Goal: Task Accomplishment & Management: Manage account settings

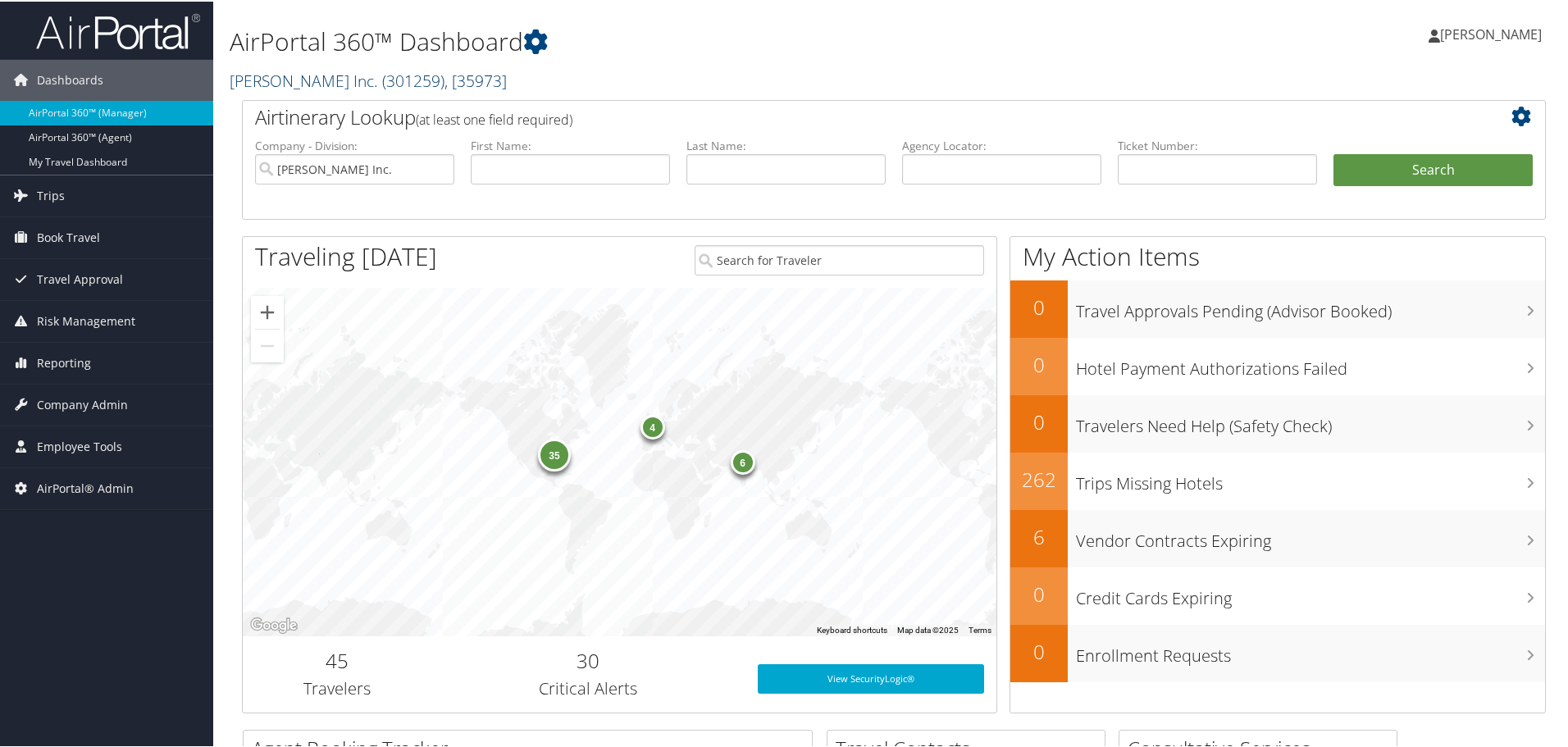
click at [382, 87] on span "( 301259 )" at bounding box center [414, 78] width 63 height 22
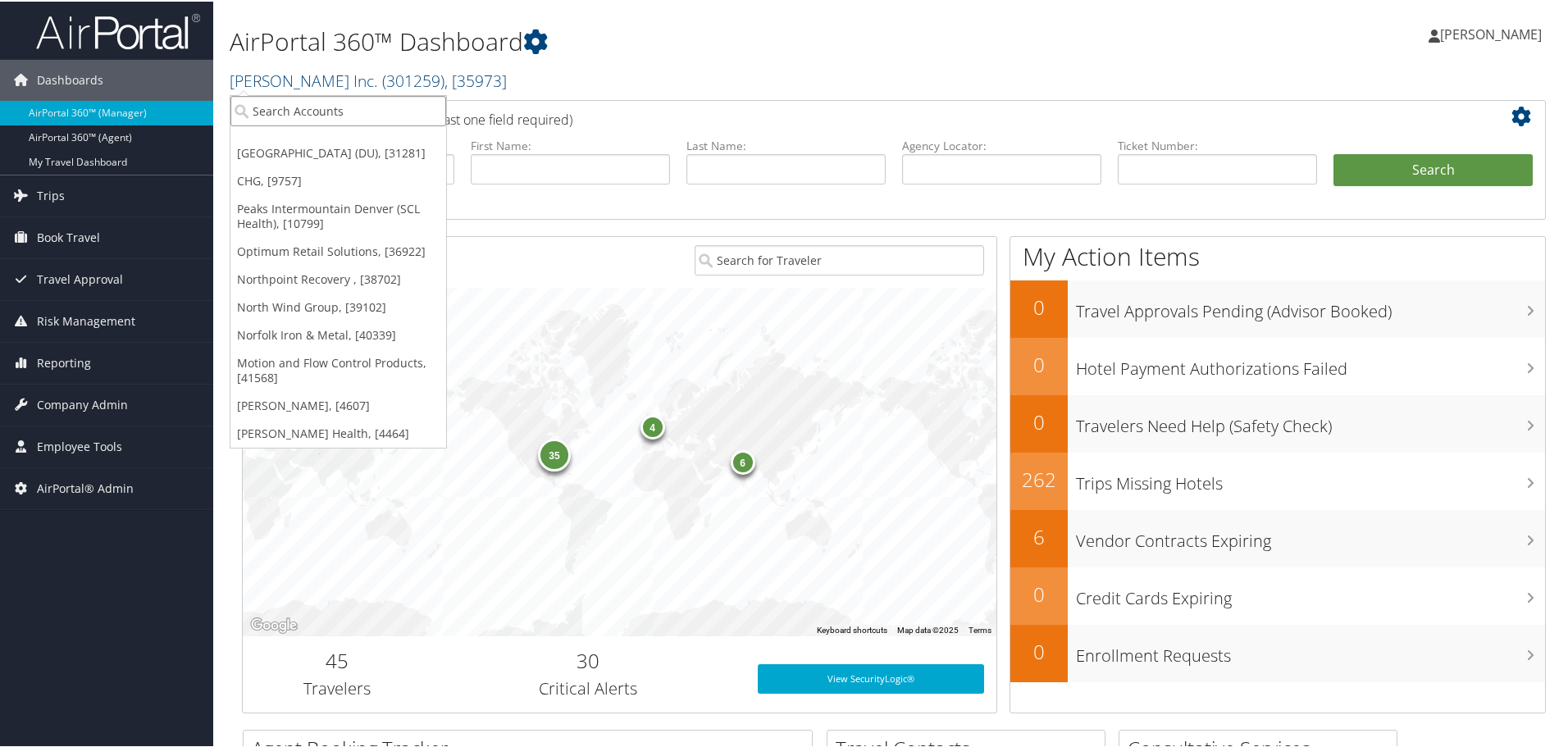
click at [344, 112] on input "search" at bounding box center [338, 109] width 216 height 30
type input "brasfield"
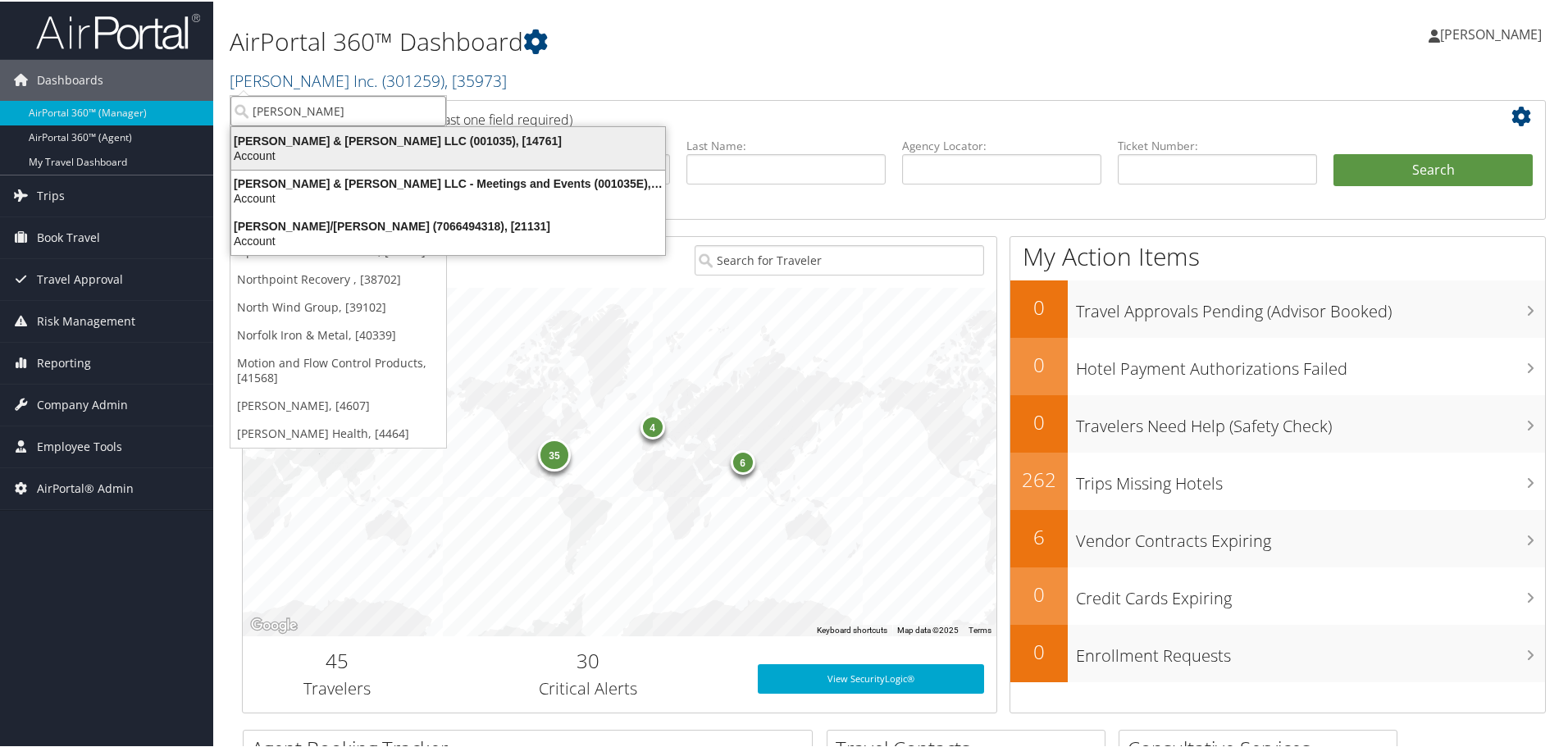
click at [326, 149] on div "Account" at bounding box center [448, 154] width 454 height 15
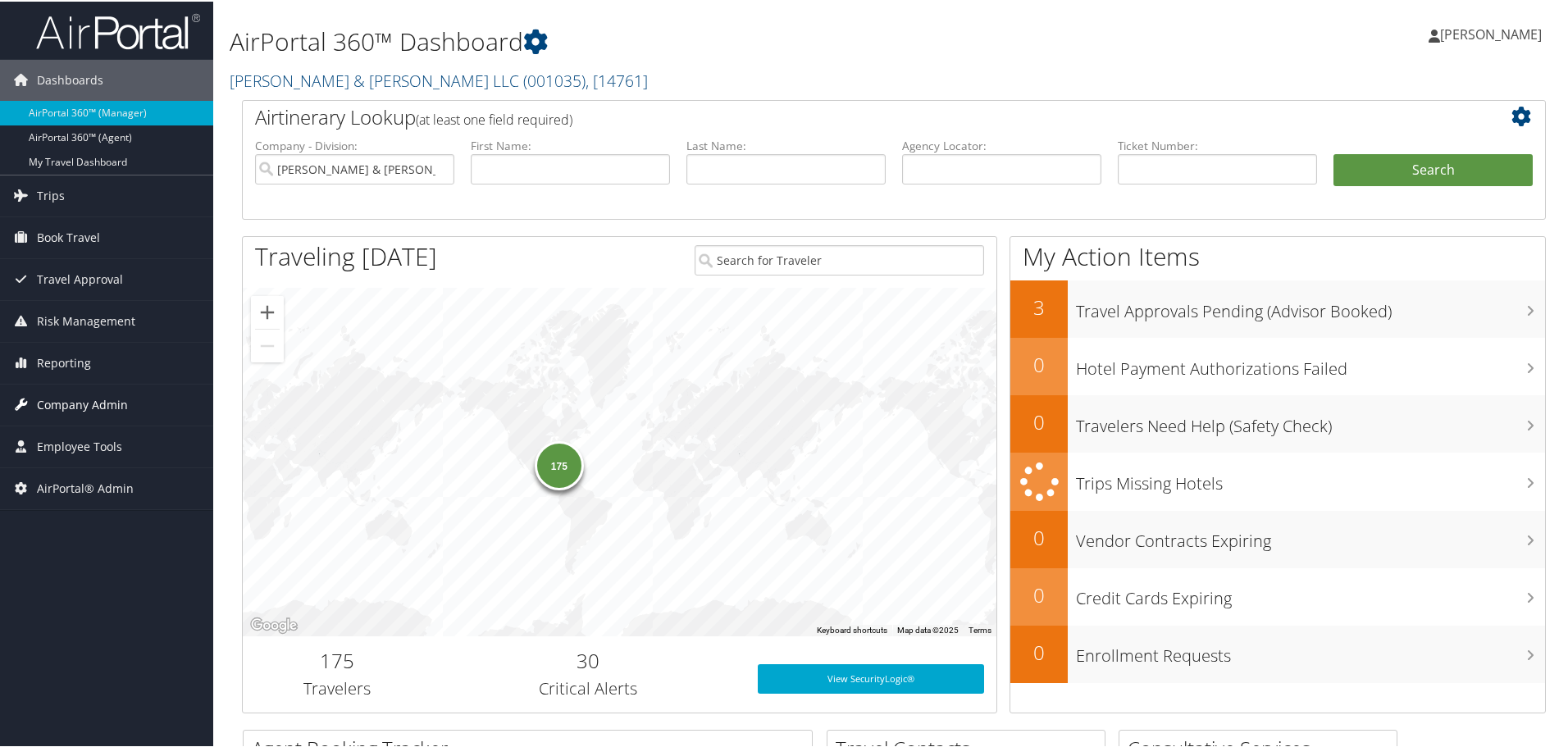
click at [65, 397] on span "Company Admin" at bounding box center [82, 403] width 91 height 41
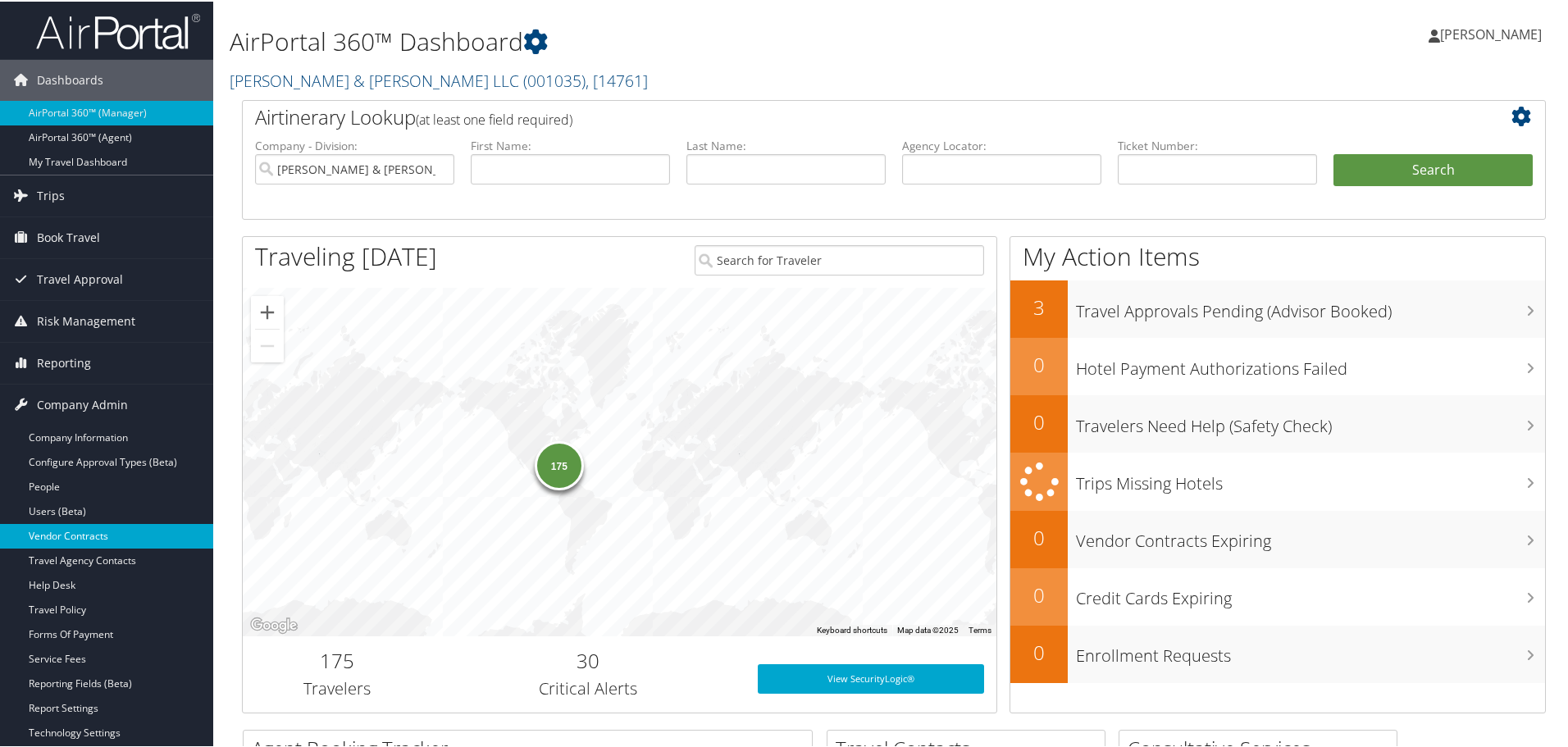
click at [78, 535] on link "Vendor Contracts" at bounding box center [106, 534] width 213 height 24
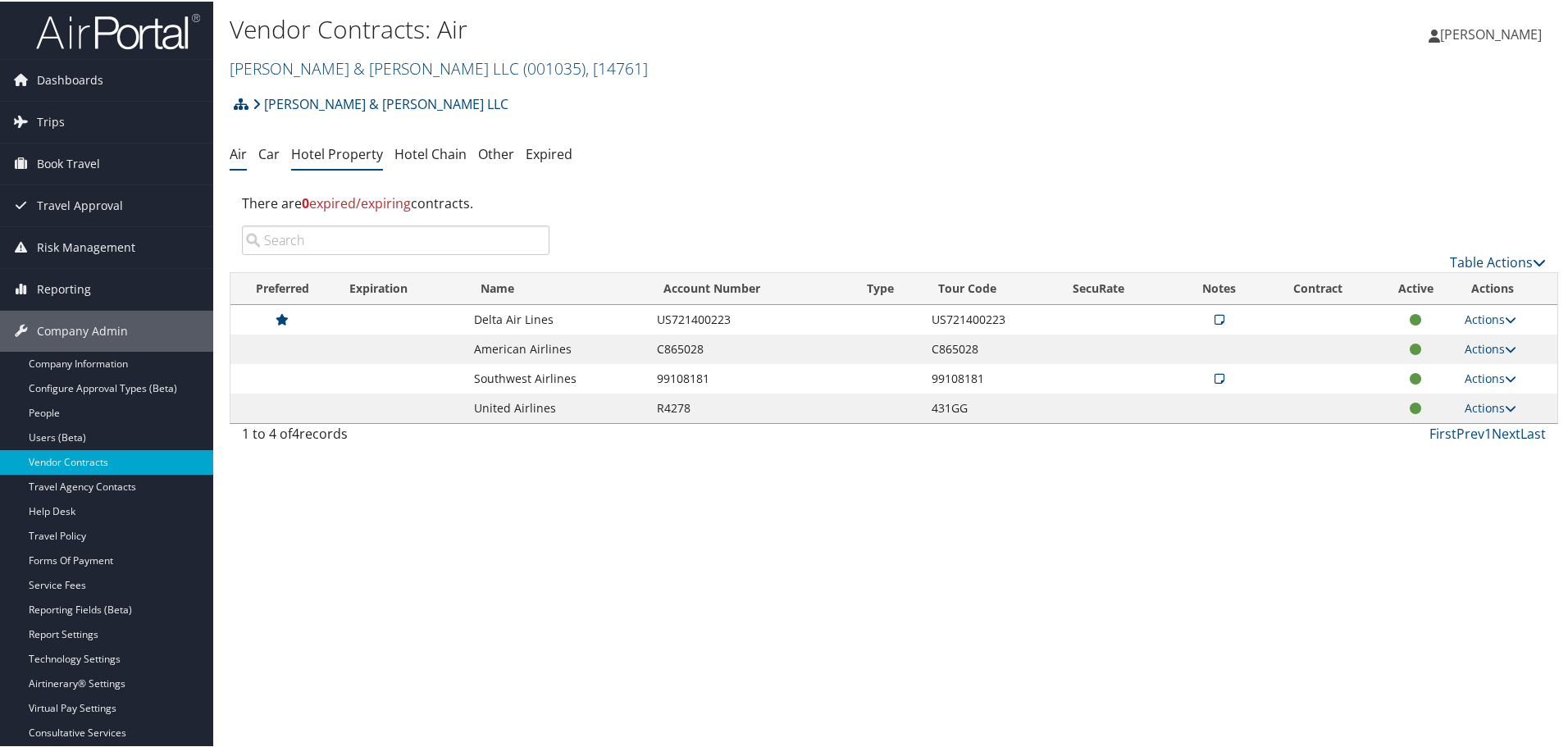
click at [325, 158] on link "Hotel Property" at bounding box center [337, 152] width 92 height 18
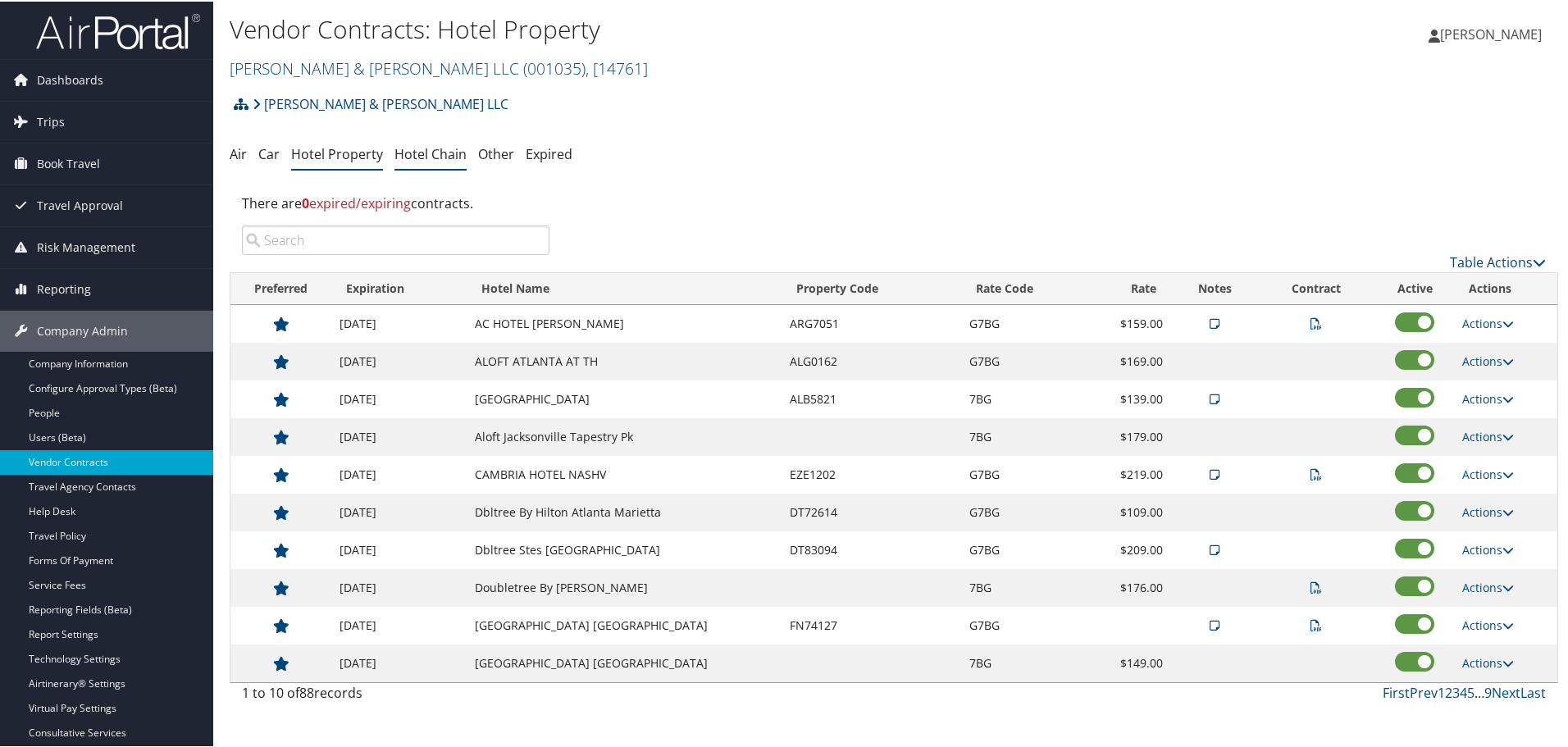
click at [424, 156] on link "Hotel Chain" at bounding box center [430, 152] width 72 height 18
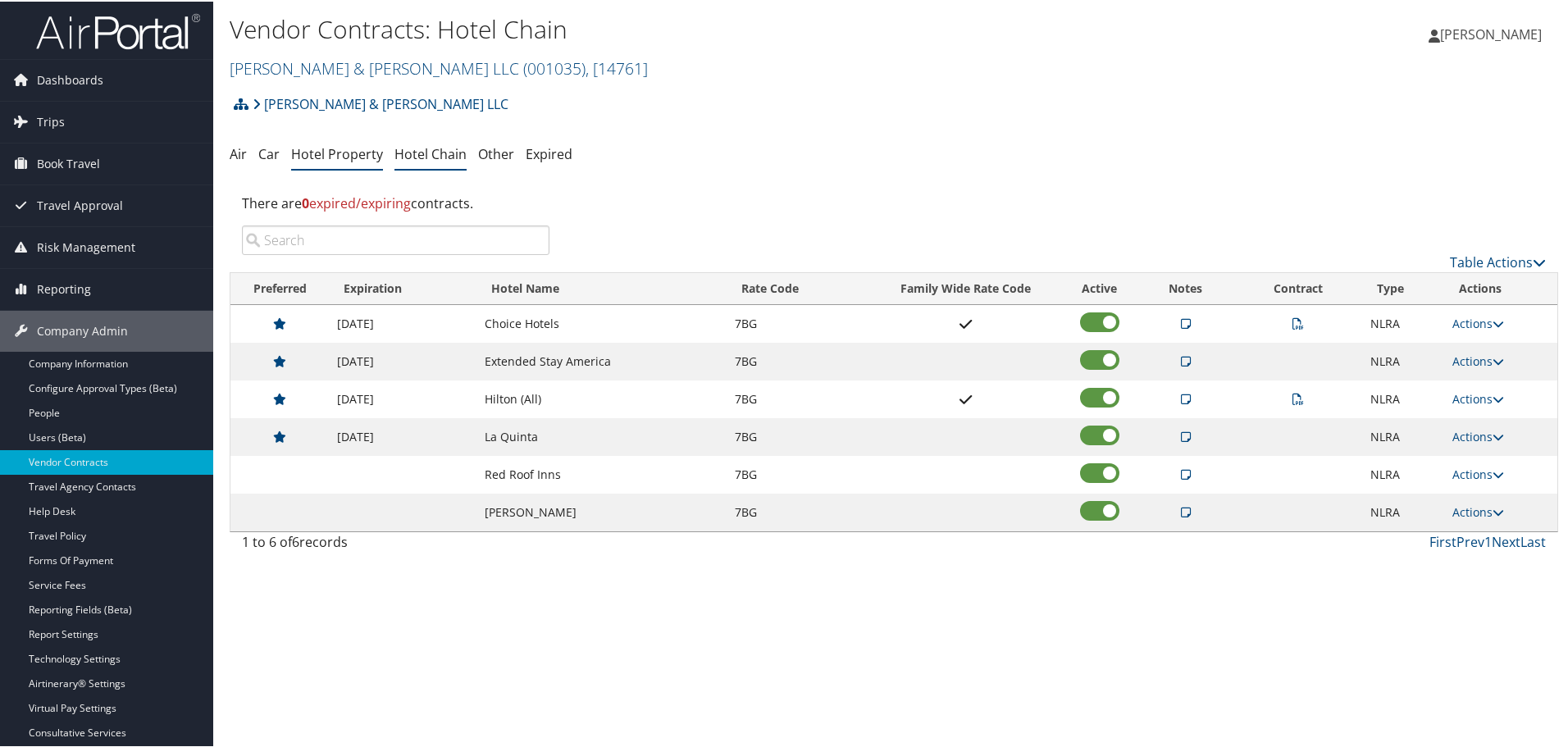
click at [338, 155] on link "Hotel Property" at bounding box center [337, 152] width 92 height 18
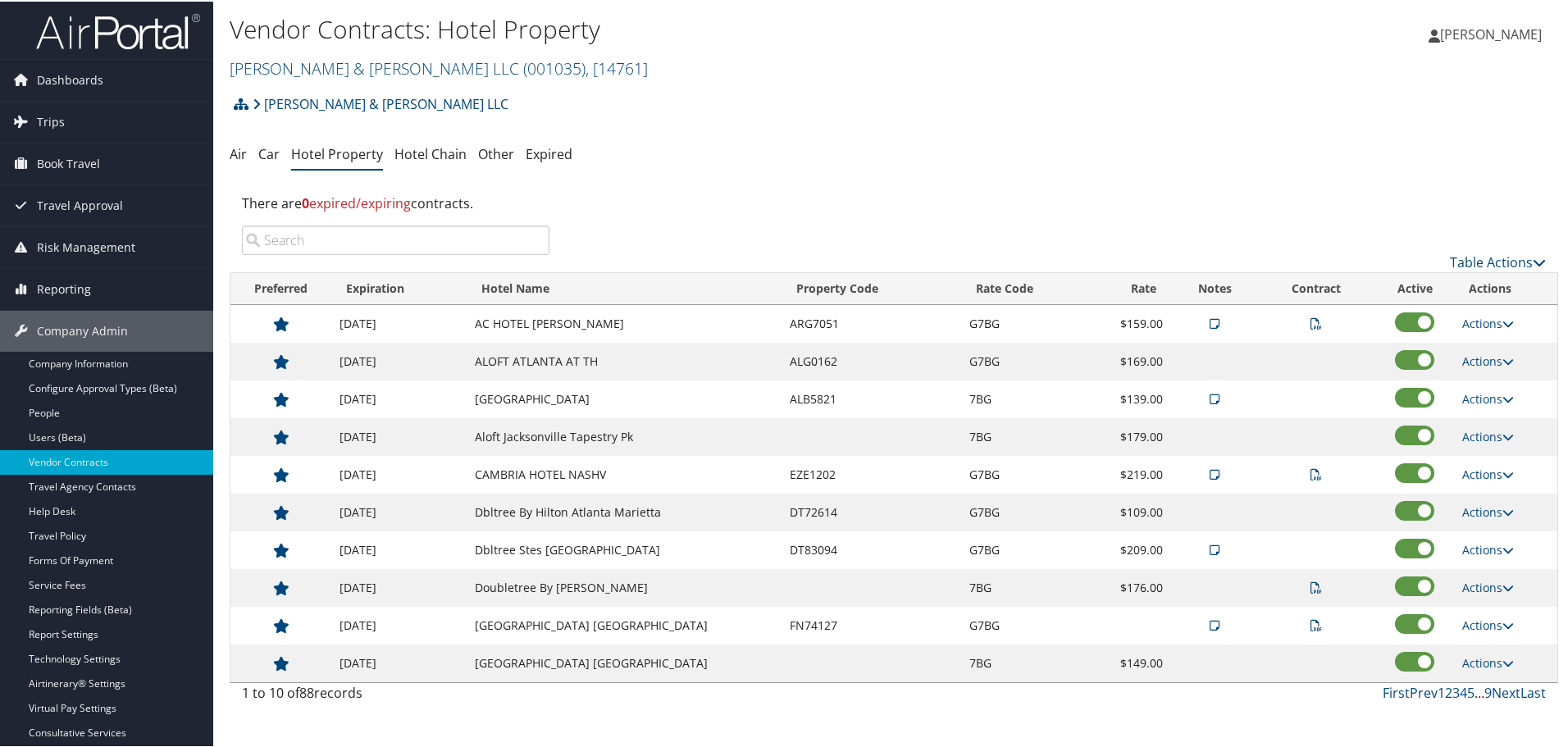
click at [780, 124] on div "[PERSON_NAME] & [PERSON_NAME] LLC Account Structure [PERSON_NAME] & [PERSON_NAM…" at bounding box center [894, 108] width 1329 height 44
click at [495, 239] on input "search" at bounding box center [395, 239] width 308 height 30
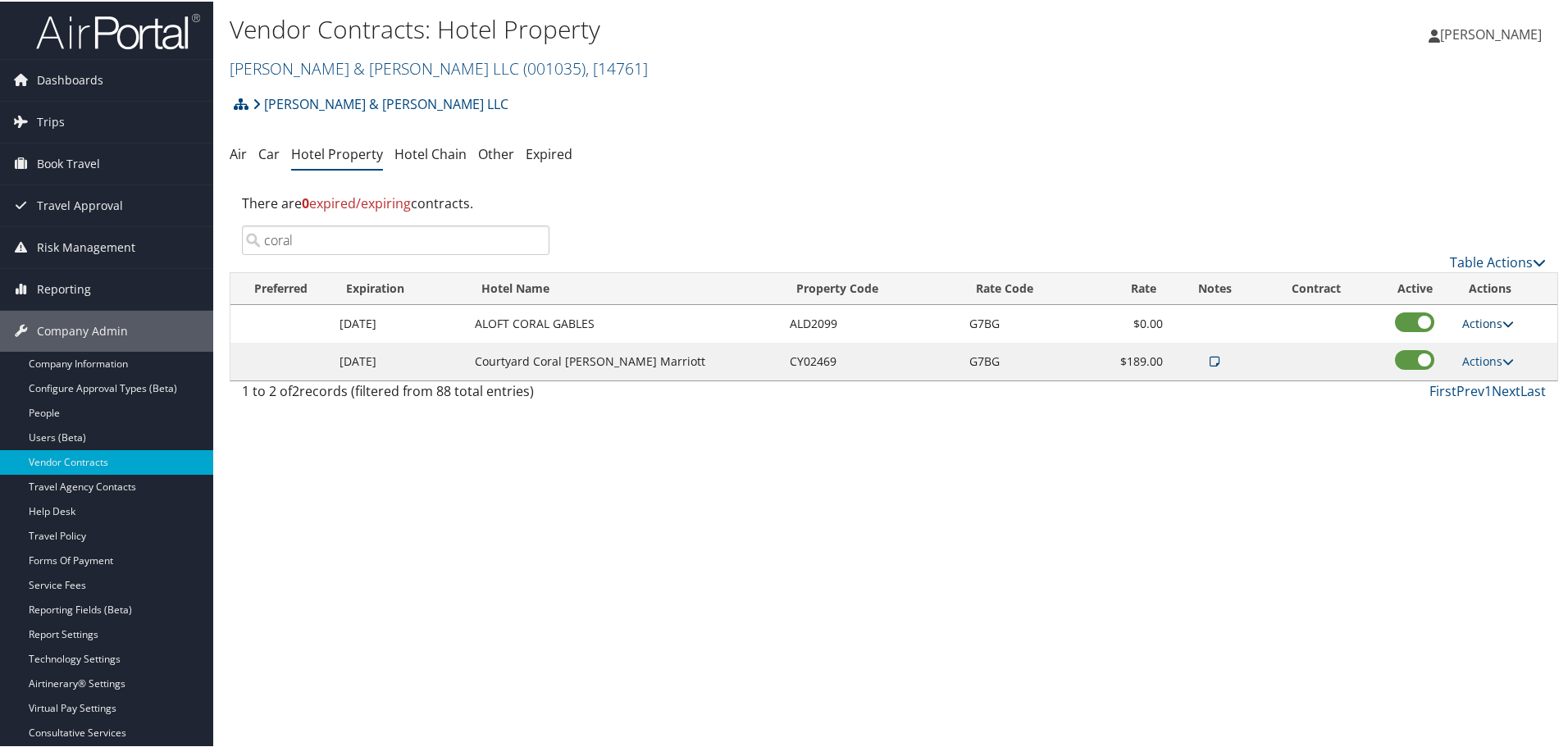
type input "coral"
click at [1478, 316] on link "Actions" at bounding box center [1488, 321] width 51 height 16
click at [1511, 379] on link "Delete" at bounding box center [1489, 374] width 63 height 28
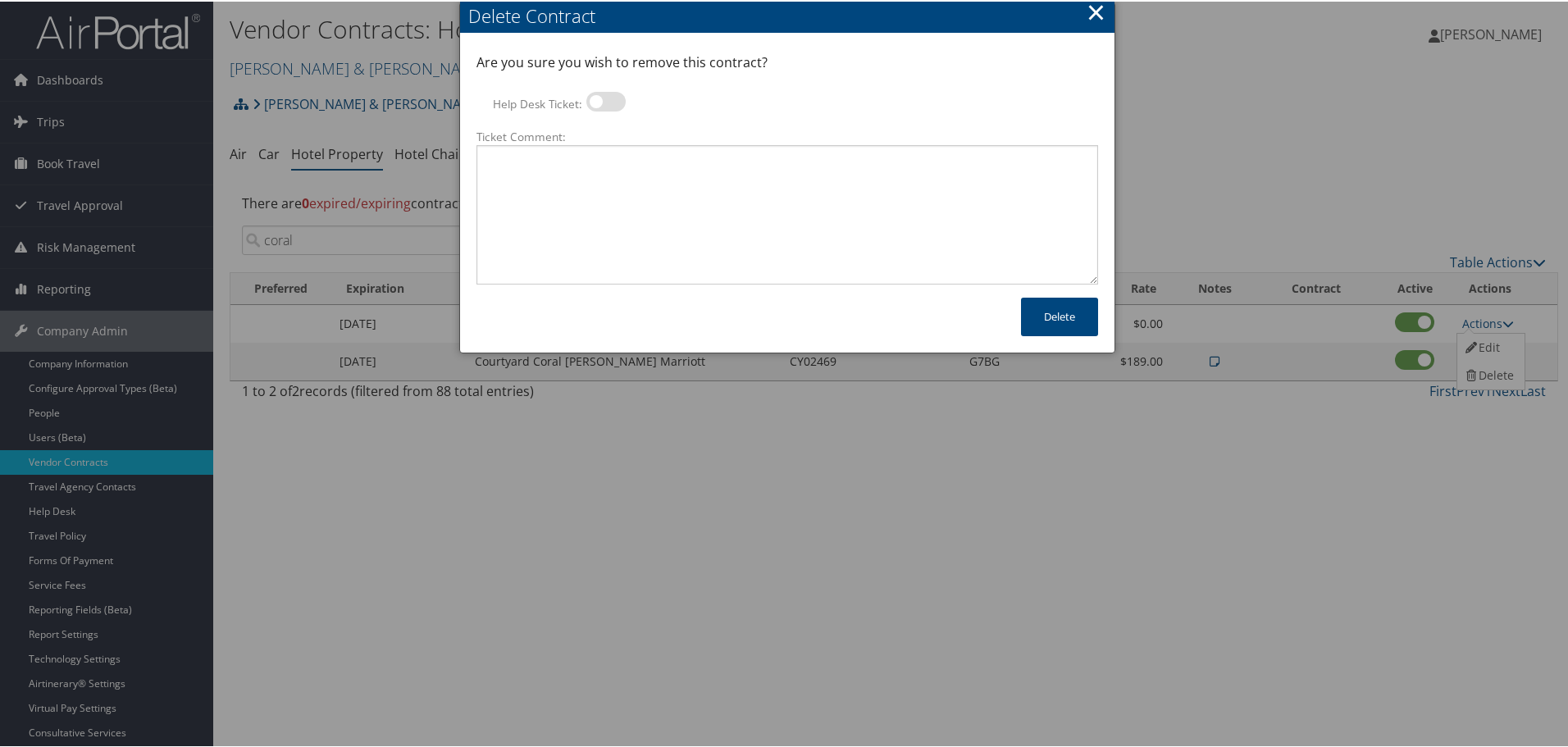
drag, startPoint x: 619, startPoint y: 102, endPoint x: 605, endPoint y: 134, distance: 34.9
click at [615, 103] on label at bounding box center [606, 100] width 39 height 20
click at [605, 103] on input "Help Desk Ticket:" at bounding box center [600, 102] width 10 height 10
checkbox input "true"
click at [602, 153] on textarea "Ticket Comment:" at bounding box center [787, 213] width 621 height 139
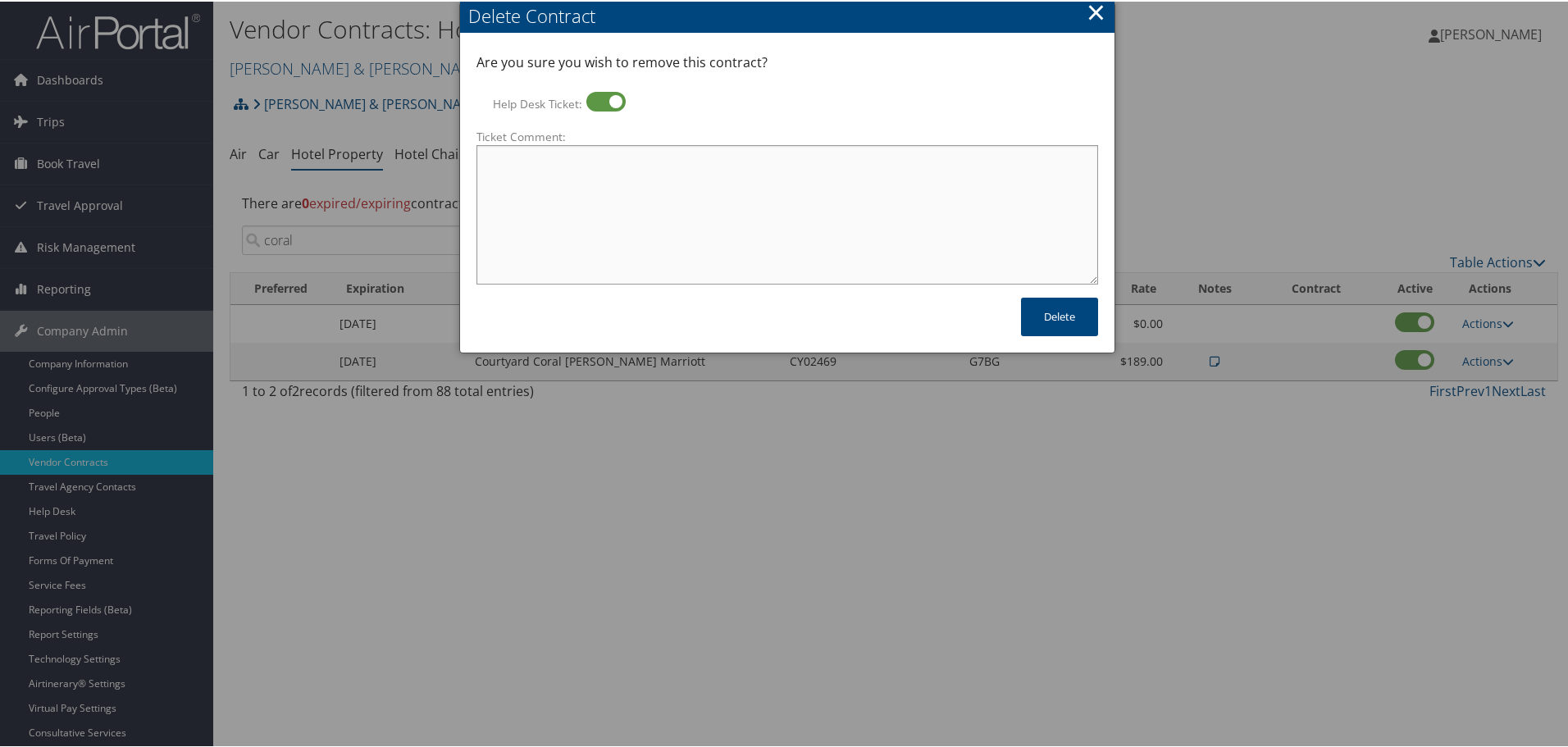
paste textarea "Rates no longer active; remove from profile and preferred status."
type textarea "Rates no longer active; remove from profile and preferred status."
click at [1042, 325] on button "Delete" at bounding box center [1060, 315] width 77 height 38
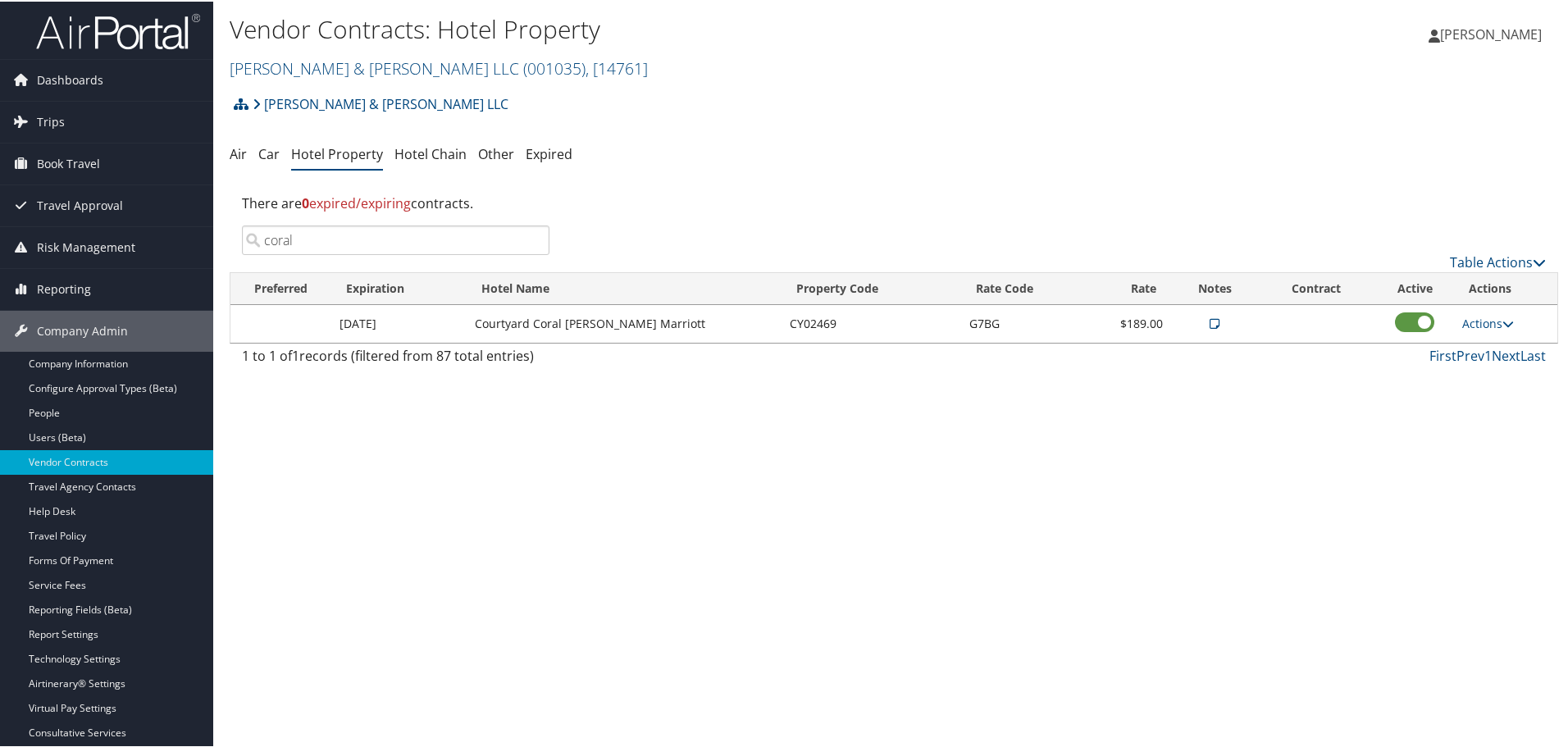
click at [415, 236] on input "coral" at bounding box center [395, 239] width 308 height 30
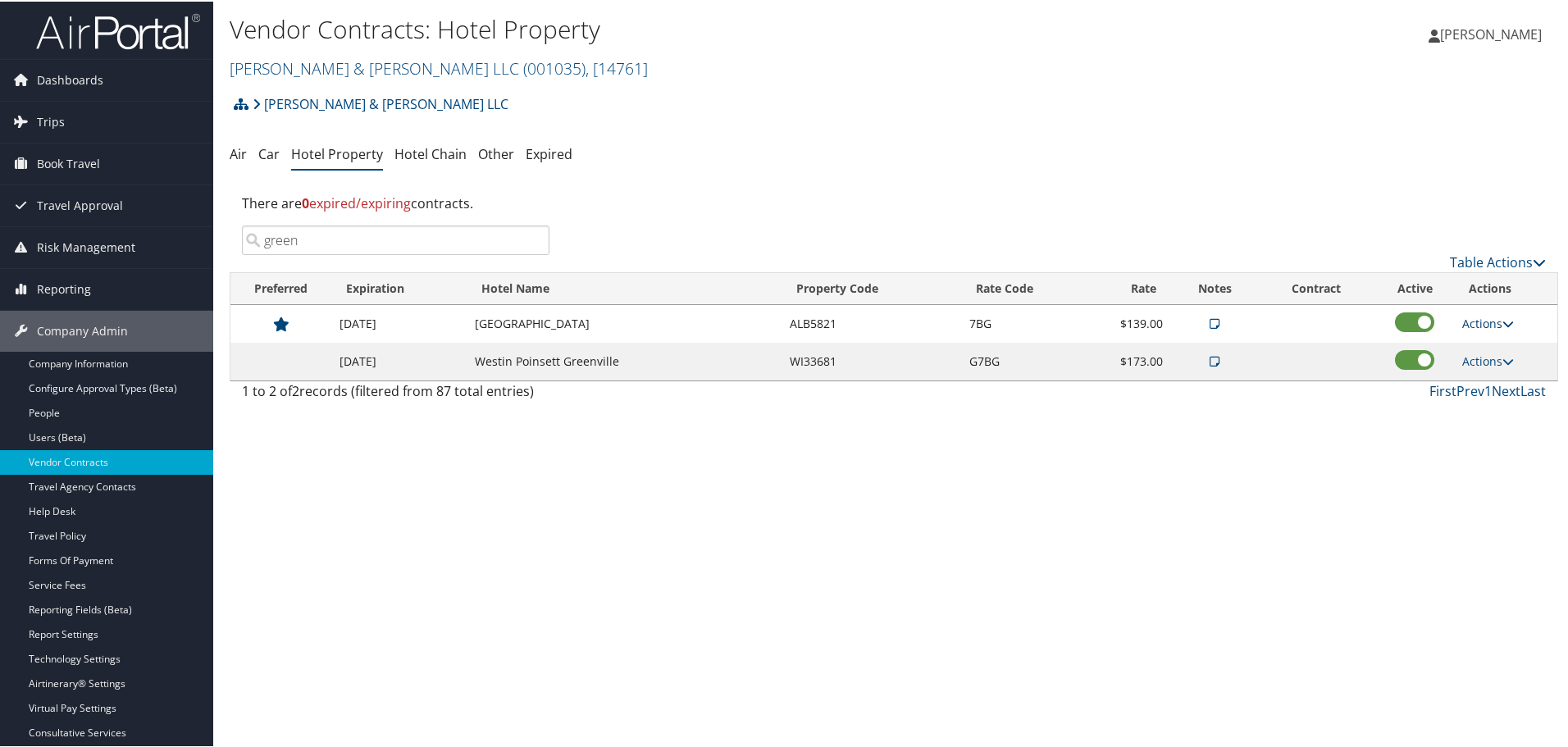
type input "green"
click at [1492, 321] on link "Actions" at bounding box center [1488, 321] width 51 height 16
click at [1505, 400] on link "Delete" at bounding box center [1502, 401] width 89 height 28
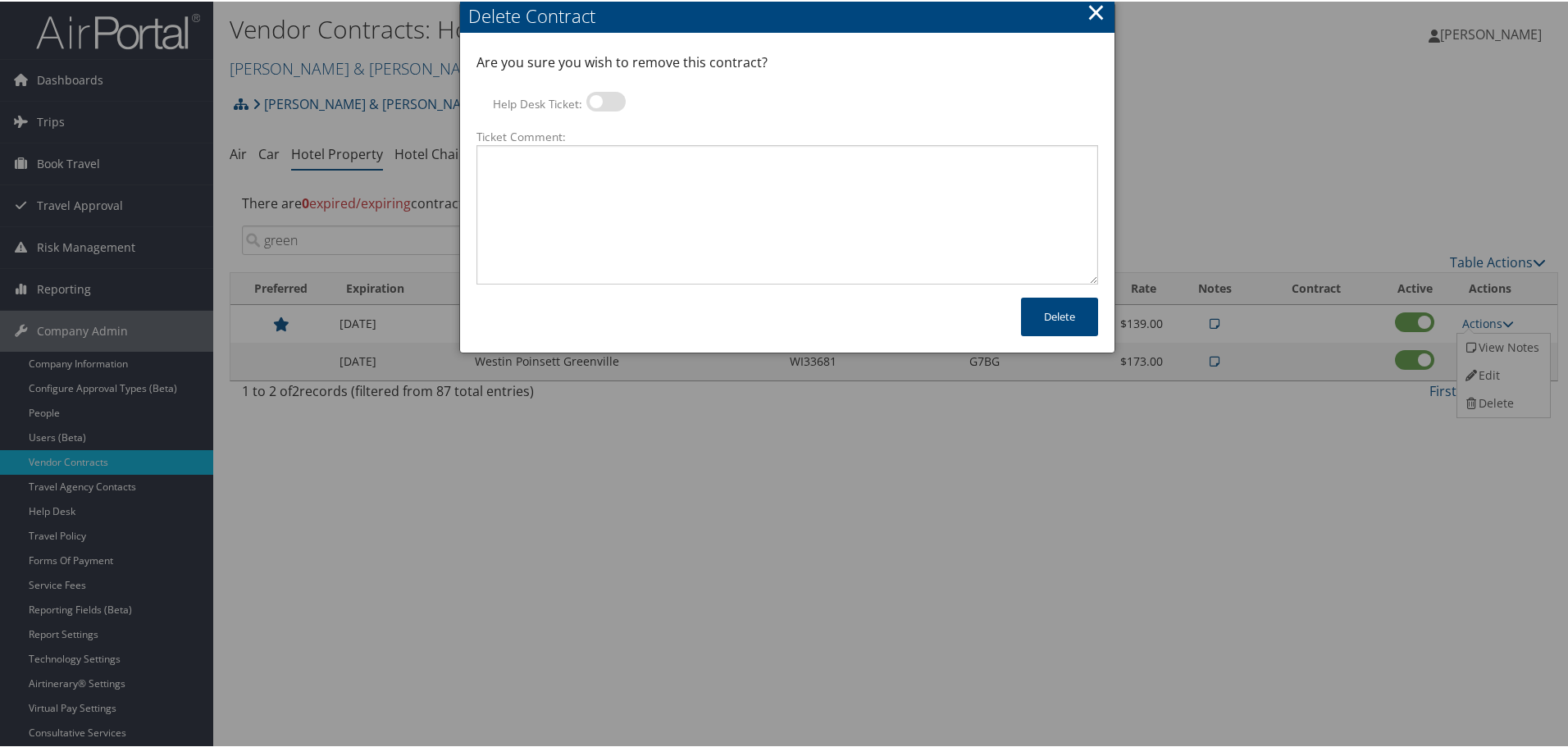
click at [602, 98] on label at bounding box center [606, 100] width 39 height 20
click at [602, 98] on input "Help Desk Ticket:" at bounding box center [600, 102] width 10 height 10
checkbox input "true"
click at [630, 194] on textarea "Ticket Comment:" at bounding box center [787, 213] width 621 height 139
paste textarea "Rates no longer active; remove from profile and preferred status."
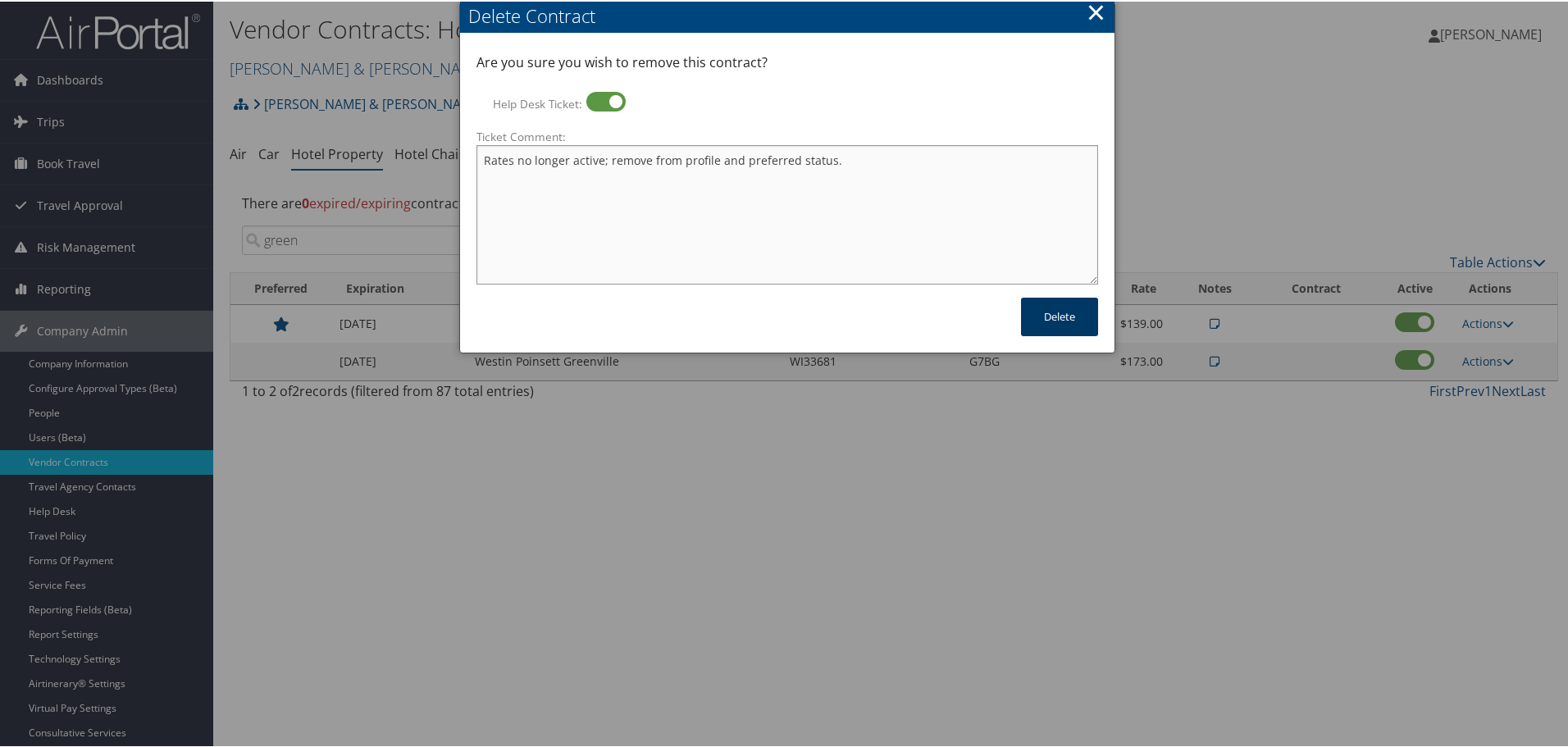
type textarea "Rates no longer active; remove from profile and preferred status."
click at [1046, 316] on button "Delete" at bounding box center [1060, 315] width 77 height 38
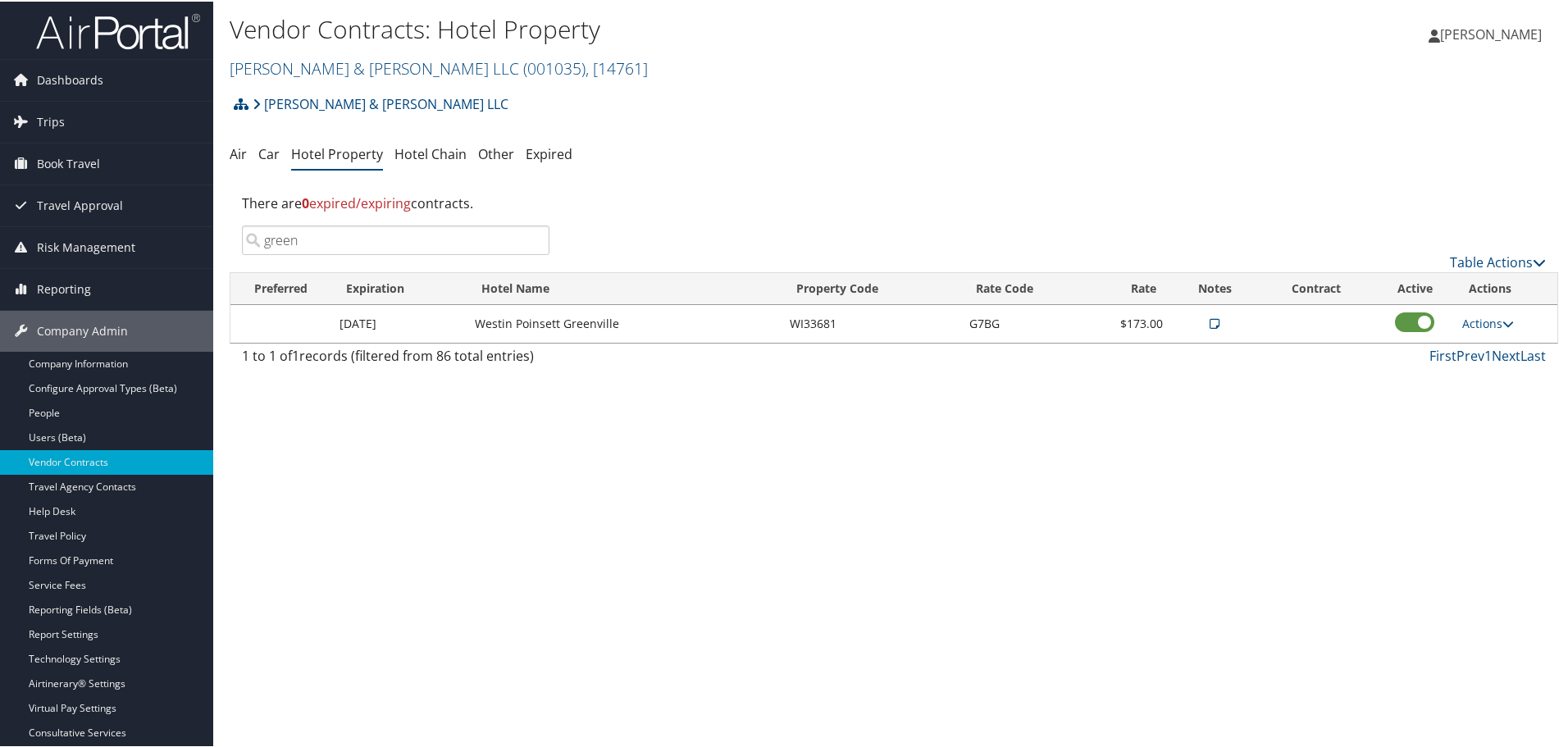
click at [532, 239] on input "green" at bounding box center [395, 239] width 308 height 30
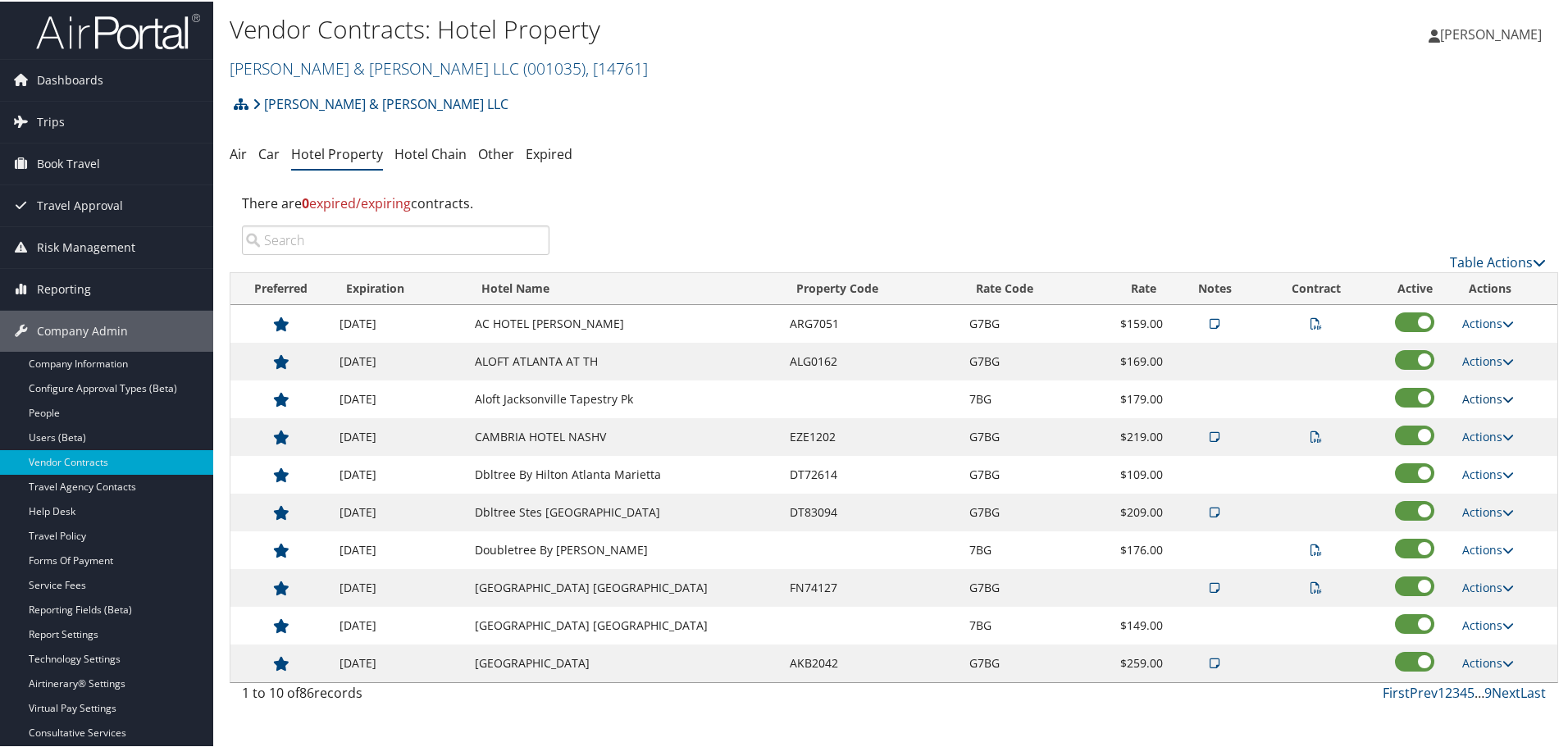
click at [1477, 398] on link "Actions" at bounding box center [1488, 397] width 51 height 16
click at [1485, 449] on link "Delete" at bounding box center [1489, 449] width 63 height 28
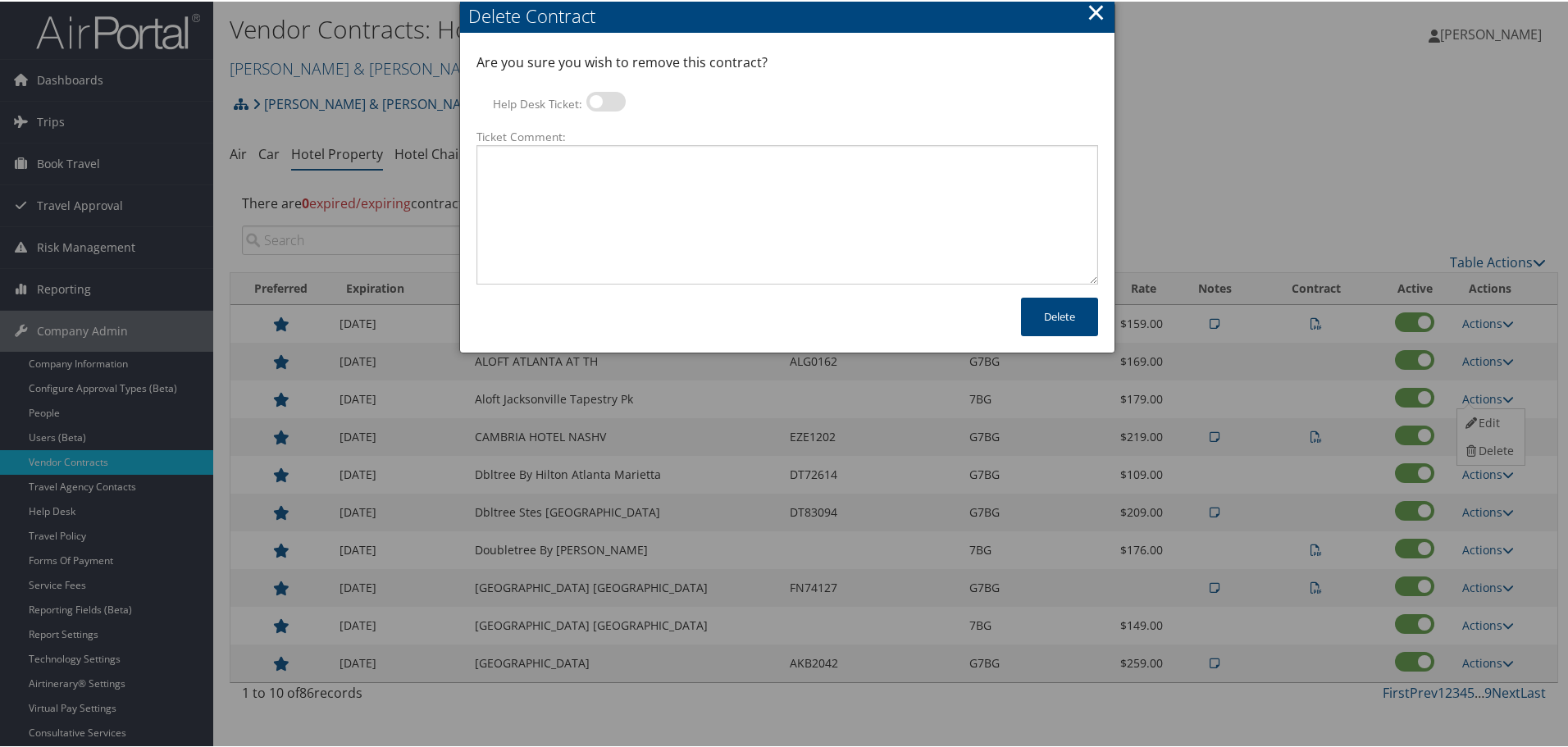
drag, startPoint x: 604, startPoint y: 102, endPoint x: 616, endPoint y: 149, distance: 48.5
click at [605, 102] on label at bounding box center [606, 100] width 39 height 20
click at [605, 102] on input "Help Desk Ticket:" at bounding box center [600, 102] width 10 height 10
checkbox input "true"
click at [637, 196] on textarea "Ticket Comment:" at bounding box center [787, 213] width 621 height 139
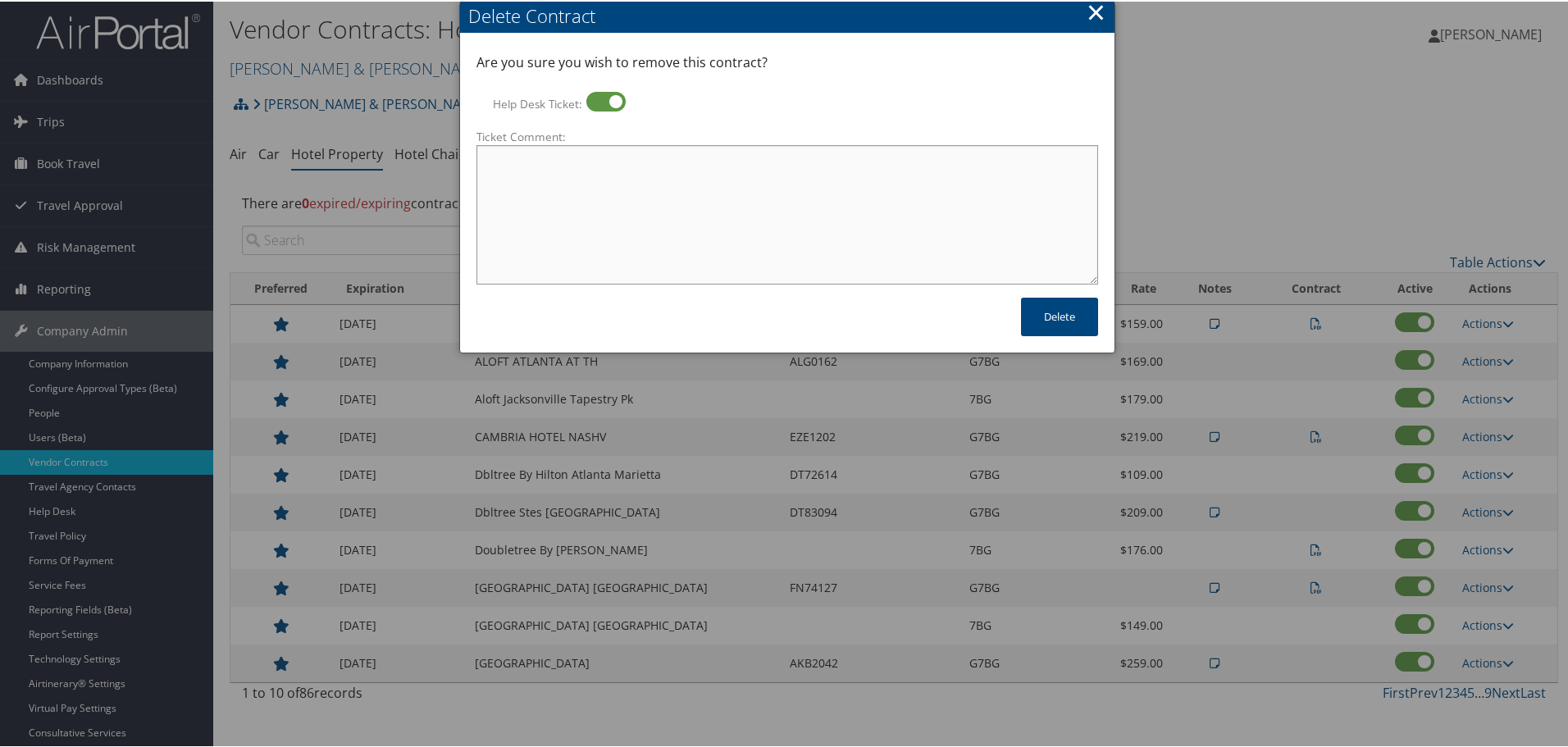
paste textarea "Rates no longer active; remove from profile and preferred status."
type textarea "Rates no longer active; remove from profile and preferred status."
click at [1048, 322] on button "Delete" at bounding box center [1060, 315] width 77 height 38
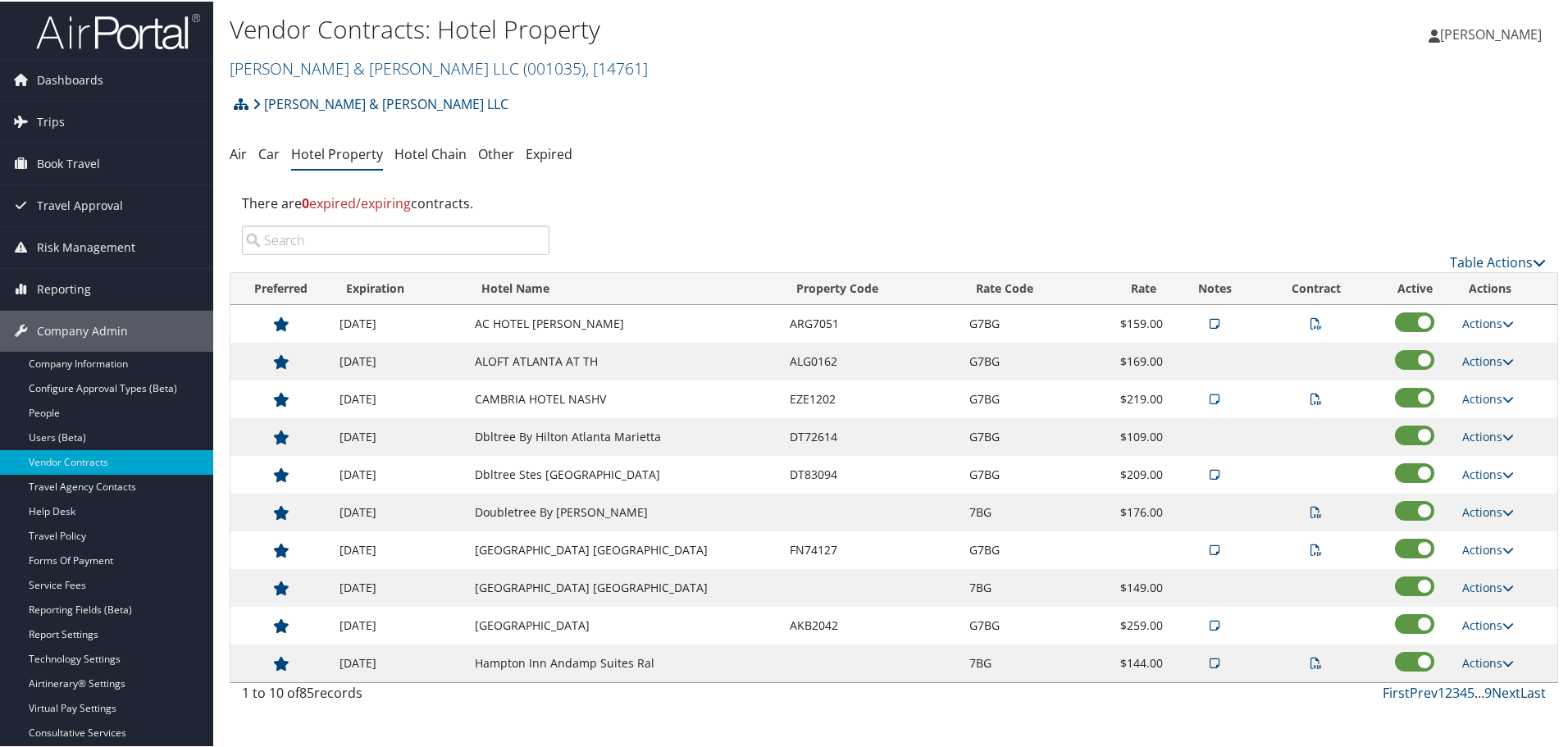
click at [1525, 694] on link "Last" at bounding box center [1533, 691] width 25 height 18
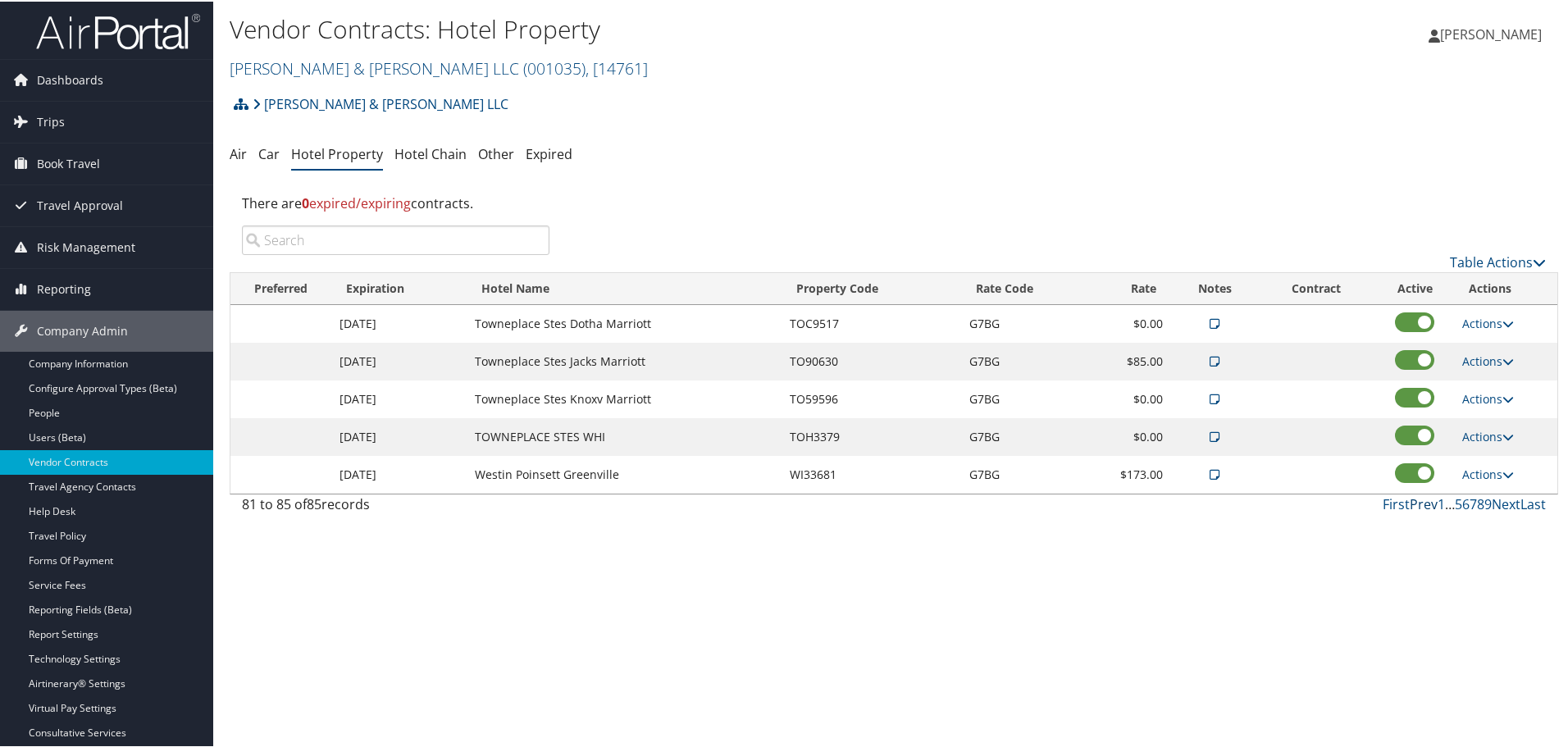
click at [1420, 506] on link "Prev" at bounding box center [1424, 502] width 28 height 18
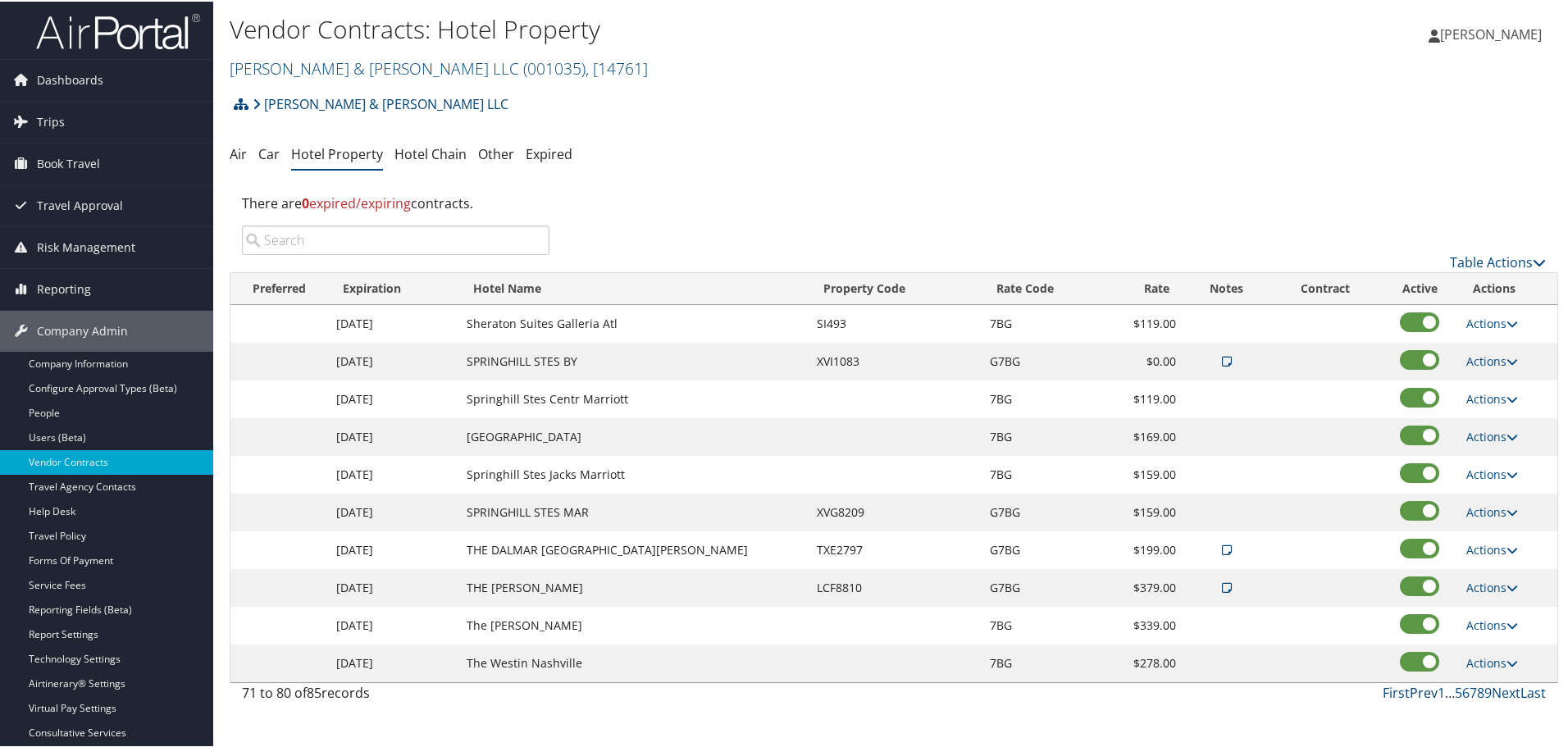
click at [1421, 695] on link "Prev" at bounding box center [1424, 691] width 28 height 18
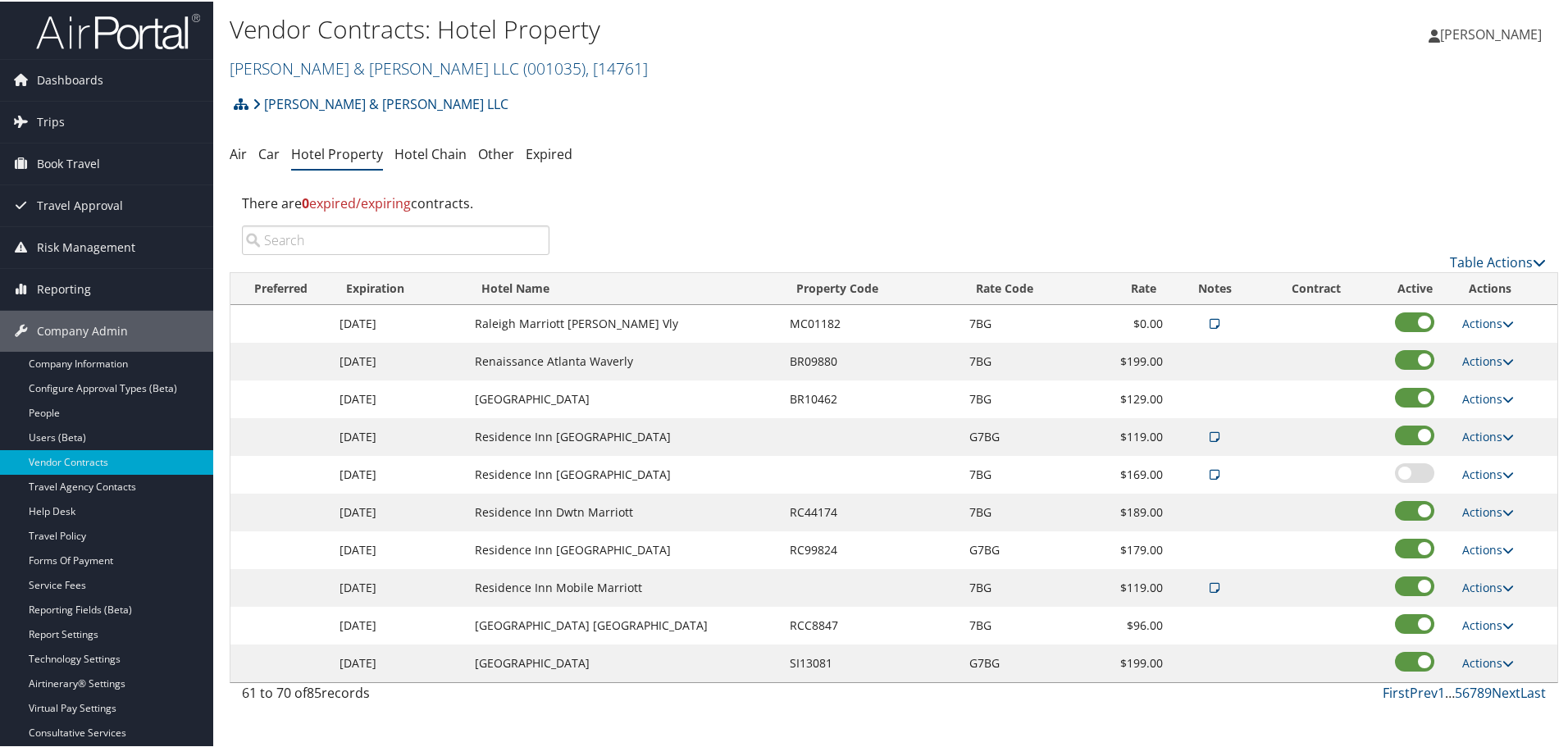
click at [491, 235] on input "search" at bounding box center [395, 239] width 308 height 30
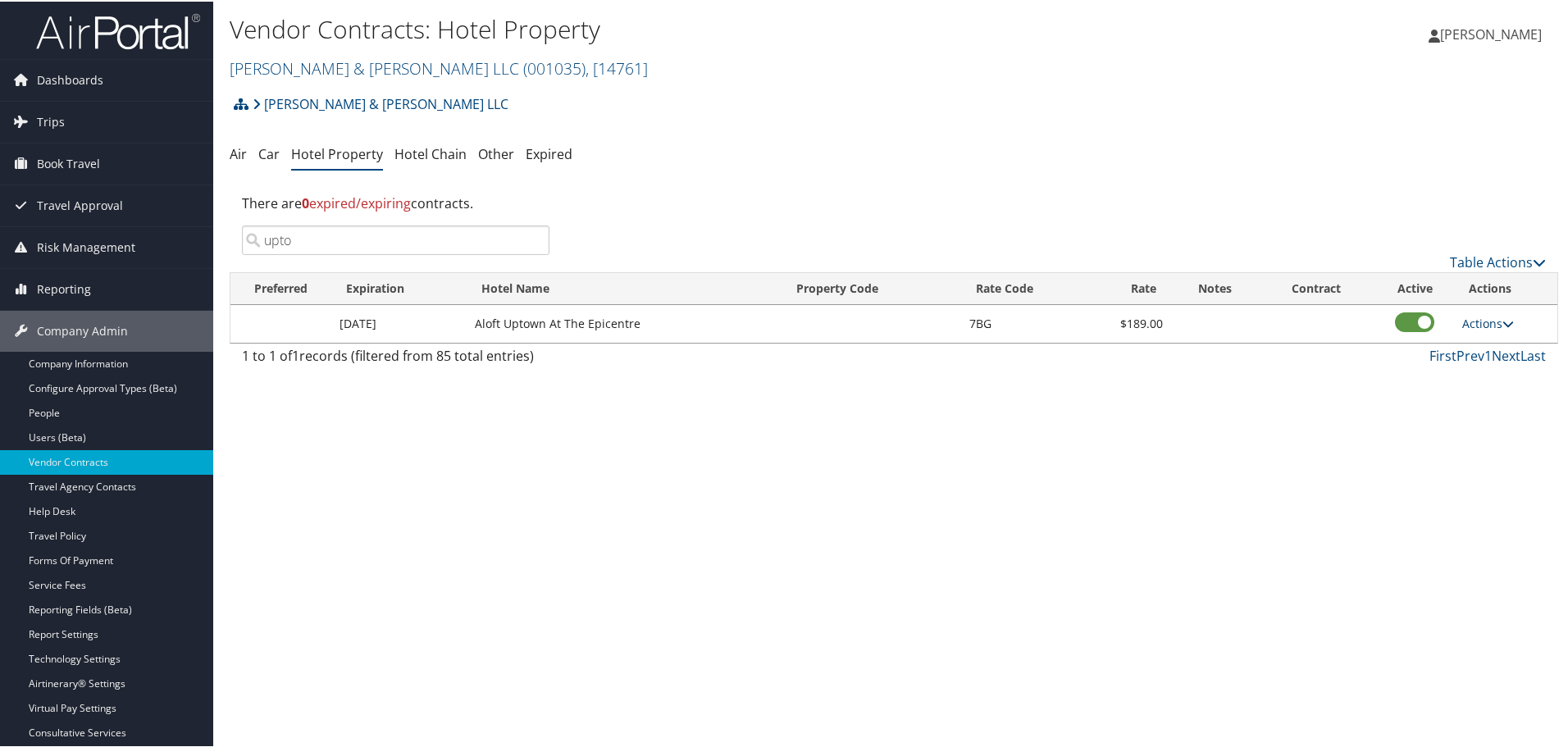
type input "upto"
click at [1485, 321] on link "Actions" at bounding box center [1488, 321] width 51 height 16
click at [1479, 371] on link "Delete" at bounding box center [1489, 374] width 63 height 28
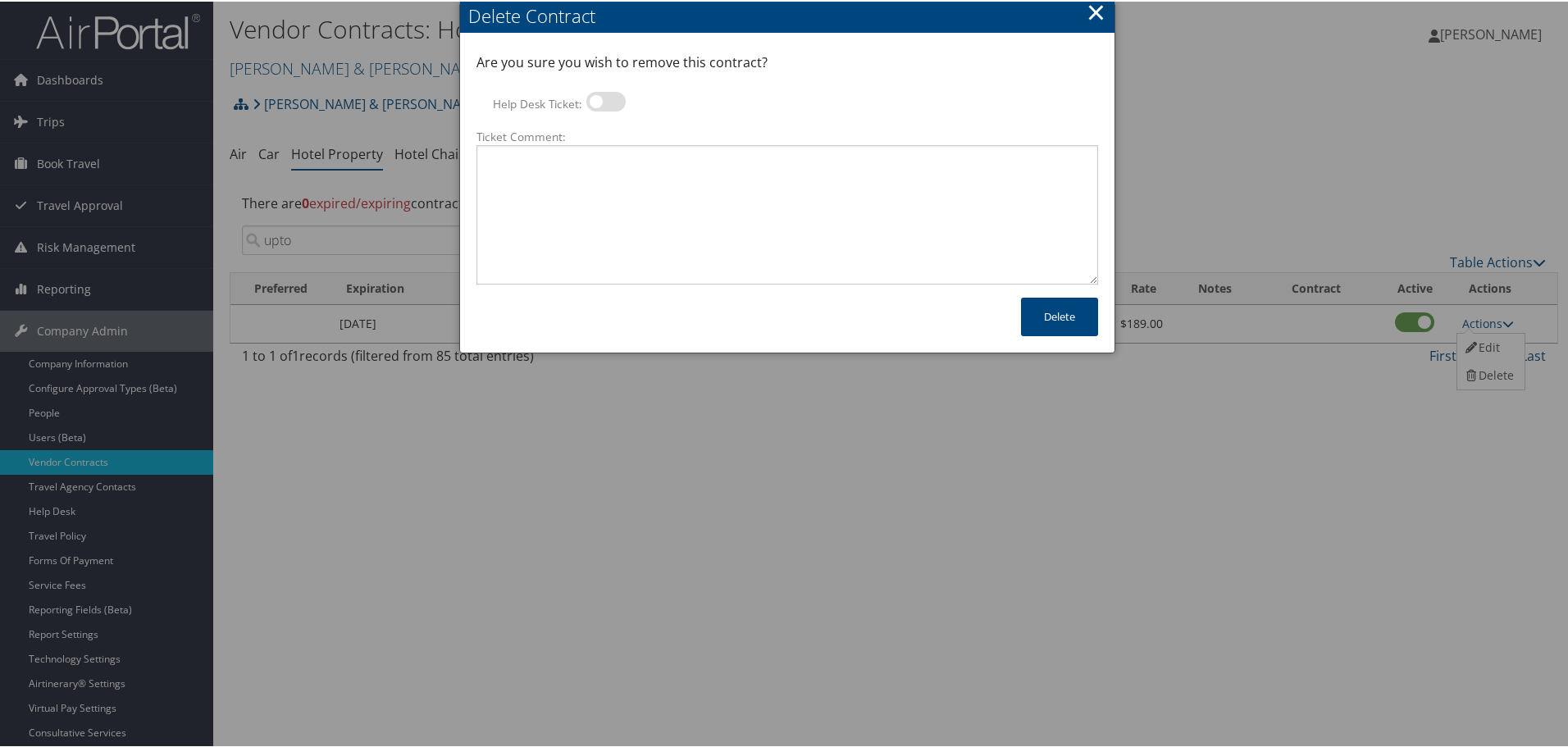
drag, startPoint x: 612, startPoint y: 102, endPoint x: 618, endPoint y: 129, distance: 27.7
click at [612, 102] on label at bounding box center [606, 100] width 39 height 20
click at [605, 102] on input "Help Desk Ticket:" at bounding box center [600, 102] width 10 height 10
checkbox input "true"
click at [640, 194] on textarea "Ticket Comment:" at bounding box center [787, 213] width 621 height 139
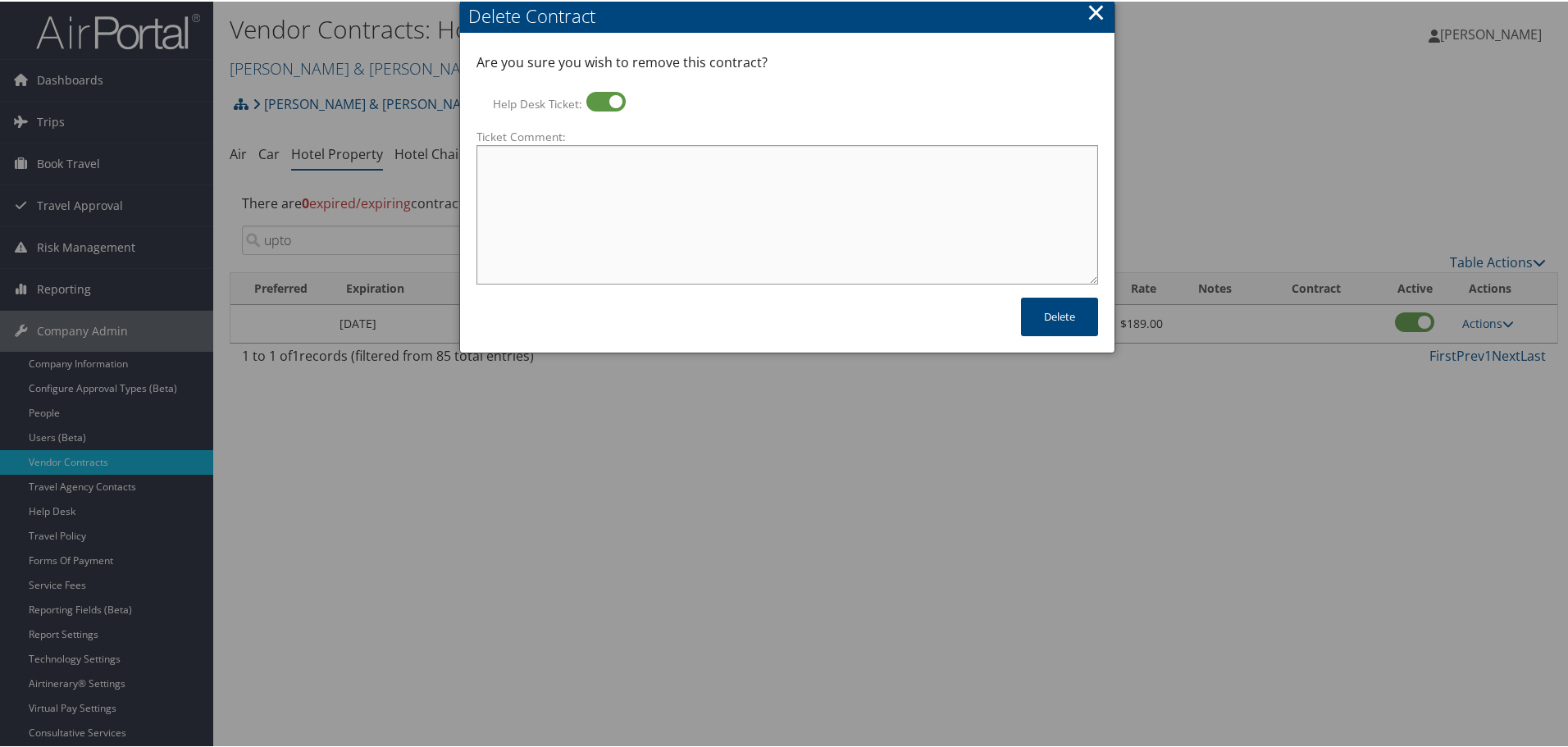
paste textarea "Rates no longer active; remove from profile and preferred status."
type textarea "Rates no longer active; remove from profile and preferred status."
click at [1046, 314] on button "Delete" at bounding box center [1060, 315] width 77 height 38
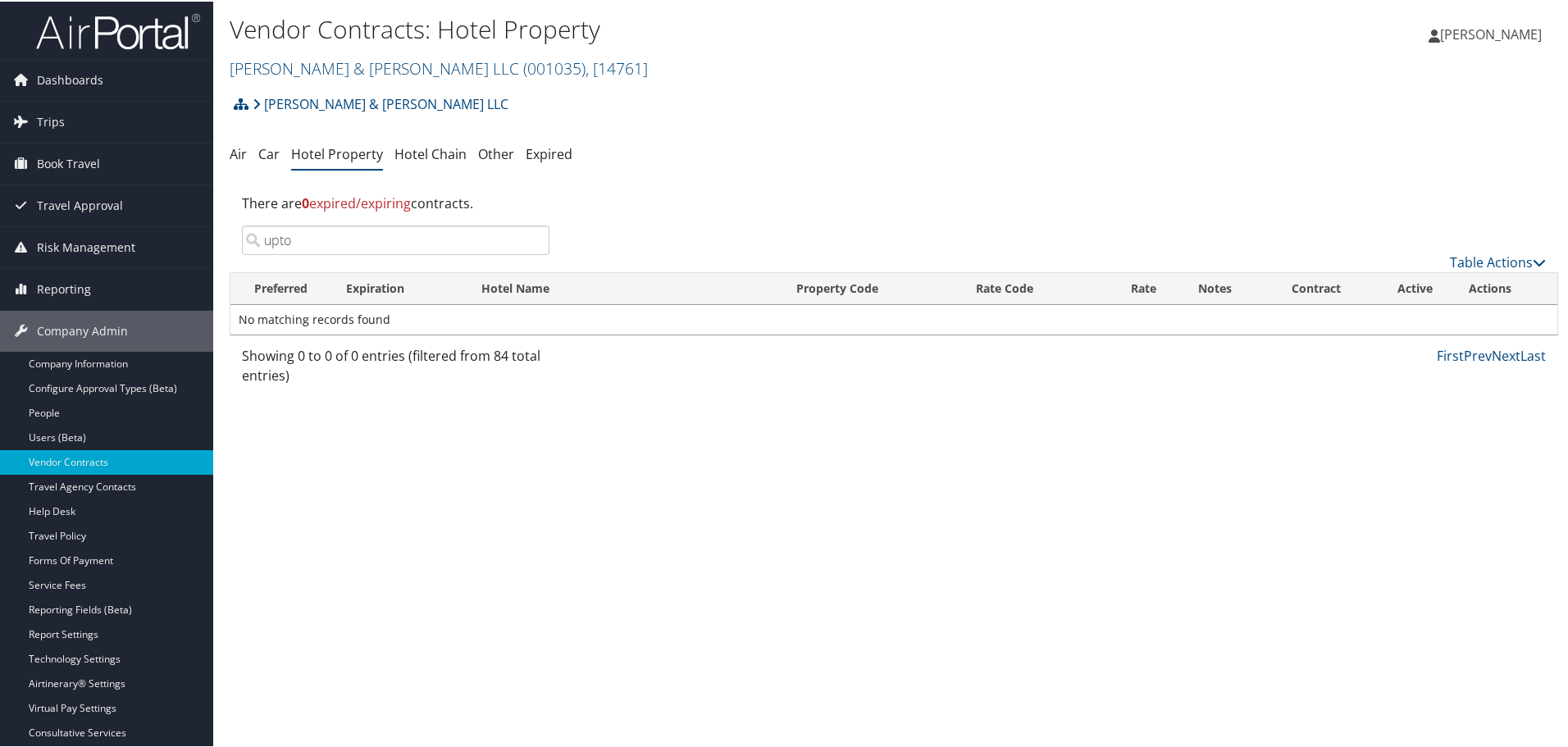
click at [532, 236] on input "upto" at bounding box center [395, 239] width 308 height 30
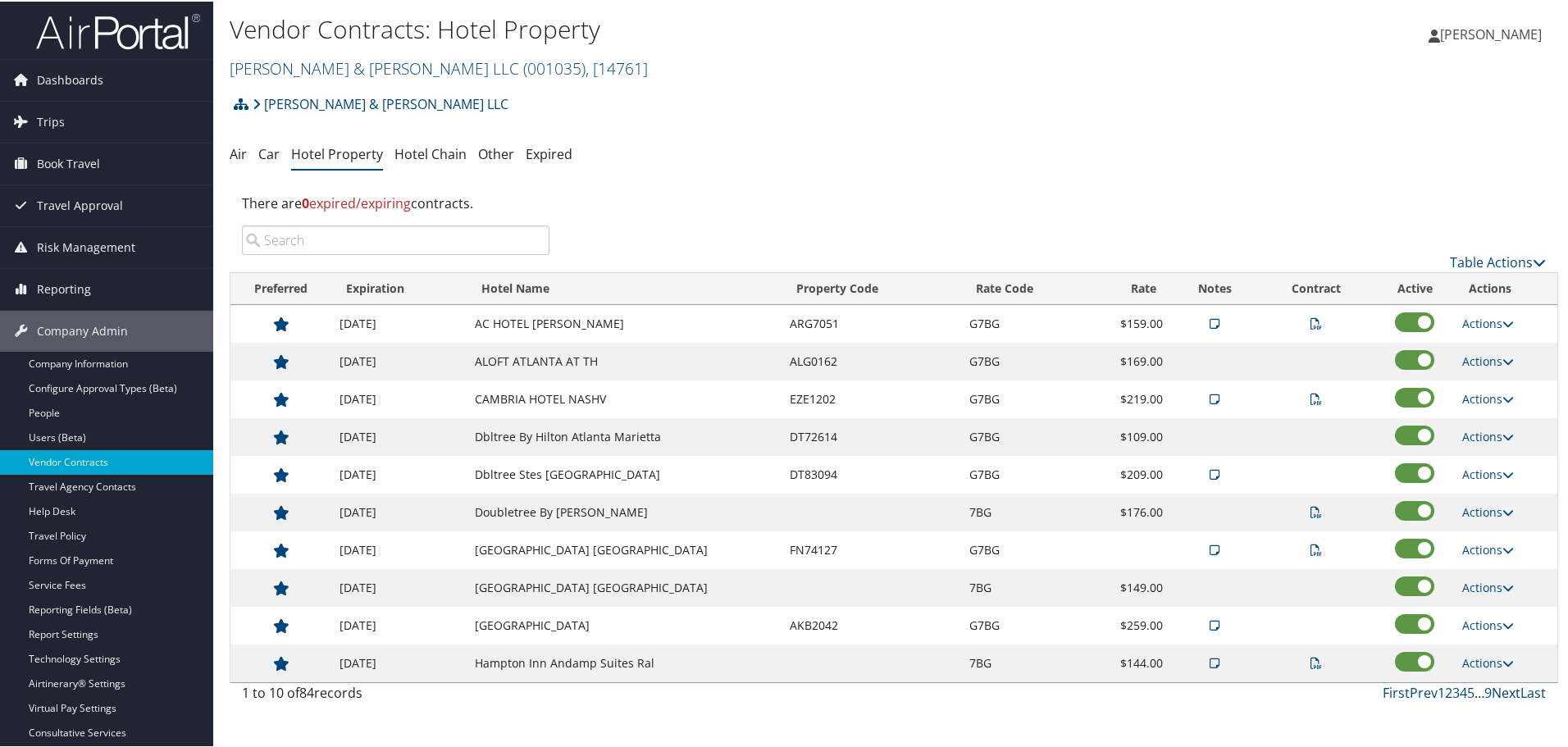
click at [1496, 690] on link "Next" at bounding box center [1506, 691] width 29 height 18
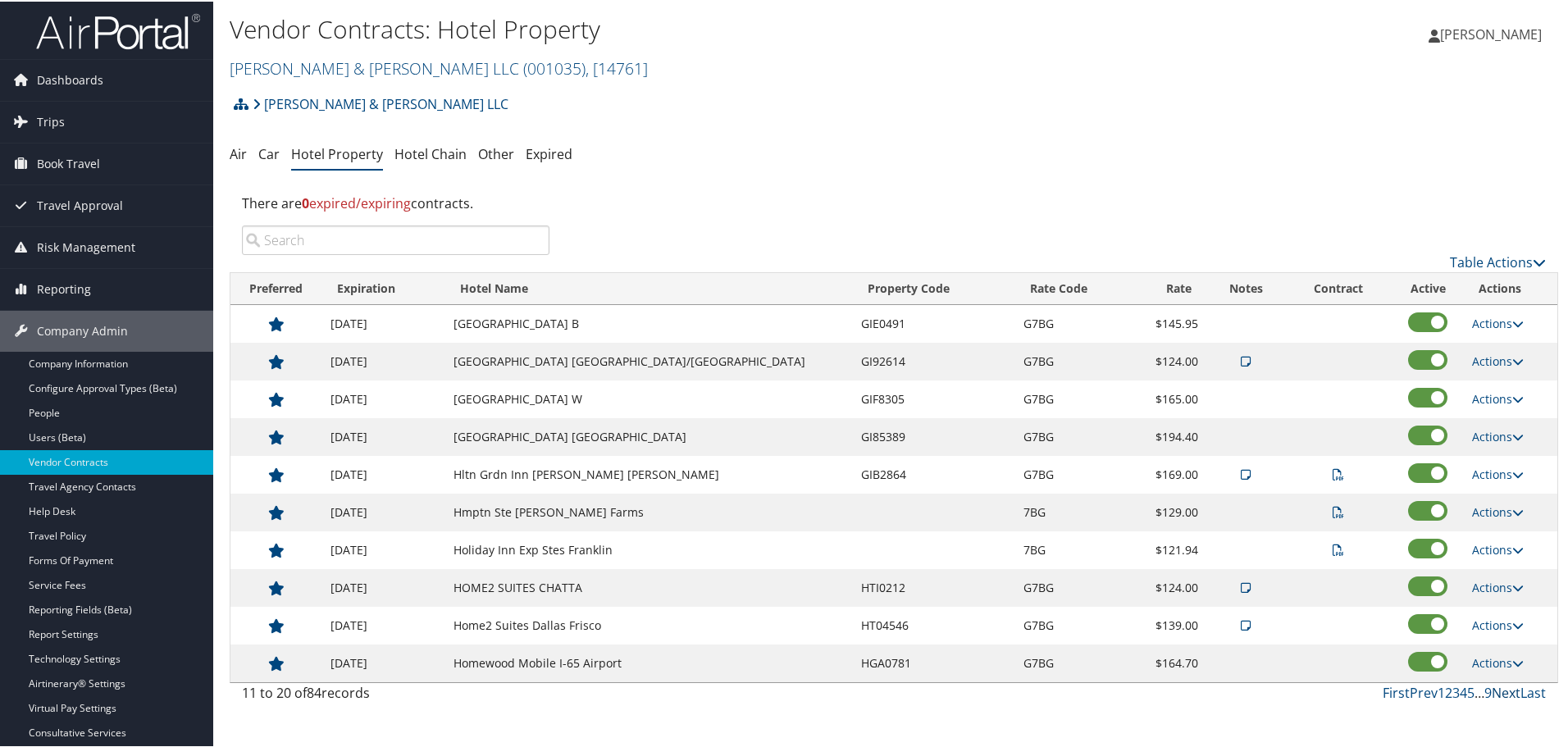
click at [1496, 690] on link "Next" at bounding box center [1506, 691] width 29 height 18
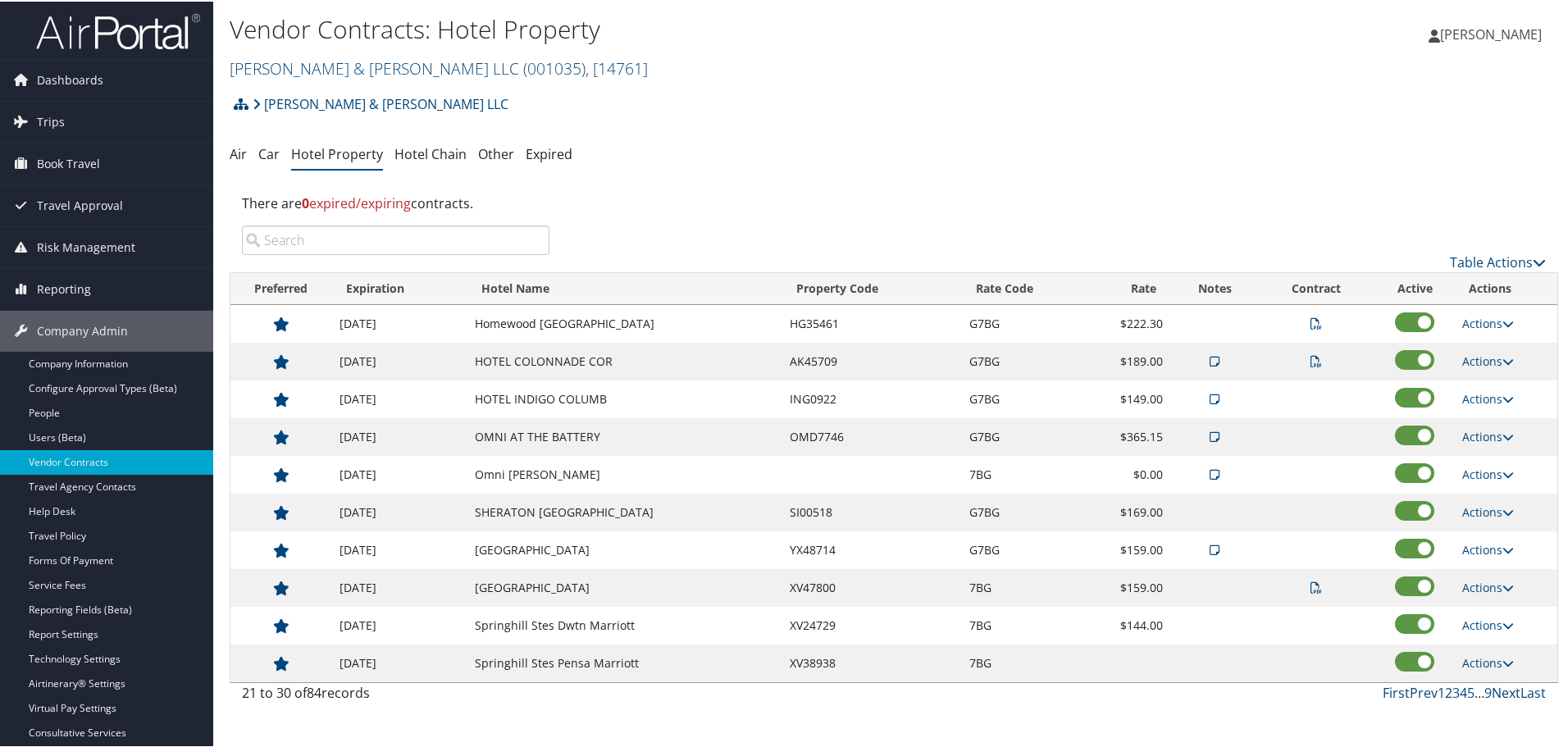
click at [1496, 690] on link "Next" at bounding box center [1506, 691] width 29 height 18
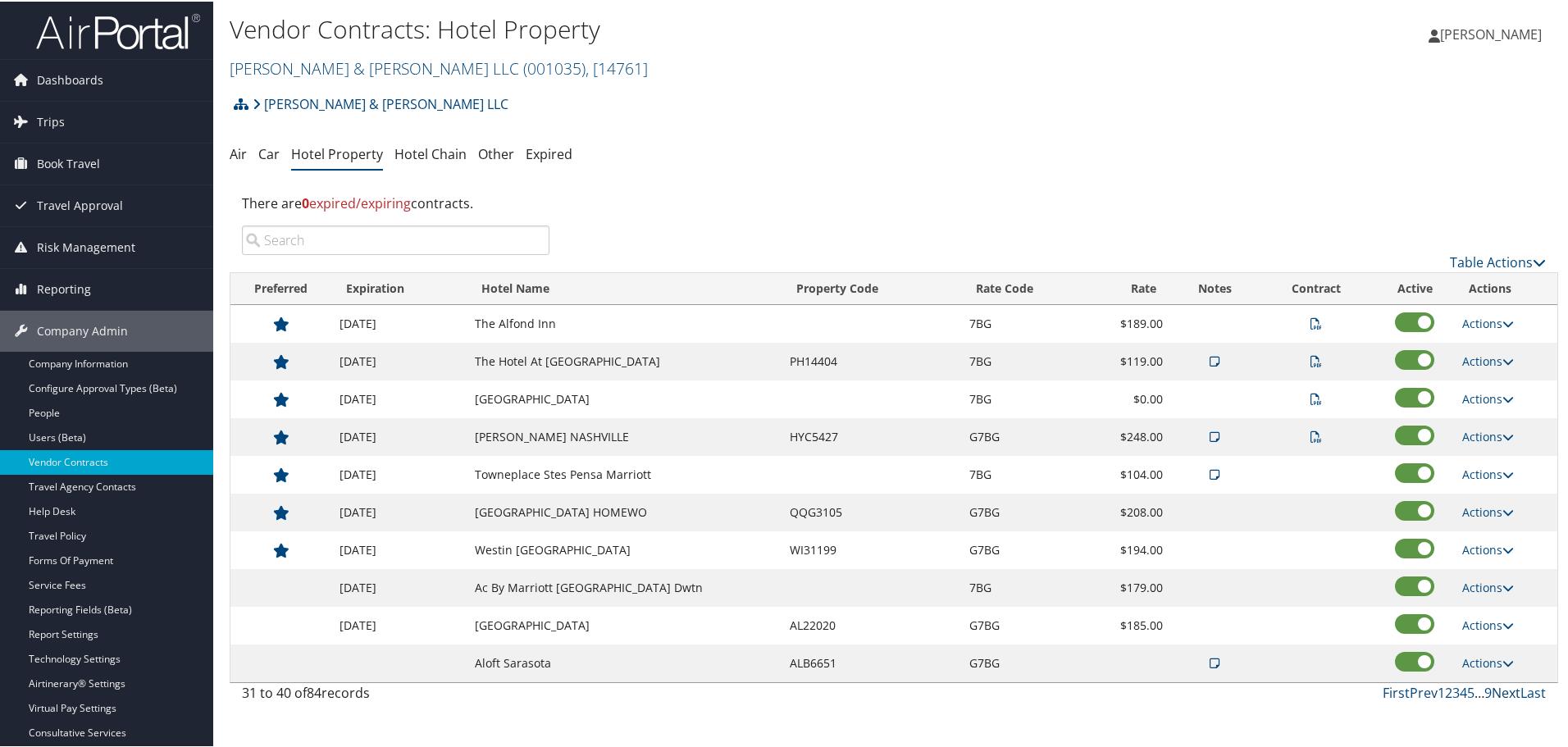
click at [1496, 690] on link "Next" at bounding box center [1506, 691] width 29 height 18
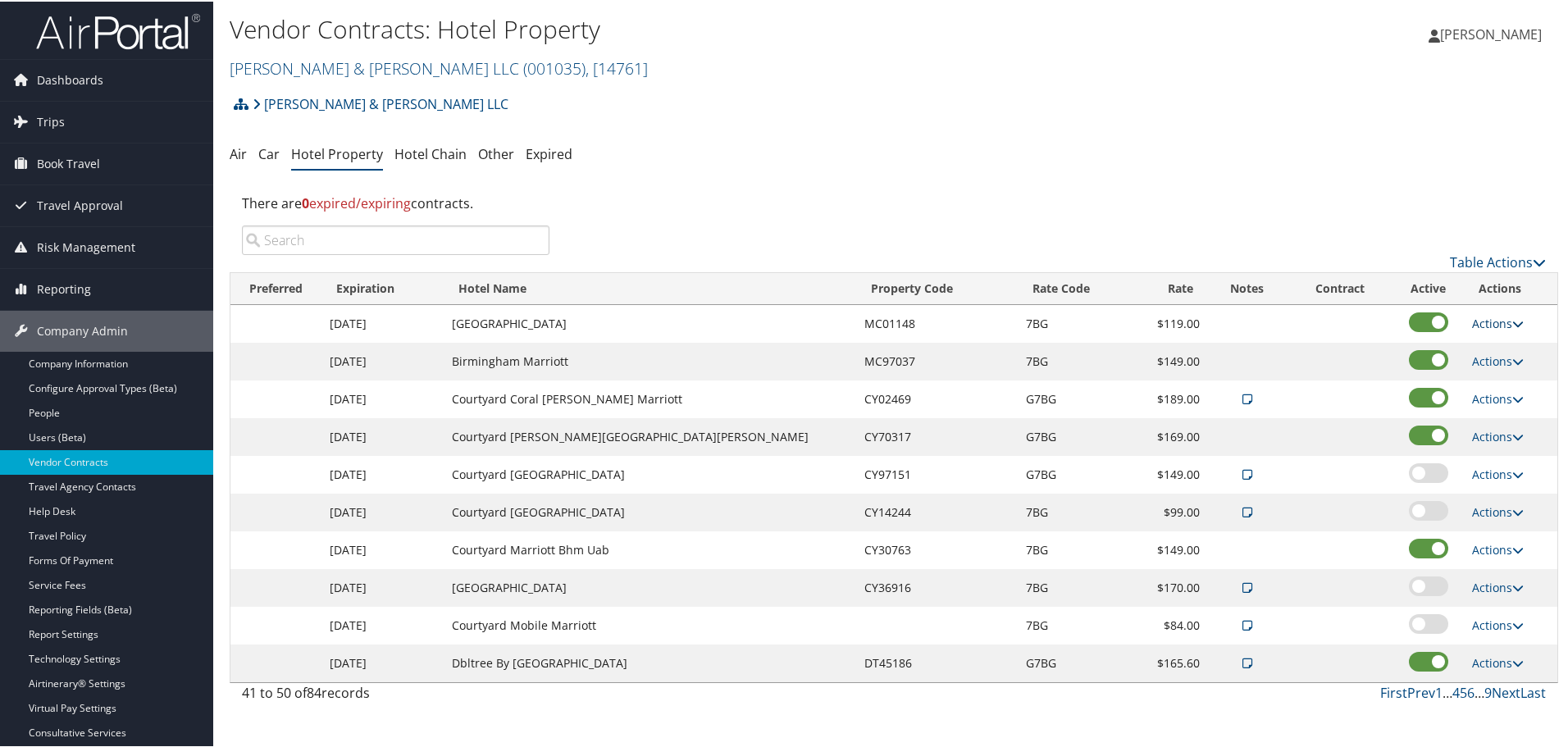
click at [1478, 314] on link "Actions" at bounding box center [1498, 321] width 51 height 16
click at [1485, 368] on link "Delete" at bounding box center [1489, 374] width 63 height 28
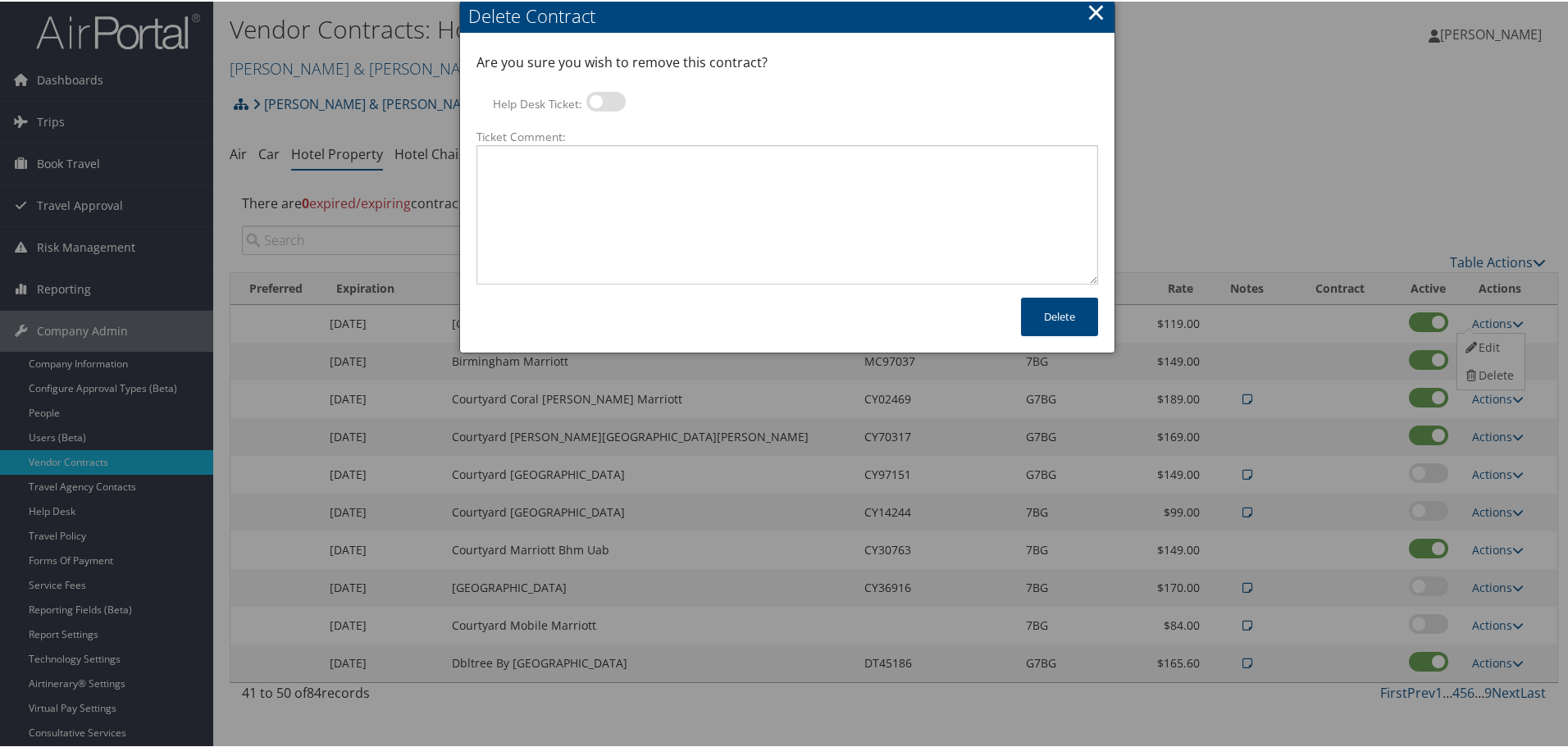
click at [605, 105] on label at bounding box center [606, 100] width 39 height 20
click at [605, 105] on input "Help Desk Ticket:" at bounding box center [600, 102] width 10 height 10
checkbox input "true"
click at [628, 200] on textarea "Ticket Comment:" at bounding box center [787, 213] width 621 height 139
click at [820, 248] on textarea "Ticket Comment:" at bounding box center [787, 213] width 621 height 139
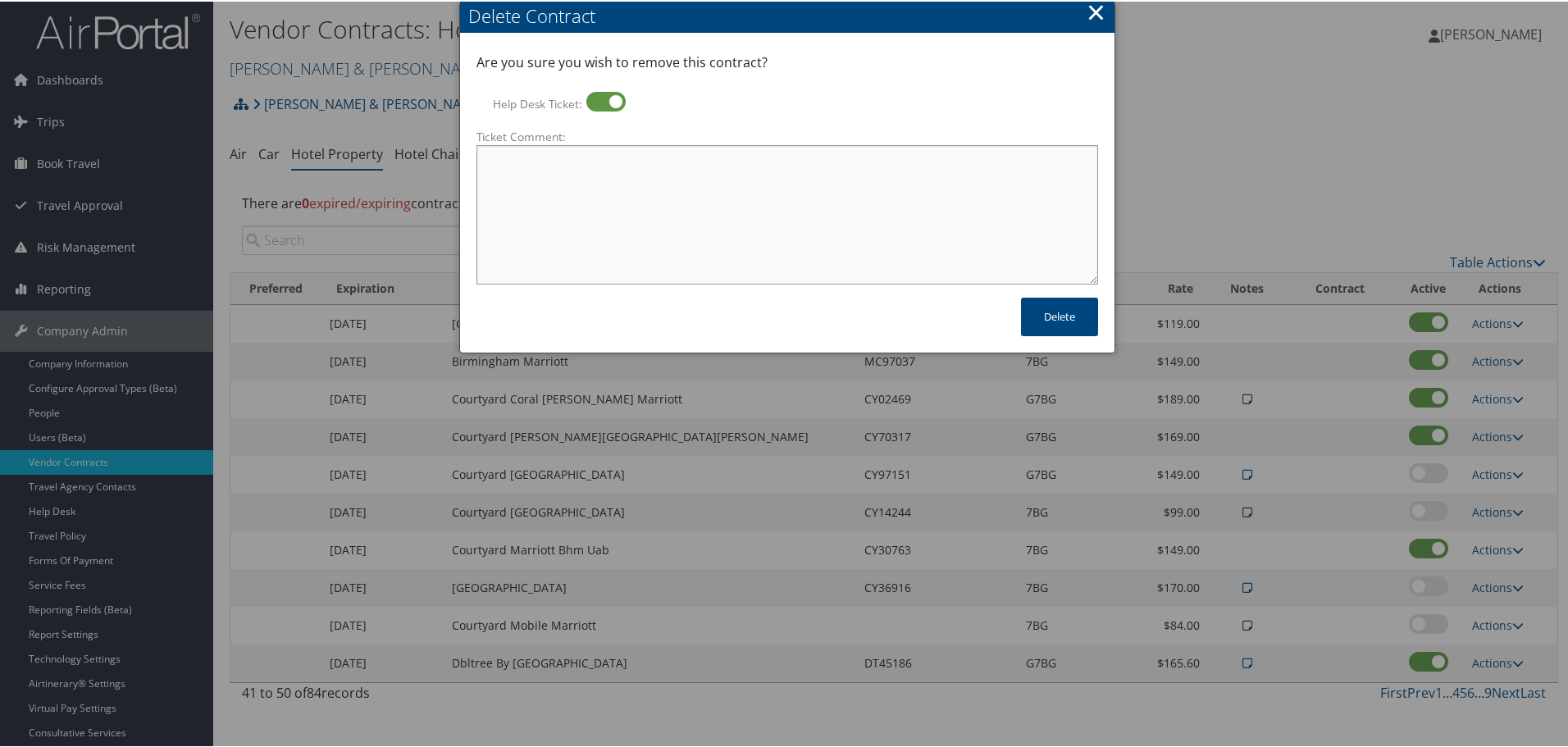
paste textarea "Rates no longer active; remove from profile and preferred status."
type textarea "Rates no longer active; remove from profile and preferred status."
click at [1072, 320] on button "Delete" at bounding box center [1060, 315] width 77 height 38
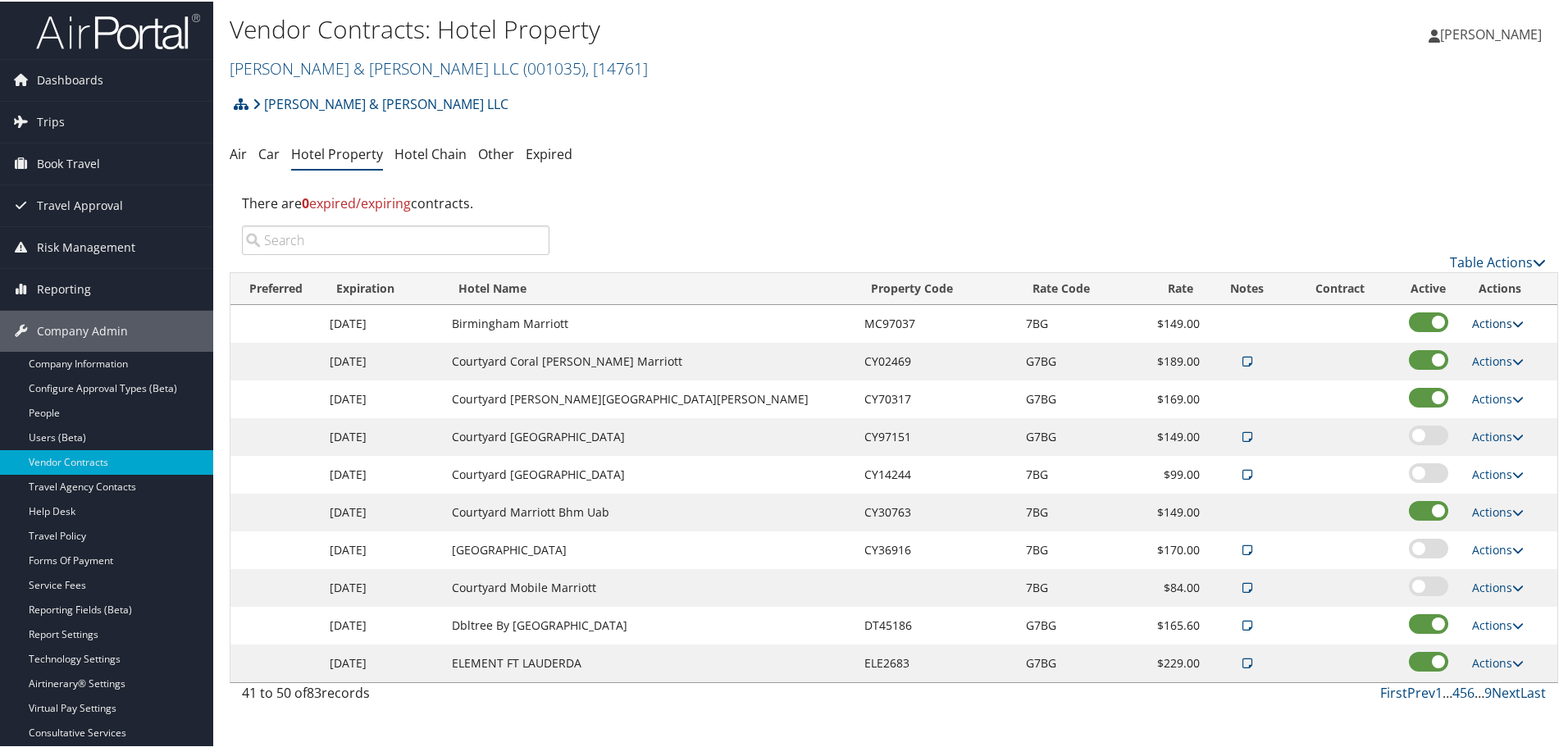
click at [1489, 323] on link "Actions" at bounding box center [1498, 321] width 51 height 16
click at [1502, 379] on link "Delete" at bounding box center [1489, 374] width 63 height 28
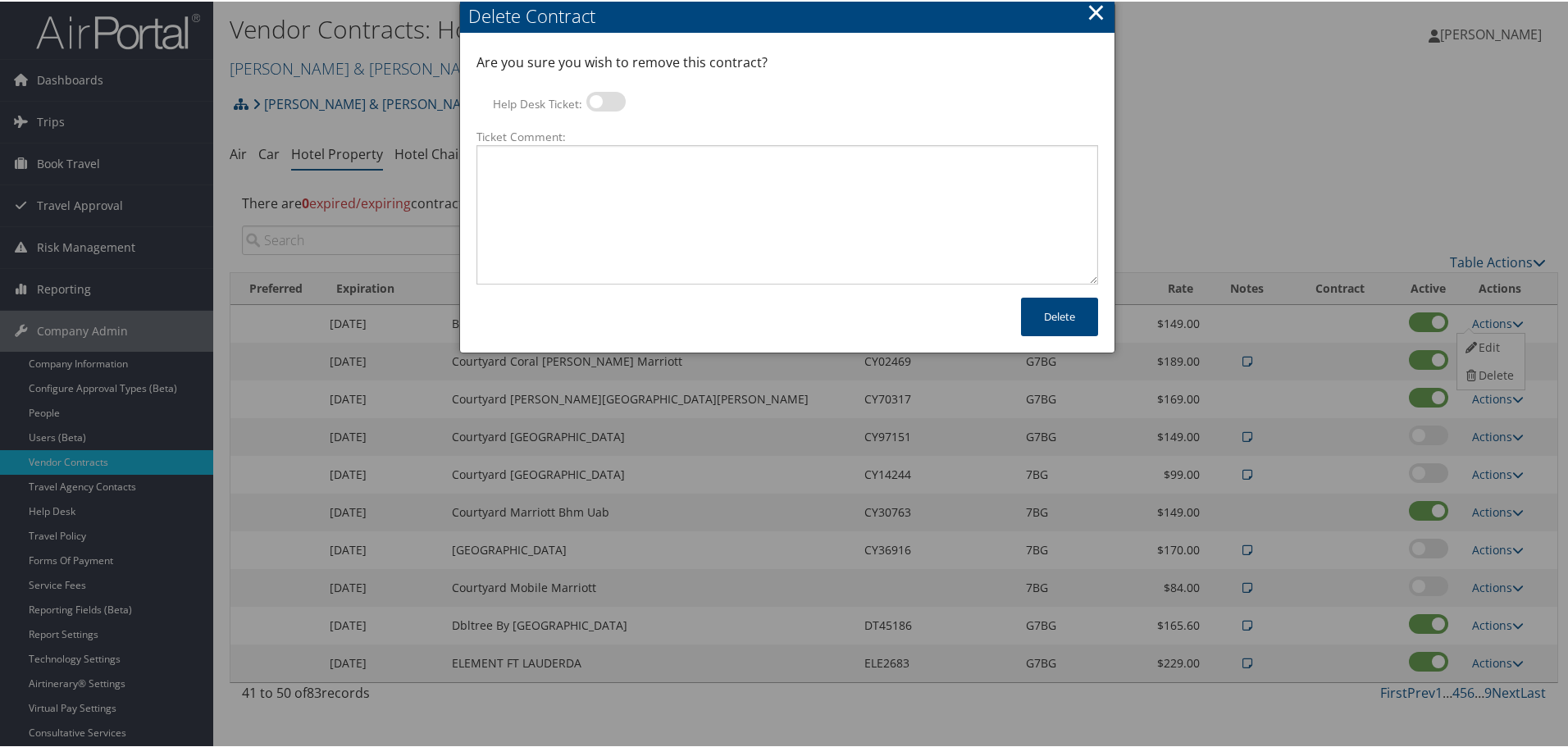
click at [608, 103] on label at bounding box center [606, 100] width 39 height 20
click at [605, 103] on input "Help Desk Ticket:" at bounding box center [600, 102] width 10 height 10
checkbox input "true"
click at [628, 192] on textarea "Ticket Comment:" at bounding box center [787, 213] width 621 height 139
paste textarea "Rates no longer active; remove from profile and preferred status."
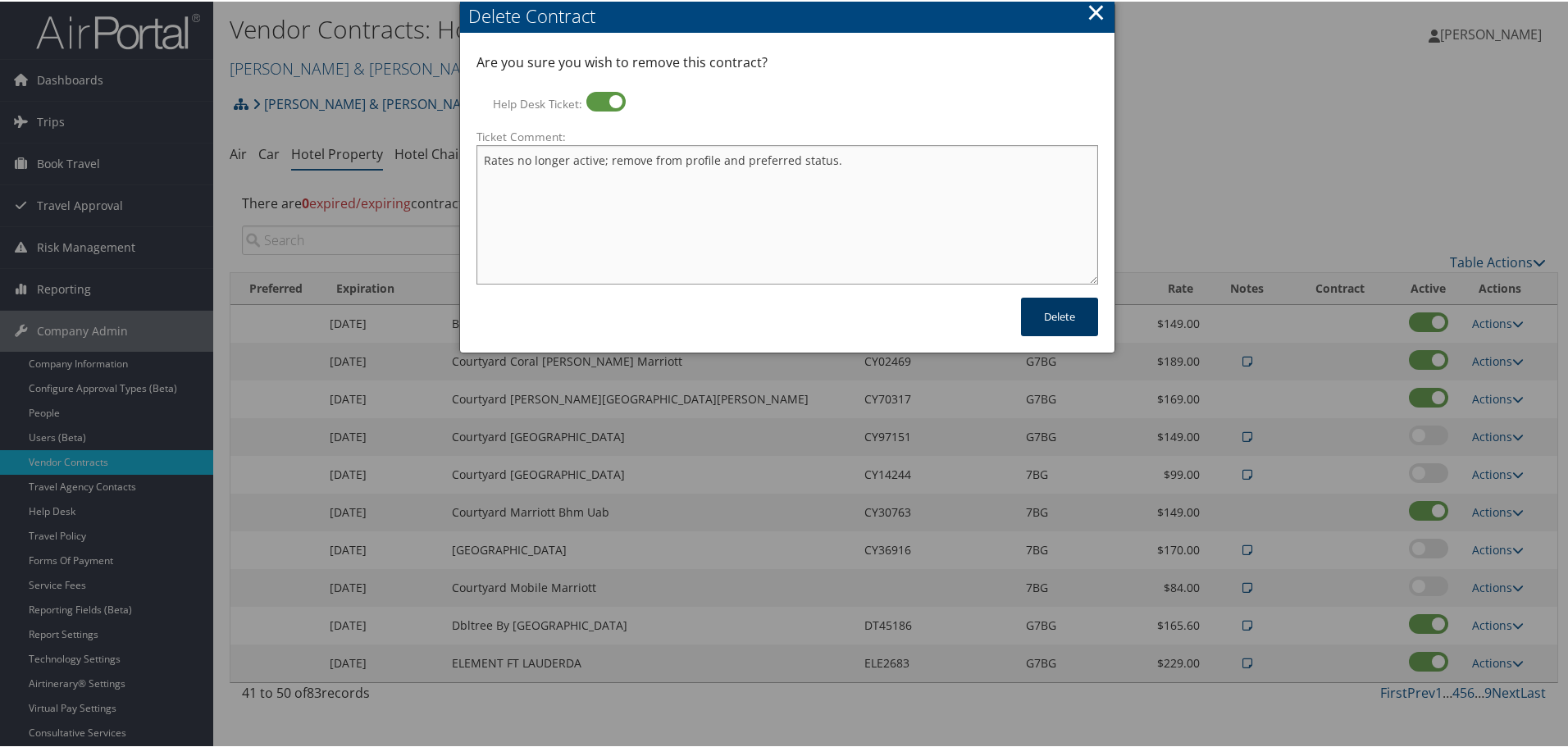
type textarea "Rates no longer active; remove from profile and preferred status."
click at [1042, 319] on button "Delete" at bounding box center [1060, 315] width 77 height 38
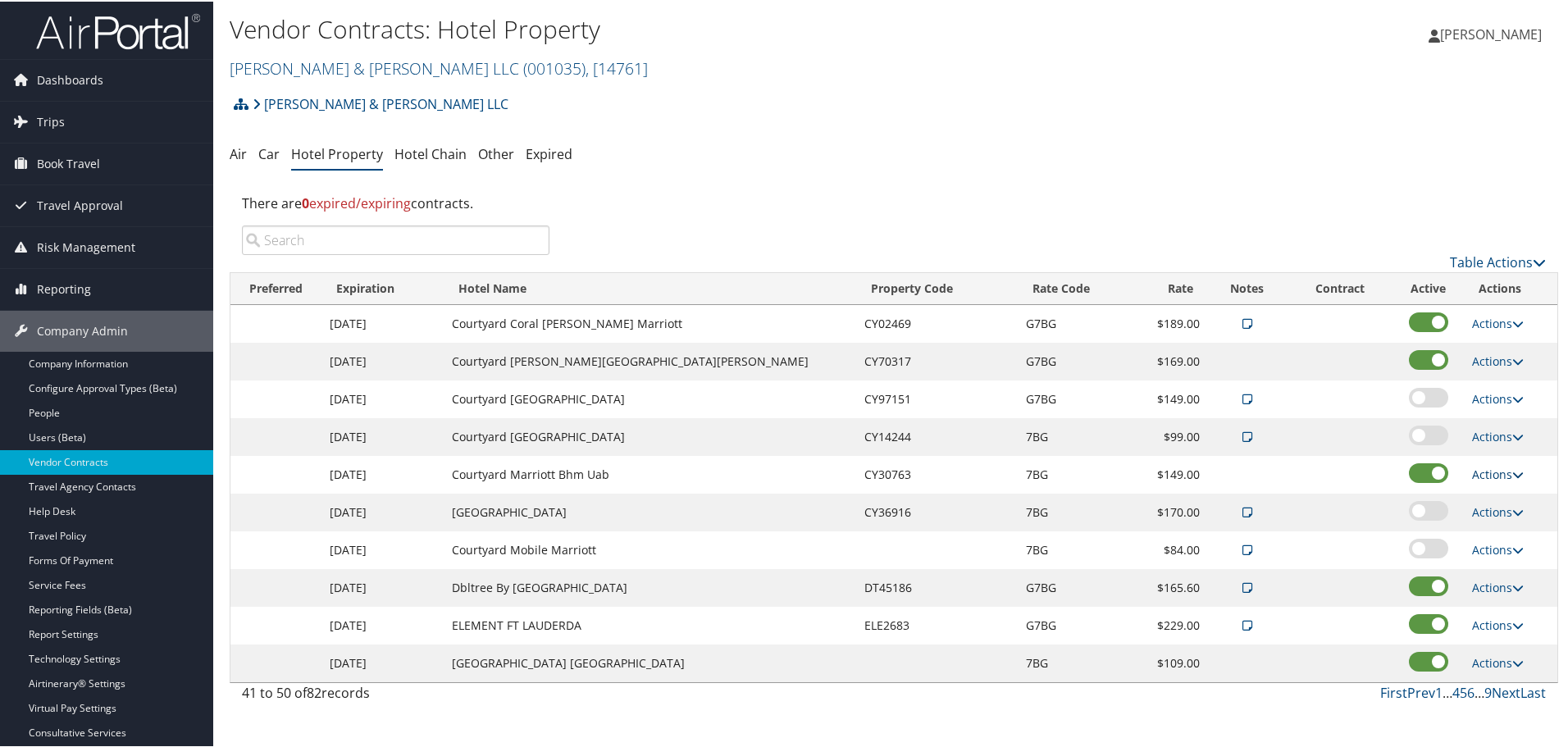
click at [1480, 473] on link "Actions" at bounding box center [1498, 473] width 51 height 16
click at [1492, 527] on link "Delete" at bounding box center [1489, 525] width 63 height 28
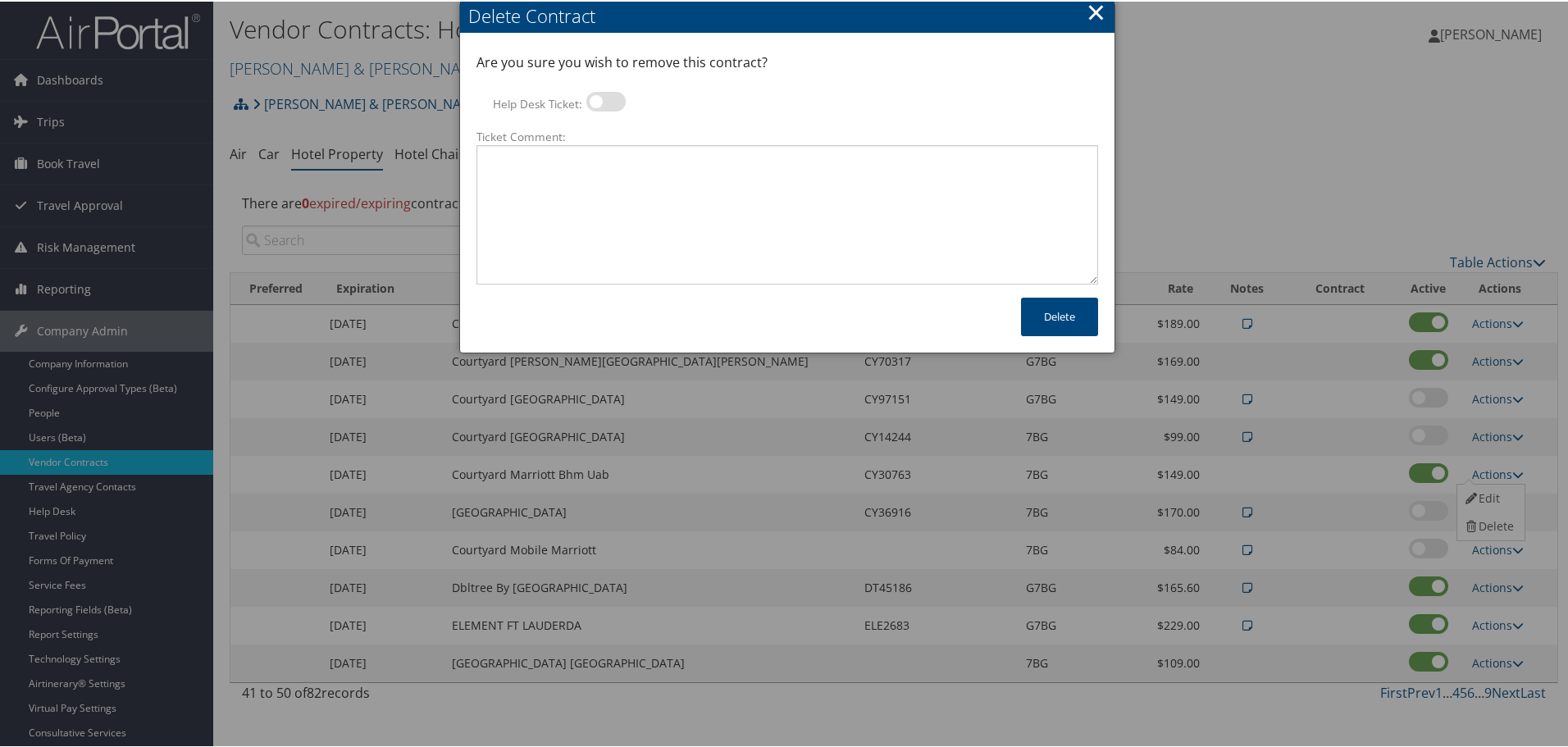
click at [603, 98] on label at bounding box center [606, 100] width 39 height 20
click at [603, 98] on input "Help Desk Ticket:" at bounding box center [600, 102] width 10 height 10
checkbox input "true"
click at [628, 202] on textarea "Ticket Comment:" at bounding box center [787, 213] width 621 height 139
paste textarea "Rates no longer active; remove from profile and preferred status."
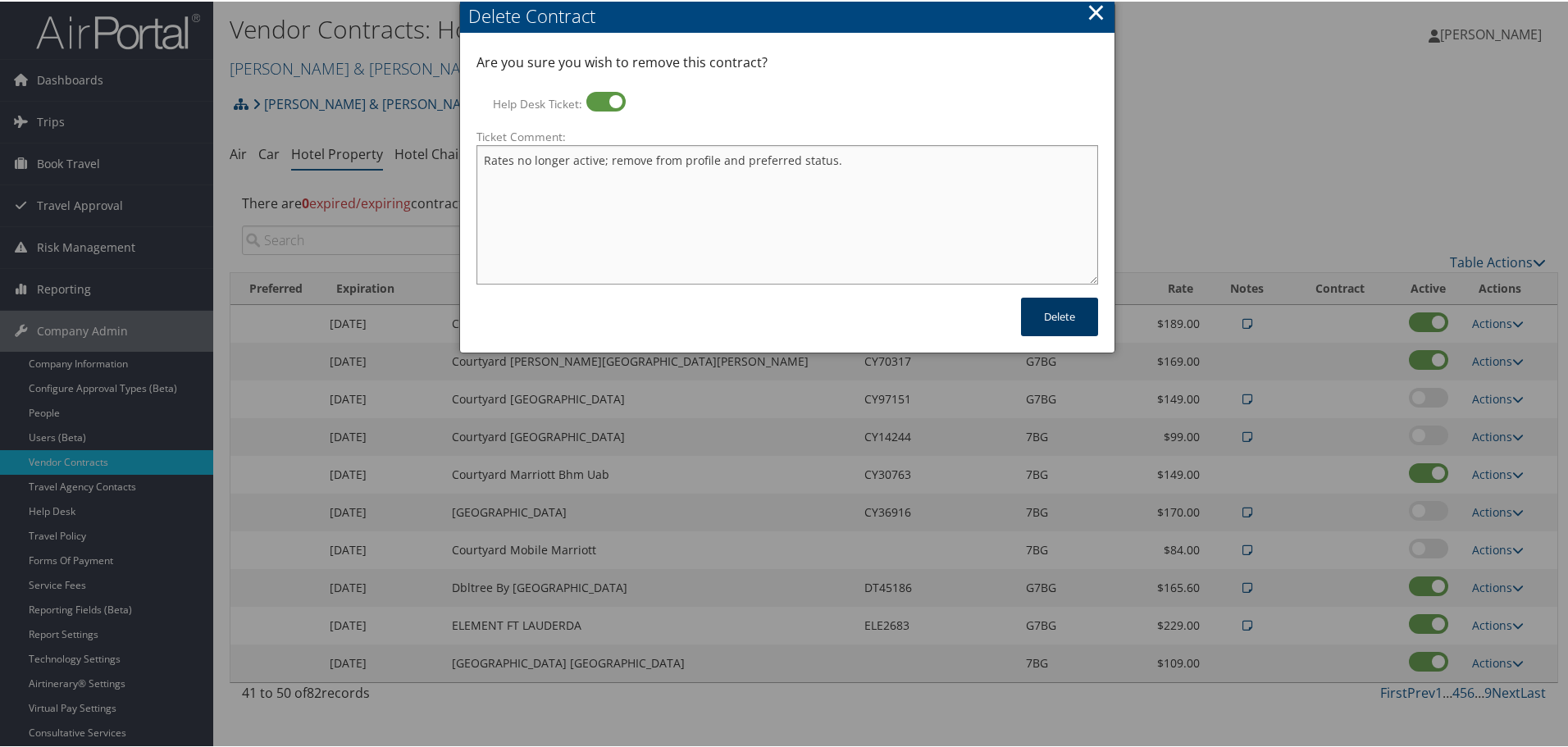
type textarea "Rates no longer active; remove from profile and preferred status."
click at [1044, 313] on button "Delete" at bounding box center [1060, 315] width 77 height 38
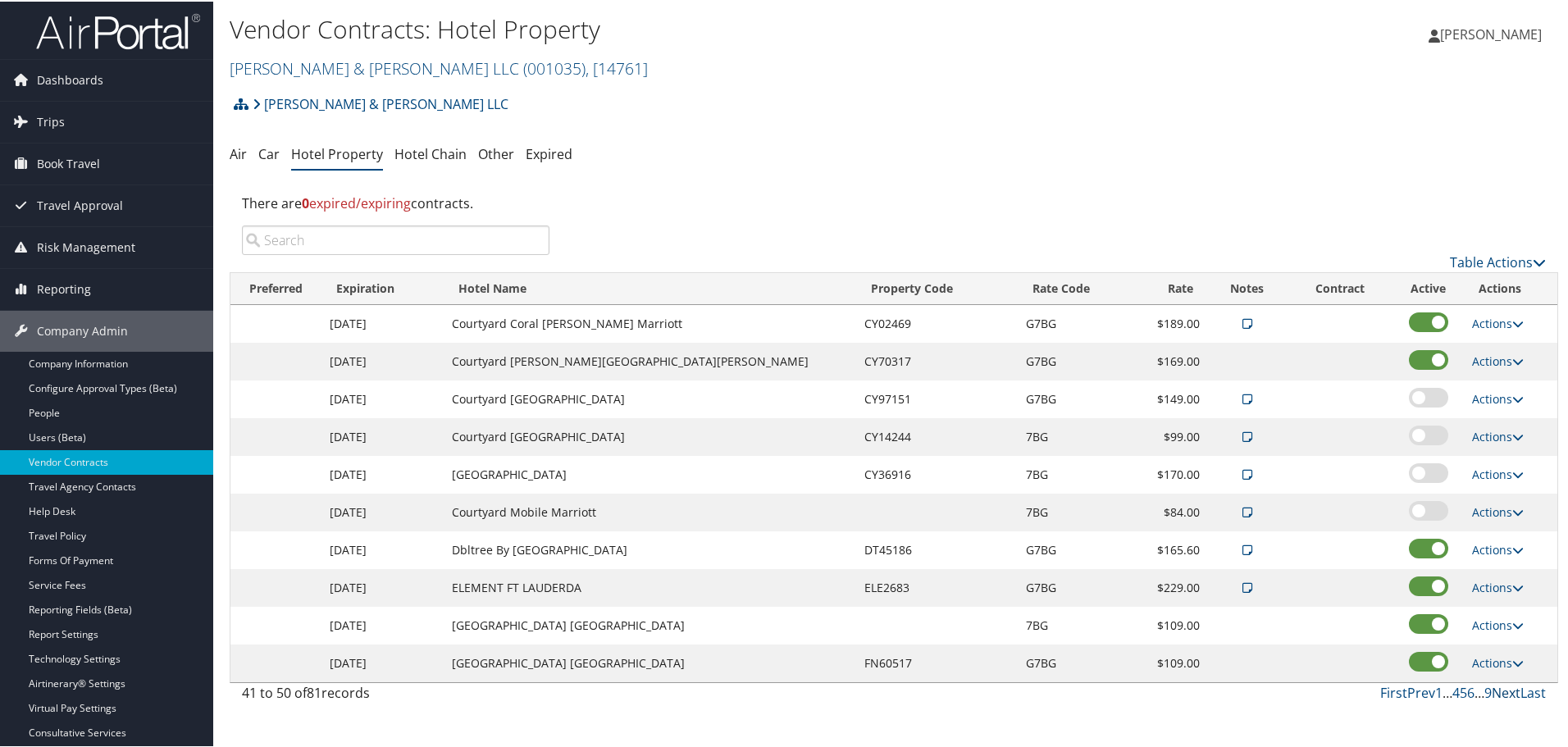
click at [1502, 691] on link "Next" at bounding box center [1506, 691] width 29 height 18
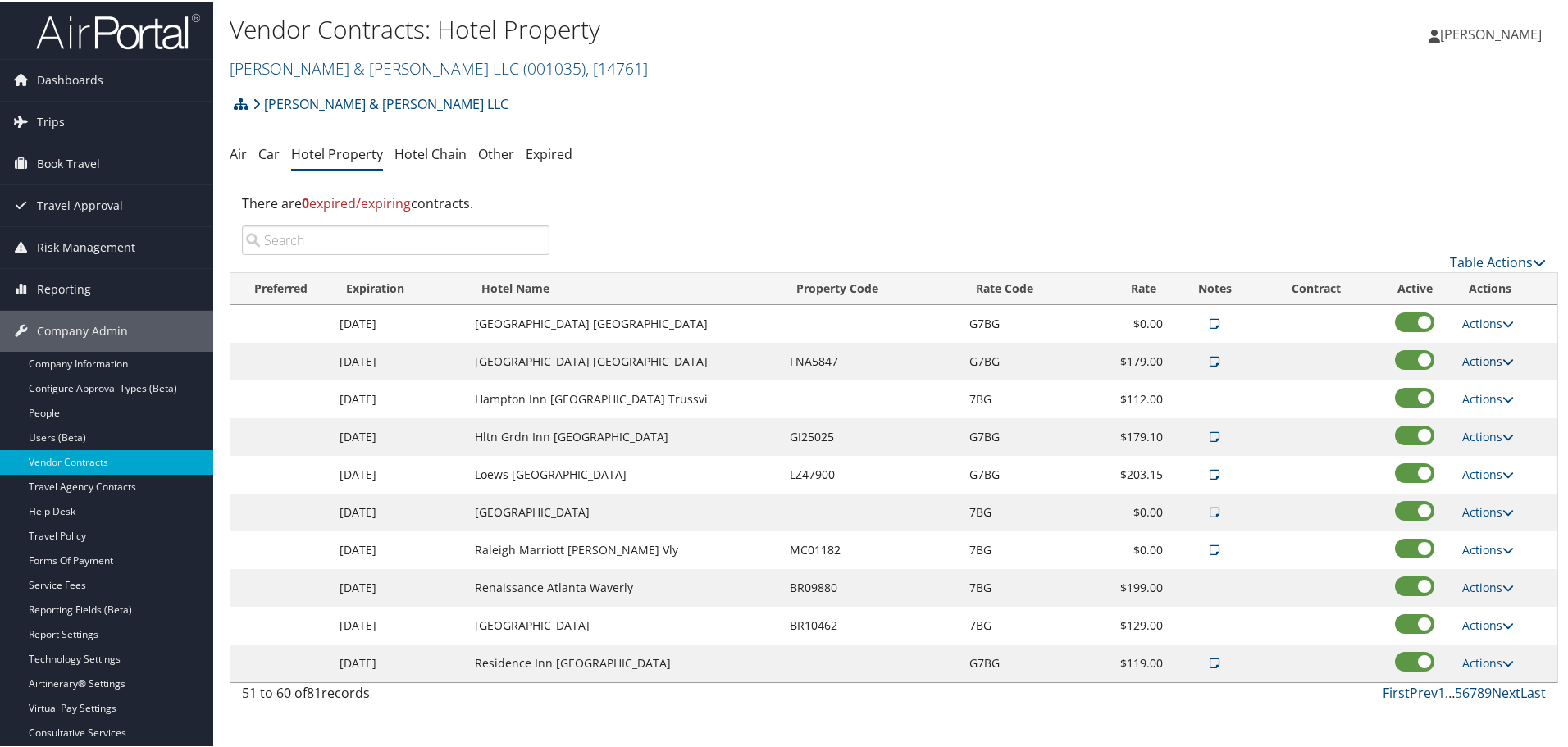
click at [1485, 356] on link "Actions" at bounding box center [1488, 360] width 51 height 16
click at [1493, 433] on link "Delete" at bounding box center [1502, 440] width 89 height 28
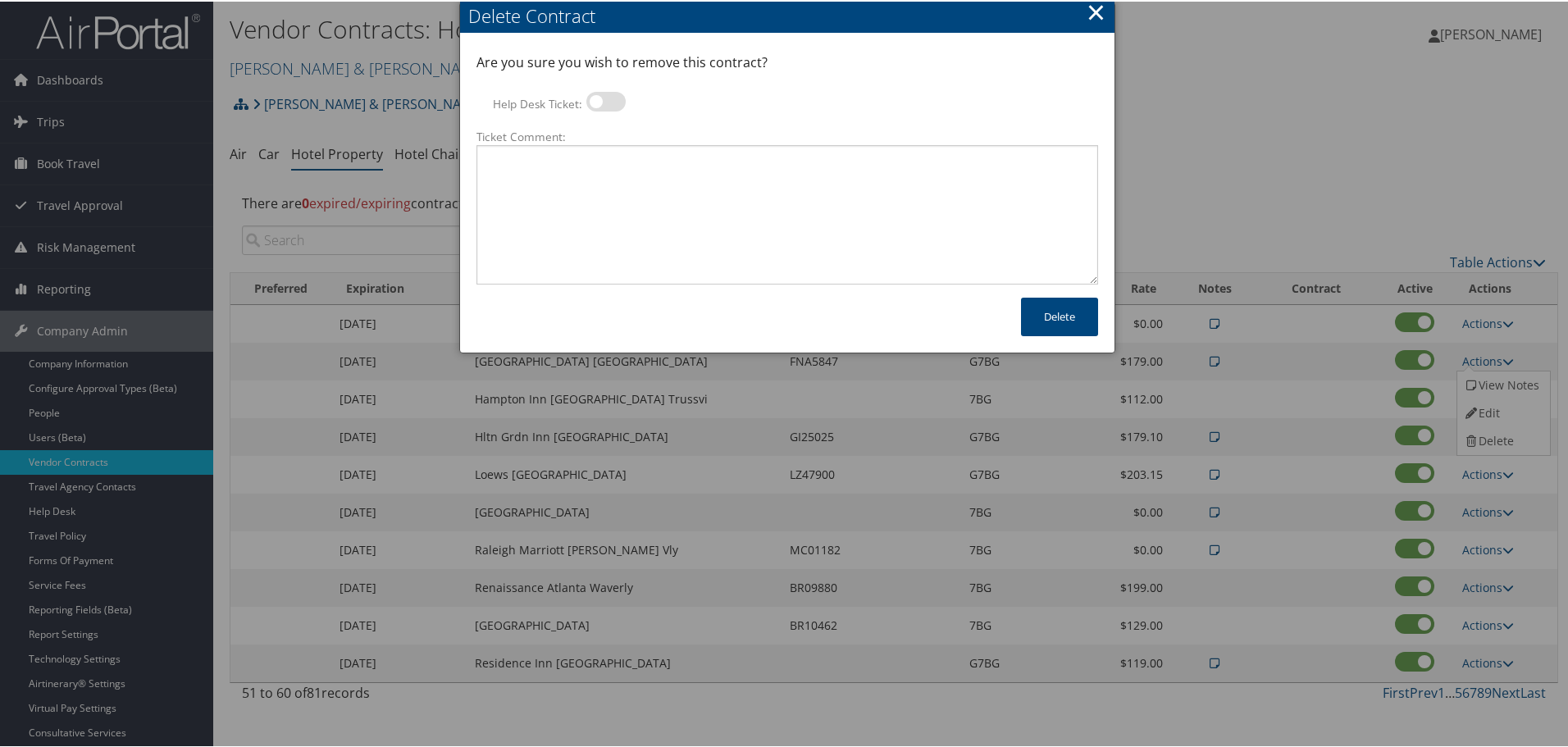
drag, startPoint x: 600, startPoint y: 103, endPoint x: 604, endPoint y: 122, distance: 19.4
click at [600, 103] on label at bounding box center [606, 100] width 39 height 20
click at [600, 103] on input "Help Desk Ticket:" at bounding box center [600, 102] width 10 height 10
checkbox input "true"
click at [621, 176] on textarea "Ticket Comment:" at bounding box center [787, 213] width 621 height 139
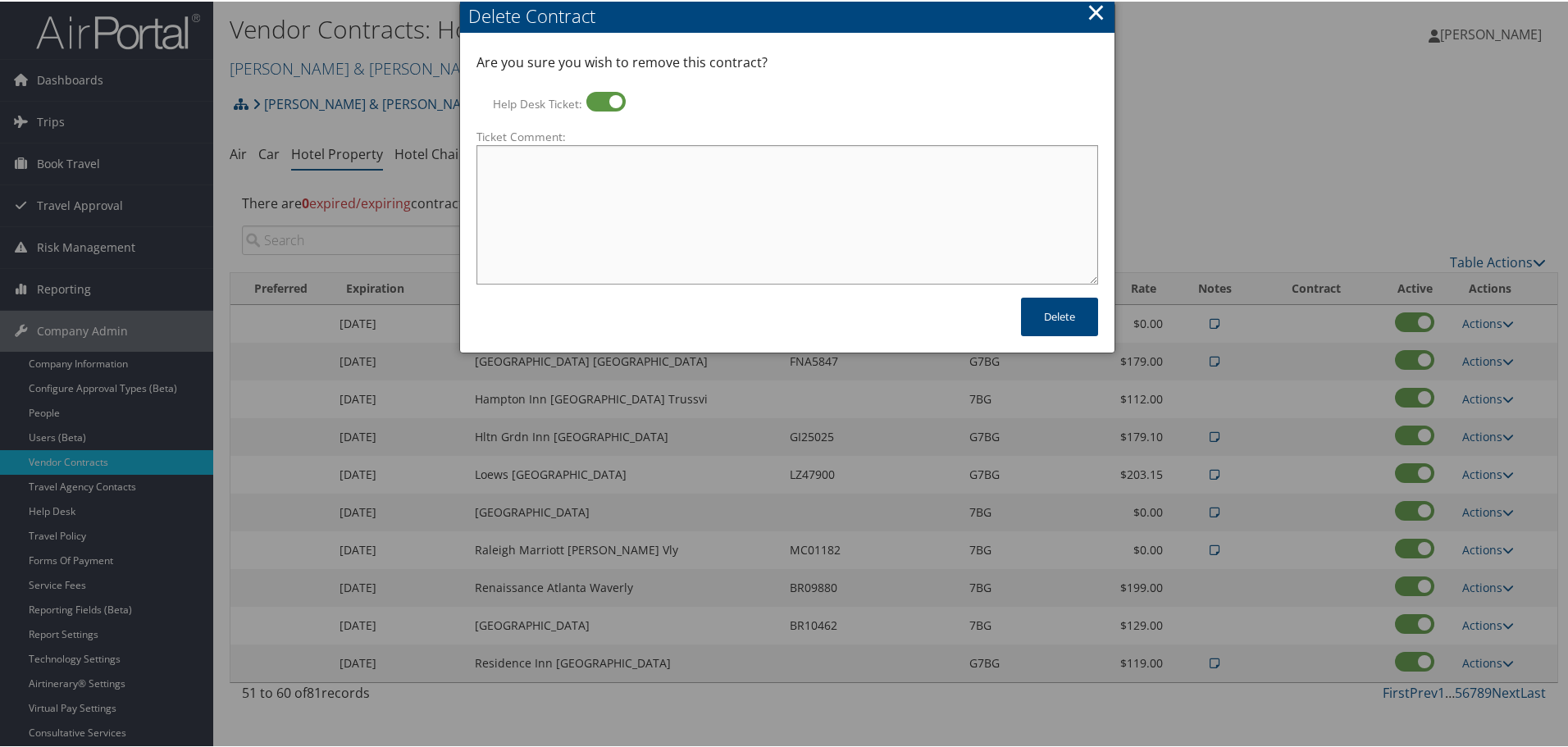
paste textarea "Rates no longer active; remove from profile and preferred status."
type textarea "Rates no longer active; remove from profile and preferred status."
click at [1042, 314] on button "Delete" at bounding box center [1060, 315] width 77 height 38
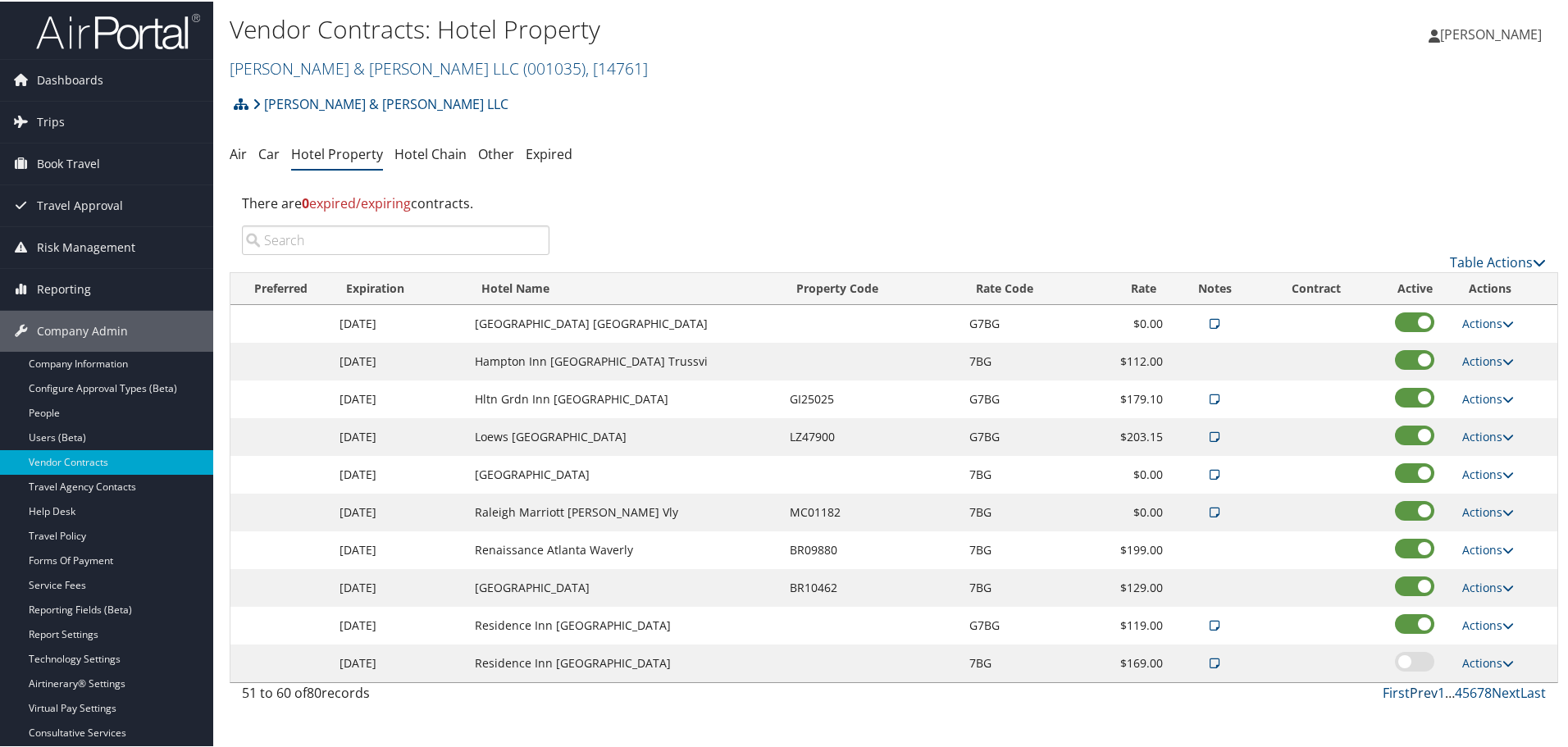
click at [1419, 688] on link "Prev" at bounding box center [1424, 691] width 28 height 18
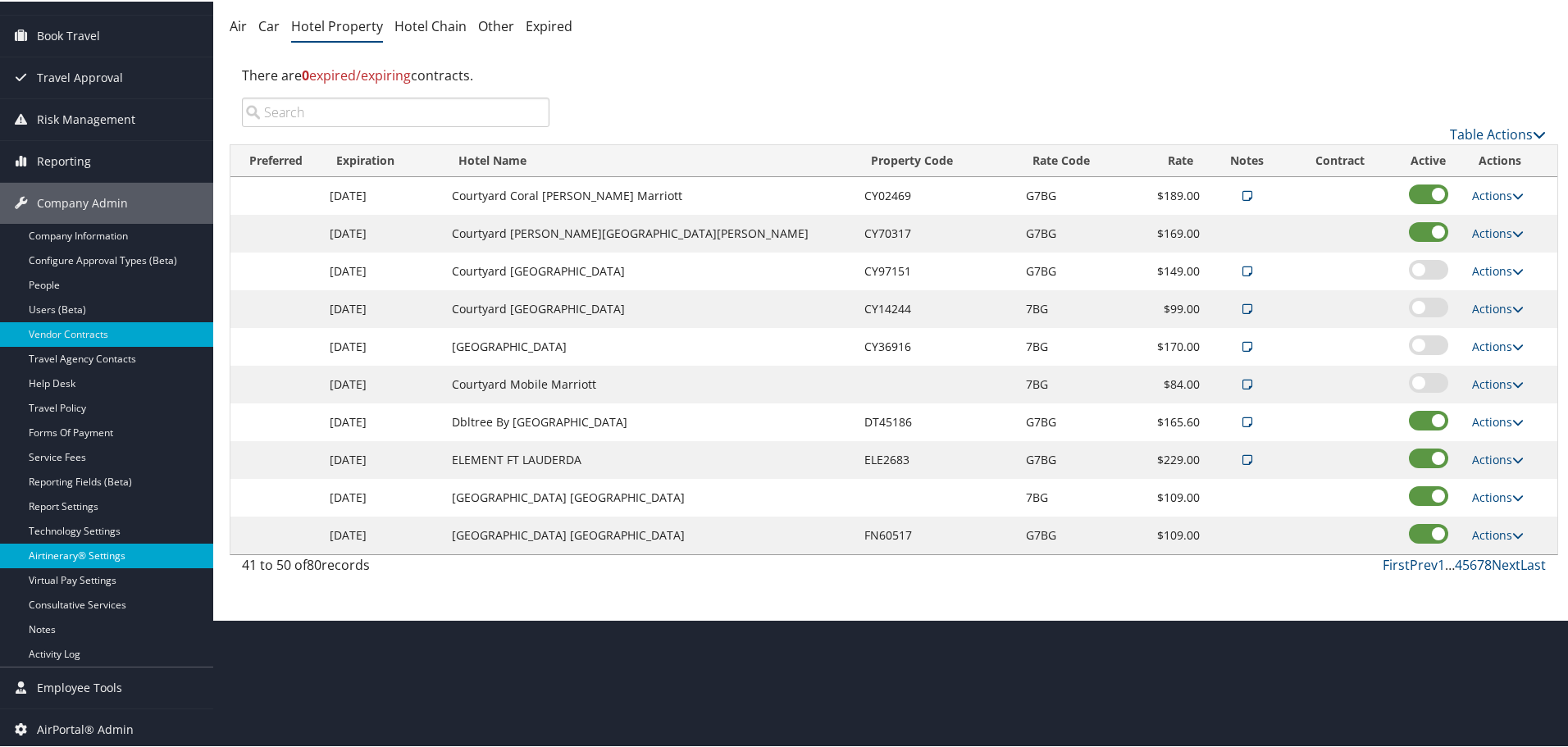
scroll to position [130, 0]
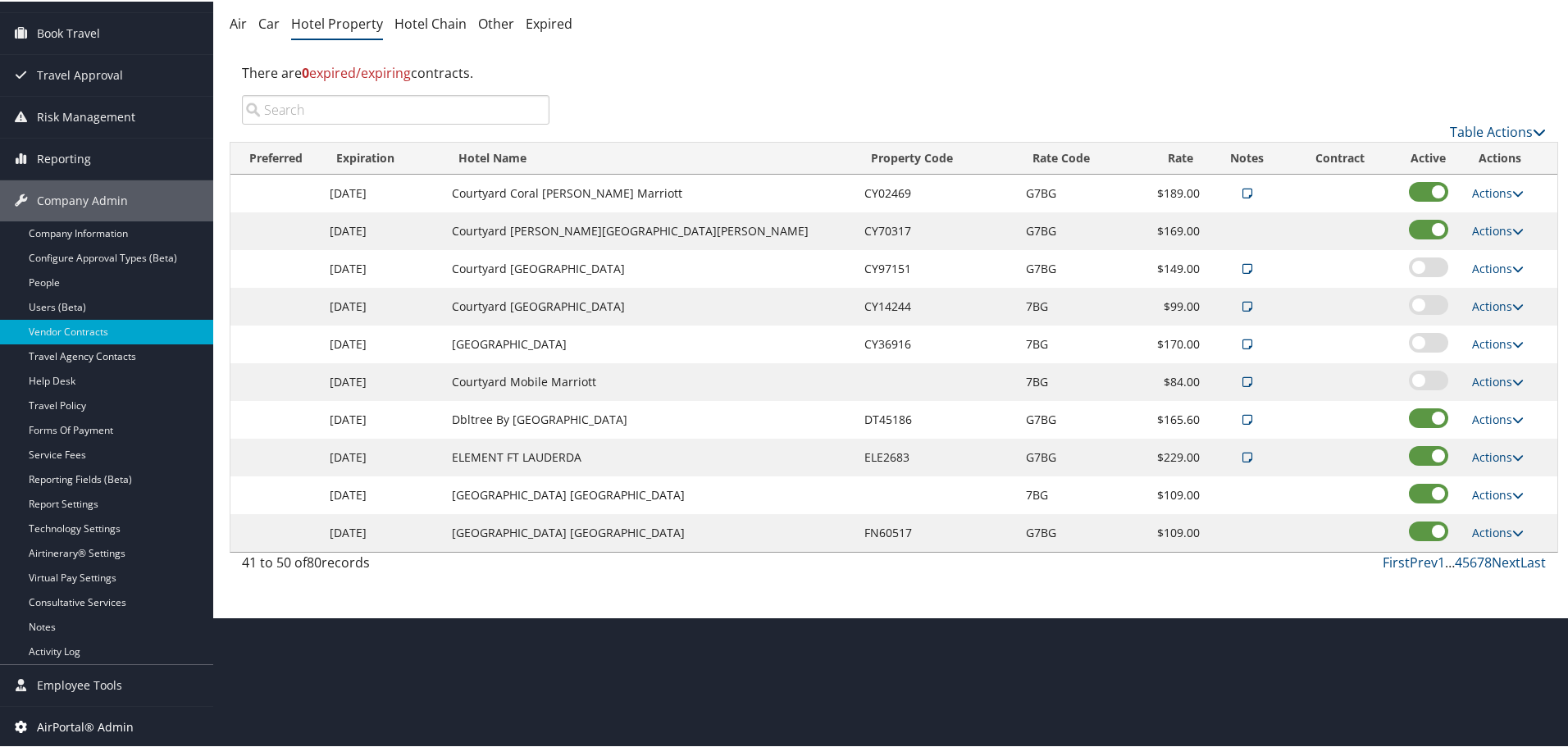
click at [94, 721] on span "AirPortal® Admin" at bounding box center [84, 725] width 96 height 41
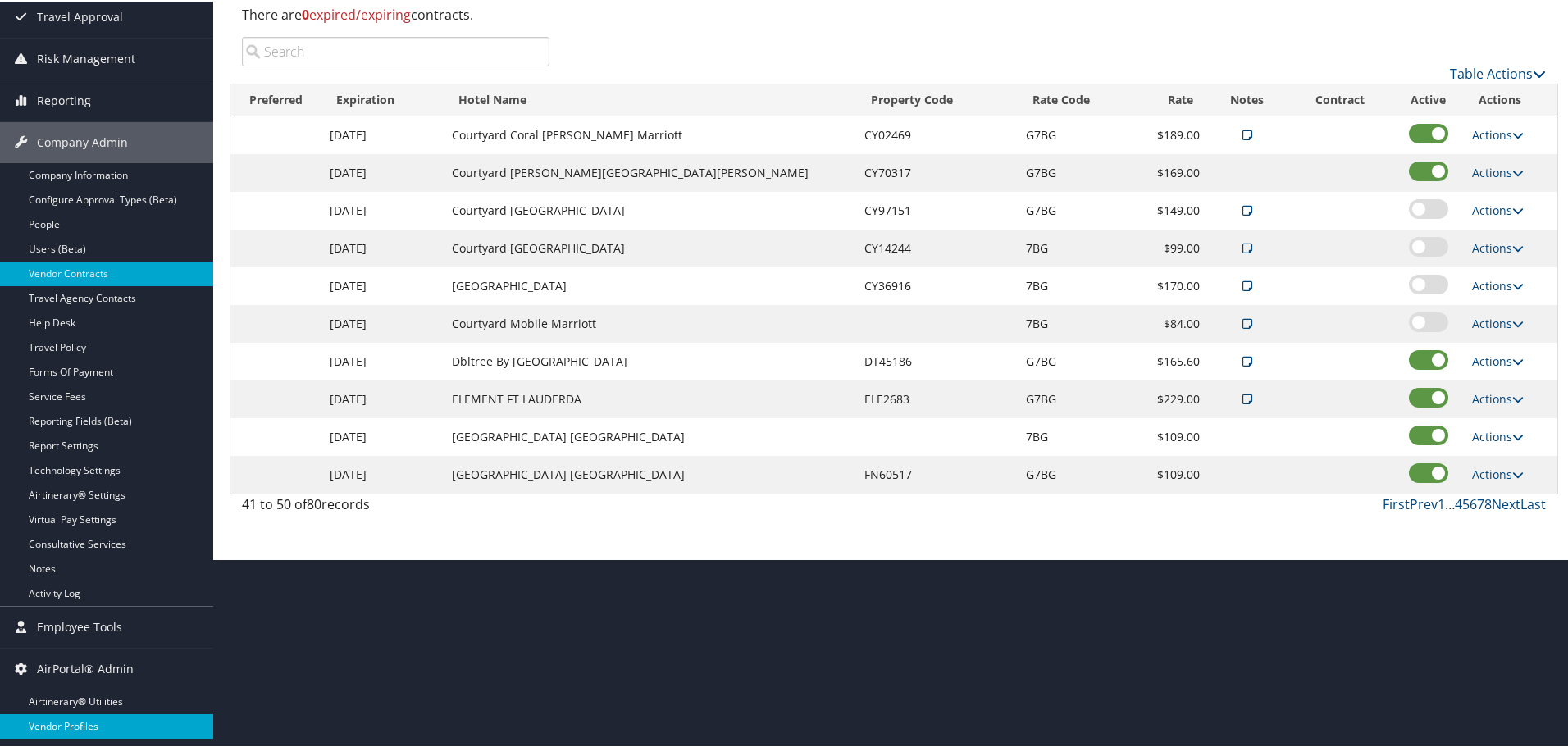
scroll to position [278, 0]
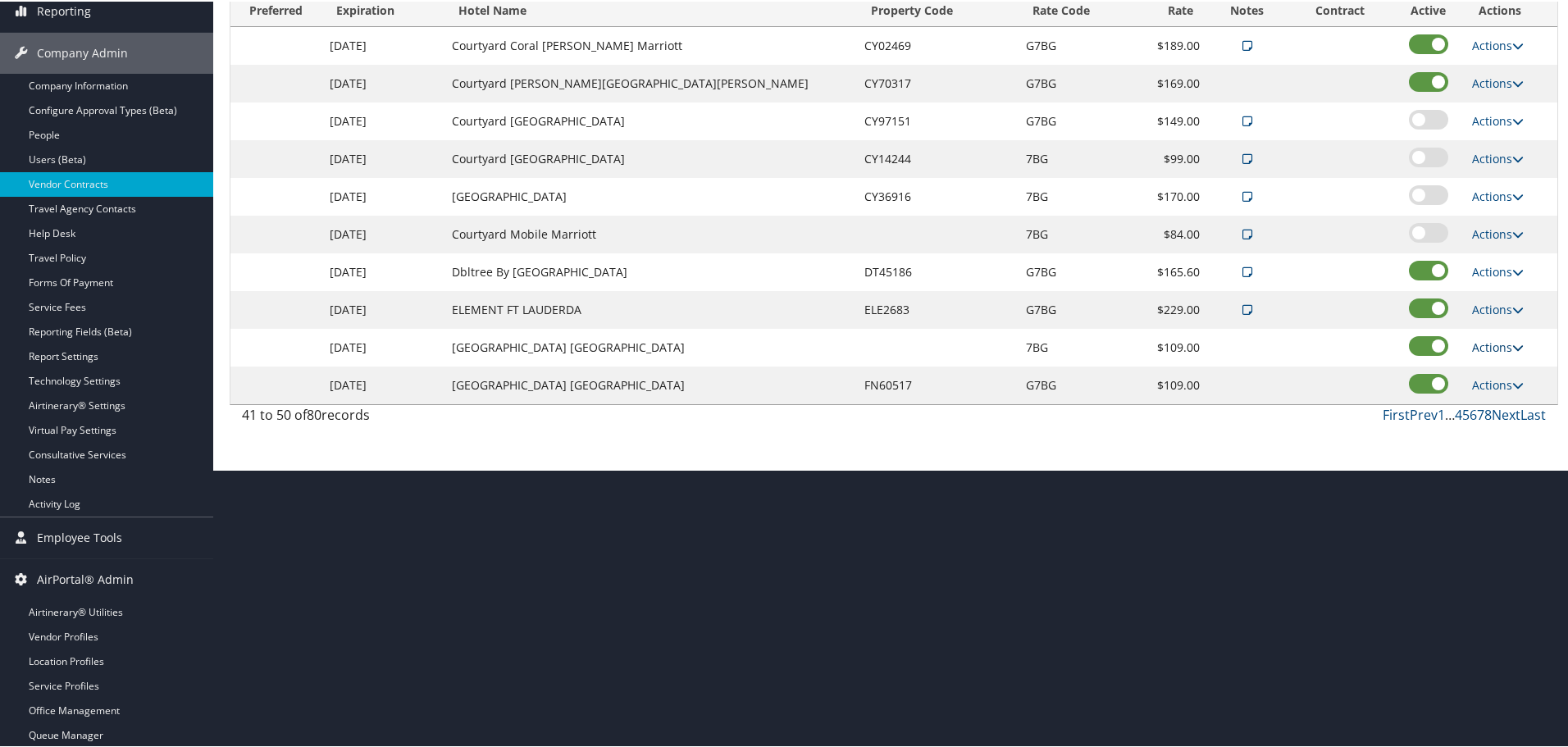
click at [1483, 342] on link "Actions" at bounding box center [1498, 346] width 51 height 16
click at [1496, 375] on link "Edit" at bounding box center [1489, 370] width 63 height 28
select select "NLRA"
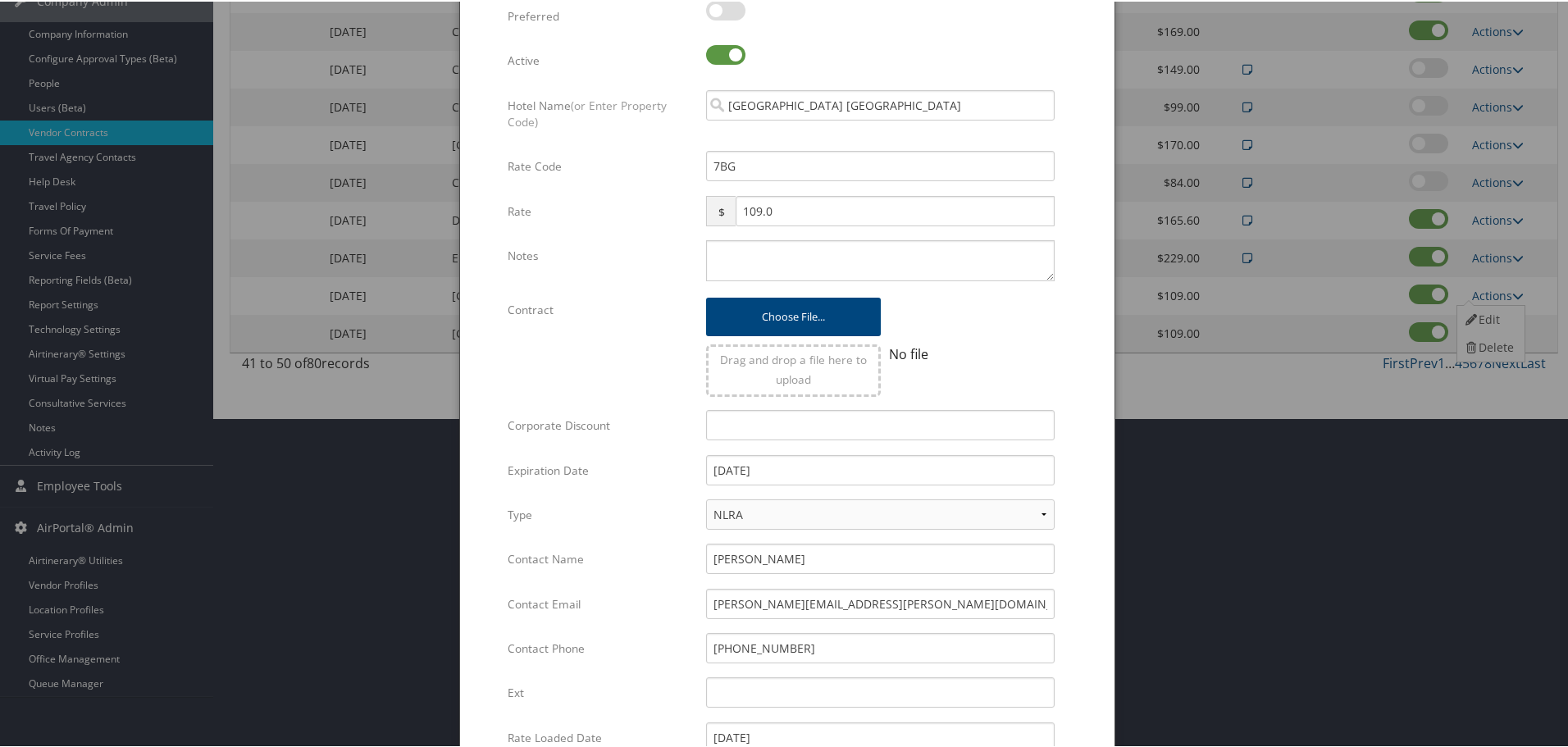
scroll to position [0, 0]
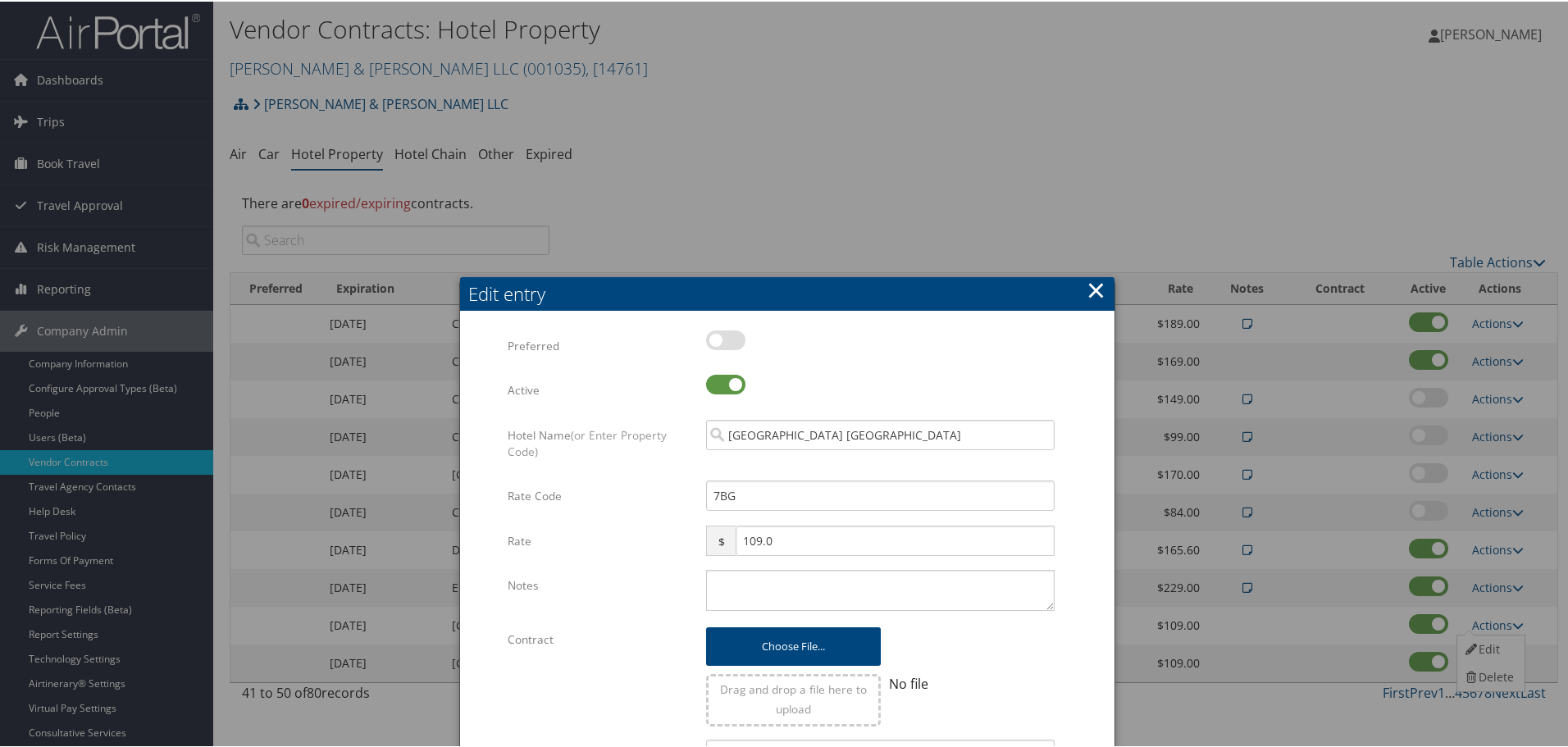
click at [1086, 292] on button "×" at bounding box center [1096, 288] width 19 height 33
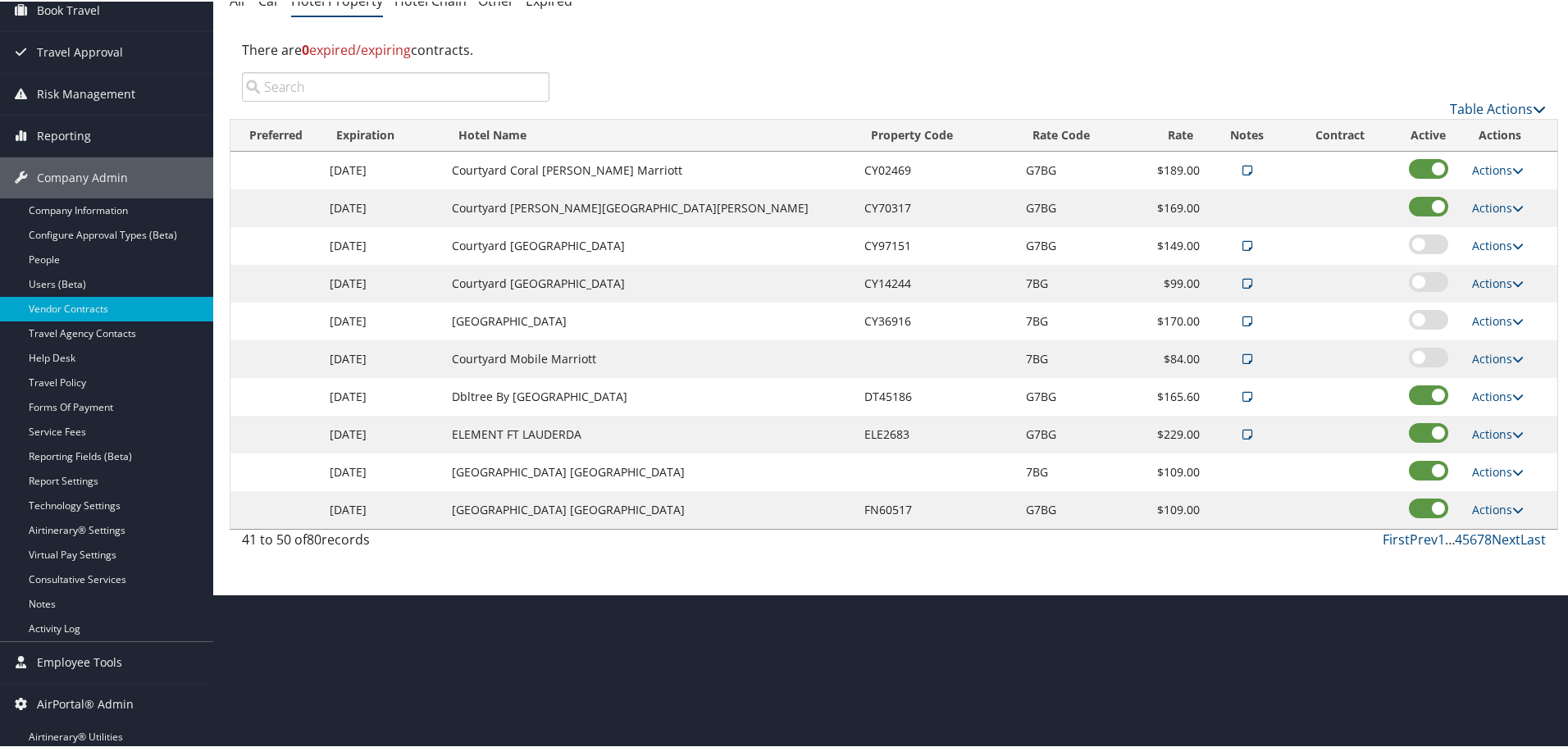
scroll to position [246, 0]
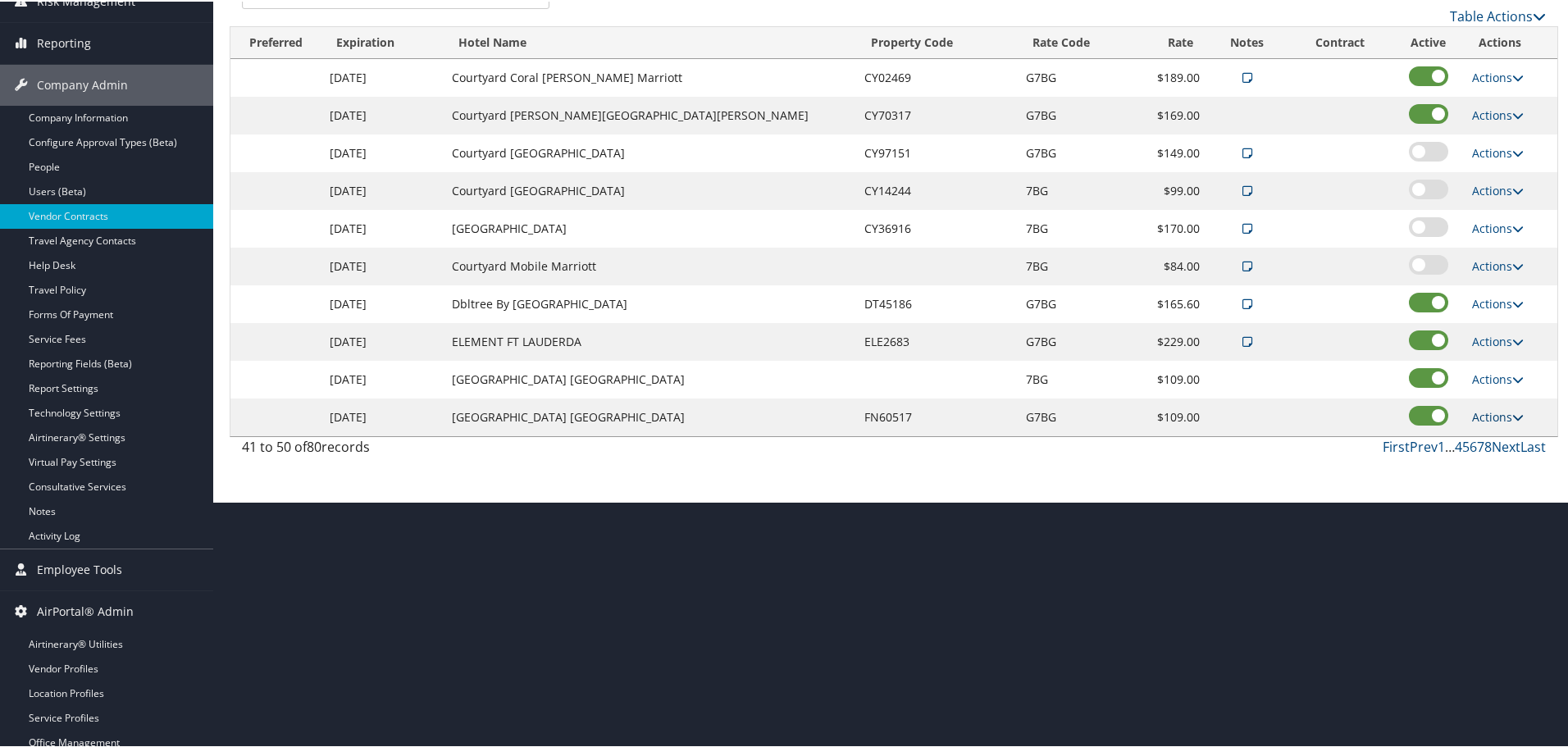
click at [1482, 416] on link "Actions" at bounding box center [1498, 415] width 51 height 16
click at [1492, 442] on link "Edit" at bounding box center [1489, 440] width 63 height 28
select select "NLRA"
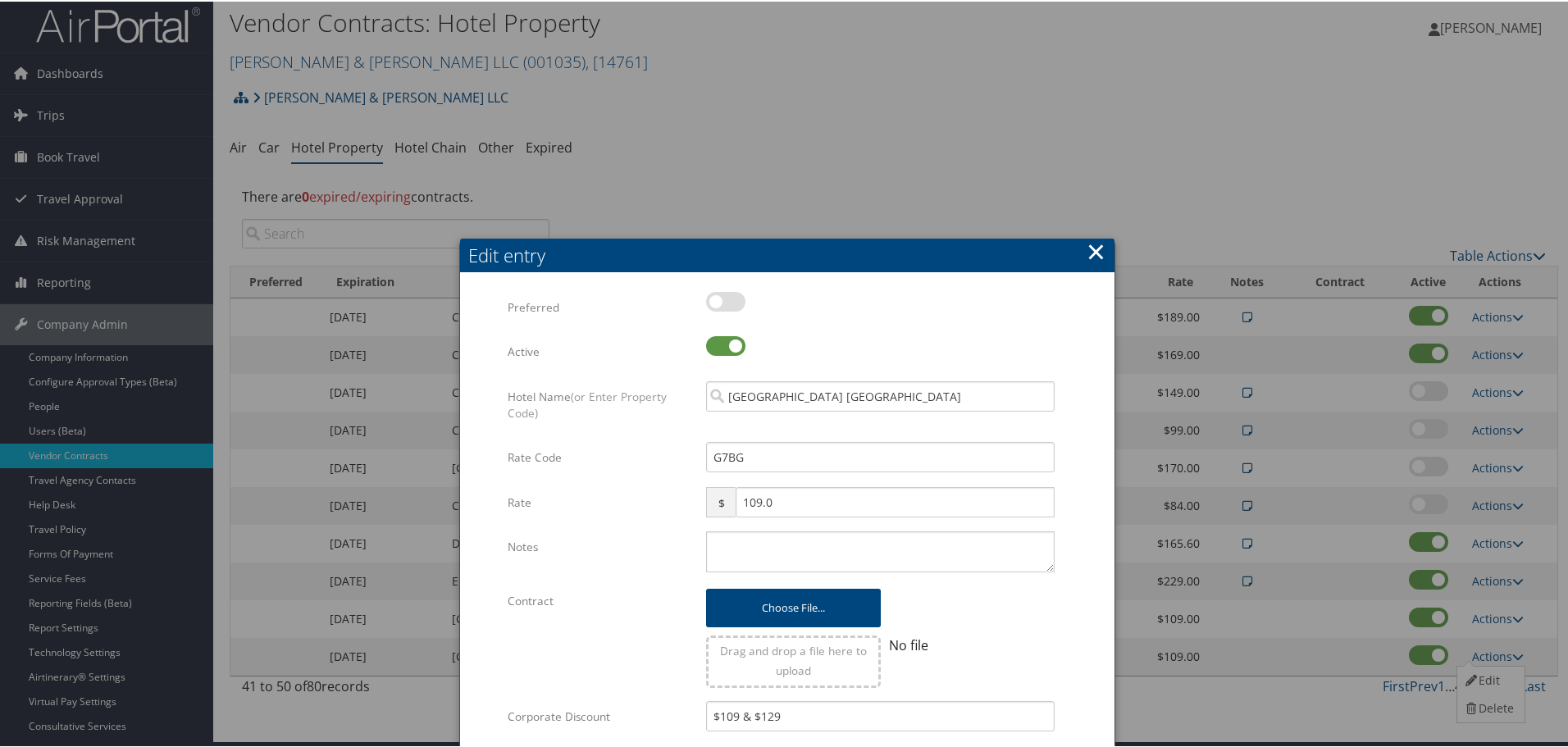
scroll to position [0, 0]
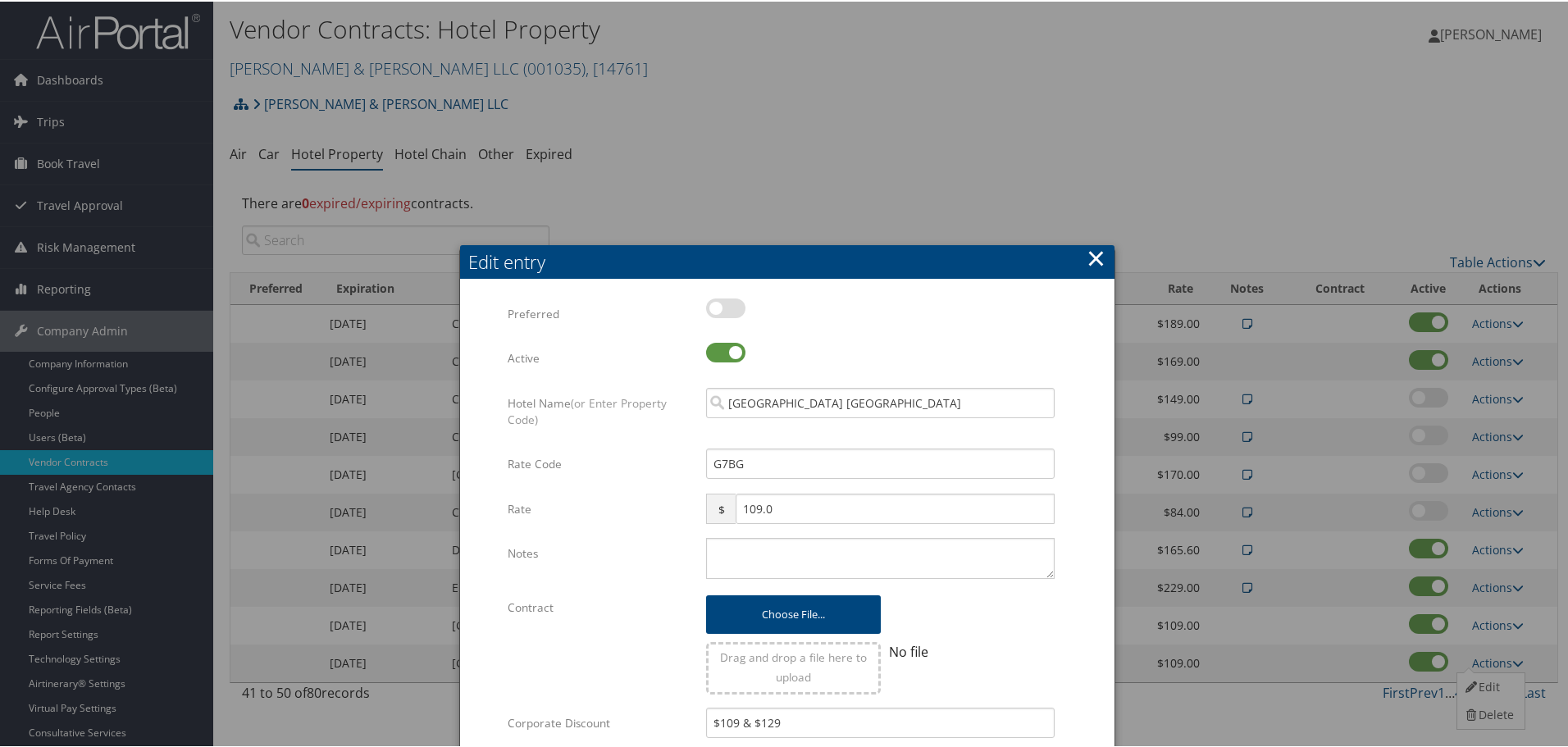
click at [1086, 257] on button "×" at bounding box center [1096, 257] width 19 height 33
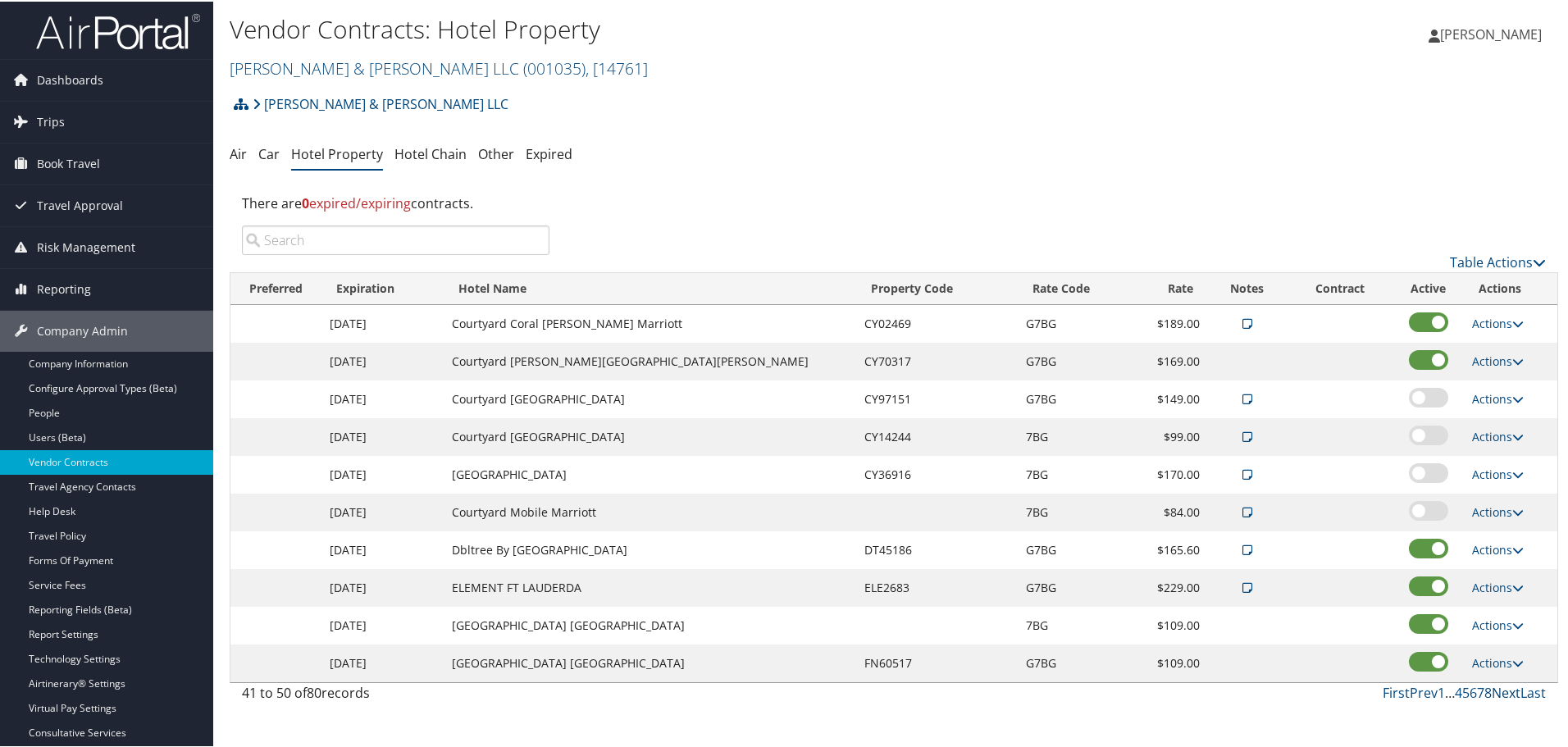
click at [1497, 689] on link "Next" at bounding box center [1506, 691] width 29 height 18
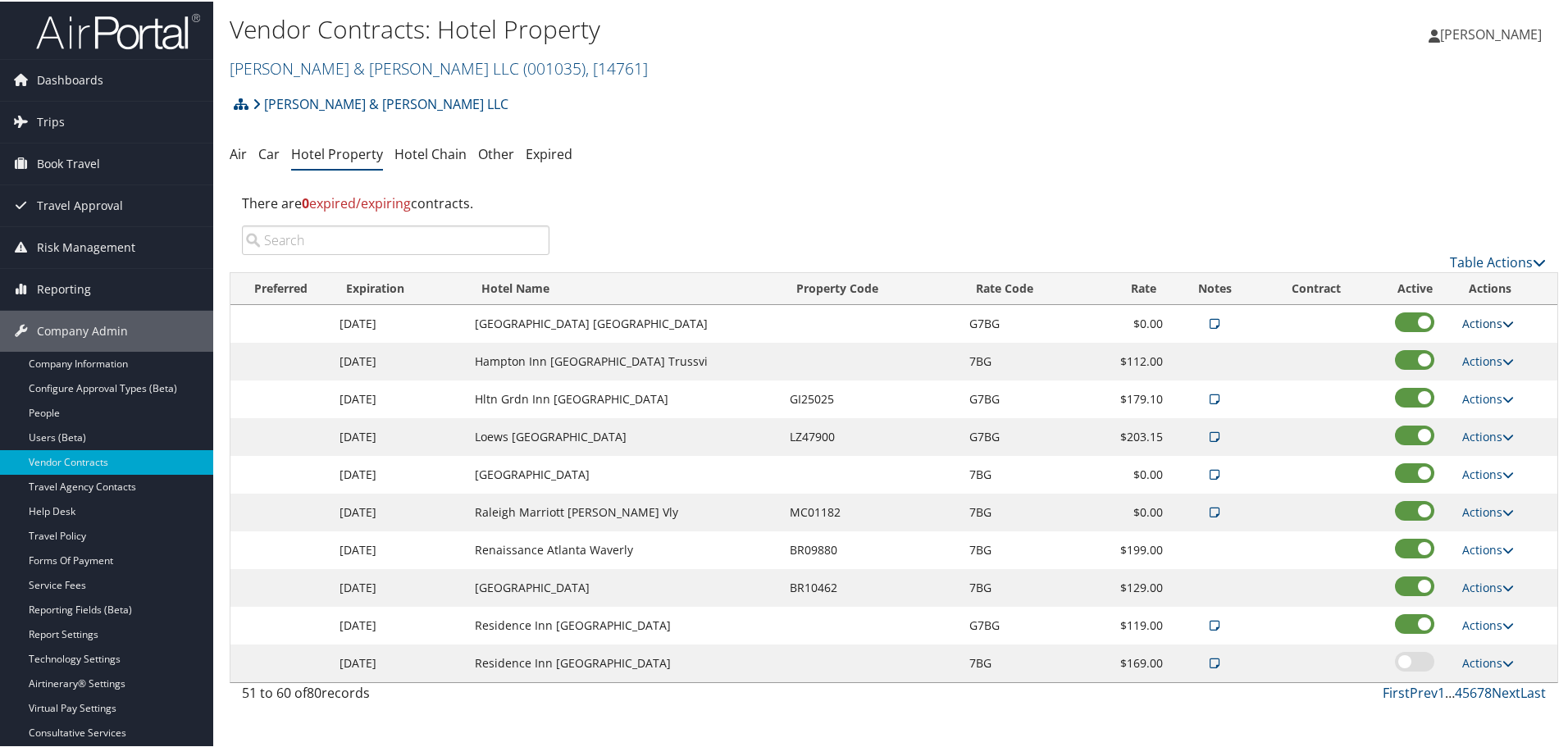
click at [1479, 321] on link "Actions" at bounding box center [1488, 321] width 51 height 16
click at [1492, 372] on link "Edit" at bounding box center [1502, 374] width 89 height 28
select select "NLRA"
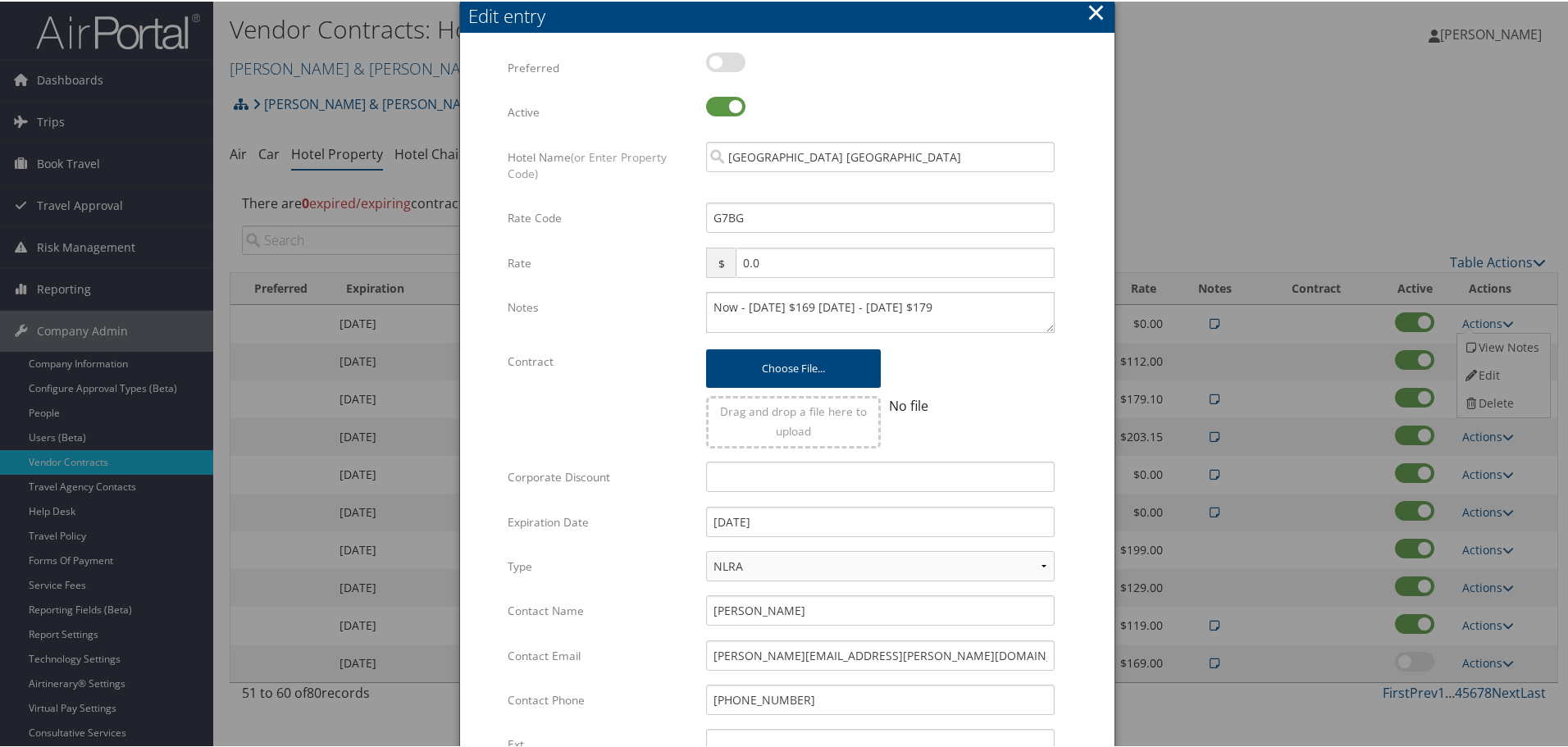
click at [1092, 16] on button "×" at bounding box center [1096, 10] width 19 height 33
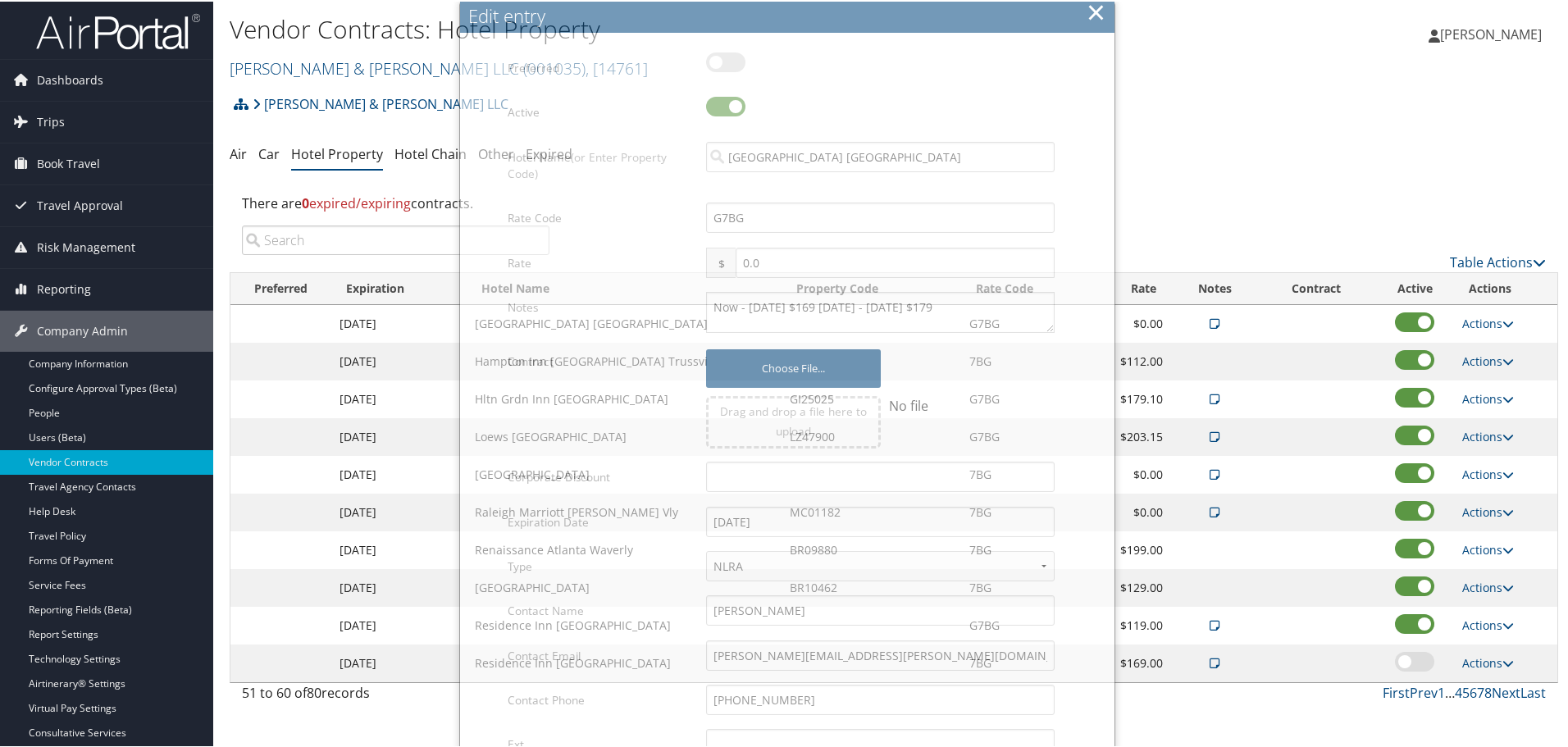
click at [1118, 93] on div "Brasfield & Gorrie LLC Account Structure Brasfield & Gorrie LLC (001035) ACTIVE…" at bounding box center [894, 108] width 1329 height 44
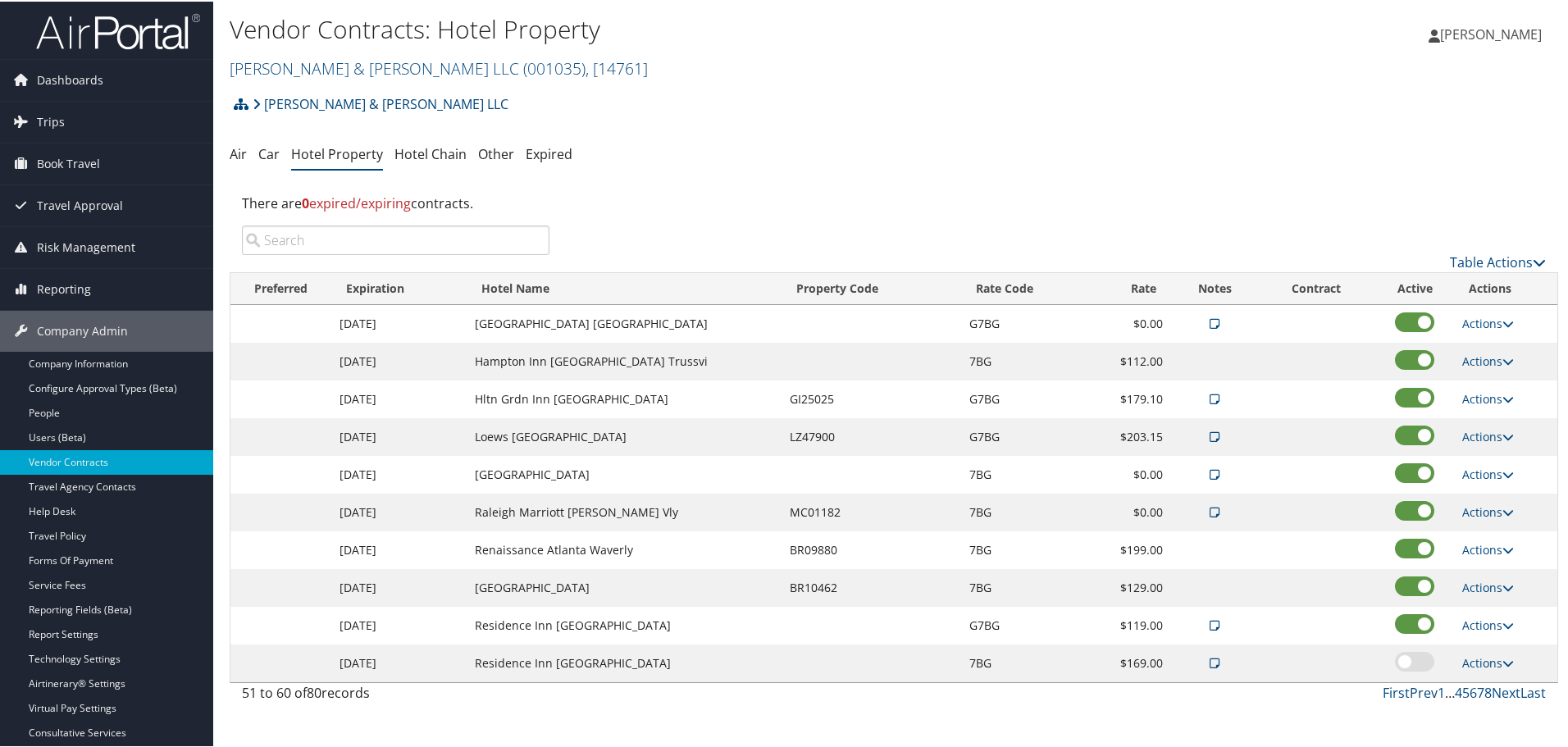
click at [348, 249] on input "search" at bounding box center [395, 239] width 308 height 30
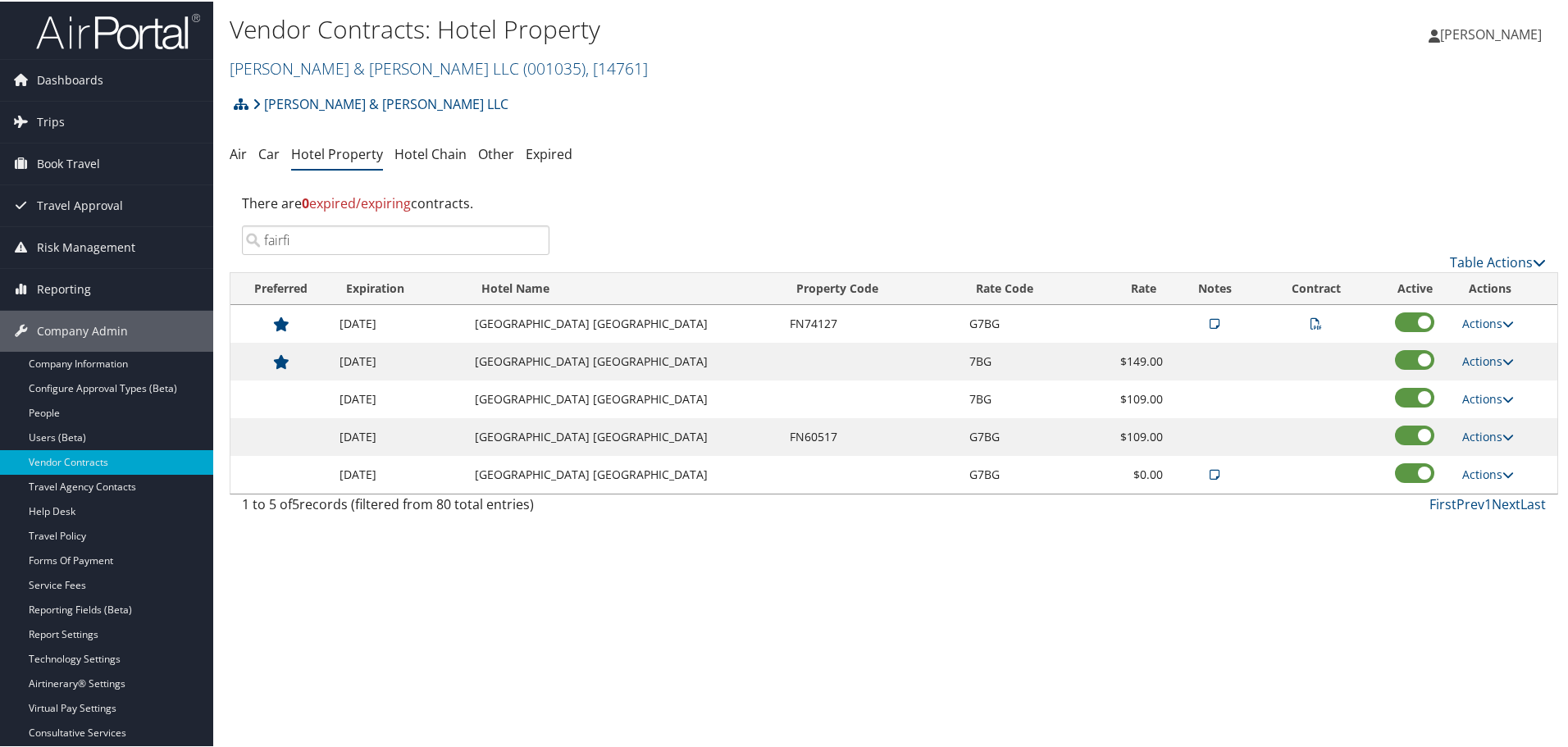
type input "fairfi"
click at [641, 532] on div "Vendor Contracts: Hotel Property Brasfield & Gorrie LLC ( 001035 ) , [ 14761 ] …" at bounding box center [894, 374] width 1362 height 747
click at [469, 229] on input "fairfi" at bounding box center [395, 239] width 308 height 30
click at [532, 240] on input "fairfi" at bounding box center [395, 239] width 308 height 30
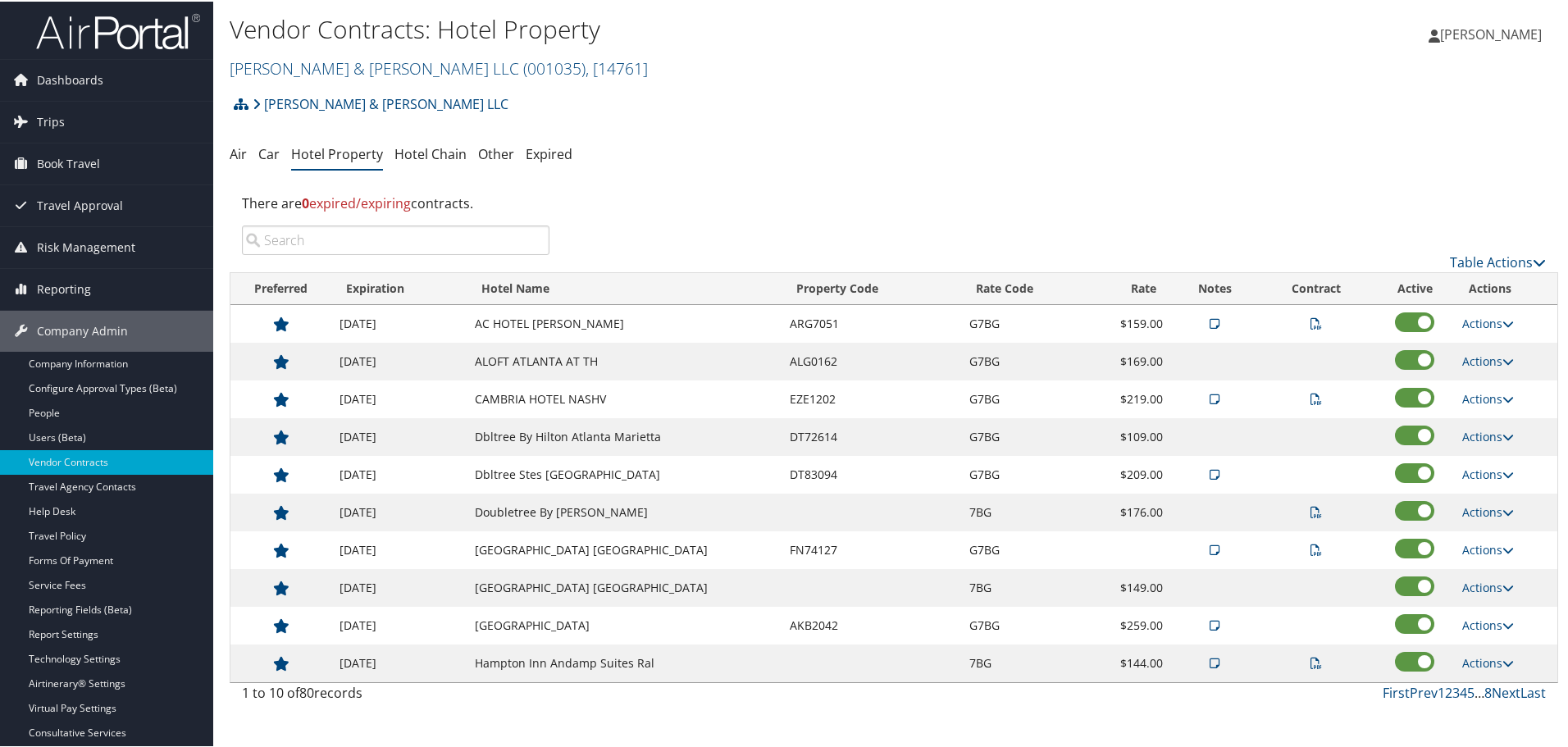
click at [532, 240] on input "search" at bounding box center [395, 239] width 308 height 30
click at [475, 241] on input "search" at bounding box center [395, 239] width 308 height 30
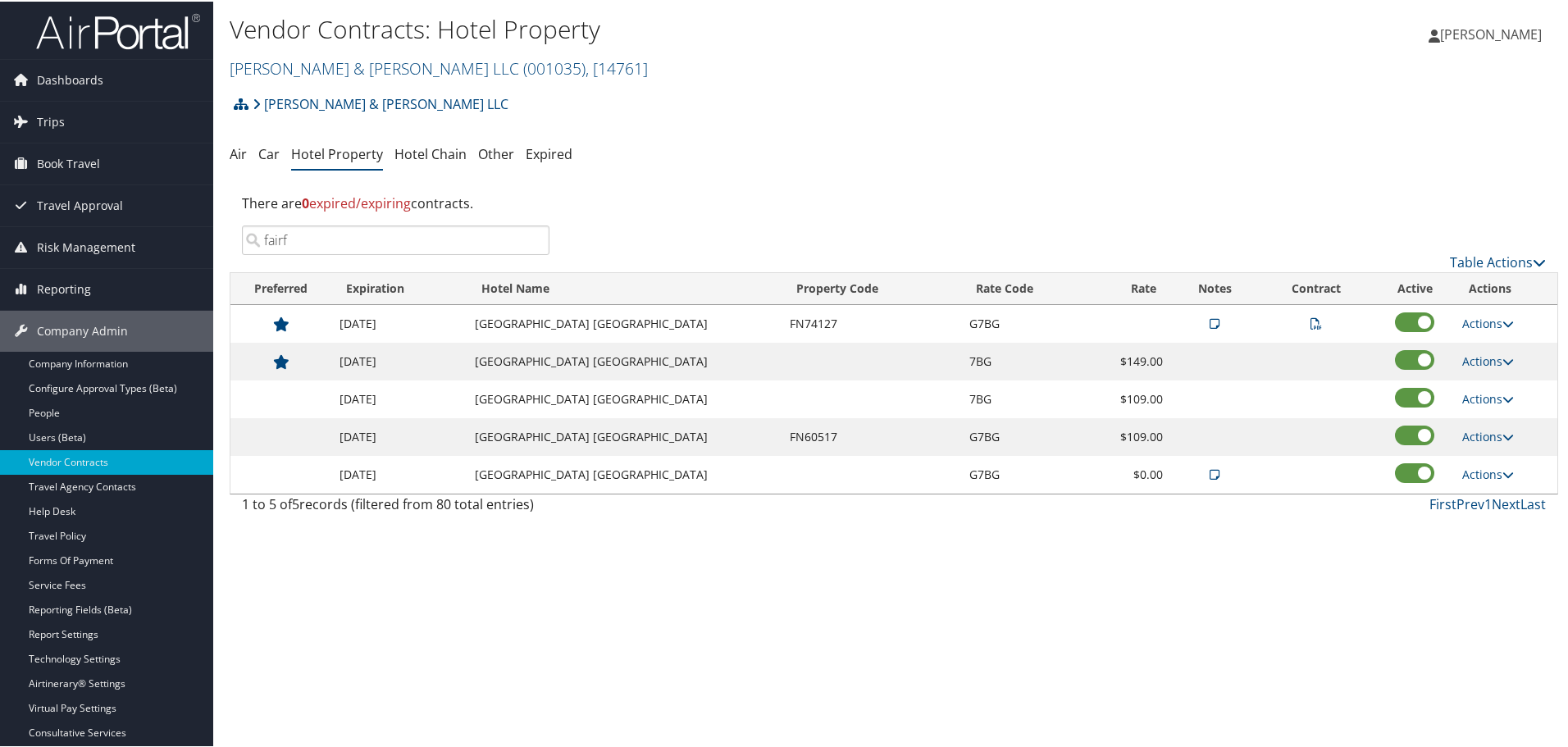
type input "fairf"
click at [1215, 324] on icon at bounding box center [1214, 321] width 10 height 11
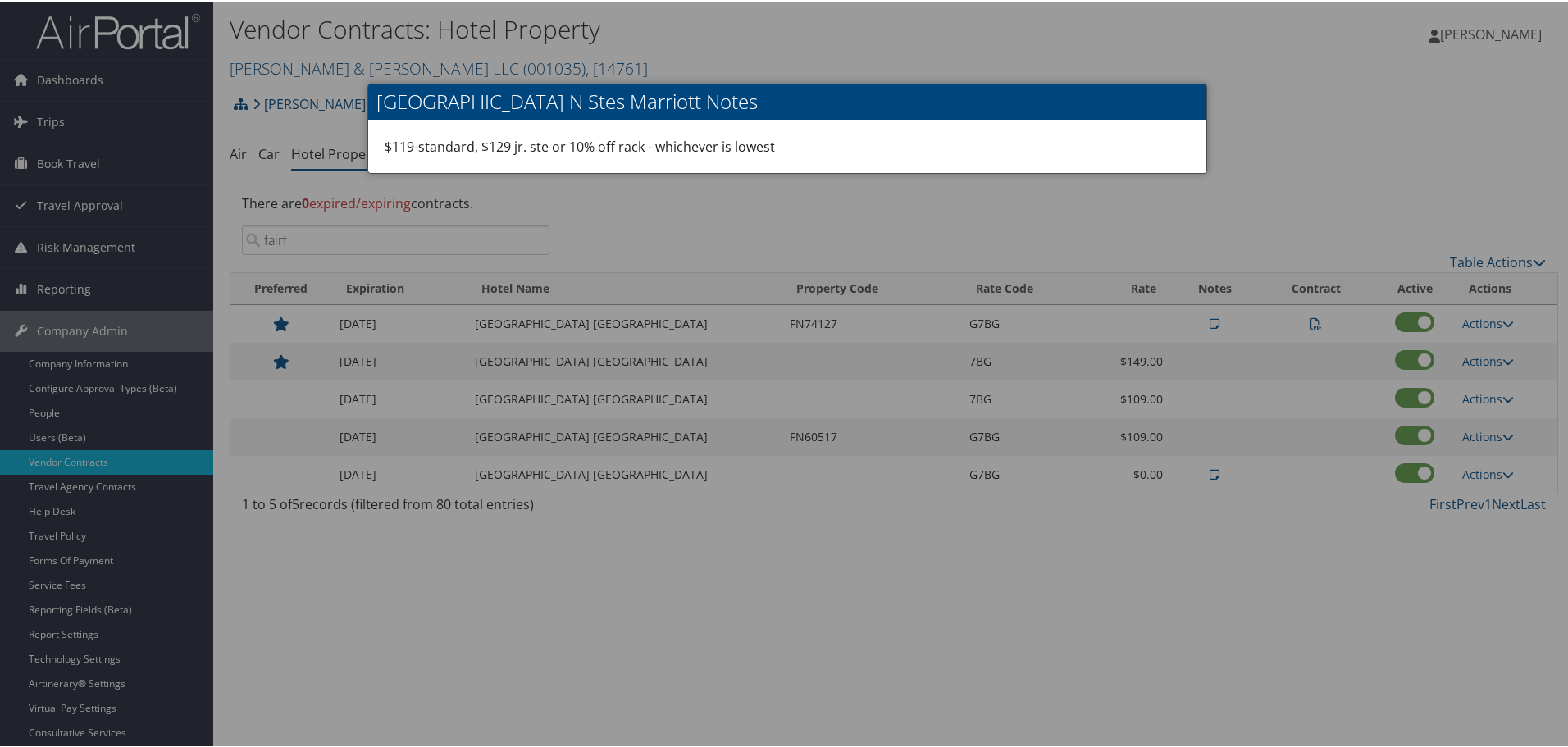
click at [1305, 178] on div at bounding box center [787, 374] width 1575 height 747
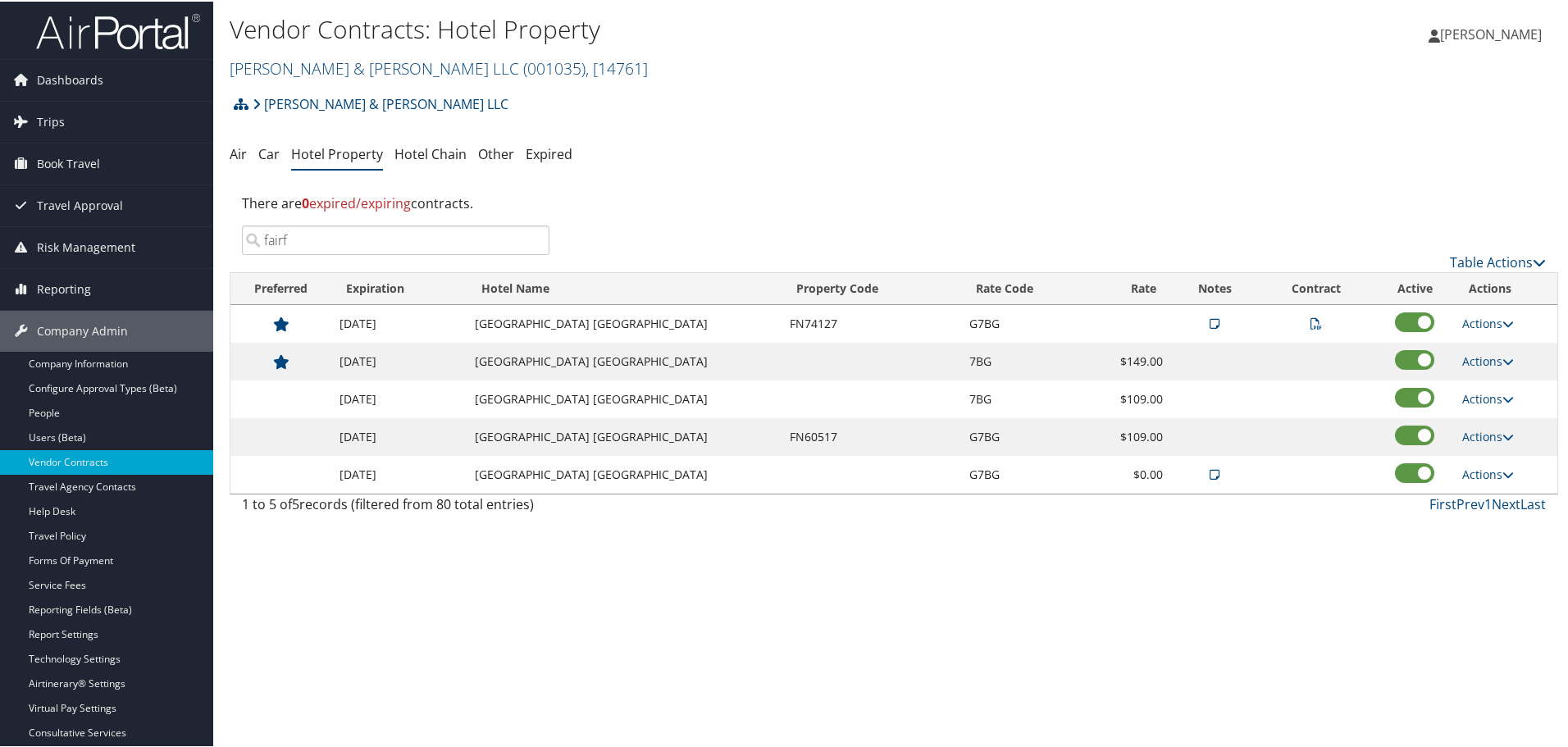
click at [1312, 323] on icon at bounding box center [1316, 321] width 11 height 11
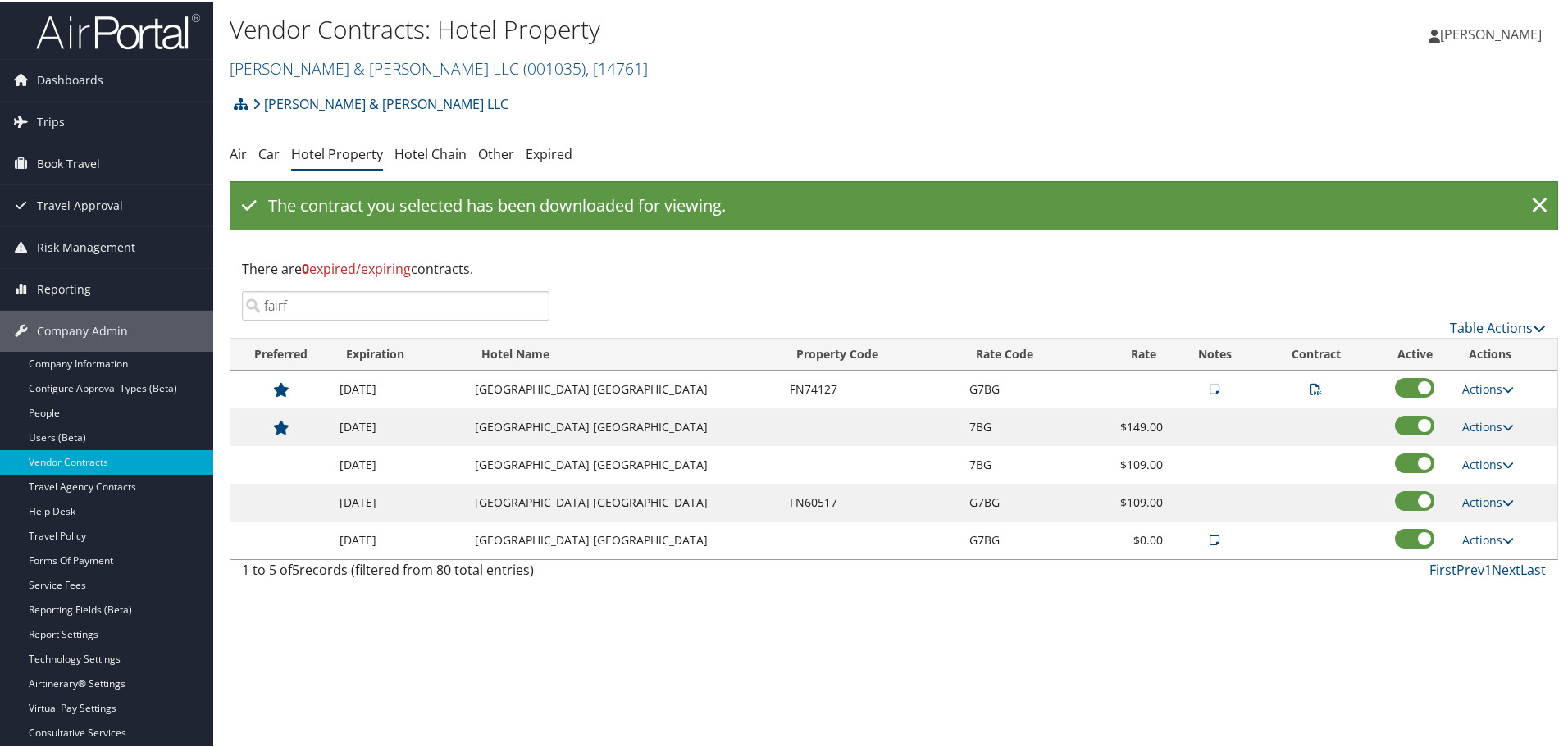
click at [1207, 596] on div "Vendor Contracts: Hotel Property Brasfield & Gorrie LLC ( 001035 ) , [ 14761 ] …" at bounding box center [894, 374] width 1362 height 747
click at [1217, 542] on td at bounding box center [1215, 538] width 87 height 37
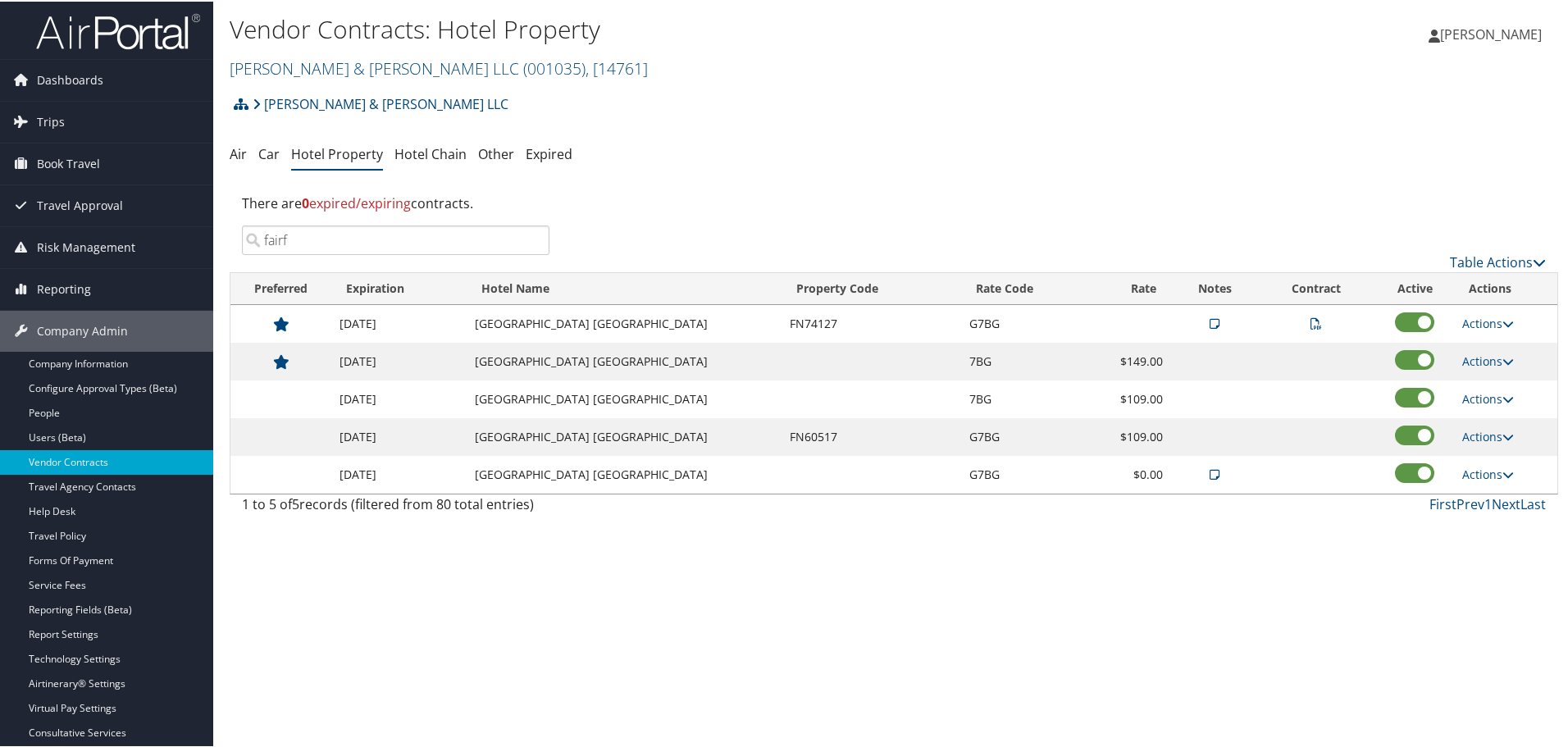
click at [1212, 472] on icon at bounding box center [1214, 473] width 10 height 11
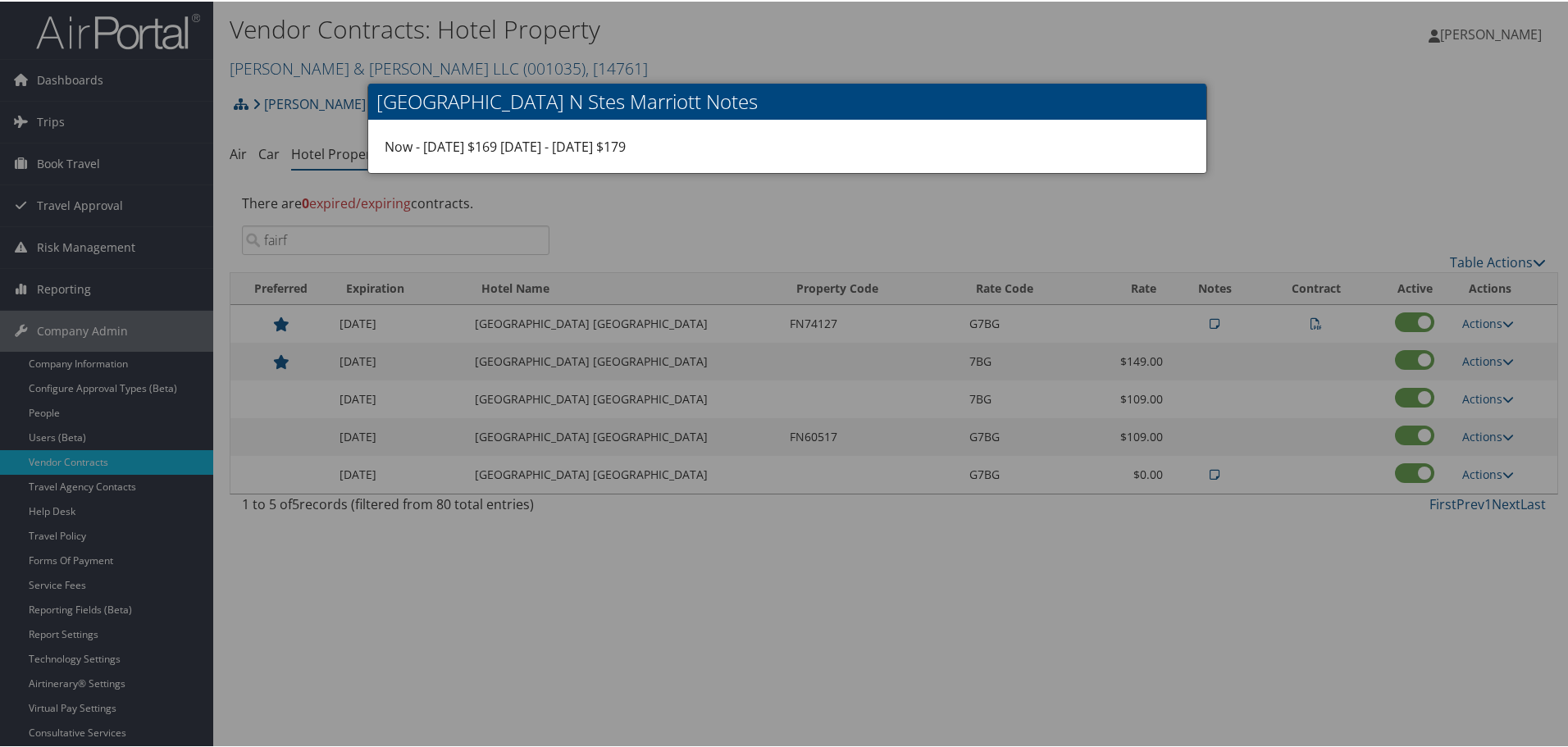
click at [870, 272] on div at bounding box center [787, 374] width 1575 height 747
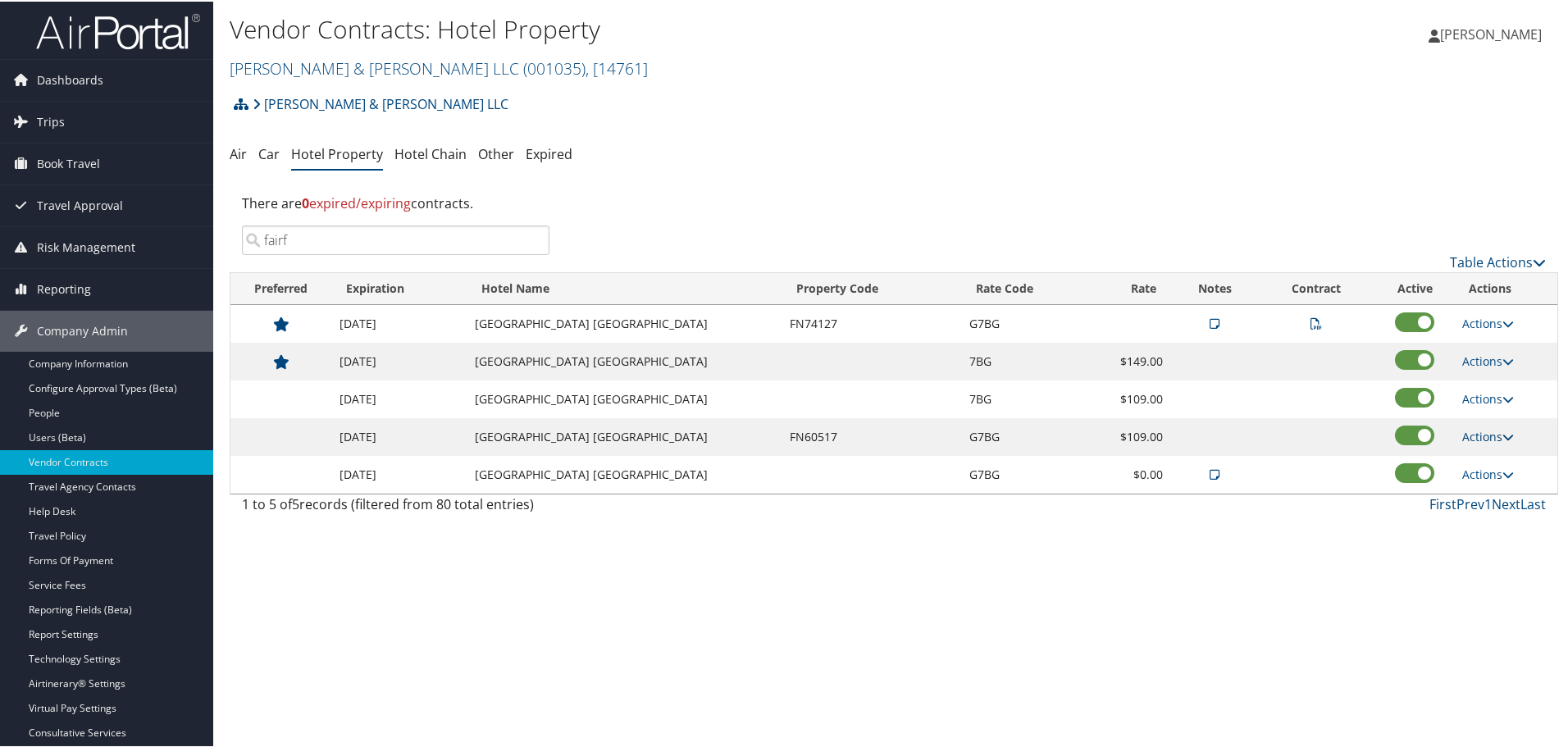
click at [1484, 435] on link "Actions" at bounding box center [1488, 435] width 51 height 16
click at [1474, 487] on icon at bounding box center [1472, 486] width 15 height 11
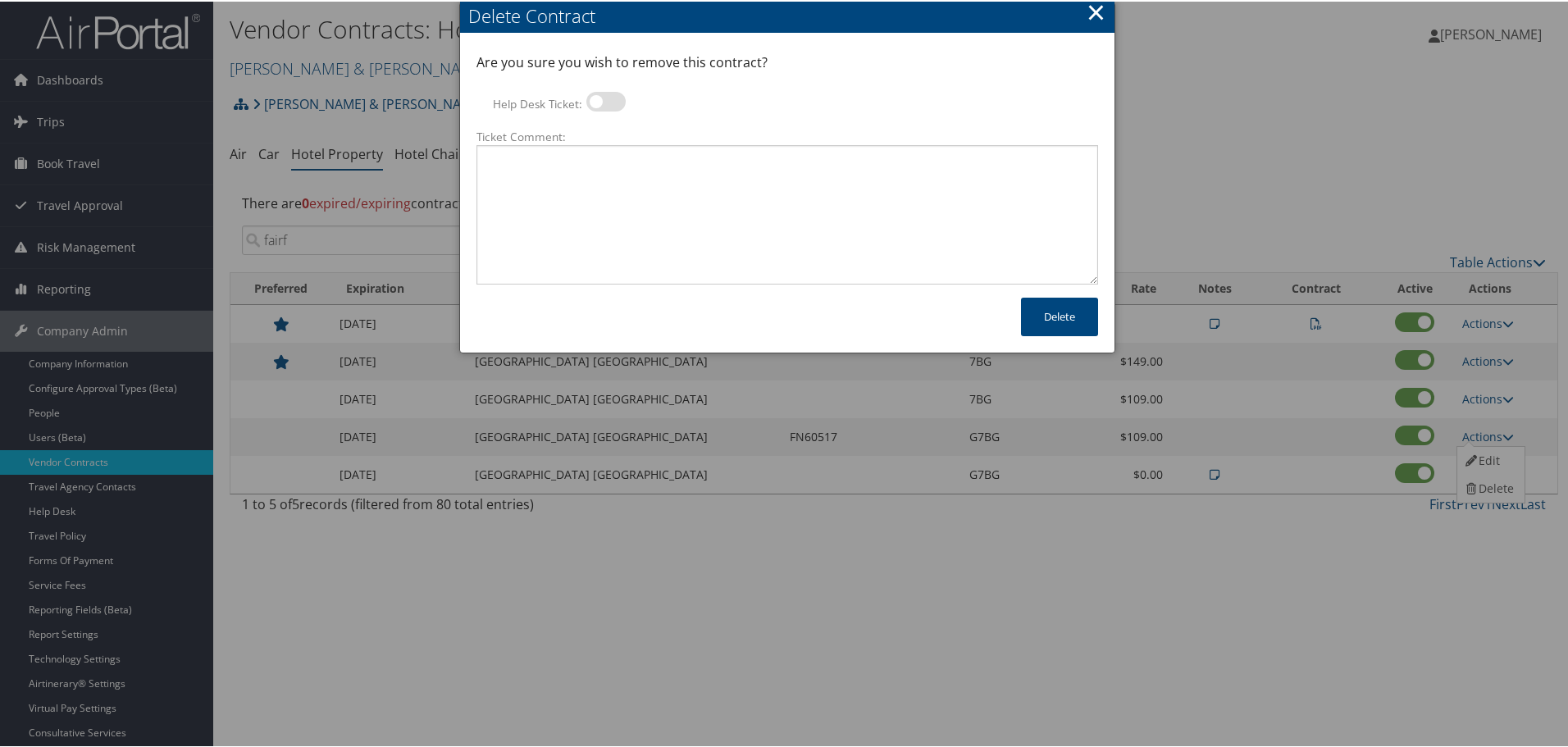
click at [595, 107] on label at bounding box center [606, 100] width 39 height 20
click at [595, 107] on input "Help Desk Ticket:" at bounding box center [600, 102] width 10 height 10
checkbox input "true"
click at [616, 185] on textarea "Ticket Comment:" at bounding box center [787, 213] width 621 height 139
paste textarea "Rates no longer active; remove from profile and preferred status."
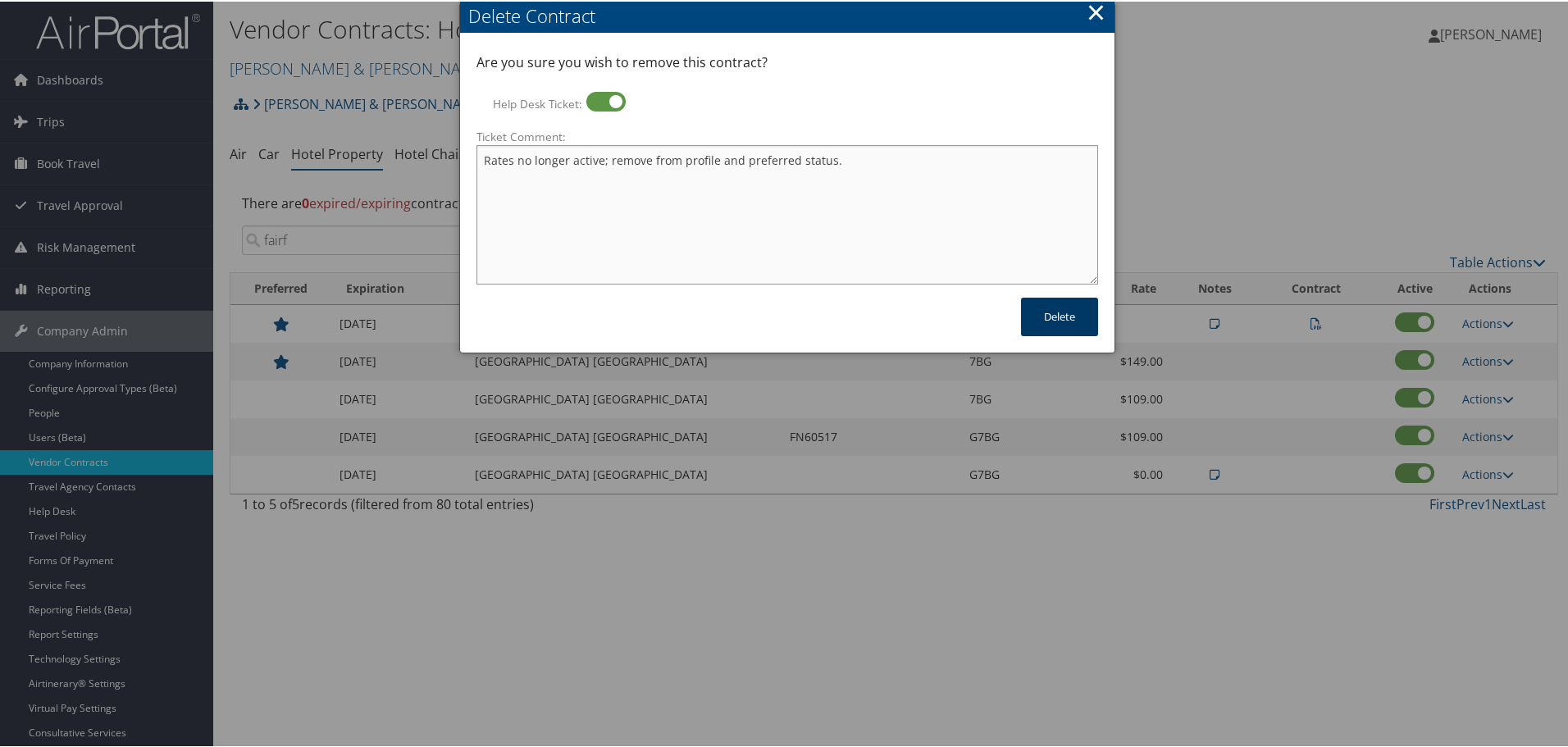
type textarea "Rates no longer active; remove from profile and preferred status."
click at [1058, 313] on button "Delete" at bounding box center [1060, 315] width 77 height 38
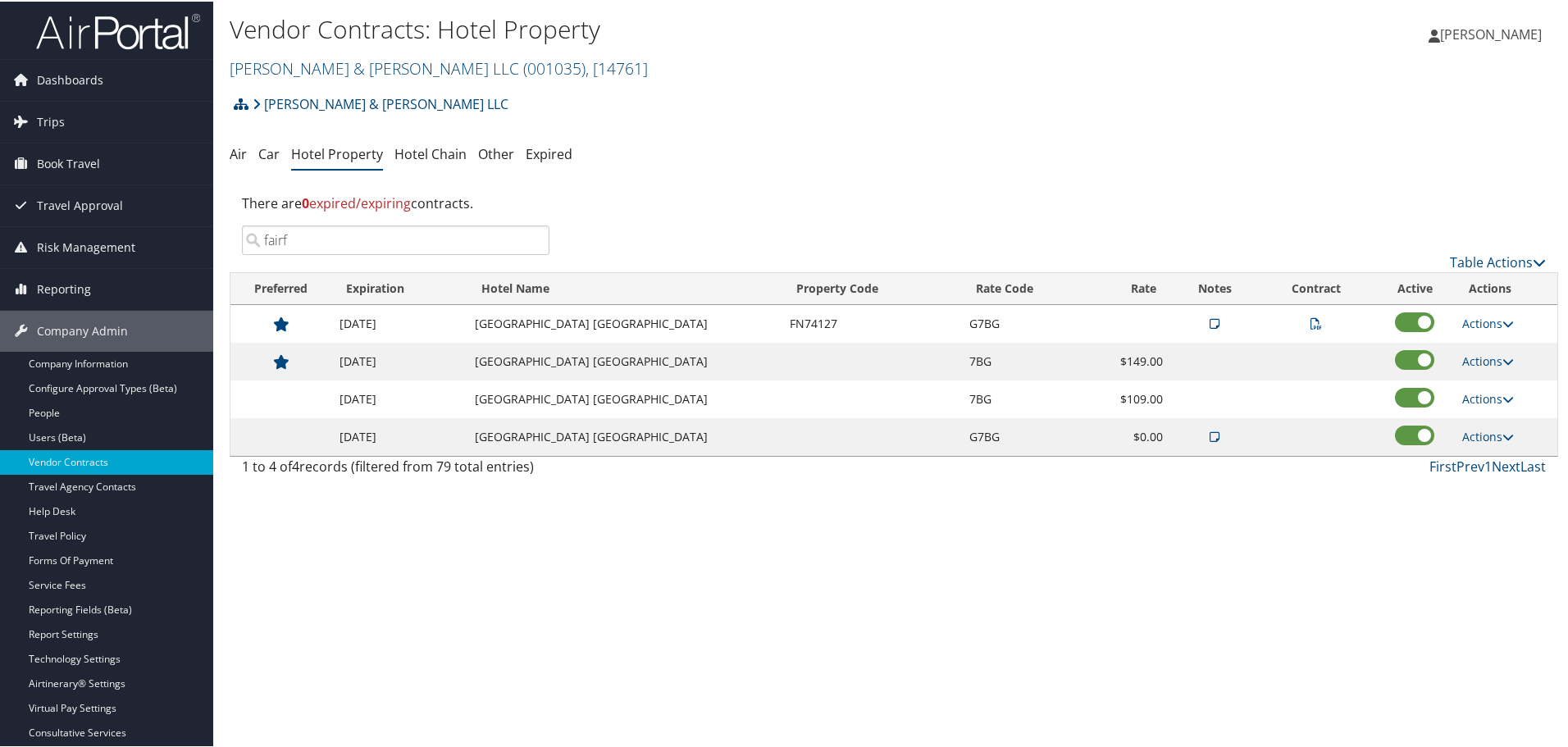
click at [1025, 615] on div "Vendor Contracts: Hotel Property Brasfield & Gorrie LLC ( 001035 ) , [ 14761 ] …" at bounding box center [894, 374] width 1362 height 747
click at [1485, 314] on link "Actions" at bounding box center [1488, 321] width 51 height 16
click at [1489, 393] on link "Edit" at bounding box center [1509, 401] width 103 height 28
select select "NLRA"
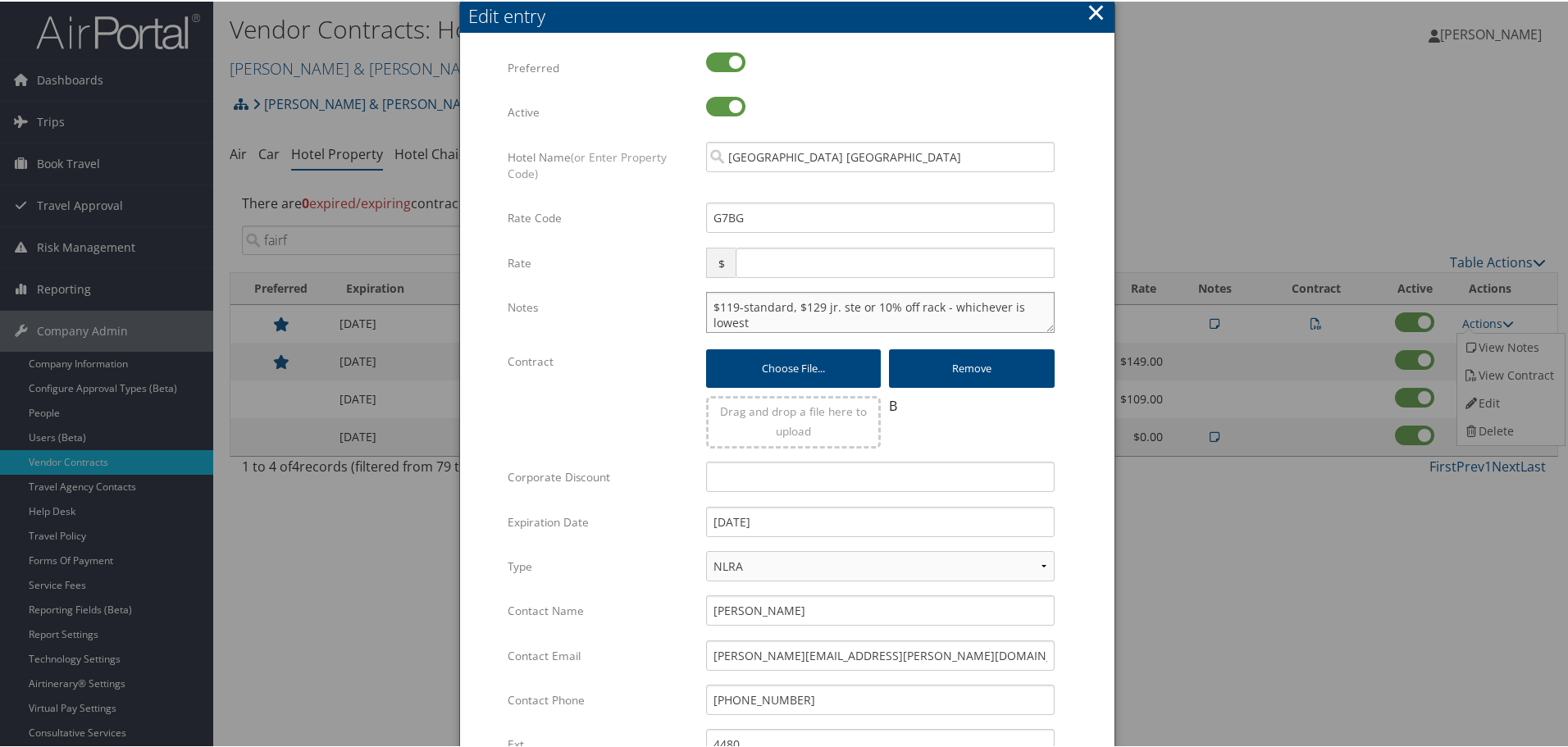
click at [708, 307] on textarea "$119-standard, $129 jr. ste or 10% off rack - whichever is lowest" at bounding box center [880, 310] width 349 height 41
paste textarea "Rates tested in [GEOGRAPHIC_DATA] [DATE];"
type textarea "Rates tested in TP+ Sep 2025; $119-standard, $129 jr. ste or 10% off rack - whi…"
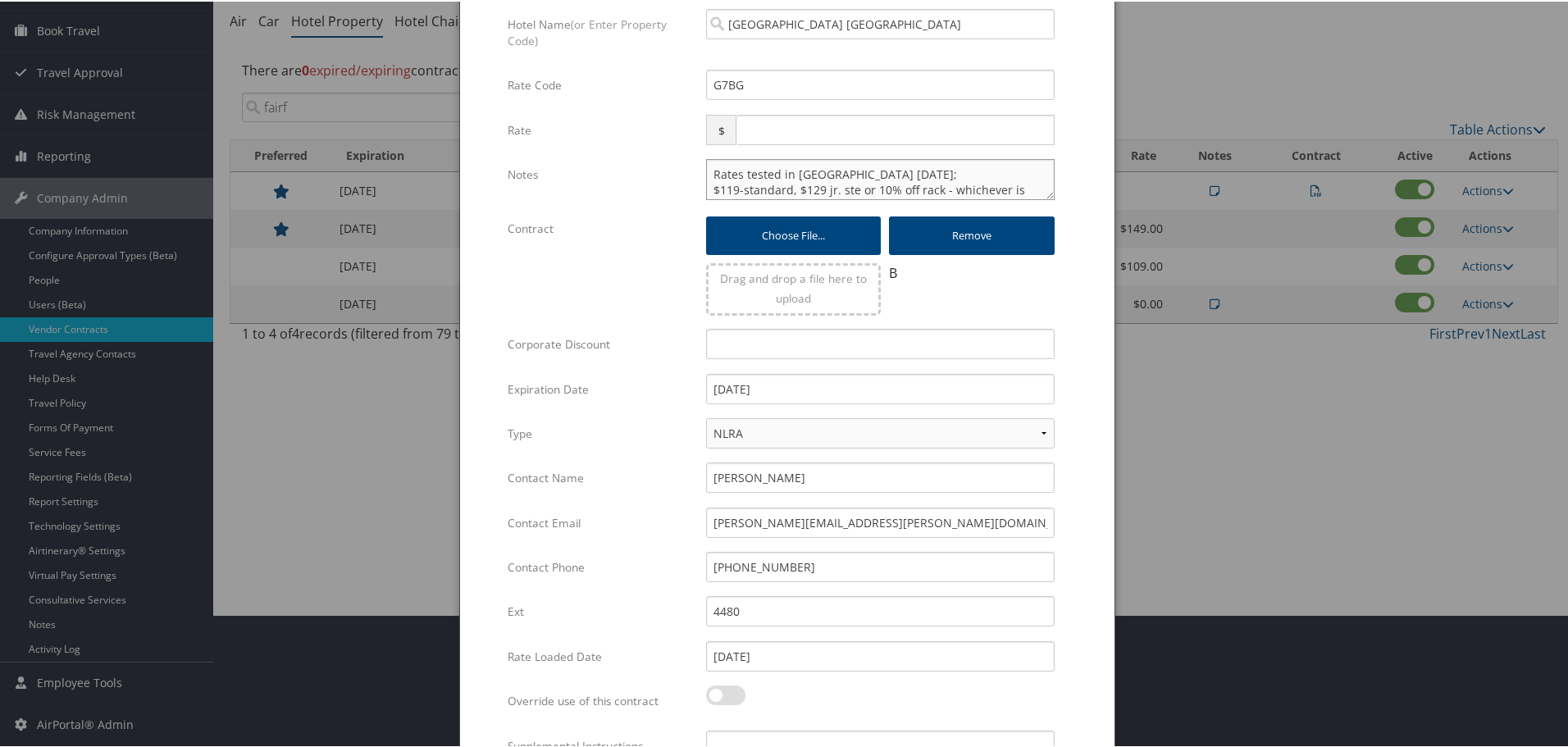
scroll to position [278, 0]
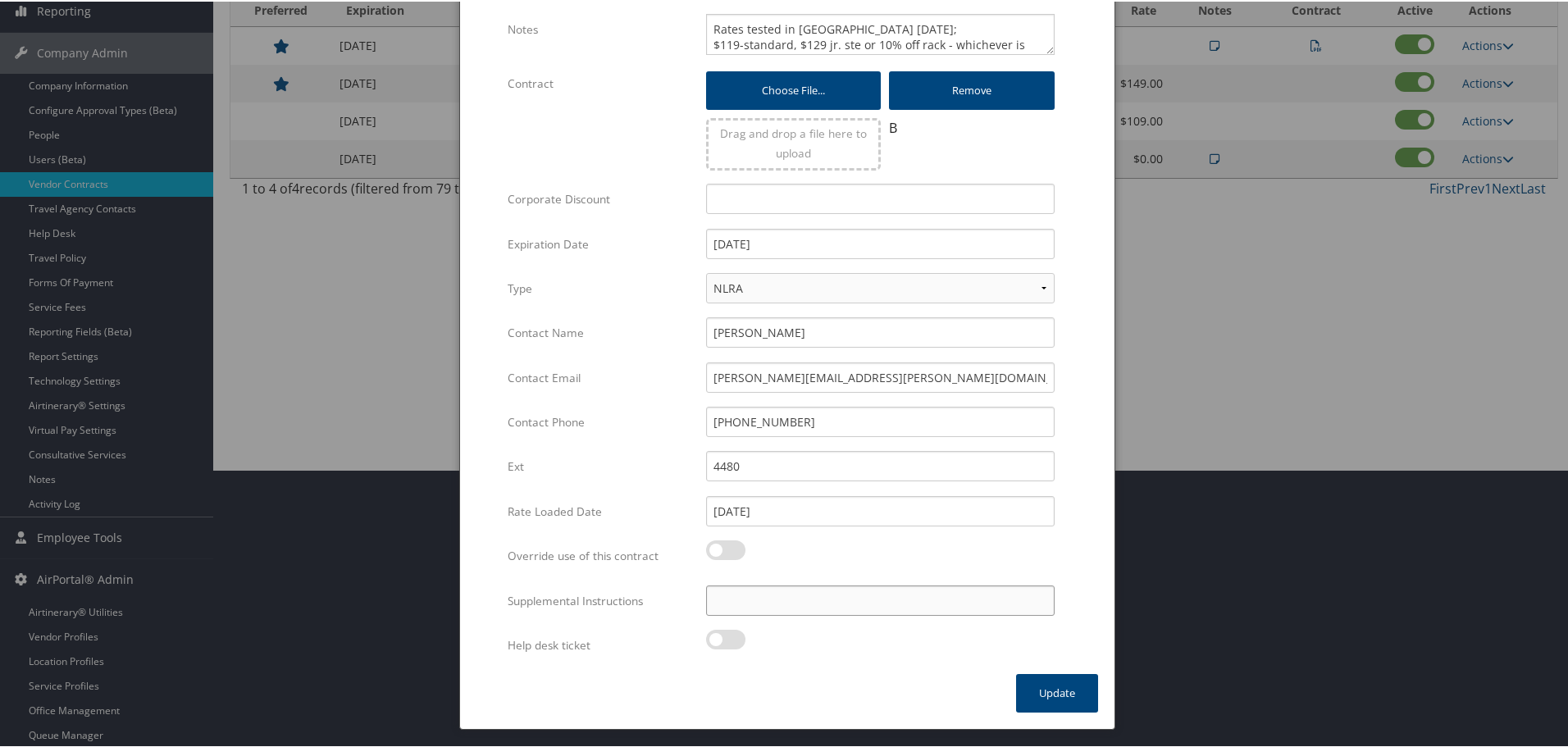
click at [836, 598] on input "Supplemental Instructions" at bounding box center [880, 598] width 349 height 30
paste input "SAB Prop ID -"
paste input "030191"
type input "SAB Prop ID - 030191"
click at [1033, 681] on button "Update" at bounding box center [1057, 691] width 82 height 38
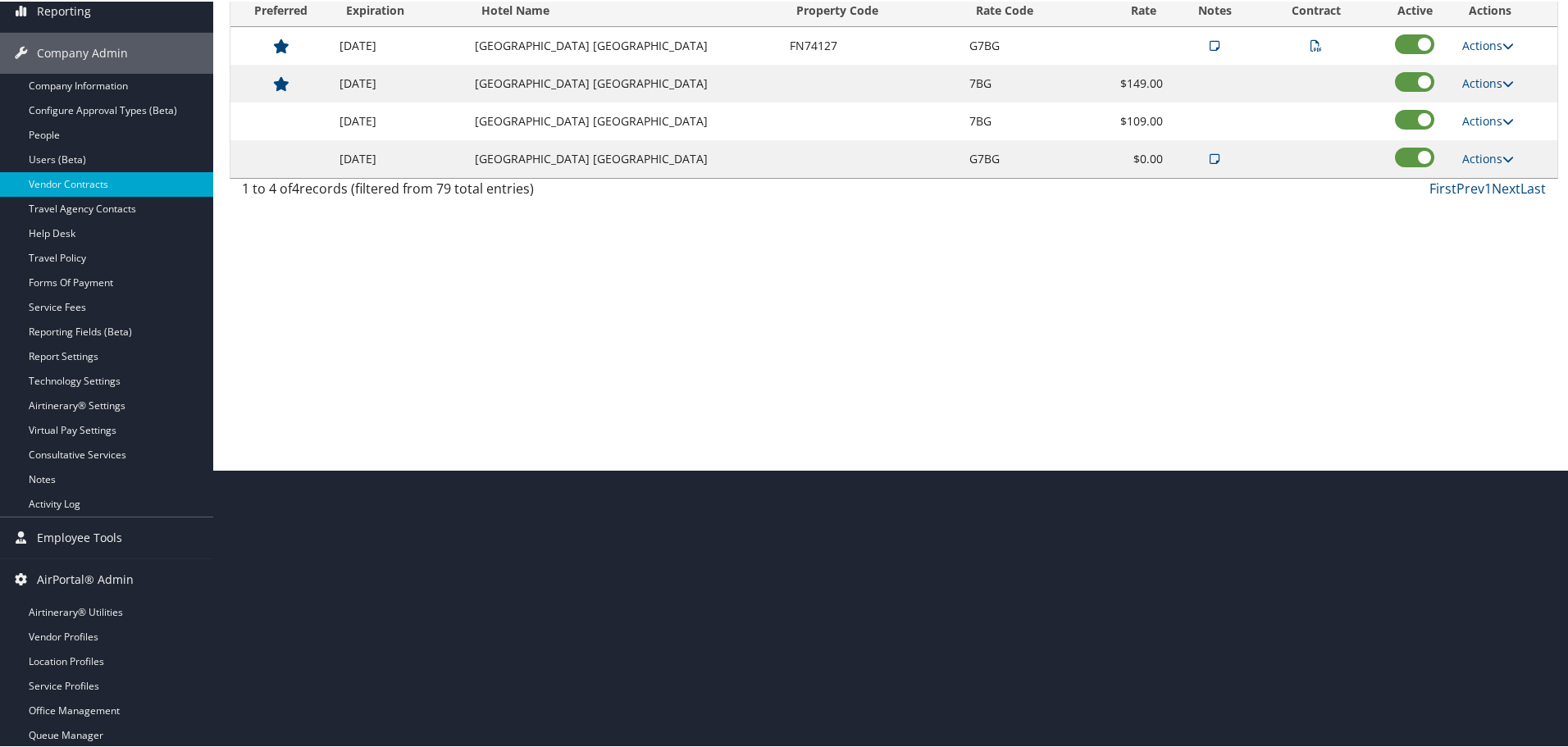
click at [863, 334] on div "Vendor Contracts: Hotel Property Brasfield & Gorrie LLC ( 001035 ) , [ 14761 ] …" at bounding box center [894, 96] width 1362 height 747
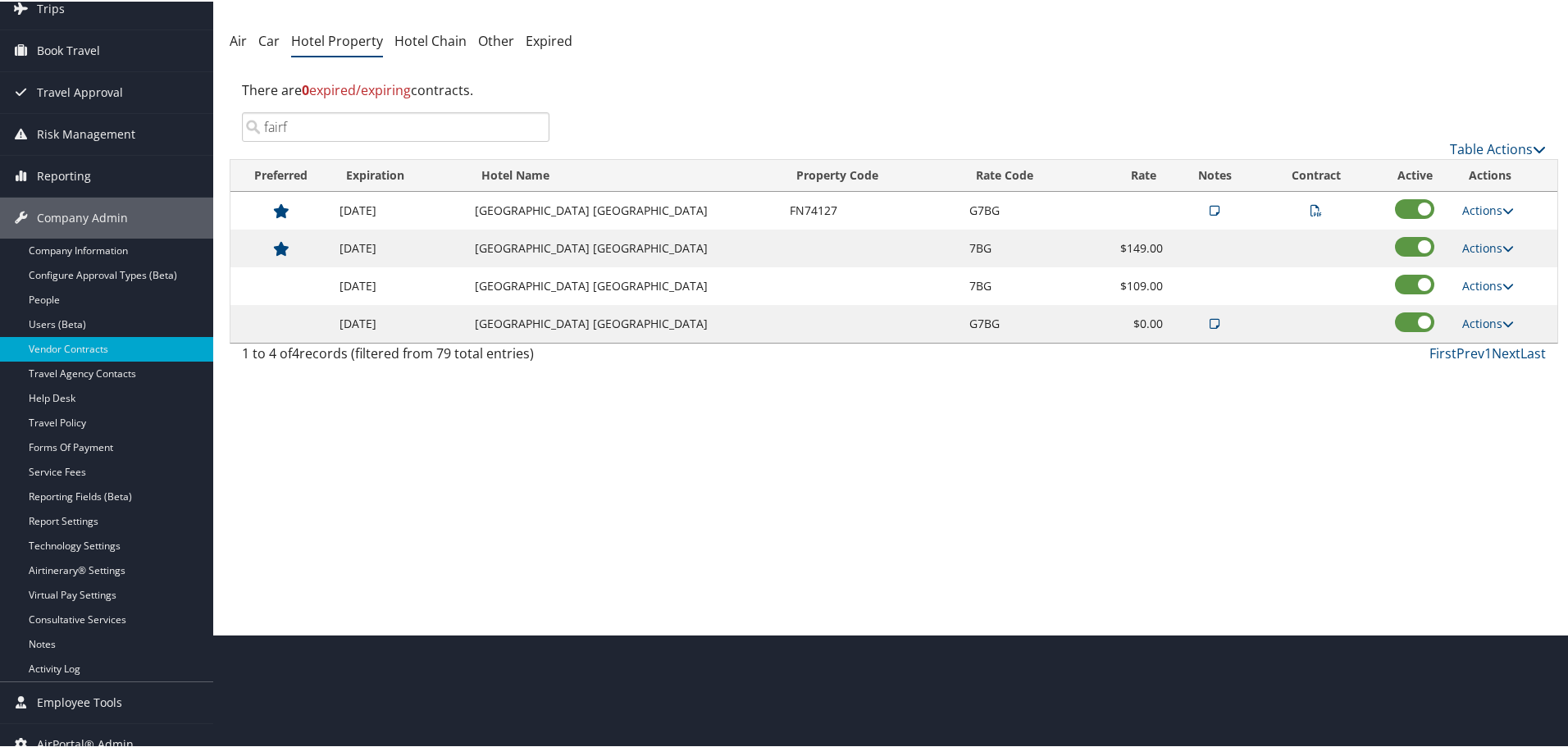
scroll to position [0, 0]
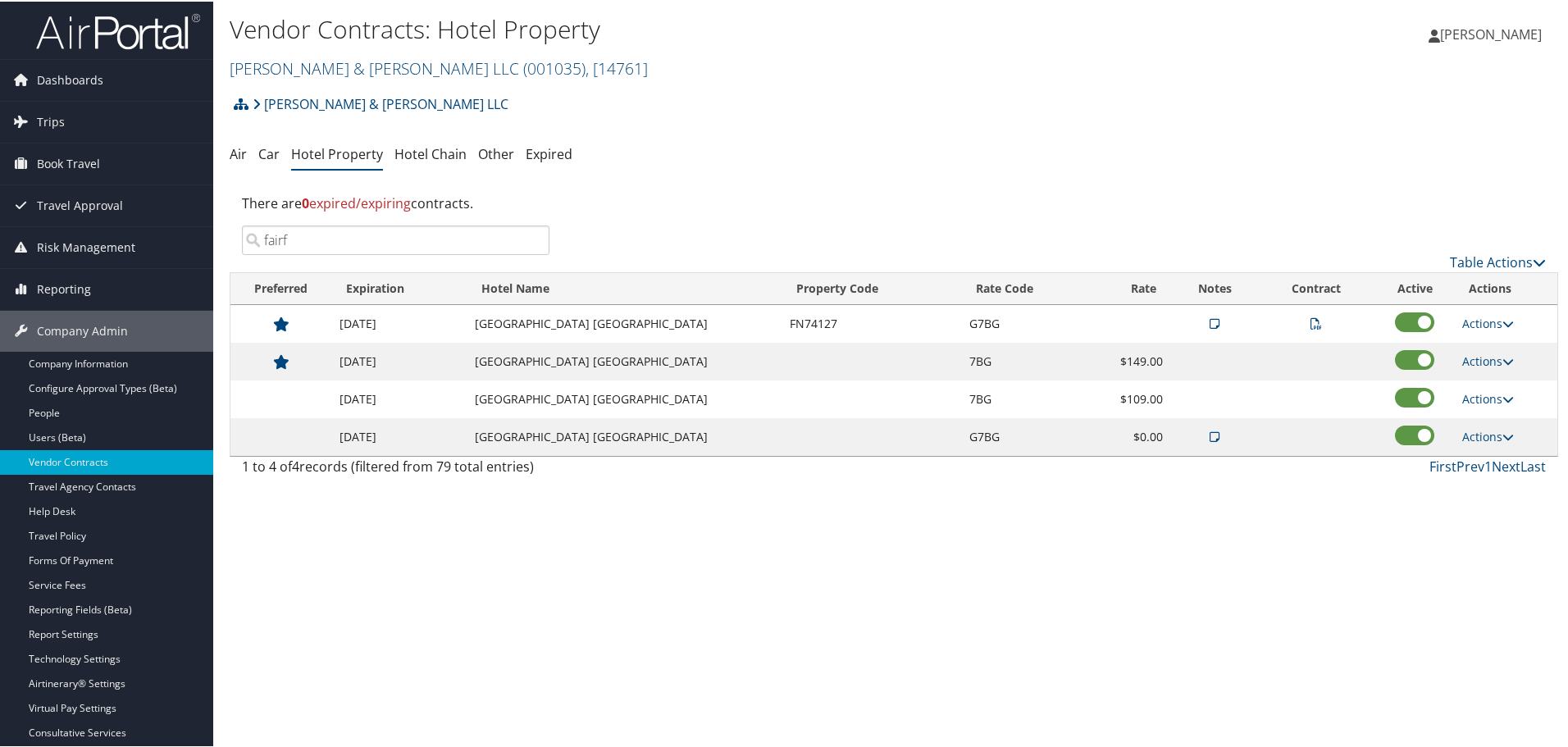
click at [533, 235] on input "fairf" at bounding box center [395, 239] width 308 height 30
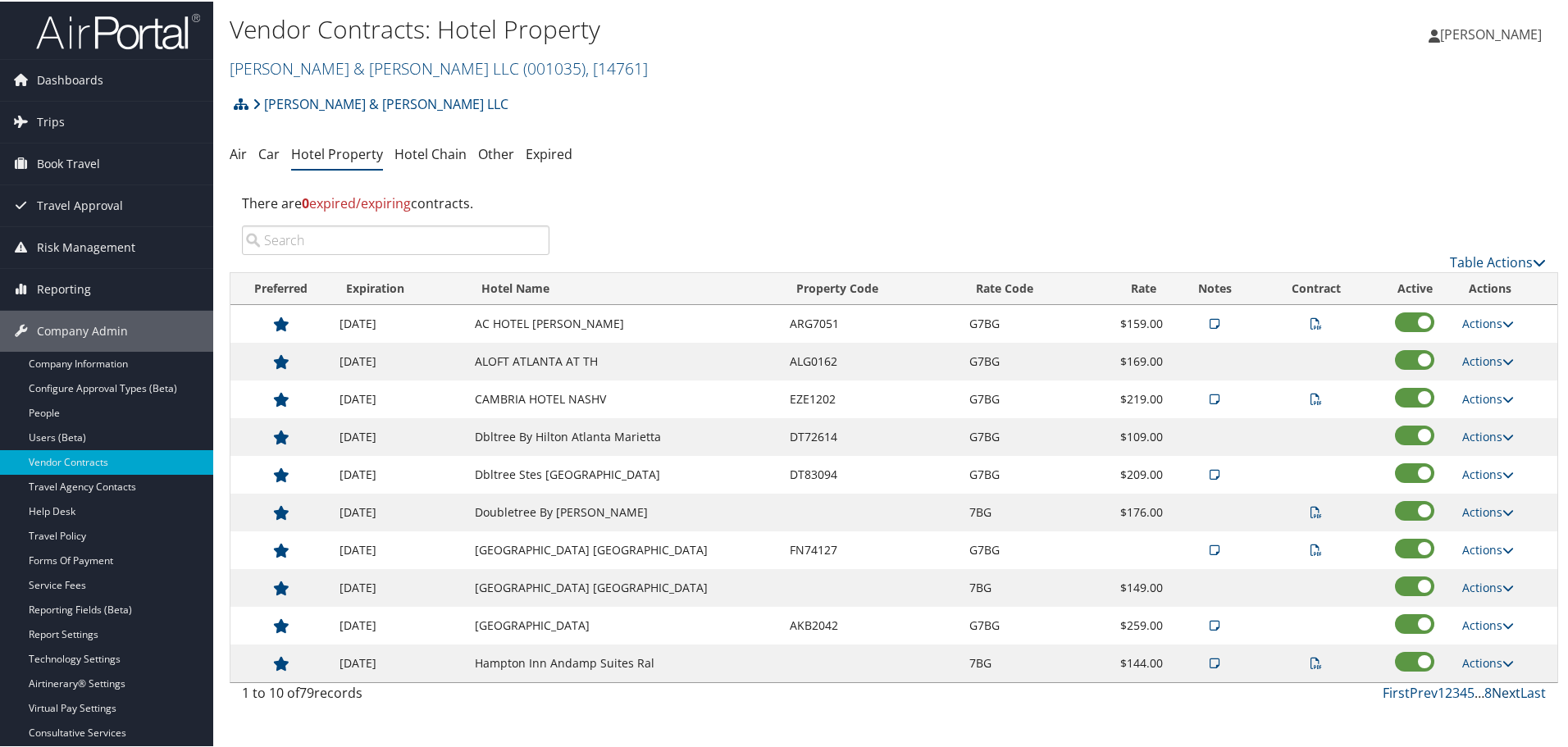
click at [1503, 691] on link "Next" at bounding box center [1506, 691] width 29 height 18
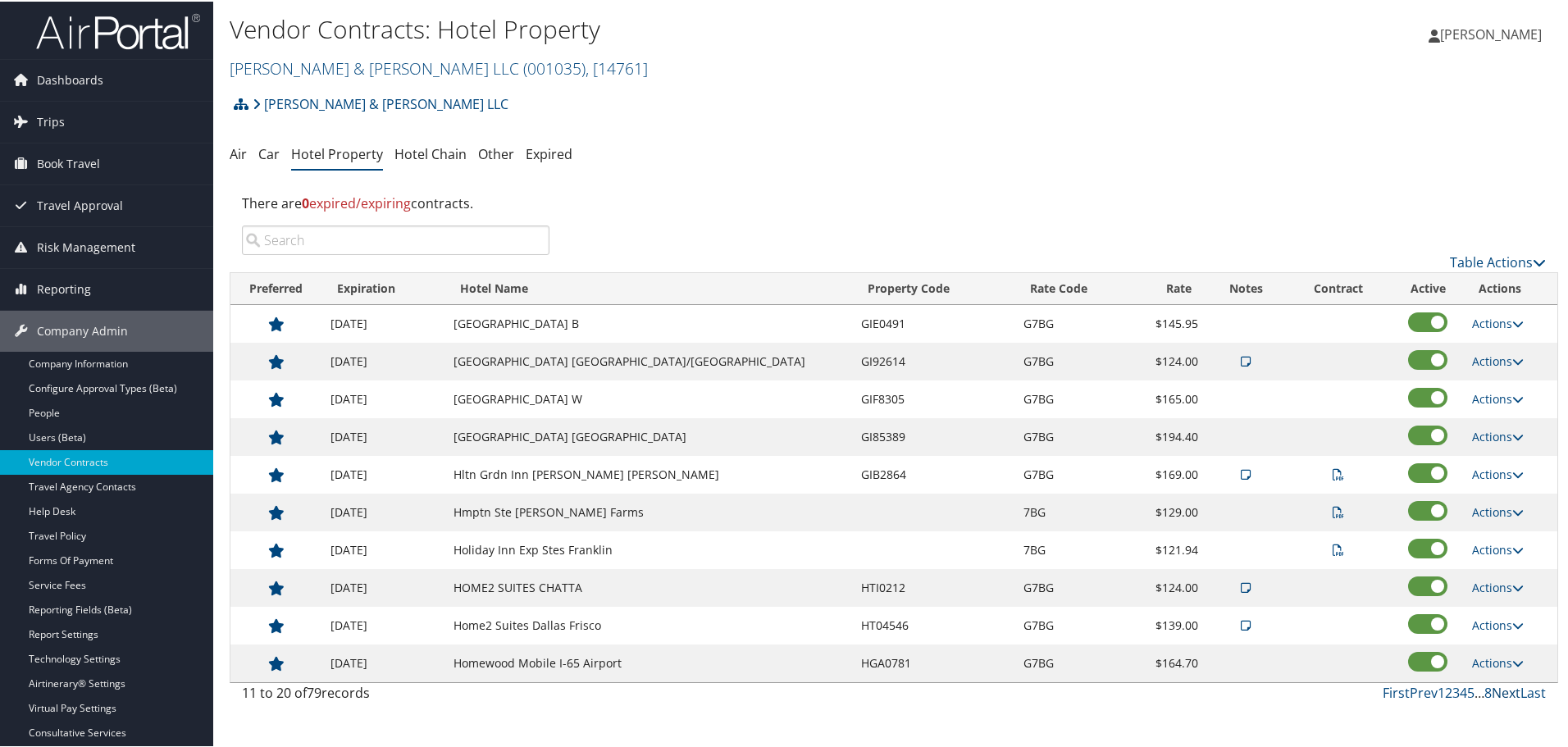
click at [1503, 691] on link "Next" at bounding box center [1506, 691] width 29 height 18
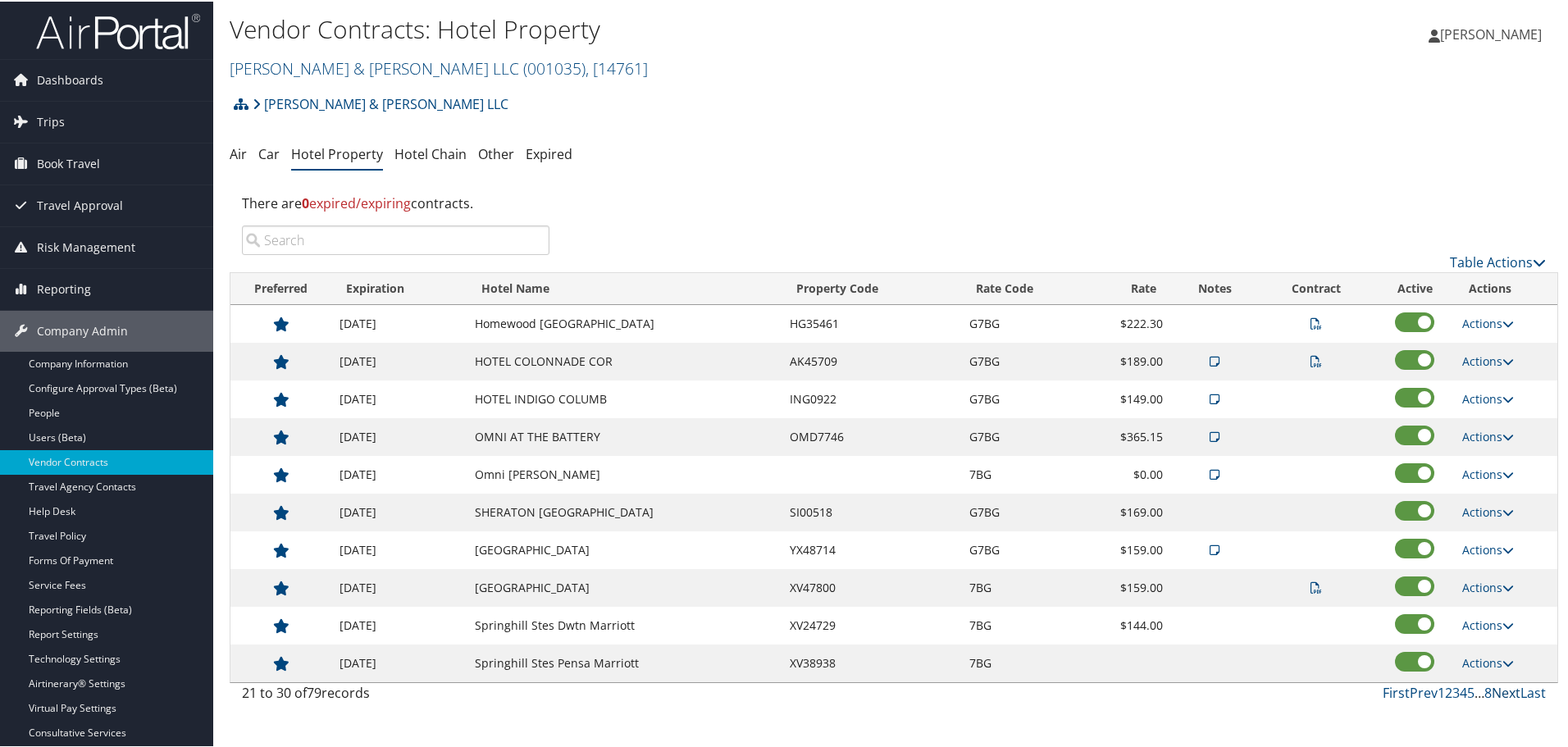
click at [1503, 691] on link "Next" at bounding box center [1506, 691] width 29 height 18
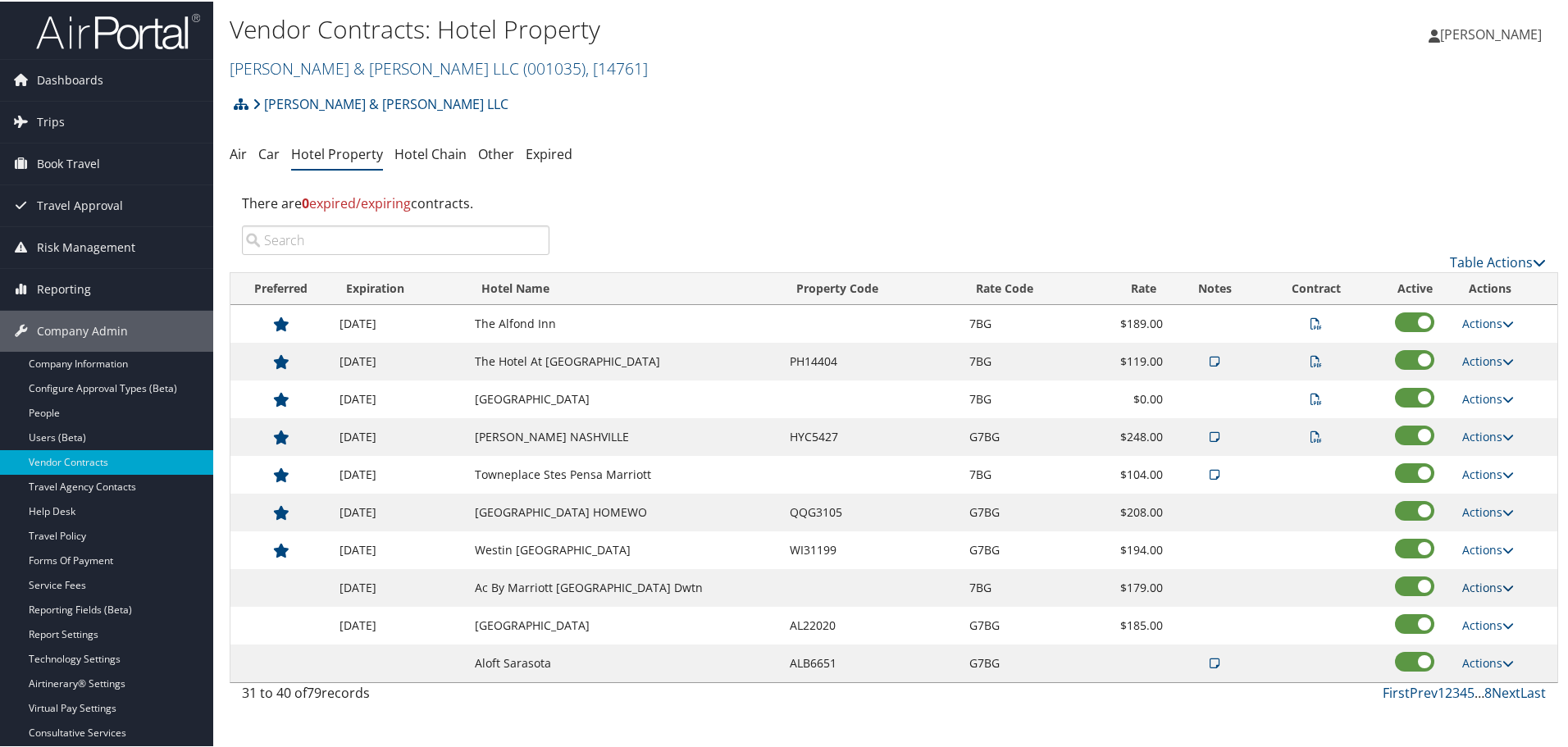
click at [1476, 583] on link "Actions" at bounding box center [1488, 585] width 51 height 16
click at [1497, 637] on link "Delete" at bounding box center [1489, 638] width 63 height 28
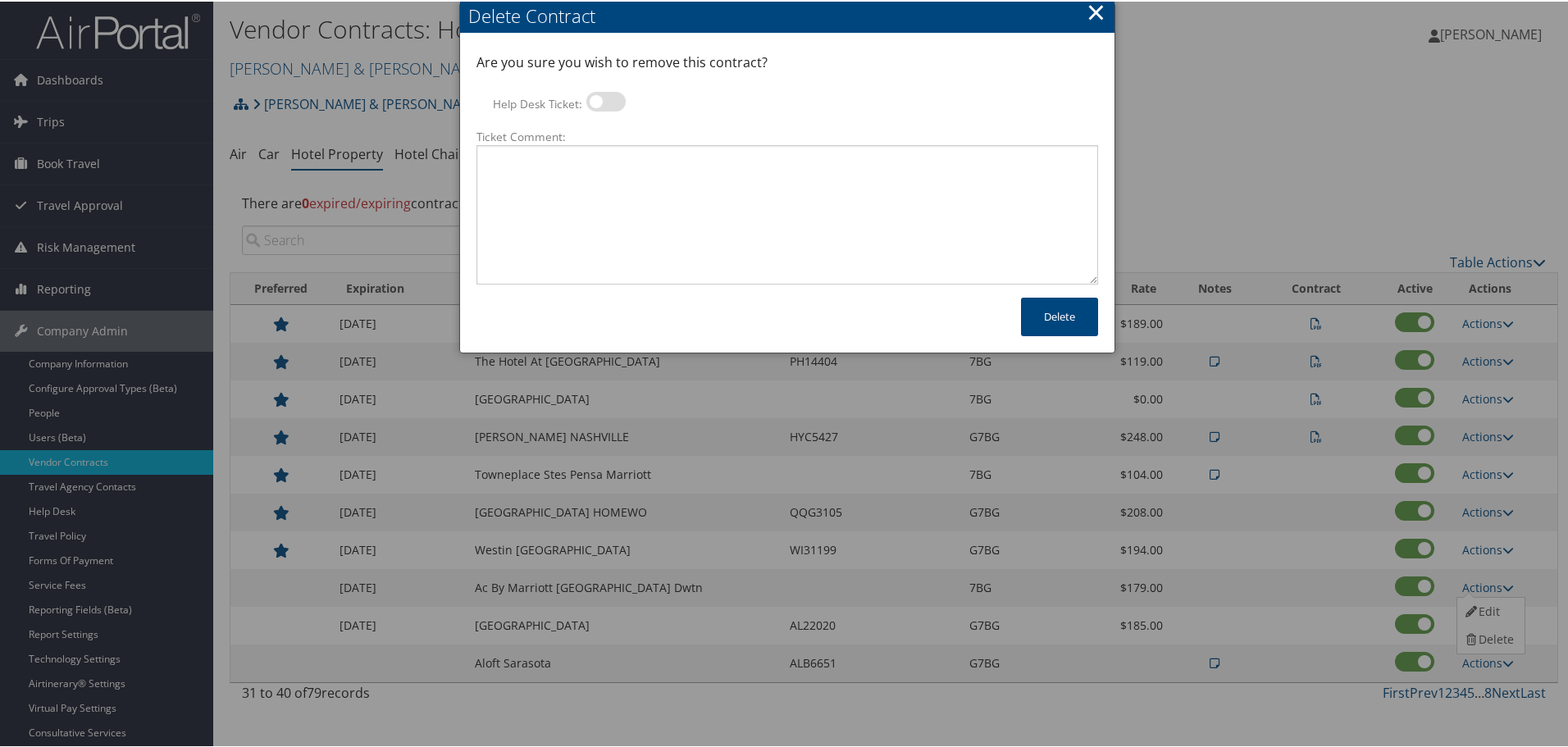
click at [601, 101] on label at bounding box center [606, 100] width 39 height 20
click at [601, 101] on input "Help Desk Ticket:" at bounding box center [600, 102] width 10 height 10
checkbox input "true"
click at [629, 193] on textarea "Ticket Comment:" at bounding box center [787, 213] width 621 height 139
paste textarea "Rates no longer active; remove from profile and preferred status."
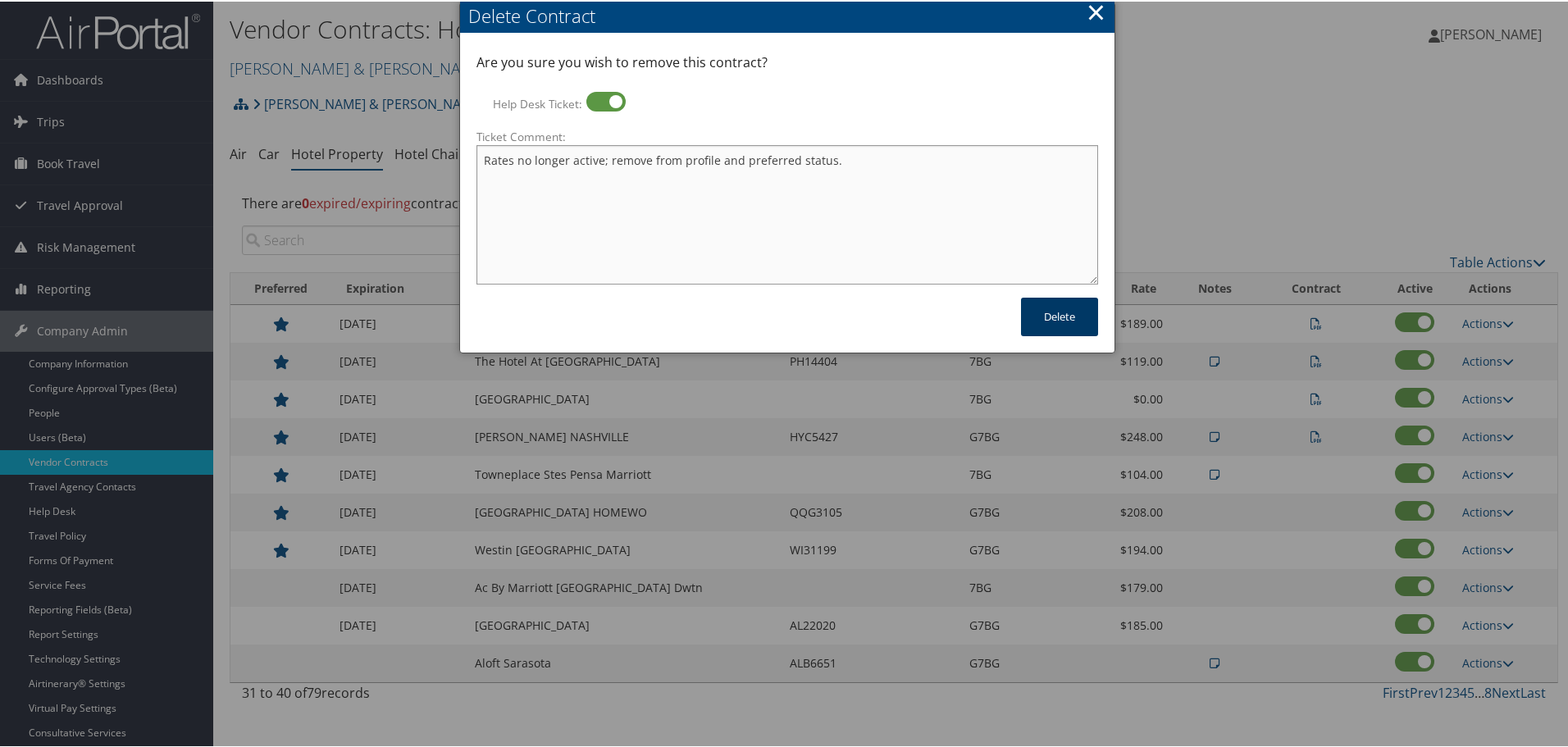
type textarea "Rates no longer active; remove from profile and preferred status."
click at [1044, 320] on button "Delete" at bounding box center [1060, 315] width 77 height 38
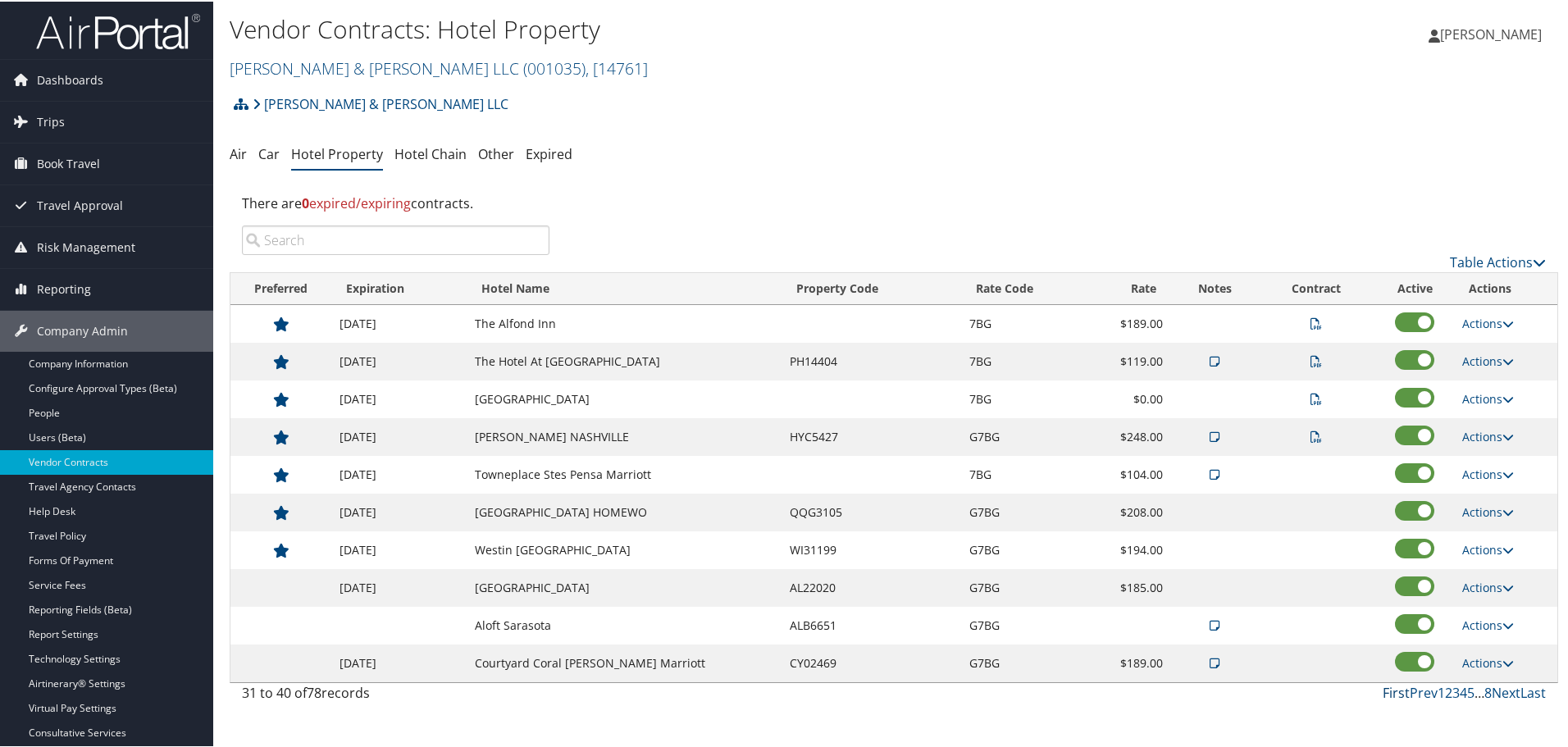
click at [1385, 691] on link "First" at bounding box center [1396, 691] width 27 height 18
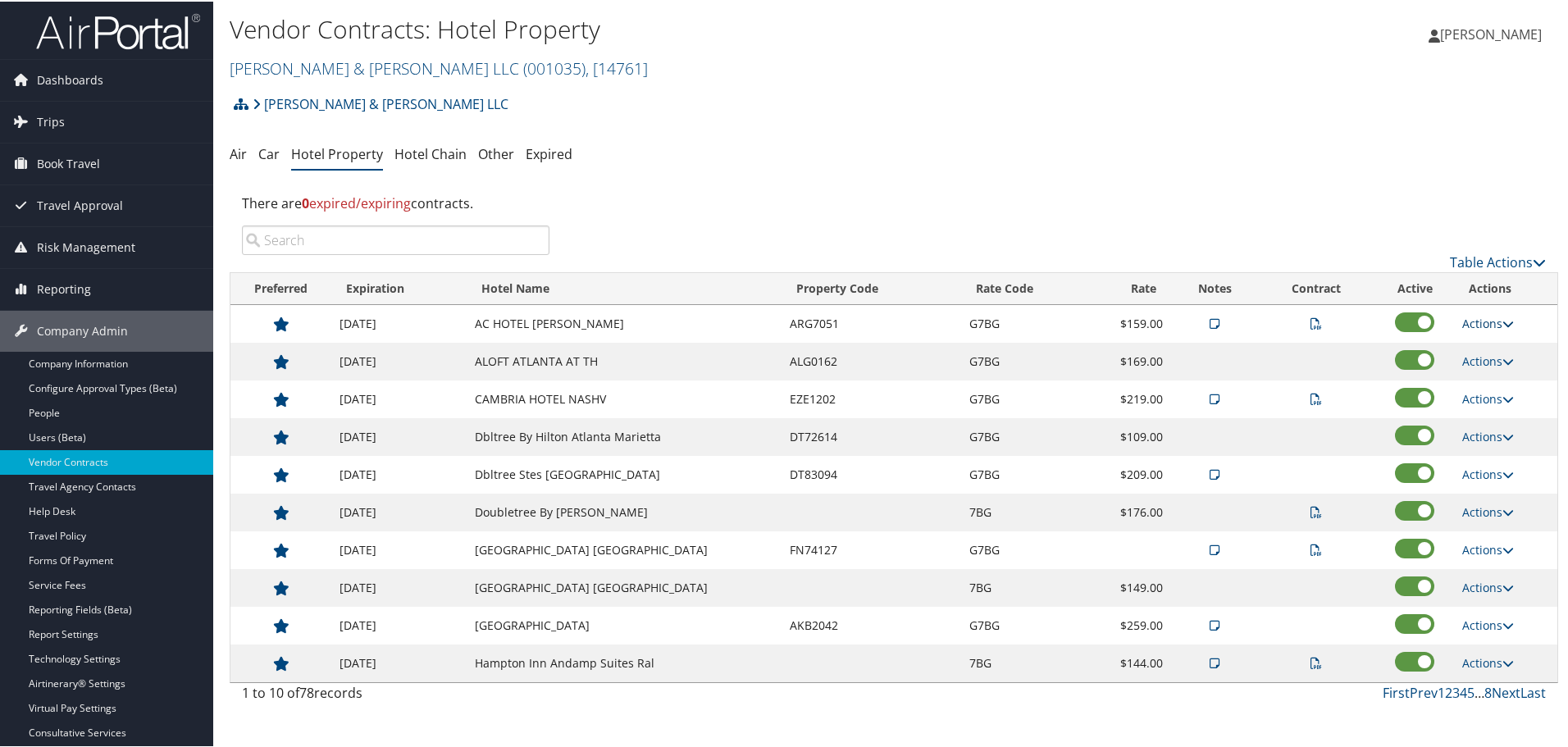
click at [1491, 317] on link "Actions" at bounding box center [1488, 321] width 51 height 16
click at [1507, 426] on link "Delete" at bounding box center [1509, 429] width 103 height 28
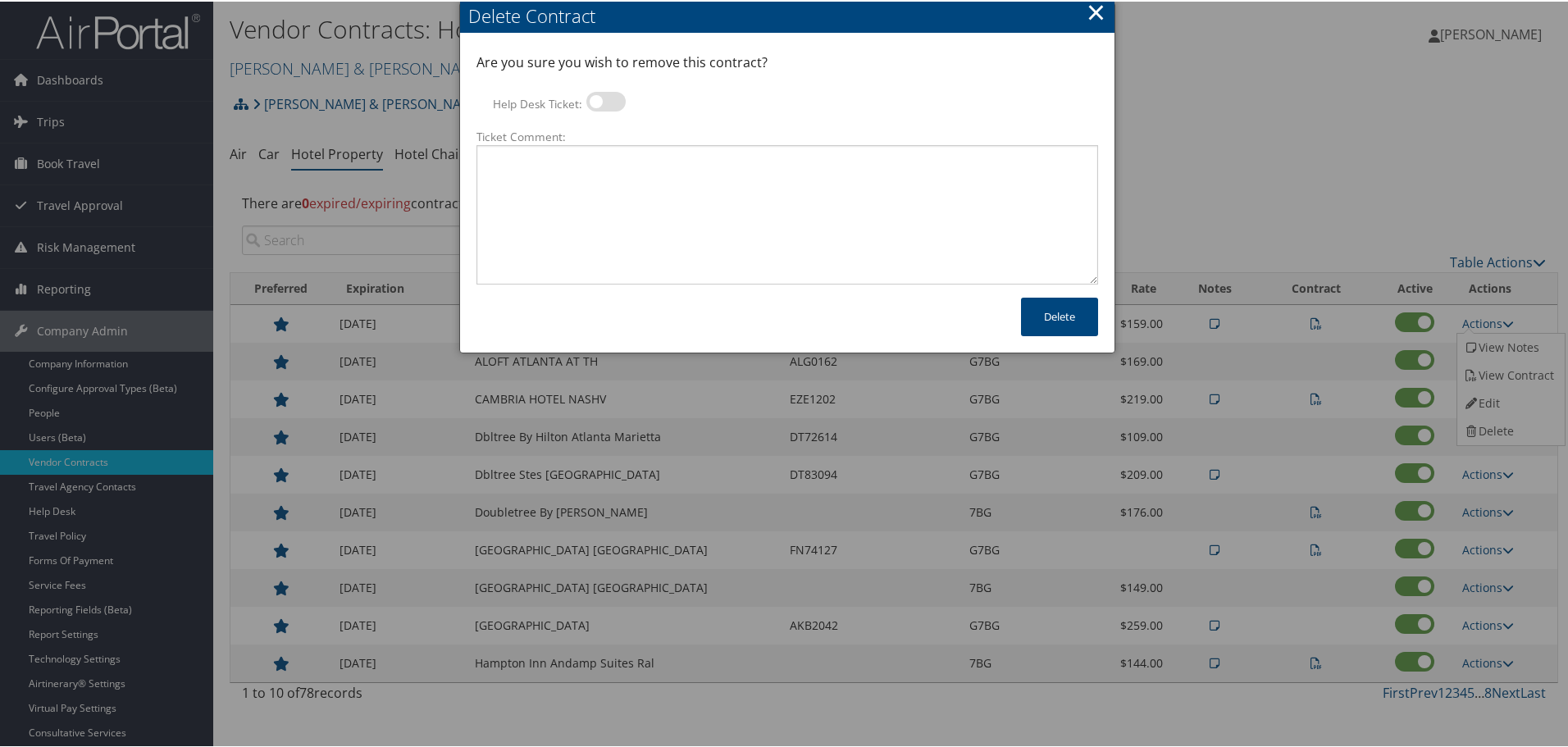
click at [613, 109] on label at bounding box center [606, 100] width 39 height 20
click at [605, 109] on input "Help Desk Ticket:" at bounding box center [600, 102] width 10 height 10
checkbox input "true"
click at [614, 185] on textarea "Ticket Comment:" at bounding box center [787, 213] width 621 height 139
paste textarea "Rates no longer active; remove from profile and preferred status."
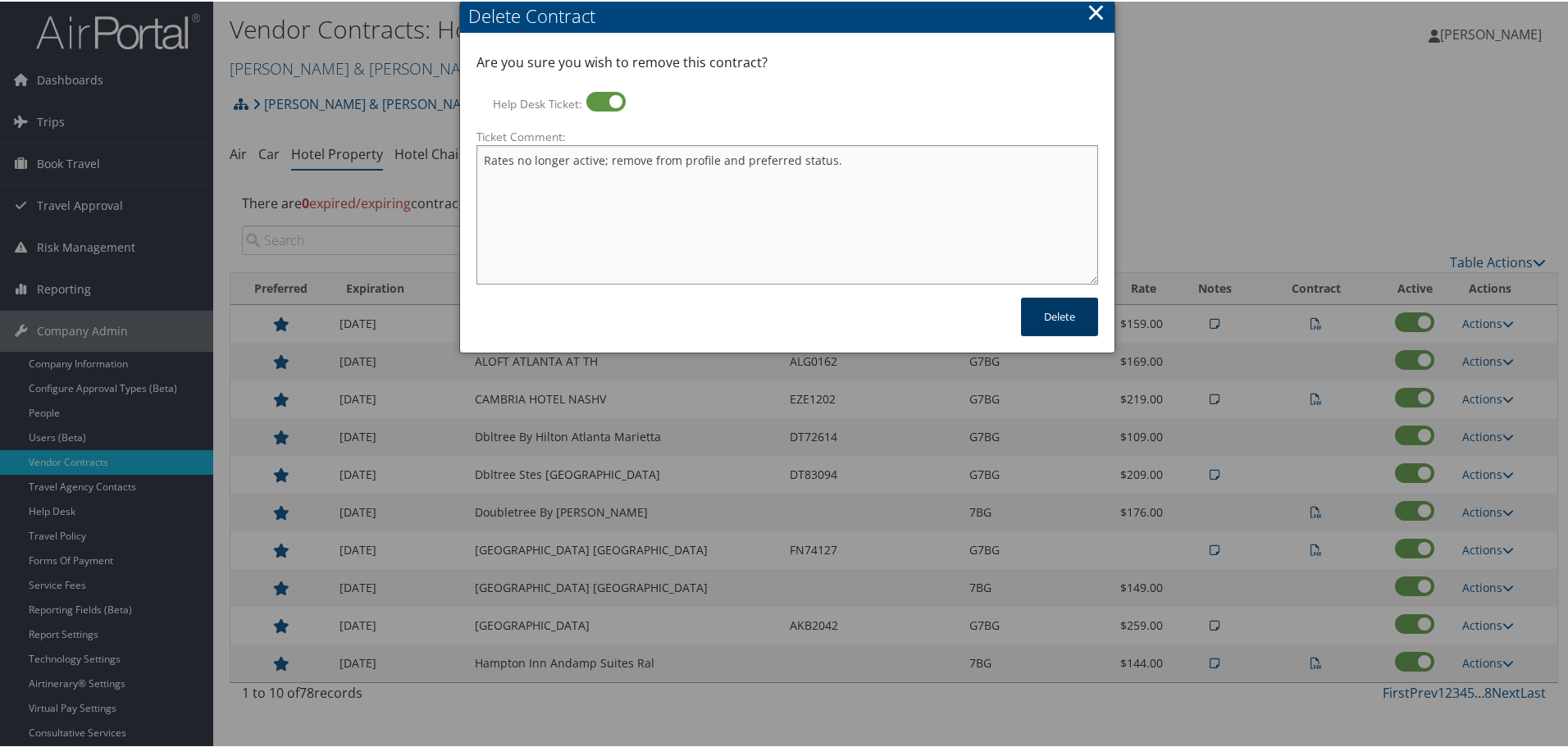
type textarea "Rates no longer active; remove from profile and preferred status."
click at [1057, 318] on button "Delete" at bounding box center [1060, 315] width 77 height 38
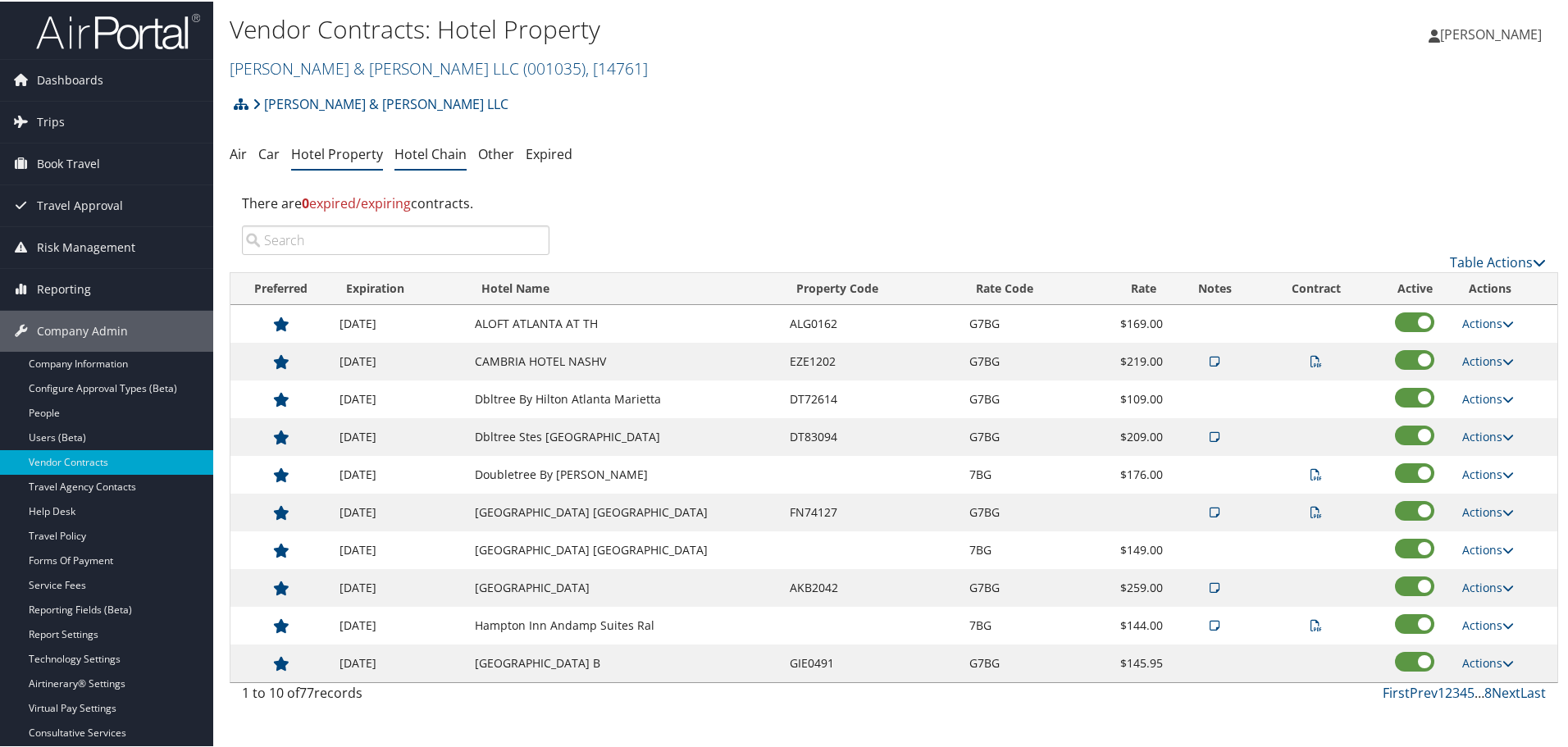
click at [422, 143] on link "Hotel Chain" at bounding box center [430, 152] width 72 height 18
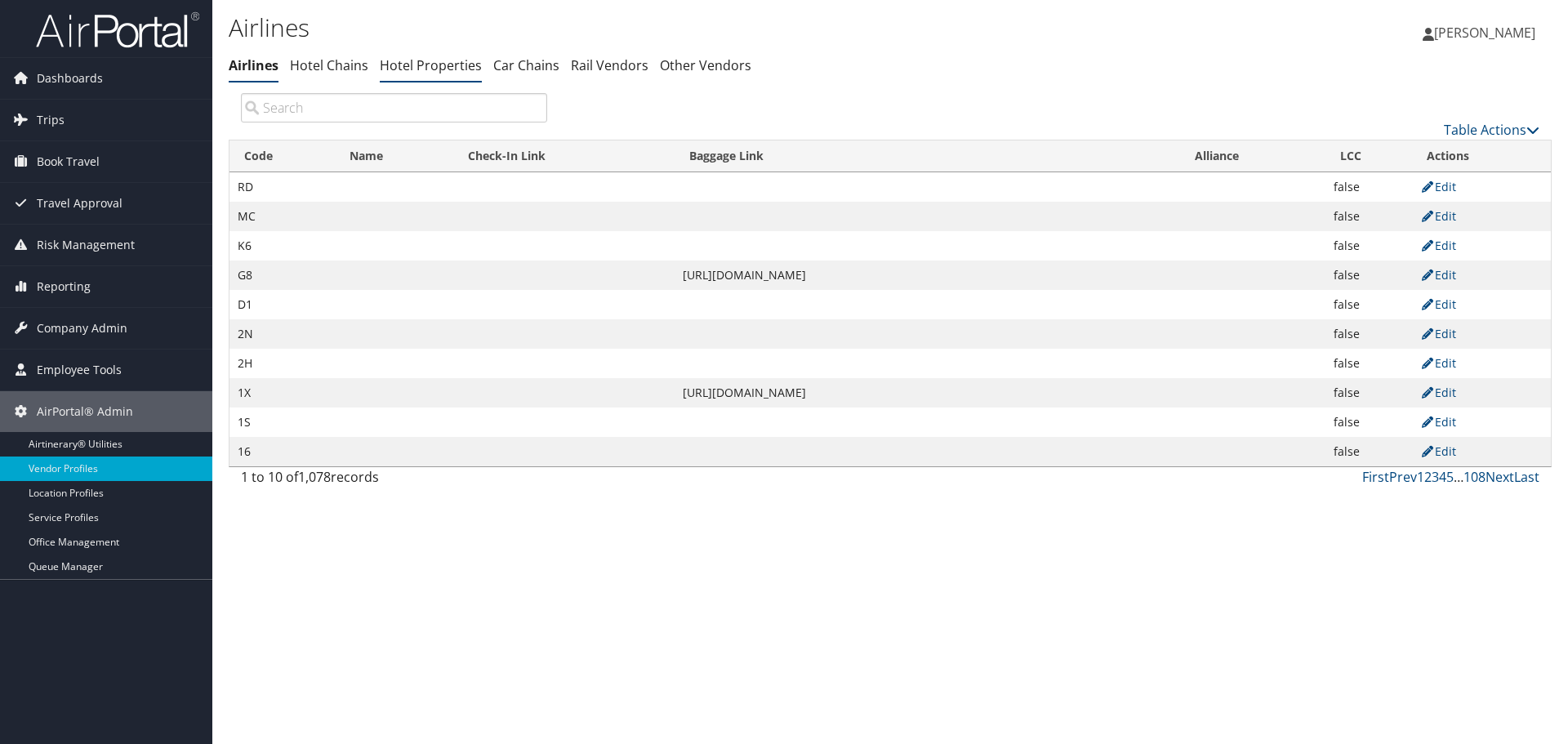
click at [447, 61] on link "Hotel Properties" at bounding box center [431, 65] width 102 height 18
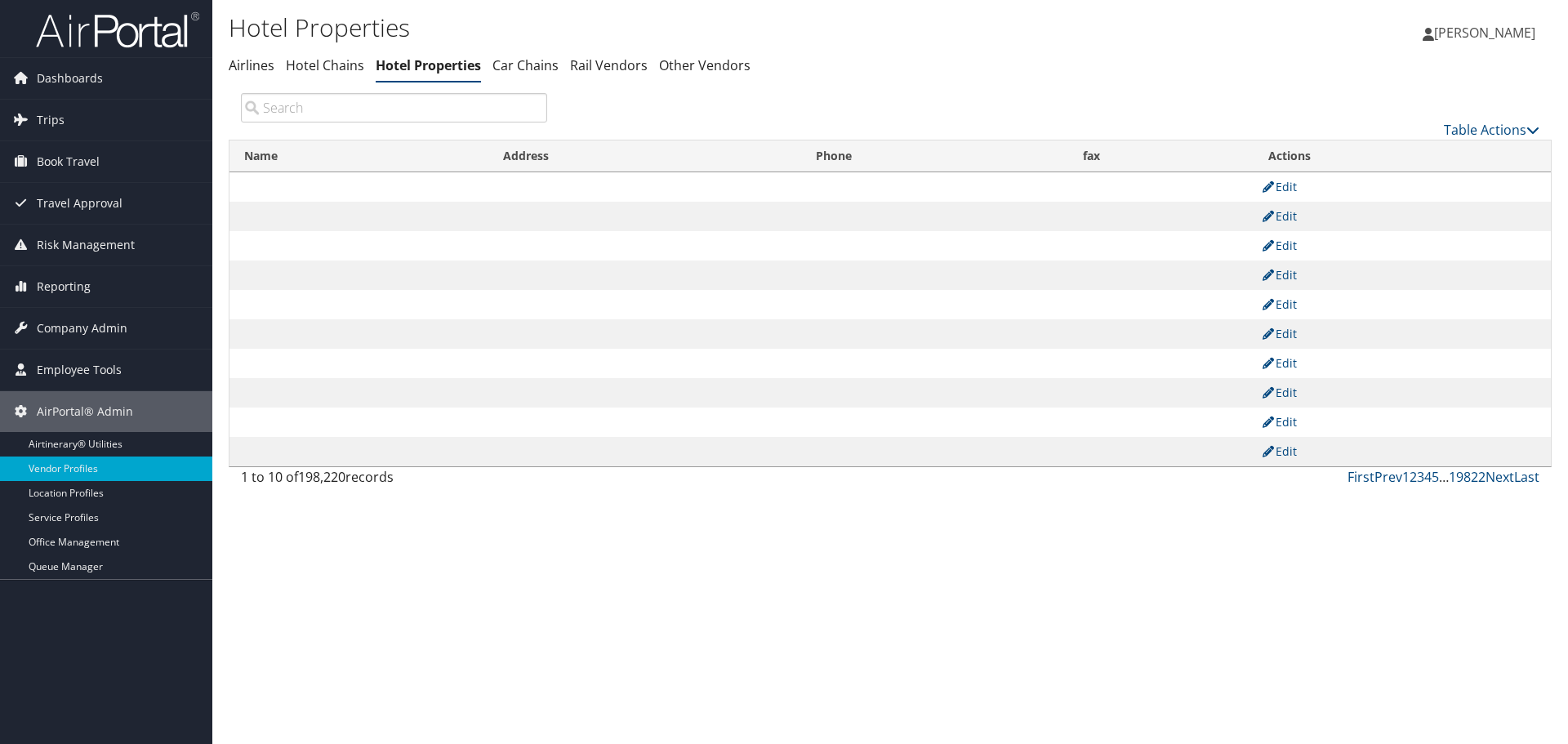
click at [470, 105] on input "search" at bounding box center [394, 108] width 306 height 29
paste input "FN322552"
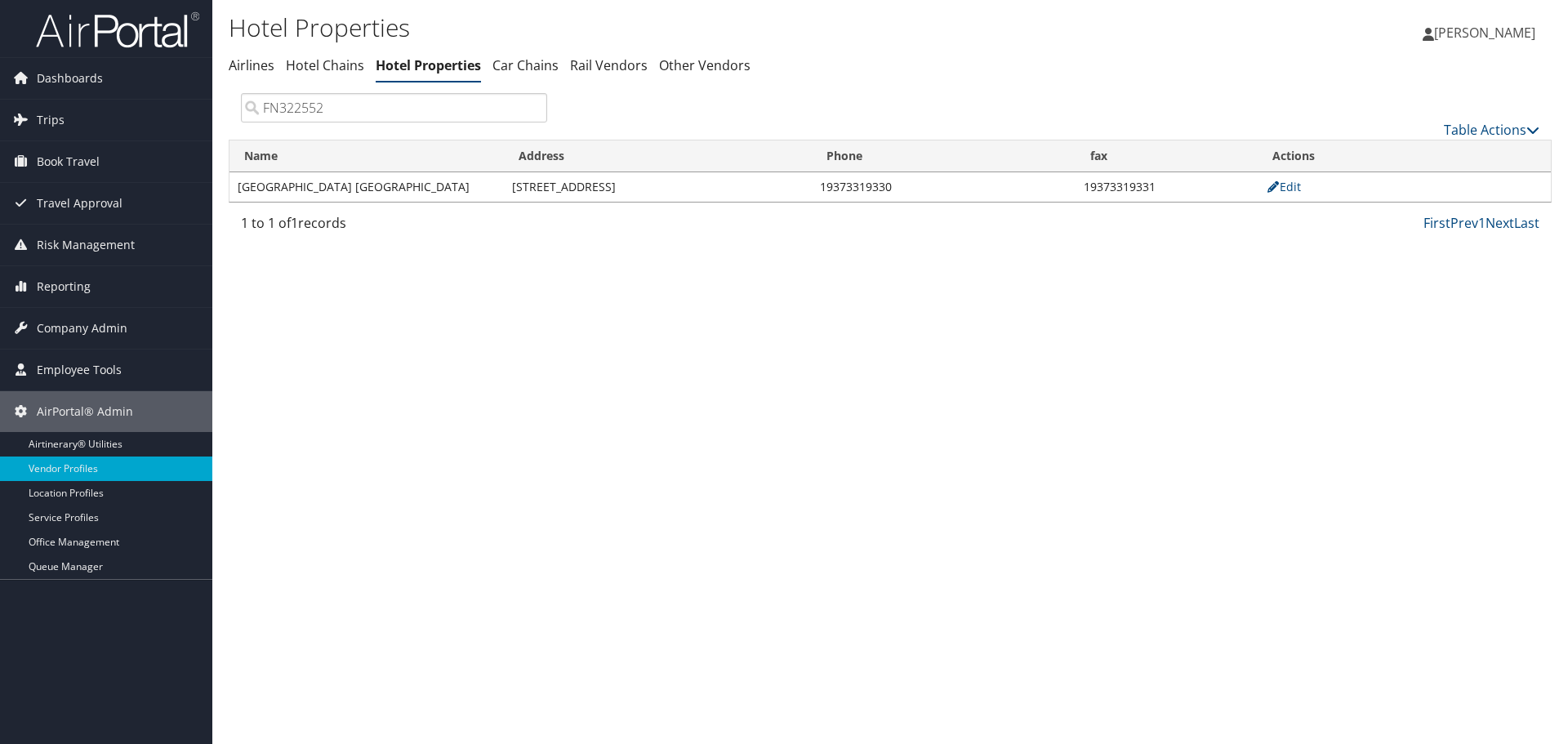
type input "FN322552"
click at [517, 188] on td "305 East Monument Ave" at bounding box center [658, 187] width 308 height 29
copy td "305 East Monument Ave"
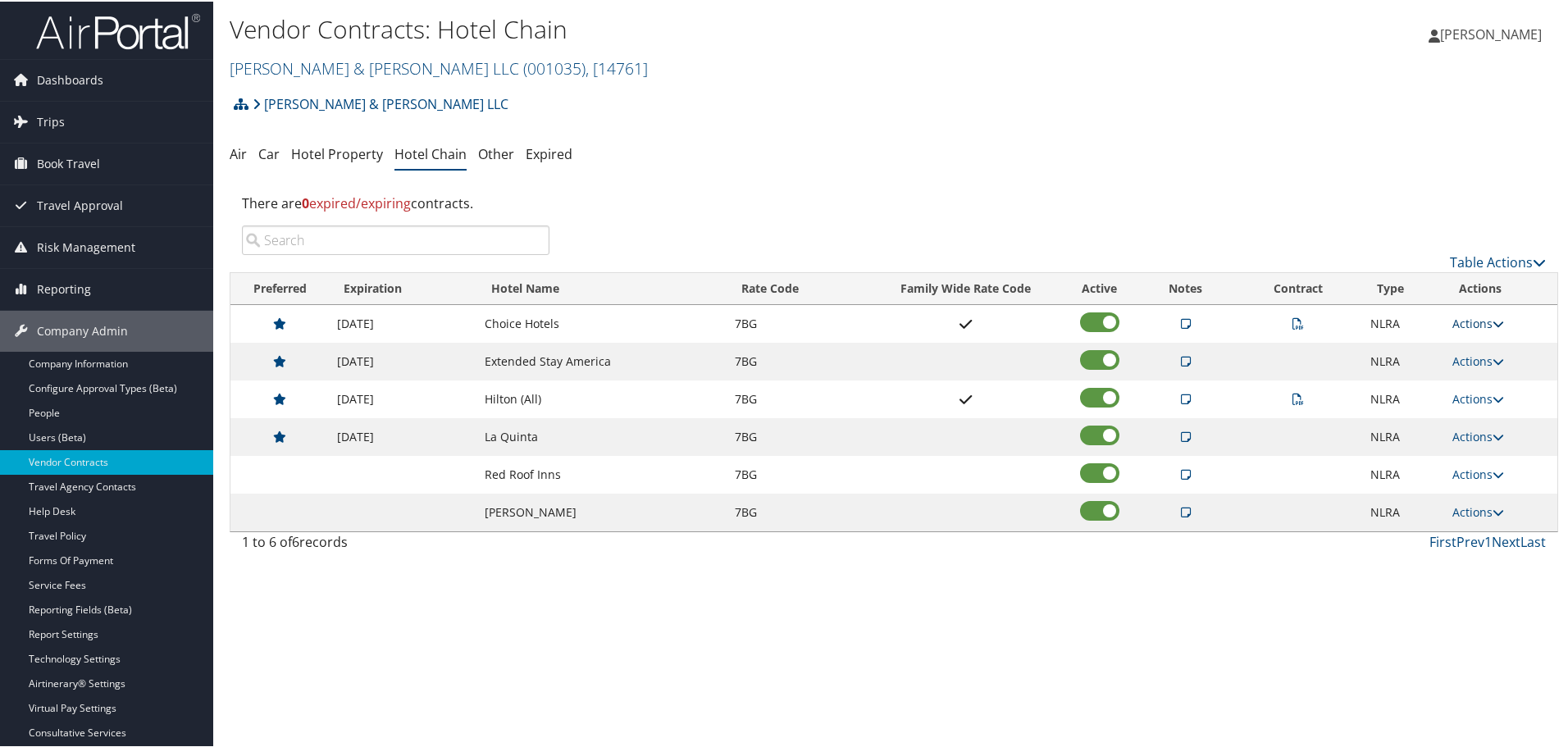
click at [1465, 319] on link "Actions" at bounding box center [1478, 321] width 51 height 16
click at [1488, 397] on link "Edit" at bounding box center [1499, 401] width 103 height 28
select select "NLRA"
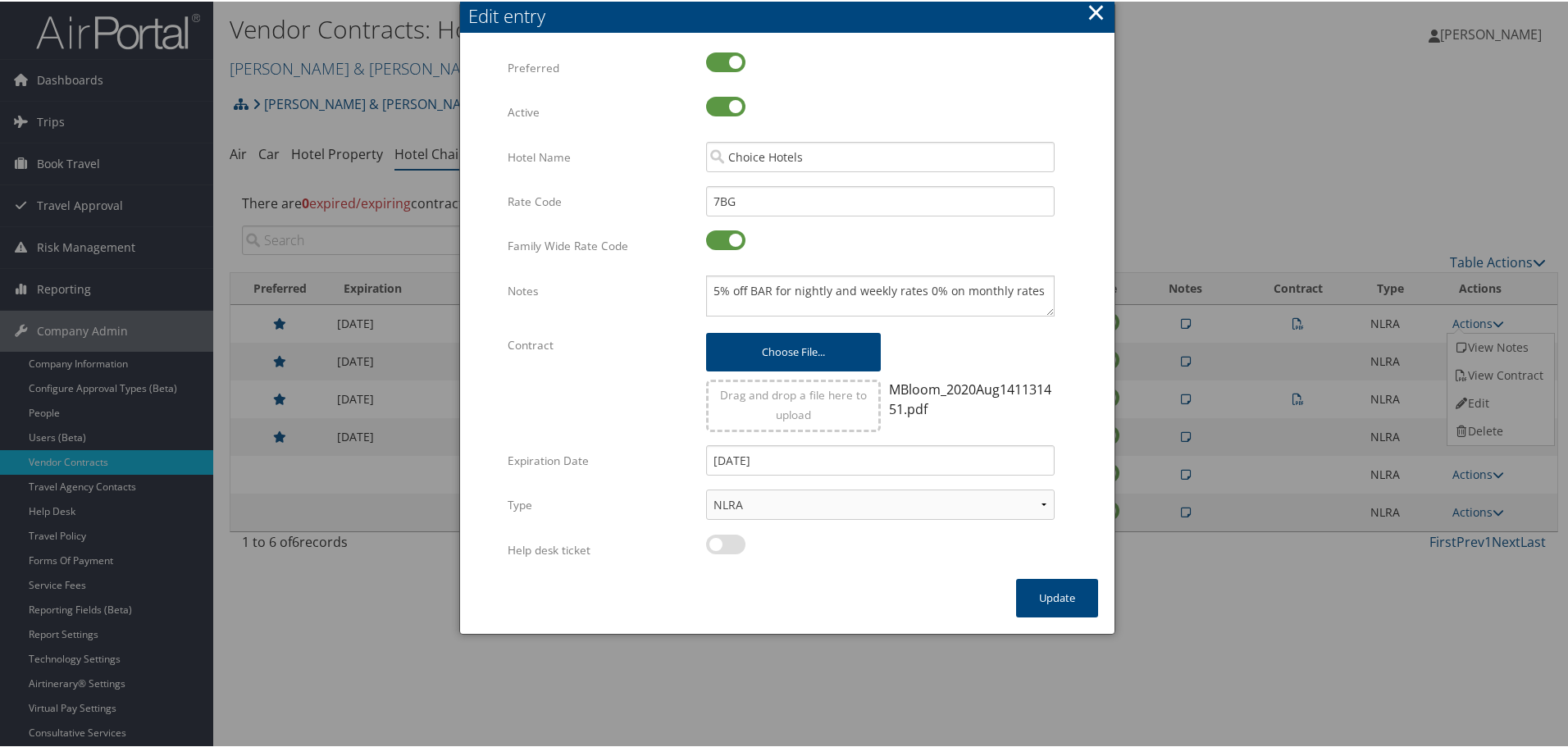
click at [696, 281] on div "5% off BAR for nightly and weekly rates 0% on monthly rates Multiple values The…" at bounding box center [880, 301] width 373 height 54
click at [704, 287] on div "5% off BAR for nightly and weekly rates 0% on monthly rates Multiple values The…" at bounding box center [880, 301] width 373 height 54
click at [708, 288] on textarea "5% off BAR for nightly and weekly rates 0% on monthly rates" at bounding box center [880, 294] width 349 height 41
paste textarea "Rates tested in [GEOGRAPHIC_DATA] [DATE];"
type textarea "Rates tested in TP+ Sep 2025; 5% off BAR for nightly and weekly rates 0% on mon…"
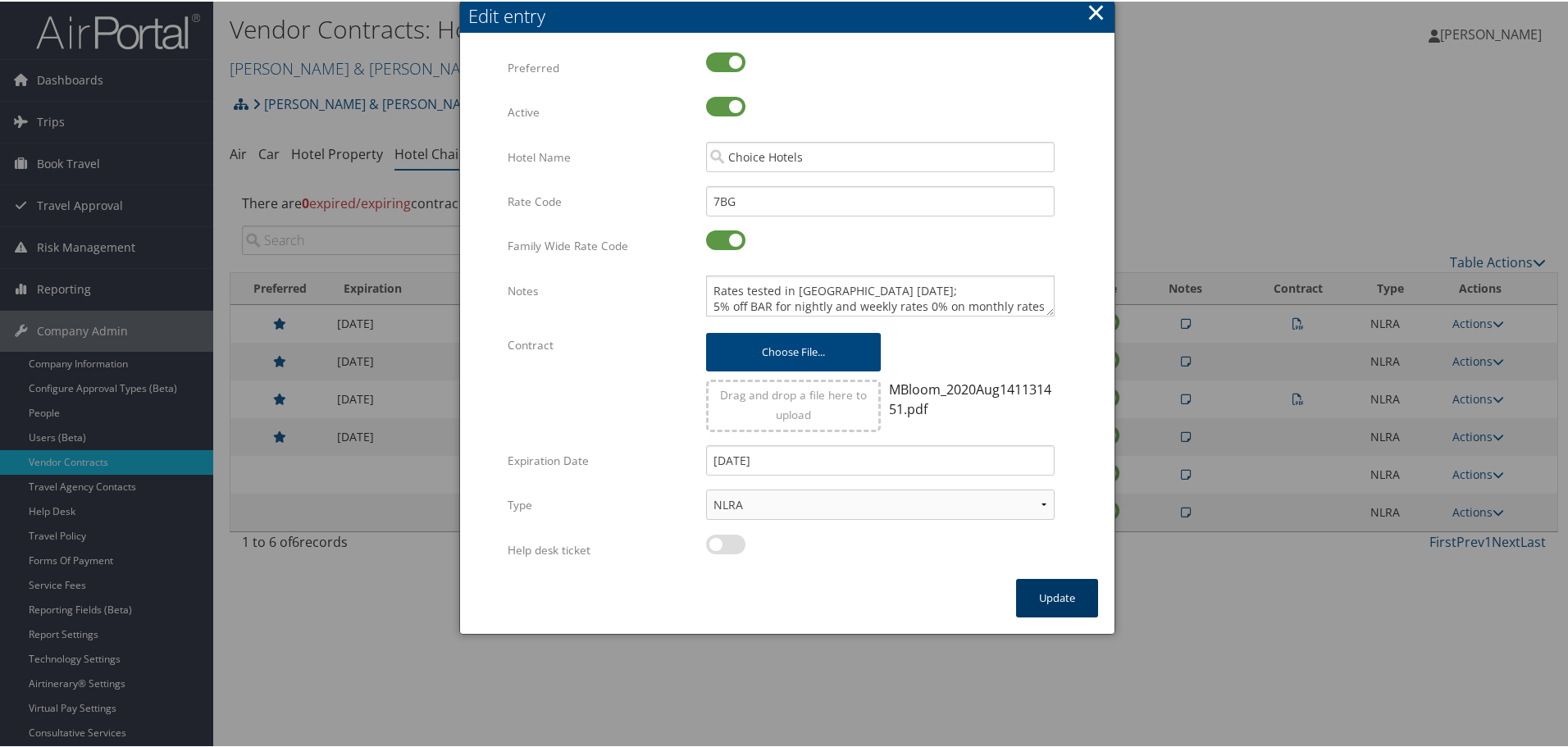
click at [1060, 595] on button "Update" at bounding box center [1057, 596] width 82 height 38
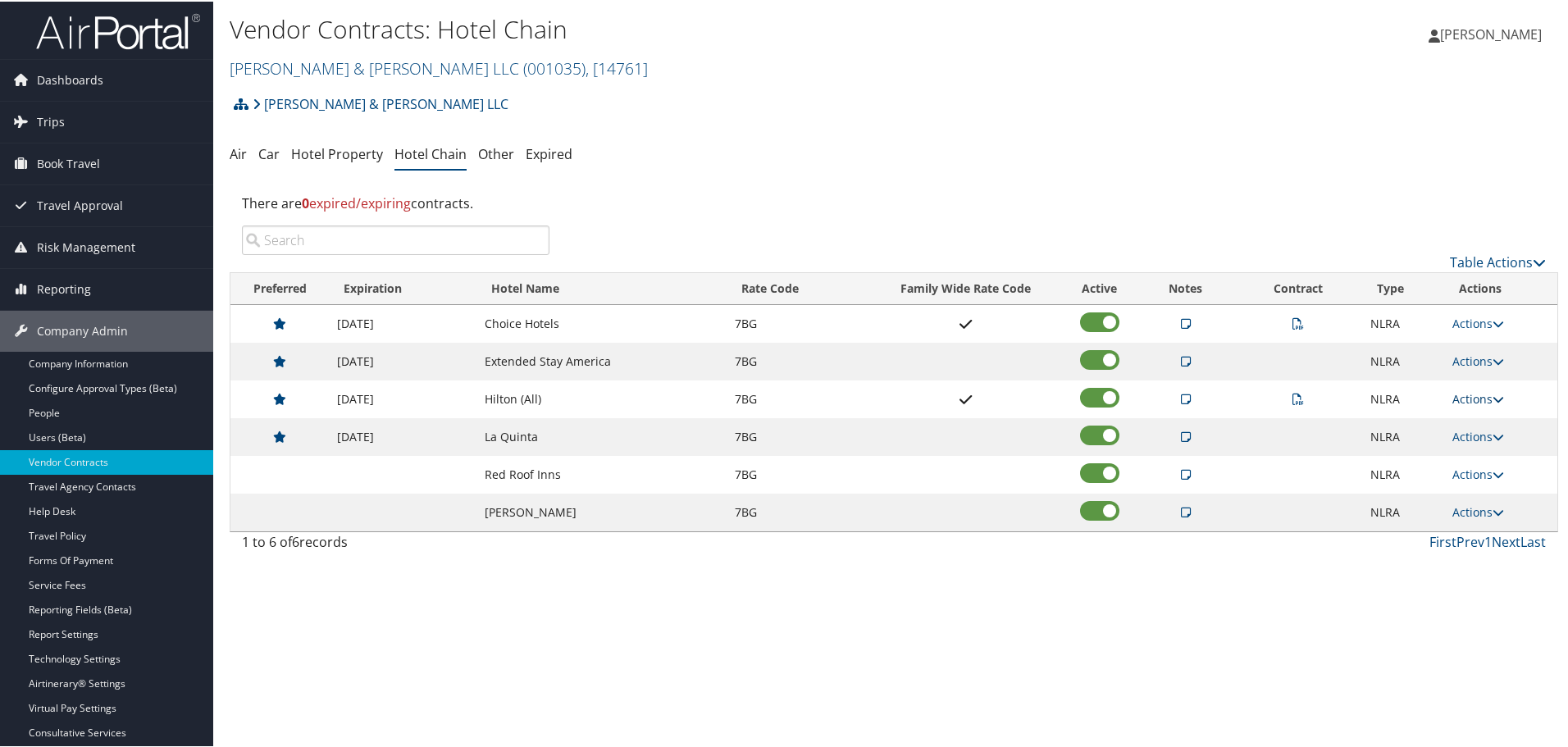
click at [1466, 397] on link "Actions" at bounding box center [1478, 397] width 51 height 16
click at [1471, 473] on link "Edit" at bounding box center [1499, 477] width 103 height 28
select select "NLRA"
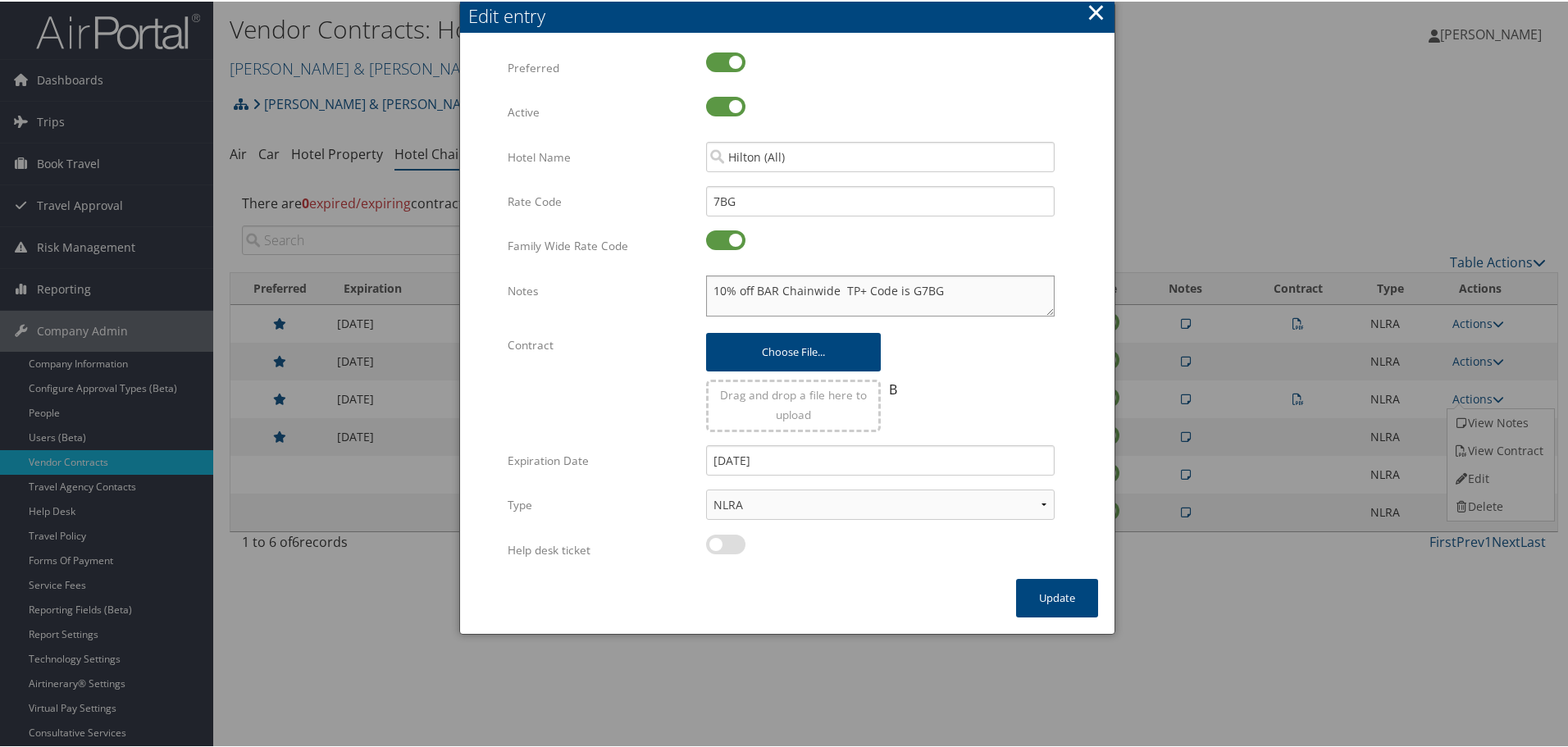
click at [707, 281] on textarea "10% off BAR Chainwide TP+ Code is G7BG" at bounding box center [880, 294] width 349 height 41
paste textarea "Rates tested in [GEOGRAPHIC_DATA] [DATE];"
type textarea "Rates tested in TP+ Sep 2025; 10% off BAR Chainwide TP+ Code is G7BG"
click at [1049, 598] on button "Update" at bounding box center [1057, 596] width 82 height 38
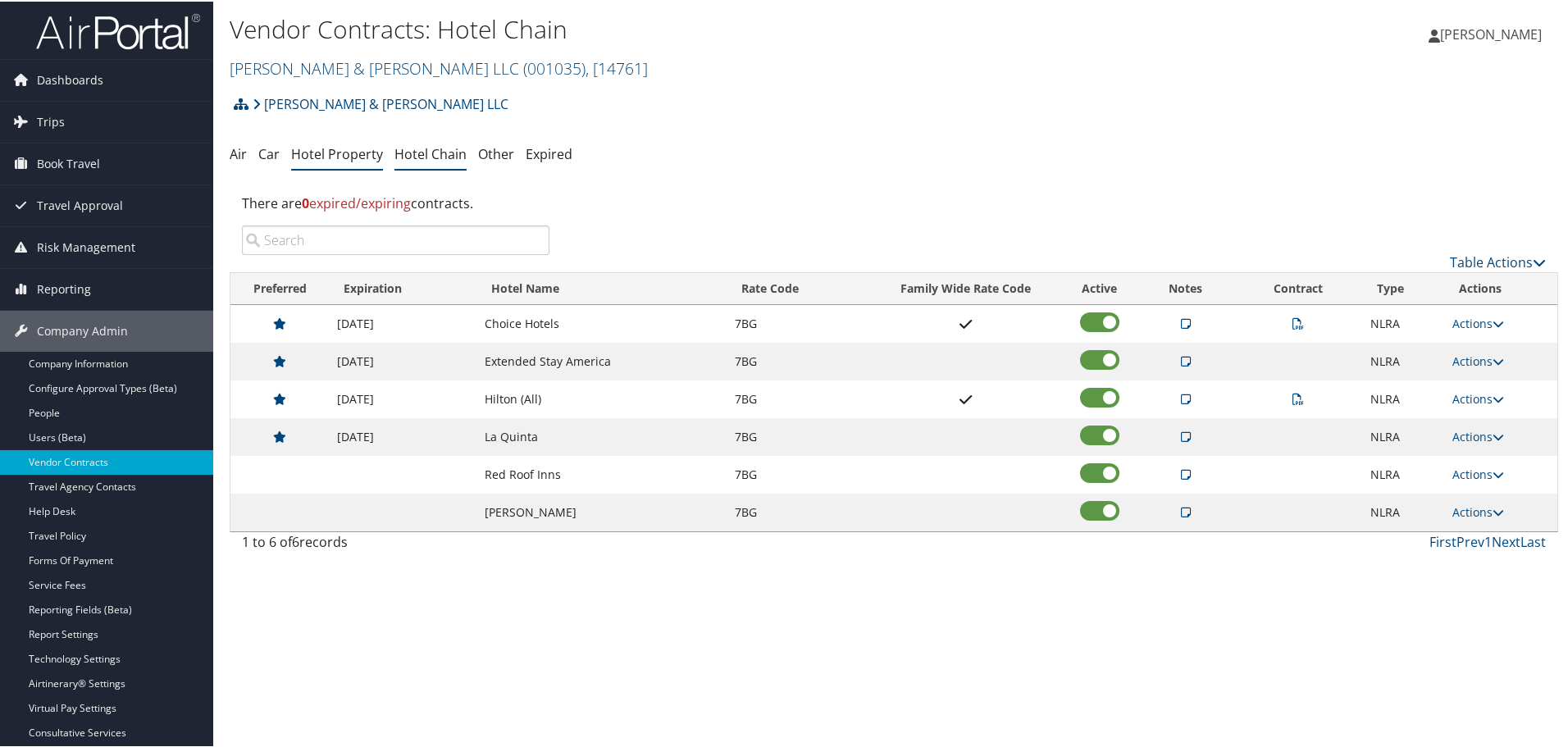
click at [358, 143] on link "Hotel Property" at bounding box center [337, 152] width 92 height 18
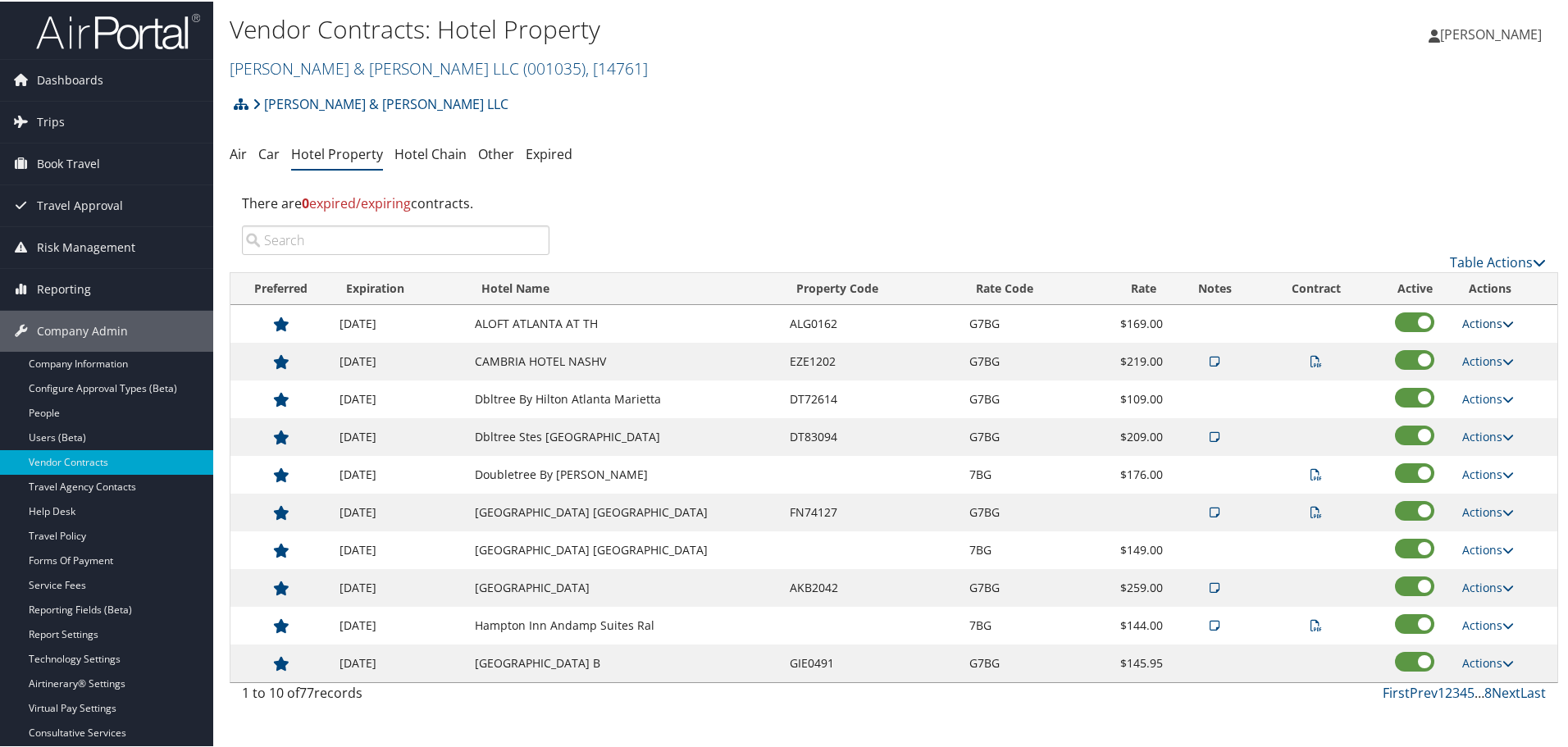
click at [1490, 318] on link "Actions" at bounding box center [1488, 321] width 51 height 16
click at [1498, 354] on link "Edit" at bounding box center [1489, 346] width 63 height 28
select select "NLRA"
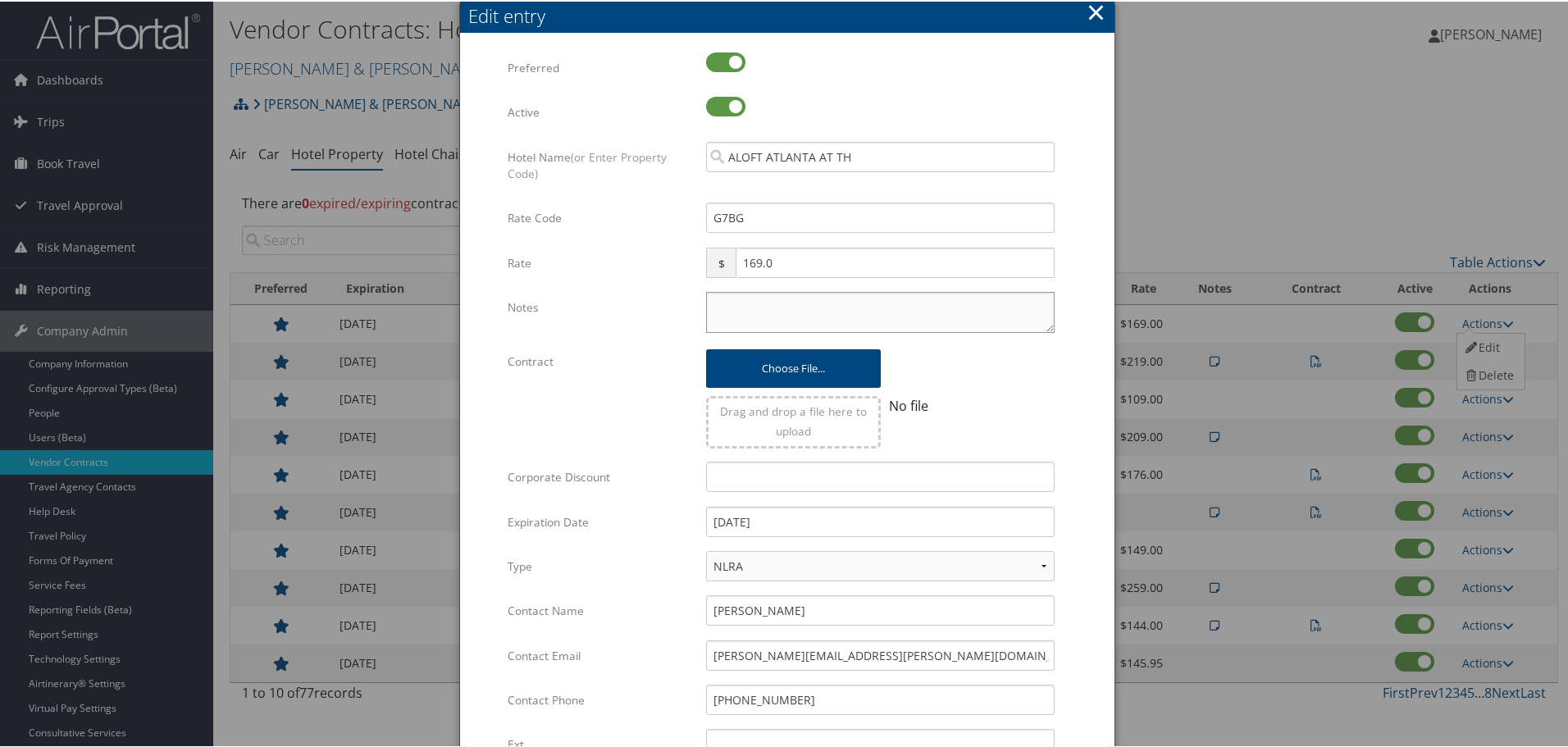
click at [726, 309] on textarea "Notes" at bounding box center [880, 310] width 349 height 41
paste textarea "Rates tested in [GEOGRAPHIC_DATA] [DATE];"
type textarea "Rates tested in [GEOGRAPHIC_DATA] [DATE];"
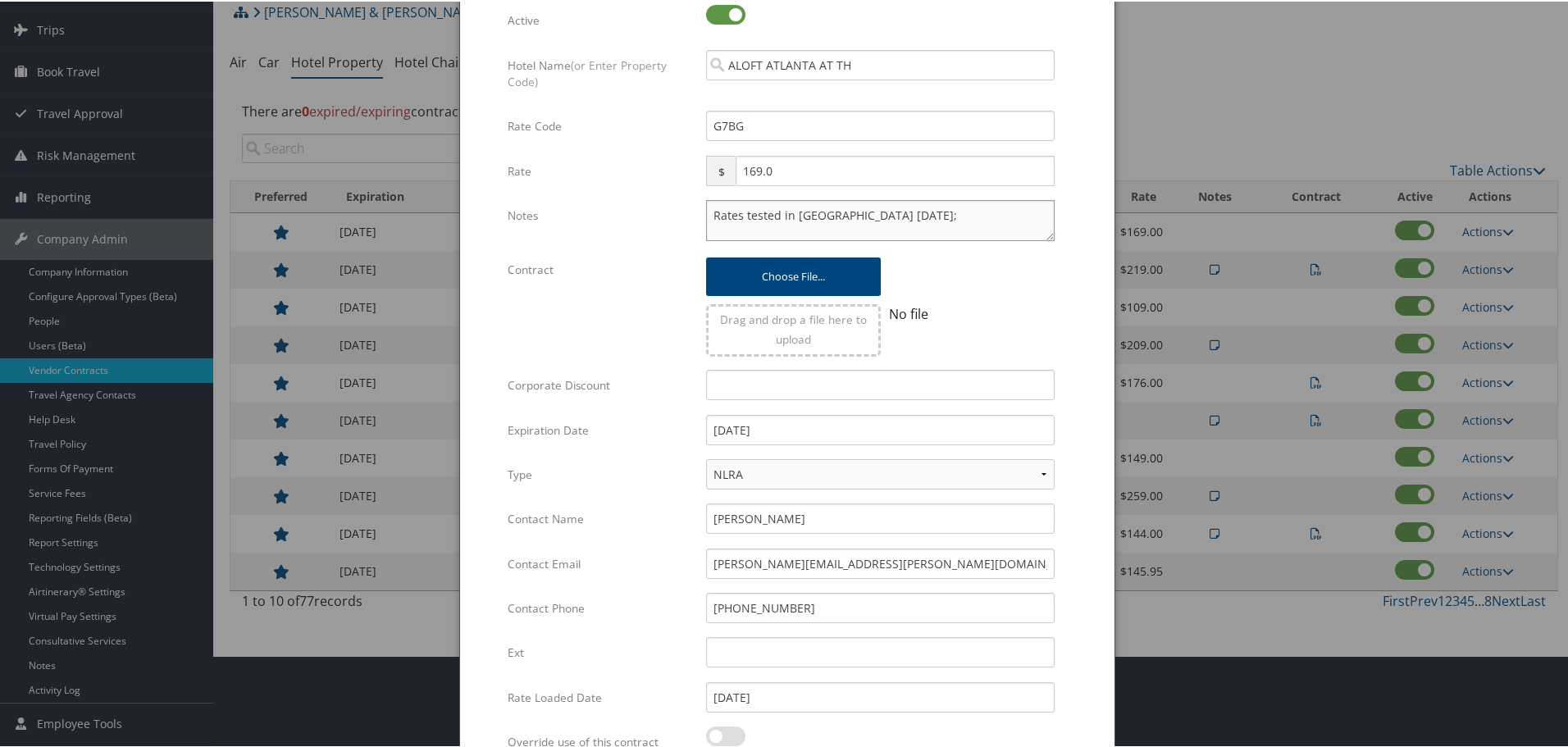
scroll to position [259, 0]
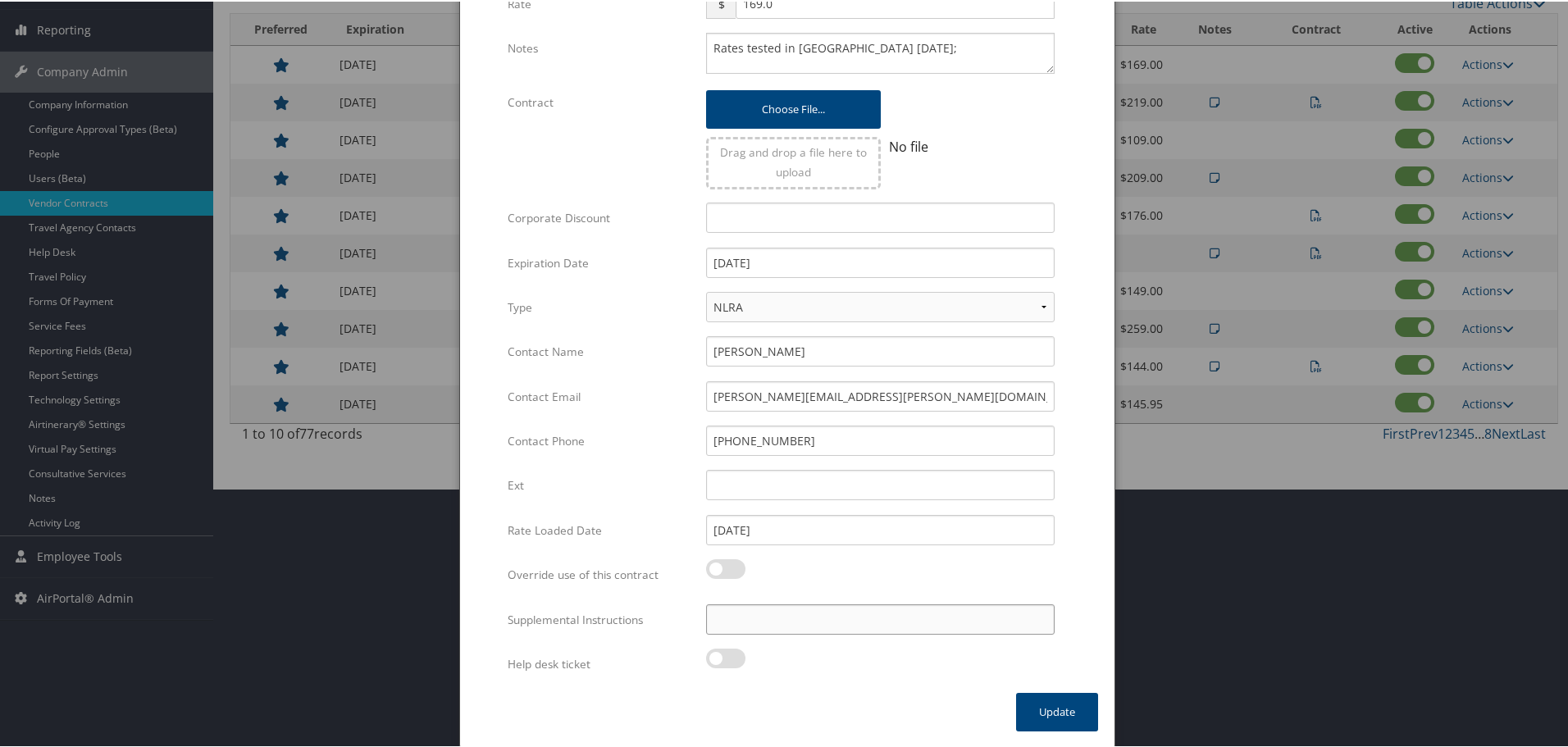
click at [800, 619] on input "Supplemental Instructions" at bounding box center [880, 618] width 349 height 30
paste input "SAB Prop ID -"
paste input "387618"
type input "SAB Prop ID - 387618"
click at [1053, 708] on button "Update" at bounding box center [1057, 711] width 82 height 38
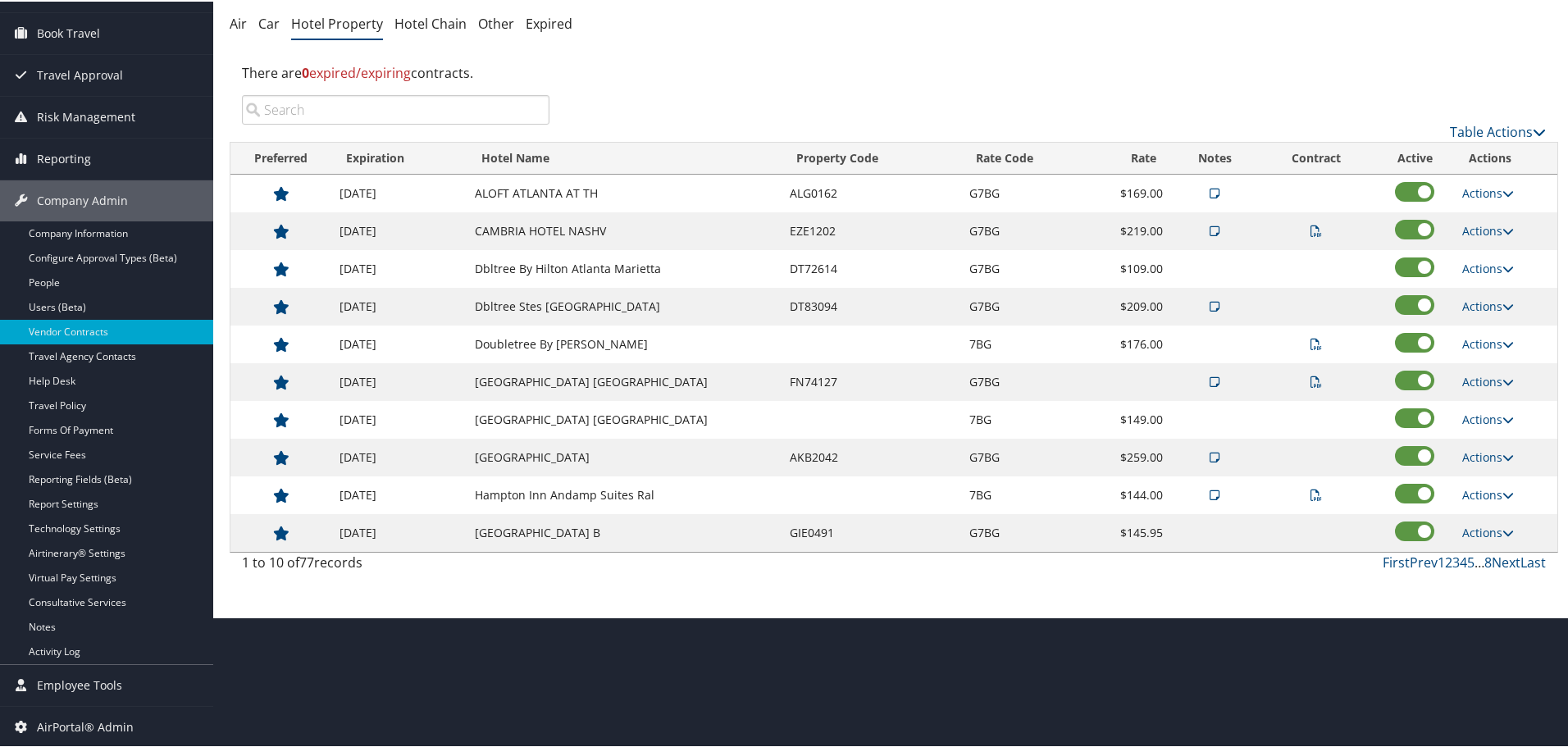
scroll to position [130, 0]
click at [1493, 558] on link "Next" at bounding box center [1506, 560] width 29 height 18
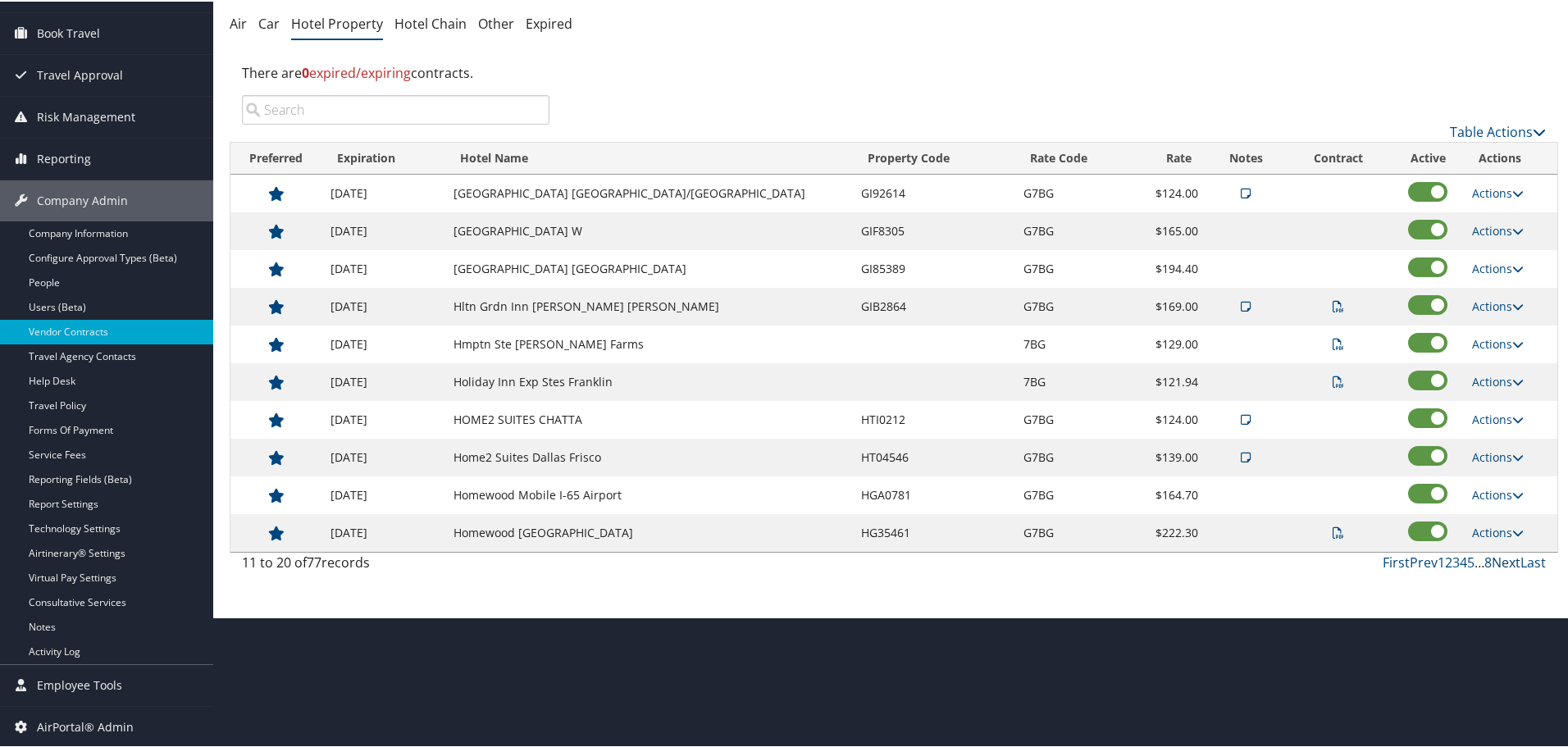
click at [1493, 558] on link "Next" at bounding box center [1506, 560] width 29 height 18
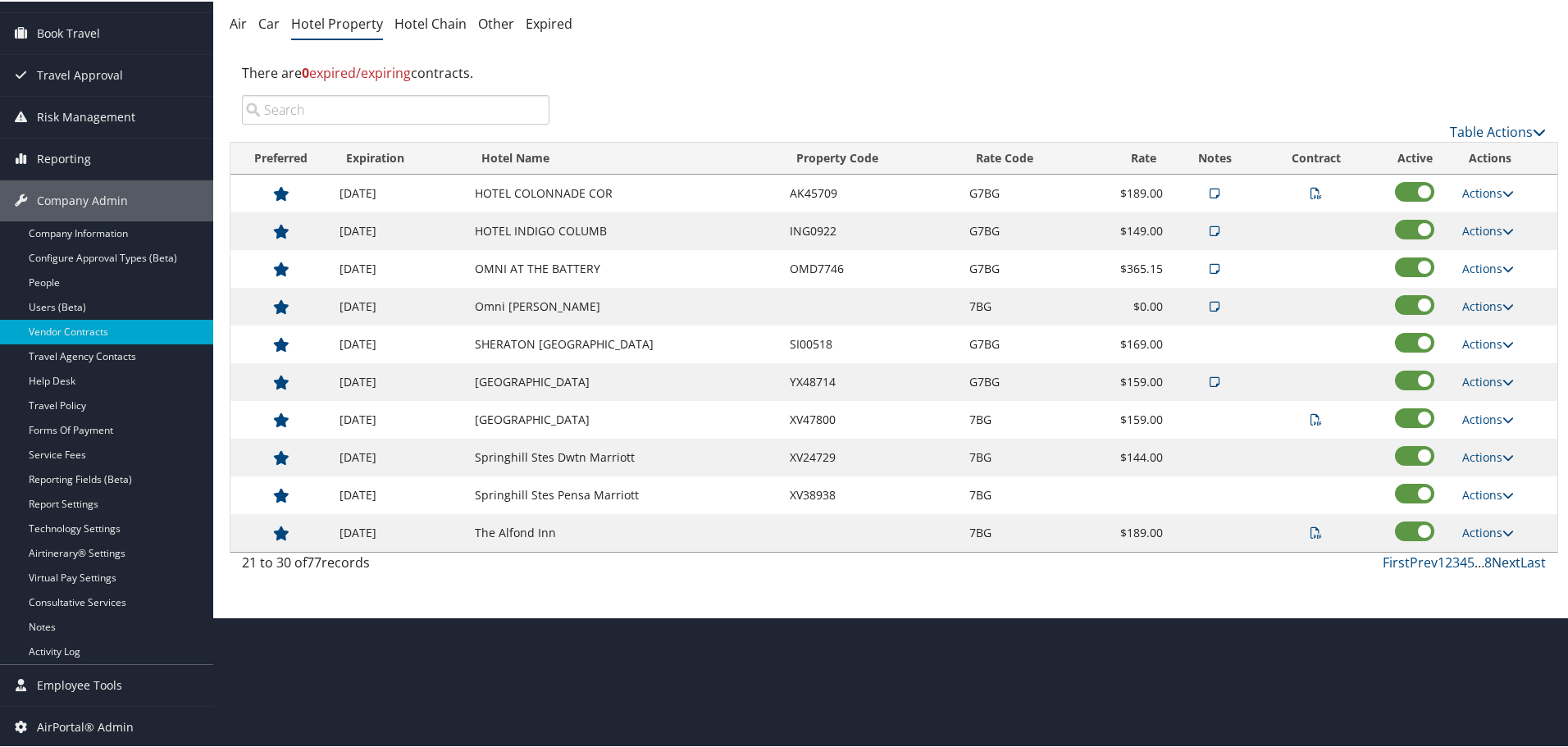
click at [1493, 558] on link "Next" at bounding box center [1506, 560] width 29 height 18
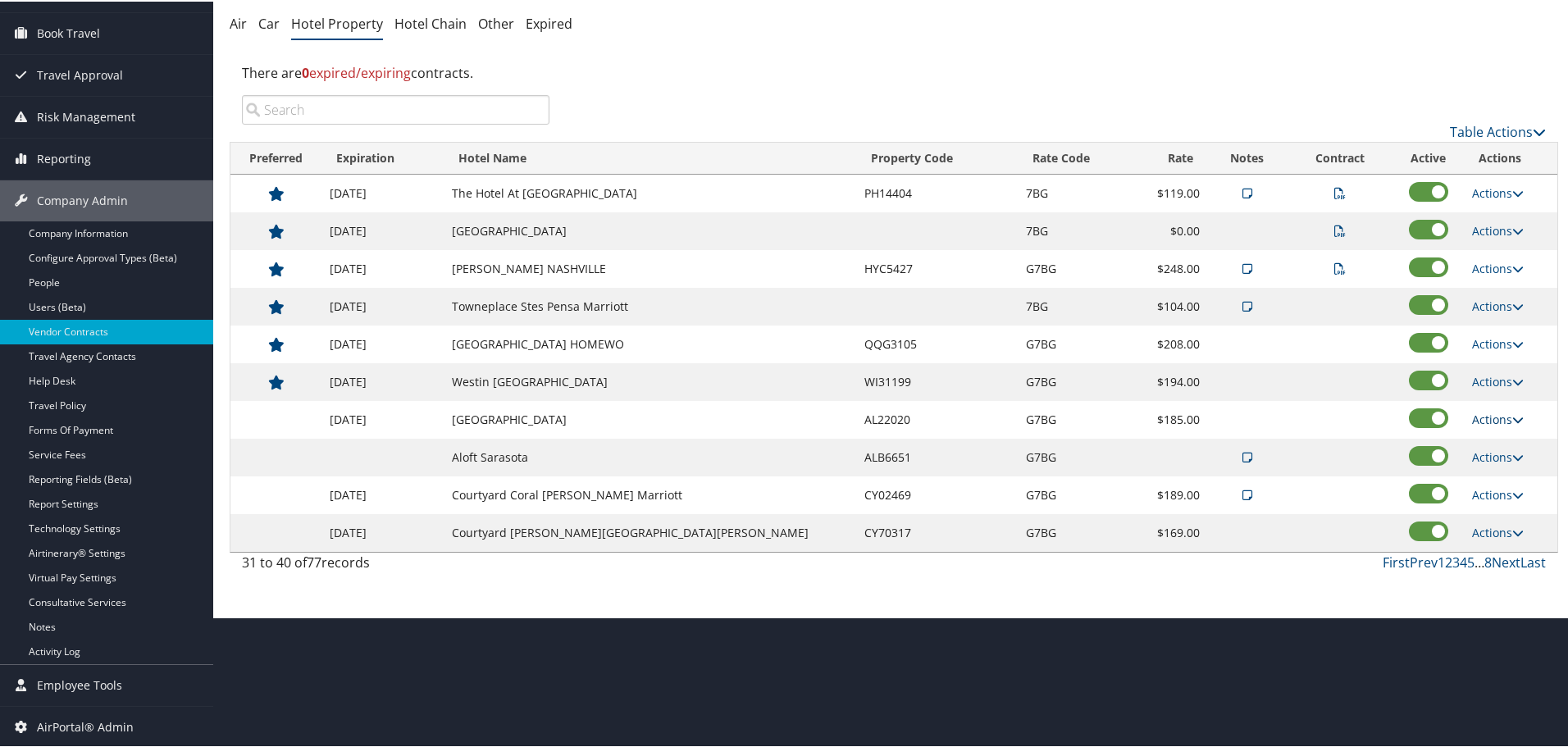
click at [1491, 416] on link "Actions" at bounding box center [1498, 418] width 51 height 16
click at [1494, 440] on link "Edit" at bounding box center [1489, 442] width 63 height 28
select select "NLRA"
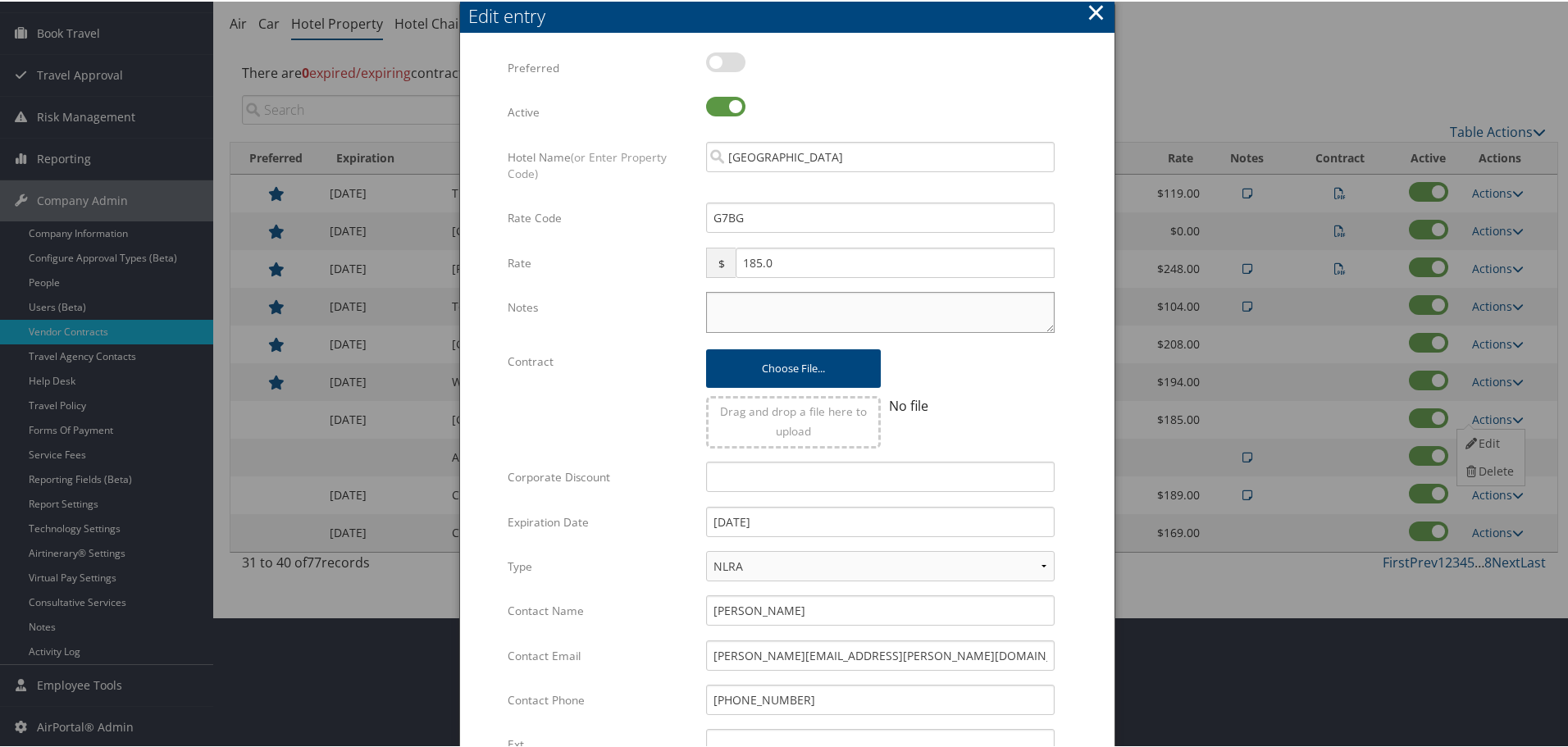
click at [733, 327] on textarea "Notes" at bounding box center [880, 310] width 349 height 41
paste textarea "Rates tested in [GEOGRAPHIC_DATA] [DATE];"
type textarea "Rates tested in [GEOGRAPHIC_DATA] [DATE];"
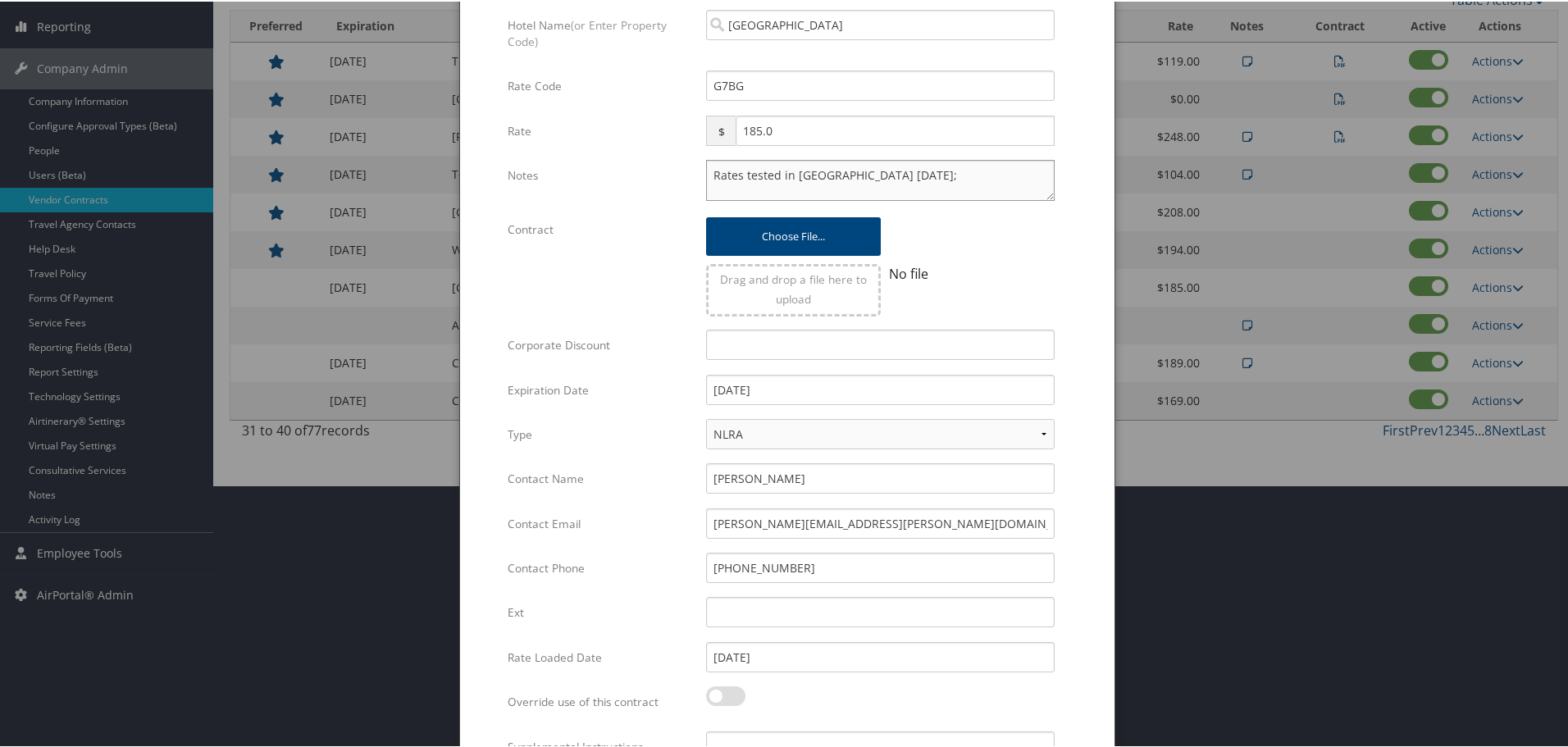
scroll to position [389, 0]
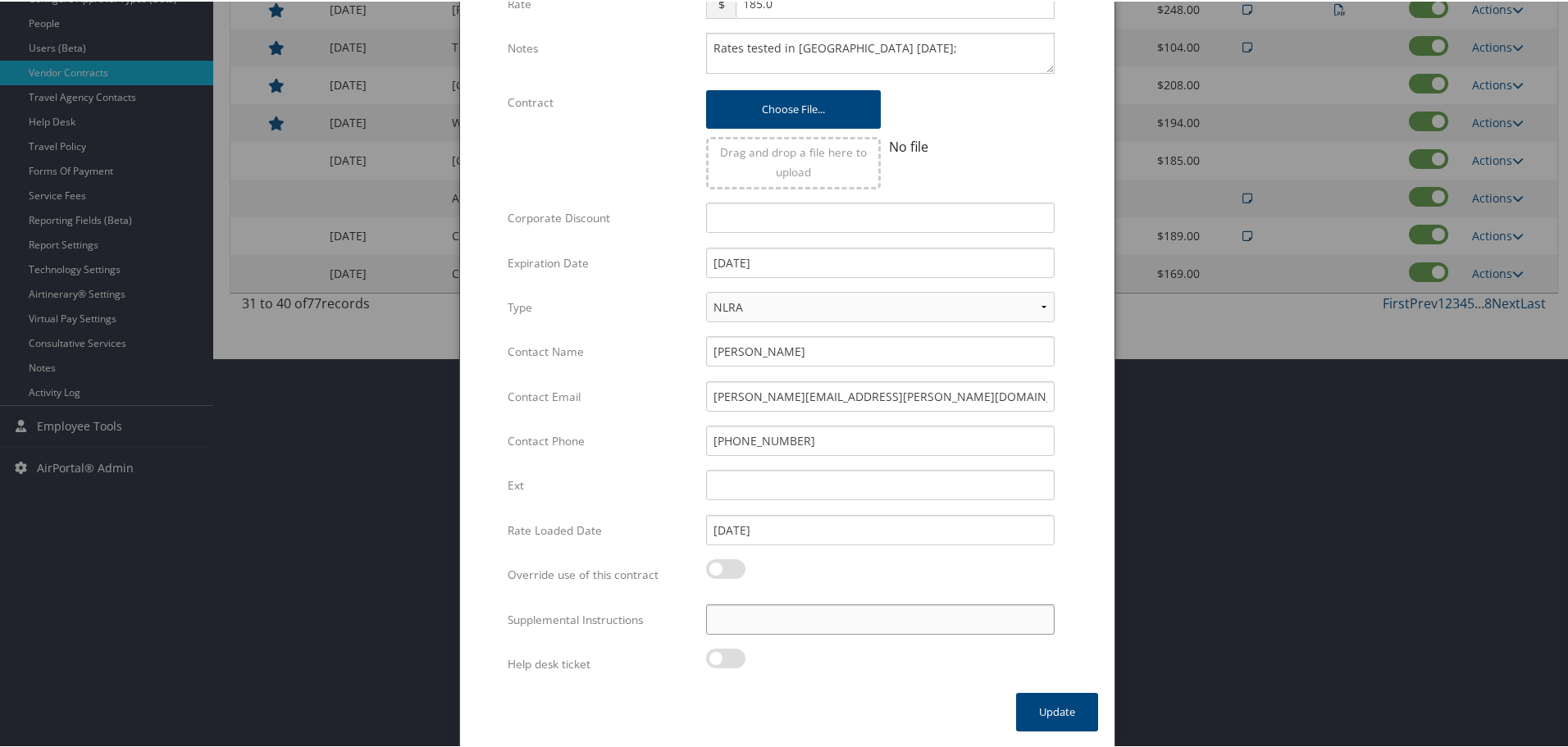
click at [847, 611] on input "Supplemental Instructions" at bounding box center [880, 618] width 349 height 30
paste input "SAB Prop ID -"
paste input "108035"
type input "SAB Prop ID - 108035"
click at [1044, 704] on button "Update" at bounding box center [1057, 711] width 82 height 38
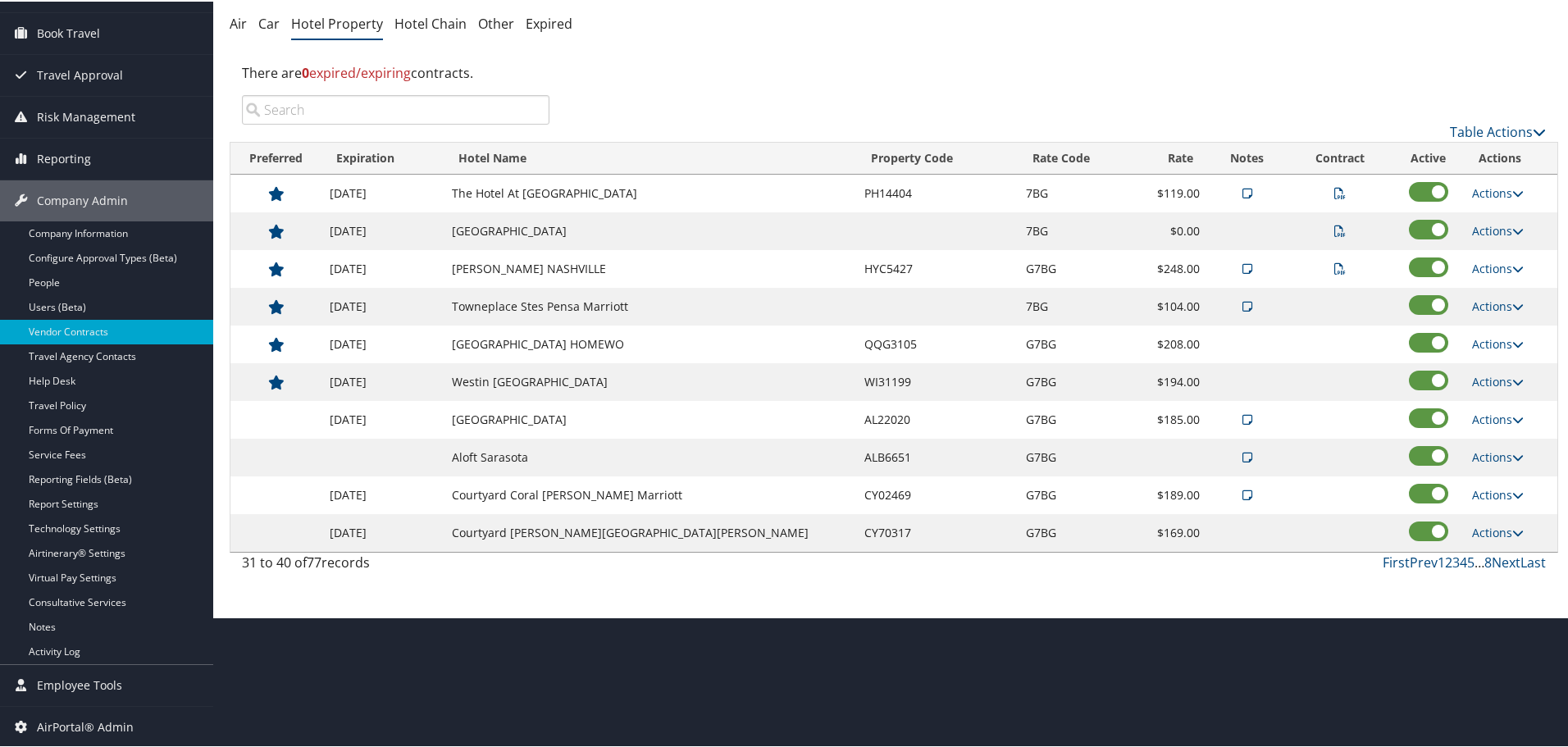
scroll to position [130, 0]
click at [1477, 452] on link "Actions" at bounding box center [1498, 455] width 51 height 16
click at [1484, 502] on link "Edit" at bounding box center [1502, 507] width 89 height 28
select select "NLRA"
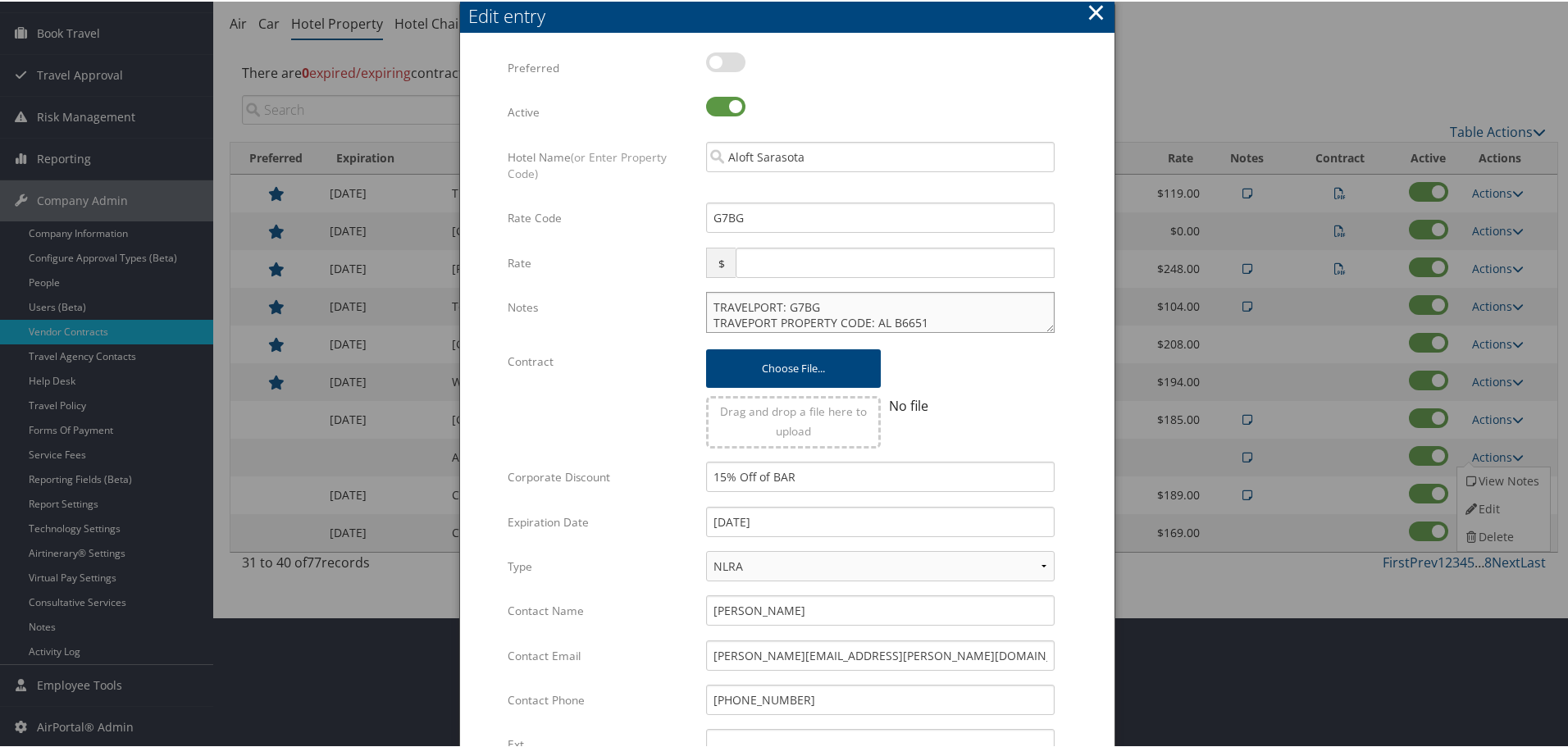
click at [708, 303] on textarea "TRAVELPORT: G7BG TRAVEPORT PROPERTY CODE: AL B6651" at bounding box center [880, 310] width 349 height 41
paste textarea "Rates tested in [GEOGRAPHIC_DATA] [DATE];"
type textarea "Rates tested in TP+ Sep 2025; TRAVELPORT: G7BG TRAVEPORT PROPERTY CODE: AL B6651"
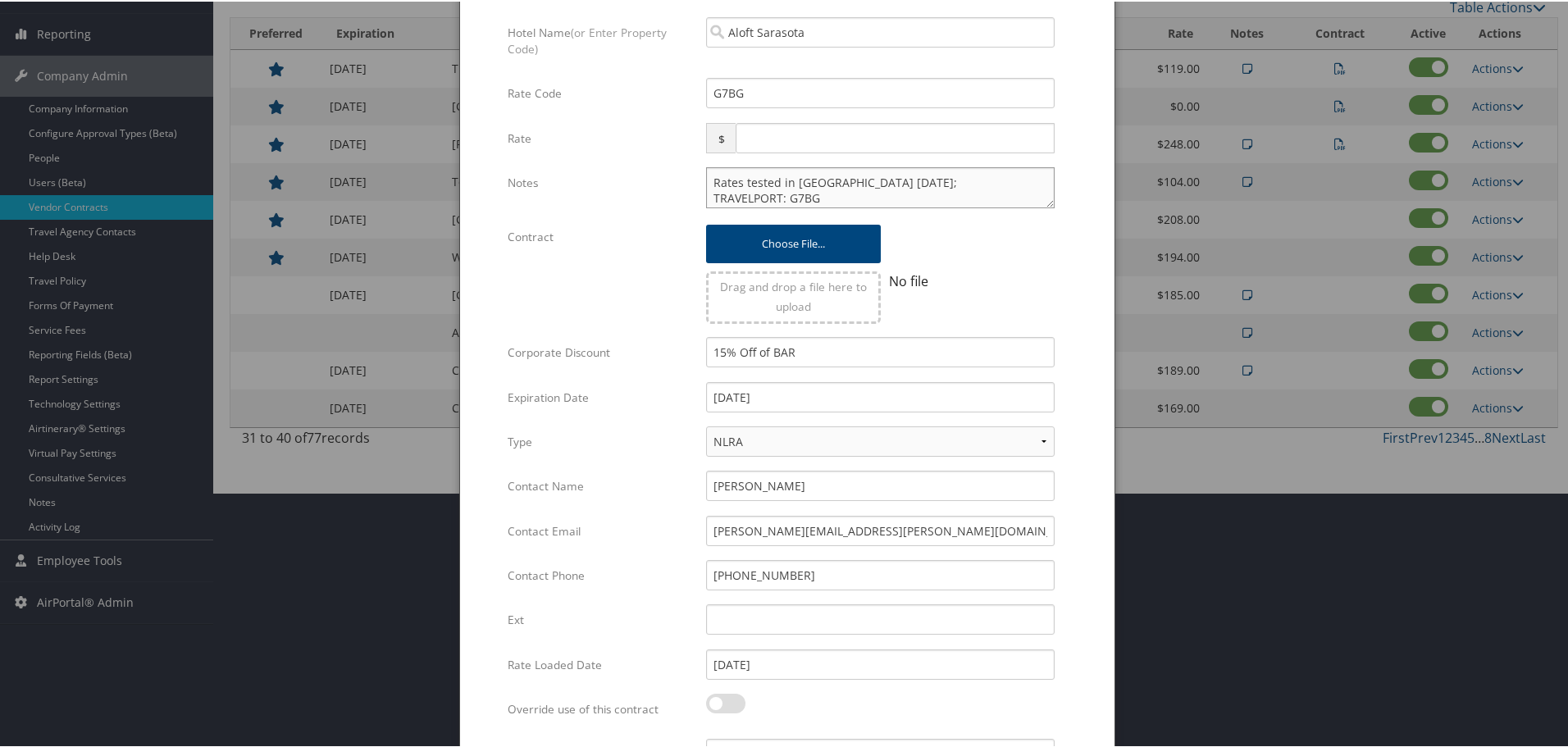
scroll to position [389, 0]
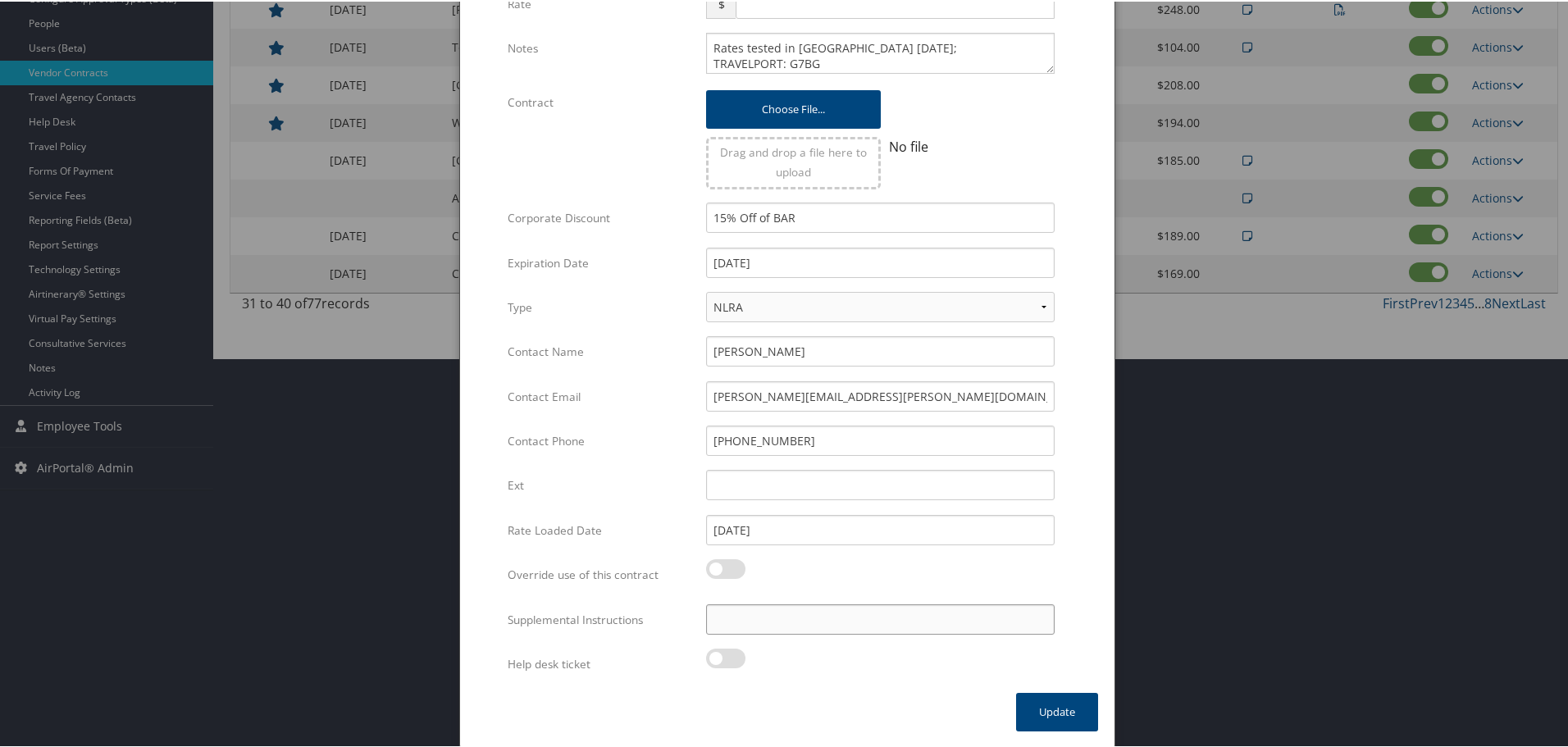
click at [804, 618] on input "Supplemental Instructions" at bounding box center [880, 618] width 349 height 30
paste input "SAB Prop ID -"
paste input "284745"
type input "SAB Prop ID - 284745"
click at [1041, 706] on button "Update" at bounding box center [1057, 711] width 82 height 38
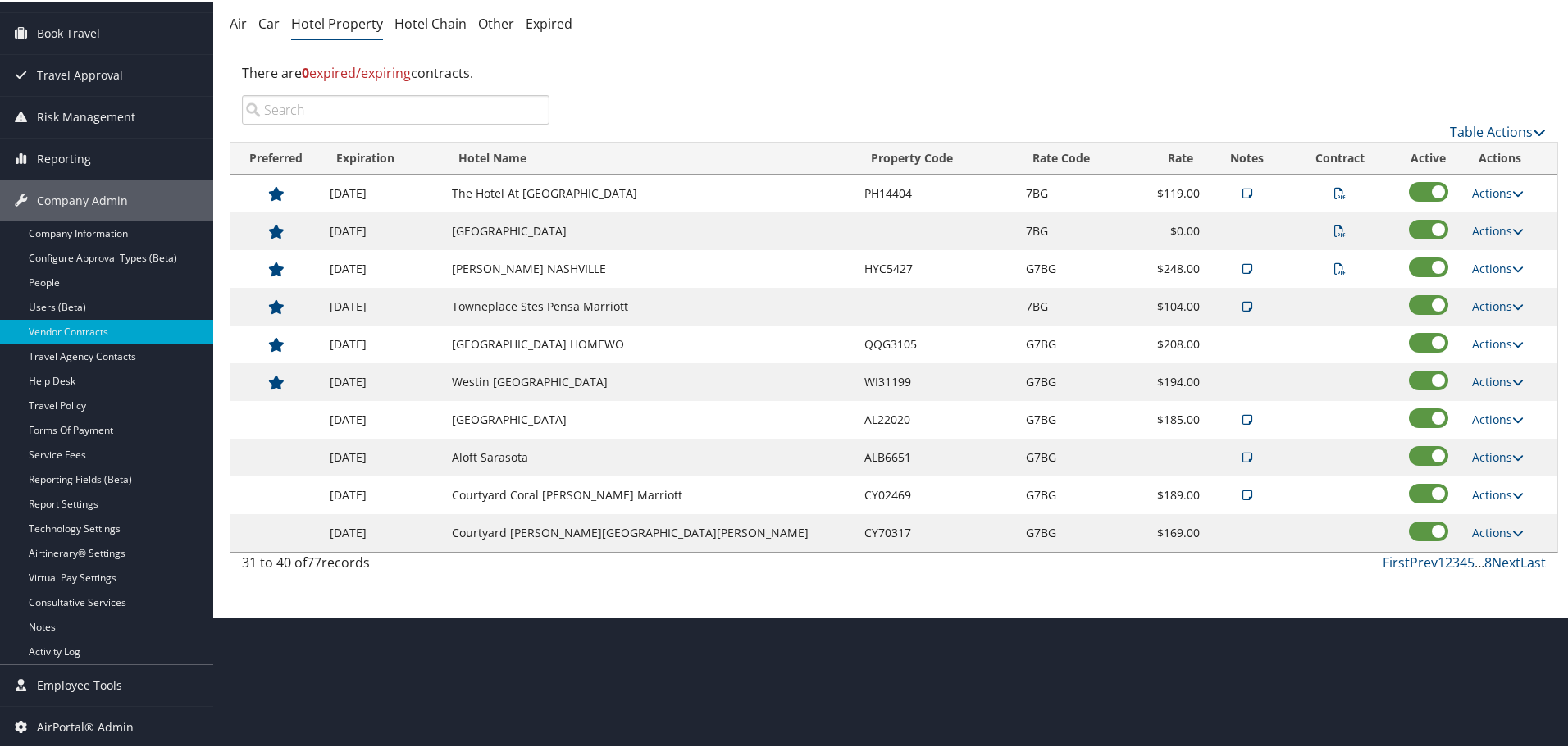
scroll to position [130, 0]
click at [1392, 561] on link "First" at bounding box center [1396, 560] width 27 height 18
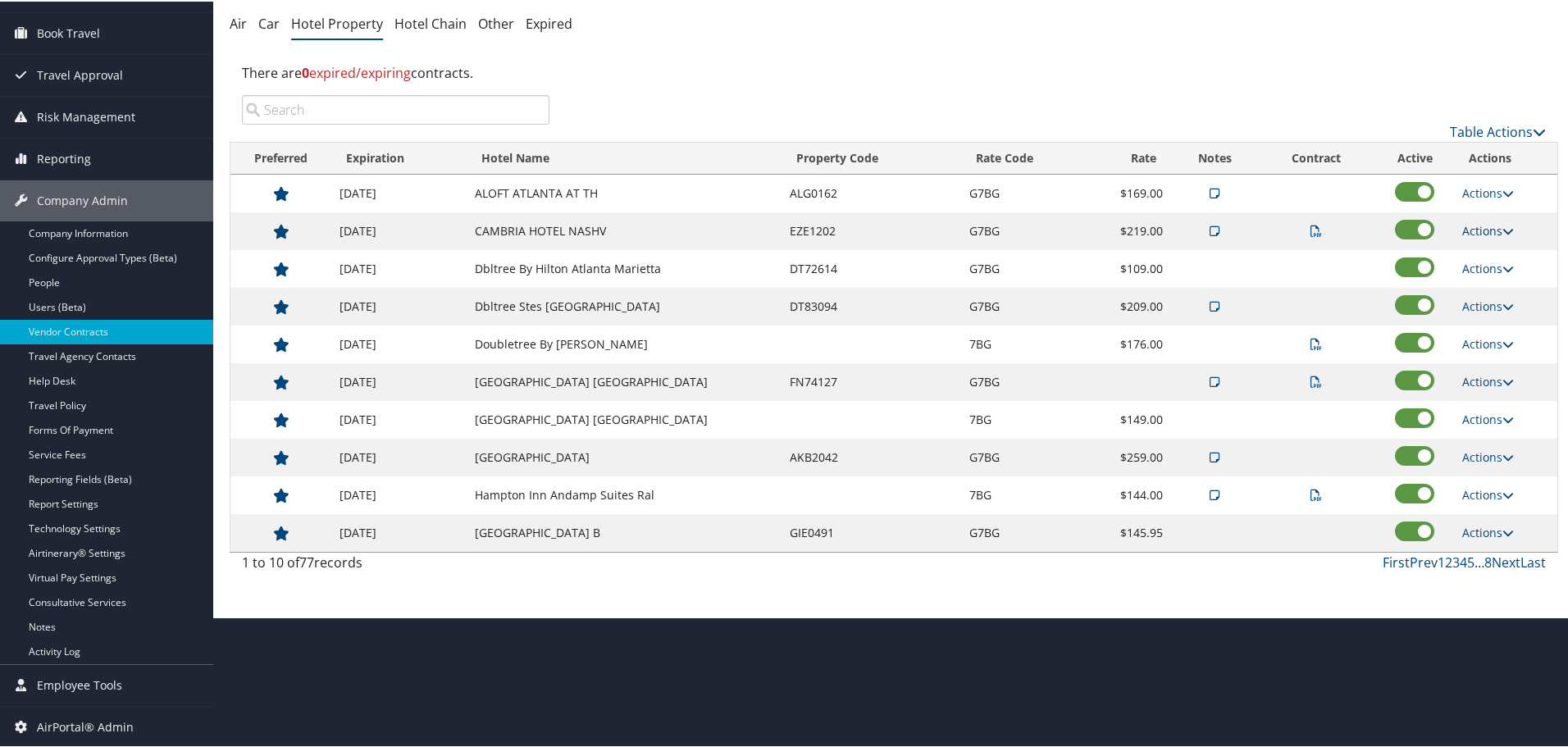
click at [1487, 230] on link "Actions" at bounding box center [1488, 229] width 51 height 16
click at [1505, 303] on link "Edit" at bounding box center [1509, 309] width 103 height 28
select select "NLRA"
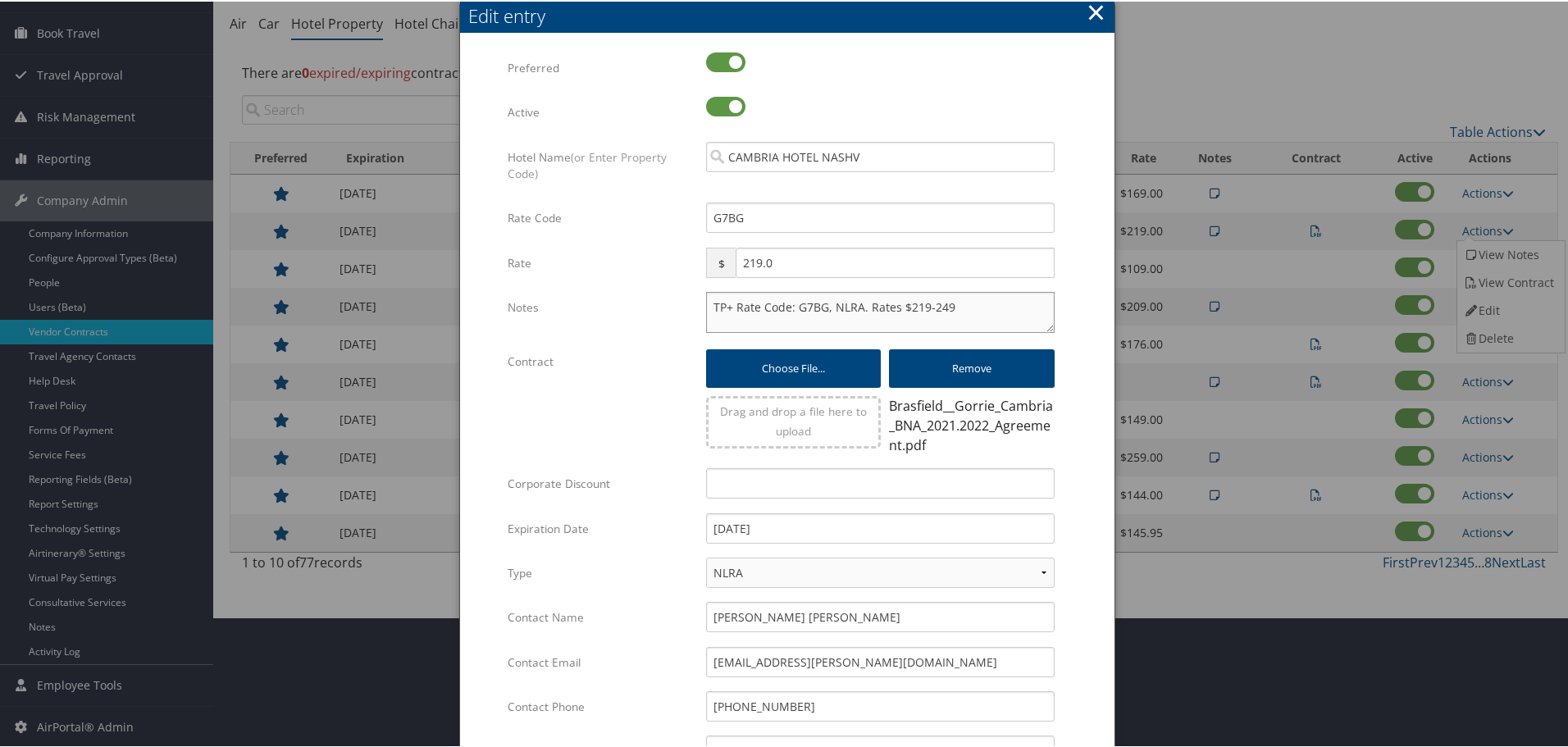
click at [710, 306] on textarea "TP+ Rate Code: G7BG, NLRA. Rates $219-249" at bounding box center [880, 310] width 349 height 41
paste textarea "Rates tested in [GEOGRAPHIC_DATA] [DATE];"
type textarea "Rates tested in TP+ Sep 2025; TP+ Rate Code: G7BG, NLRA. Rates $219-249"
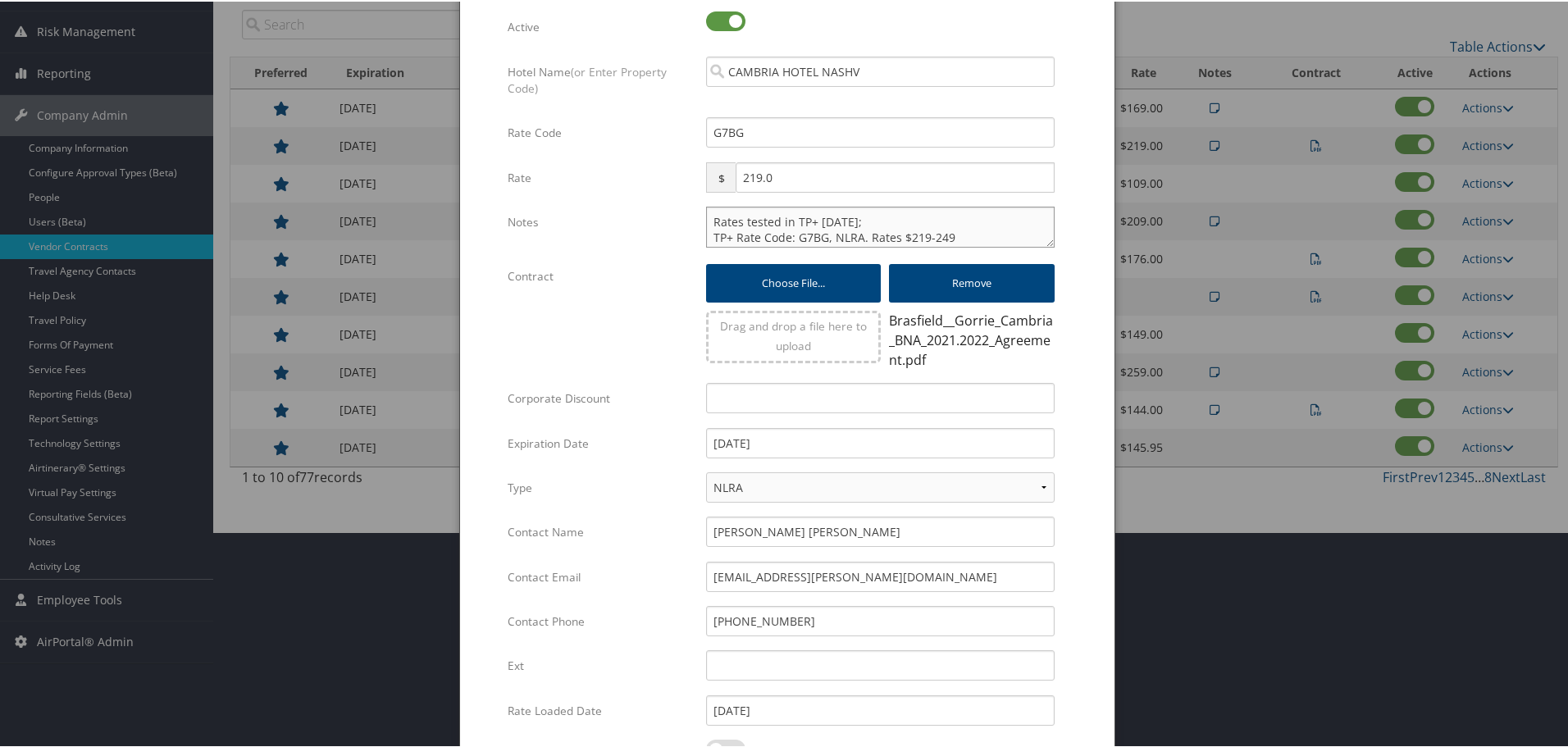
scroll to position [396, 0]
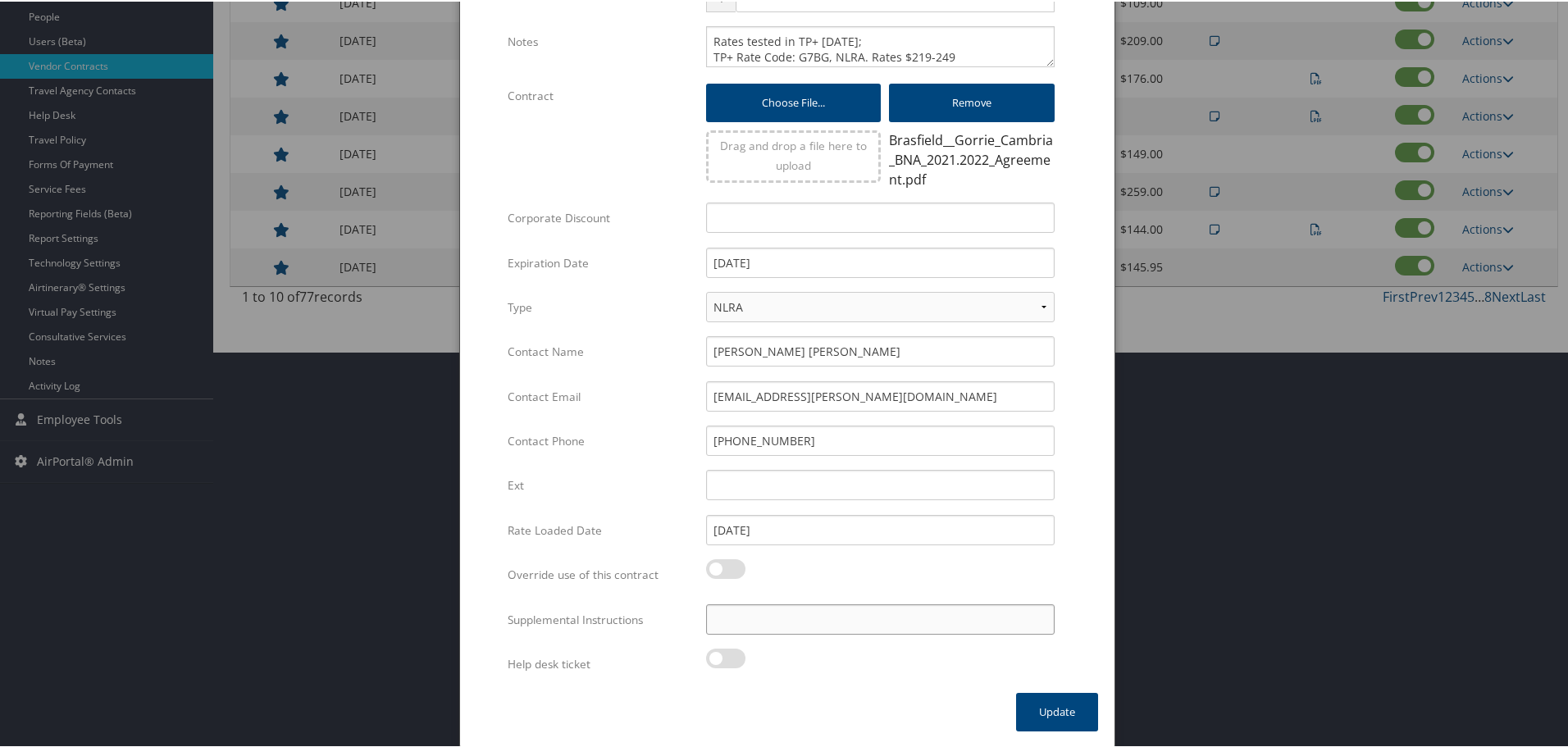
click at [793, 615] on input "Supplemental Instructions" at bounding box center [880, 618] width 349 height 30
paste input "SAB Prop ID -"
paste input "314789"
type input "SAB Prop ID - 314789"
click at [1041, 702] on button "Update" at bounding box center [1057, 711] width 82 height 38
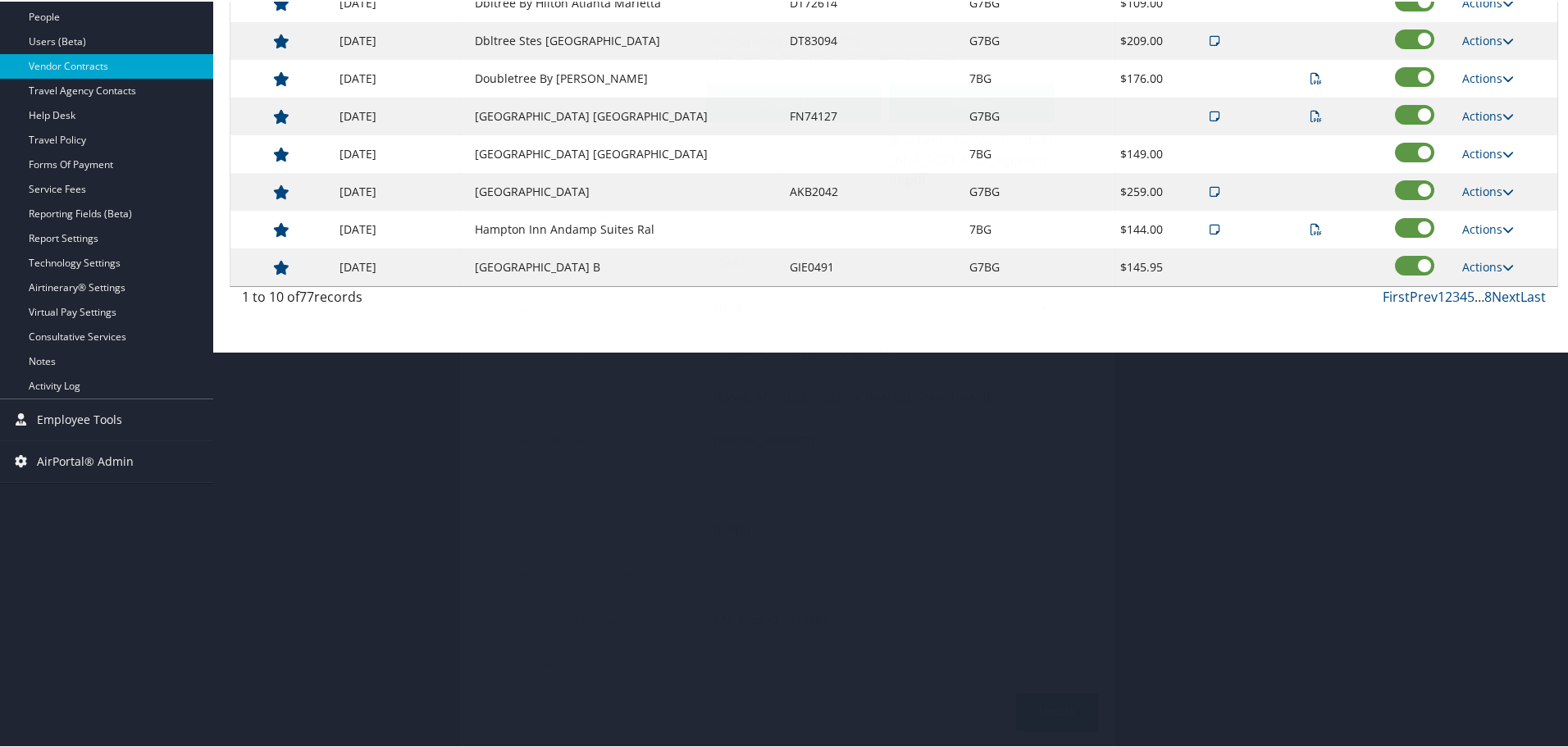
scroll to position [130, 0]
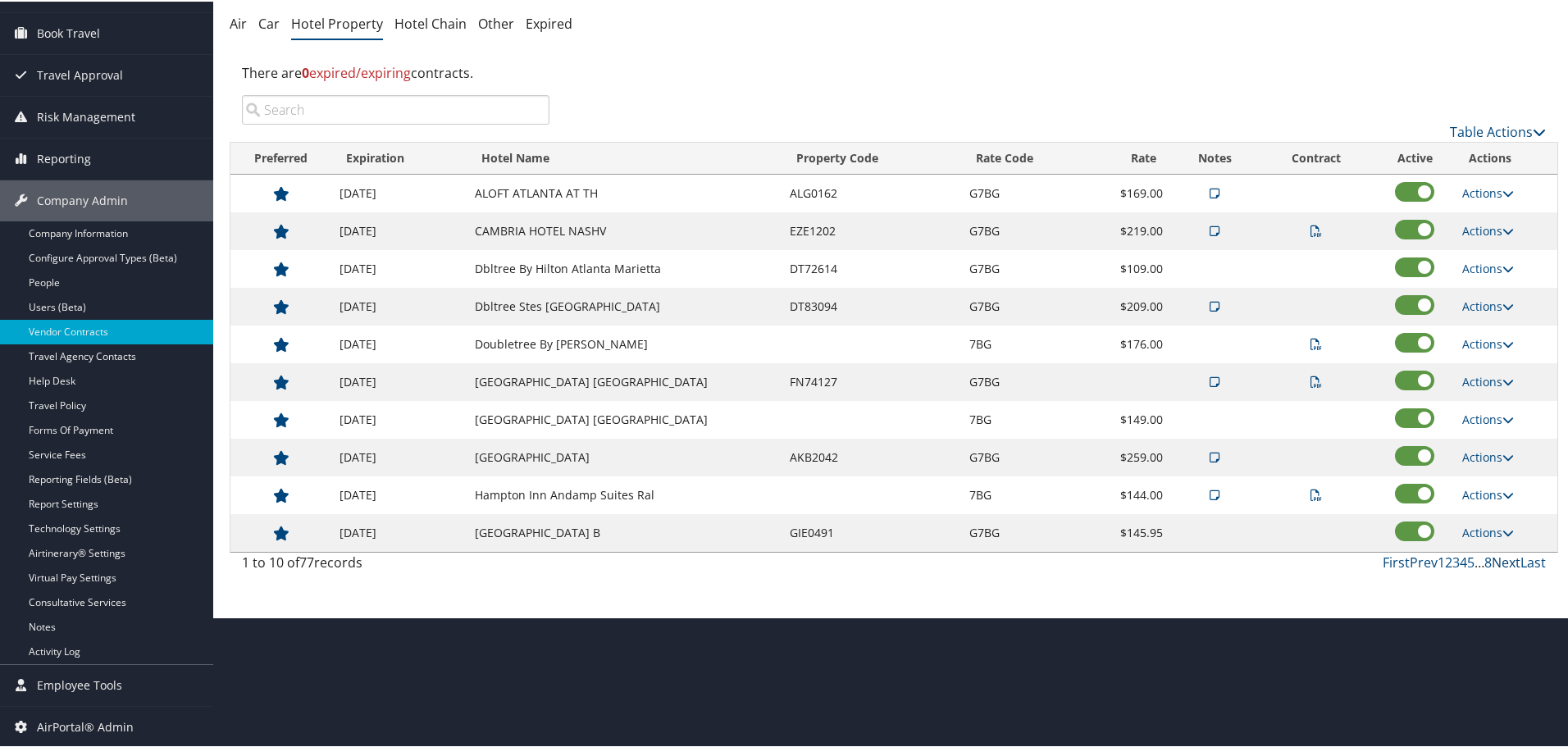
click at [1502, 558] on link "Next" at bounding box center [1506, 560] width 29 height 18
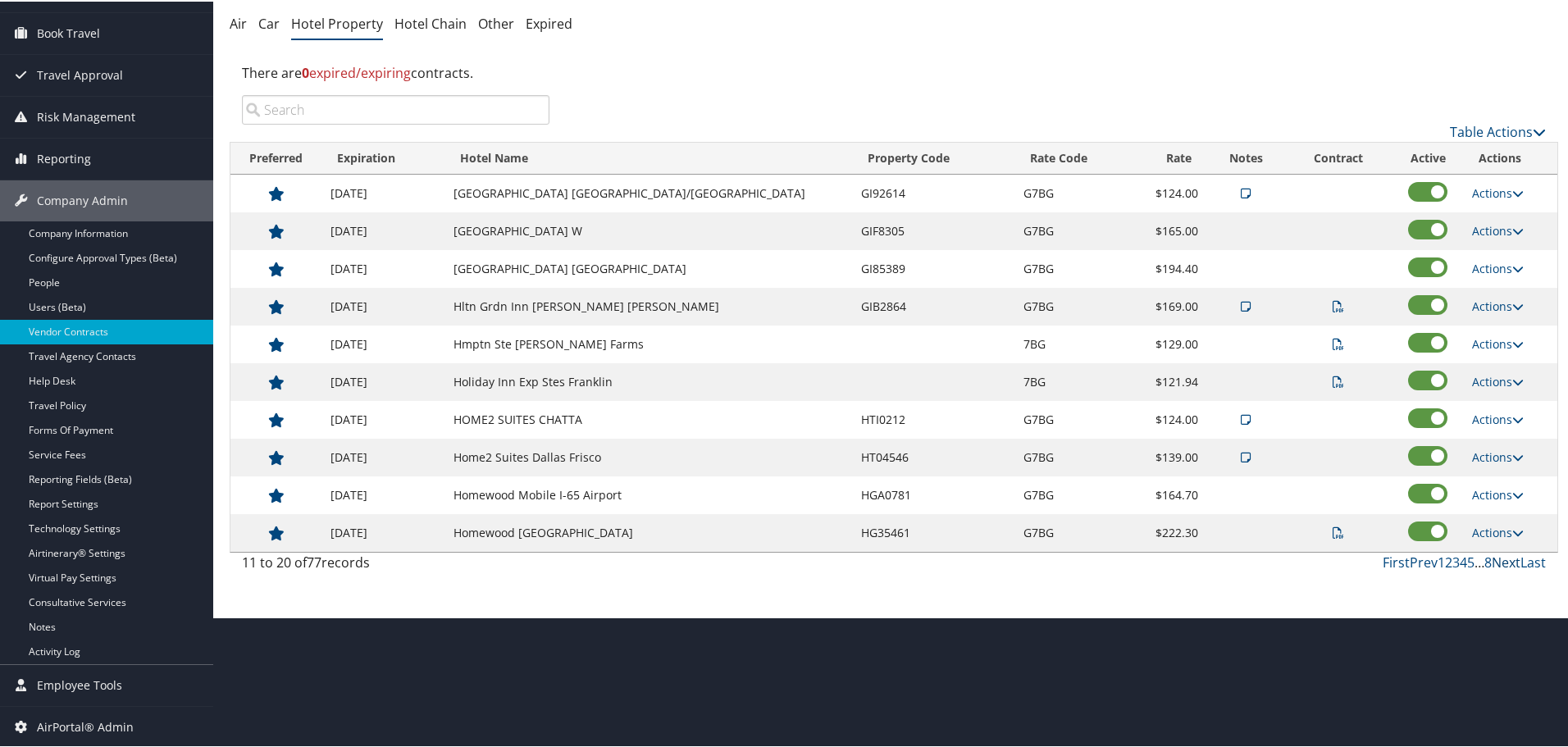
click at [1502, 558] on link "Next" at bounding box center [1506, 560] width 29 height 18
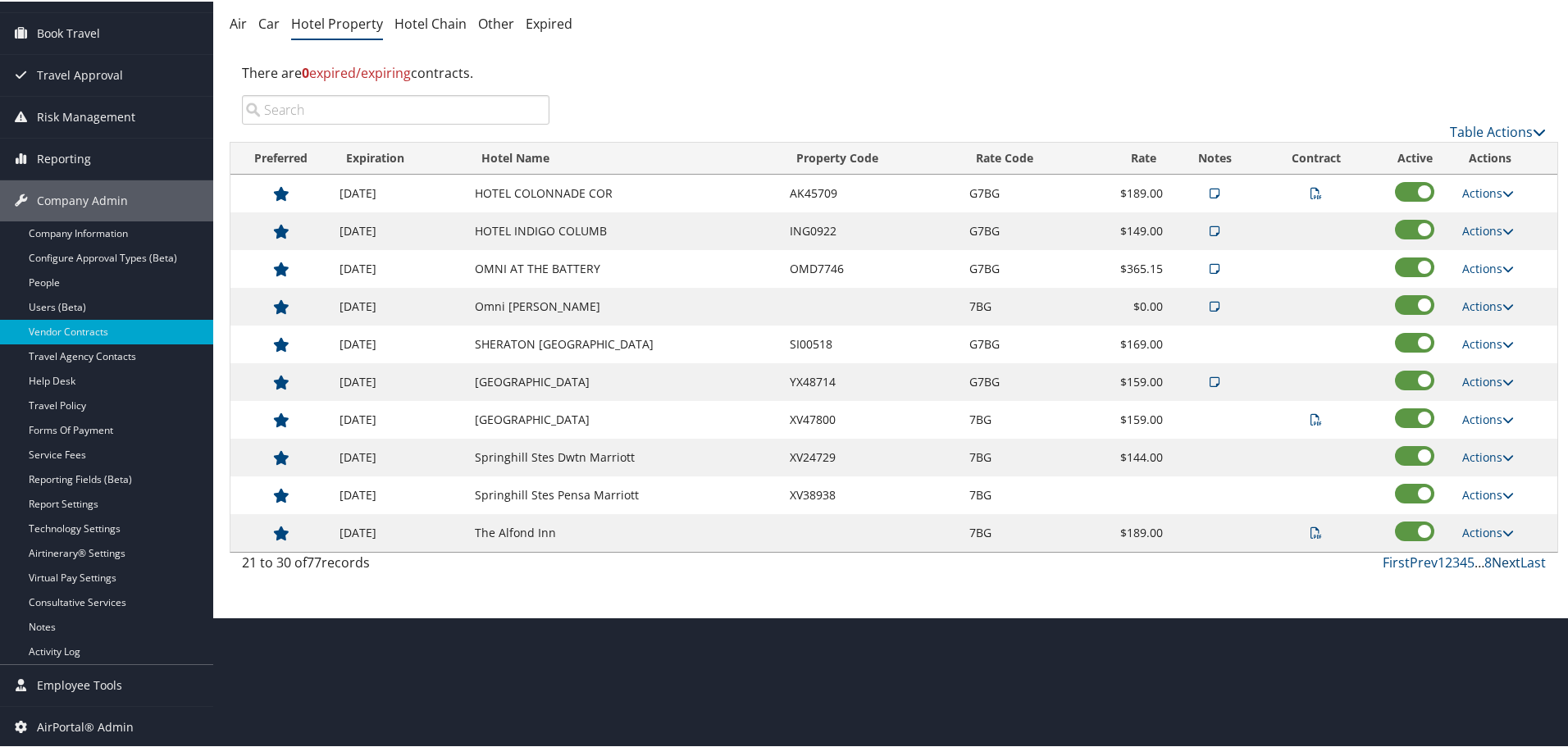
click at [1502, 558] on link "Next" at bounding box center [1506, 560] width 29 height 18
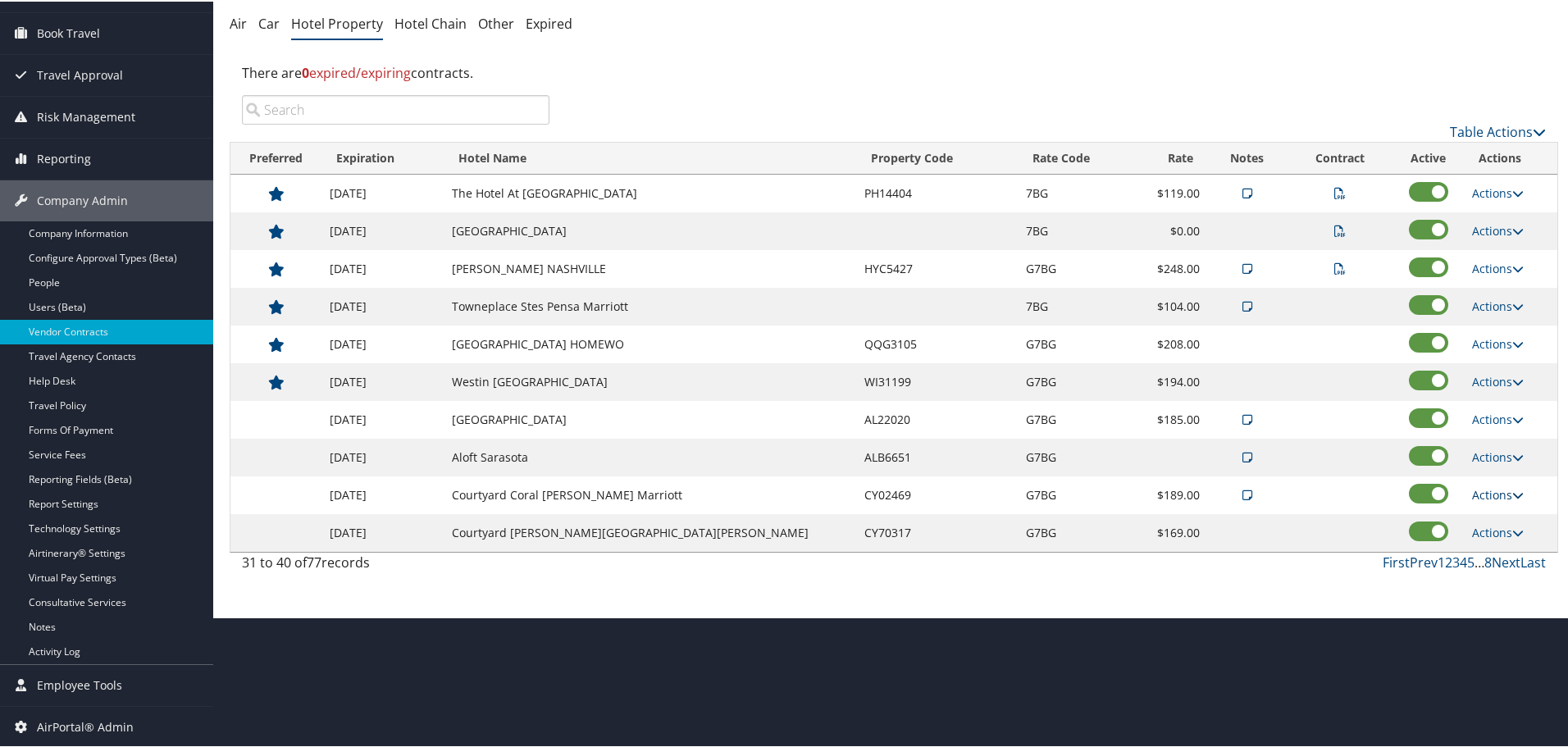
click at [1479, 489] on link "Actions" at bounding box center [1498, 493] width 51 height 16
click at [1485, 535] on link "Edit" at bounding box center [1502, 545] width 89 height 28
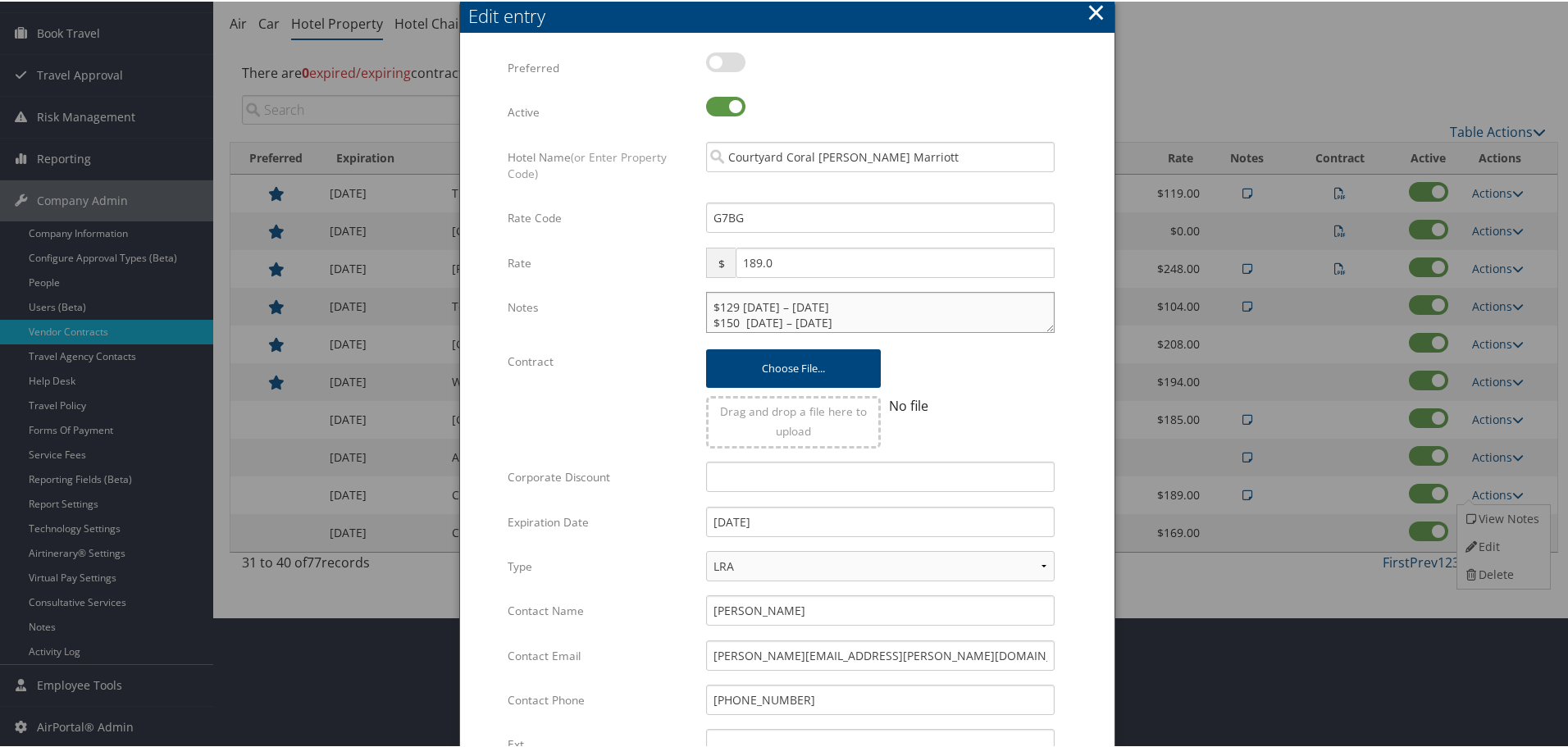
click at [707, 303] on textarea "$129 May 1 – September 30 $150 October 1 – December 31" at bounding box center [880, 310] width 349 height 41
paste textarea "Rates tested in [GEOGRAPHIC_DATA] [DATE];"
type textarea "Rates tested in TP+ Sep 2025; $129 May 1 – September 30 $150 October 1 – Decemb…"
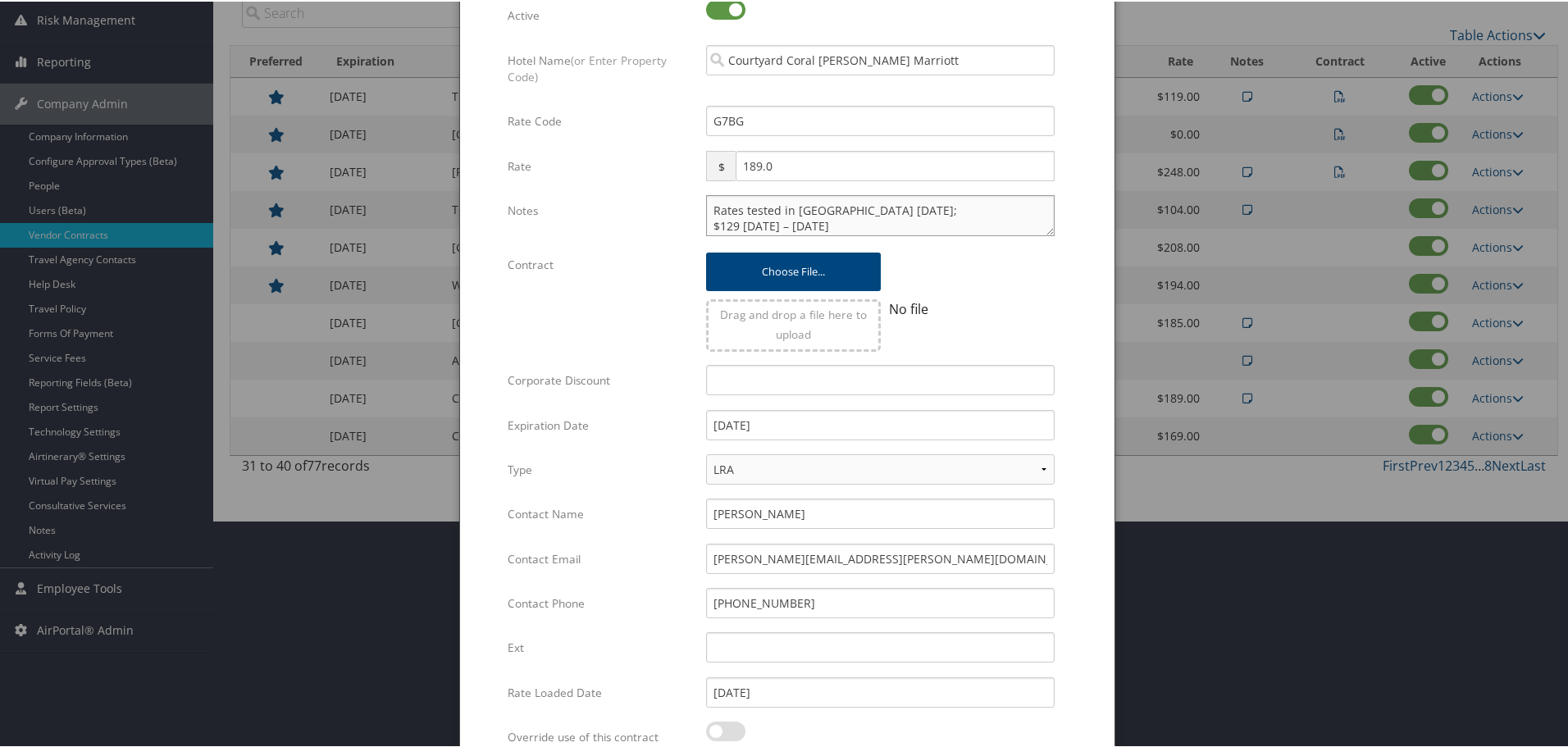
scroll to position [389, 0]
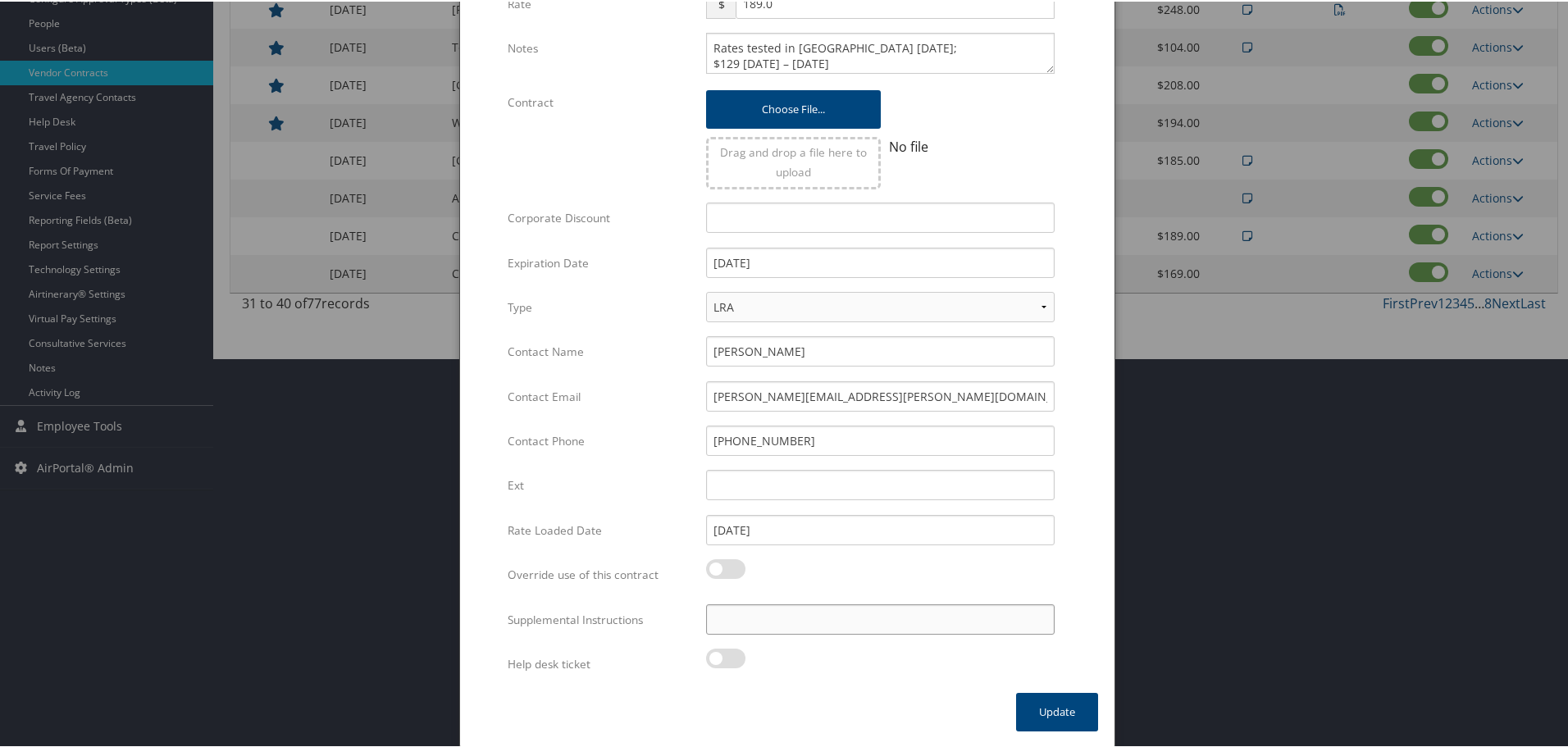
click at [845, 614] on input "Supplemental Instructions" at bounding box center [880, 618] width 349 height 30
paste input "SAB Prop ID -"
paste input "002469"
type input "SAB Prop ID - 002469"
click at [1036, 704] on button "Update" at bounding box center [1057, 711] width 82 height 38
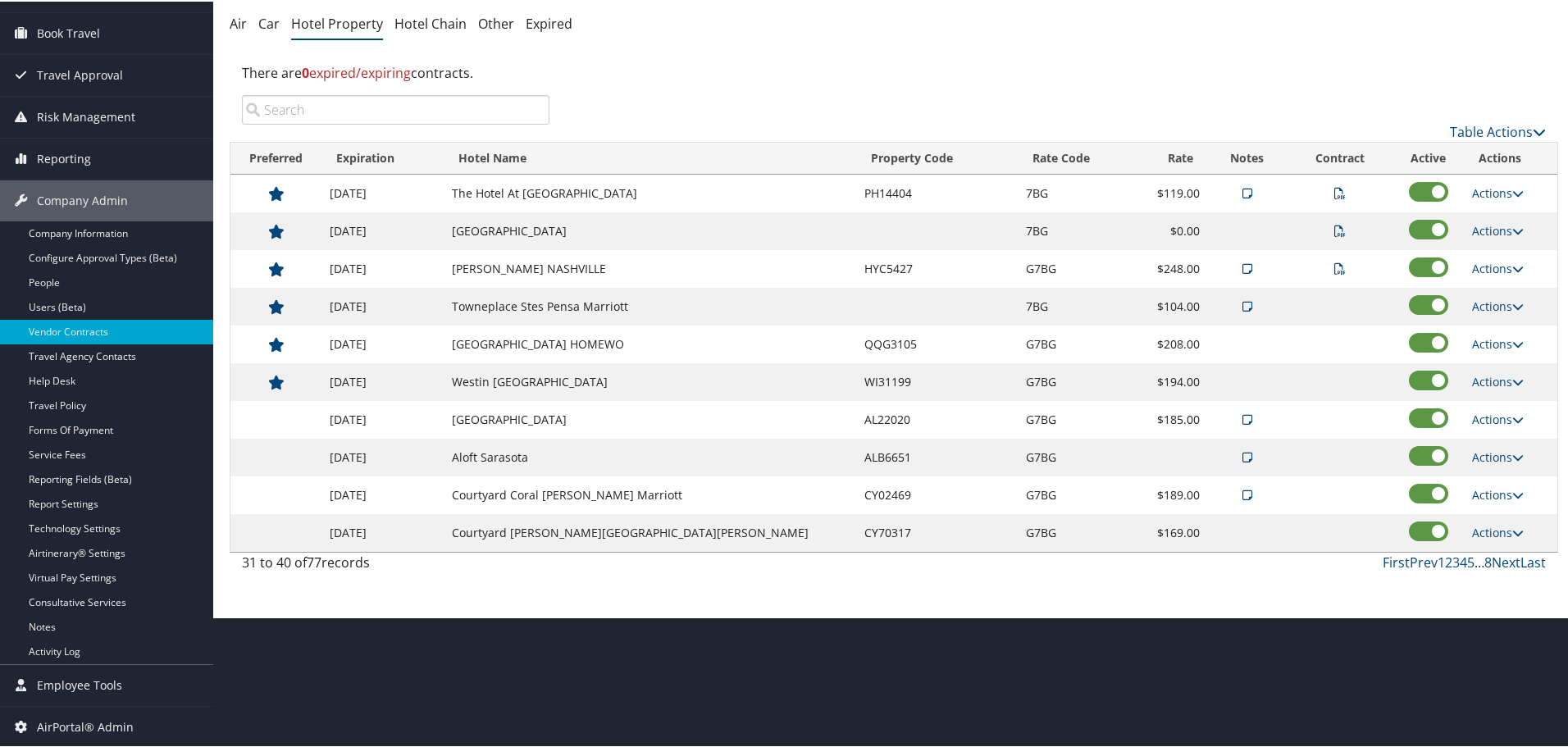
scroll to position [130, 0]
click at [1475, 528] on link "Actions" at bounding box center [1498, 531] width 51 height 16
click at [1493, 557] on link "Edit" at bounding box center [1489, 555] width 63 height 28
select select "NLRA"
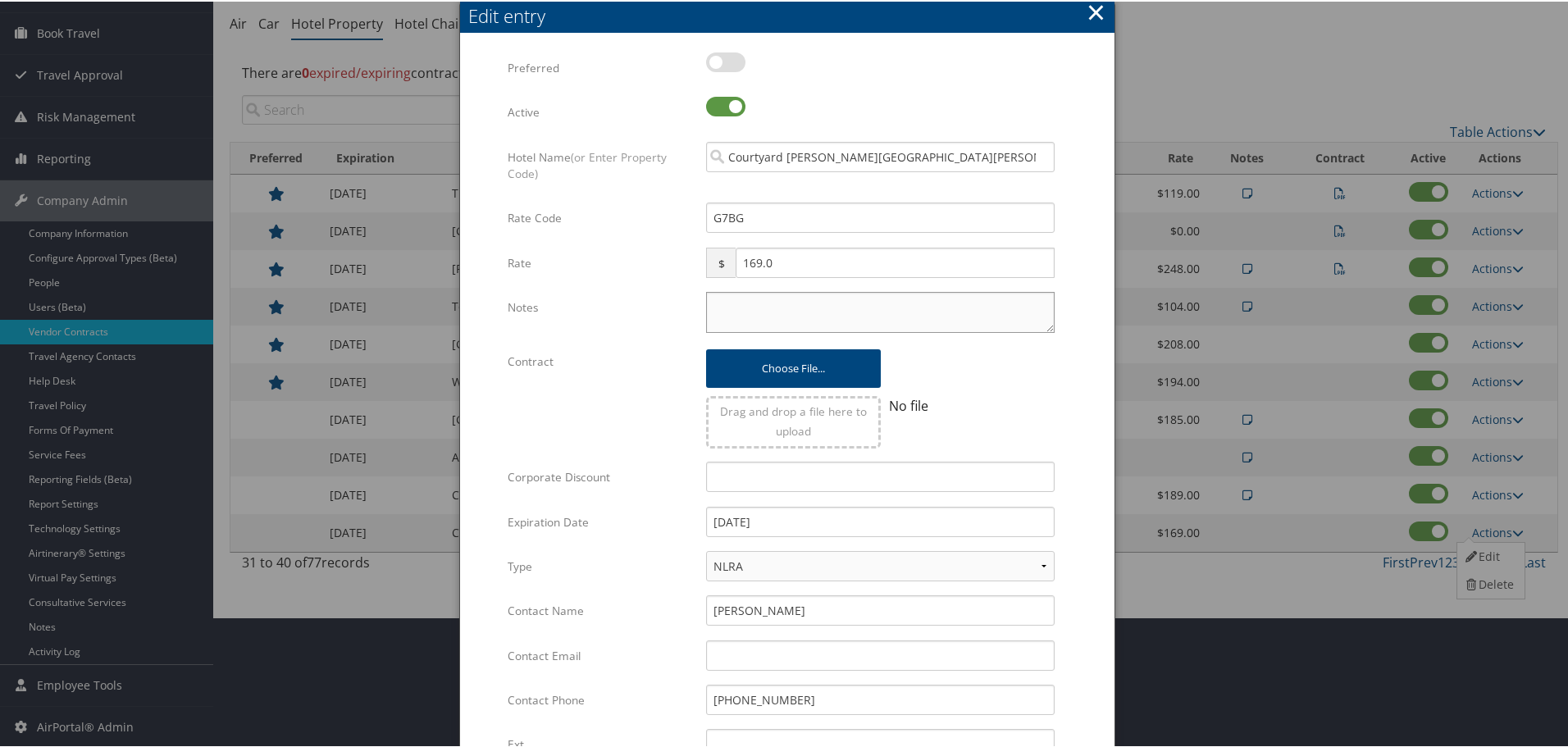
click at [743, 303] on textarea "Notes" at bounding box center [880, 310] width 349 height 41
paste textarea "Rates tested in [GEOGRAPHIC_DATA] [DATE];"
type textarea "Rates tested in [GEOGRAPHIC_DATA] [DATE];"
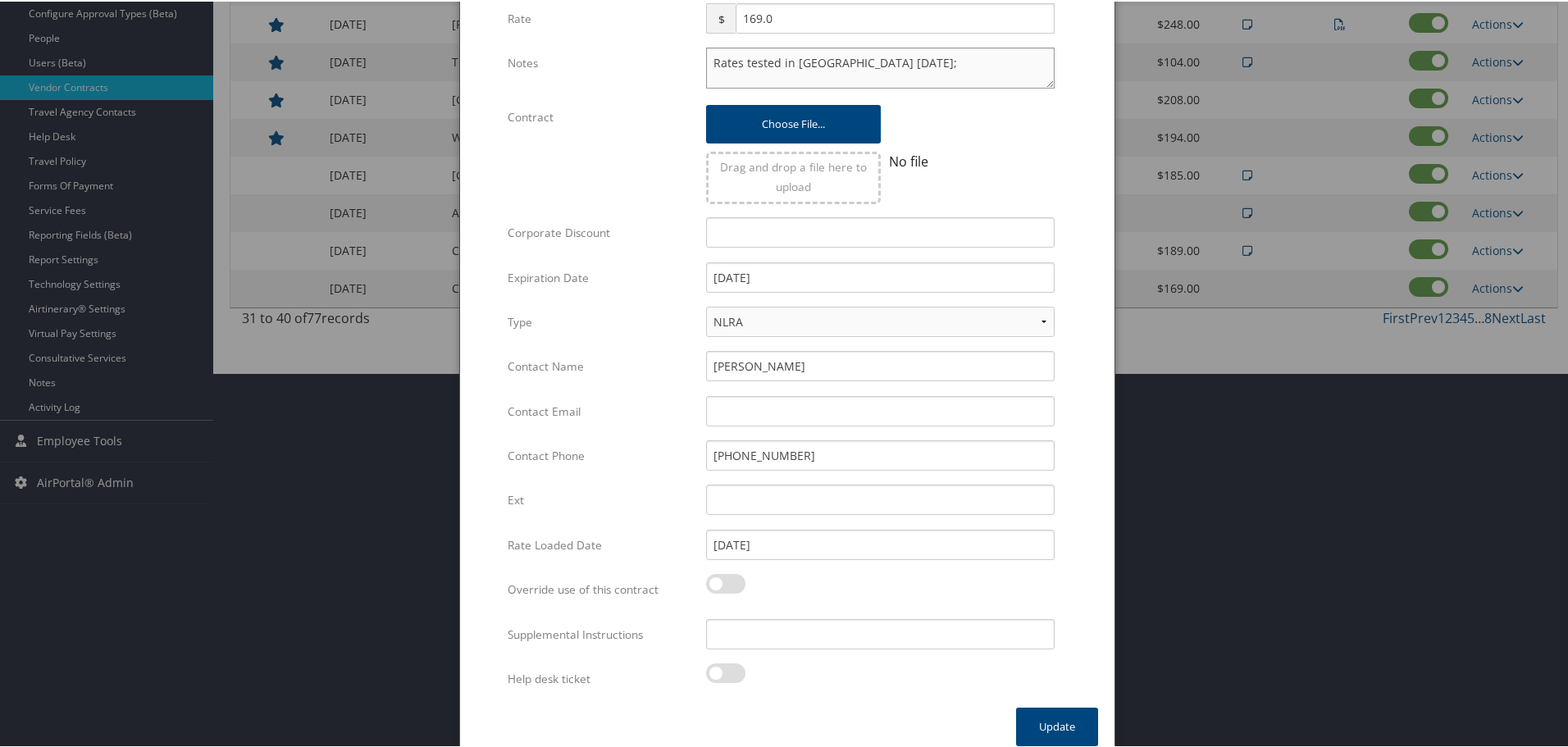
scroll to position [389, 0]
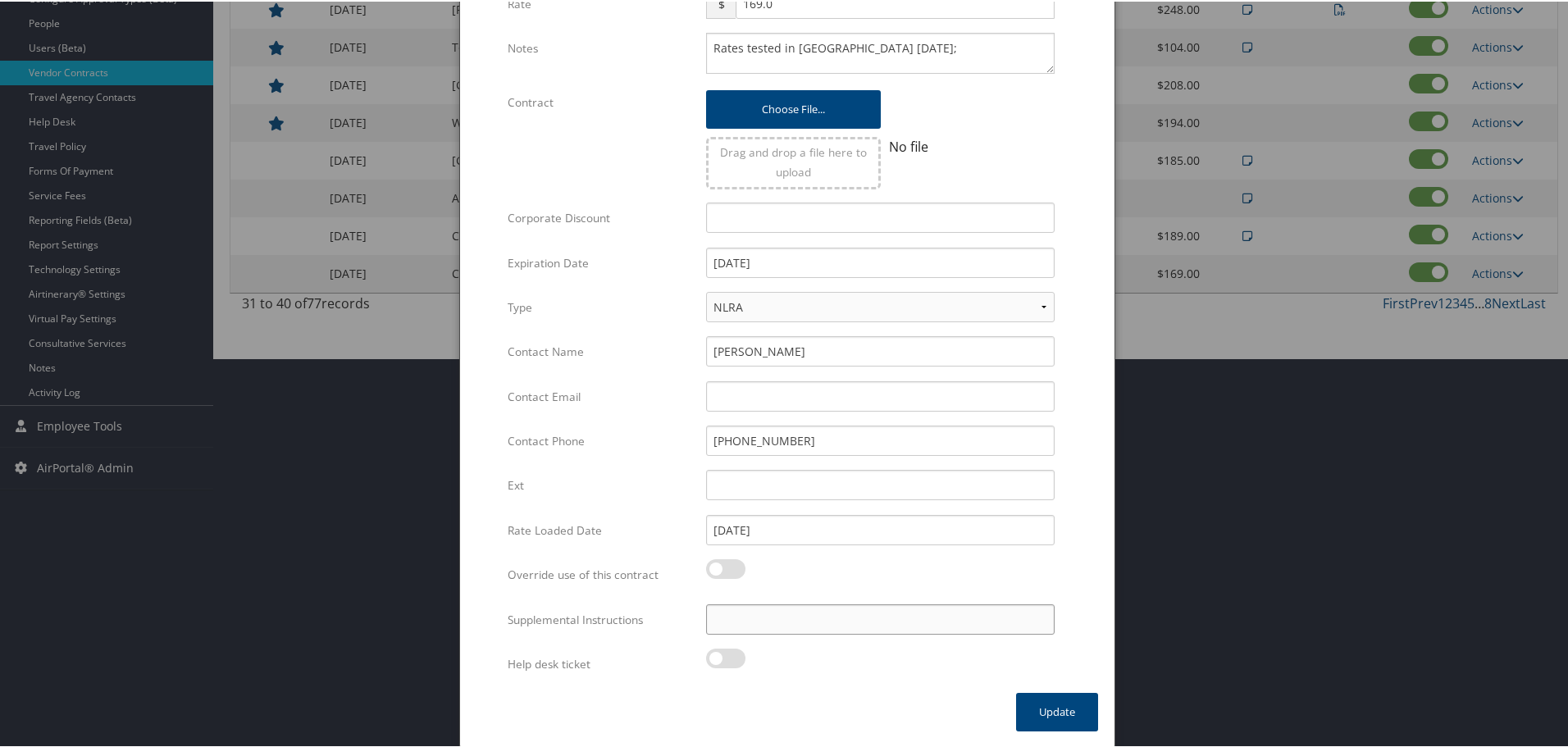
click at [789, 607] on input "Supplemental Instructions" at bounding box center [880, 618] width 349 height 30
paste input "SAB Prop ID -"
paste input "047684"
type input "SAB Prop ID - 047684"
click at [1053, 708] on button "Update" at bounding box center [1057, 711] width 82 height 38
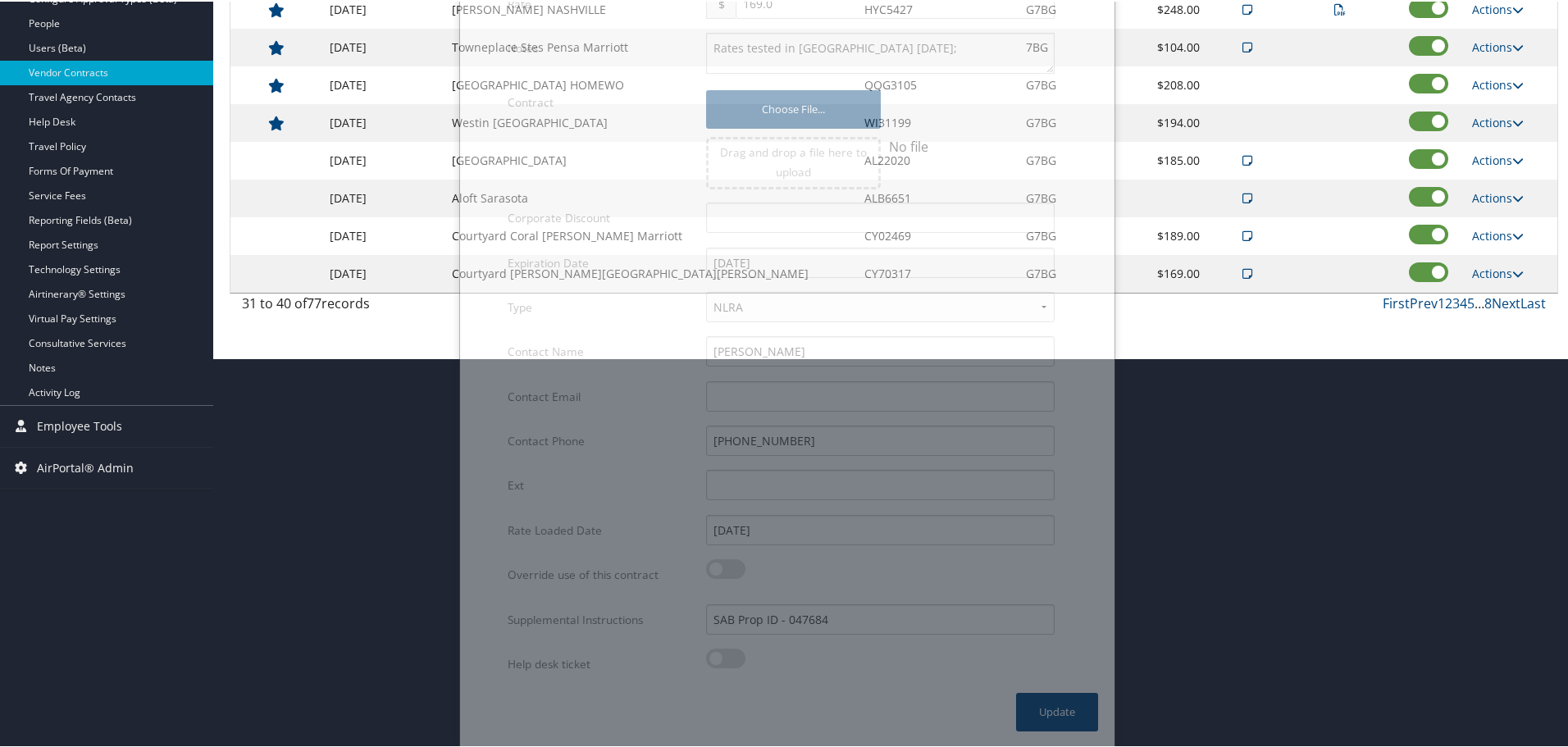
scroll to position [130, 0]
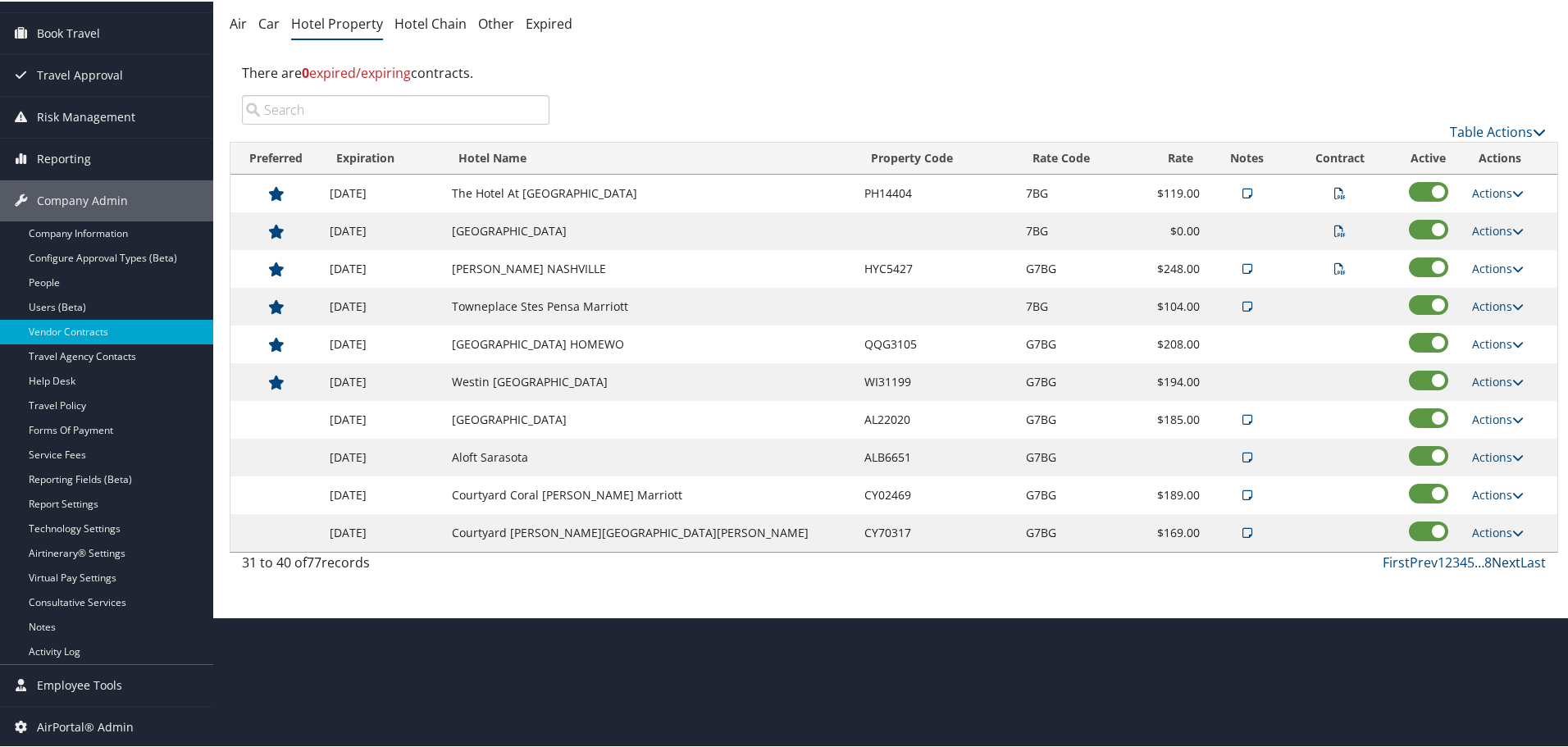
click at [1499, 565] on link "Next" at bounding box center [1506, 560] width 29 height 18
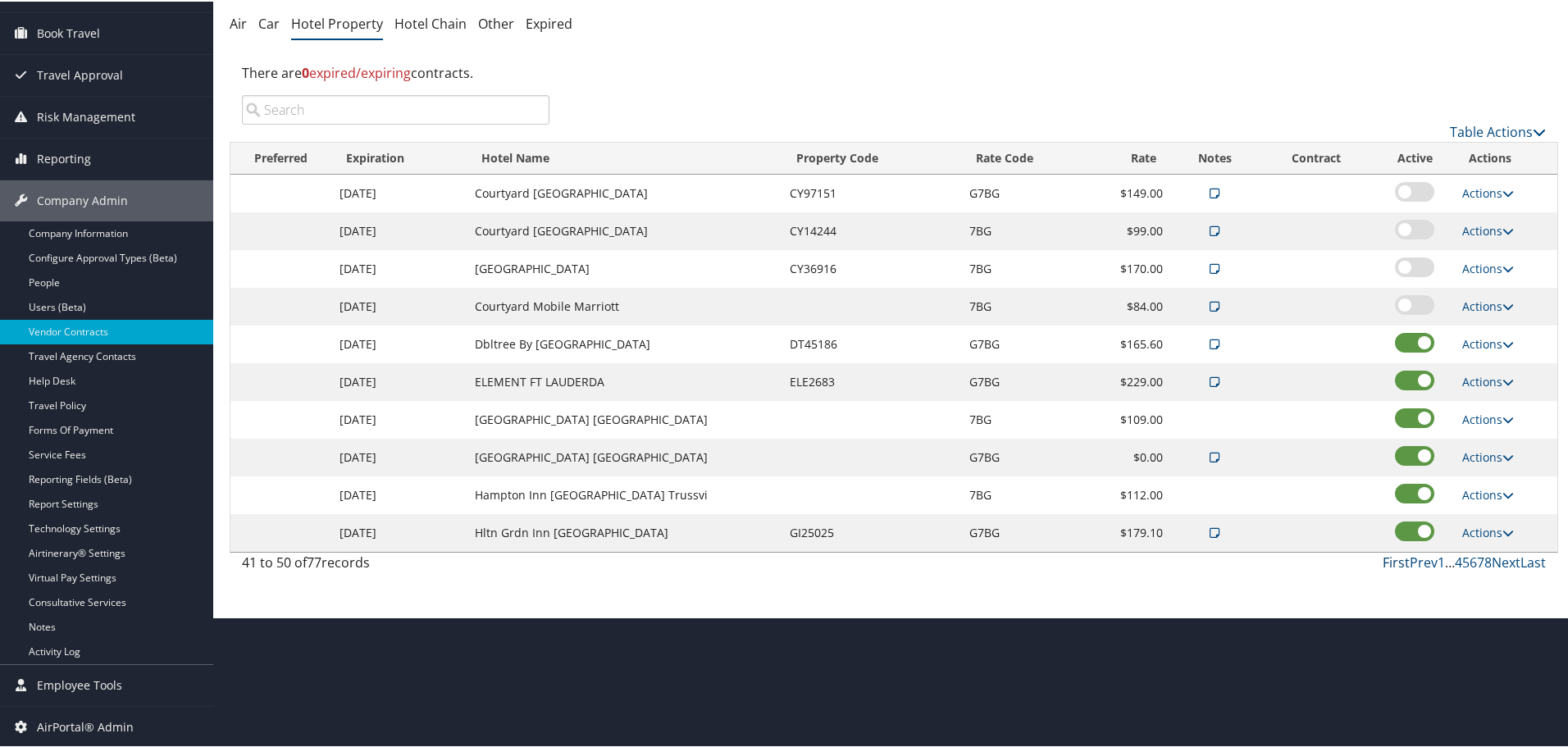
click at [1392, 561] on link "First" at bounding box center [1396, 560] width 27 height 18
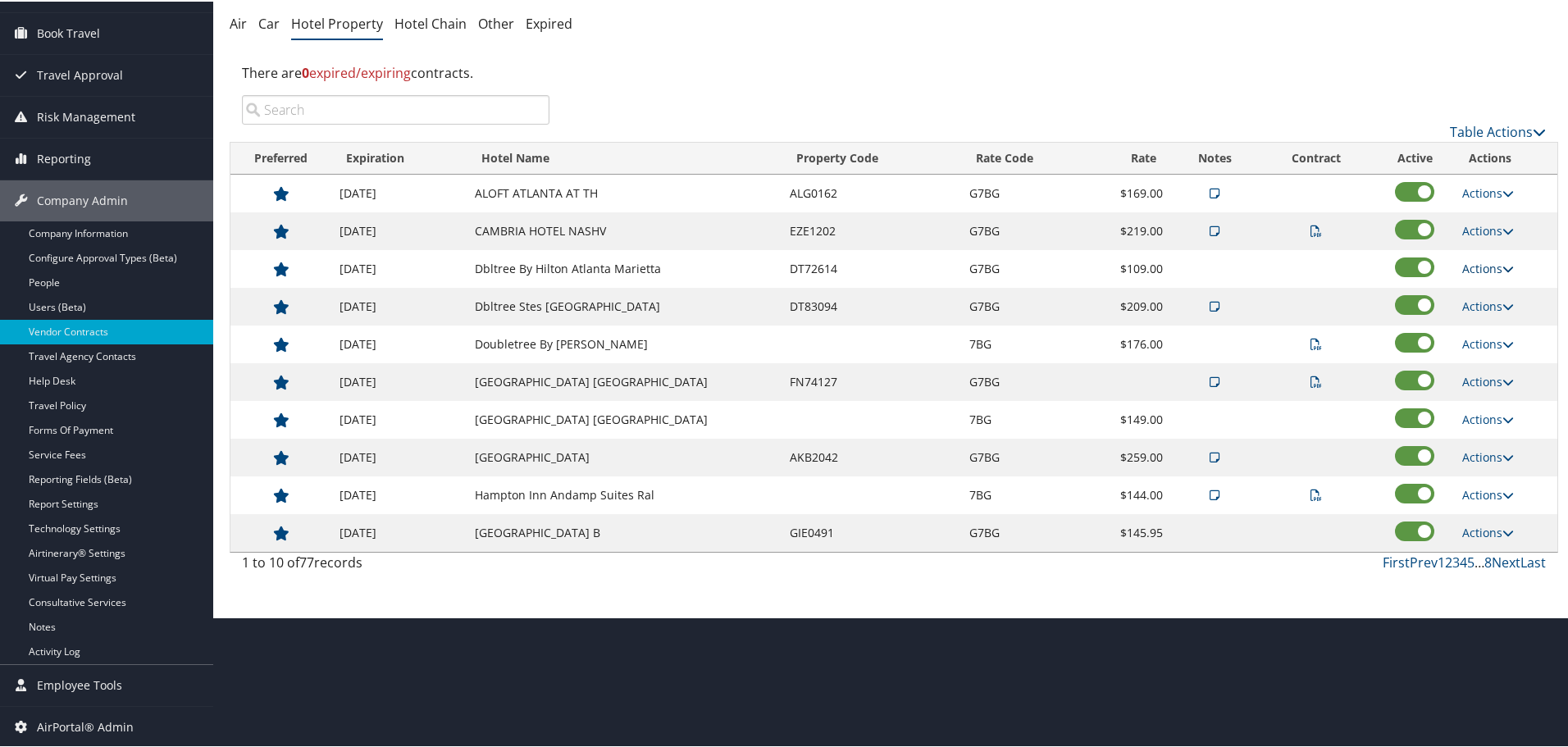
click at [1476, 261] on link "Actions" at bounding box center [1488, 267] width 51 height 16
click at [1497, 292] on link "Edit" at bounding box center [1489, 291] width 63 height 28
select select "NLRA"
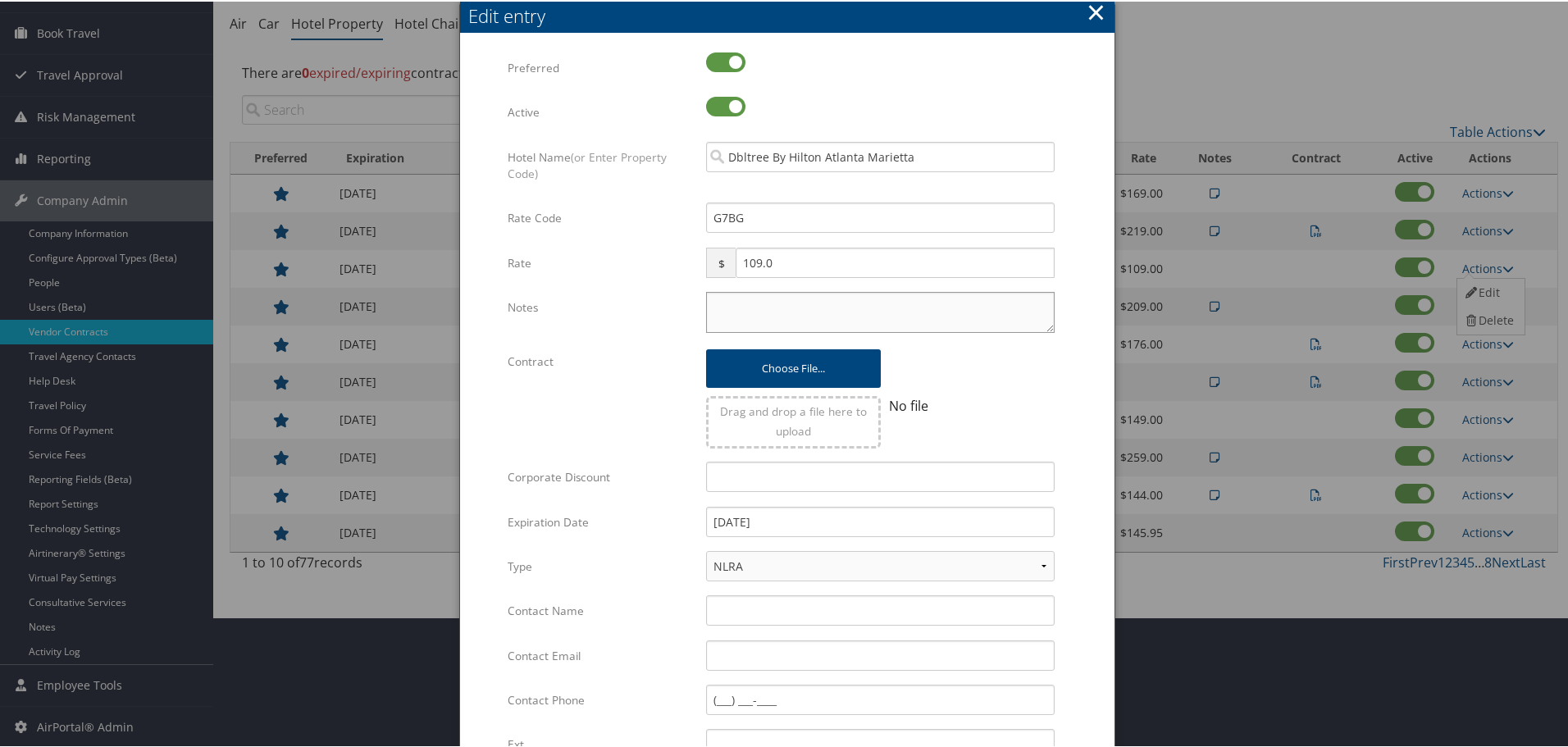
click at [721, 300] on textarea "Notes" at bounding box center [880, 310] width 349 height 41
paste textarea "Rates tested in [GEOGRAPHIC_DATA] [DATE];"
type textarea "Rates tested in [GEOGRAPHIC_DATA] [DATE];"
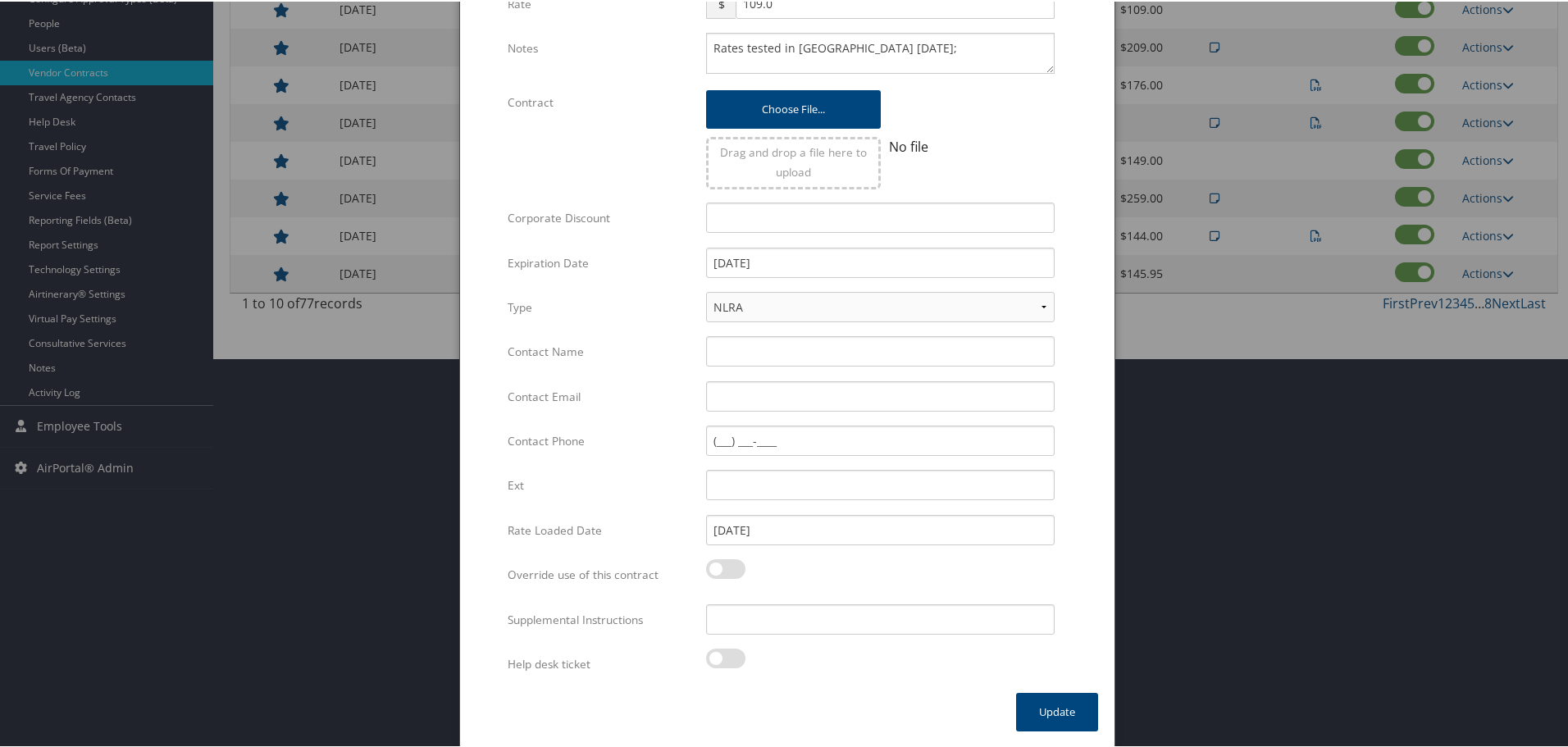
click at [852, 636] on div "Multiple values The selected items contain different values for this input. To …" at bounding box center [880, 625] width 373 height 43
click at [854, 619] on input "Supplemental Instructions" at bounding box center [880, 618] width 349 height 30
paste input "SAB Prop ID -"
paste input "021424"
type input "SAB Prop ID - 021424"
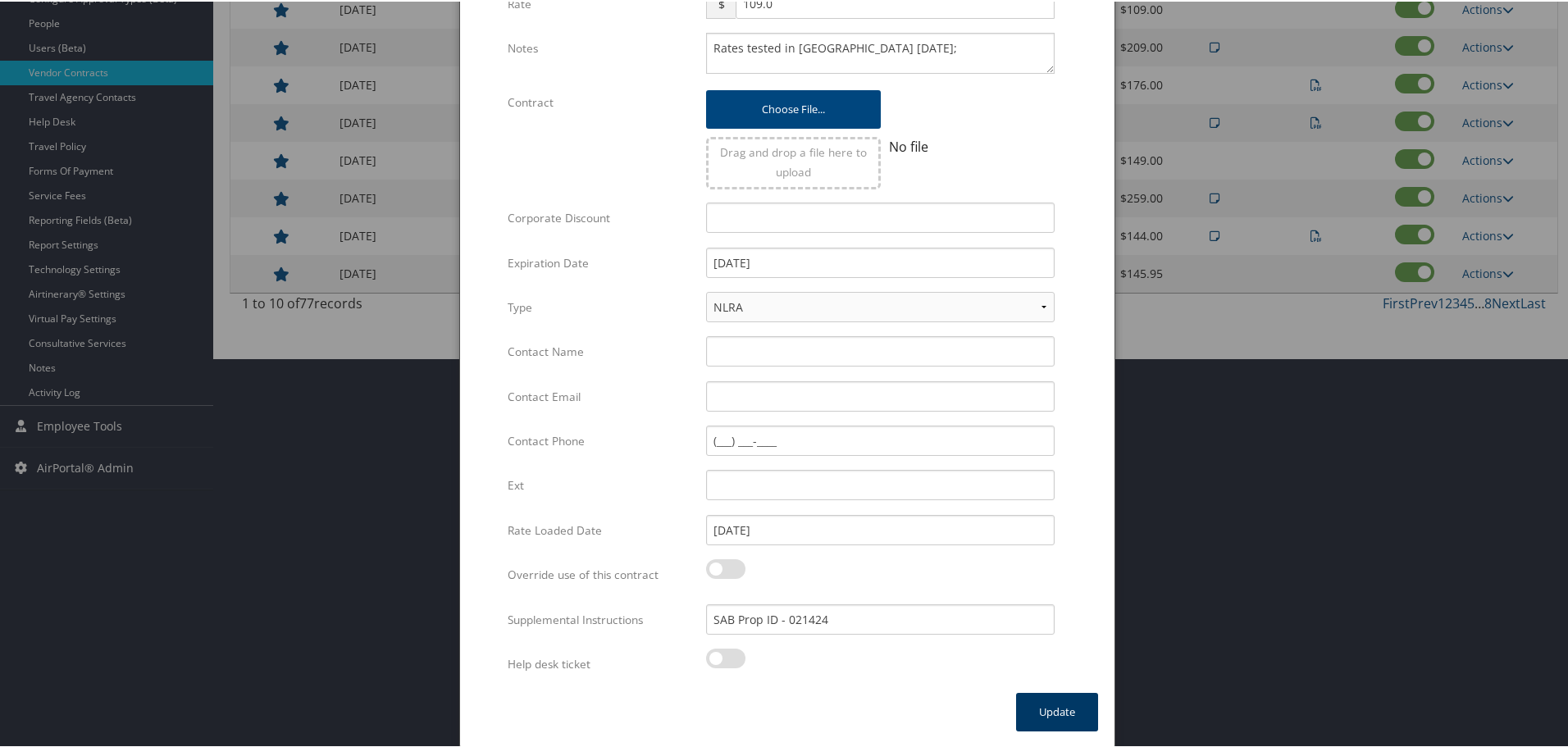
click at [1047, 711] on button "Update" at bounding box center [1057, 711] width 82 height 38
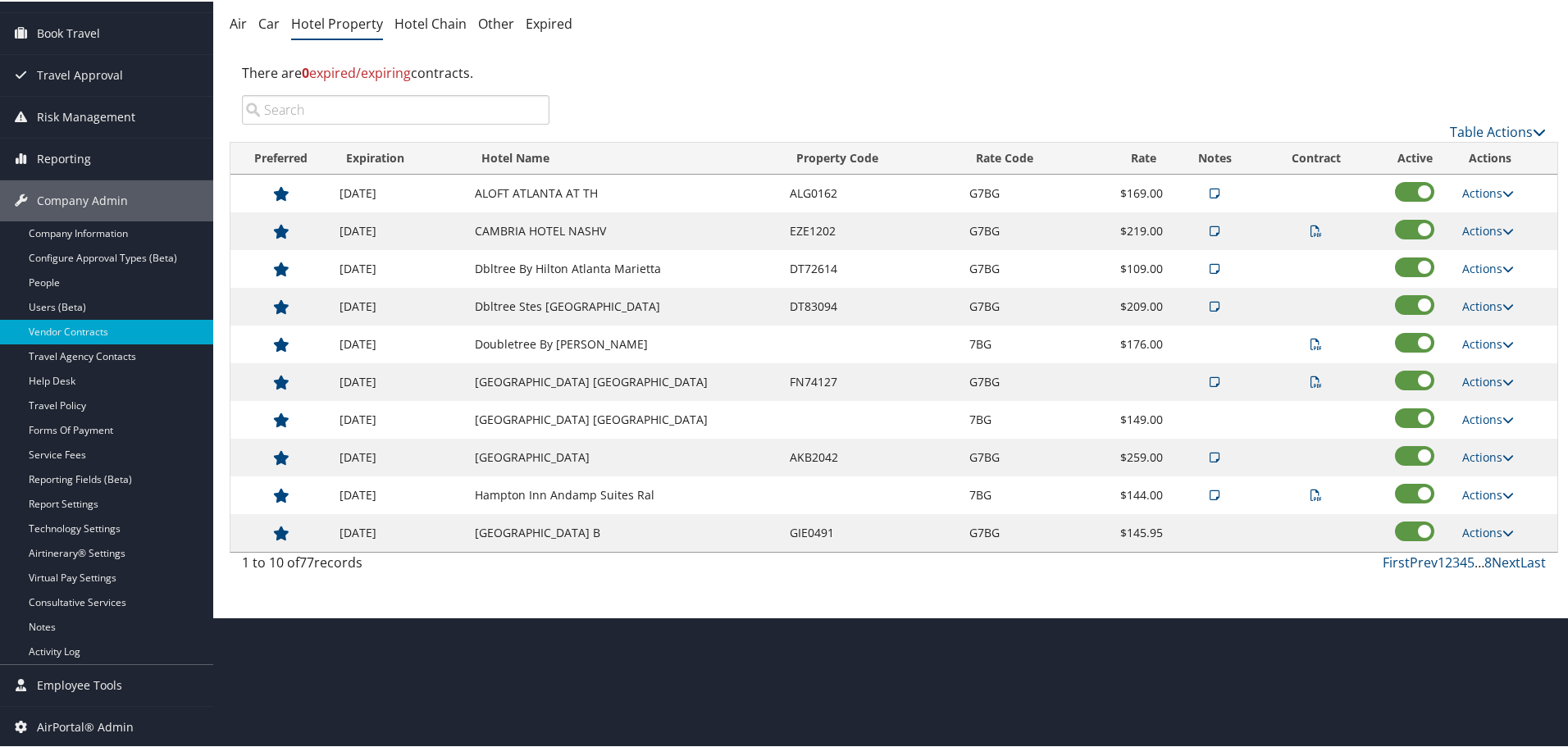
scroll to position [130, 0]
click at [1503, 565] on link "Next" at bounding box center [1506, 560] width 29 height 18
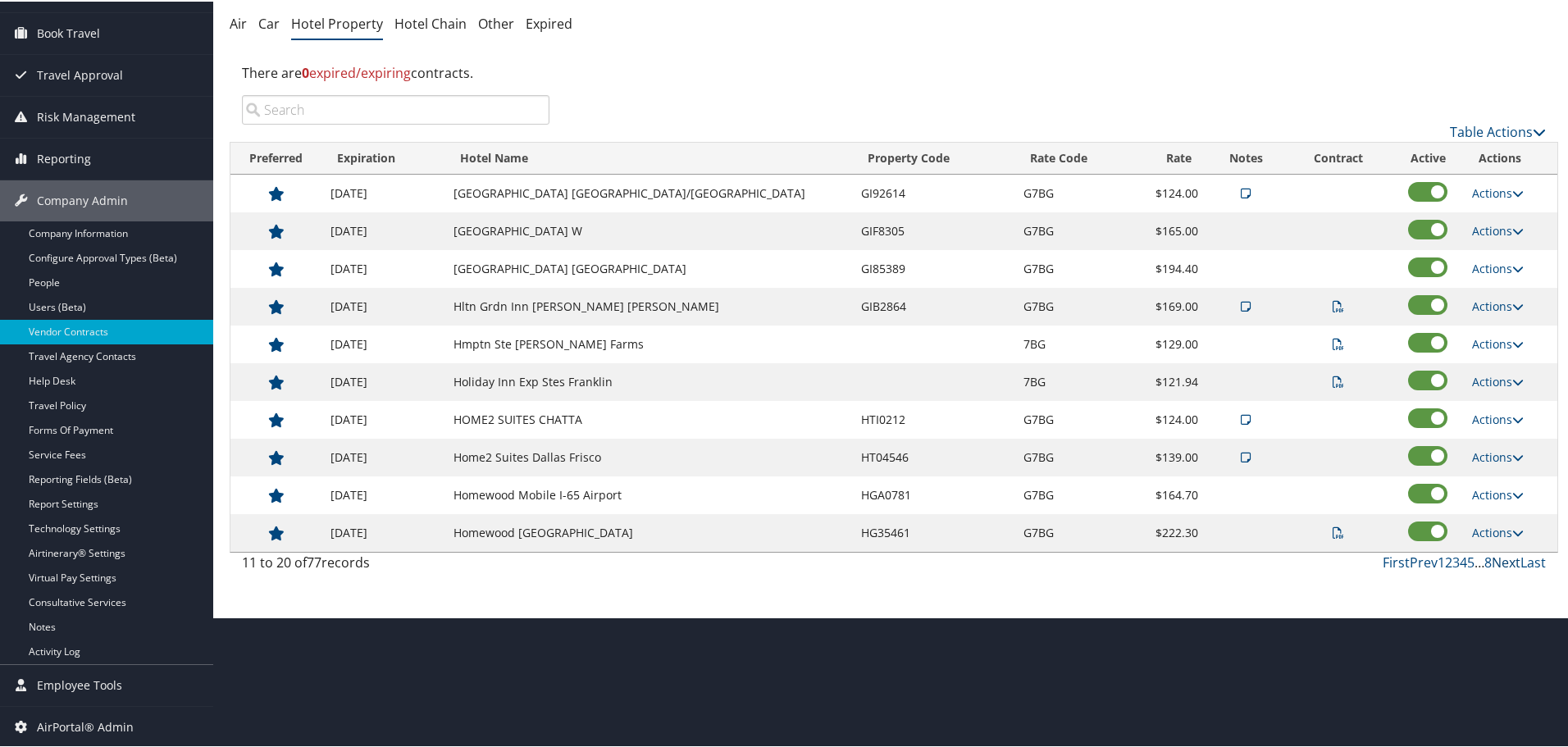
click at [1503, 558] on link "Next" at bounding box center [1506, 560] width 29 height 18
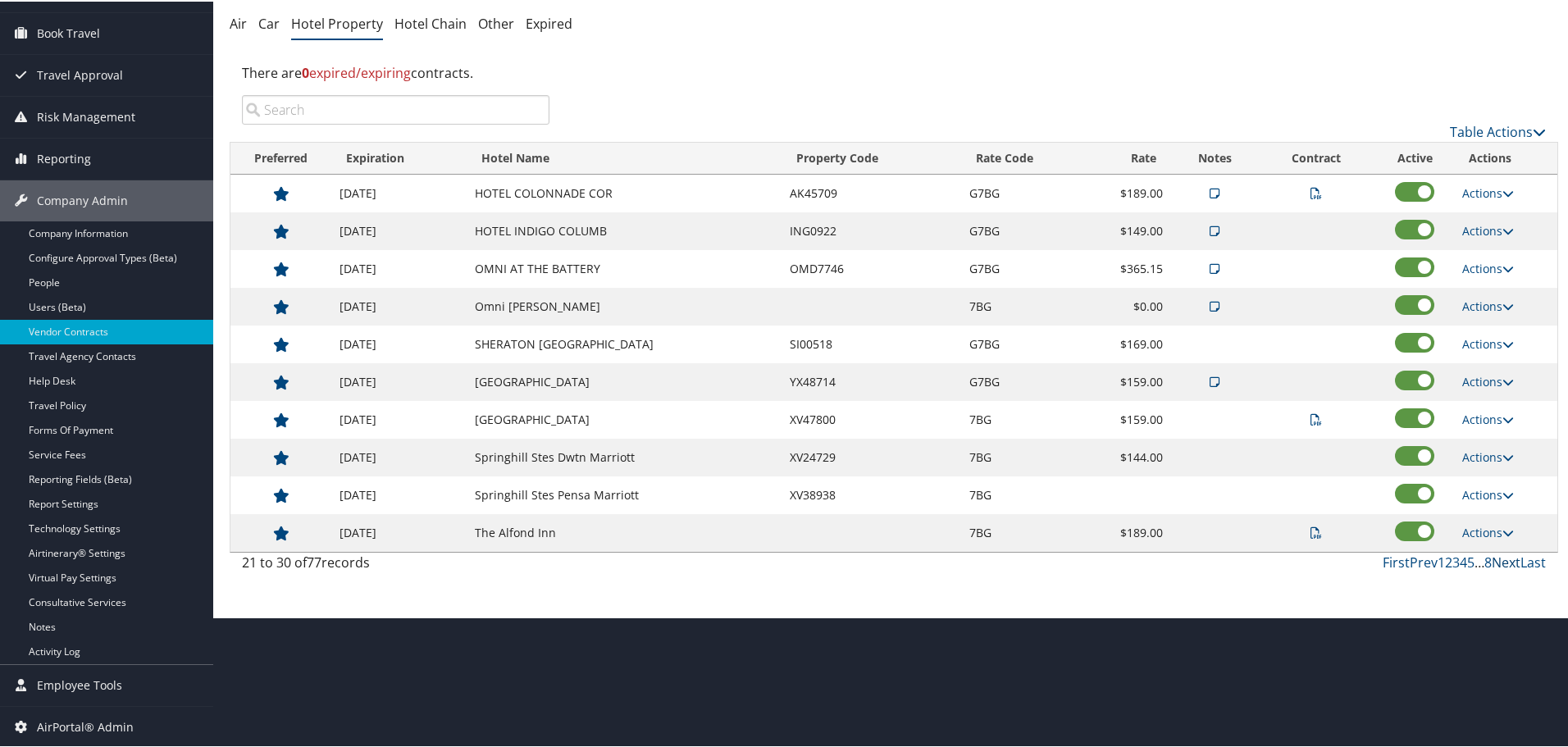
click at [1503, 558] on link "Next" at bounding box center [1506, 560] width 29 height 18
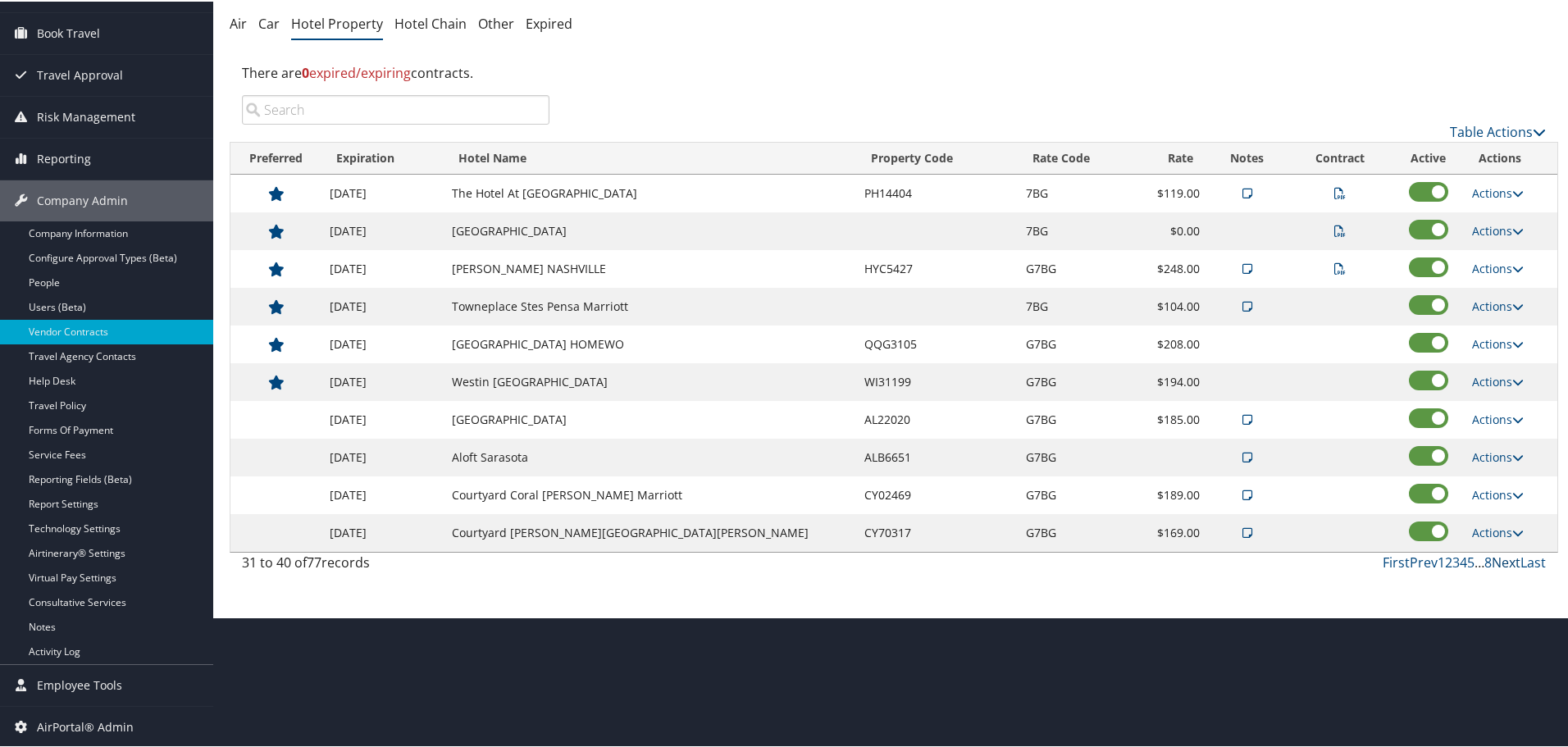
click at [1503, 558] on link "Next" at bounding box center [1506, 560] width 29 height 18
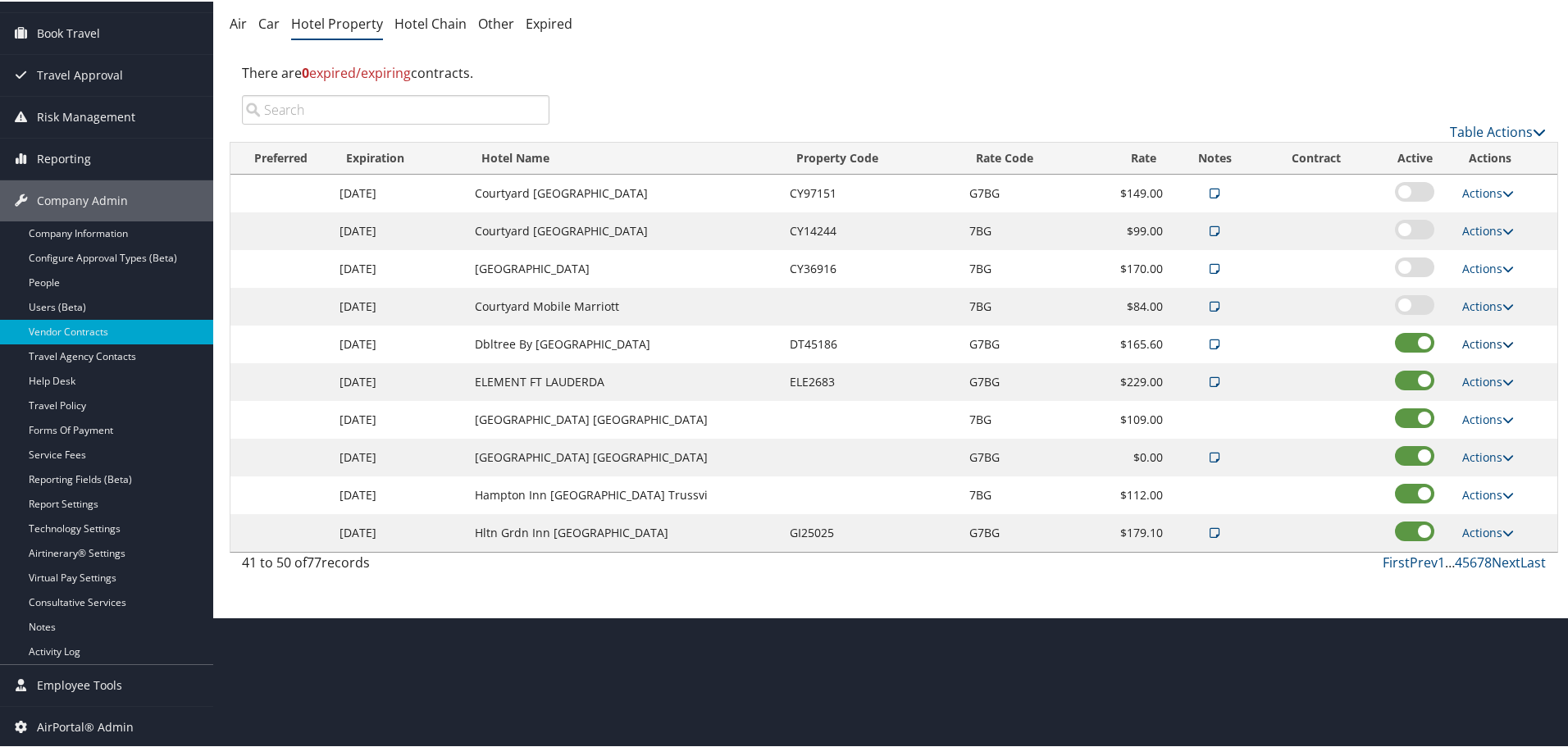
click at [1473, 342] on link "Actions" at bounding box center [1488, 342] width 51 height 16
click at [1479, 390] on link "Edit" at bounding box center [1502, 394] width 89 height 28
select select "NLRA"
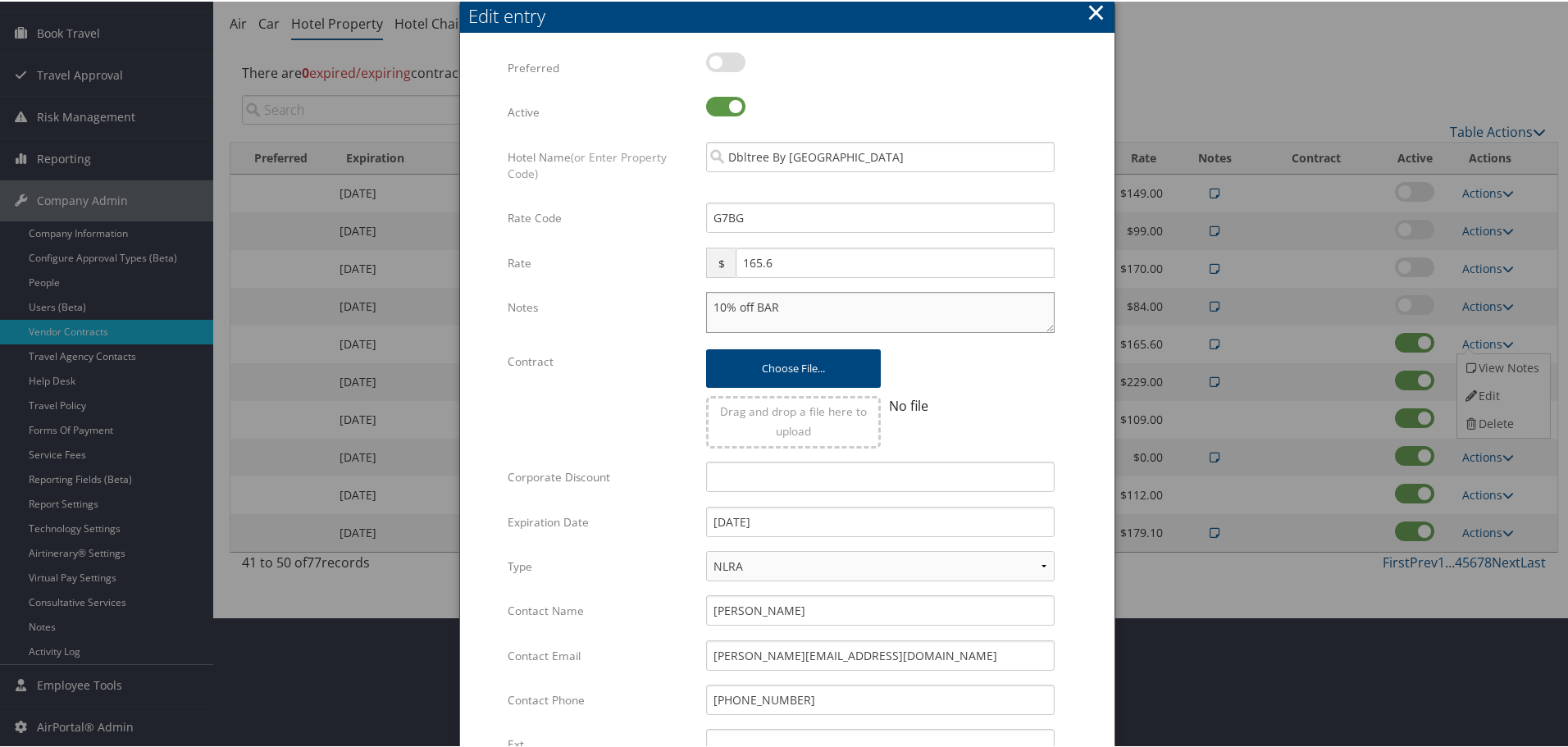
click at [710, 305] on textarea "10% off BAR" at bounding box center [880, 310] width 349 height 41
paste textarea "Rates tested in [GEOGRAPHIC_DATA] [DATE];"
type textarea "Rates tested in TP+ Sep 2025; 10% off BAR"
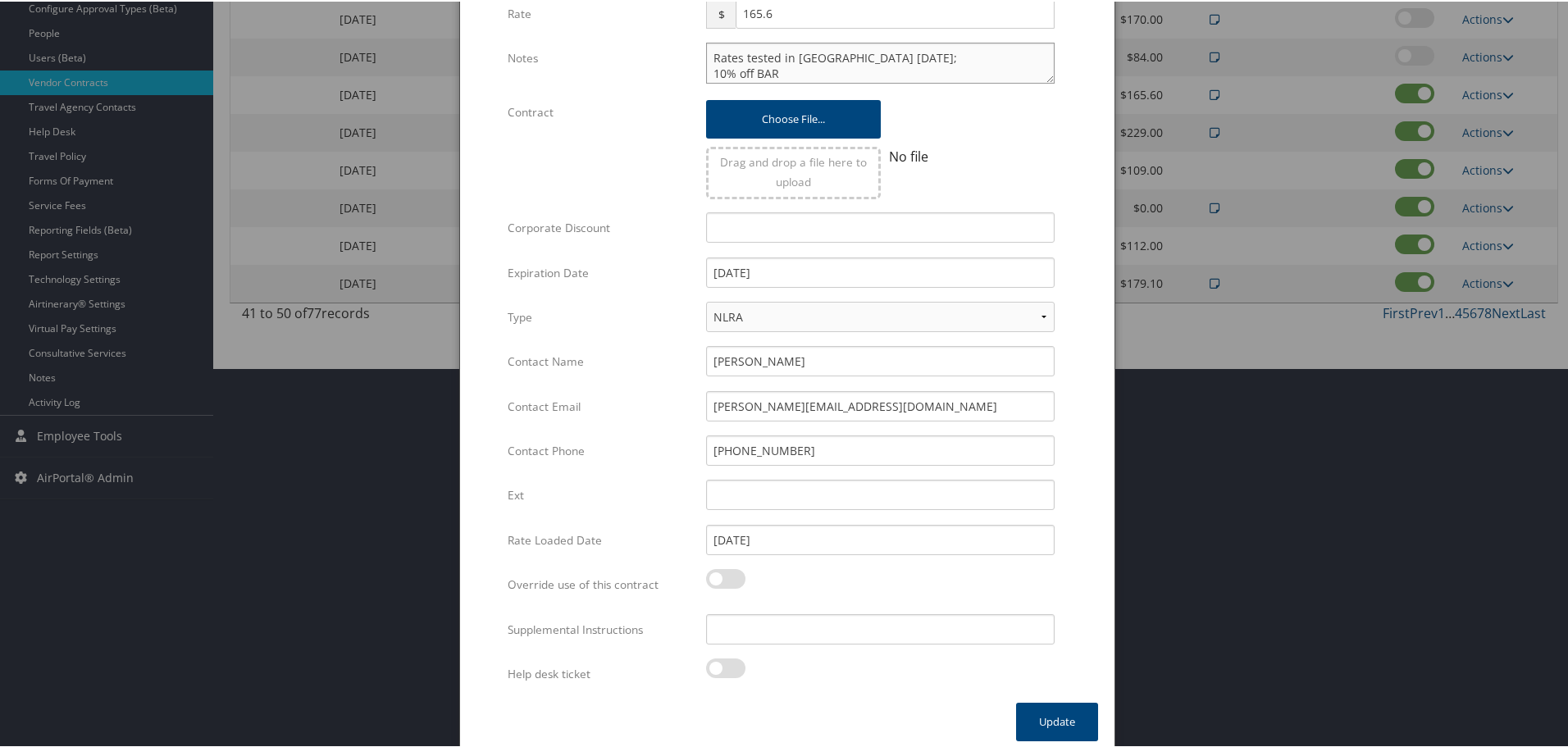
scroll to position [389, 0]
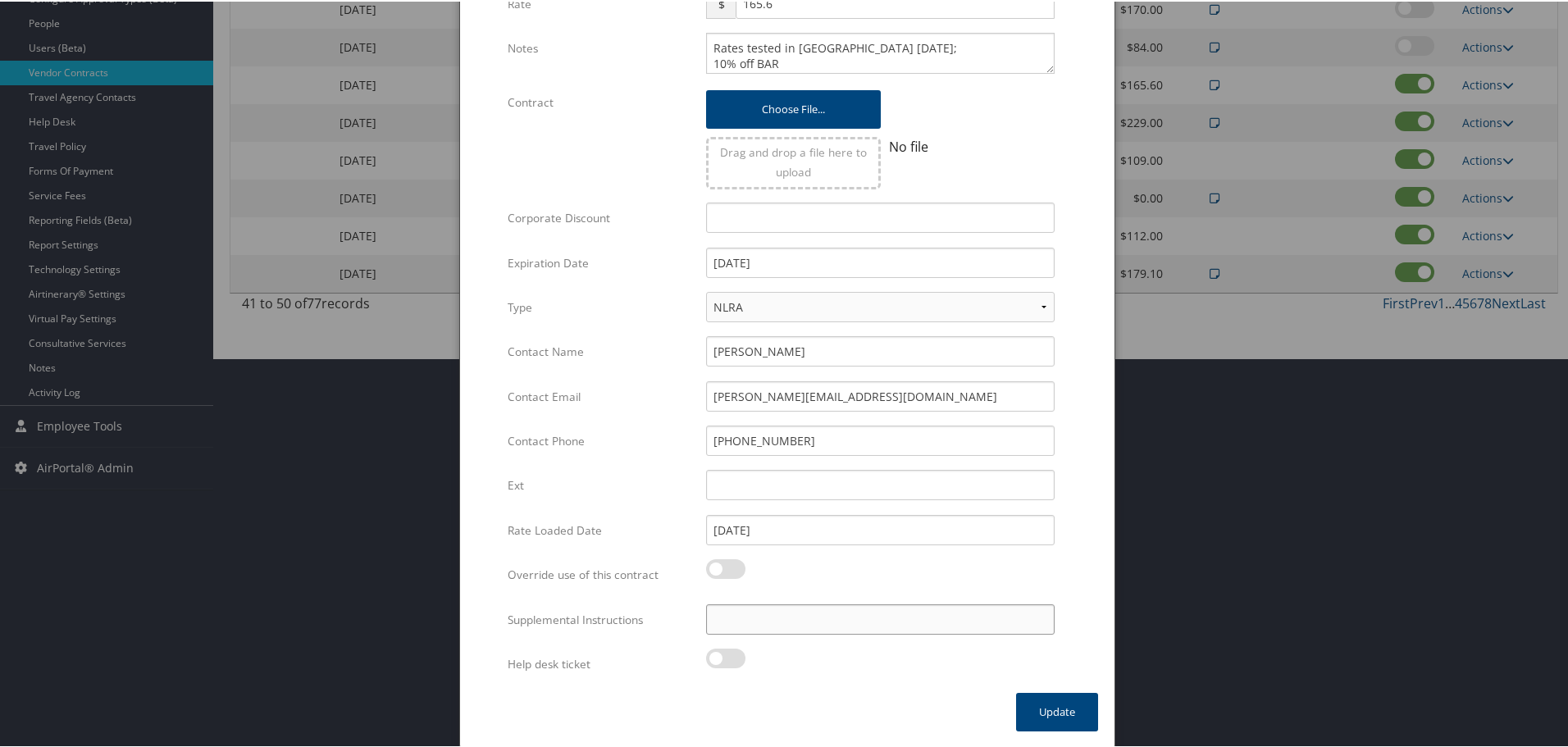
click at [834, 614] on input "Supplemental Instructions" at bounding box center [880, 618] width 349 height 30
paste input "SAB Prop ID -"
paste input "031218"
type input "SAB Prop ID - 031218"
click at [1069, 706] on button "Update" at bounding box center [1057, 711] width 82 height 38
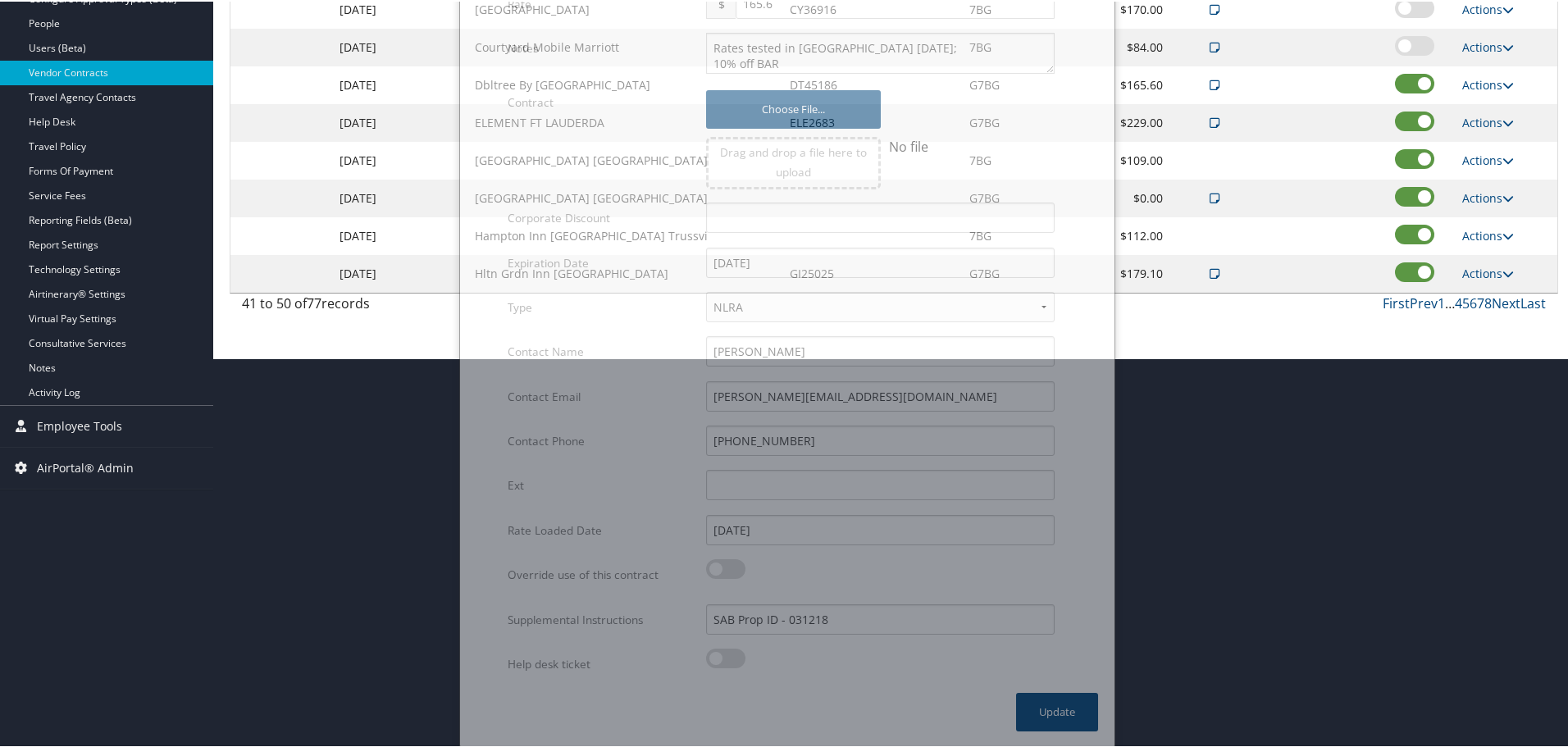
scroll to position [130, 0]
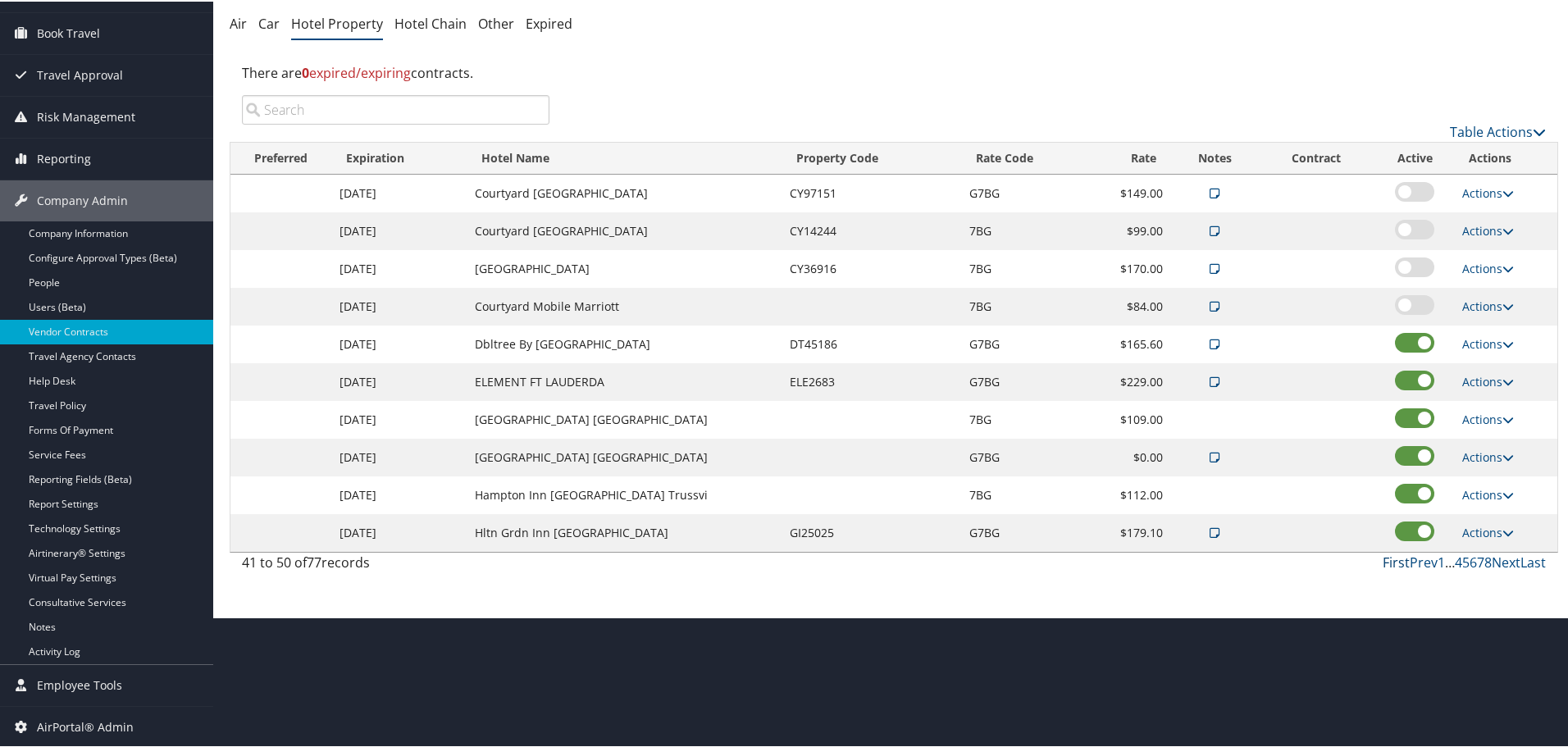
click at [1392, 561] on link "First" at bounding box center [1396, 560] width 27 height 18
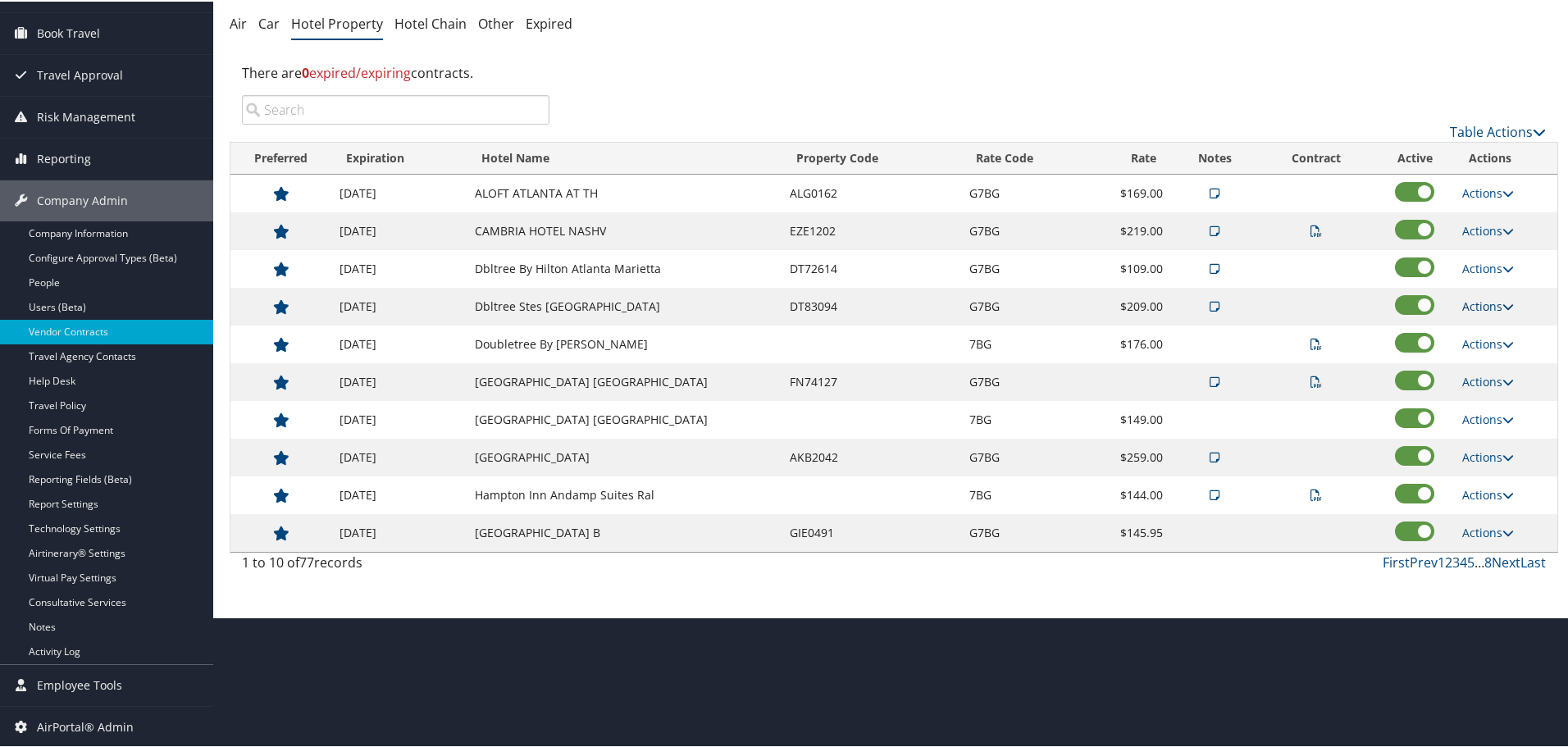
click at [1480, 301] on link "Actions" at bounding box center [1488, 305] width 51 height 16
click at [1483, 349] on link "Edit" at bounding box center [1502, 356] width 89 height 28
select select "NLRA"
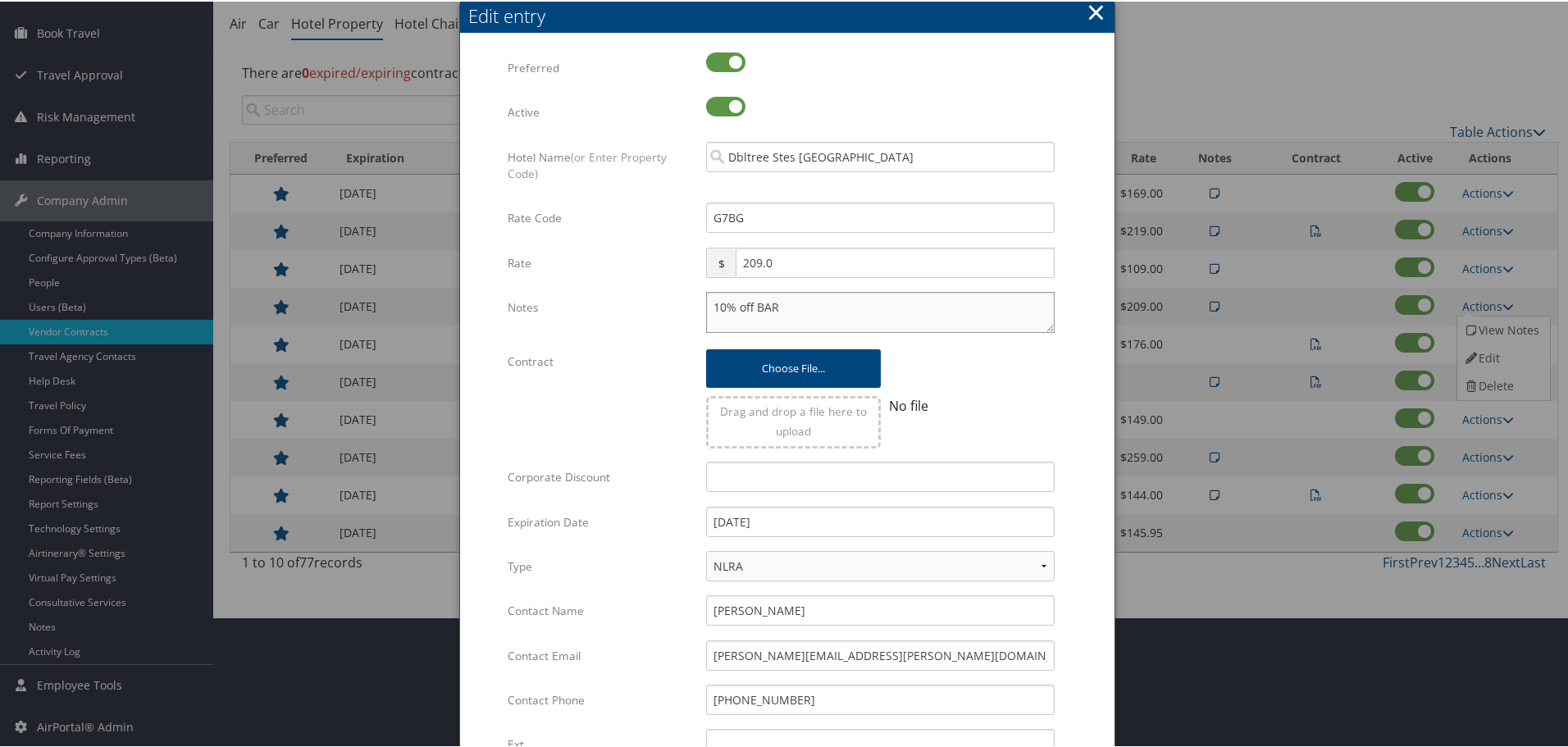
click at [708, 307] on textarea "10% off BAR" at bounding box center [880, 310] width 349 height 41
paste textarea "Rates tested in [GEOGRAPHIC_DATA] [DATE];"
type textarea "Rates tested in TP+ Sep 2025; 10% off BAR"
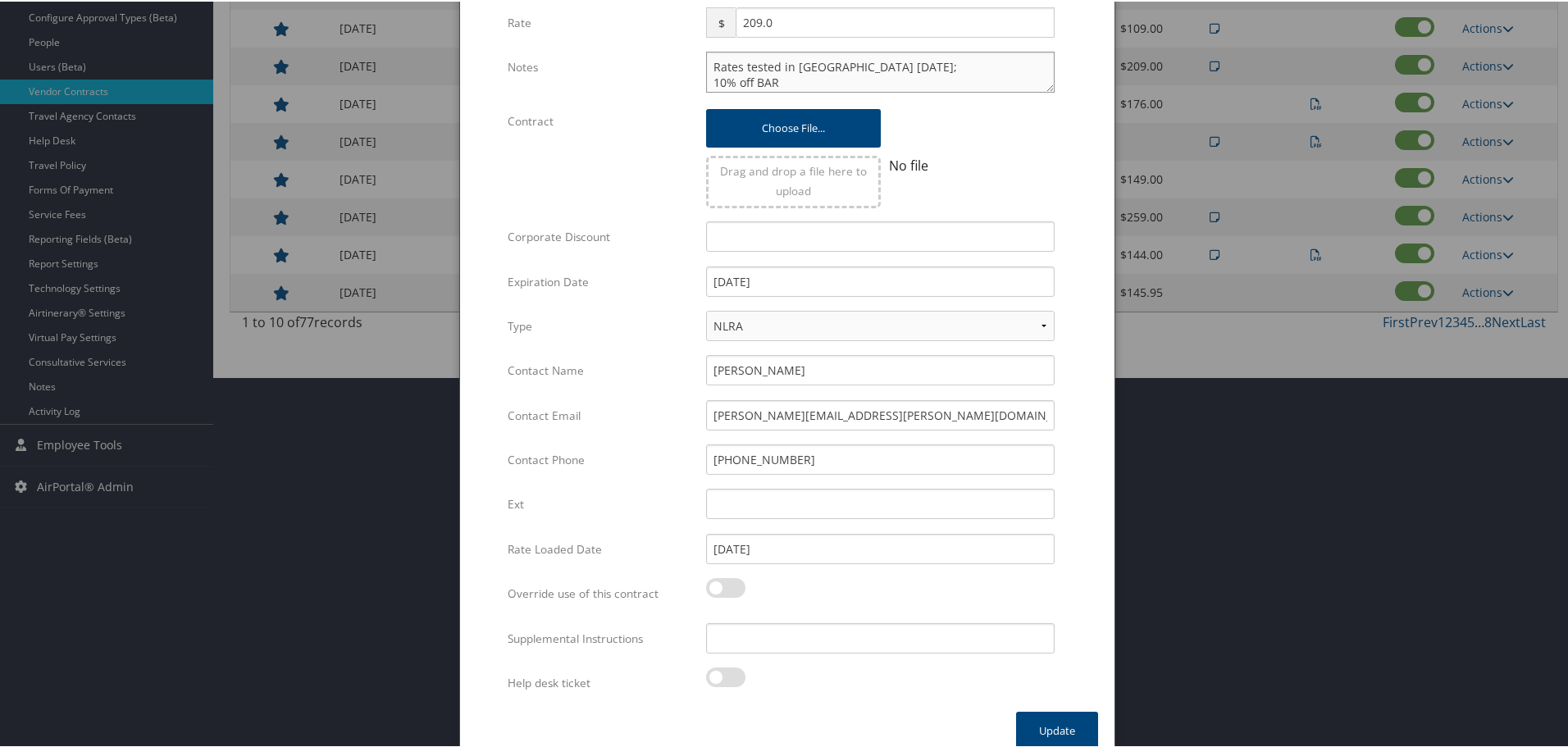
scroll to position [389, 0]
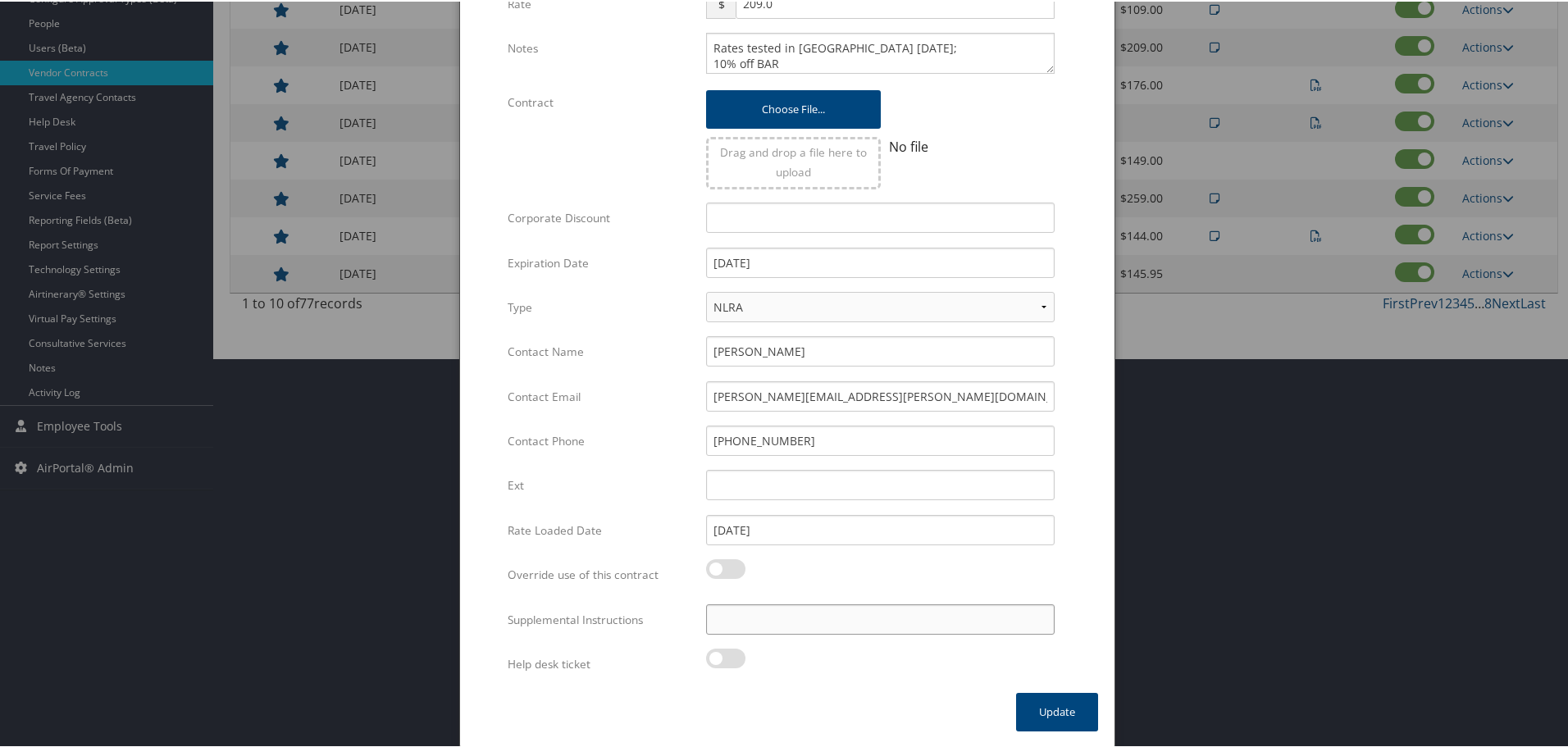
click at [820, 616] on input "Supplemental Instructions" at bounding box center [880, 618] width 349 height 30
paste input "SAB Prop ID -"
paste input "019775"
type input "SAB Prop ID - 019775"
click at [1031, 705] on button "Update" at bounding box center [1057, 711] width 82 height 38
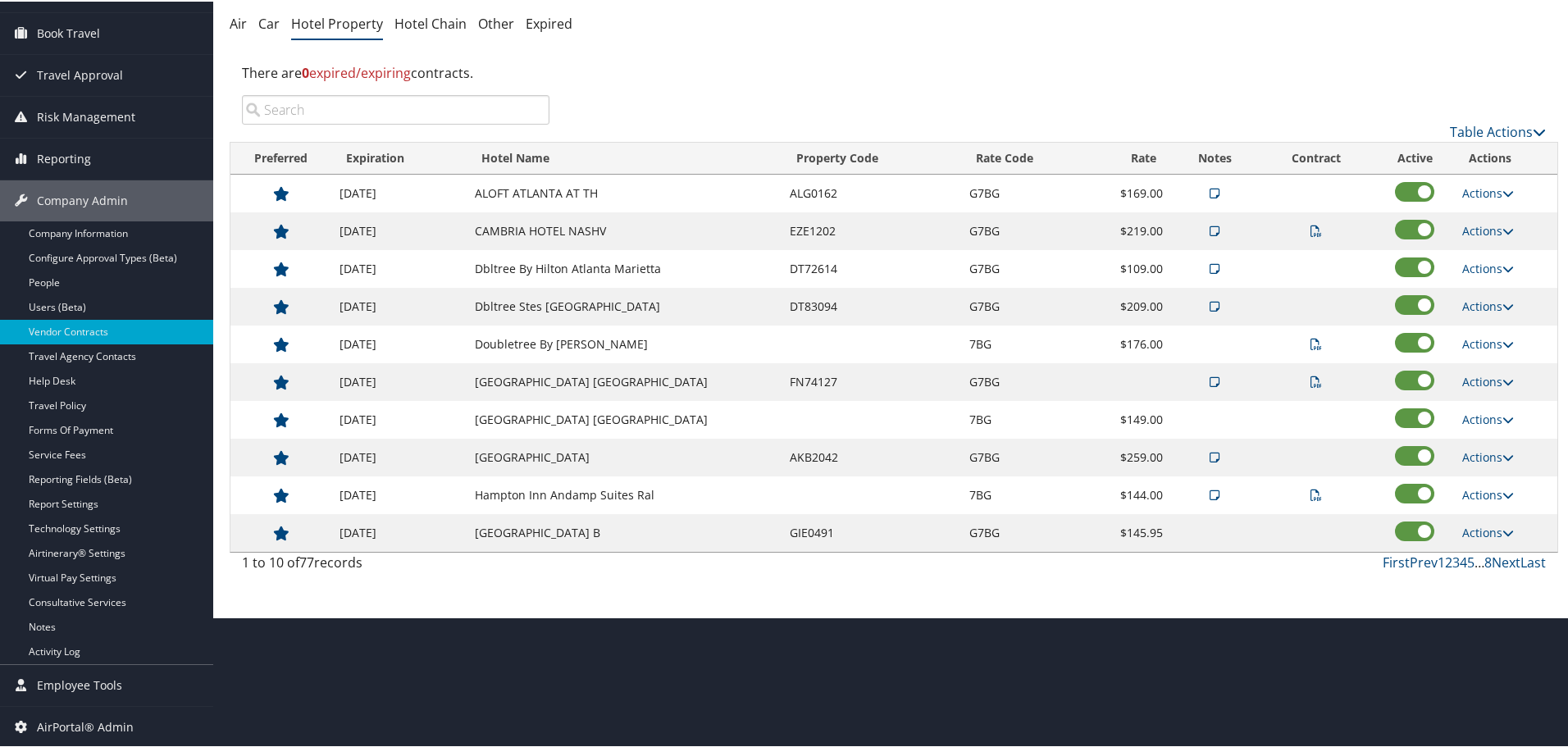
scroll to position [130, 0]
click at [1482, 340] on link "Actions" at bounding box center [1488, 342] width 51 height 16
click at [1483, 389] on link "Edit" at bounding box center [1509, 394] width 103 height 28
select select "NLRA"
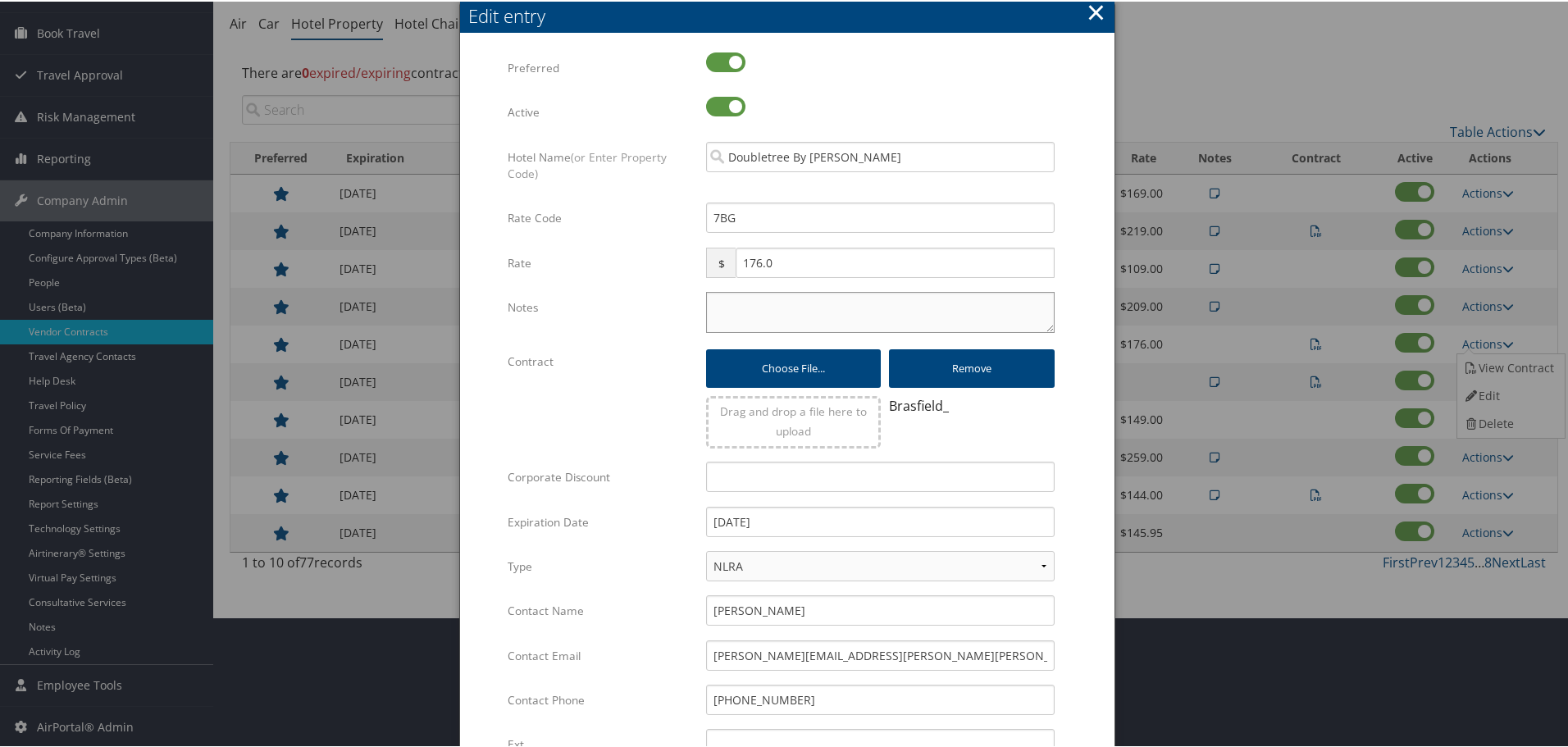
click at [788, 318] on textarea "Notes" at bounding box center [880, 310] width 349 height 41
paste textarea "Rates tested in [GEOGRAPHIC_DATA] [DATE];"
type textarea "Rates tested in [GEOGRAPHIC_DATA] [DATE];"
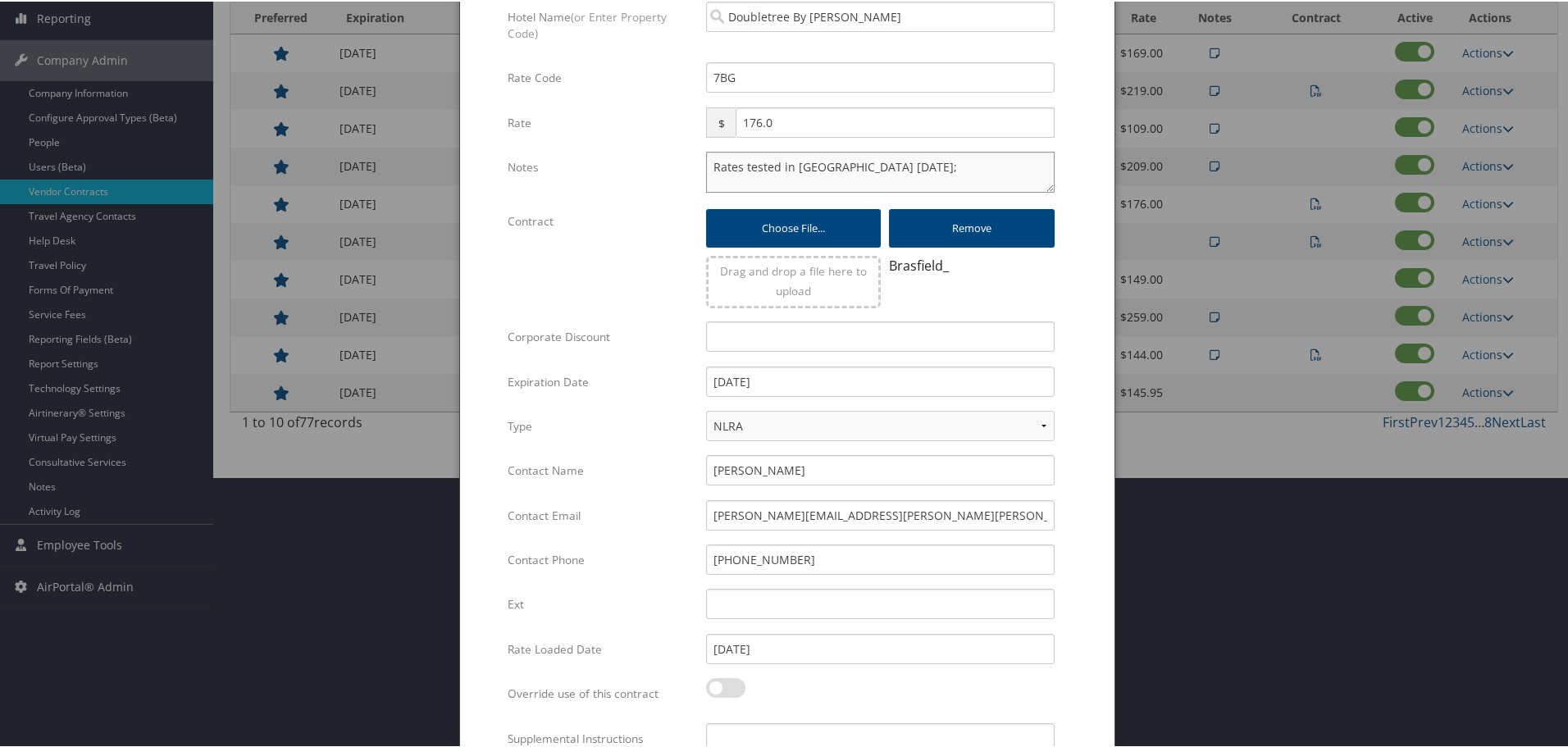
scroll to position [389, 0]
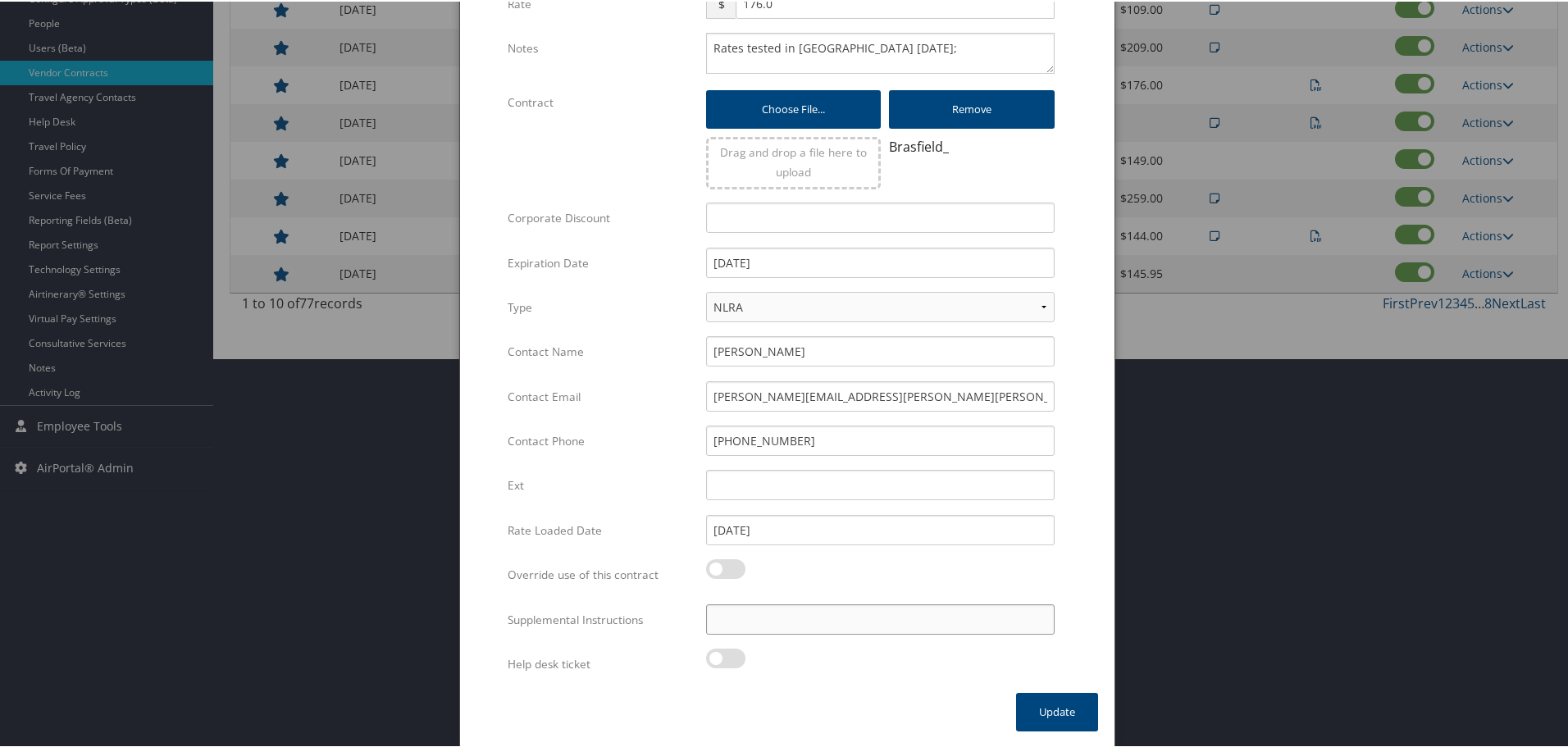
click at [836, 617] on input "Supplemental Instructions" at bounding box center [880, 618] width 349 height 30
paste input "SAB Prop ID -"
paste input "318481"
type input "SAB Prop ID - 318481"
click at [1033, 709] on button "Update" at bounding box center [1057, 711] width 82 height 38
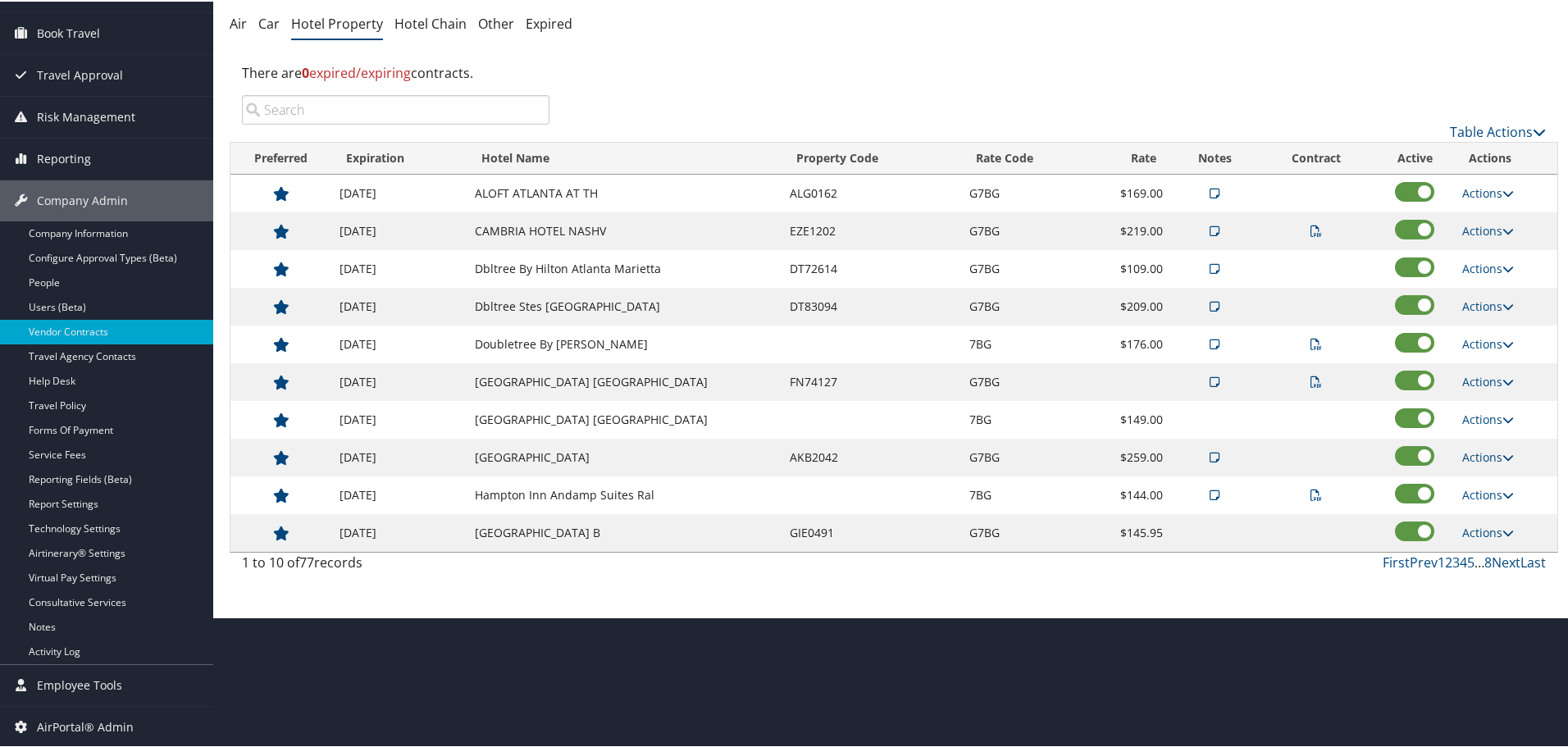
scroll to position [130, 0]
click at [1500, 556] on link "Next" at bounding box center [1506, 560] width 29 height 18
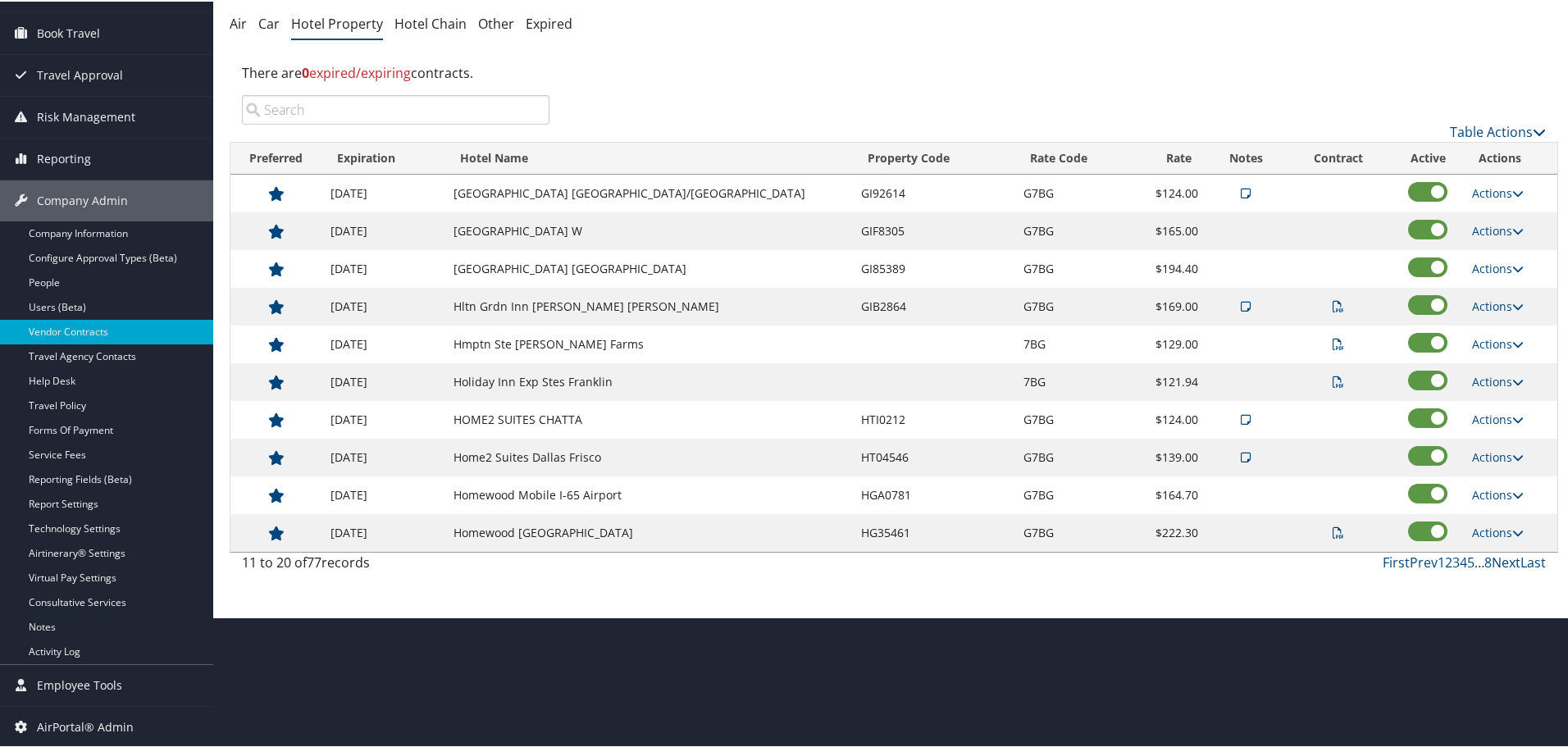
click at [1500, 556] on link "Next" at bounding box center [1506, 560] width 29 height 18
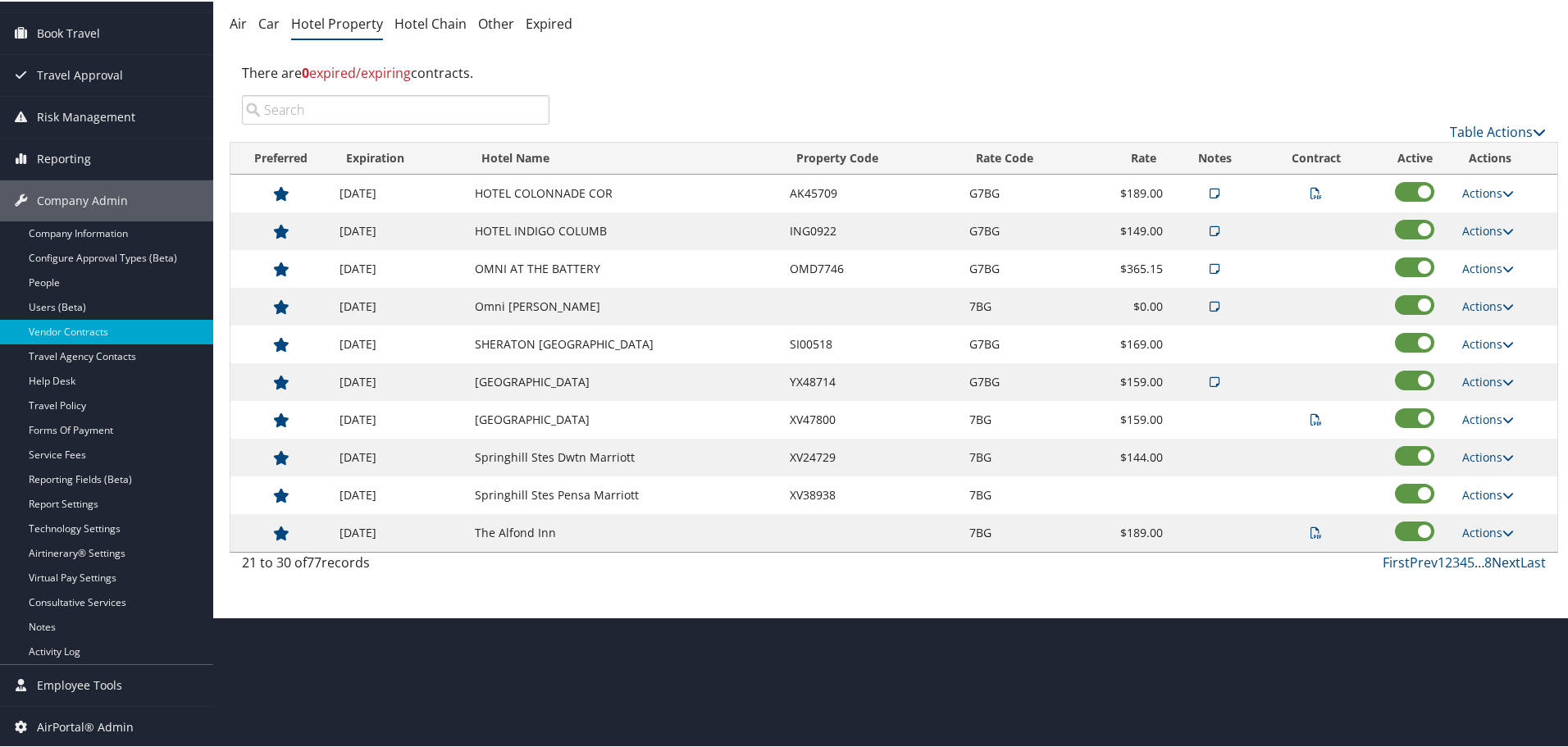
click at [1500, 556] on link "Next" at bounding box center [1506, 560] width 29 height 18
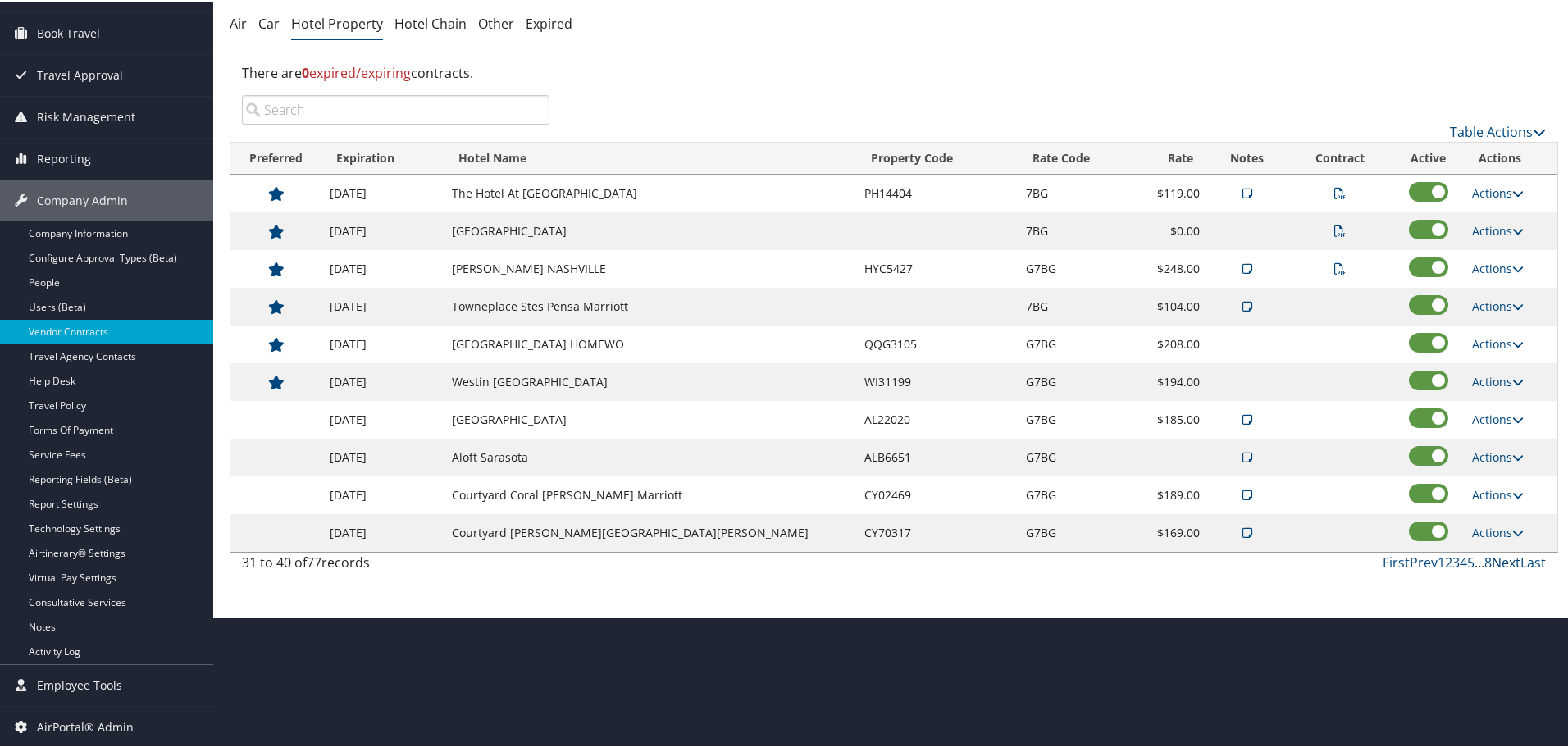
click at [1500, 556] on link "Next" at bounding box center [1506, 560] width 29 height 18
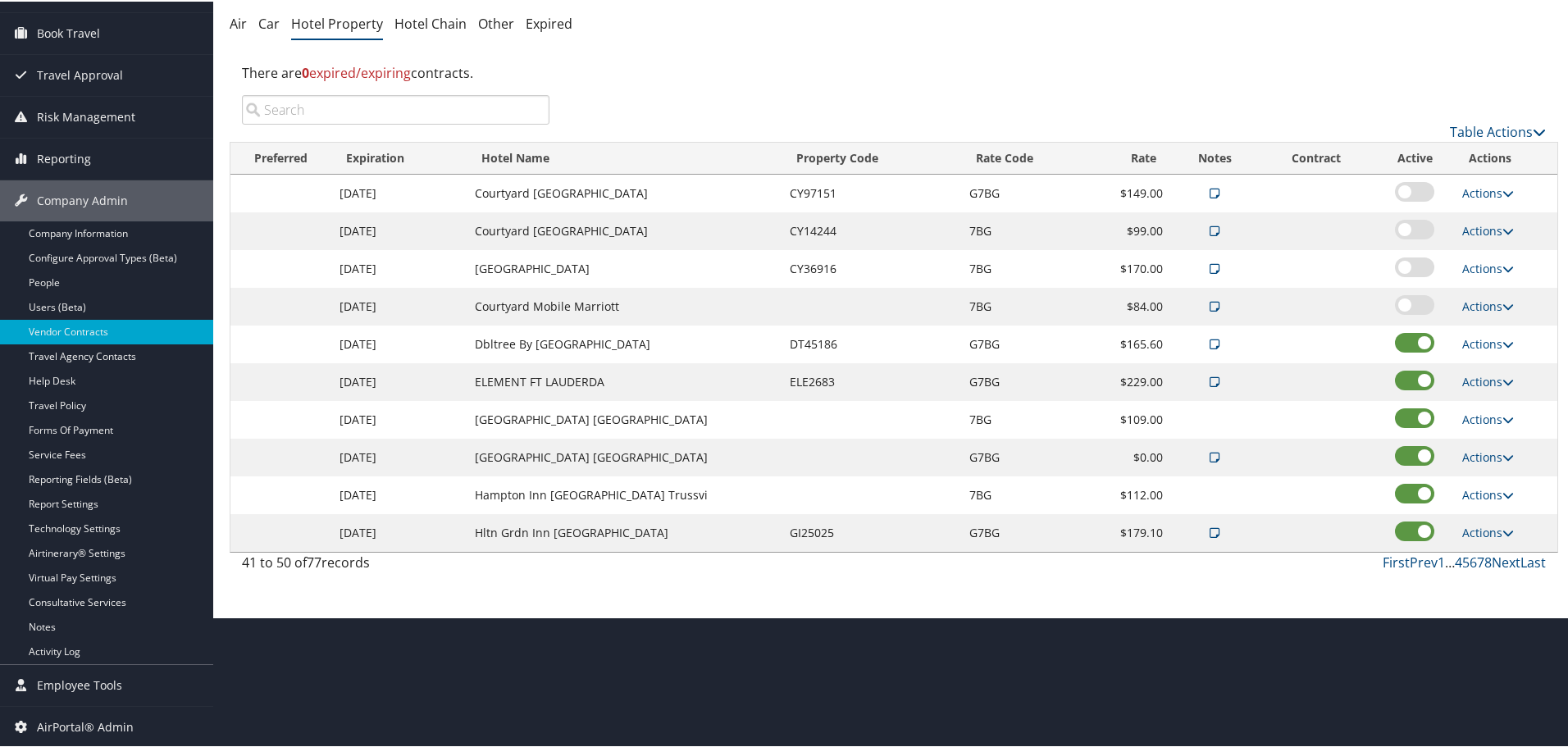
click at [1476, 370] on td "Actions View Notes Edit Delete" at bounding box center [1505, 380] width 103 height 37
click at [1480, 376] on link "Actions" at bounding box center [1488, 380] width 51 height 16
click at [1476, 429] on icon at bounding box center [1472, 432] width 15 height 11
select select "NLRA"
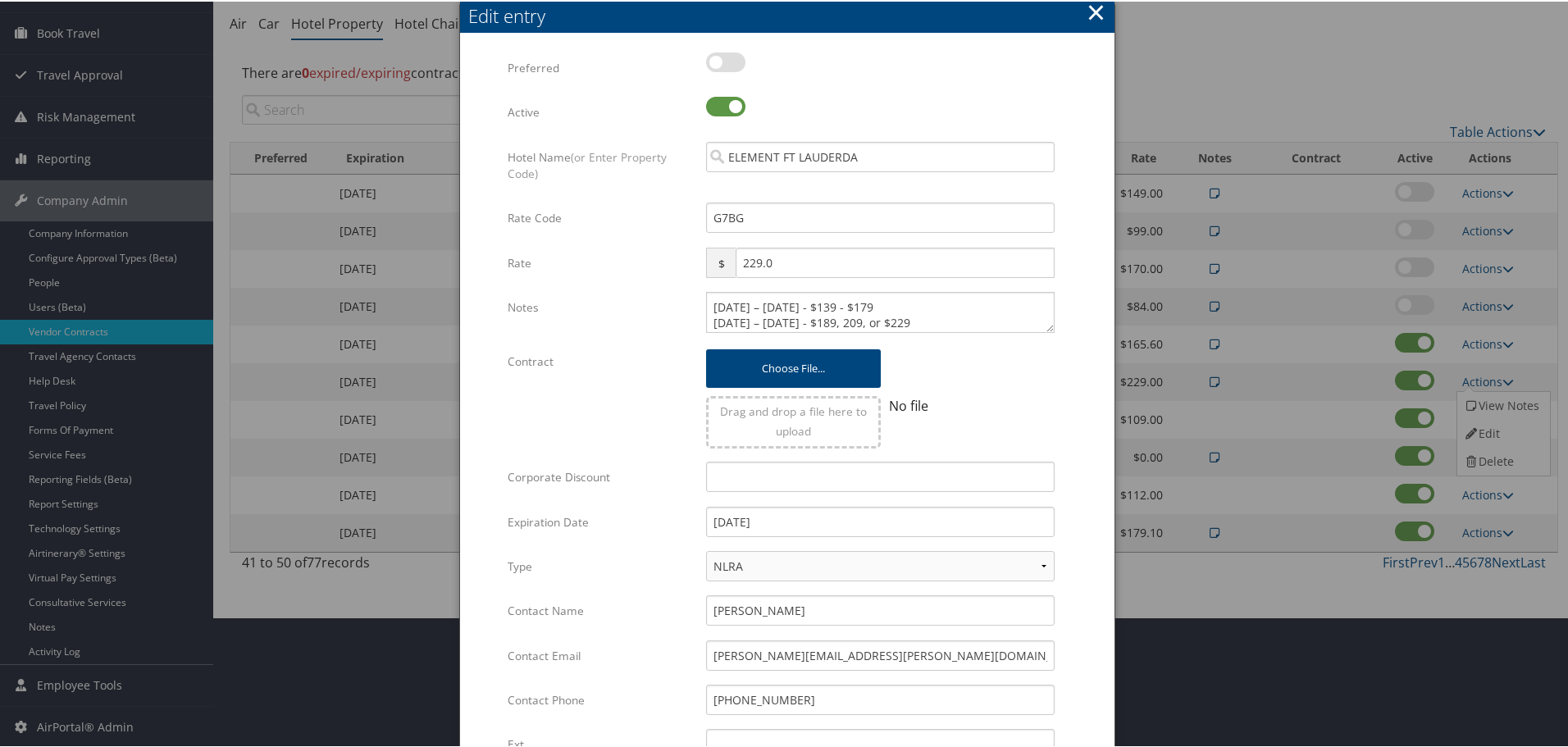
click at [702, 301] on div "May 8 – September 30, 2024 - $139 - $179 October 1 – December 31, 2024 - $189, …" at bounding box center [880, 317] width 373 height 54
click at [715, 302] on textarea "May 8 – September 30, 2024 - $139 - $179 October 1 – December 31, 2024 - $189, …" at bounding box center [880, 310] width 349 height 41
paste textarea "Rates tested in [GEOGRAPHIC_DATA] [DATE];"
type textarea "Rates tested in TP+ Sep 2025; May 8 – September 30, 2024 - $139 - $179 October …"
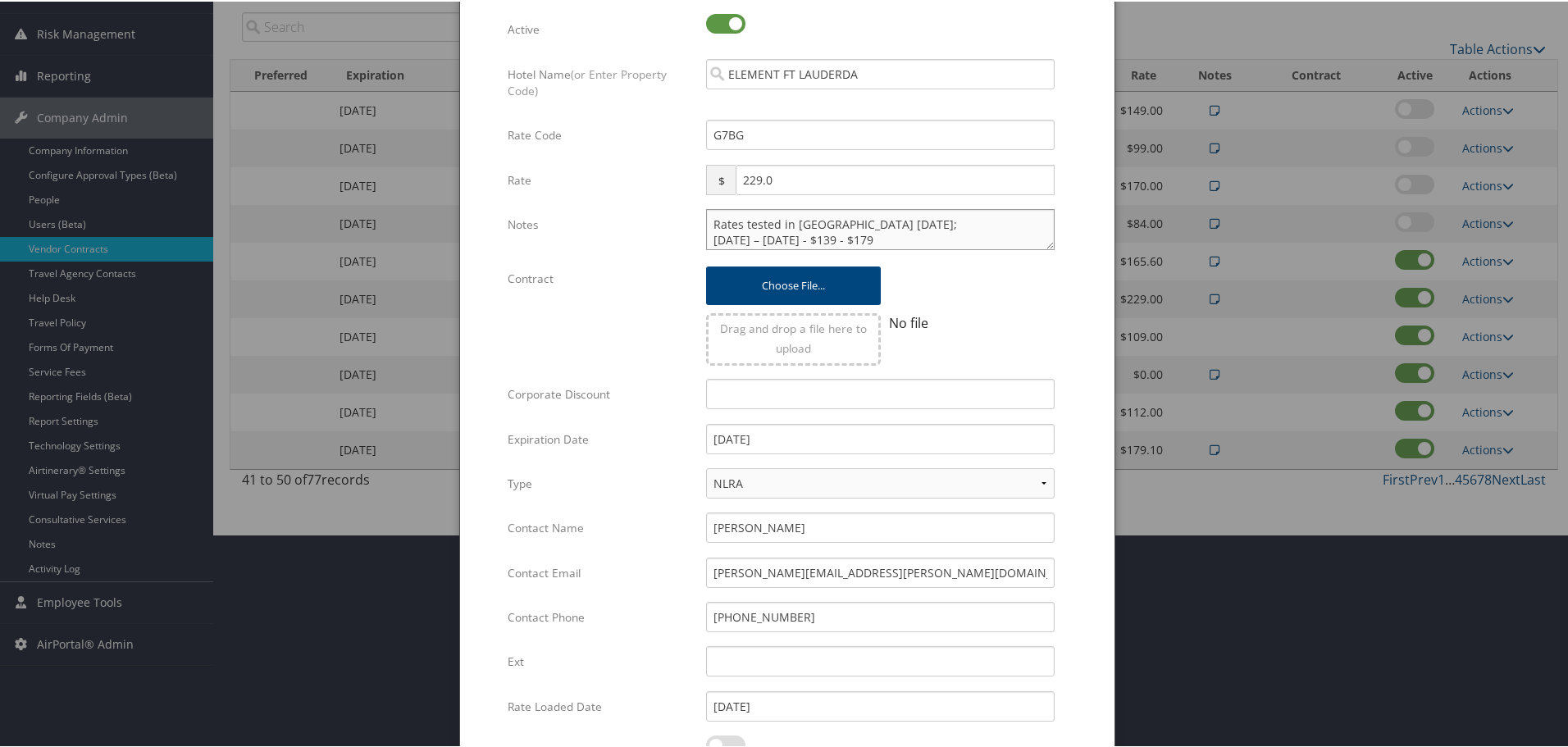
scroll to position [389, 0]
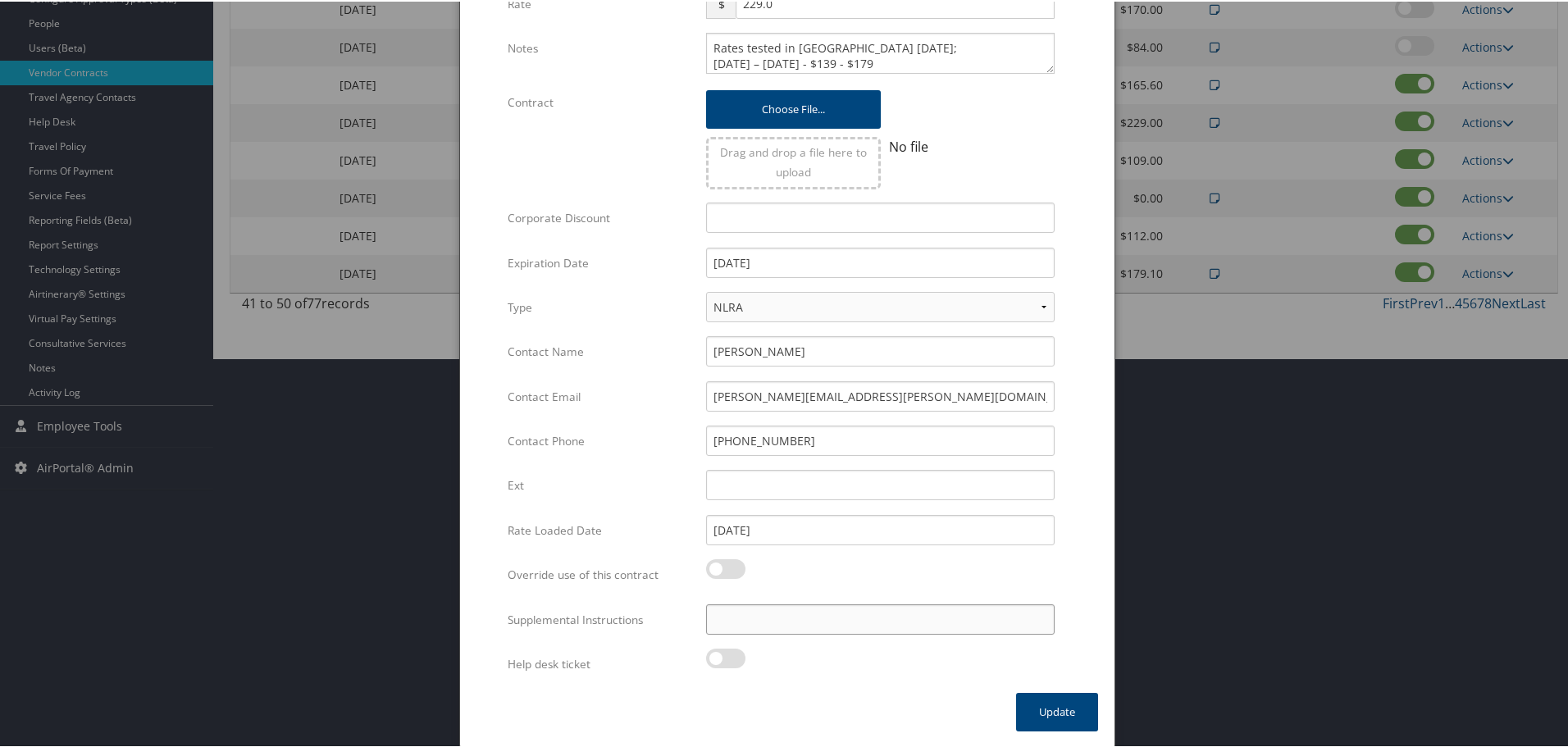
click at [781, 624] on input "Supplemental Instructions" at bounding box center [880, 618] width 349 height 30
paste input "SAB Prop ID -"
paste input "318481"
type input "SAB Prop ID - 318481"
click at [1046, 709] on button "Update" at bounding box center [1057, 711] width 82 height 38
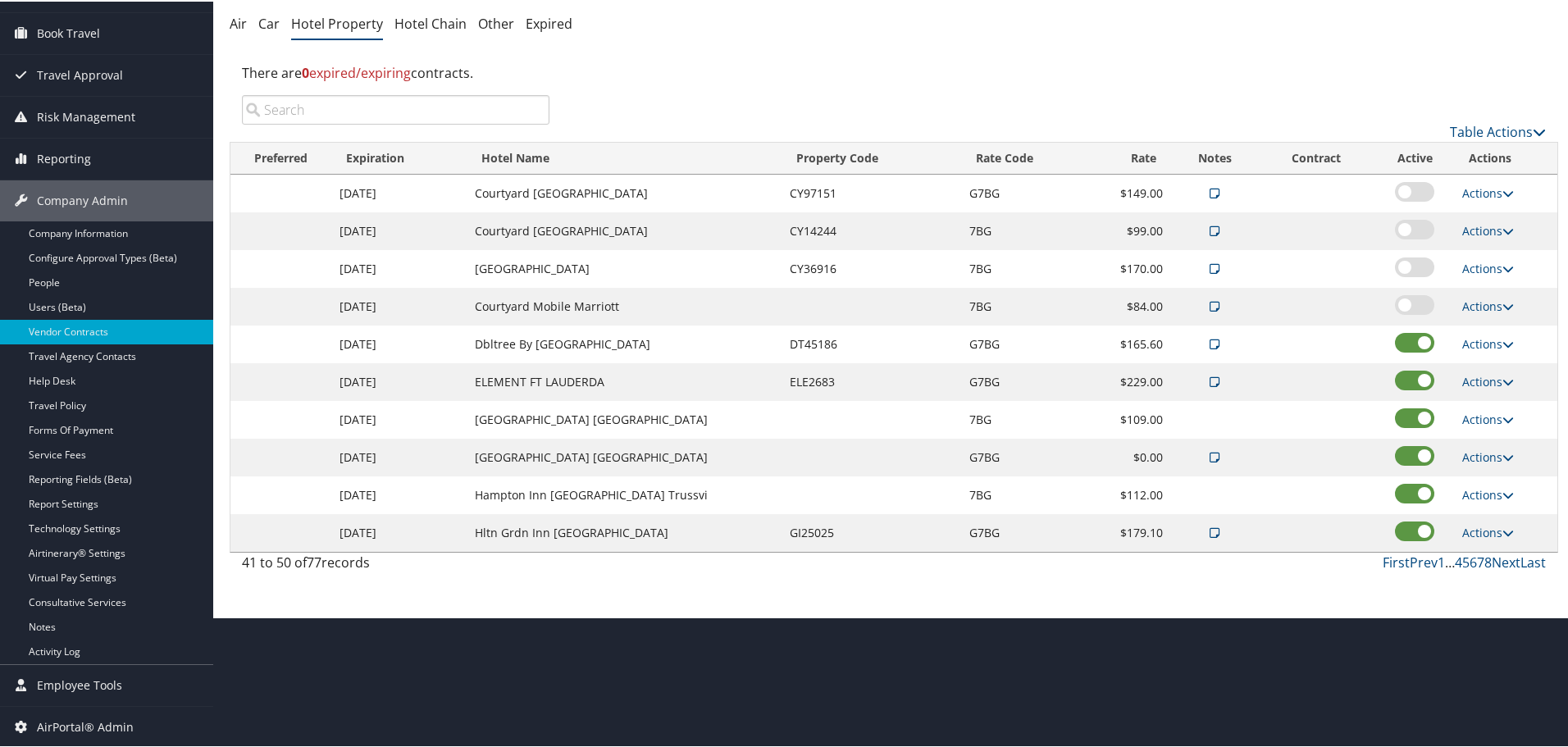
scroll to position [130, 0]
click at [1385, 560] on link "First" at bounding box center [1396, 560] width 27 height 18
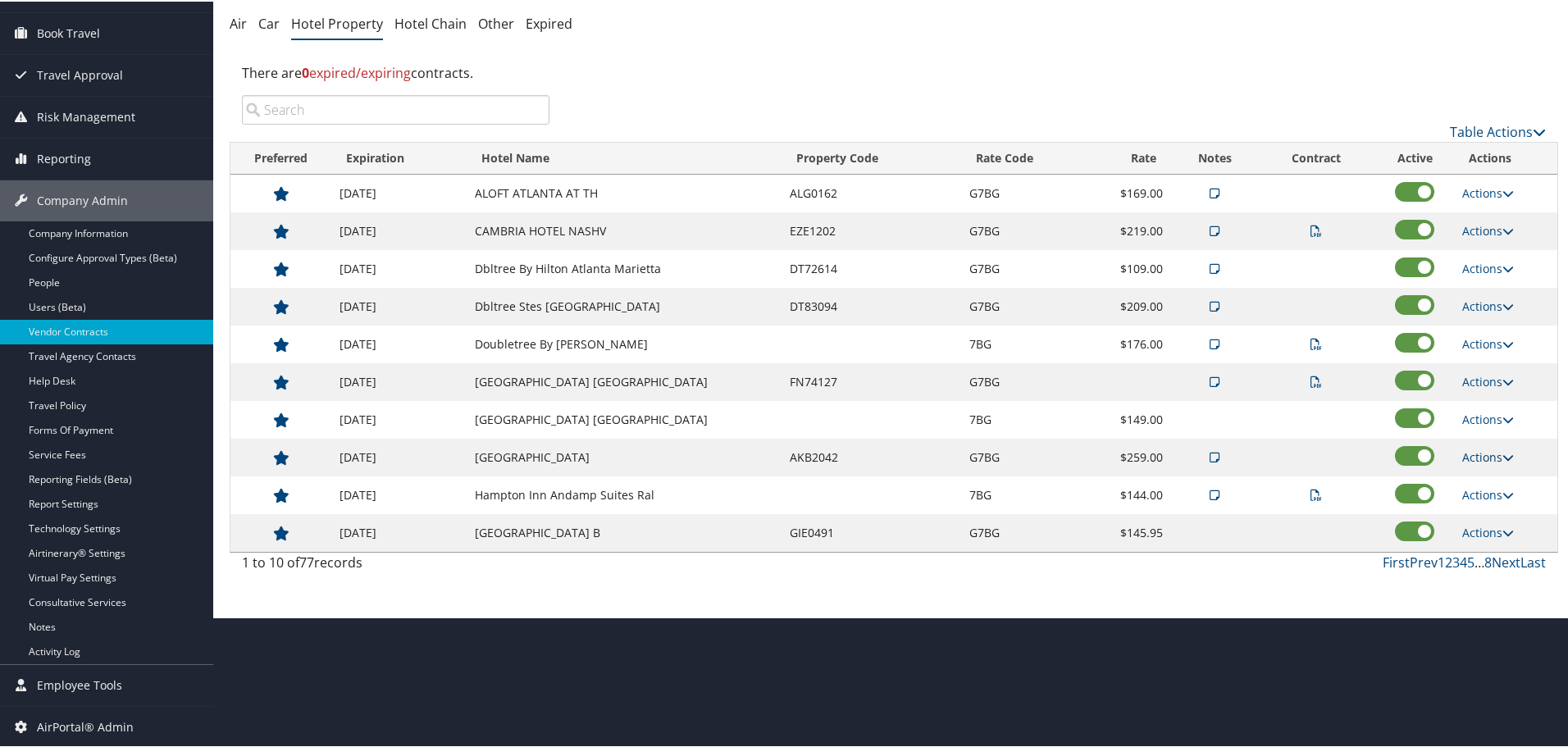
click at [1468, 453] on link "Actions" at bounding box center [1488, 455] width 51 height 16
click at [1482, 501] on link "Edit" at bounding box center [1502, 507] width 89 height 28
select select "NLRA"
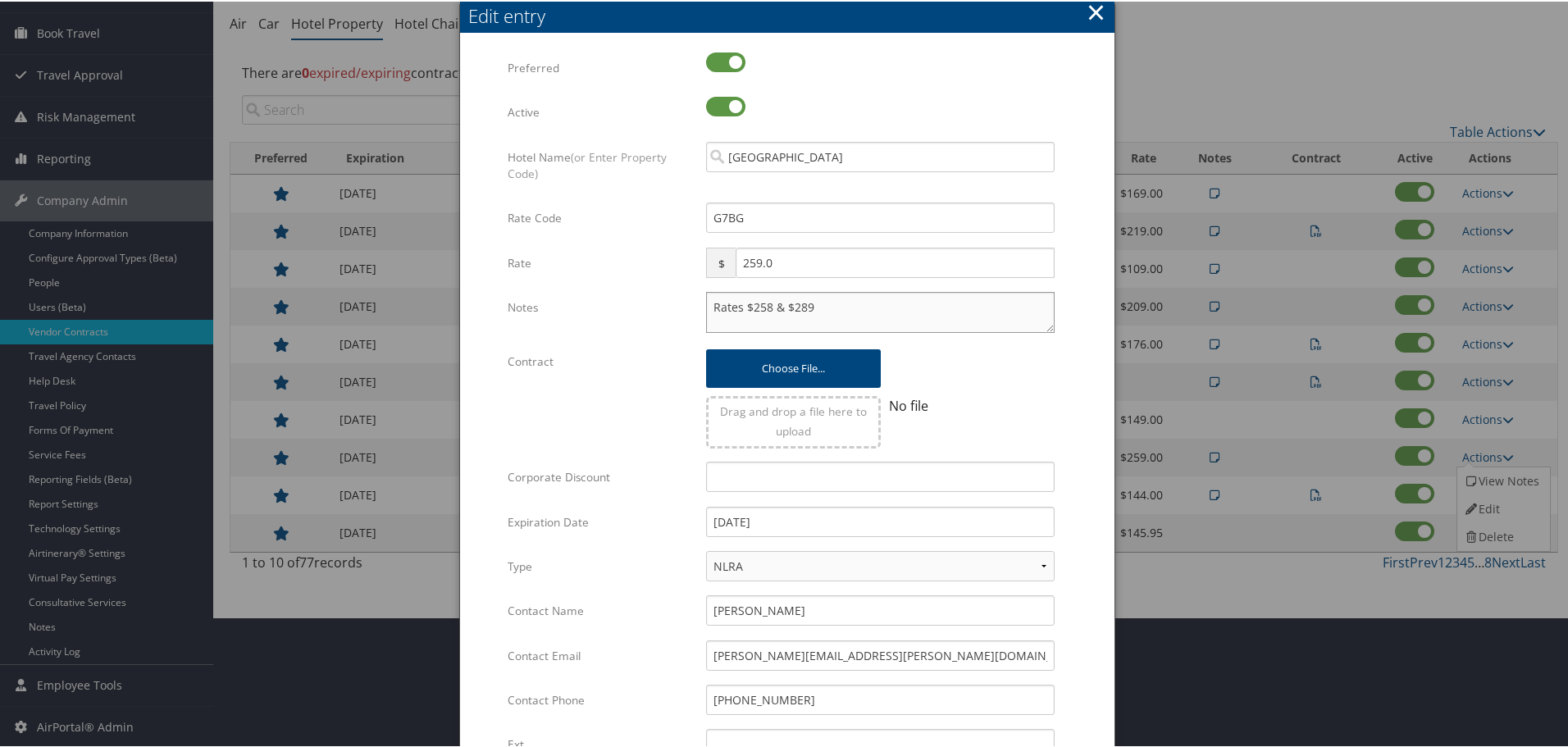
click at [707, 306] on textarea "Rates $258 & $289" at bounding box center [880, 310] width 349 height 41
paste textarea "Rates tested in TP+ Sep 2025;"
type textarea "Rates tested in TP+ Sep 2025; Rates $258 & $289"
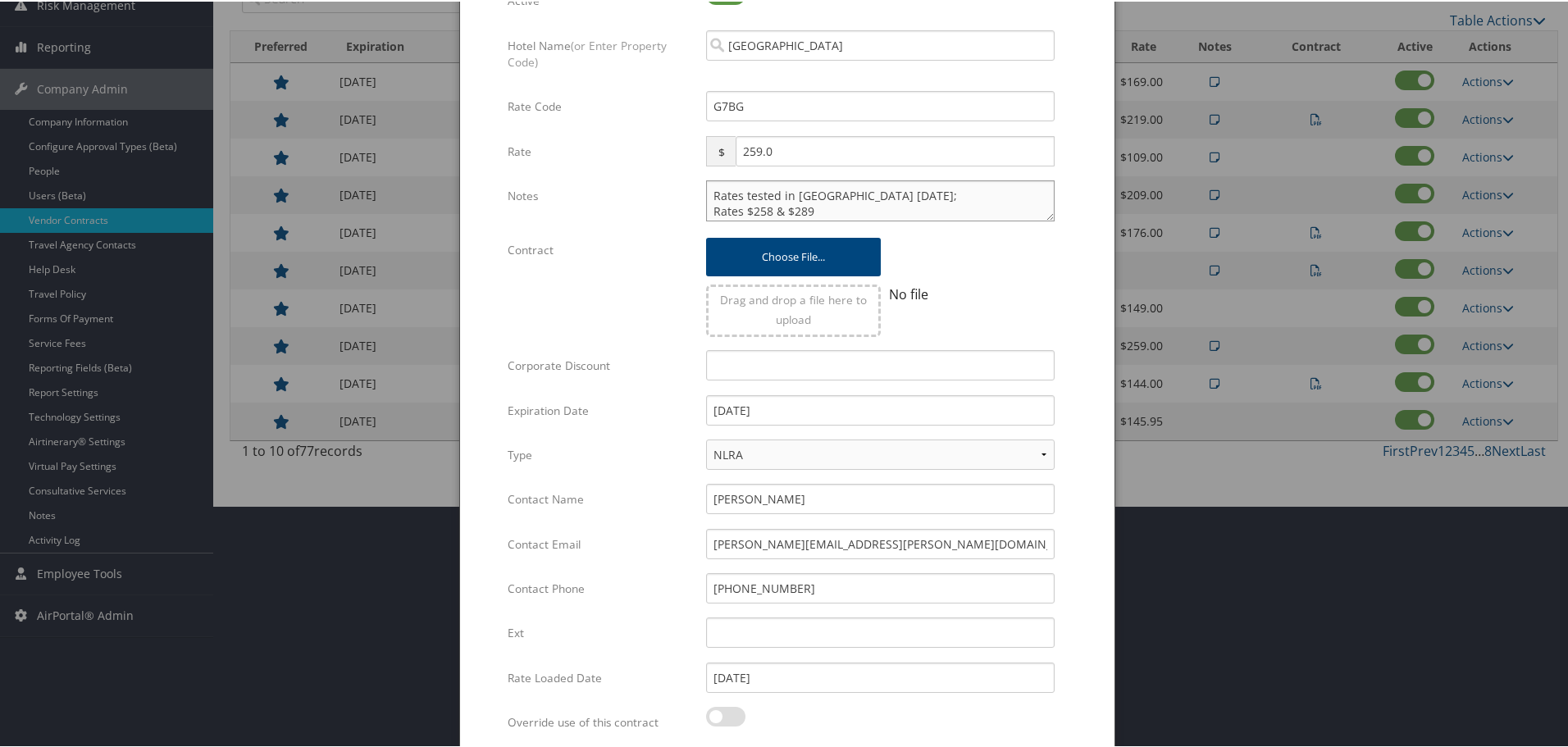
scroll to position [389, 0]
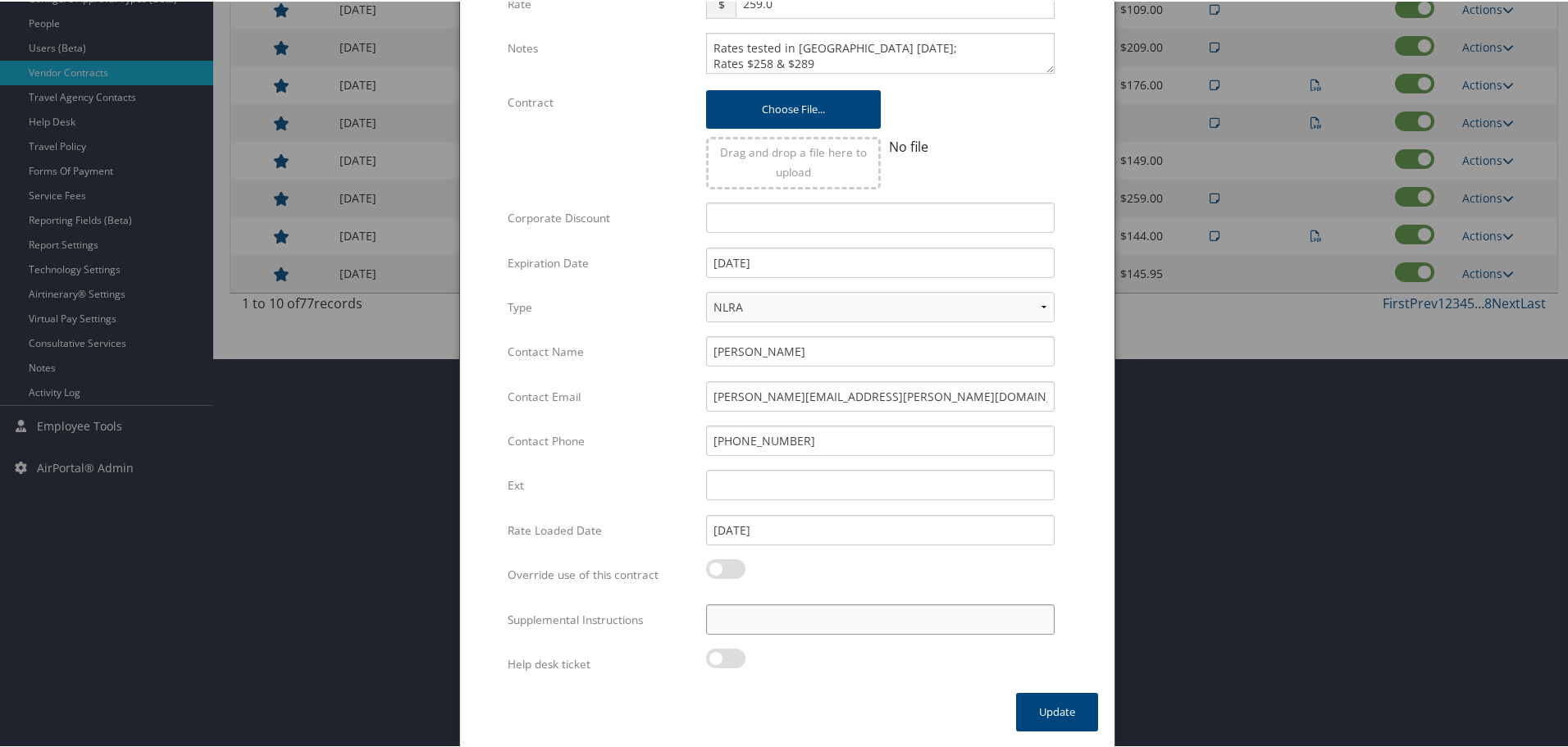
click at [748, 631] on input "Supplemental Instructions" at bounding box center [880, 618] width 349 height 30
paste input "SAB Prop ID -"
paste input "281193"
type input "SAB Prop ID - 281193"
click at [1034, 700] on button "Update" at bounding box center [1057, 711] width 82 height 38
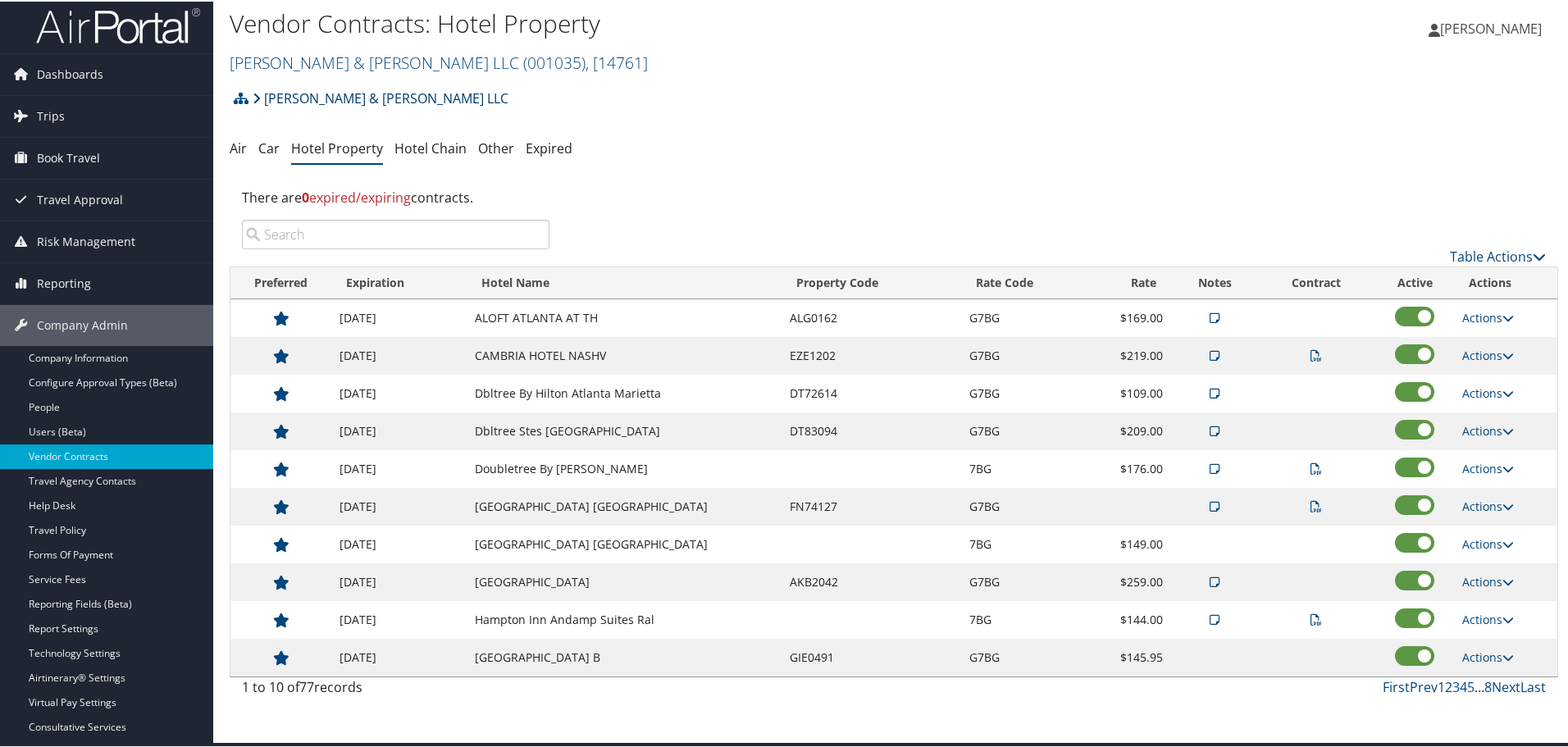
scroll to position [0, 0]
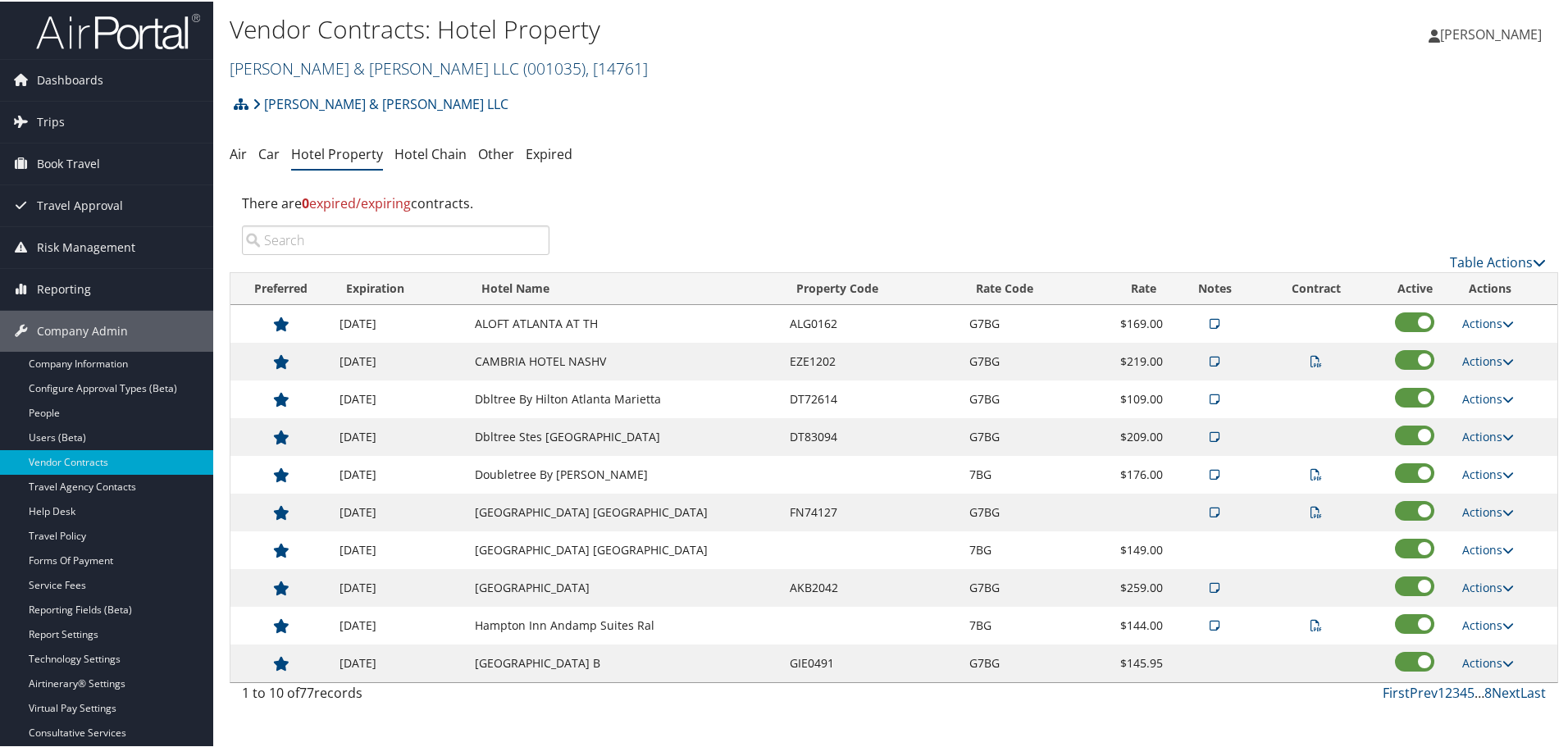
click at [299, 65] on link "Brasfield & Gorrie LLC ( 001035 ) , [ 14761 ]" at bounding box center [438, 66] width 418 height 22
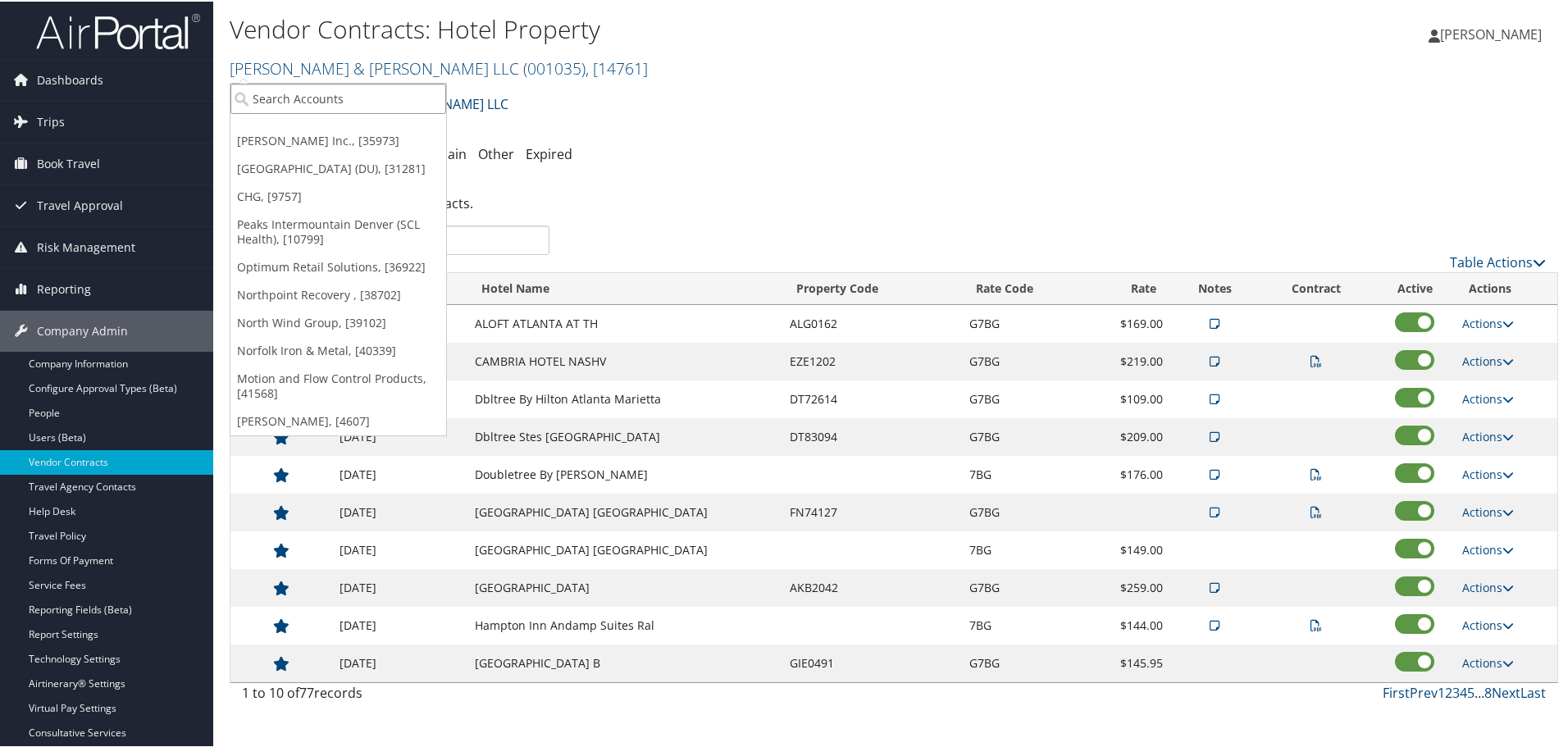
click at [288, 102] on input "search" at bounding box center [338, 96] width 216 height 30
type input "cafe z"
click at [290, 134] on div "Cafe Zupas (301518), [14635]" at bounding box center [338, 127] width 234 height 15
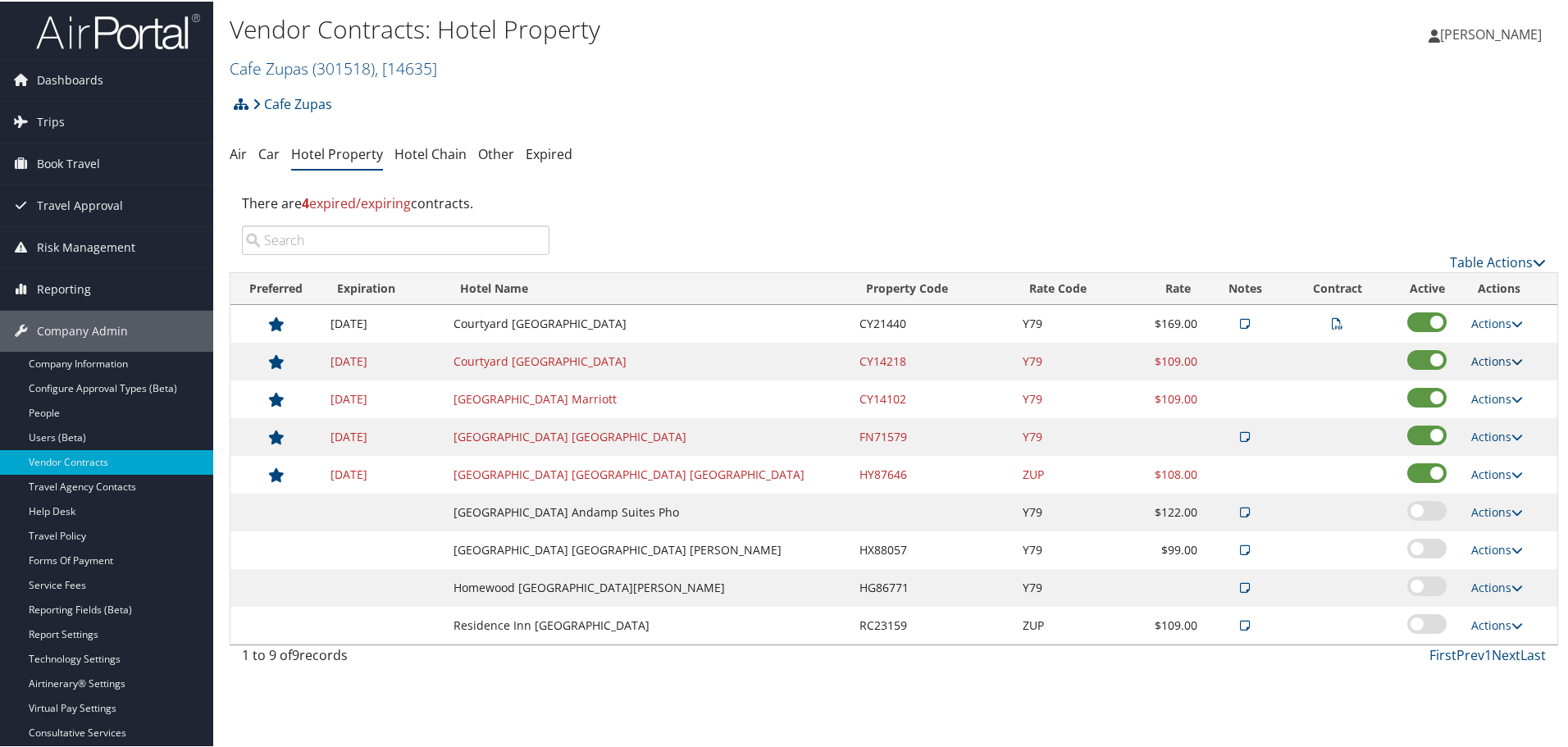
click at [1492, 357] on link "Actions" at bounding box center [1497, 360] width 51 height 16
click at [1492, 413] on link "Delete" at bounding box center [1488, 412] width 63 height 28
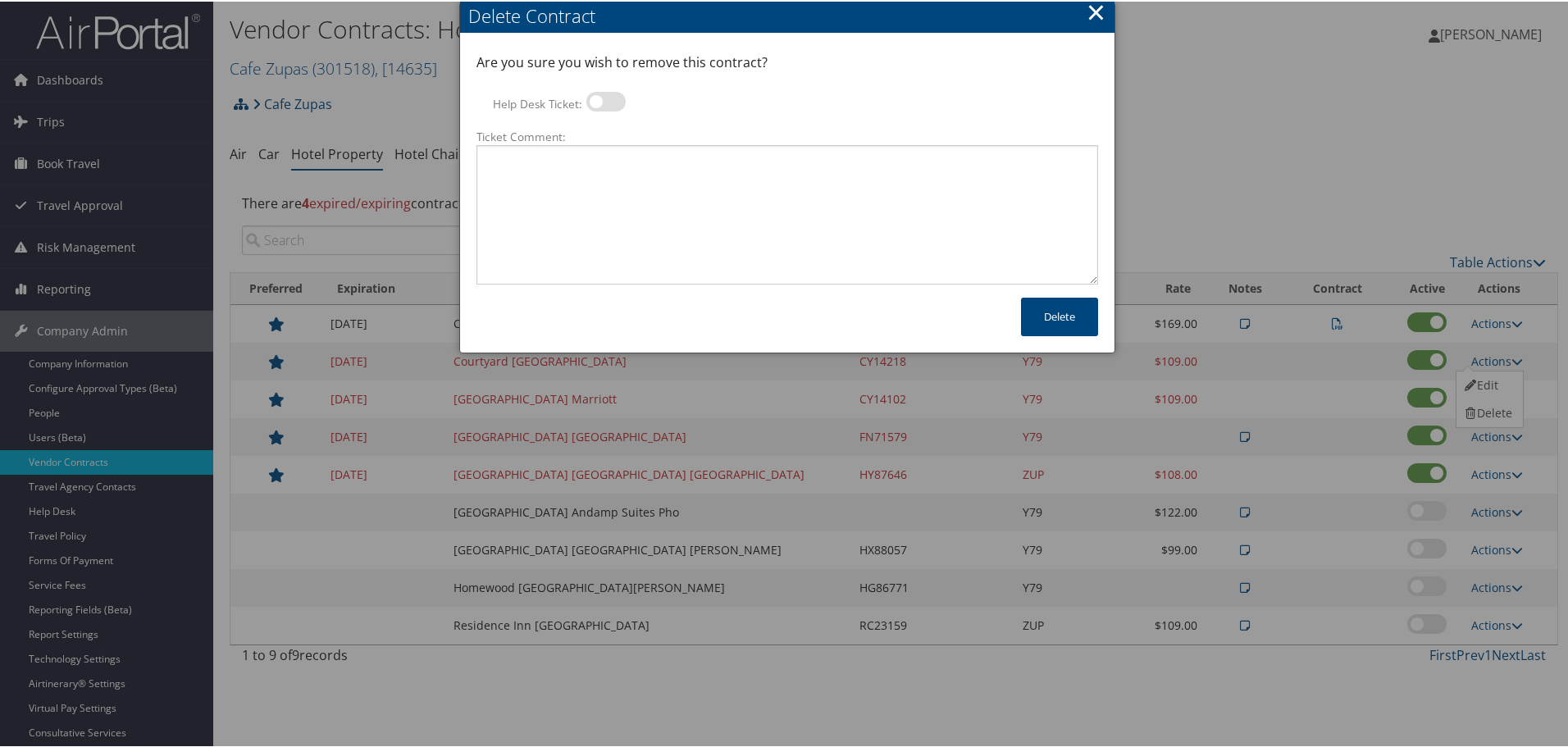
click at [607, 98] on label at bounding box center [606, 100] width 39 height 20
click at [605, 98] on input "Help Desk Ticket:" at bounding box center [600, 102] width 10 height 10
checkbox input "true"
click at [619, 175] on textarea "Ticket Comment:" at bounding box center [787, 213] width 621 height 139
paste textarea "Rates no longer active; remove from profile and preferred status."
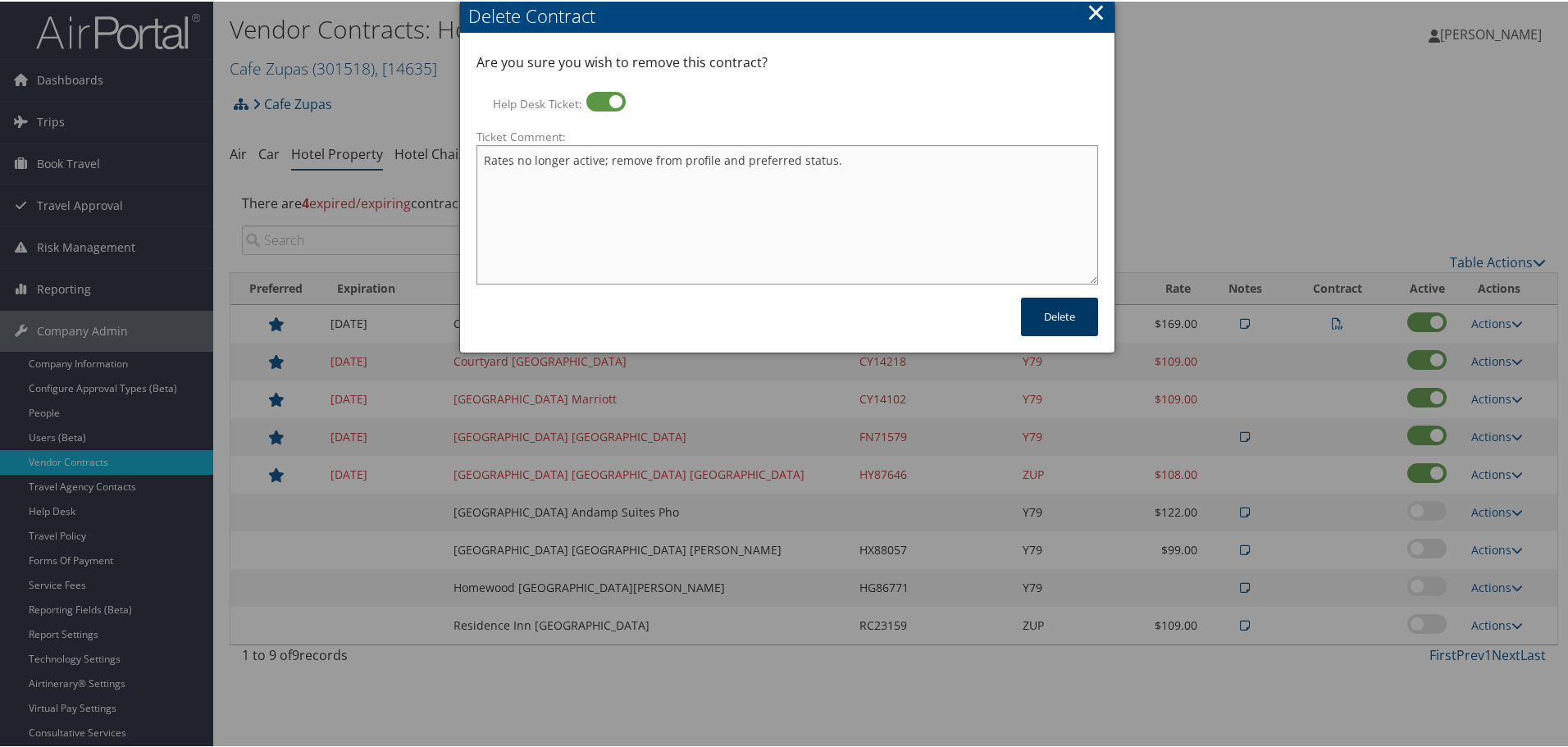
type textarea "Rates no longer active; remove from profile and preferred status."
click at [1067, 325] on button "Delete" at bounding box center [1060, 315] width 77 height 38
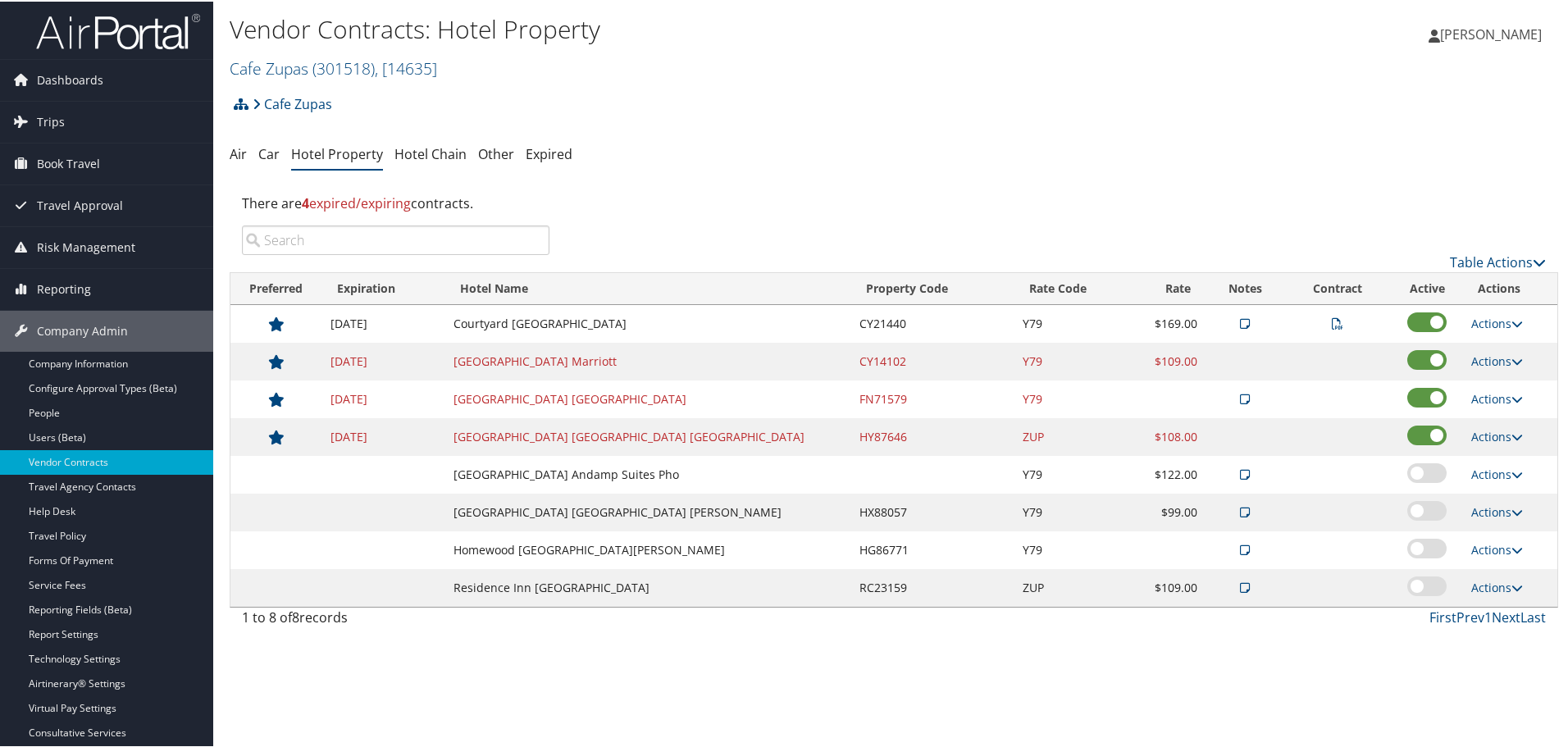
click at [943, 169] on div "Cafe Zupas Account Structure Cafe Zupas (301518) ACTIVE Create Child × Create C…" at bounding box center [894, 360] width 1329 height 548
click at [1481, 356] on link "Actions" at bounding box center [1497, 360] width 51 height 16
click at [1481, 412] on link "Delete" at bounding box center [1488, 412] width 63 height 28
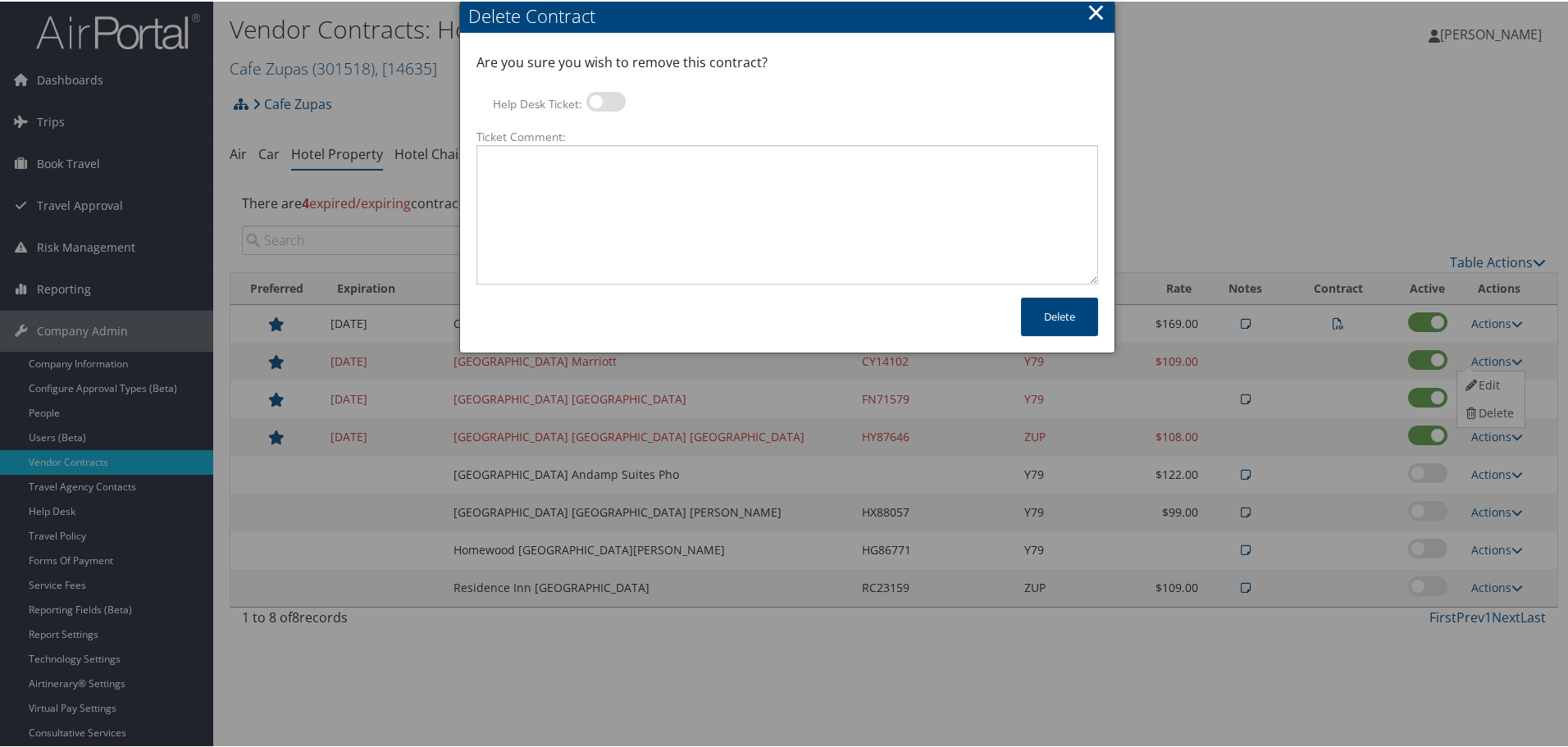
drag, startPoint x: 601, startPoint y: 107, endPoint x: 614, endPoint y: 177, distance: 71.2
click at [601, 107] on label at bounding box center [606, 100] width 39 height 20
click at [601, 107] on input "Help Desk Ticket:" at bounding box center [600, 102] width 10 height 10
checkbox input "true"
click at [614, 177] on textarea "Ticket Comment:" at bounding box center [787, 213] width 621 height 139
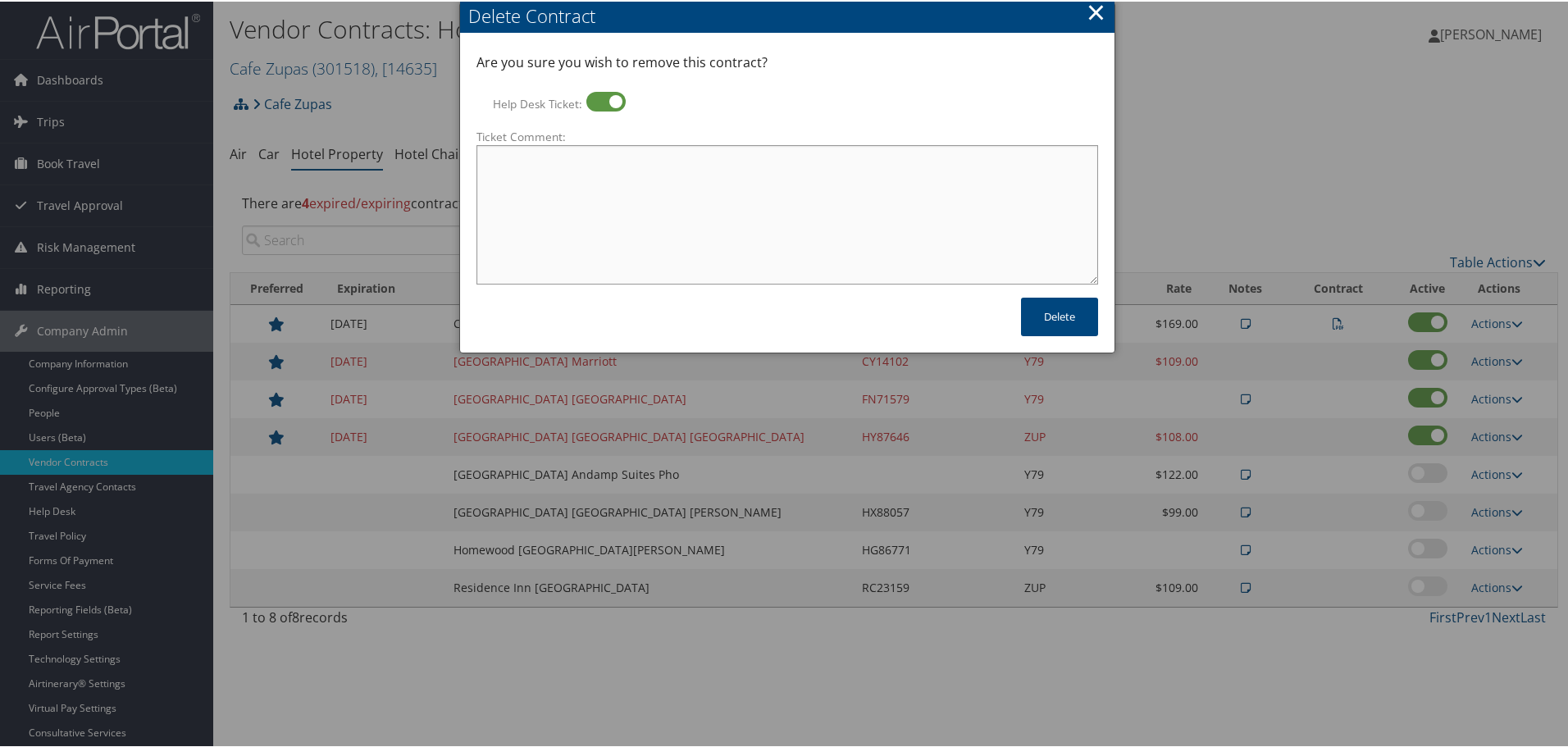
paste textarea "Rates no longer active; remove from profile and preferred status."
type textarea "Rates no longer active; remove from profile and preferred status."
click at [1061, 321] on button "Delete" at bounding box center [1060, 315] width 77 height 38
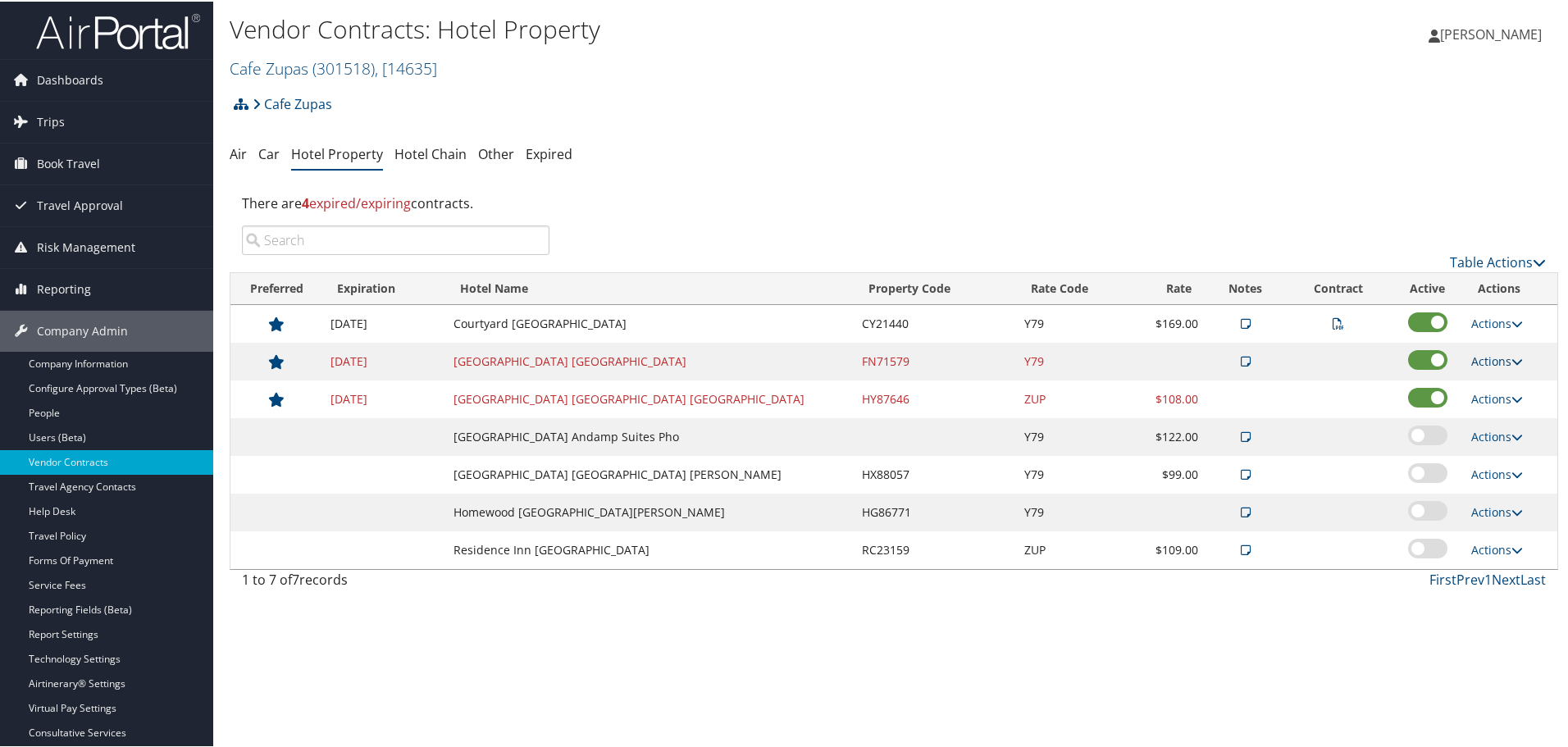
click at [1479, 360] on link "Actions" at bounding box center [1497, 360] width 51 height 16
click at [1493, 403] on link "Edit" at bounding box center [1502, 412] width 89 height 28
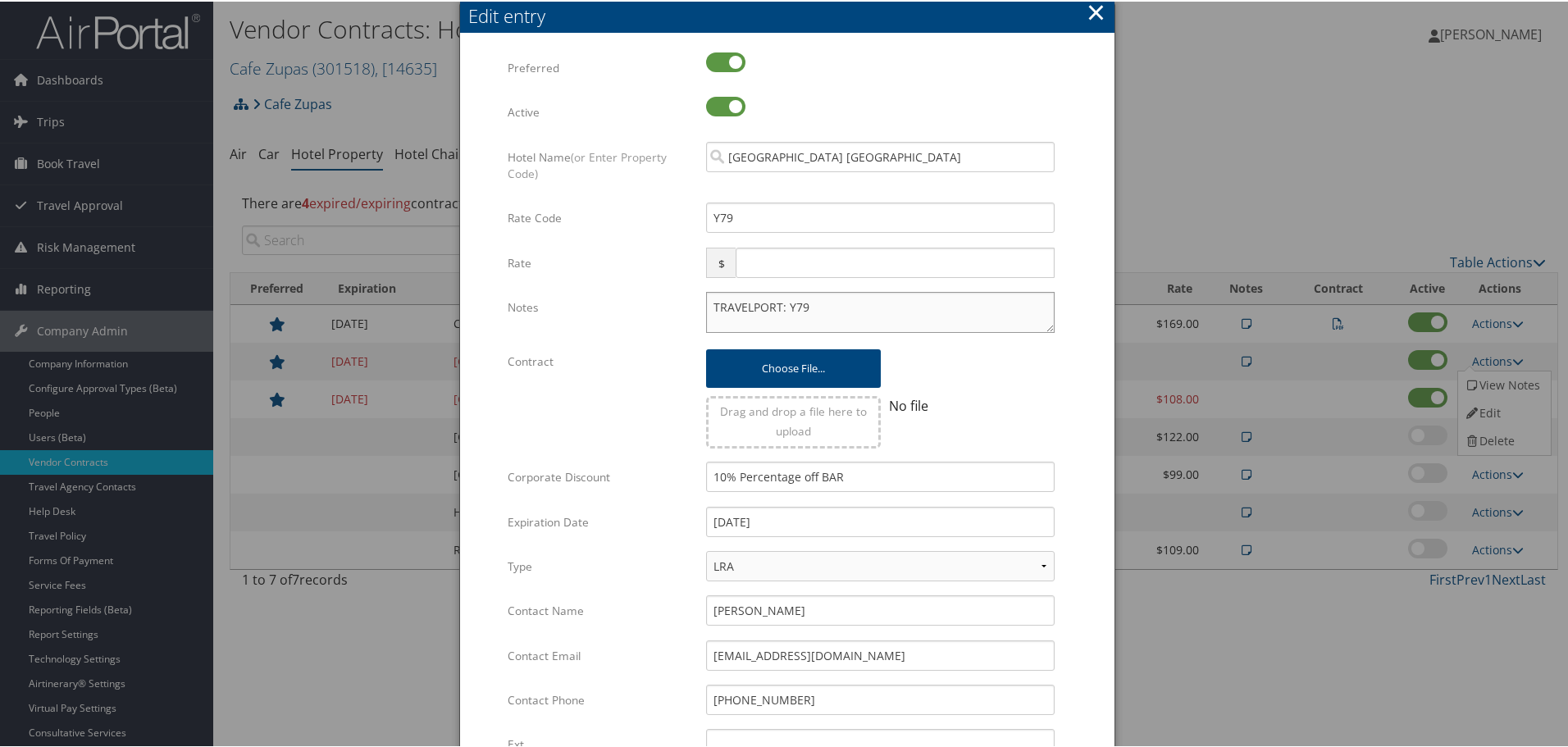
click at [707, 306] on textarea "TRAVELPORT: Y79" at bounding box center [880, 310] width 349 height 41
paste textarea "Rates tested in [GEOGRAPHIC_DATA] [DATE];"
type textarea "Rates tested in TP+ Sep 2025; TRAVELPORT: Y79"
click at [826, 519] on input "12/31/2024" at bounding box center [880, 519] width 349 height 30
type input "[DATE]"
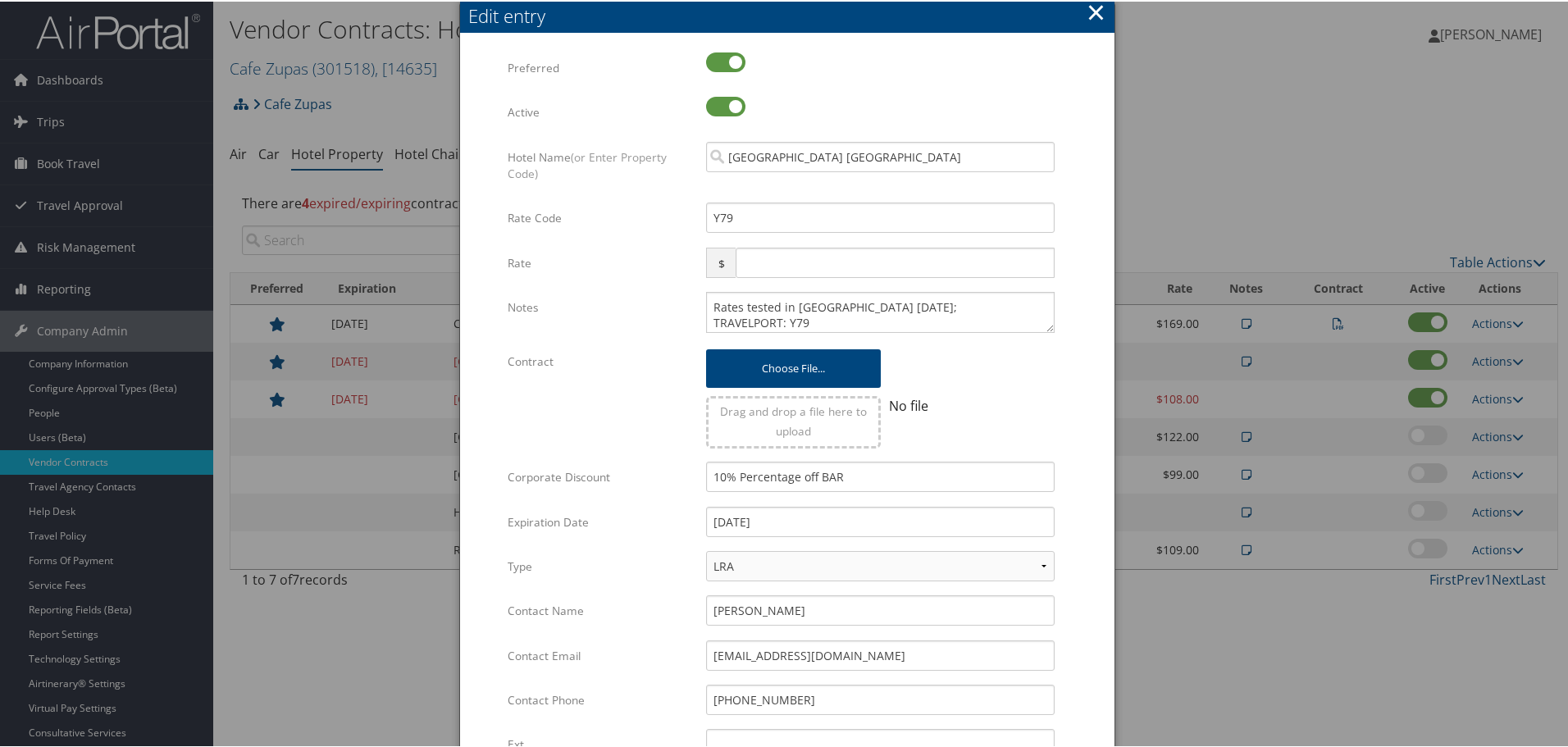
click at [1066, 413] on form "Multiple values The selected items contain different values for this input. To …" at bounding box center [787, 501] width 621 height 900
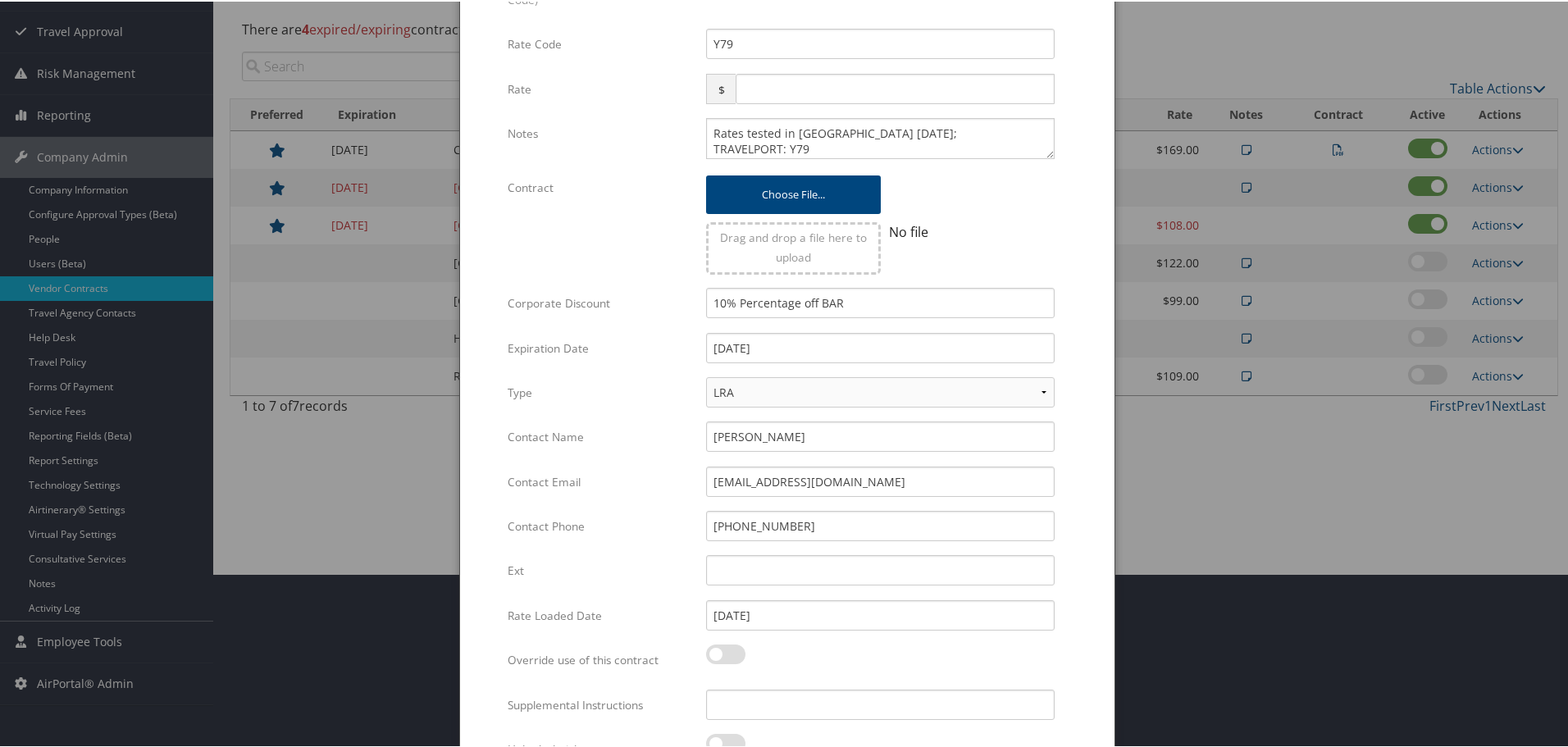
scroll to position [259, 0]
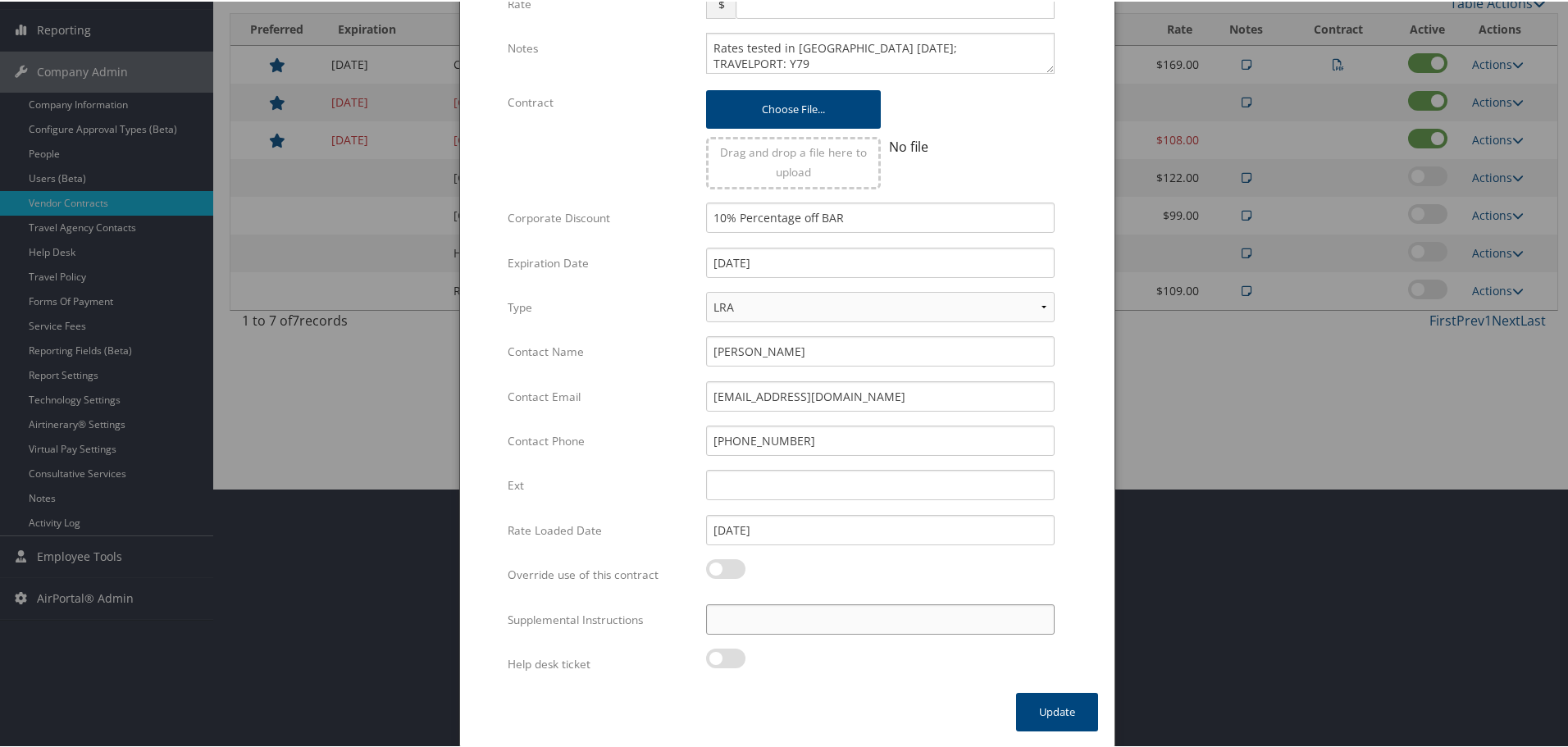
click at [849, 616] on input "Supplemental Instructions" at bounding box center [880, 618] width 349 height 30
paste input "SAB Prop ID -"
paste input "29590"
type input "SAB Prop ID - 29590"
click at [1027, 706] on button "Update" at bounding box center [1057, 711] width 82 height 38
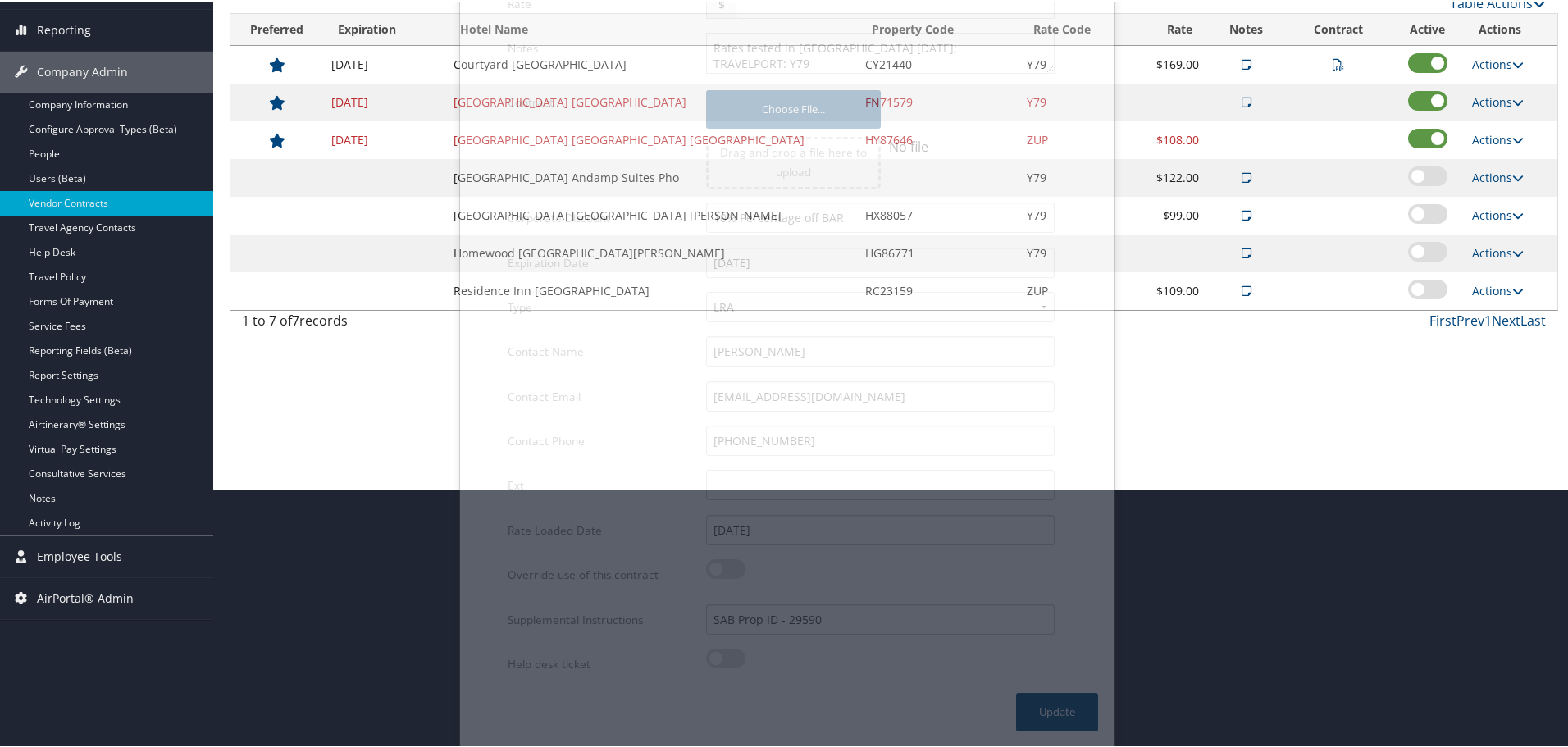
scroll to position [130, 0]
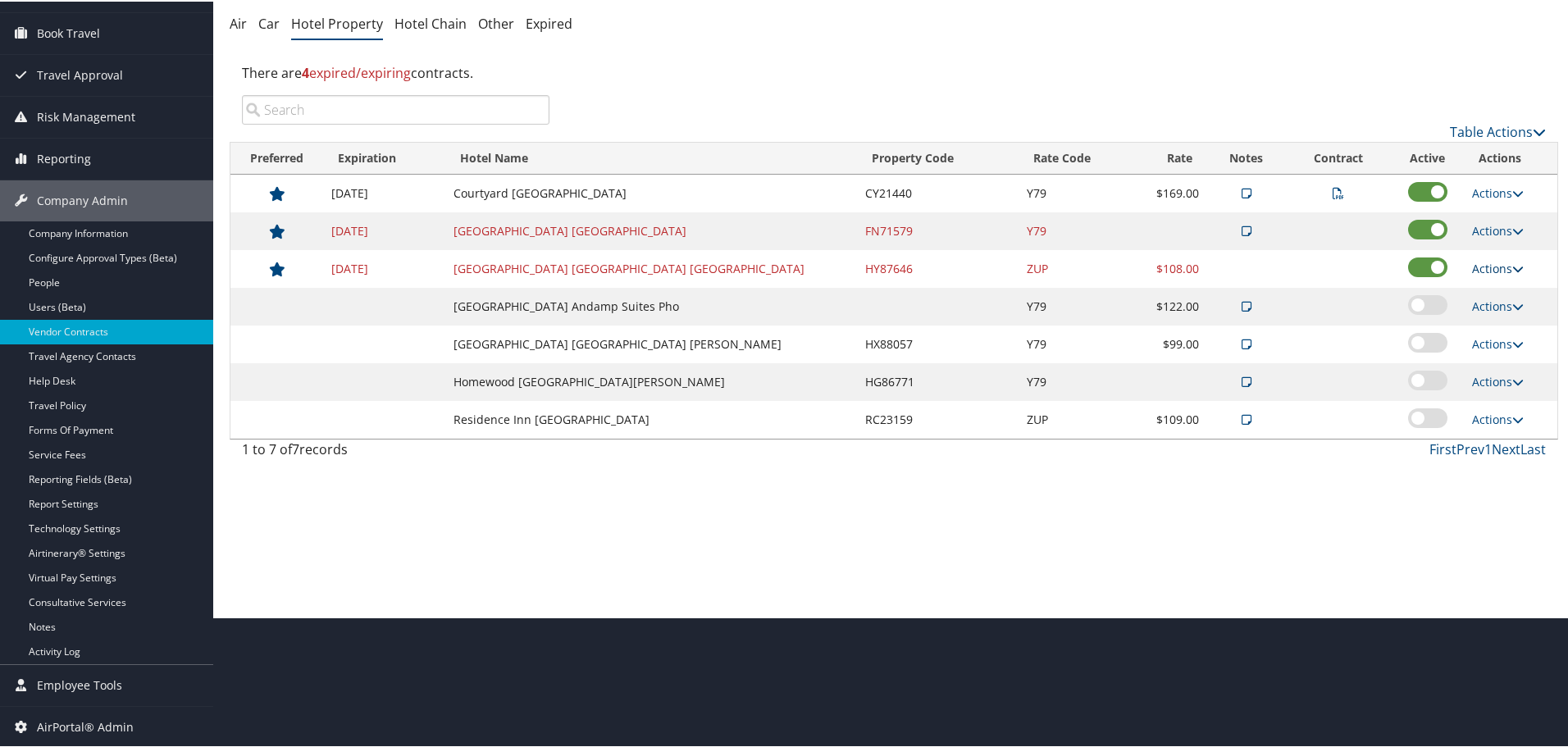
click at [1477, 265] on link "Actions" at bounding box center [1498, 267] width 51 height 16
drag, startPoint x: 1495, startPoint y: 288, endPoint x: 1478, endPoint y: 294, distance: 18.0
click at [1494, 288] on link "Edit" at bounding box center [1490, 291] width 63 height 28
select select "NLRA"
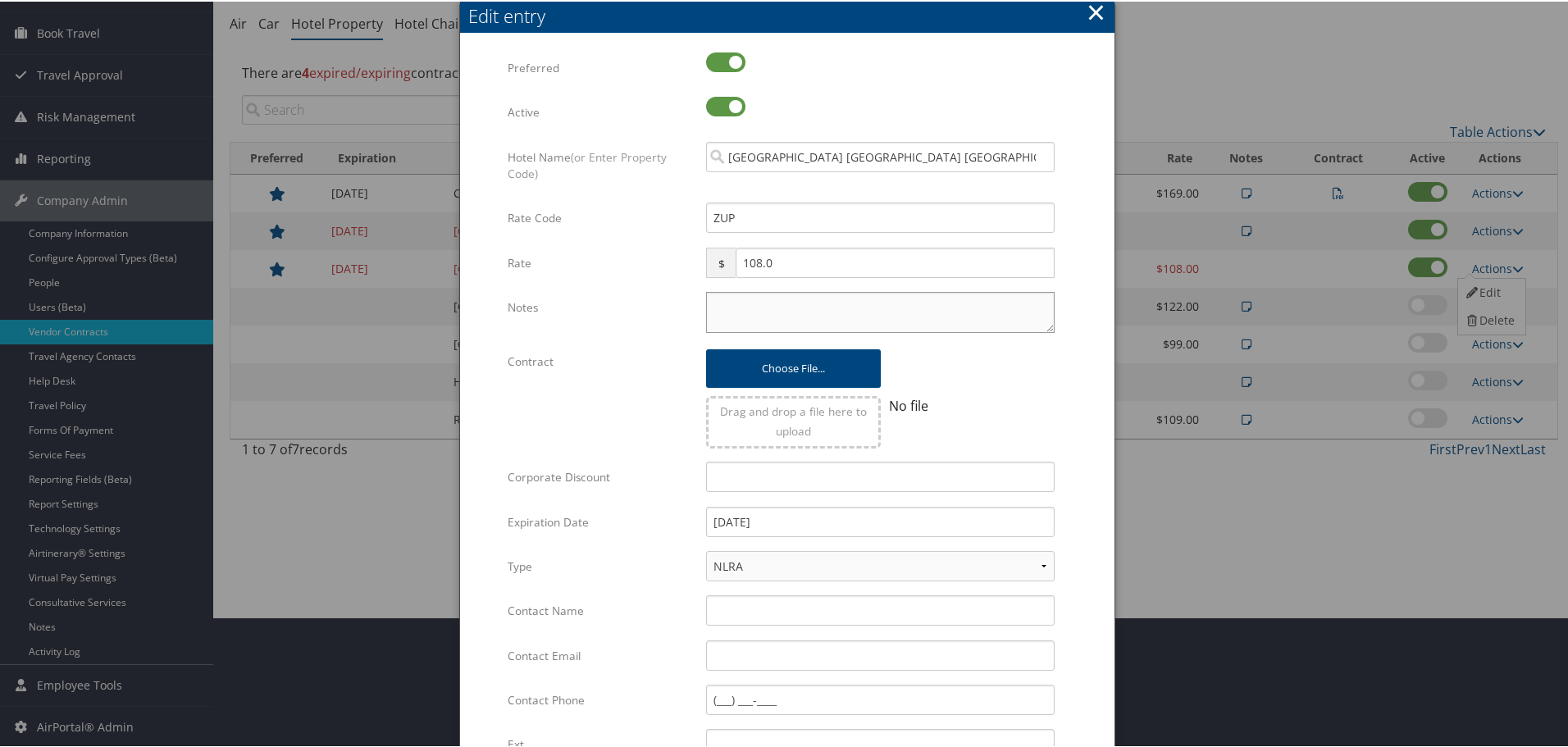
click at [745, 303] on textarea "Notes" at bounding box center [880, 310] width 349 height 41
paste textarea "Rates tested in [GEOGRAPHIC_DATA] [DATE];"
type textarea "Rates tested in [GEOGRAPHIC_DATA] [DATE];"
click at [853, 524] on input "12/31/2024" at bounding box center [880, 519] width 349 height 30
type input "[DATE]"
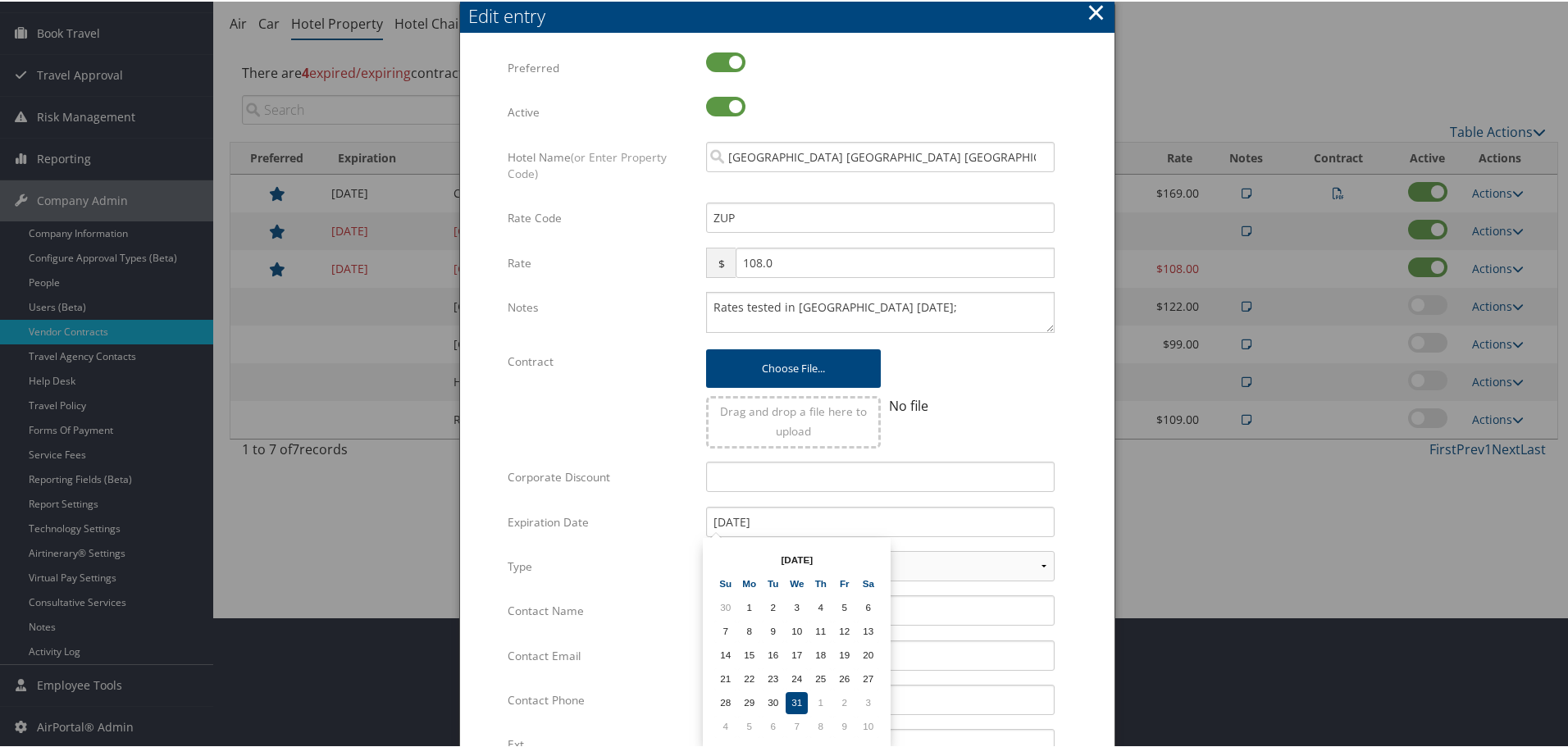
click at [1079, 490] on form "Multiple values The selected items contain different values for this input. To …" at bounding box center [787, 501] width 621 height 900
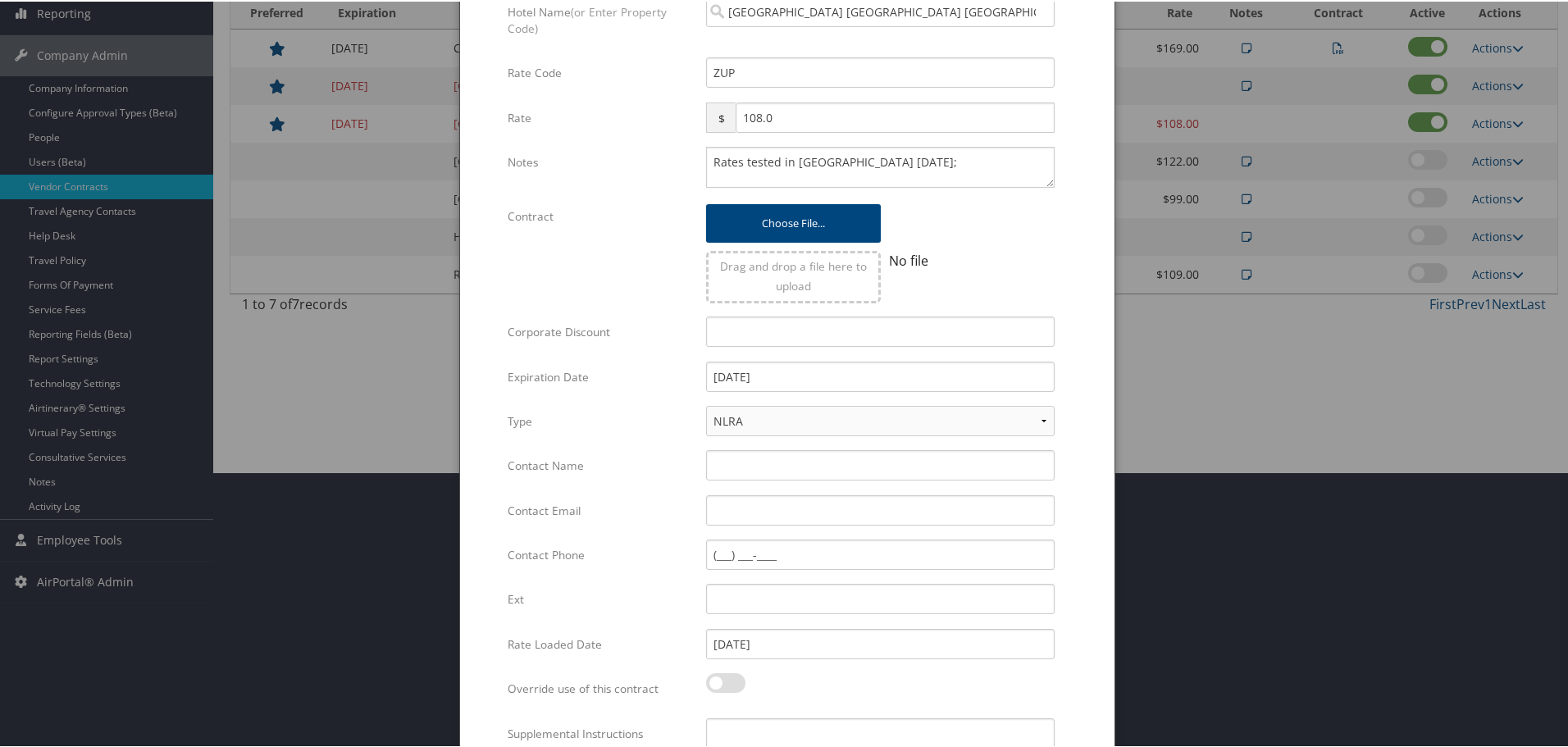
scroll to position [389, 0]
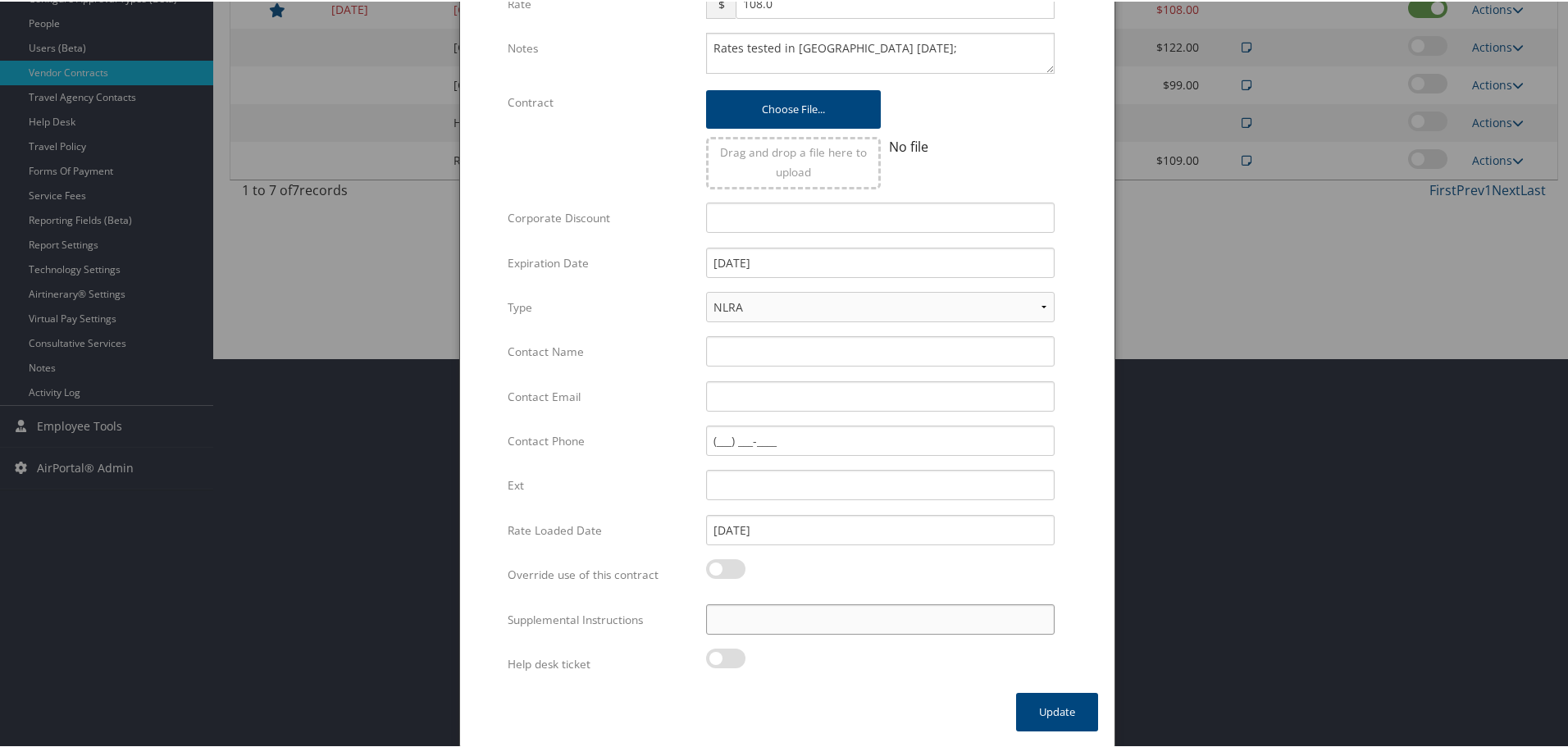
click at [870, 622] on input "Supplemental Instructions" at bounding box center [880, 618] width 349 height 30
paste input "SAB Prop ID -"
paste input "041637"
type input "SAB Prop ID - 041637"
click at [1060, 705] on button "Update" at bounding box center [1057, 711] width 82 height 38
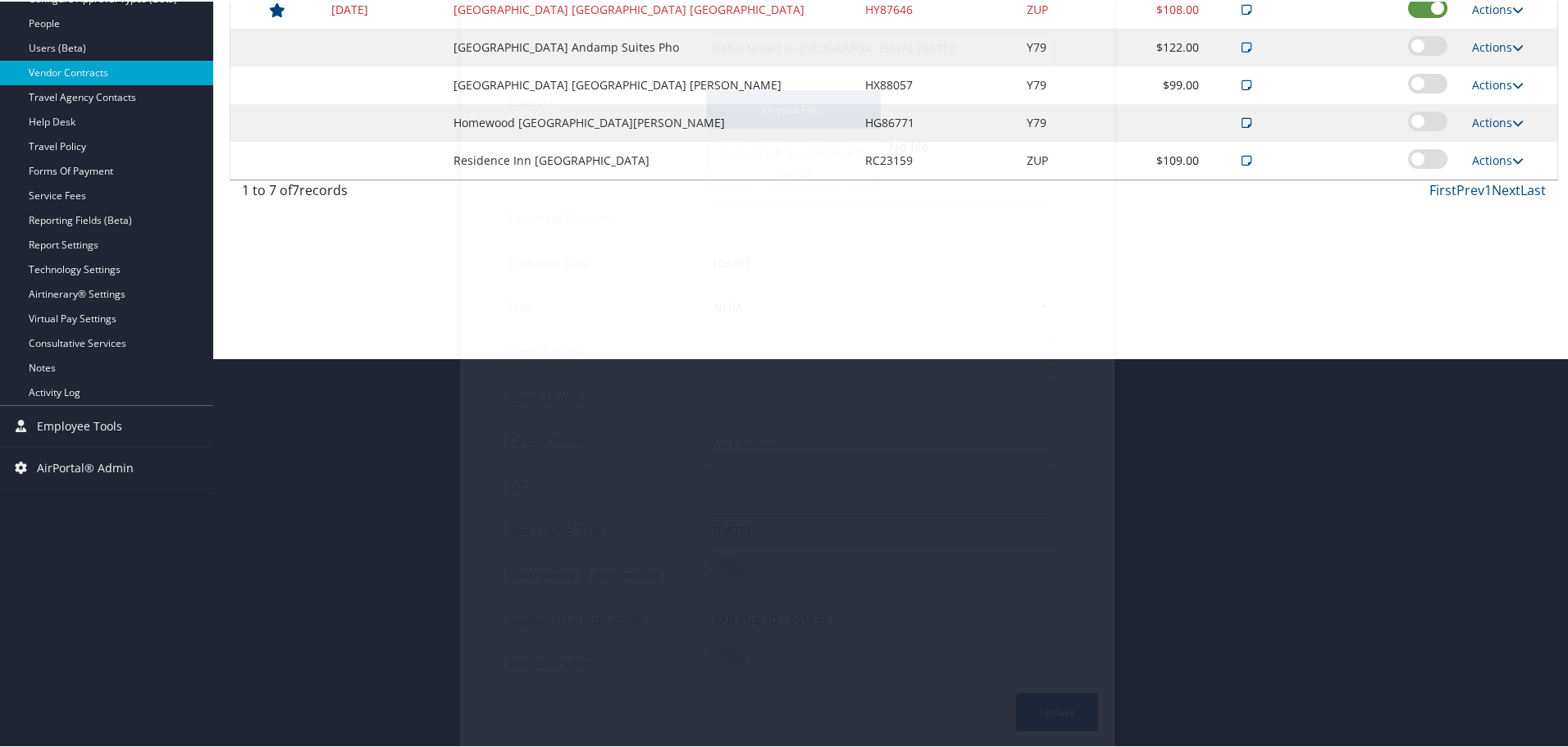
scroll to position [130, 0]
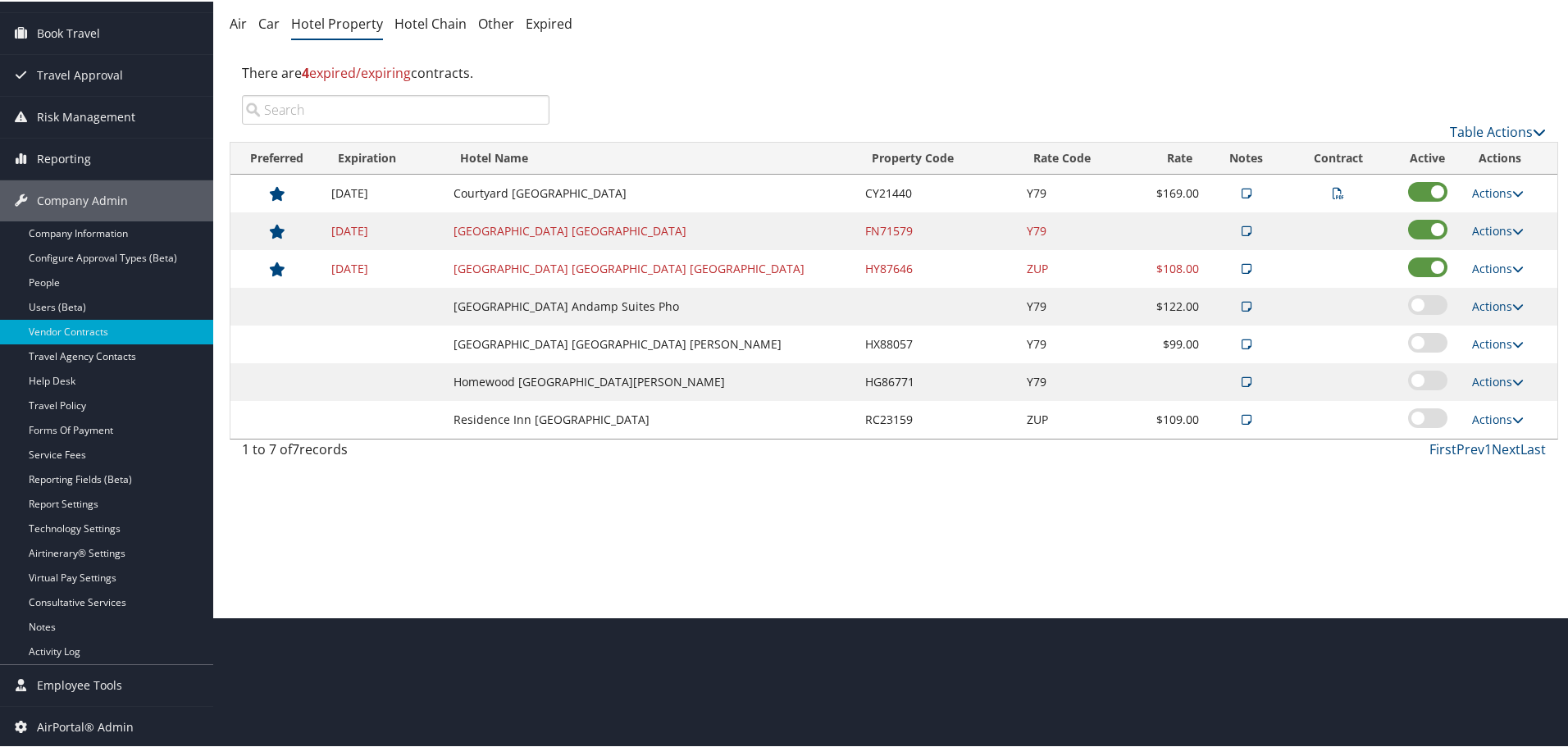
click at [777, 82] on div "There are 4 expired/expiring contracts." at bounding box center [894, 71] width 1329 height 44
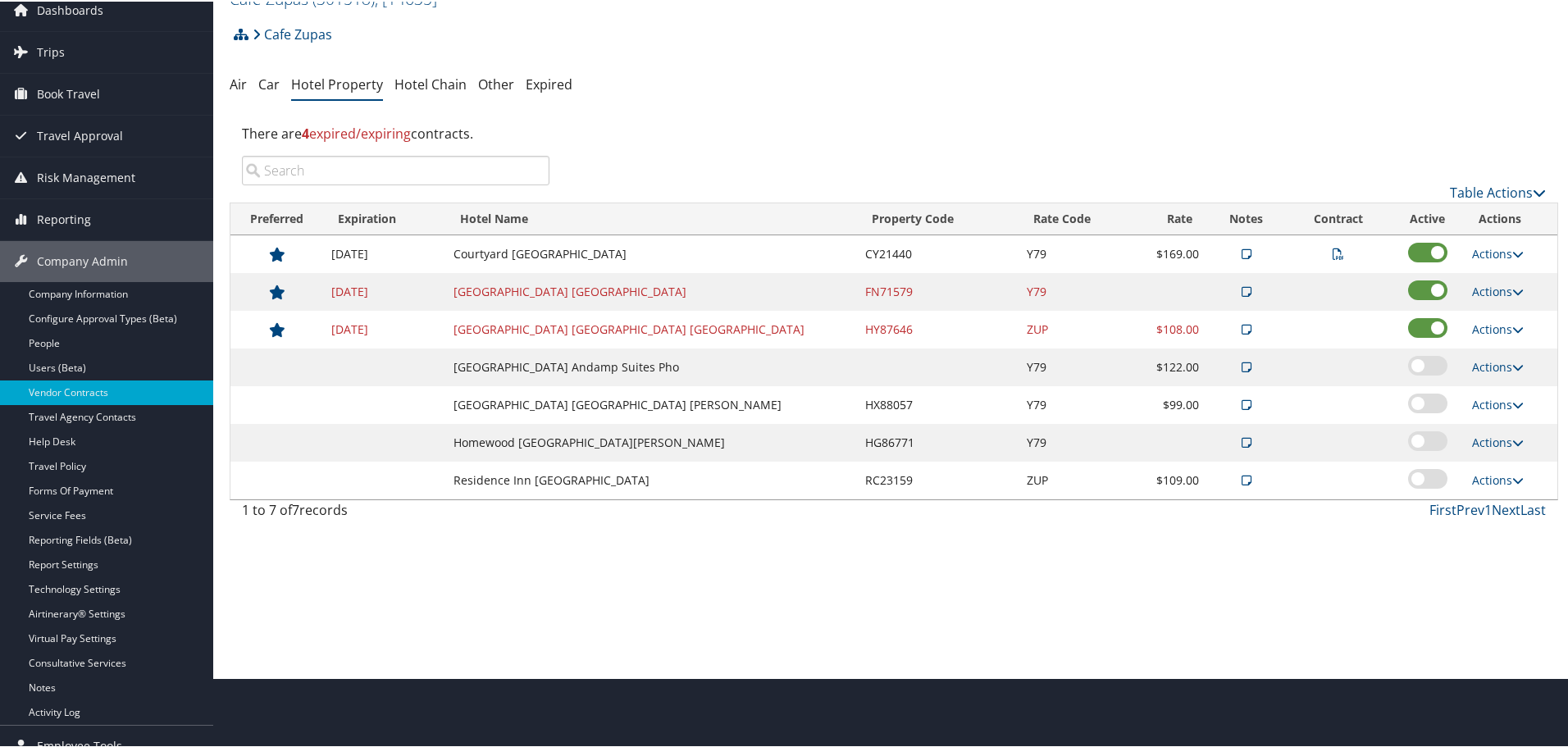
scroll to position [0, 0]
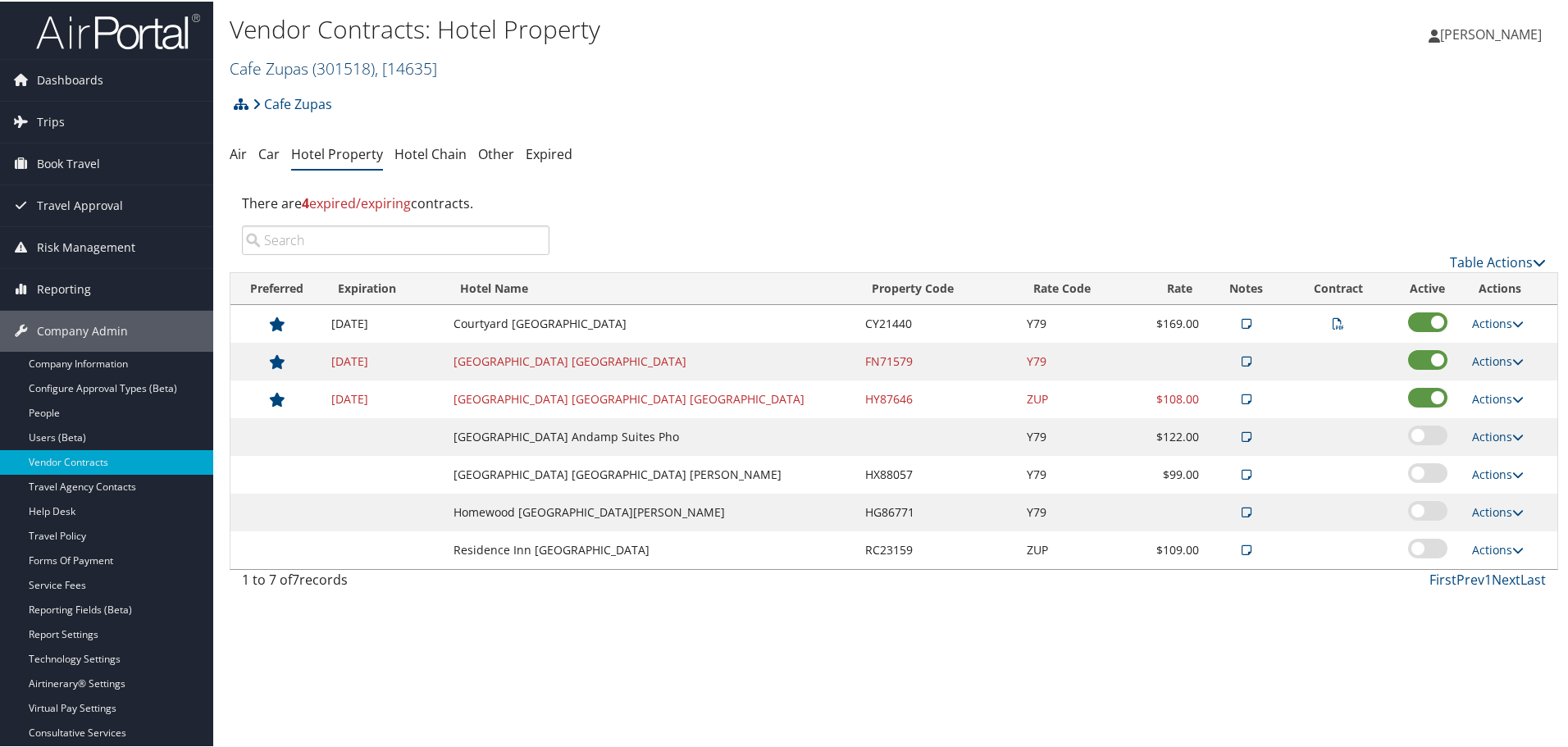
drag, startPoint x: 316, startPoint y: 64, endPoint x: 311, endPoint y: 72, distance: 9.4
click at [314, 65] on span "( 301518 )" at bounding box center [344, 66] width 63 height 22
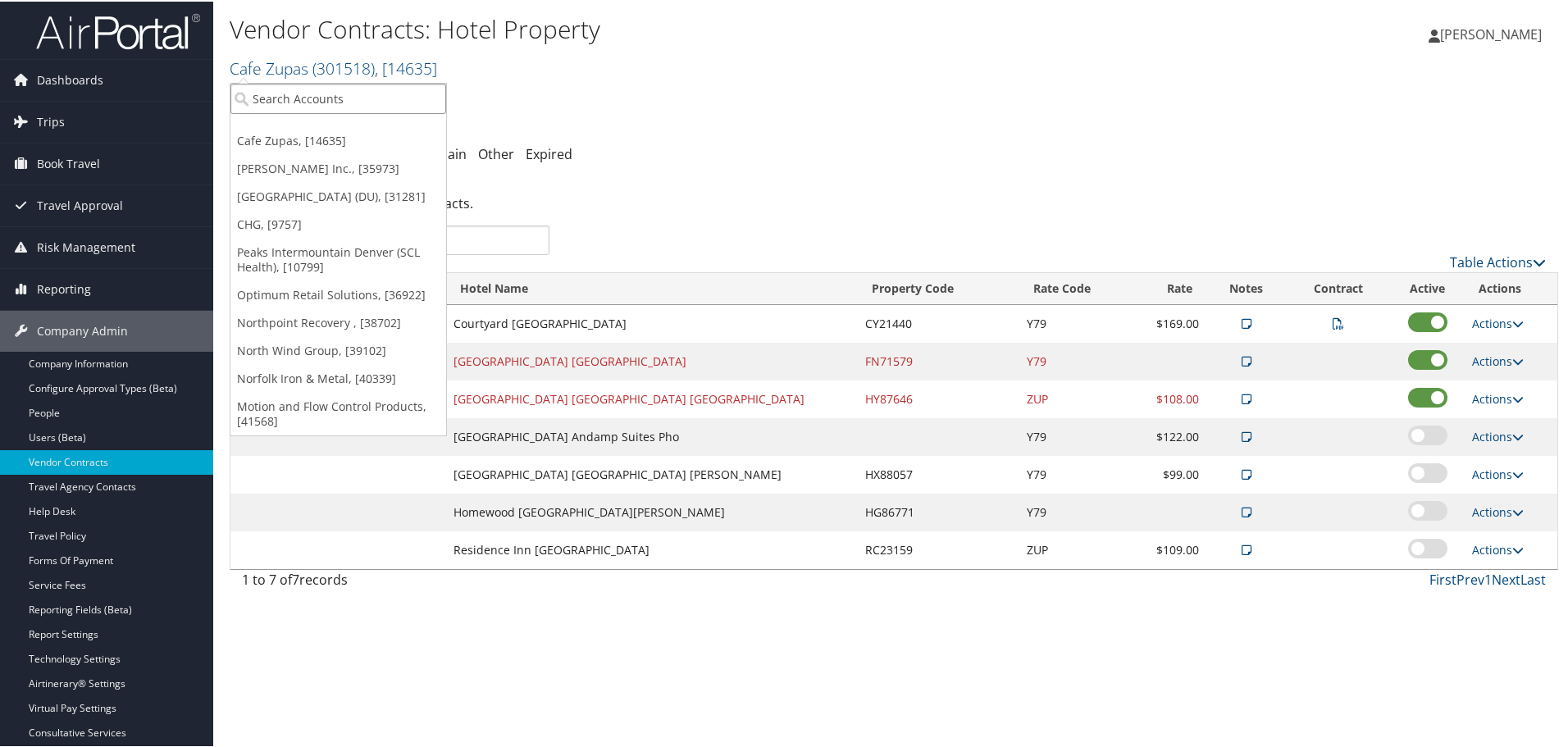
click at [303, 104] on input "search" at bounding box center [338, 96] width 216 height 30
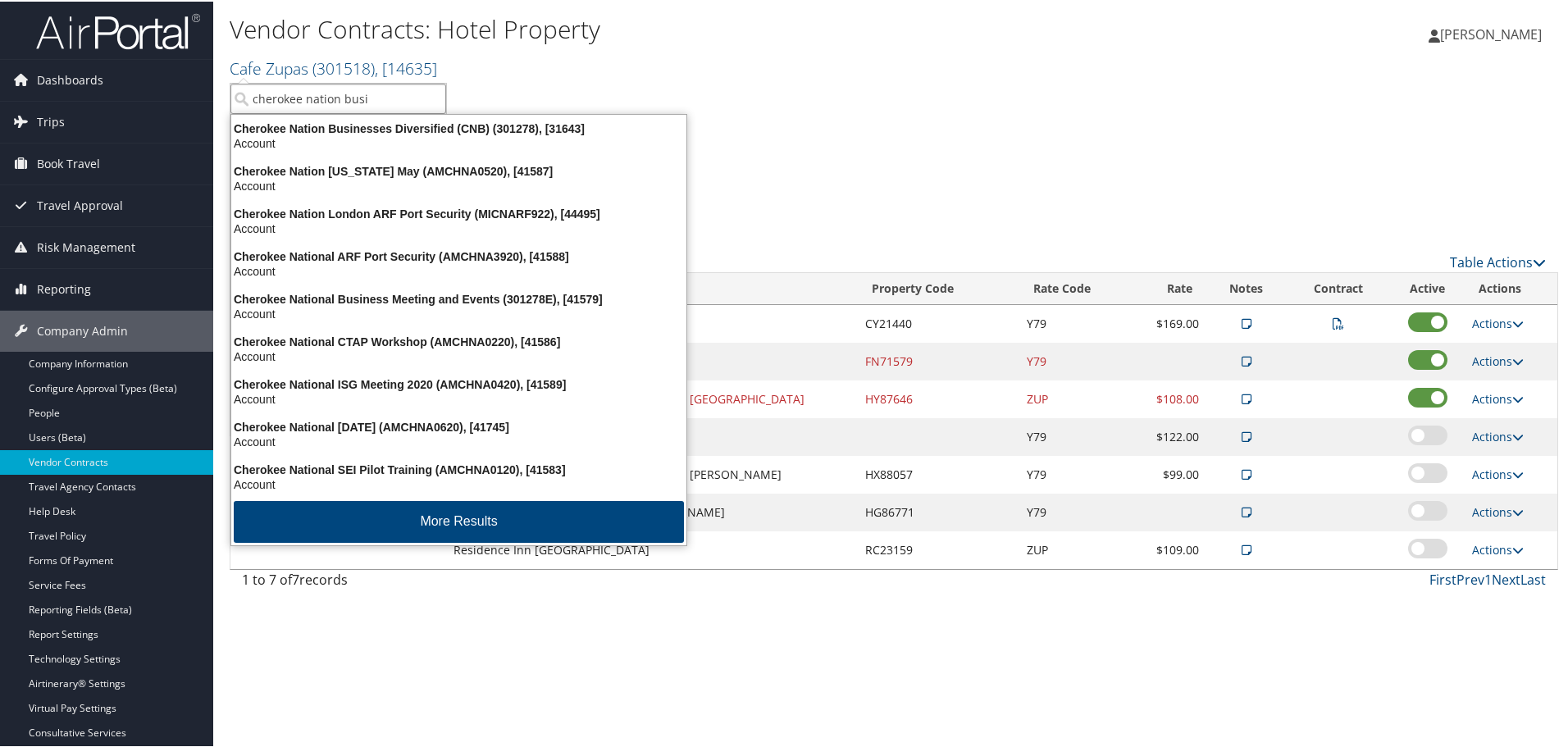
type input "cherokee nation busin"
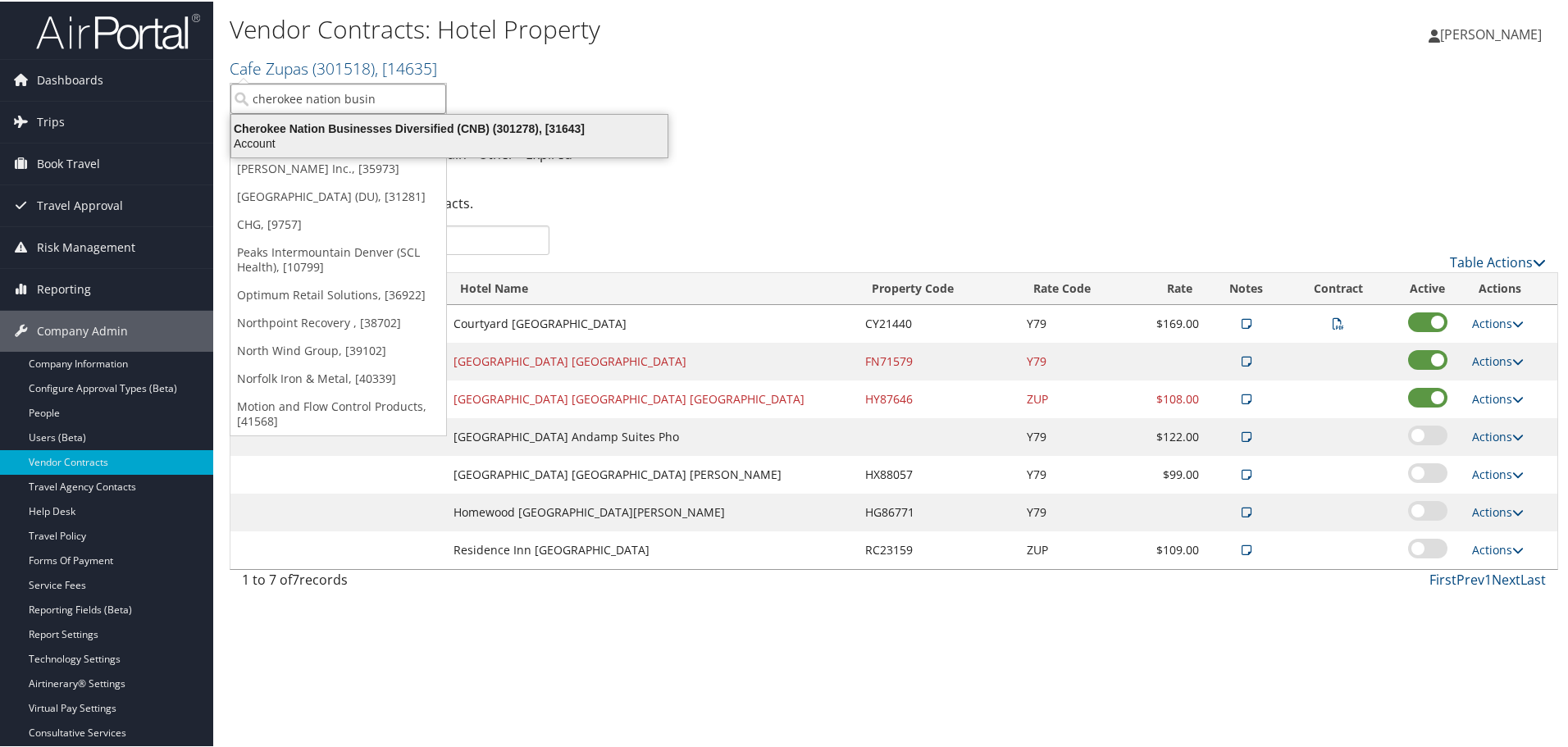
click at [327, 138] on div "Account" at bounding box center [449, 142] width 456 height 15
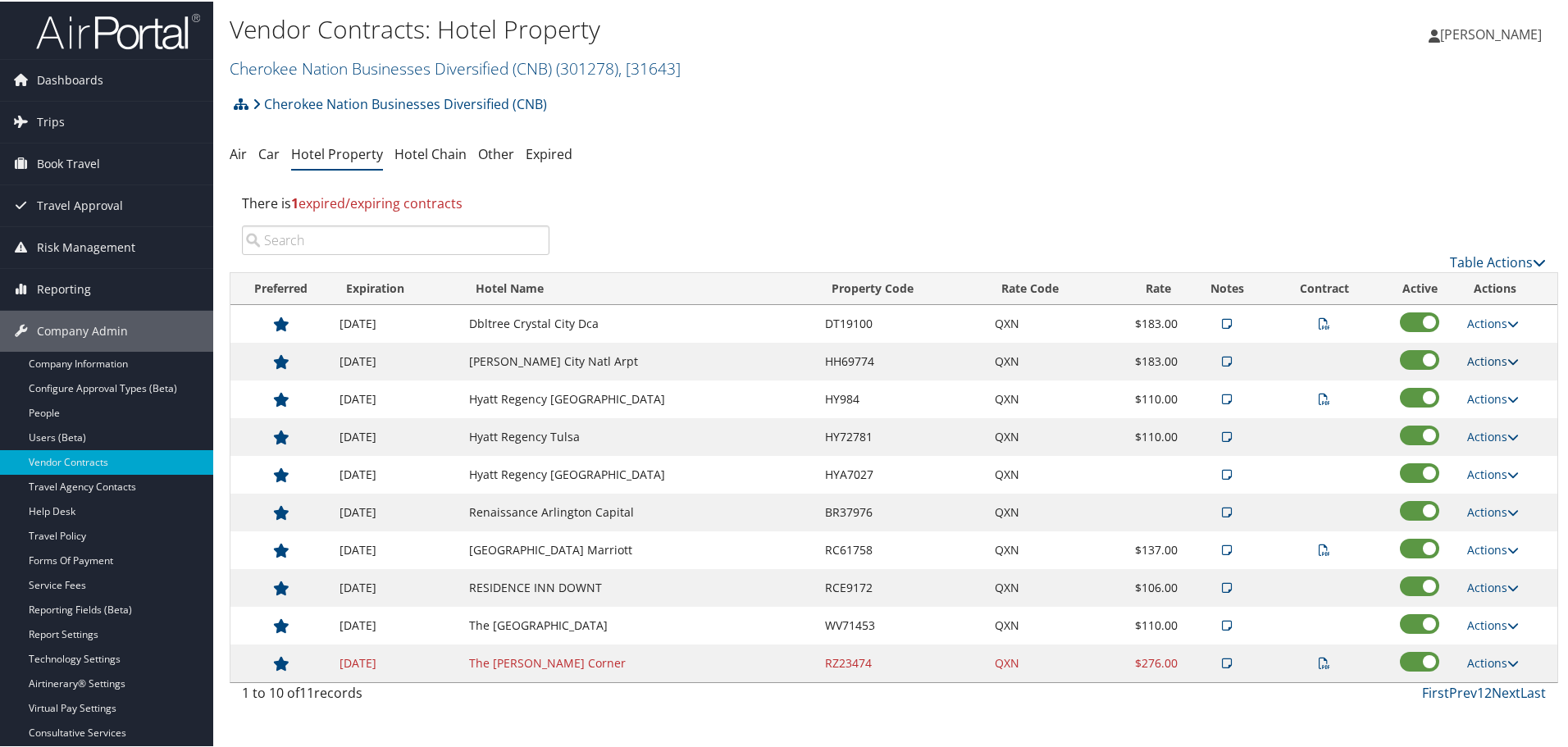
click at [1484, 359] on link "Actions" at bounding box center [1492, 360] width 51 height 16
click at [1486, 407] on link "Edit" at bounding box center [1507, 412] width 89 height 28
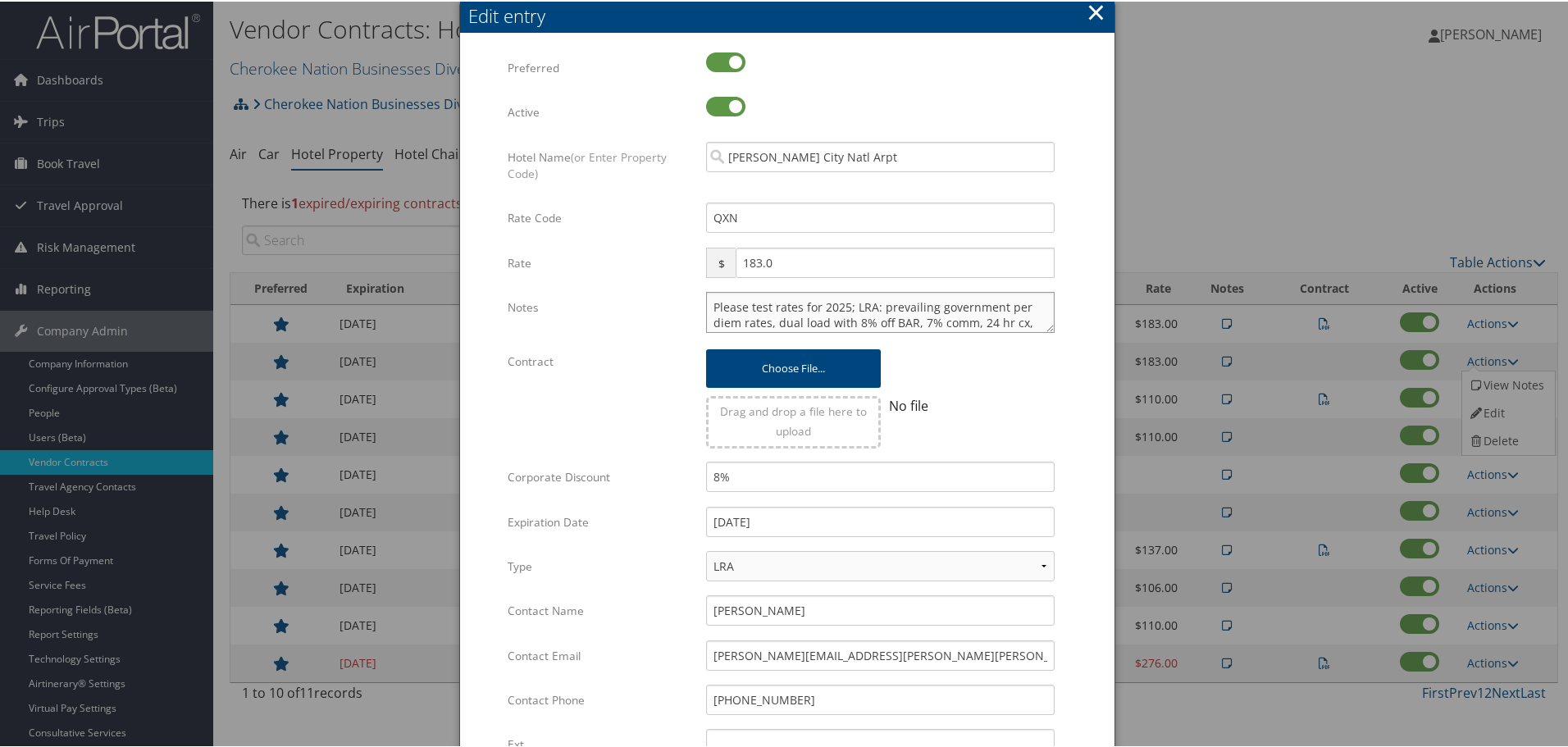
click at [707, 306] on textarea "Please test rates for 2025; LRA: prevailing government per diem rates, dual loa…" at bounding box center [880, 310] width 349 height 41
paste textarea "Rates tested in [GEOGRAPHIC_DATA] [DATE];"
type textarea "Rates tested in [GEOGRAPHIC_DATA] [DATE]; Please test rates for 2025; LRA: prev…"
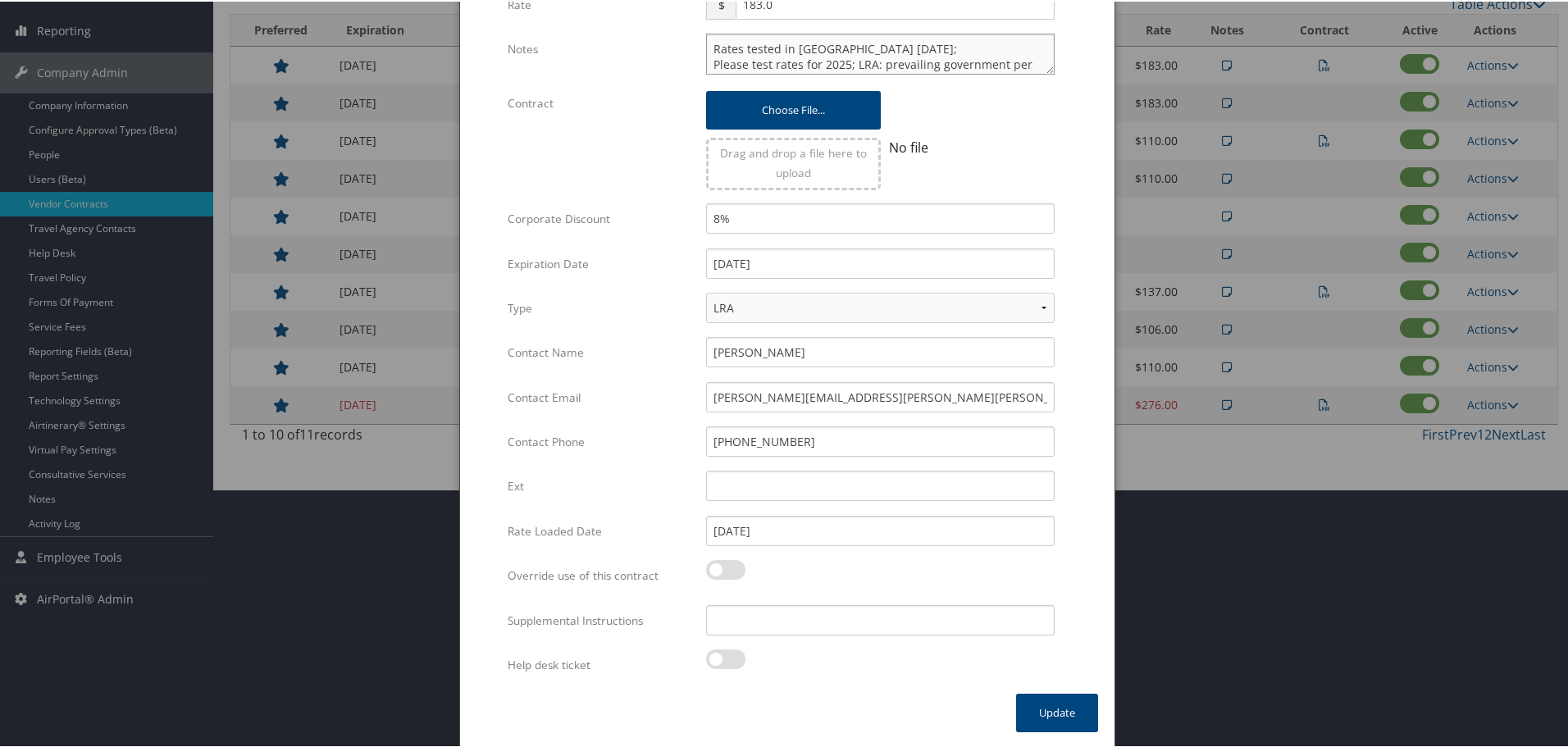
scroll to position [259, 0]
click at [841, 621] on input "Supplemental Instructions" at bounding box center [880, 618] width 349 height 30
paste input "SAB Prop ID -"
paste input "011438"
type input "SAB Prop ID - 011438"
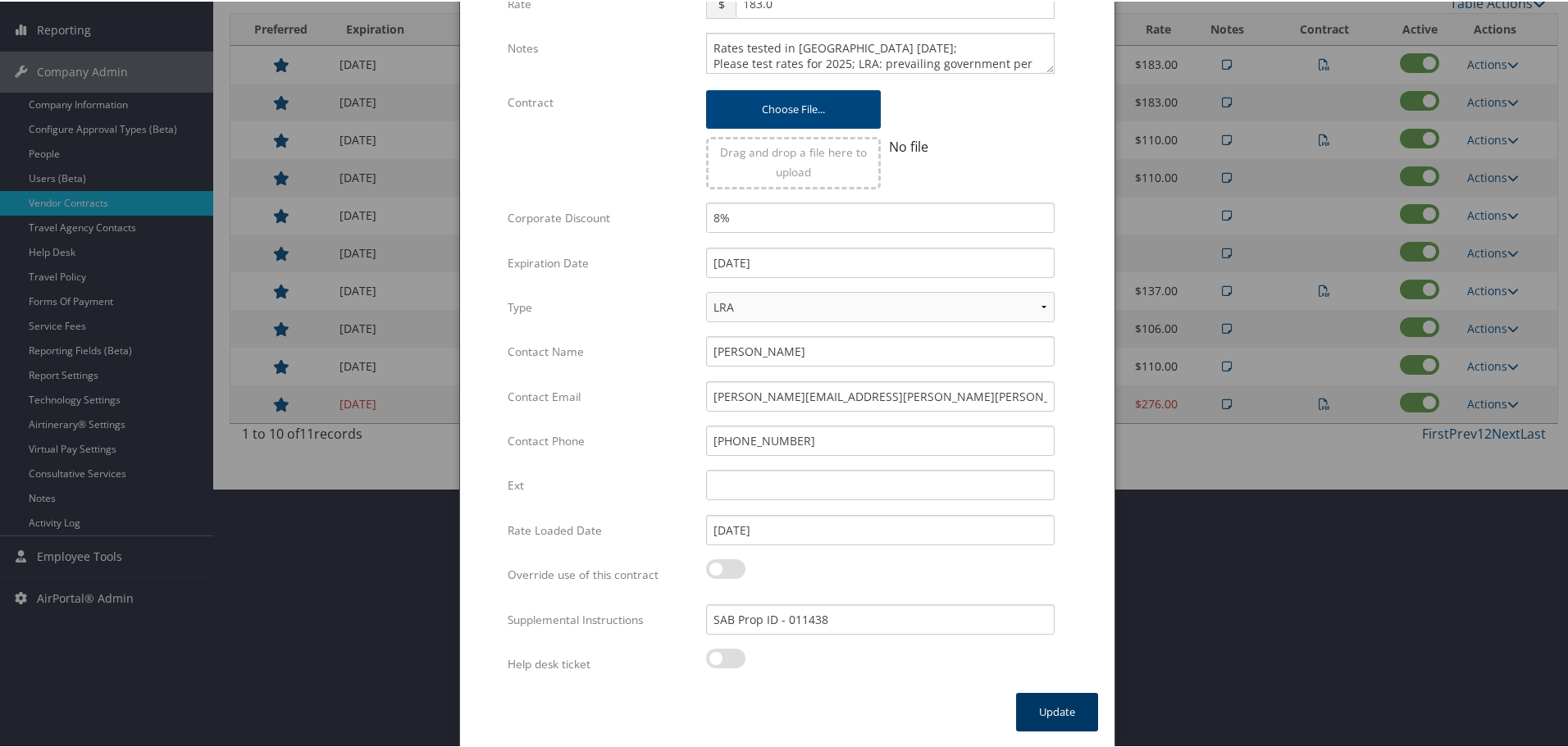
click at [1061, 709] on button "Update" at bounding box center [1057, 711] width 82 height 38
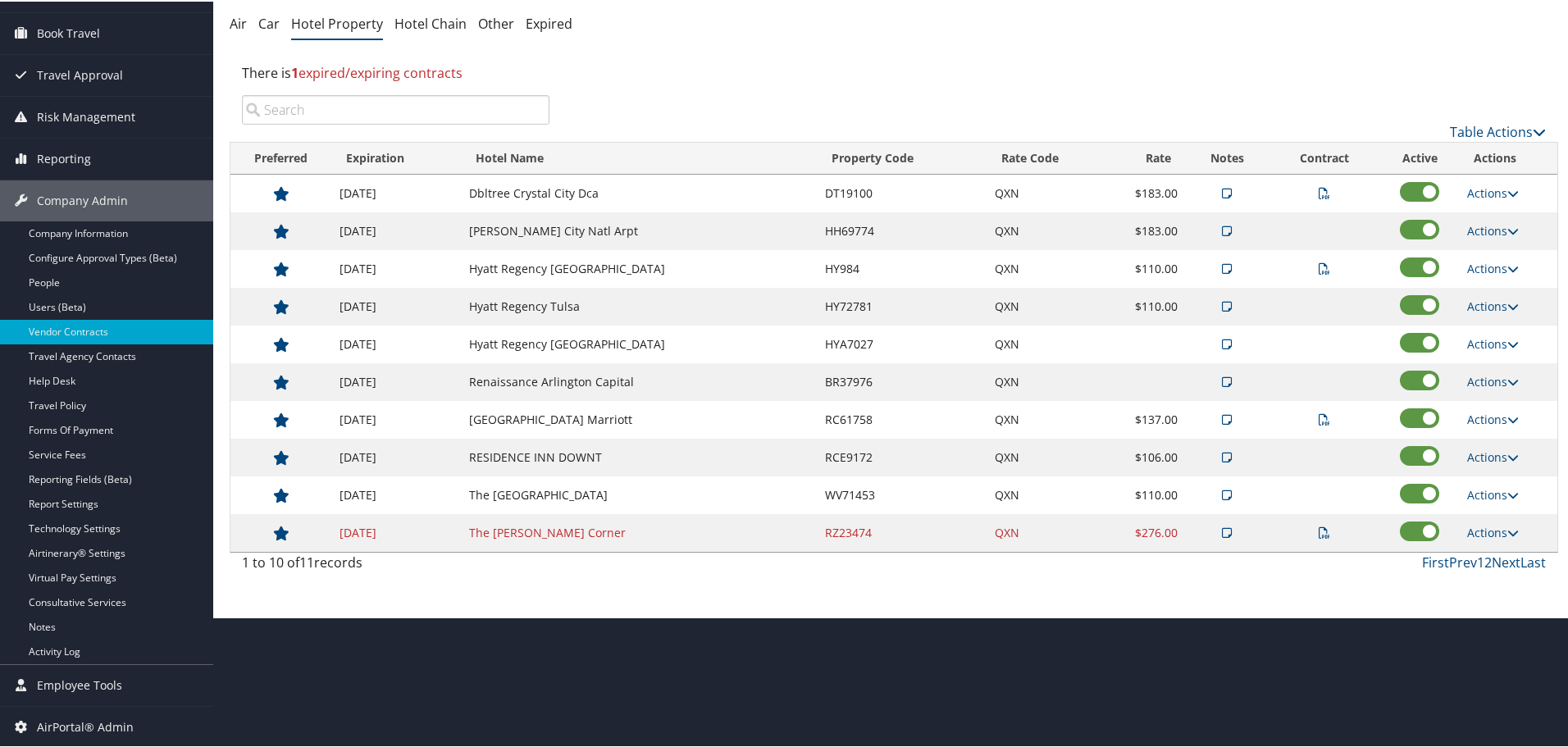
scroll to position [130, 0]
click at [1488, 264] on link "Actions" at bounding box center [1492, 267] width 51 height 16
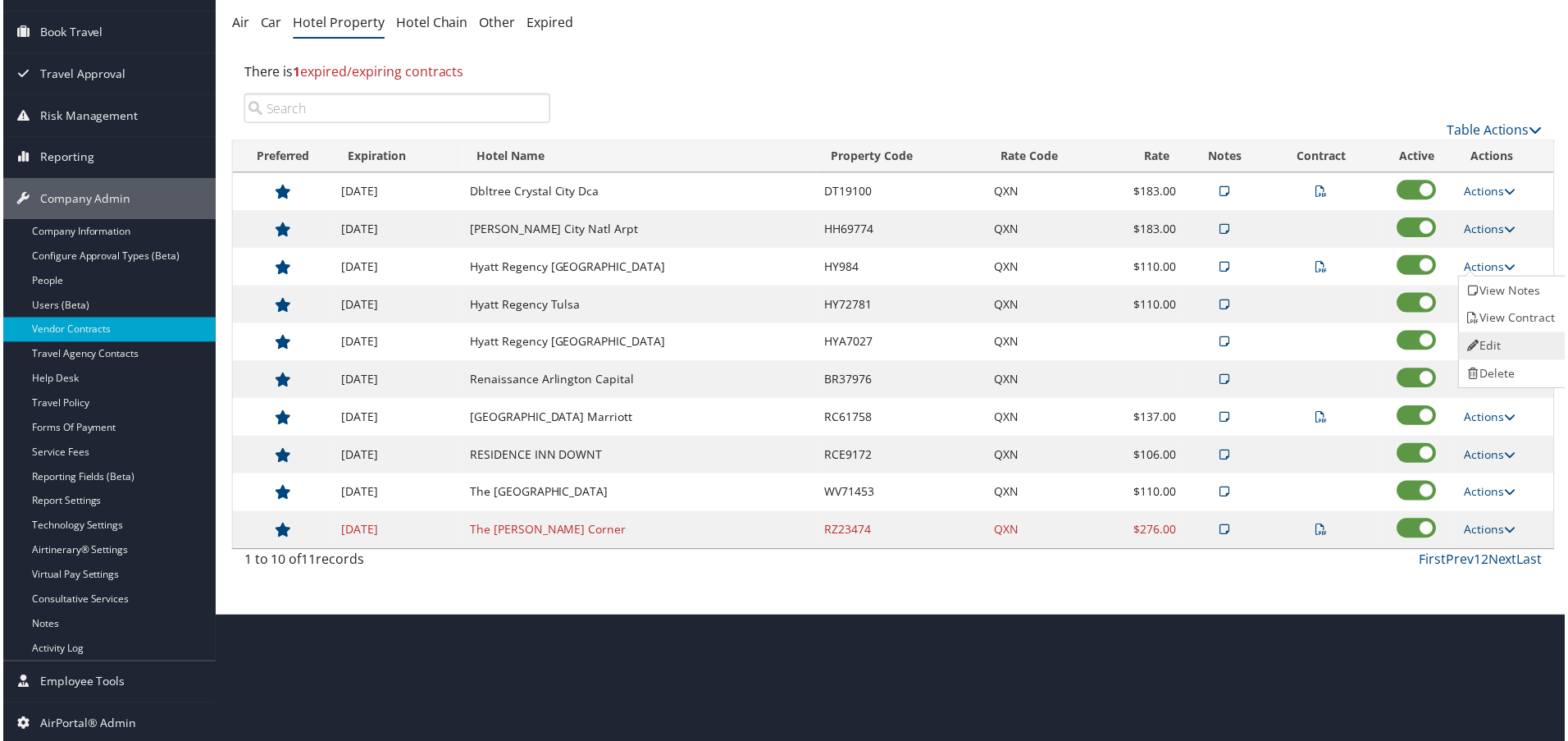
click at [1499, 334] on link "Edit" at bounding box center [1514, 347] width 103 height 28
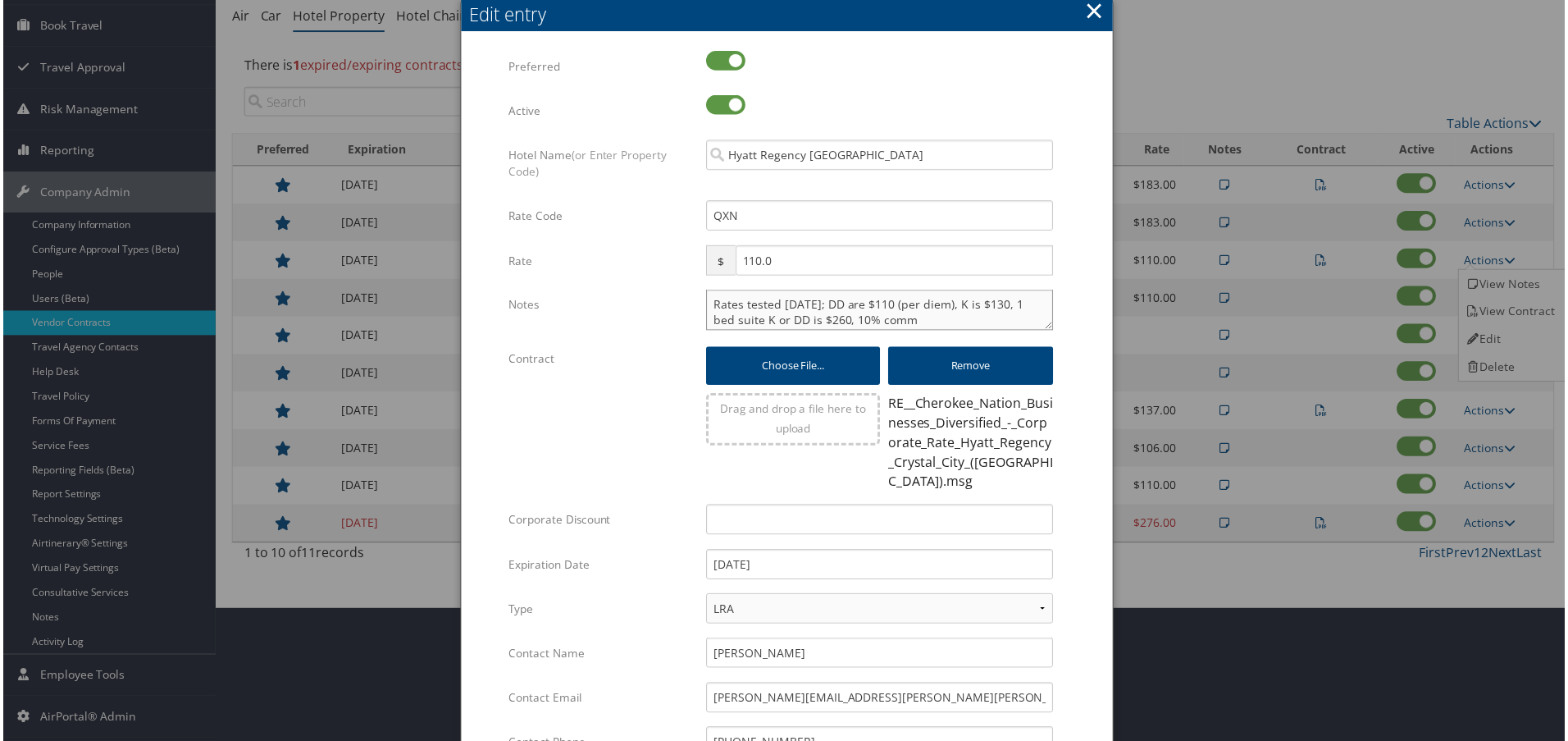
click at [708, 308] on textarea "Rates tested [DATE]; DD are $110 (per diem), K is $130, 1 bed suite K or DD is …" at bounding box center [880, 310] width 349 height 41
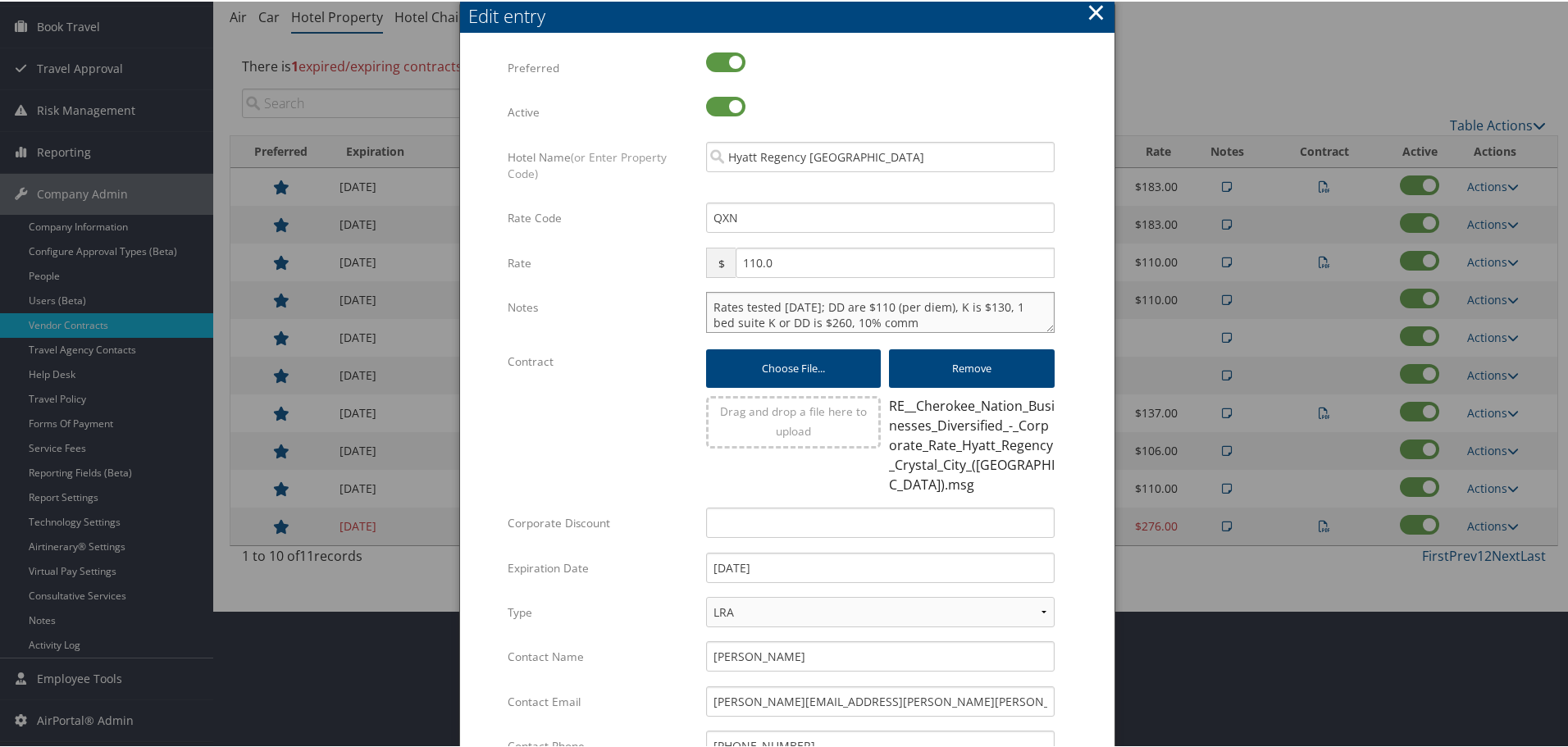
paste textarea "Rates tested in [GEOGRAPHIC_DATA] [DATE];"
type textarea "Rates tested in TP+ [DATE]; Rates tested [DATE]; DD are $110 (per diem), K is $…"
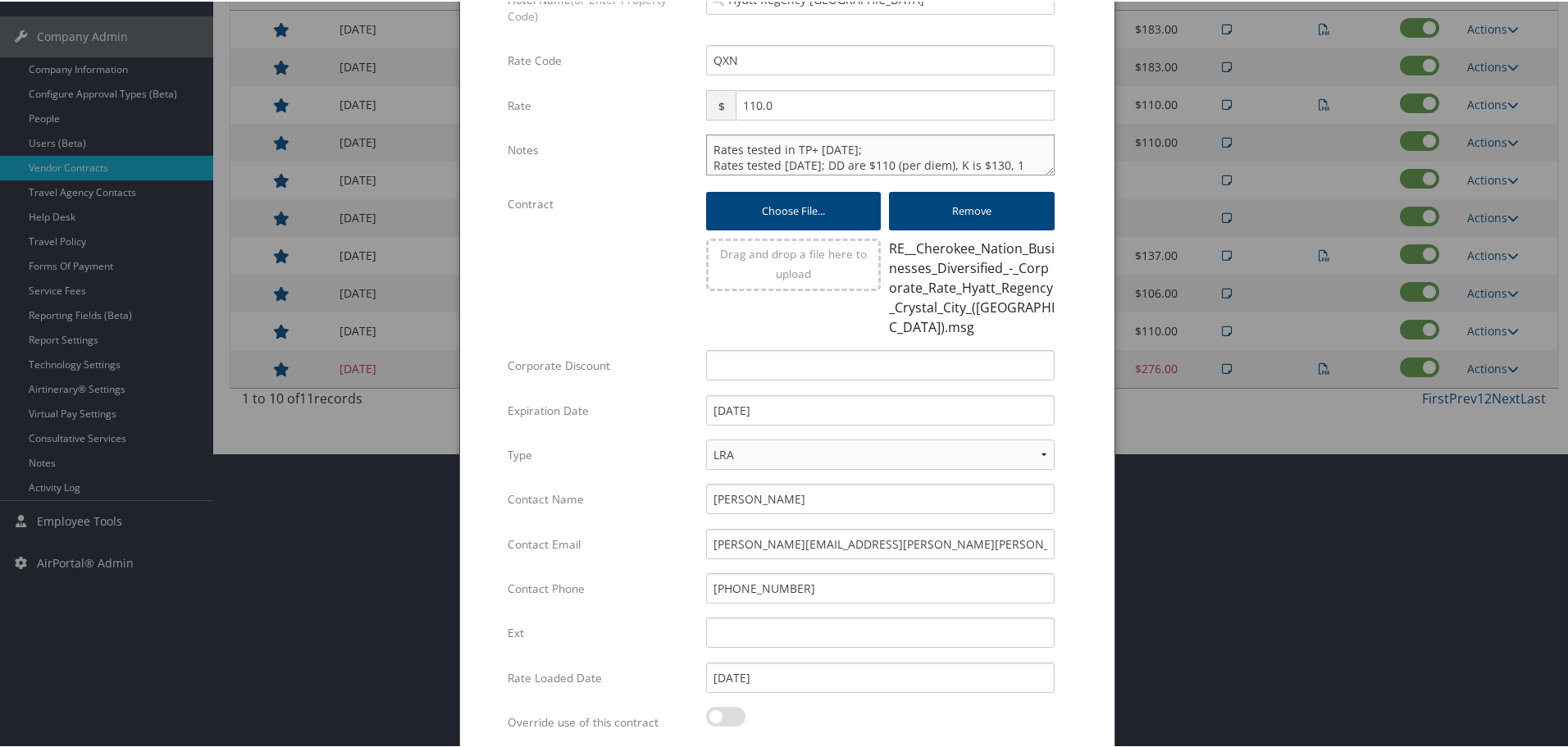
scroll to position [422, 0]
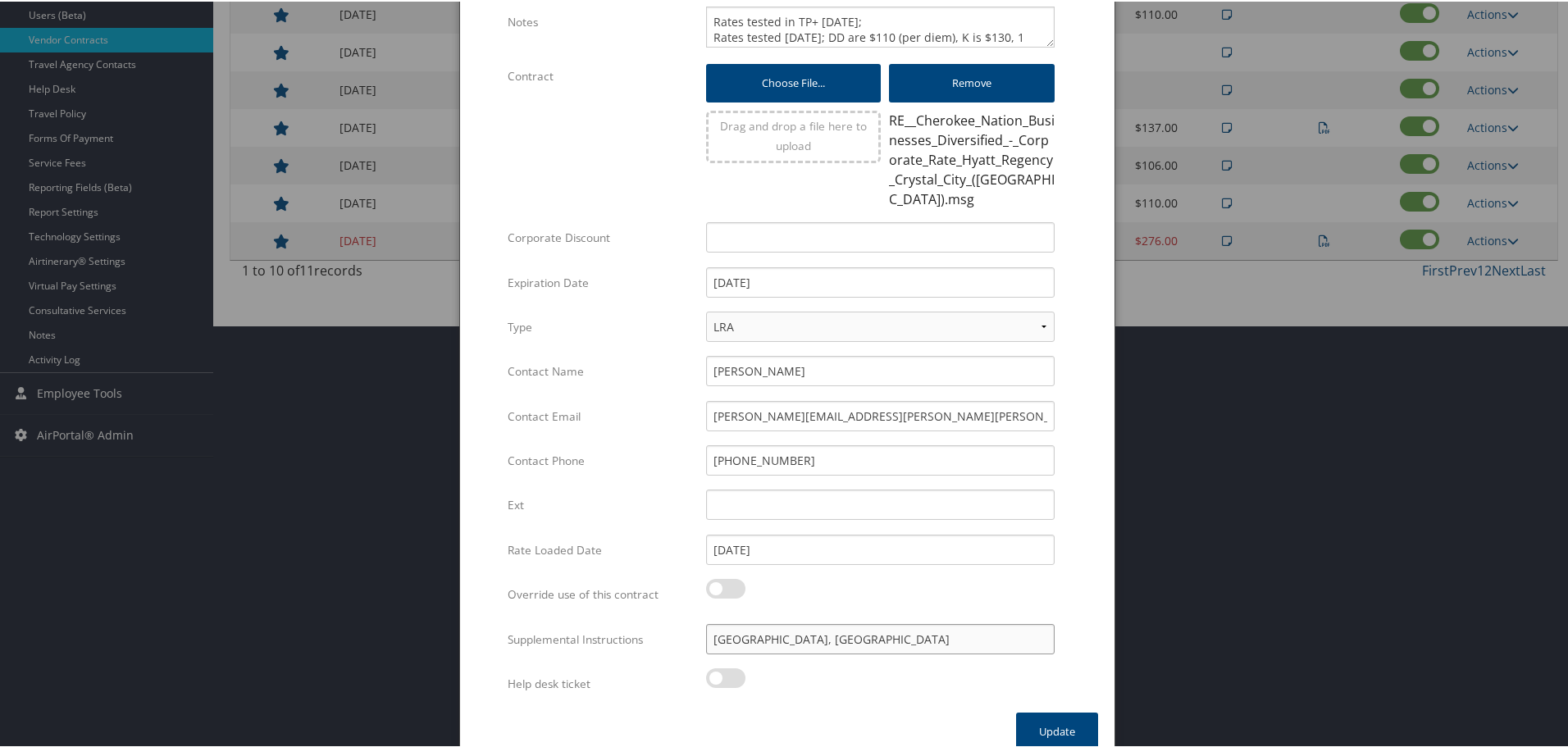
drag, startPoint x: 842, startPoint y: 625, endPoint x: 691, endPoint y: 631, distance: 151.1
click at [694, 631] on div "[GEOGRAPHIC_DATA], [GEOGRAPHIC_DATA] Multiple values The selected items contain…" at bounding box center [880, 644] width 373 height 43
paste input "SAB Prop ID -"
paste input "000984"
type input "SAB Prop ID - 000984; [GEOGRAPHIC_DATA], [GEOGRAPHIC_DATA]"
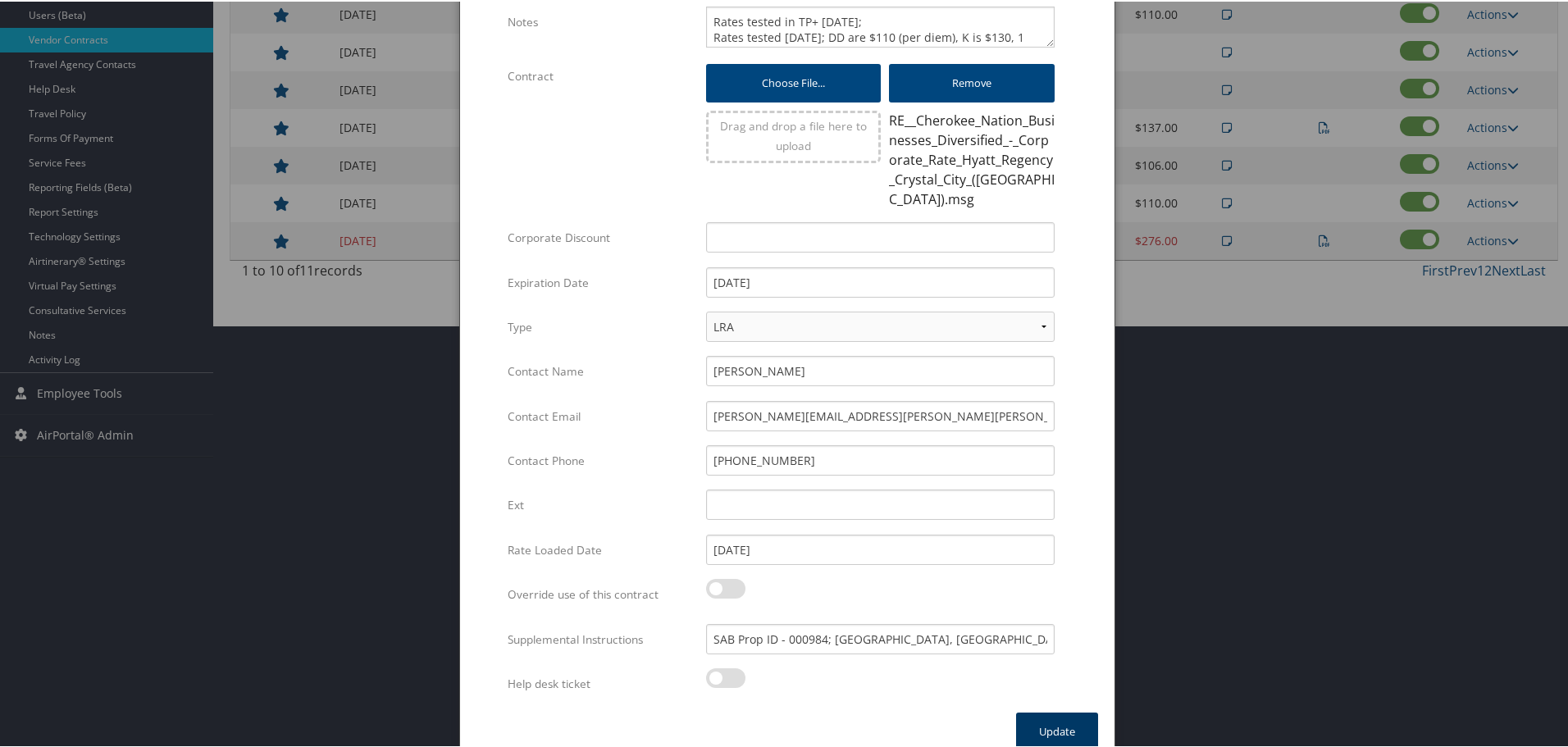
click at [1057, 711] on button "Update" at bounding box center [1057, 730] width 82 height 38
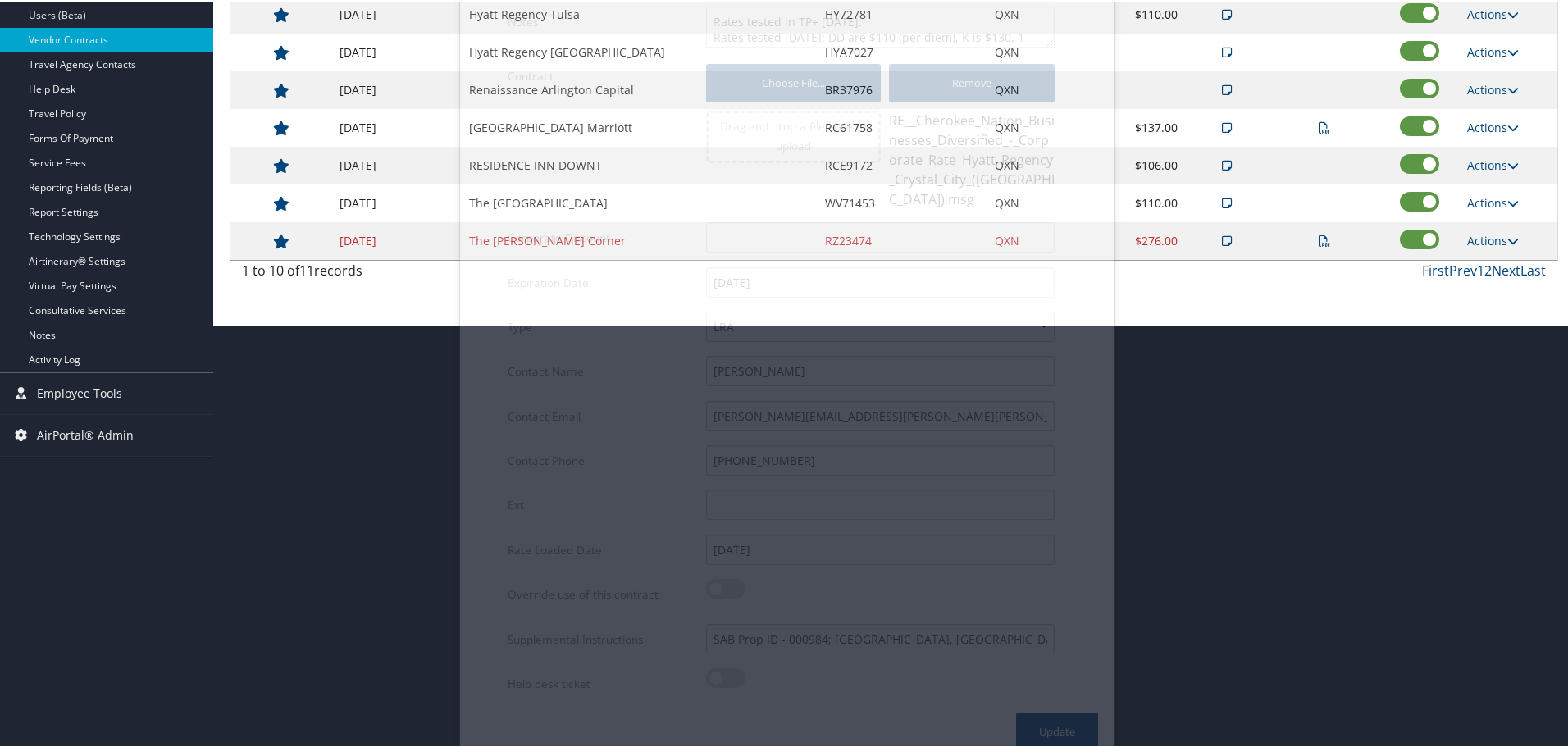
scroll to position [130, 0]
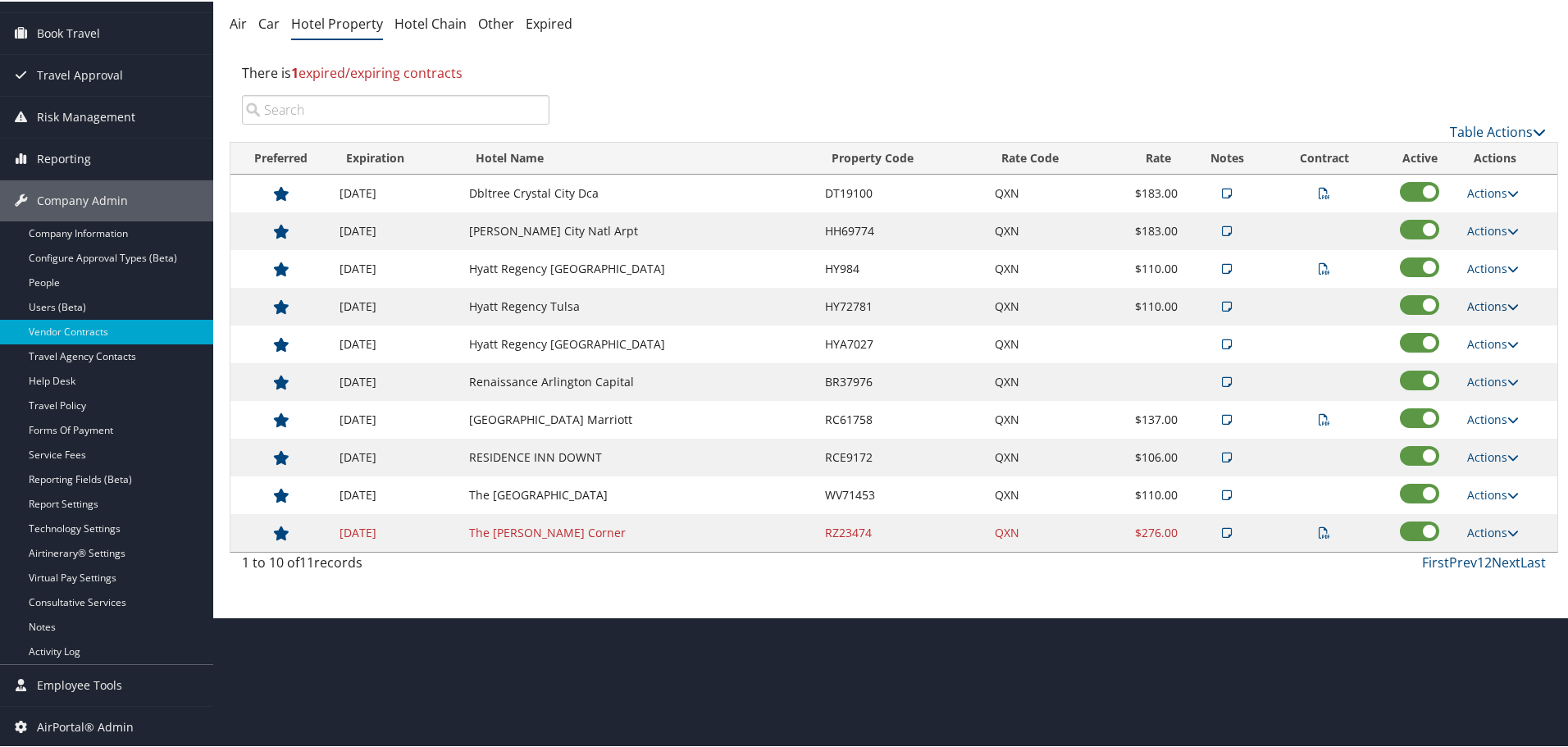
click at [1478, 306] on link "Actions" at bounding box center [1492, 305] width 51 height 16
click at [1491, 352] on link "Edit" at bounding box center [1507, 356] width 89 height 28
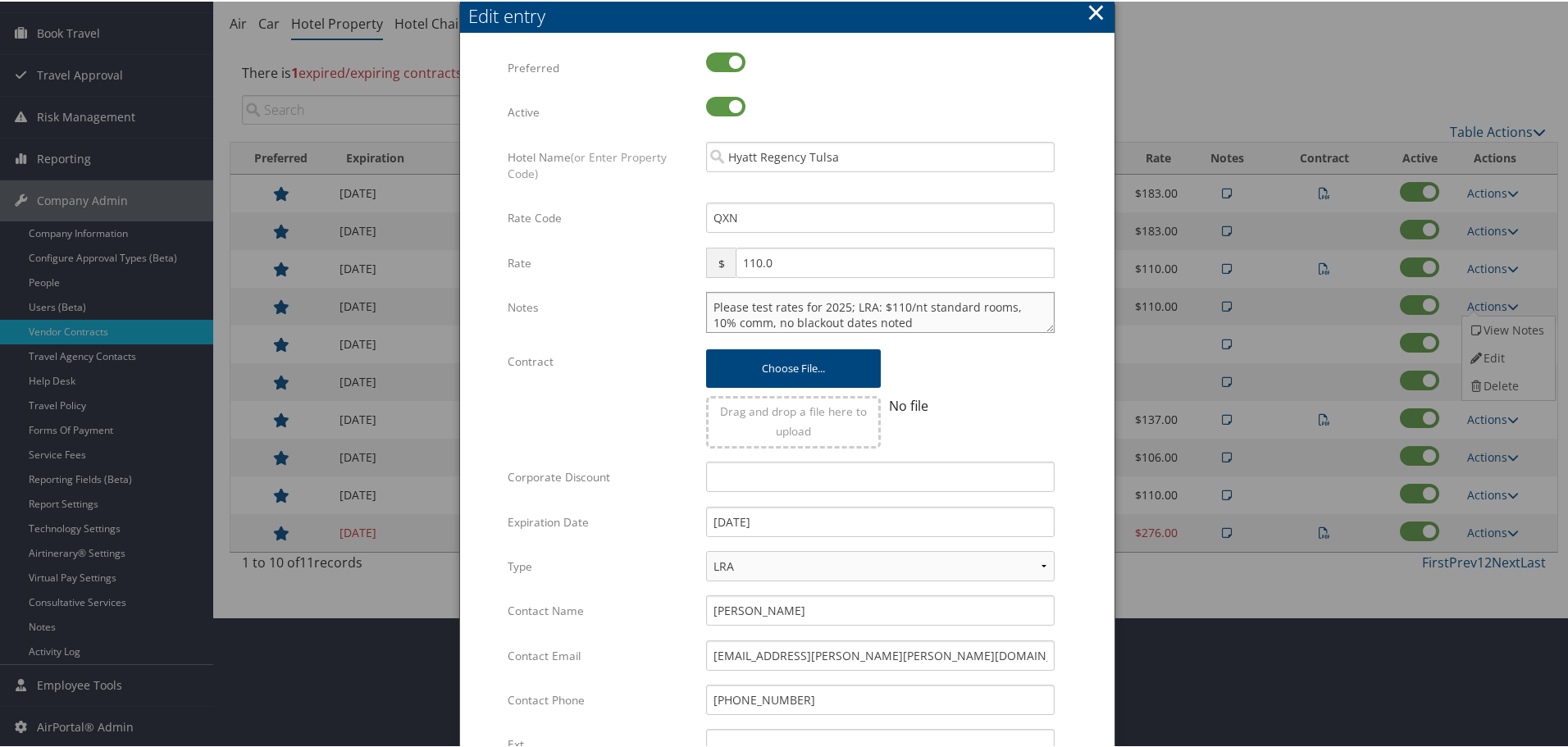
click at [707, 305] on textarea "Please test rates for 2025; LRA: $110/nt standard rooms, 10% comm, no blackout …" at bounding box center [880, 310] width 349 height 41
paste textarea "Rates tested in [GEOGRAPHIC_DATA] [DATE];"
type textarea "Rates tested in [GEOGRAPHIC_DATA] [DATE]; Please test rates for 2025; LRA: $110…"
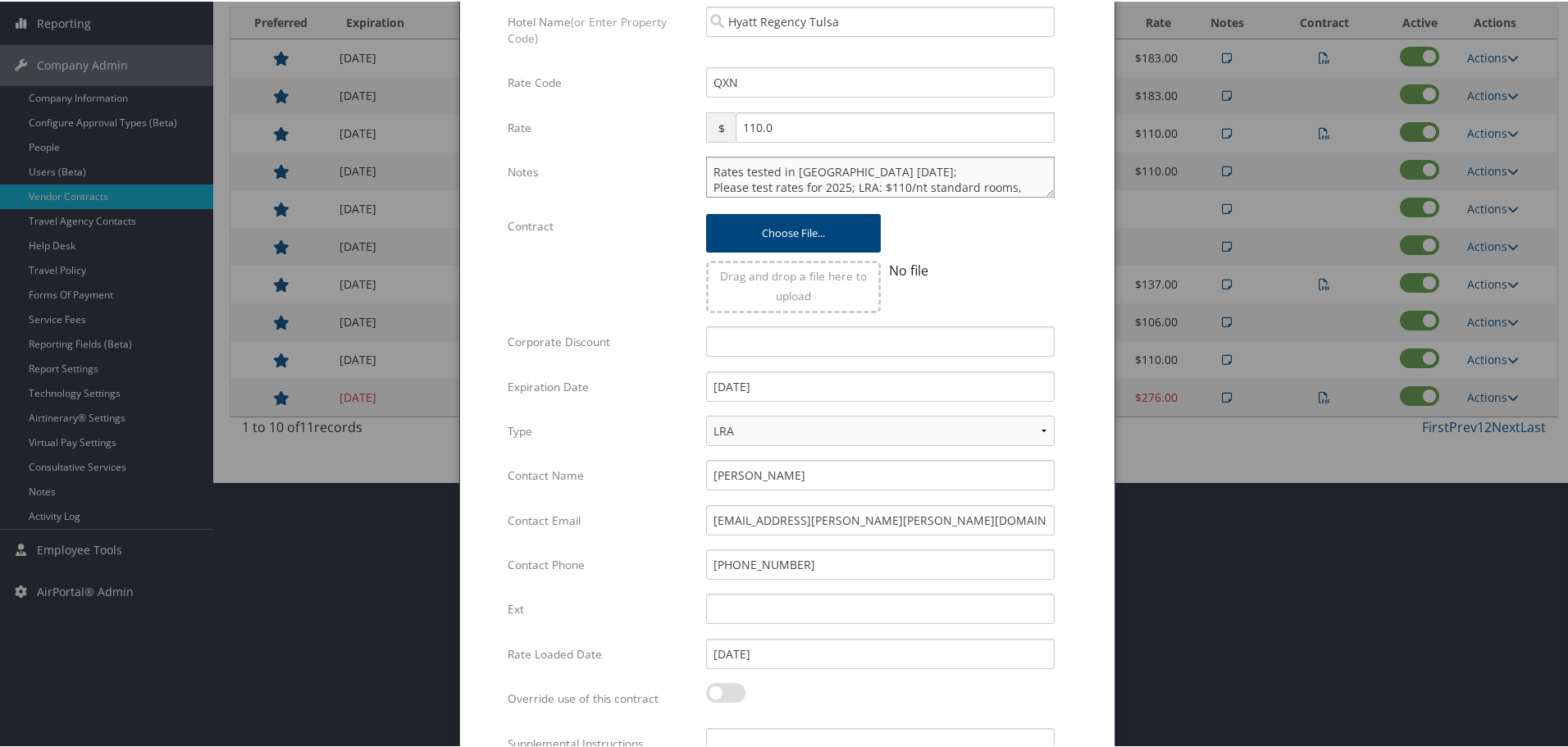
scroll to position [389, 0]
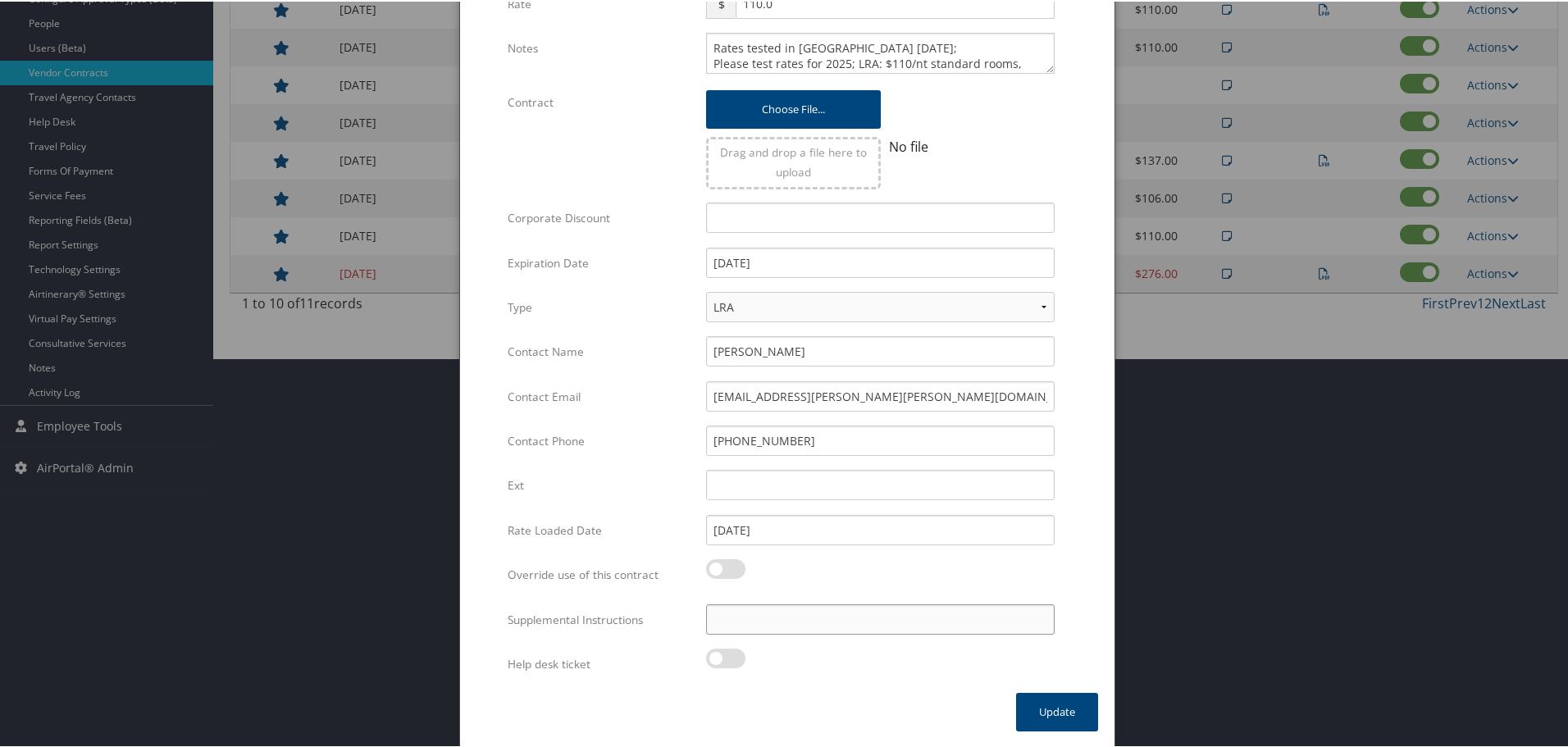
click at [822, 619] on input "Supplemental Instructions" at bounding box center [880, 618] width 349 height 30
paste input "SAB Prop ID -"
click at [1053, 564] on div "Multiple values The selected items contain different values for this input. To …" at bounding box center [880, 576] width 373 height 37
click at [926, 611] on input "SAB Prop ID -" at bounding box center [880, 618] width 349 height 30
paste input "000001"
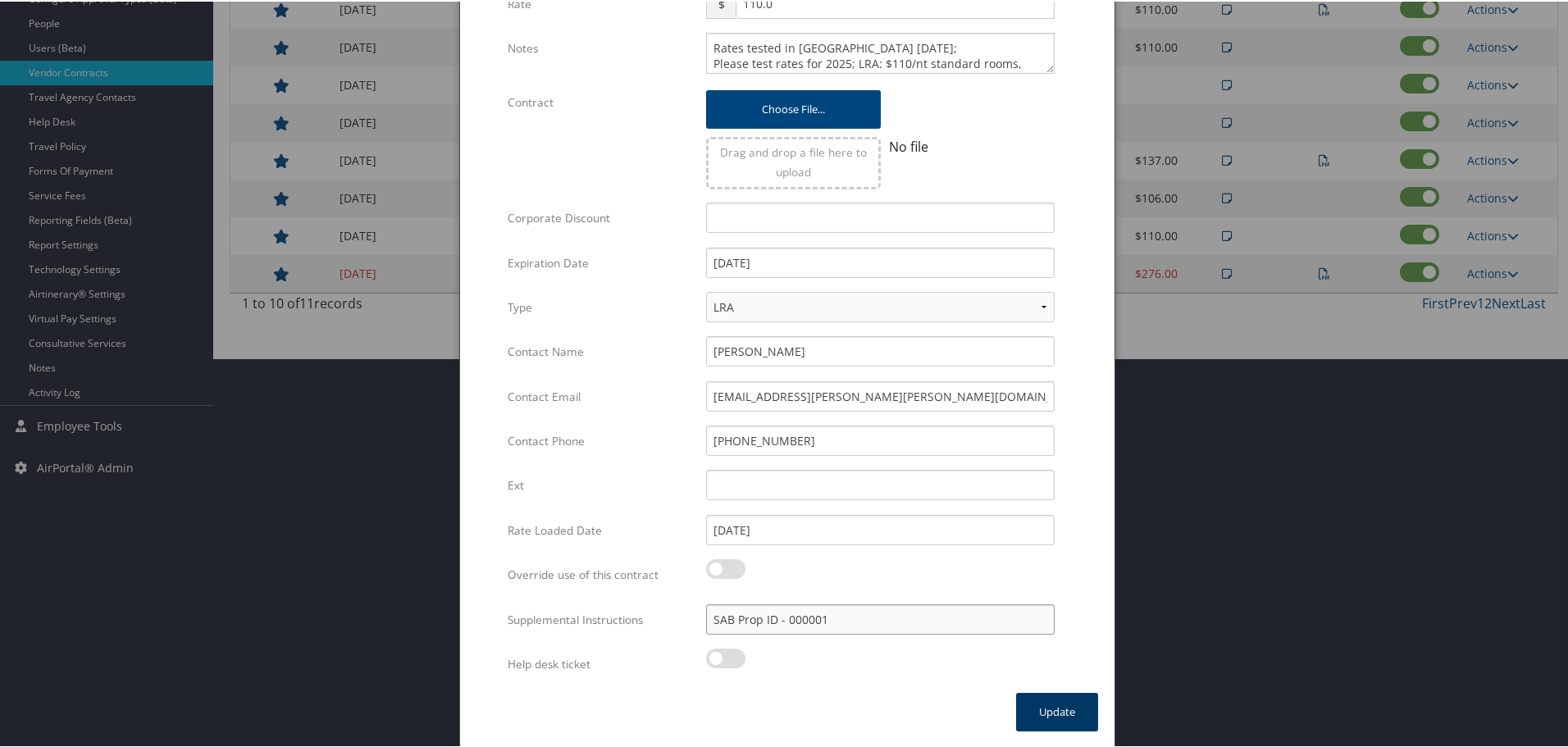
type input "SAB Prop ID - 000001"
click at [1051, 705] on button "Update" at bounding box center [1057, 711] width 82 height 38
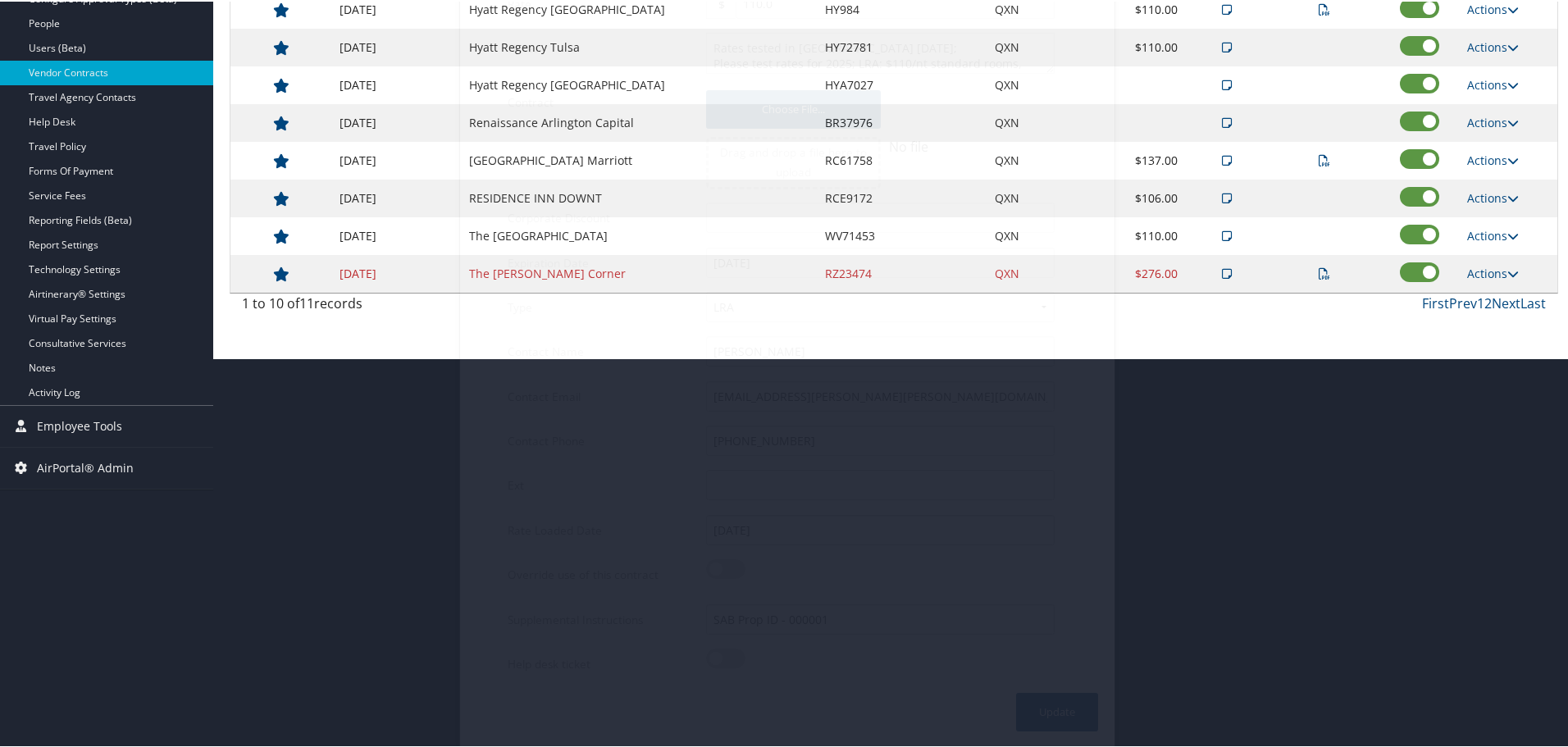
scroll to position [130, 0]
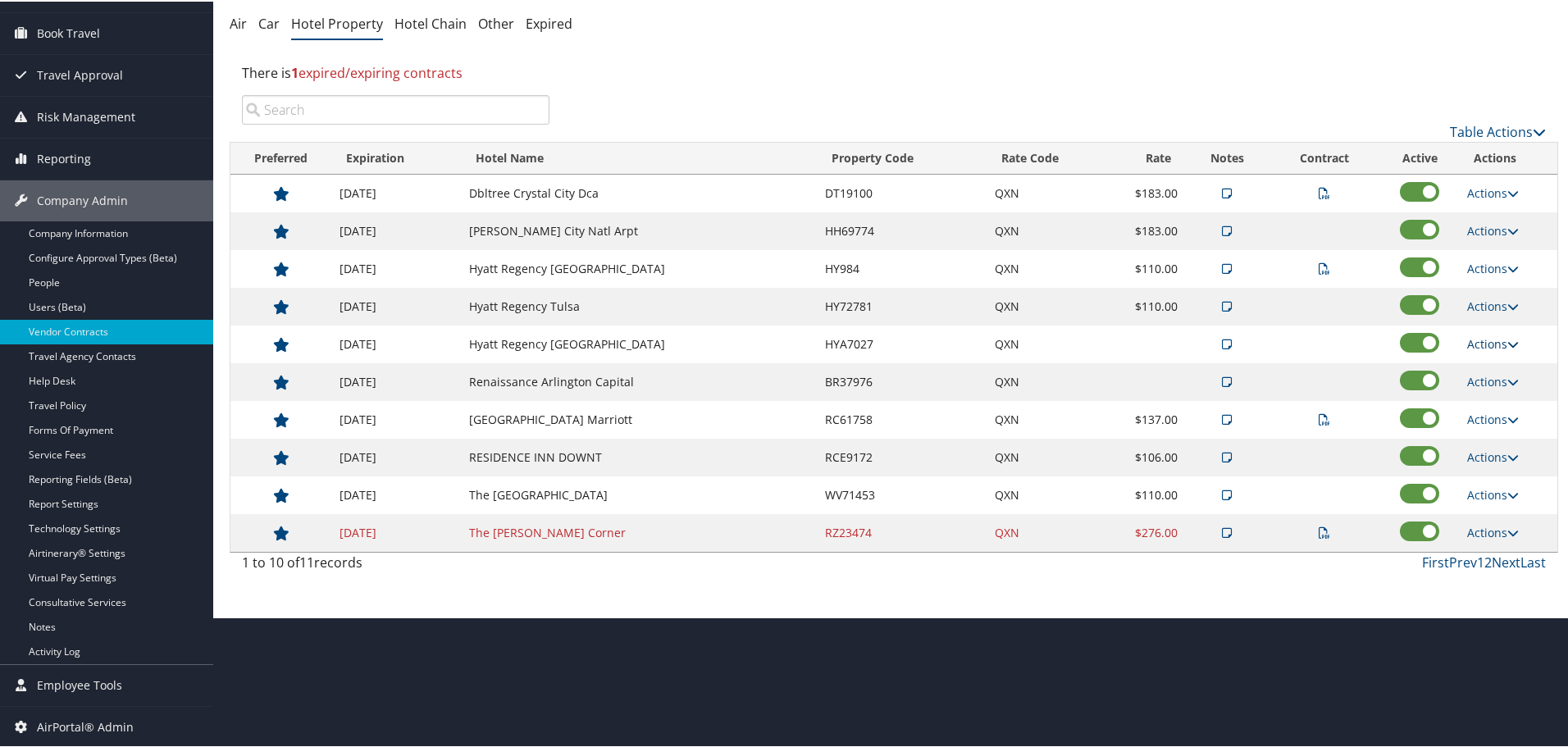
click at [1471, 337] on link "Actions" at bounding box center [1492, 342] width 51 height 16
click at [1485, 393] on link "Edit" at bounding box center [1507, 394] width 89 height 28
select select "NLRA"
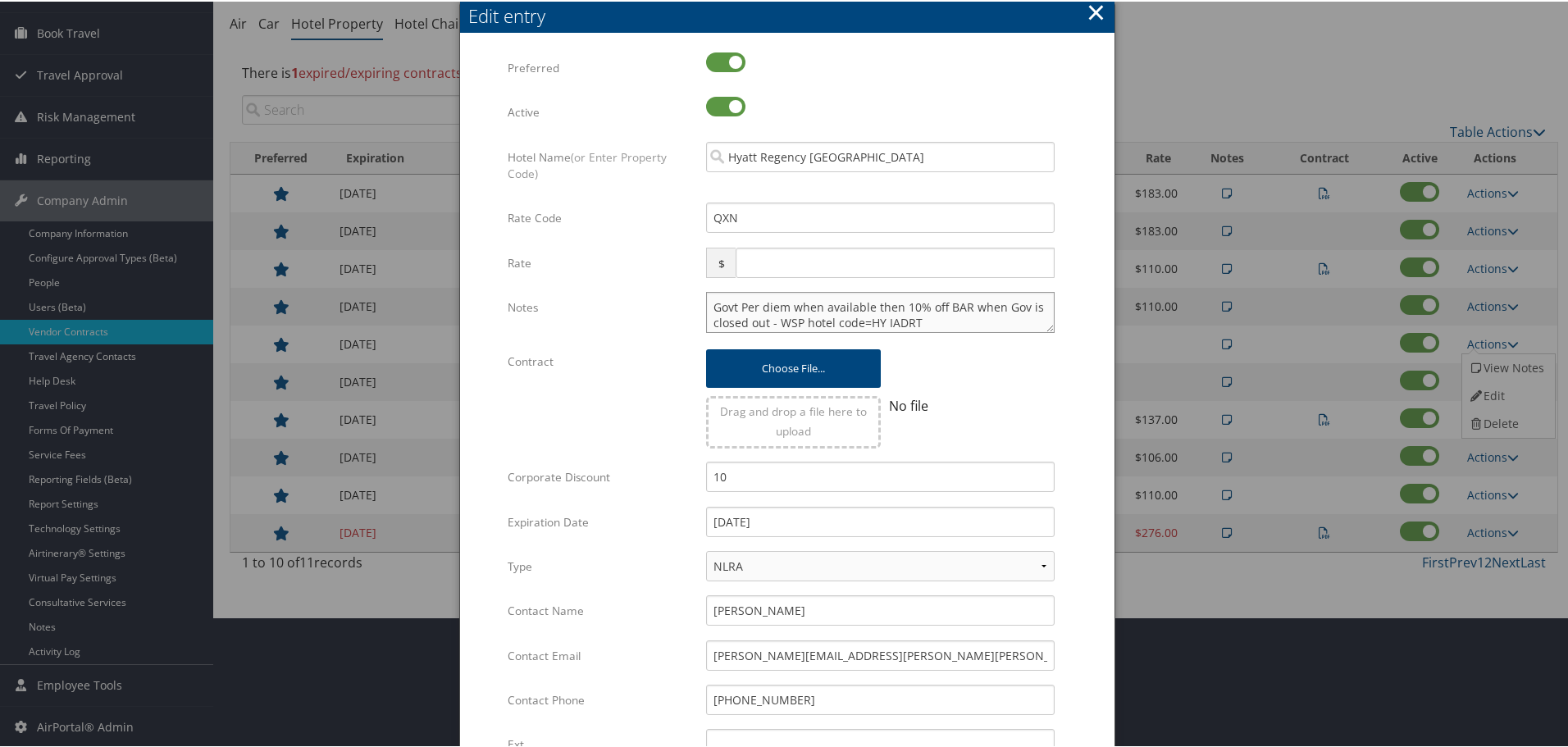
click at [707, 301] on textarea "Govt Per diem when available then 10% off BAR when Gov is closed out - WSP hote…" at bounding box center [880, 310] width 349 height 41
paste textarea "Rates tested in [GEOGRAPHIC_DATA] [DATE];"
type textarea "Rates tested in [GEOGRAPHIC_DATA] [DATE]; Govt Per diem when available then 10%…"
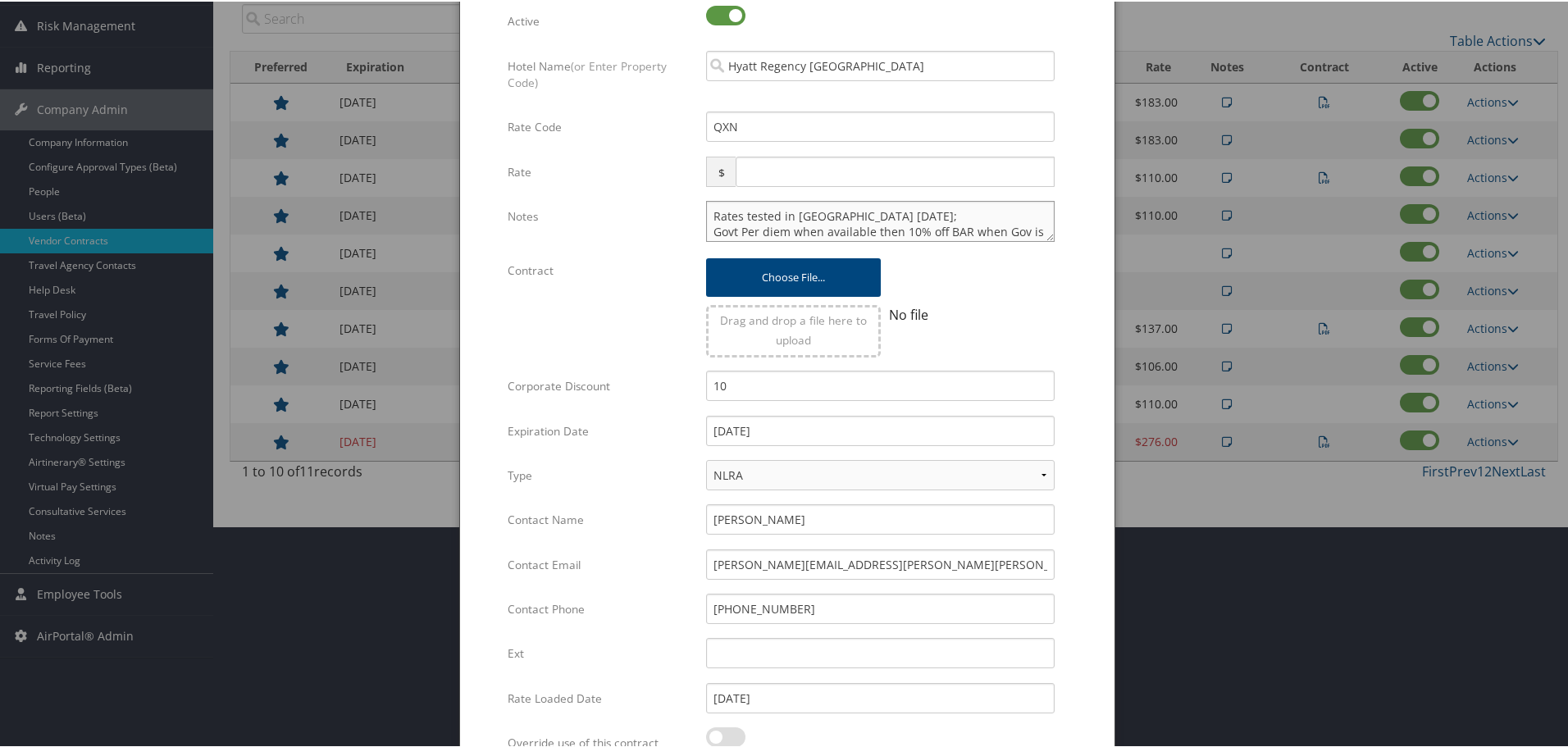
scroll to position [389, 0]
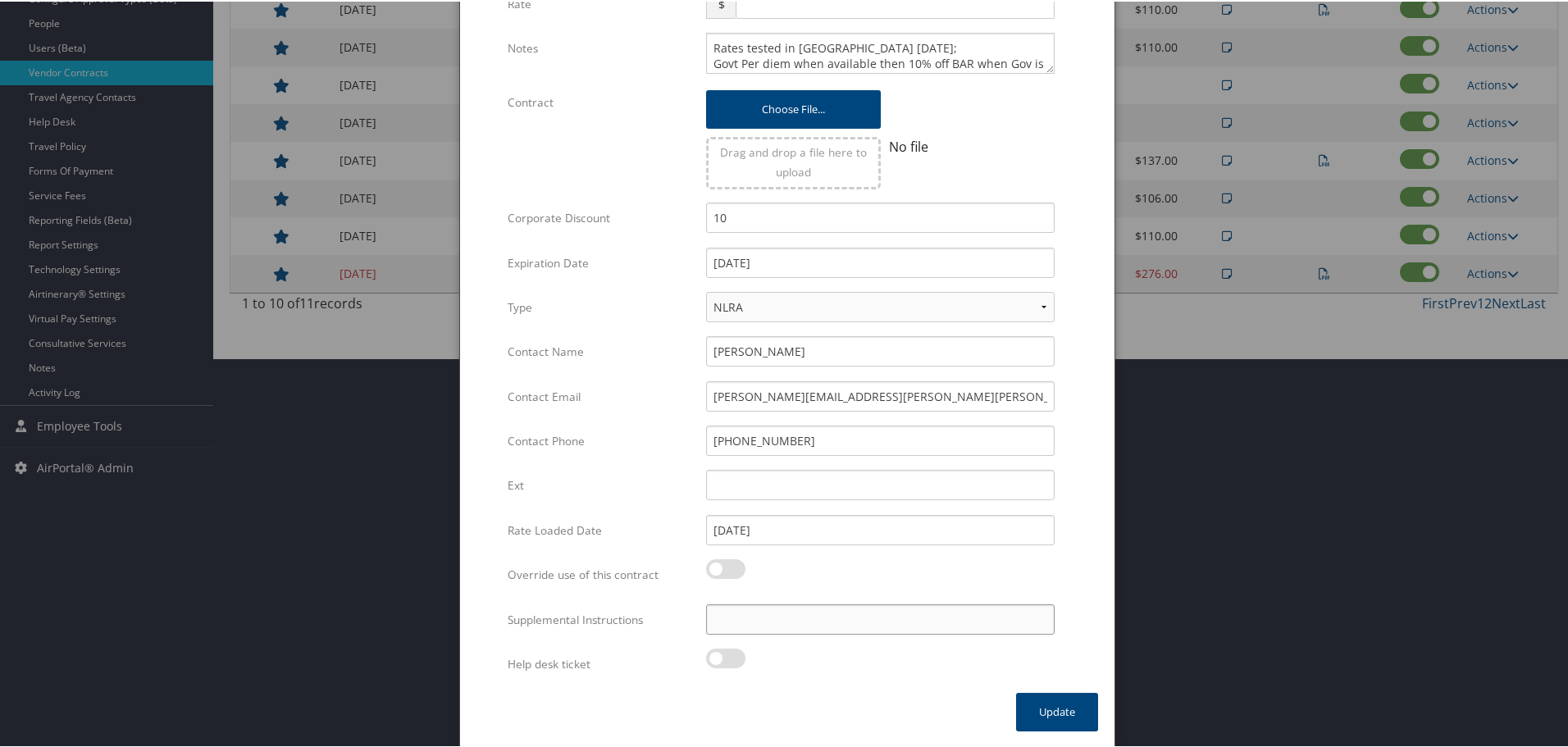
click at [857, 611] on input "Supplemental Instructions" at bounding box center [880, 618] width 349 height 30
paste input "SAB Prop ID -"
paste input "225520"
type input "SAB Prop ID - 225520"
click at [1034, 708] on button "Update" at bounding box center [1057, 711] width 82 height 38
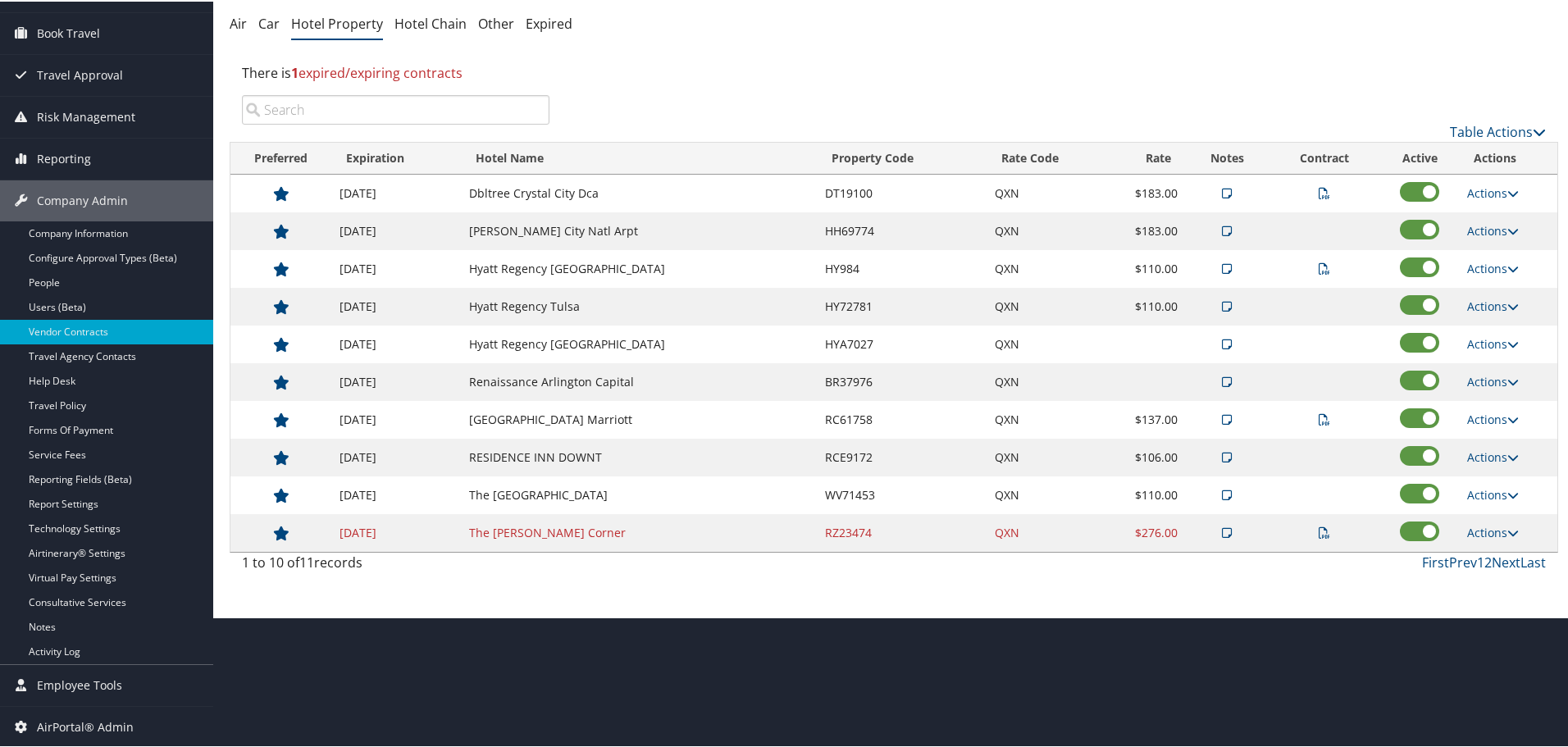
scroll to position [130, 0]
click at [1486, 375] on link "Actions" at bounding box center [1492, 380] width 51 height 16
click at [1487, 428] on link "Edit" at bounding box center [1507, 432] width 89 height 28
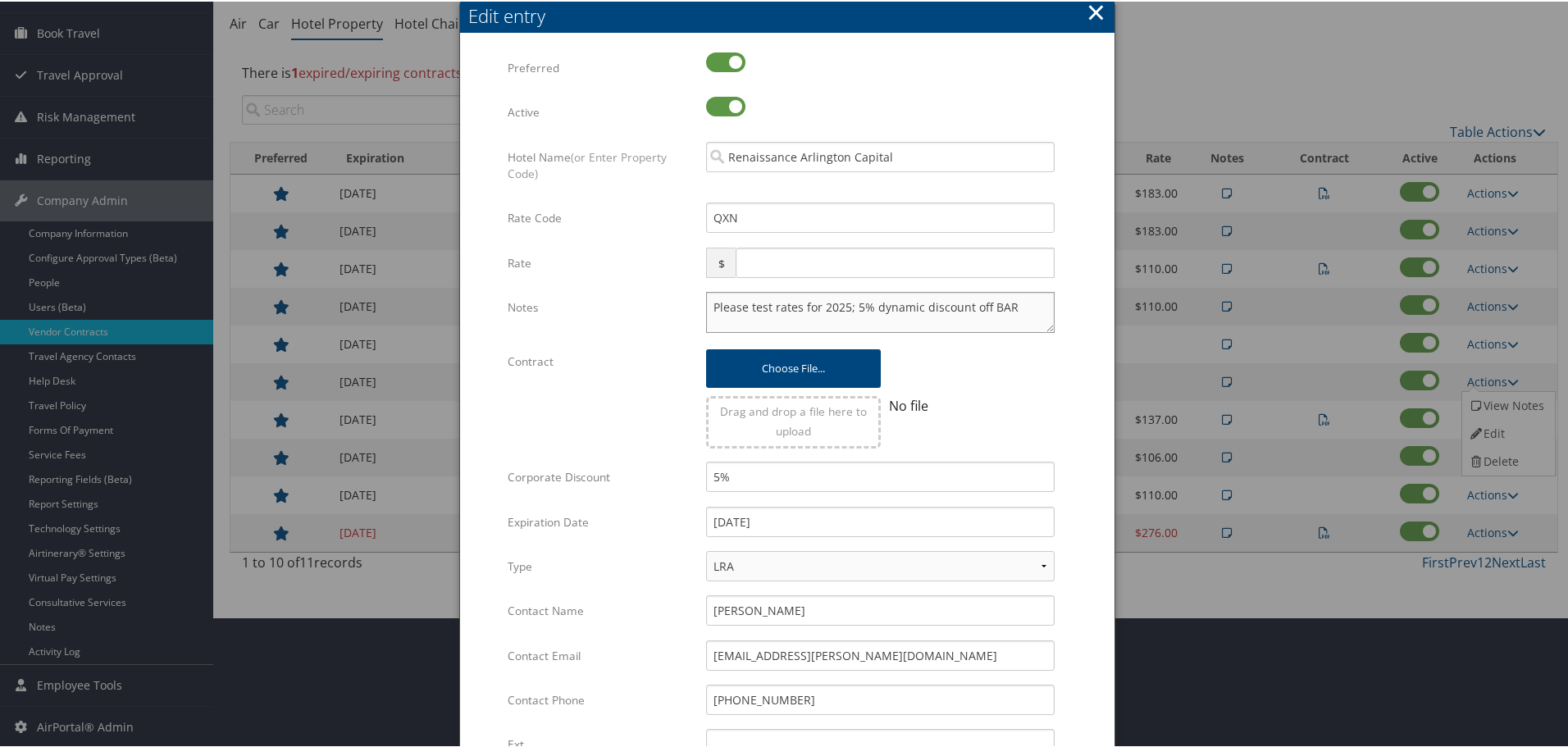
click at [712, 307] on textarea "Please test rates for 2025; 5% dynamic discount off BAR" at bounding box center [880, 310] width 349 height 41
paste textarea "Rates tested in [GEOGRAPHIC_DATA] [DATE];"
type textarea "Rates tested in [GEOGRAPHIC_DATA] [DATE]; Please test rates for 2025; 5% dynami…"
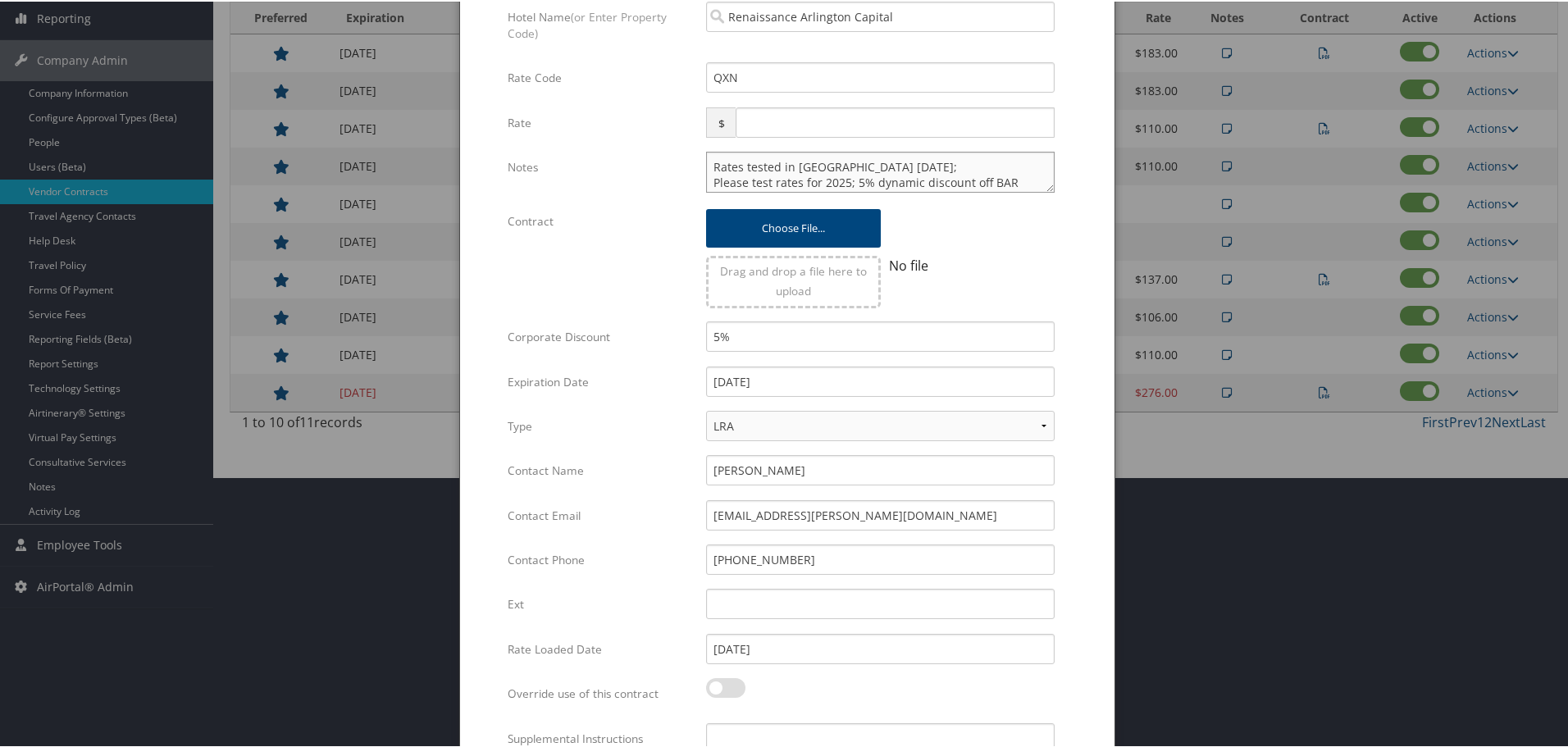
scroll to position [389, 0]
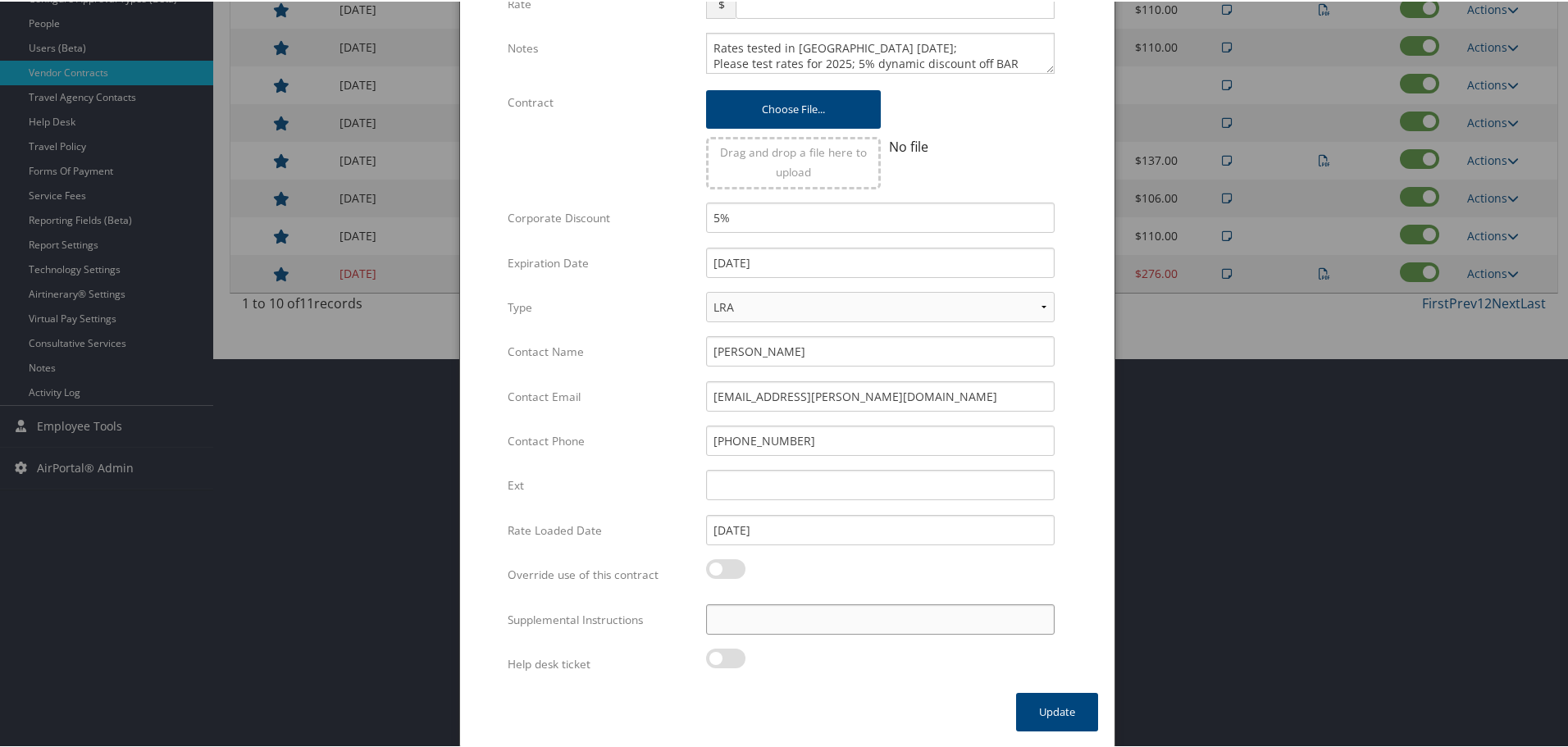
click at [824, 615] on input "Supplemental Instructions" at bounding box center [880, 618] width 349 height 30
paste input "SAB Prop ID -"
paste input "133722"
type input "SAB Prop ID - 133722"
click at [1040, 705] on button "Update" at bounding box center [1057, 711] width 82 height 38
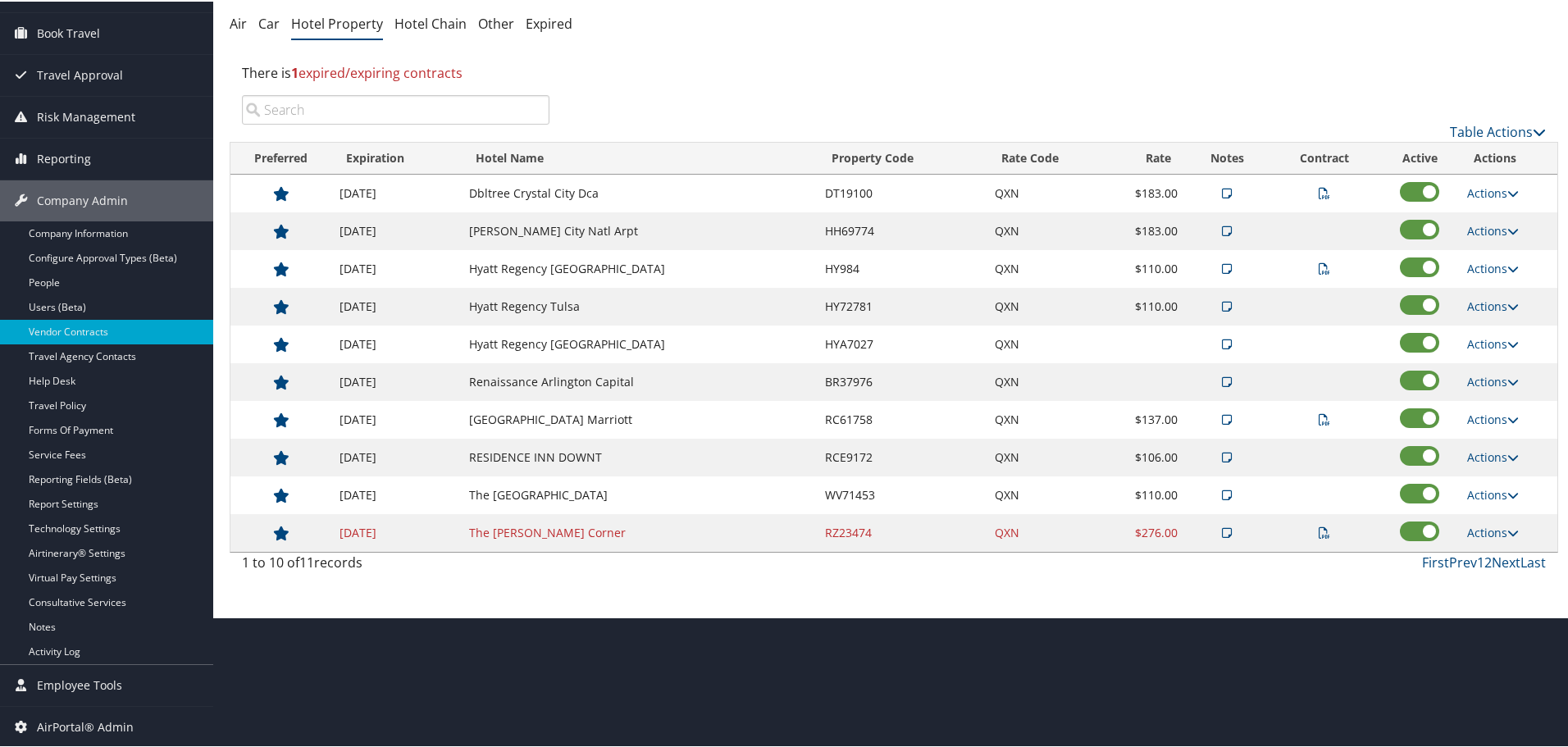
scroll to position [130, 0]
click at [1473, 413] on link "Actions" at bounding box center [1492, 418] width 51 height 16
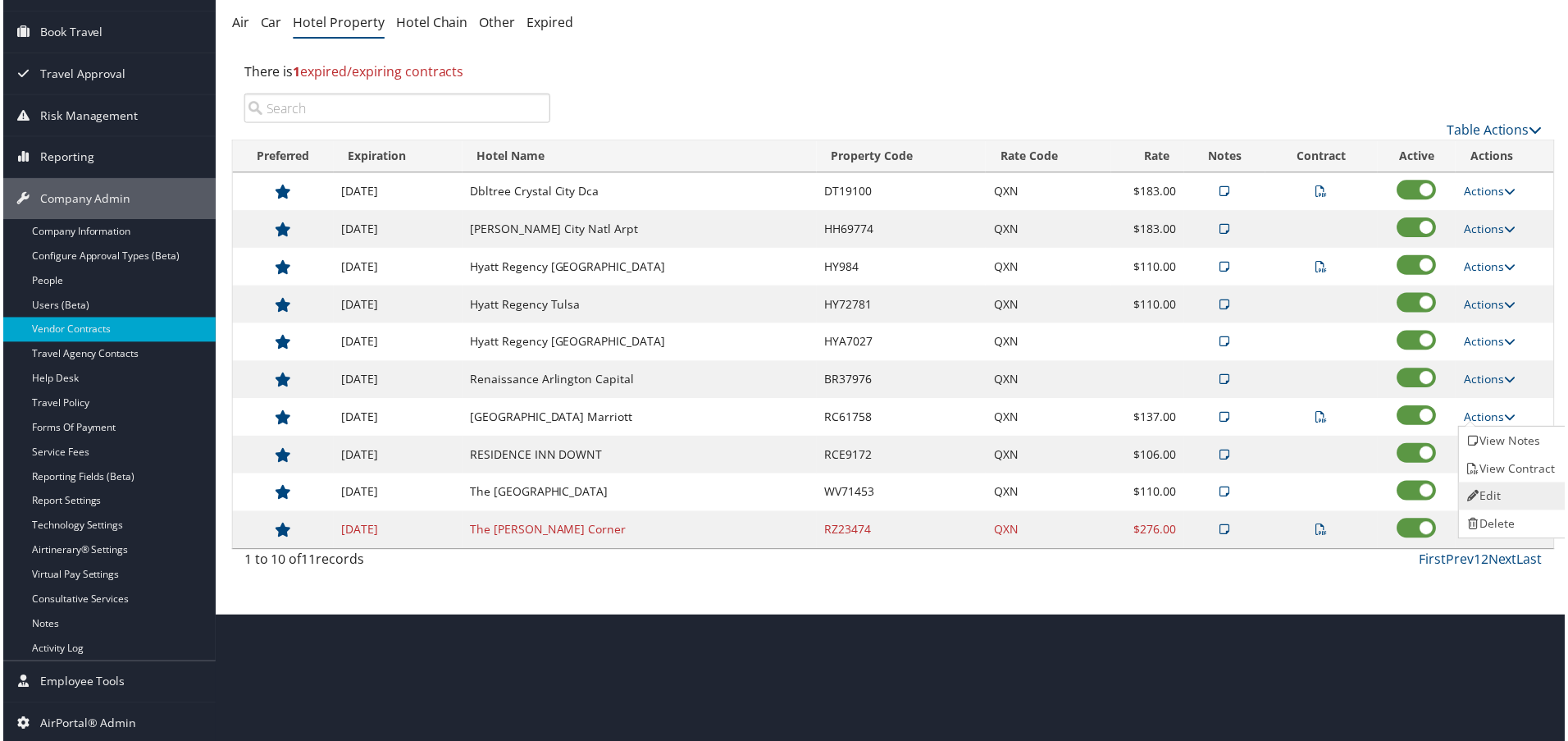
click at [1482, 484] on link "Edit" at bounding box center [1514, 498] width 103 height 28
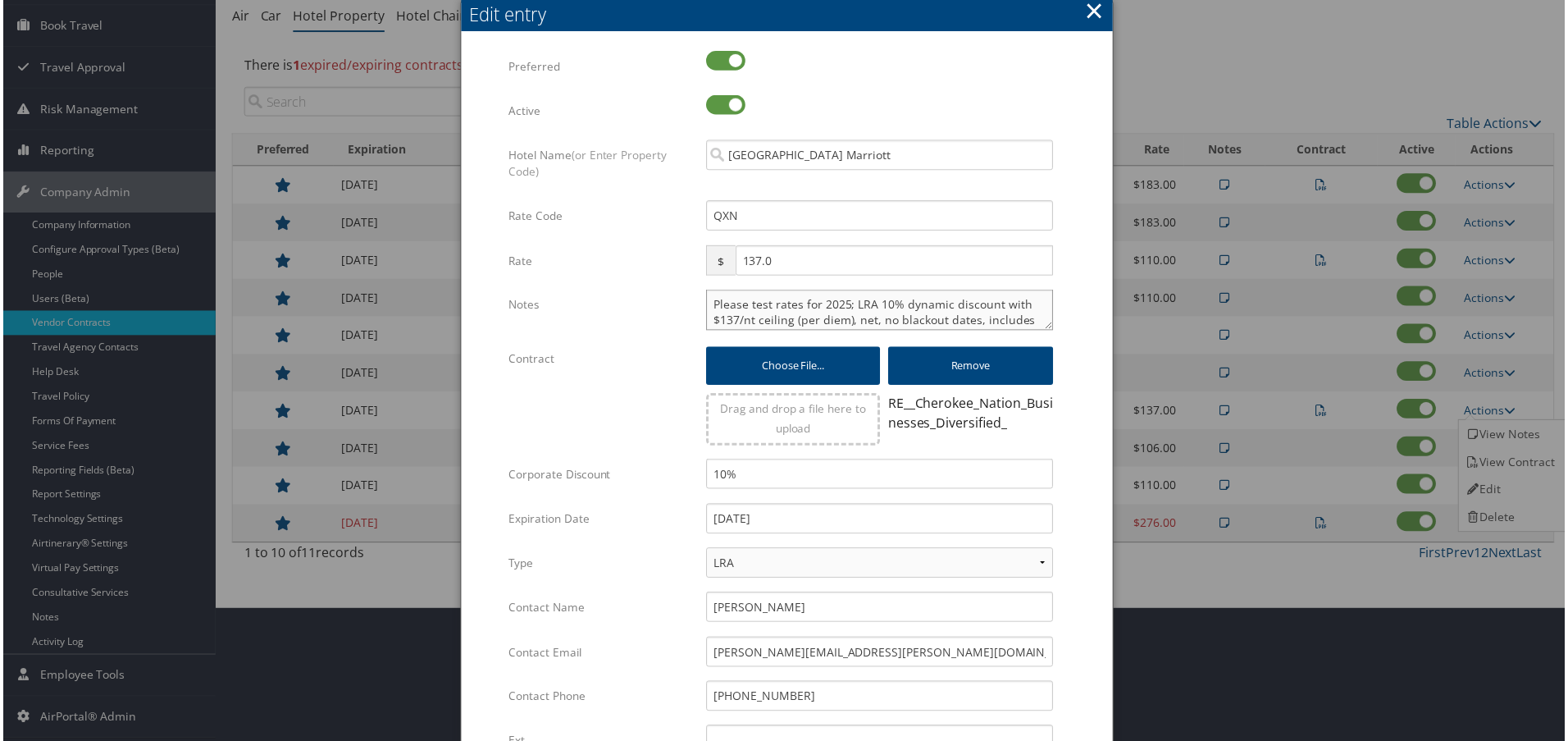
click at [707, 299] on textarea "Please test rates for 2025; LRA 10% dynamic discount with $137/nt ceiling (per …" at bounding box center [880, 310] width 349 height 41
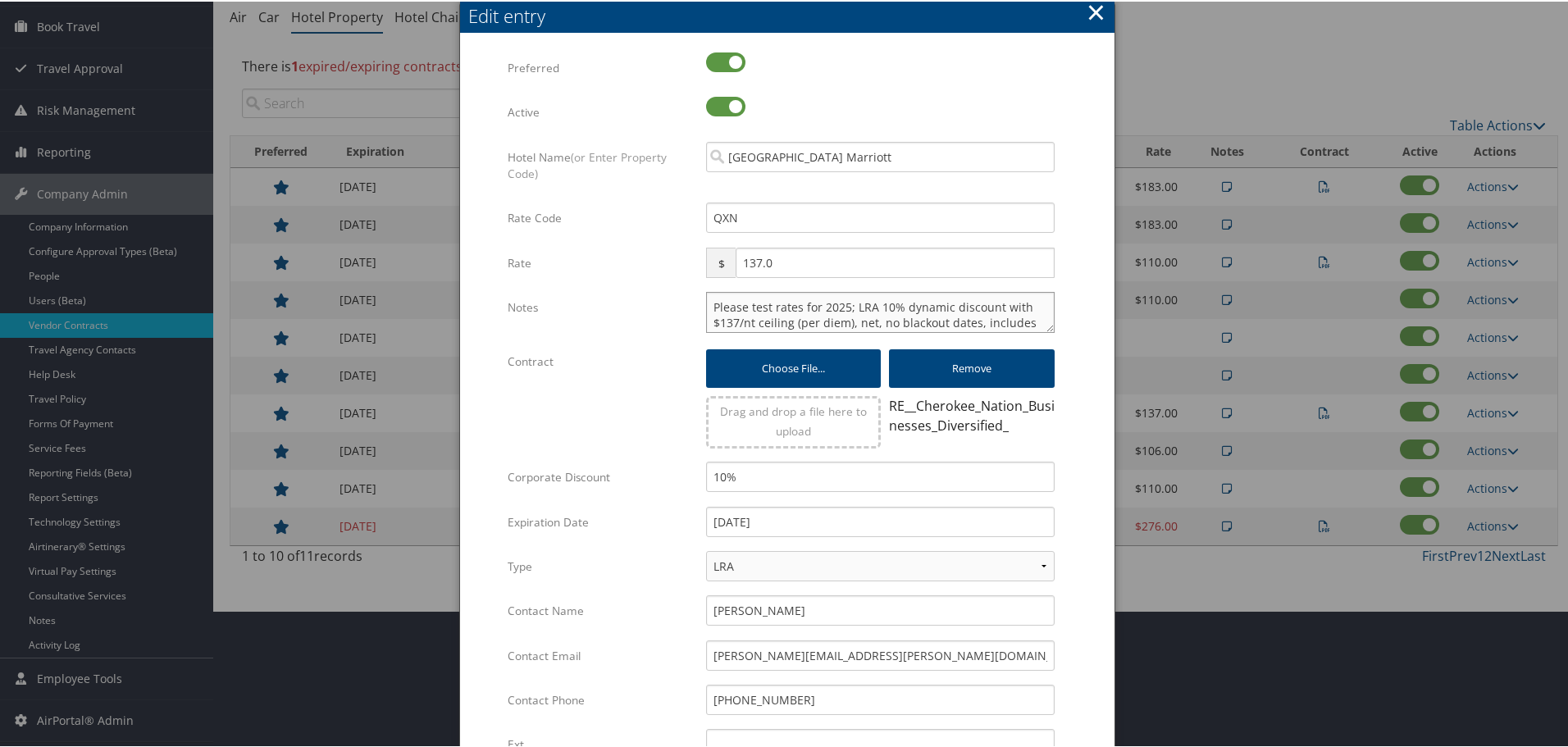
paste textarea "Rates tested in [GEOGRAPHIC_DATA] [DATE];"
type textarea "Rates tested in [GEOGRAPHIC_DATA] [DATE]; Please test rates for 2025; LRA 10% d…"
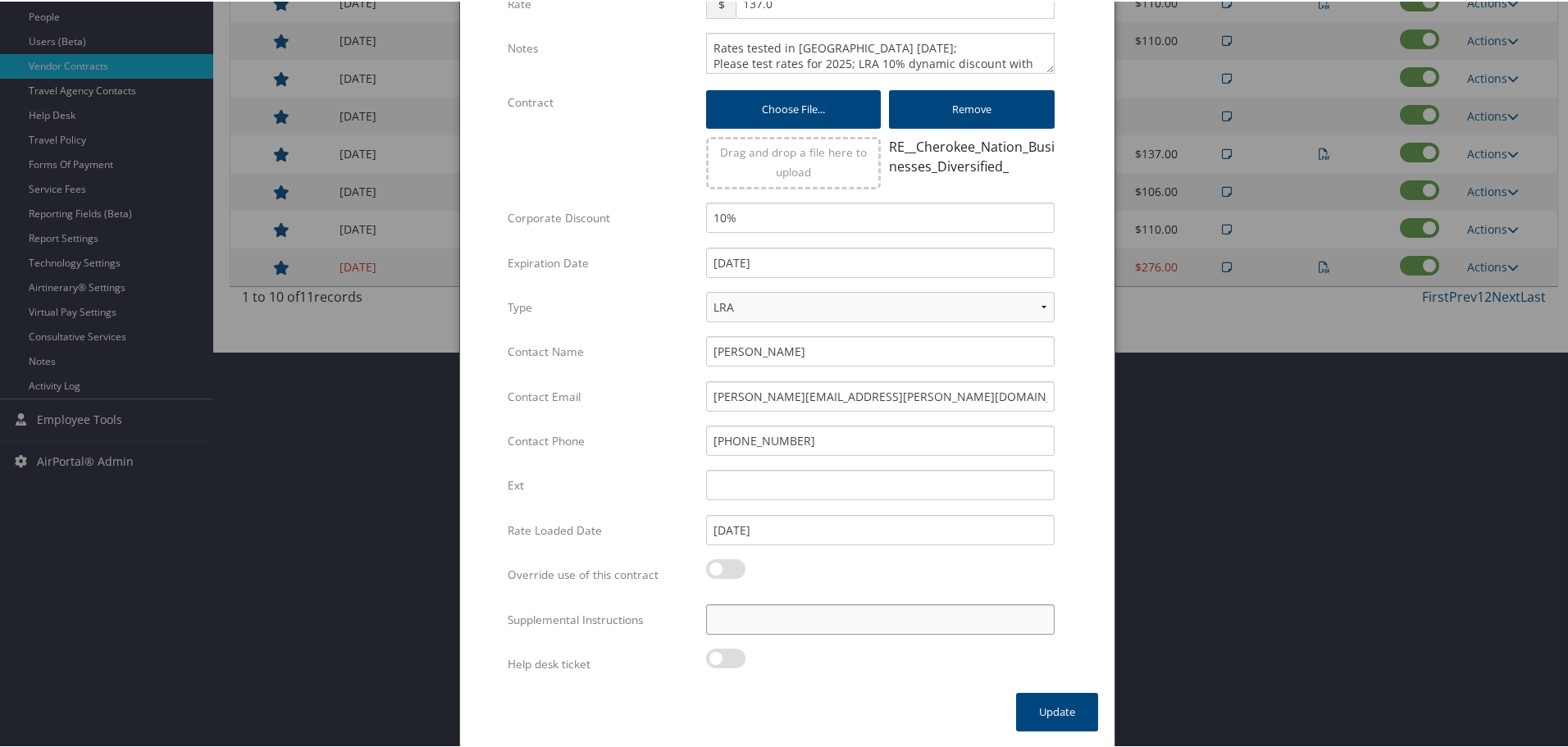
click at [808, 618] on input "Supplemental Instructions" at bounding box center [880, 618] width 349 height 30
paste input "SAB Prop ID -"
paste input "017297"
type input "SAB Prop ID - 017297"
click at [1046, 710] on button "Update" at bounding box center [1057, 711] width 82 height 38
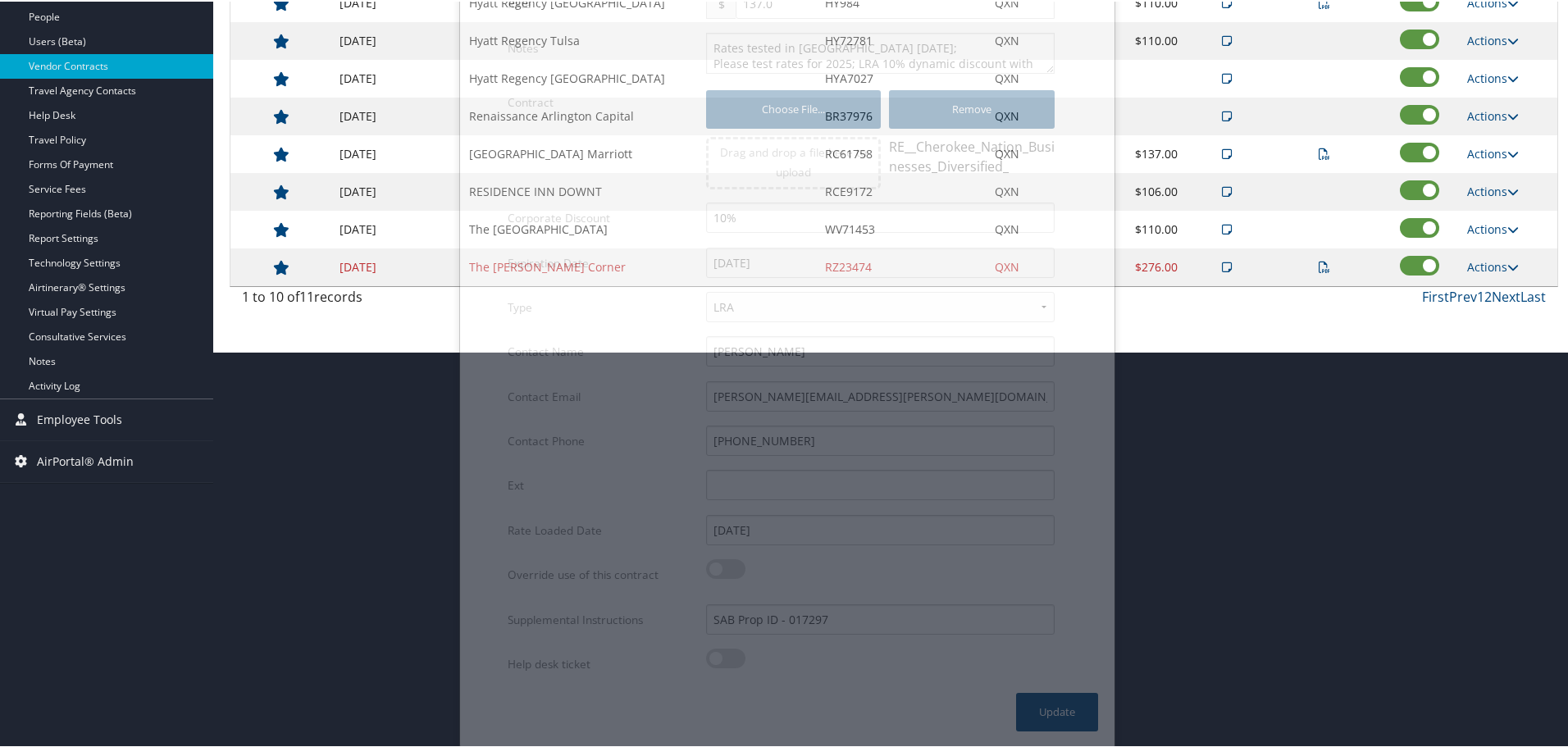
scroll to position [130, 0]
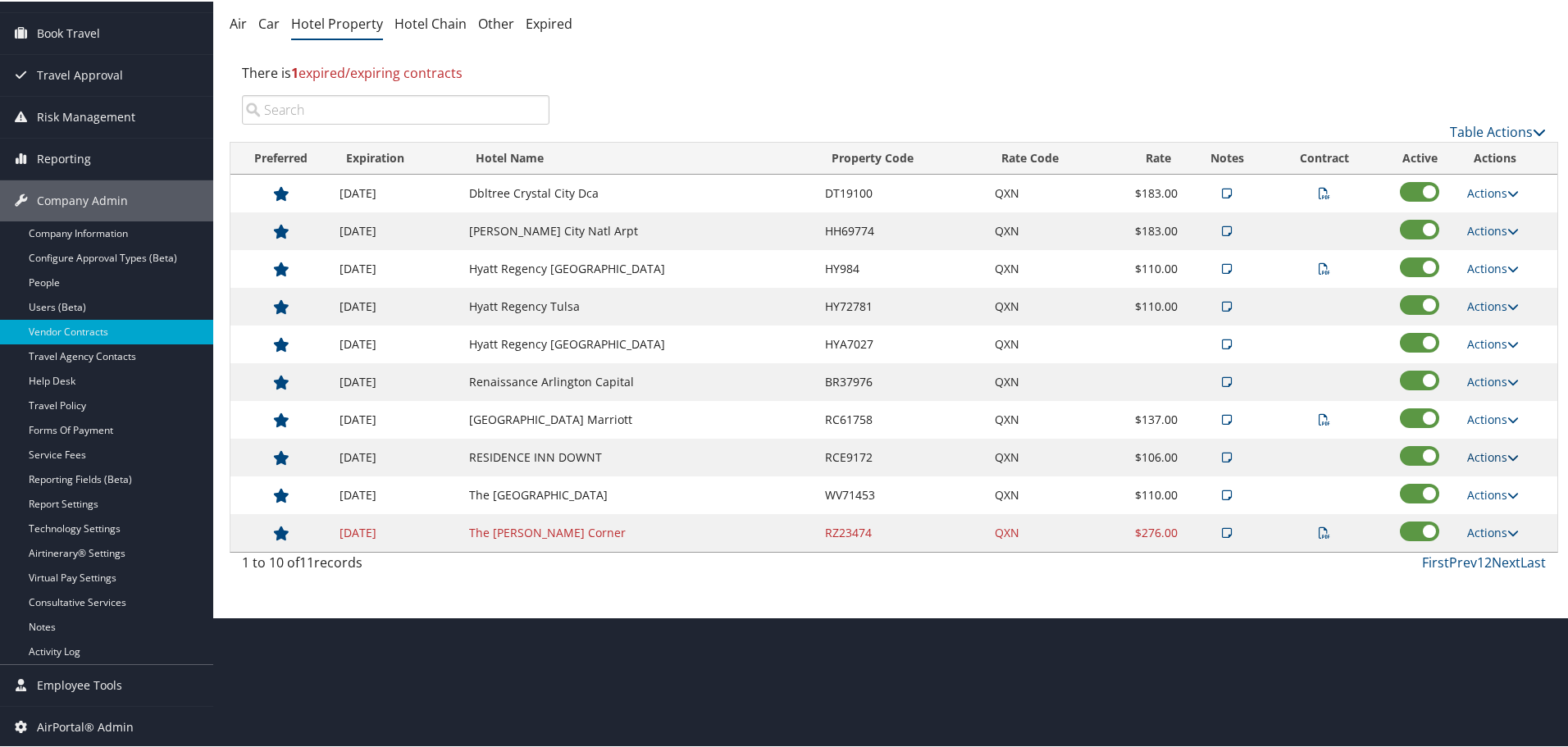
click at [1492, 459] on link "Actions" at bounding box center [1492, 455] width 51 height 16
click at [1510, 506] on link "Edit" at bounding box center [1507, 507] width 89 height 28
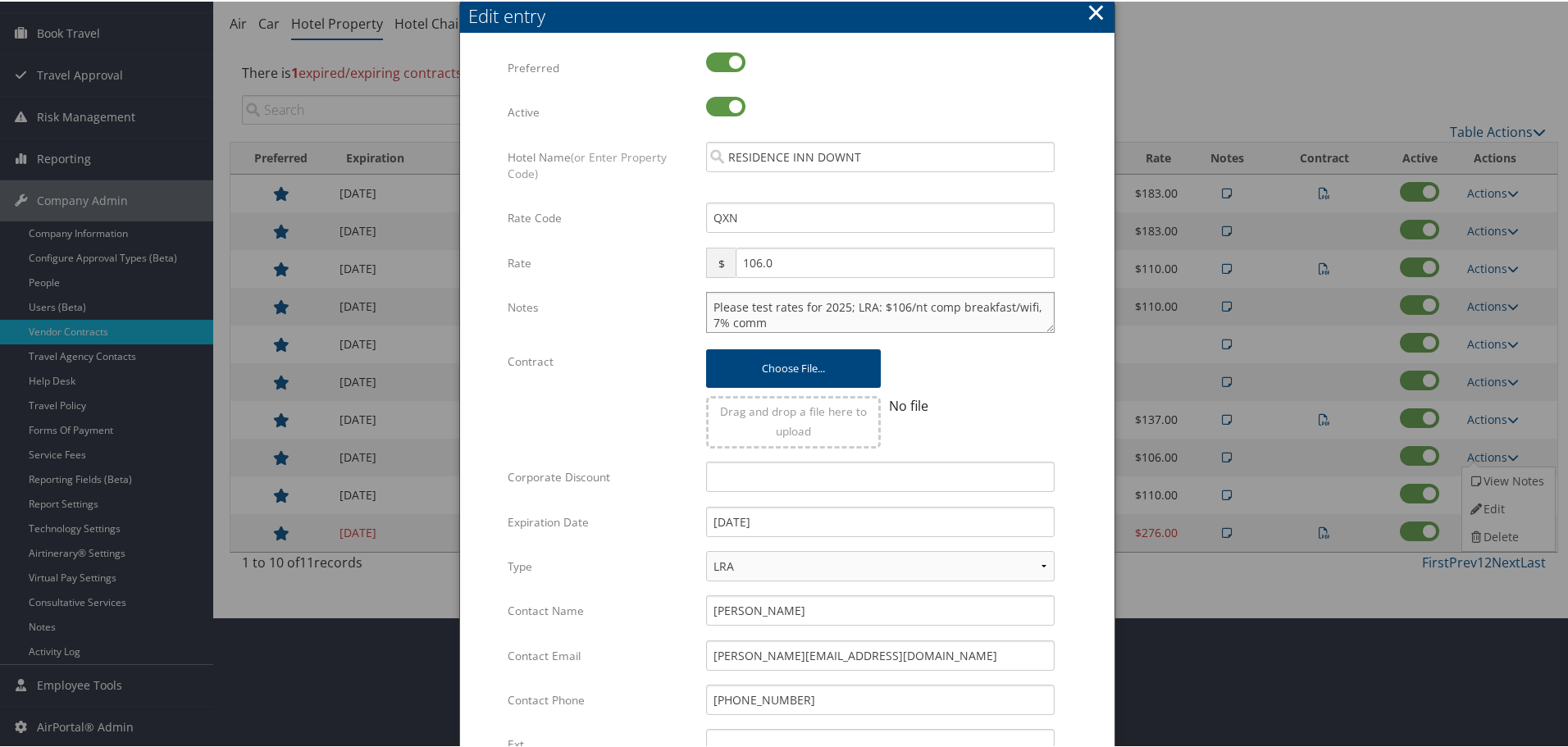
click at [707, 302] on textarea "Please test rates for 2025; LRA: $106/nt comp breakfast/wifi, 7% comm" at bounding box center [880, 310] width 349 height 41
paste textarea "Rates tested in [GEOGRAPHIC_DATA] [DATE];"
type textarea "Rates tested in [GEOGRAPHIC_DATA] [DATE]; Please test rates for 2025; LRA: $106…"
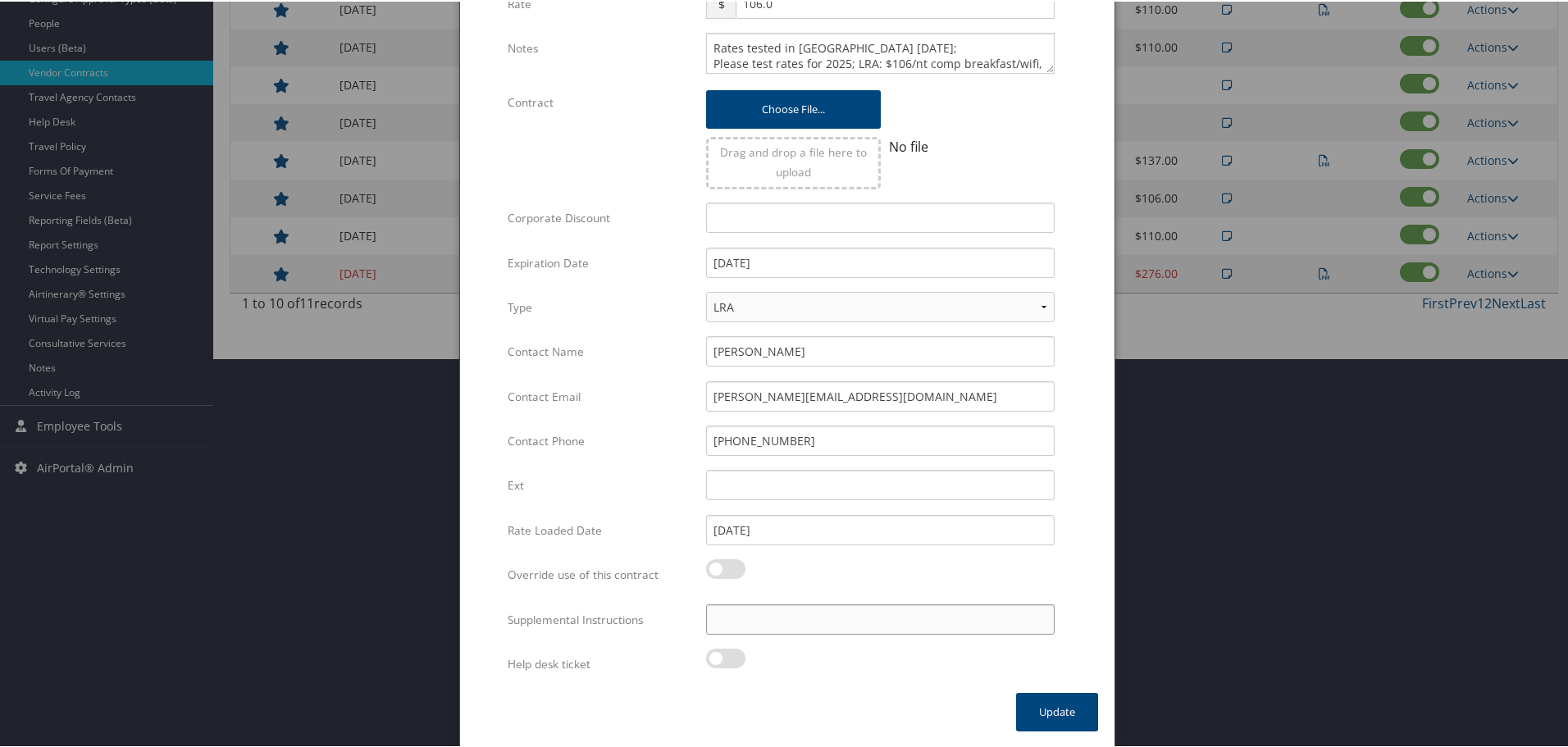
click at [867, 618] on input "Supplemental Instructions" at bounding box center [880, 618] width 349 height 30
paste input "SAB Prop ID -"
paste input "323707"
type input "SAB Prop ID - 323707"
click at [1062, 701] on button "Update" at bounding box center [1057, 711] width 82 height 38
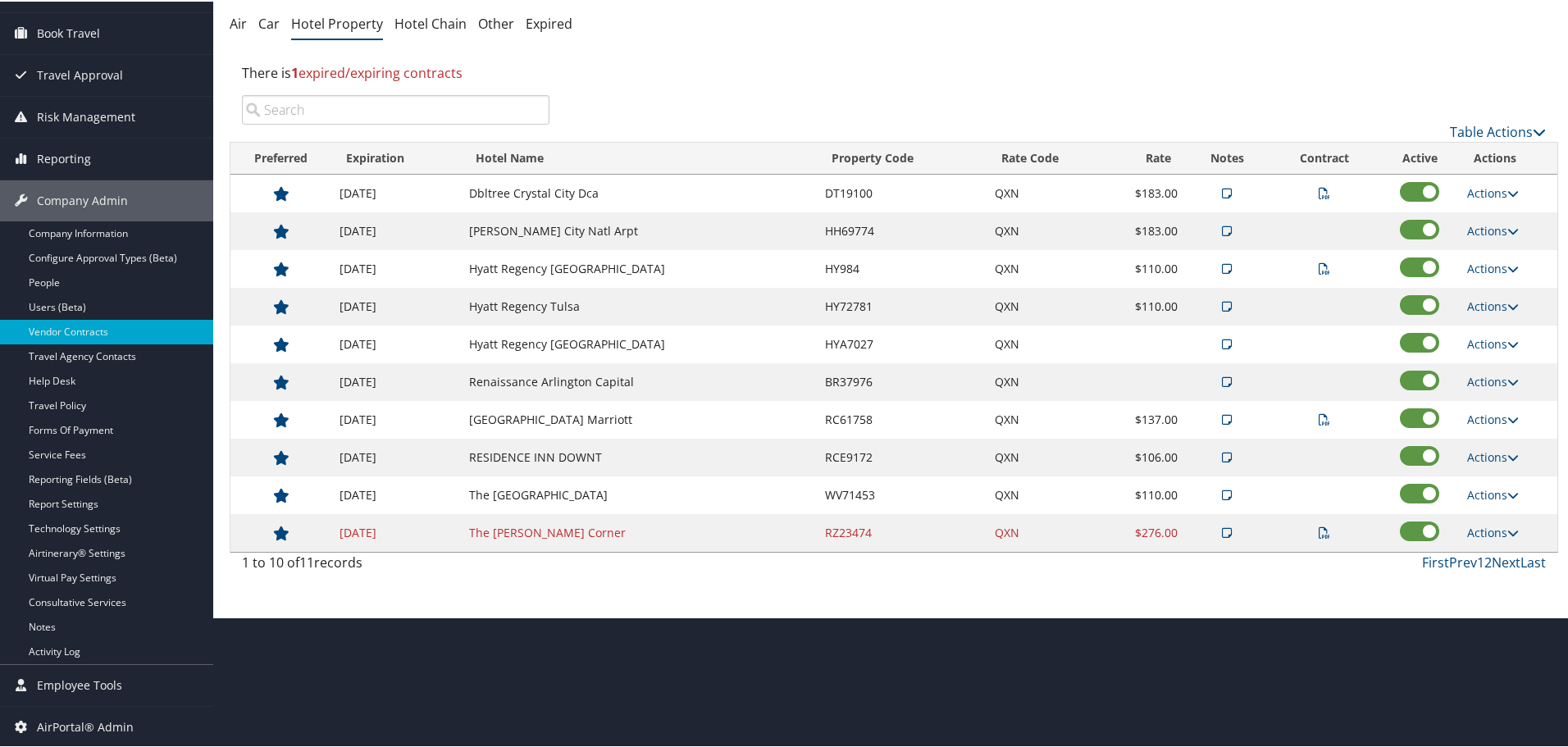
scroll to position [130, 0]
click at [1492, 494] on link "Actions" at bounding box center [1492, 493] width 51 height 16
click at [1495, 562] on link "Delete" at bounding box center [1507, 573] width 89 height 28
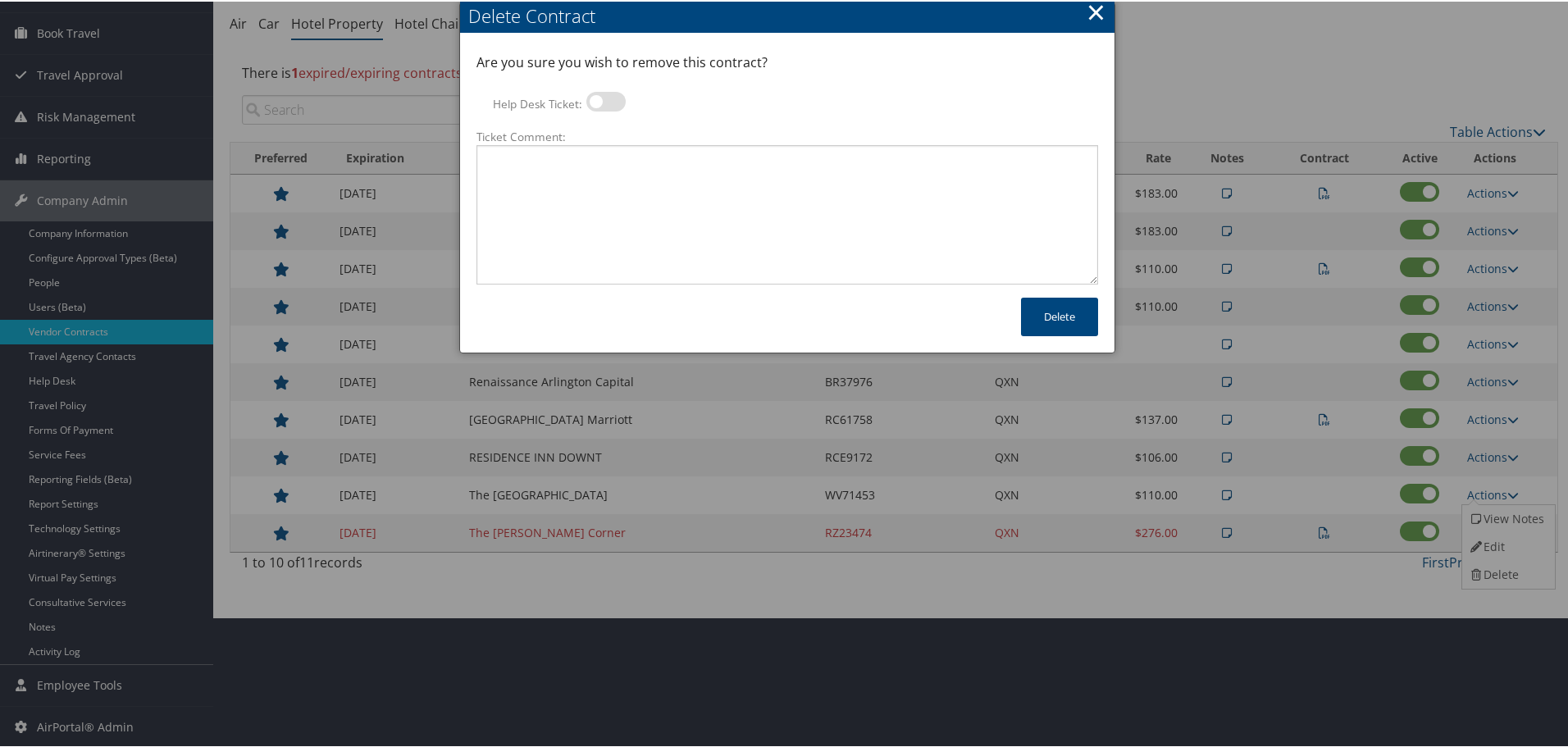
drag, startPoint x: 598, startPoint y: 98, endPoint x: 605, endPoint y: 118, distance: 21.2
click at [598, 98] on label at bounding box center [606, 100] width 39 height 20
click at [598, 98] on input "Help Desk Ticket:" at bounding box center [600, 102] width 10 height 10
checkbox input "true"
click at [624, 194] on textarea "Ticket Comment:" at bounding box center [787, 213] width 621 height 139
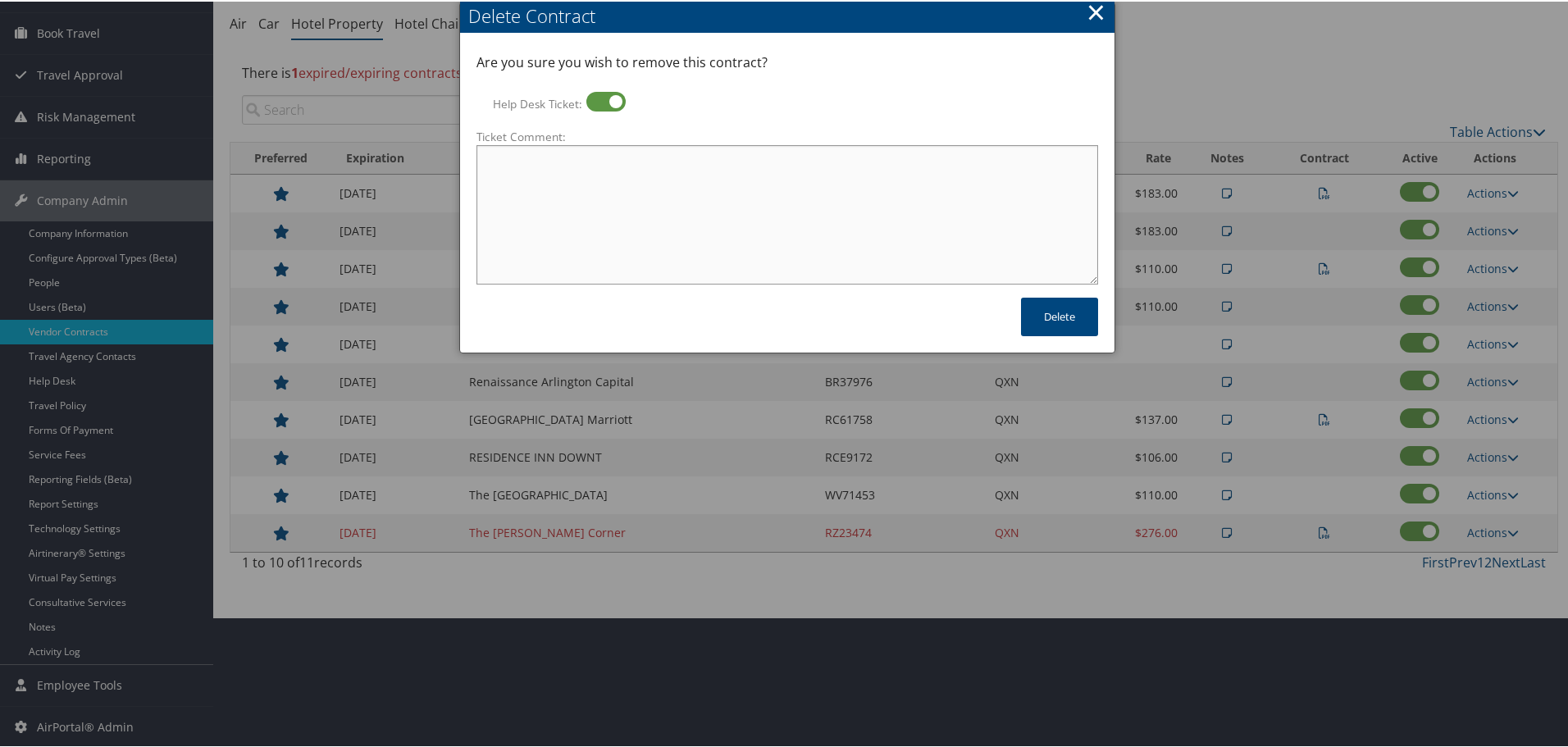
paste textarea "Rates no longer active; remove from profile and preferred status."
type textarea "Rates no longer active; remove from profile and preferred status."
click at [1055, 322] on button "Delete" at bounding box center [1060, 315] width 77 height 38
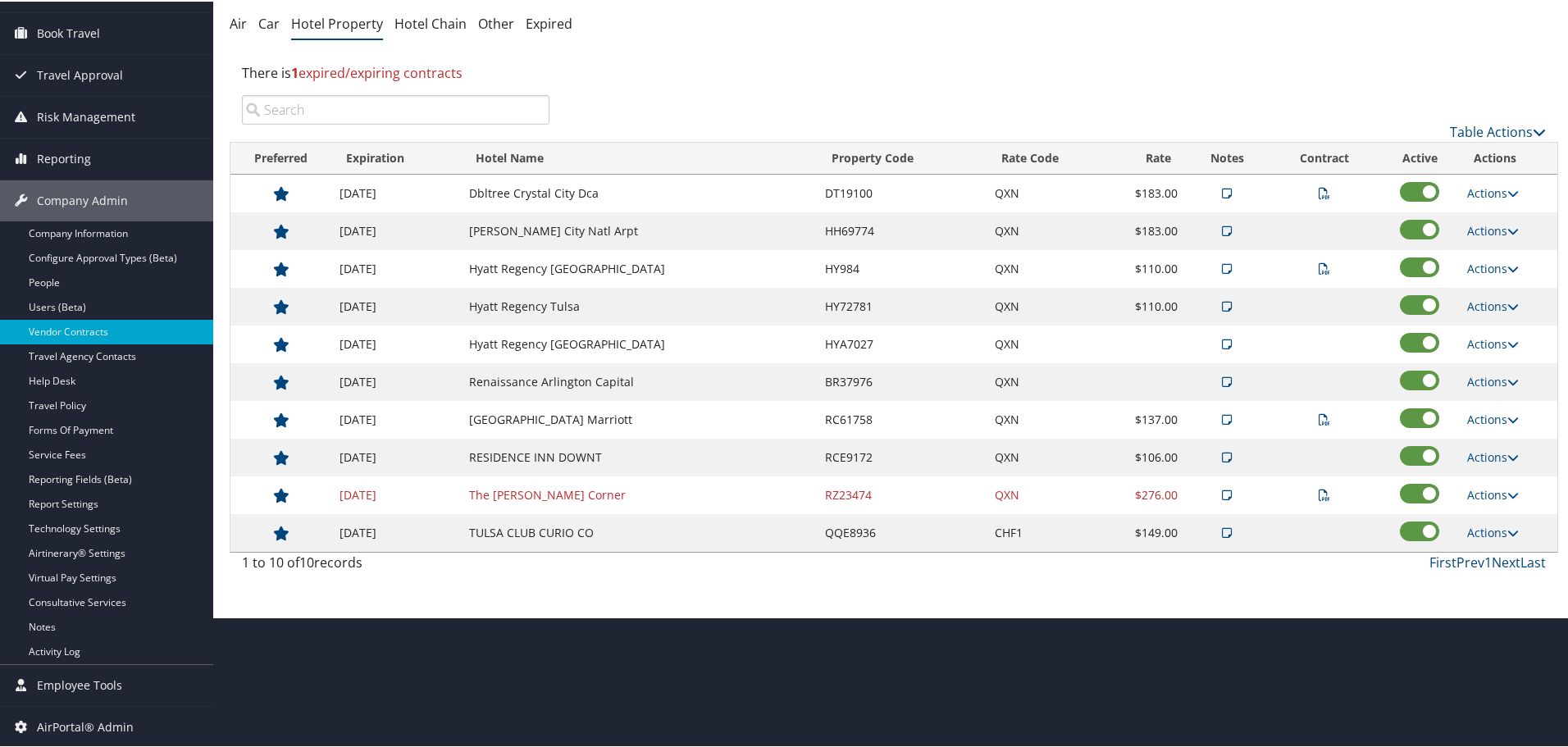
drag, startPoint x: 720, startPoint y: 492, endPoint x: 1126, endPoint y: 500, distance: 406.1
click at [721, 492] on td "The [PERSON_NAME] Corner" at bounding box center [639, 492] width 356 height 37
click at [1481, 487] on link "Actions" at bounding box center [1492, 493] width 51 height 16
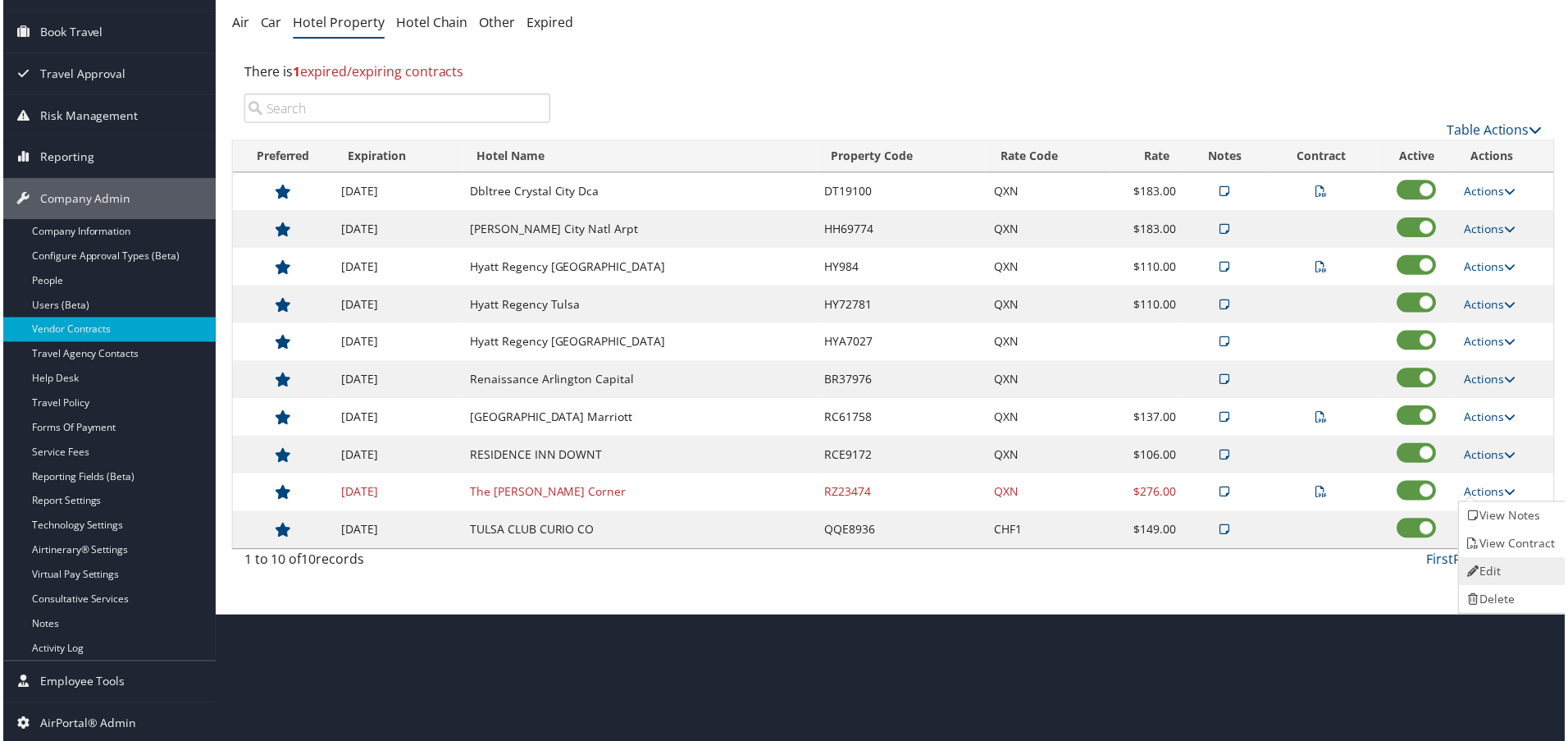
click at [1495, 564] on link "Edit" at bounding box center [1514, 574] width 103 height 28
select select "NLRA"
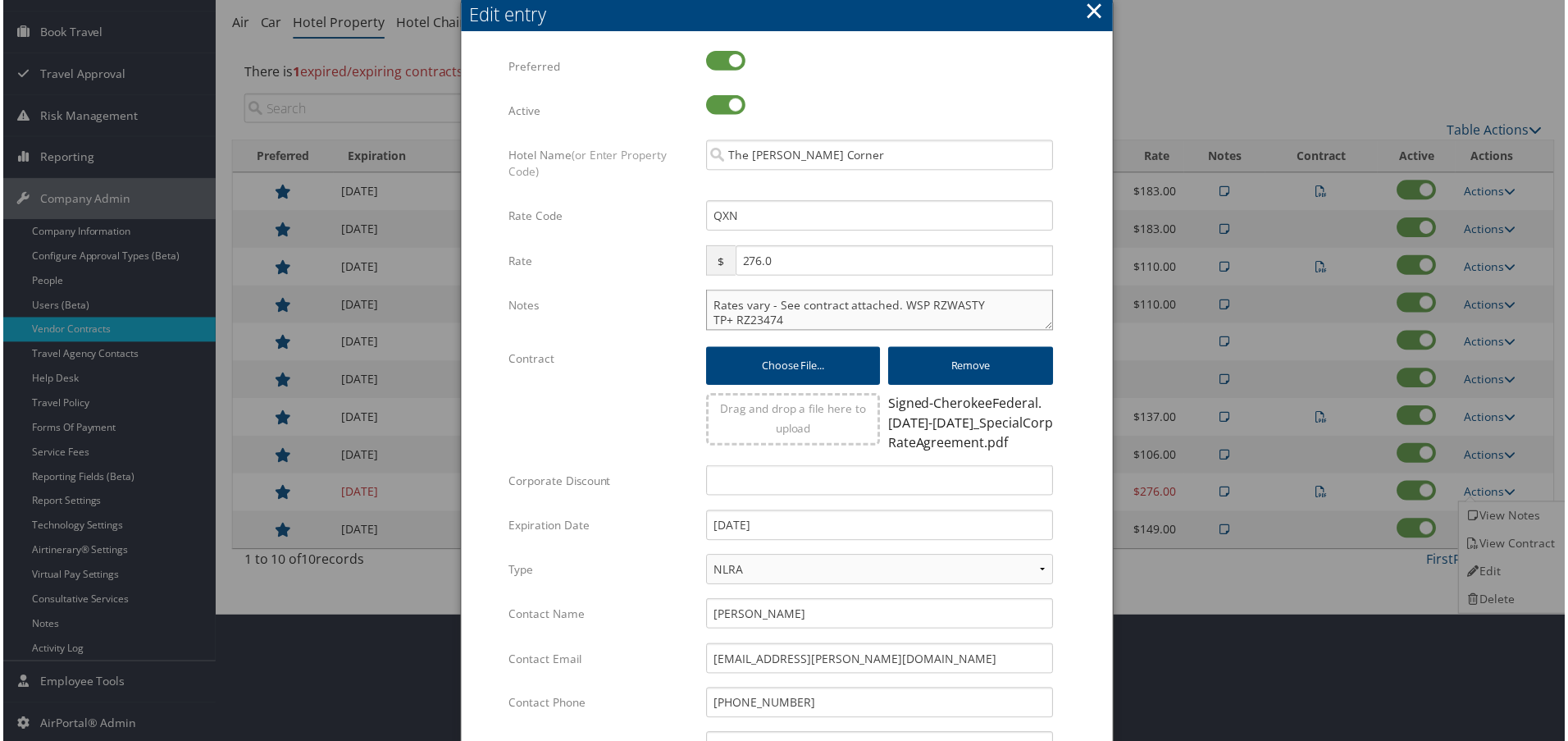
click at [707, 304] on textarea "Rates vary - See contract attached. WSP RZWASTY TP+ RZ23474" at bounding box center [880, 310] width 349 height 41
paste textarea "Rates tested in [GEOGRAPHIC_DATA] [DATE];"
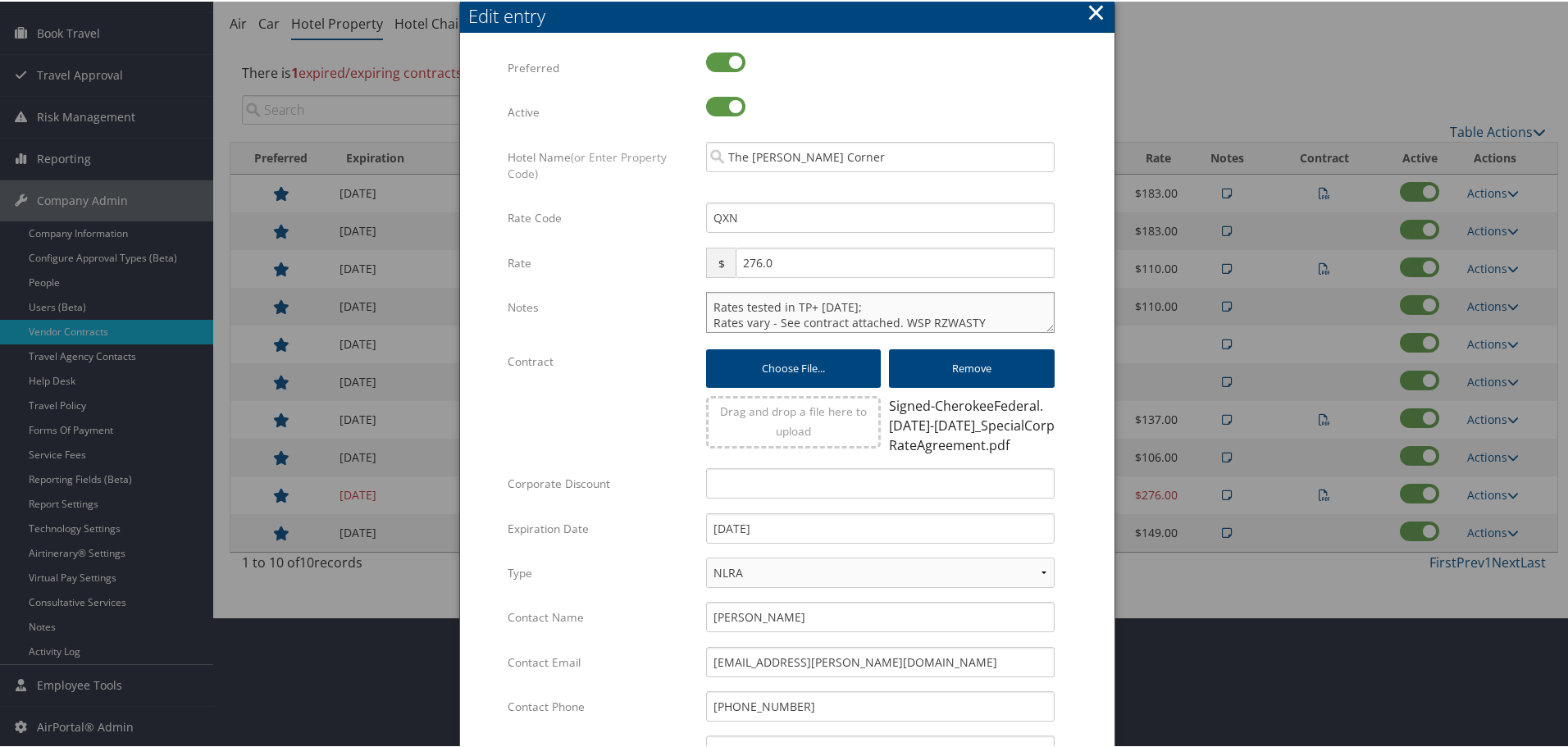
type textarea "Rates tested in TP+ Sep 2025; Rates vary - See contract attached. WSP RZWASTY T…"
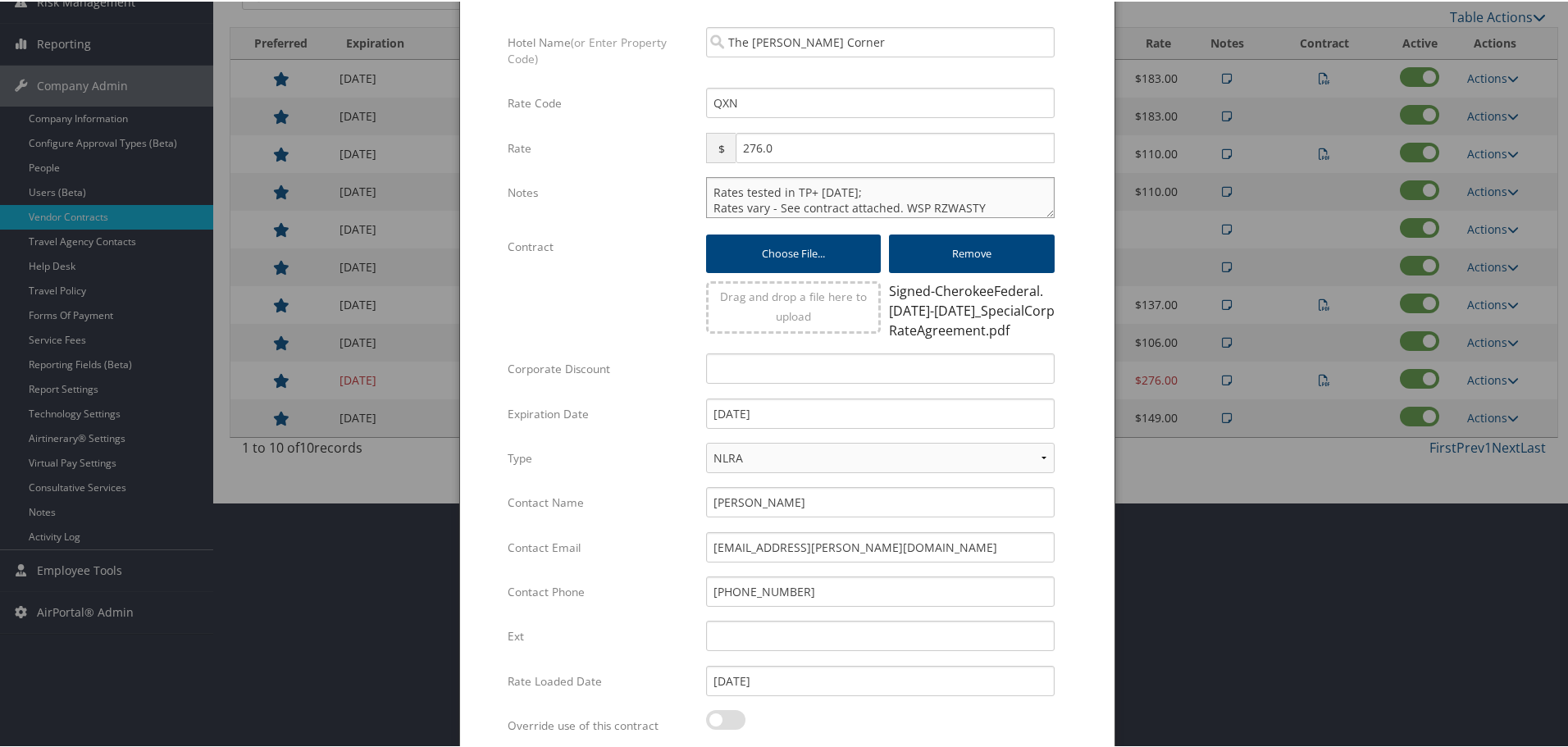
scroll to position [396, 0]
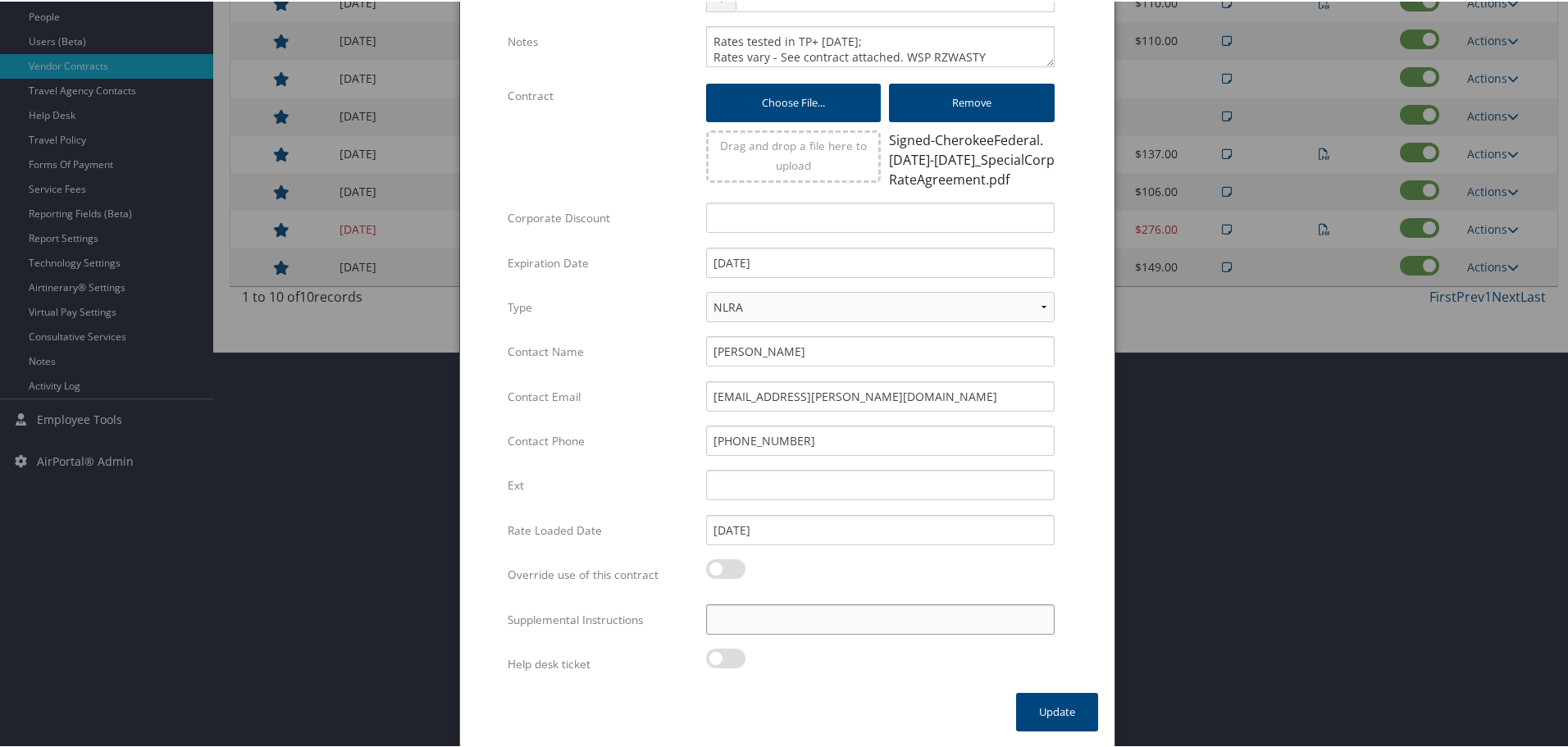
click at [838, 618] on input "Supplemental Instructions" at bounding box center [880, 618] width 349 height 30
click at [796, 253] on input "[DATE]" at bounding box center [880, 261] width 349 height 30
drag, startPoint x: 796, startPoint y: 253, endPoint x: 700, endPoint y: 265, distance: 96.7
click at [701, 264] on div "10/01/2025 Multiple values The selected items contain different values for this…" at bounding box center [880, 268] width 373 height 43
type input "[DATE]"
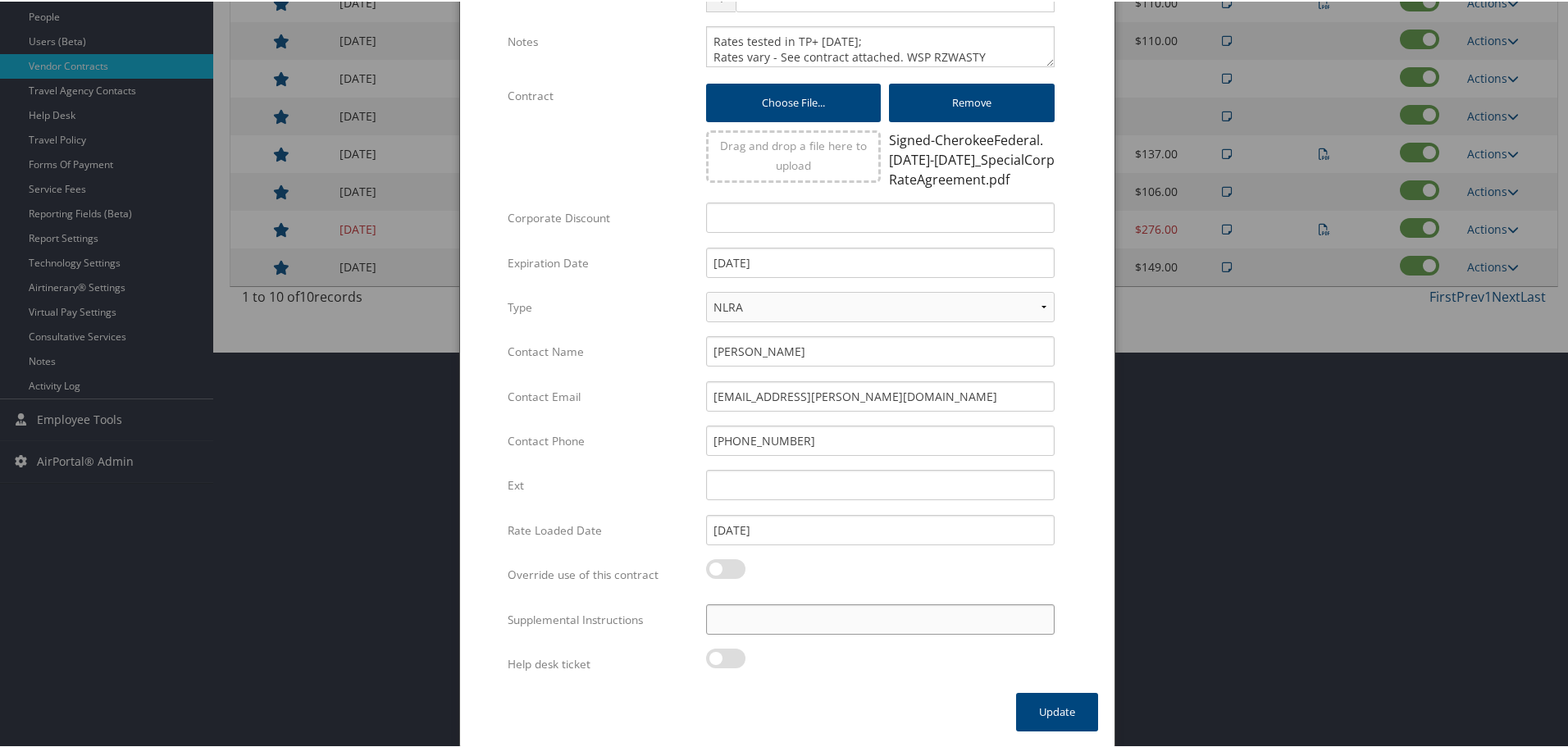
click at [766, 618] on div "Multiple values The selected items contain different values for this input. To …" at bounding box center [787, 239] width 560 height 907
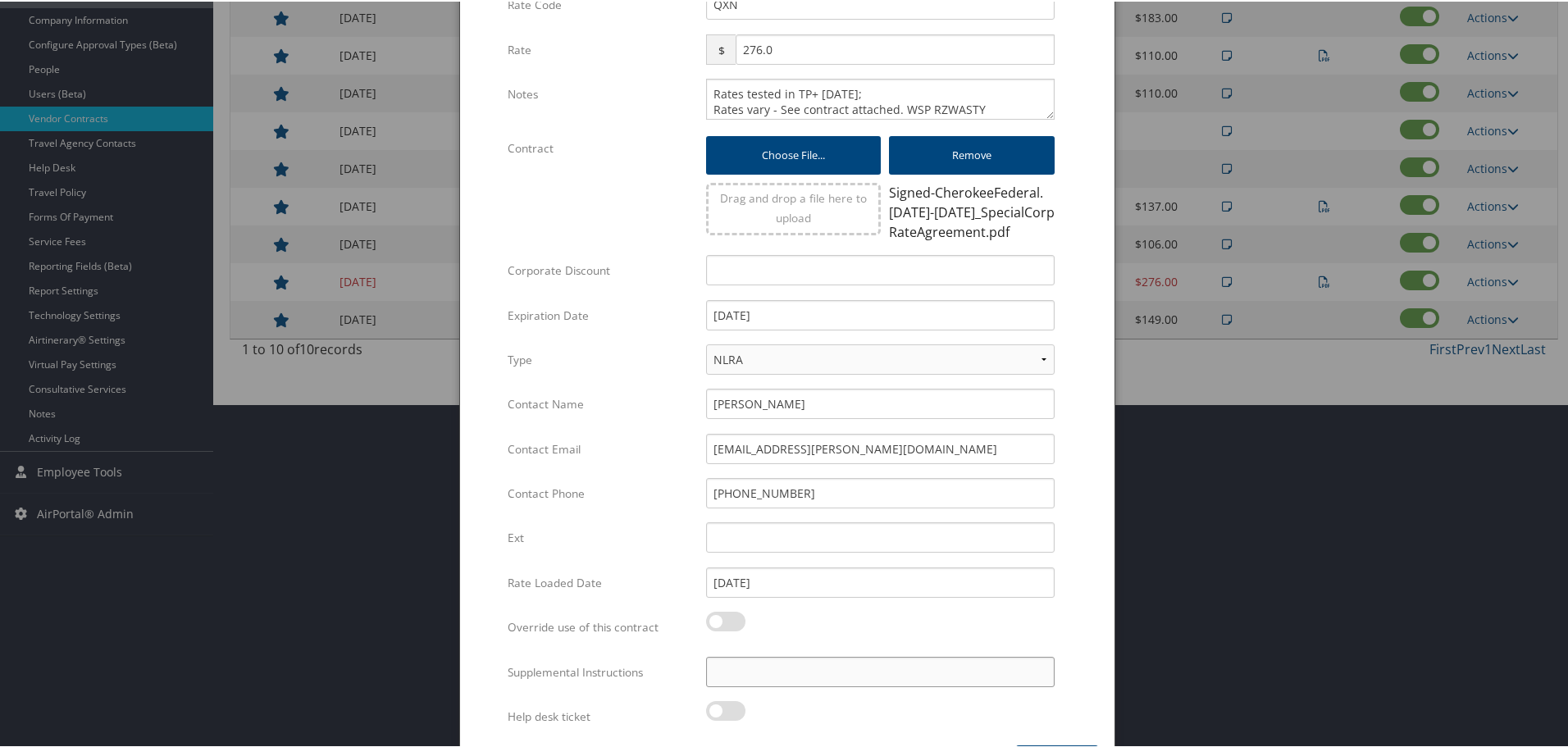
paste input "SAB Prop ID -"
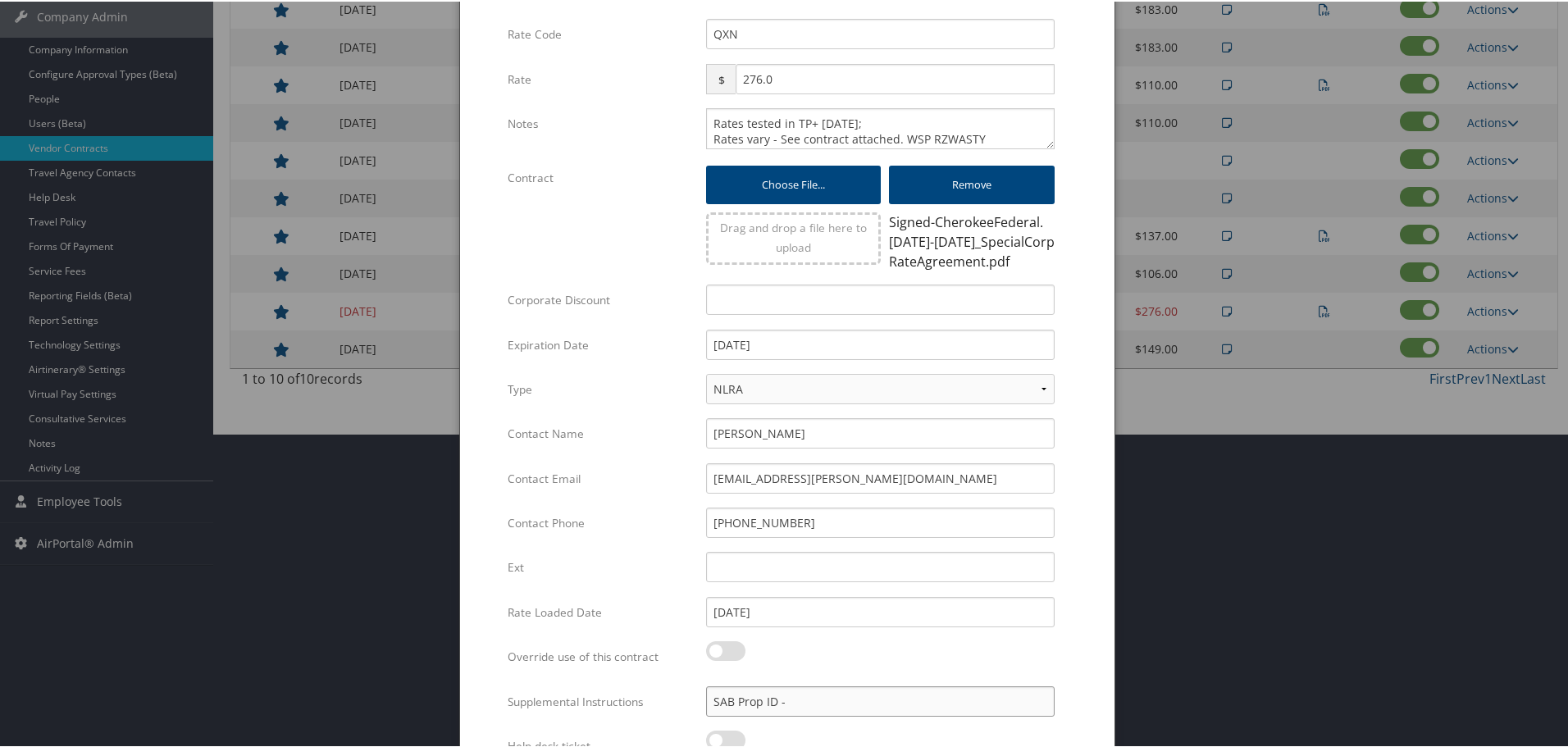
paste input "027101"
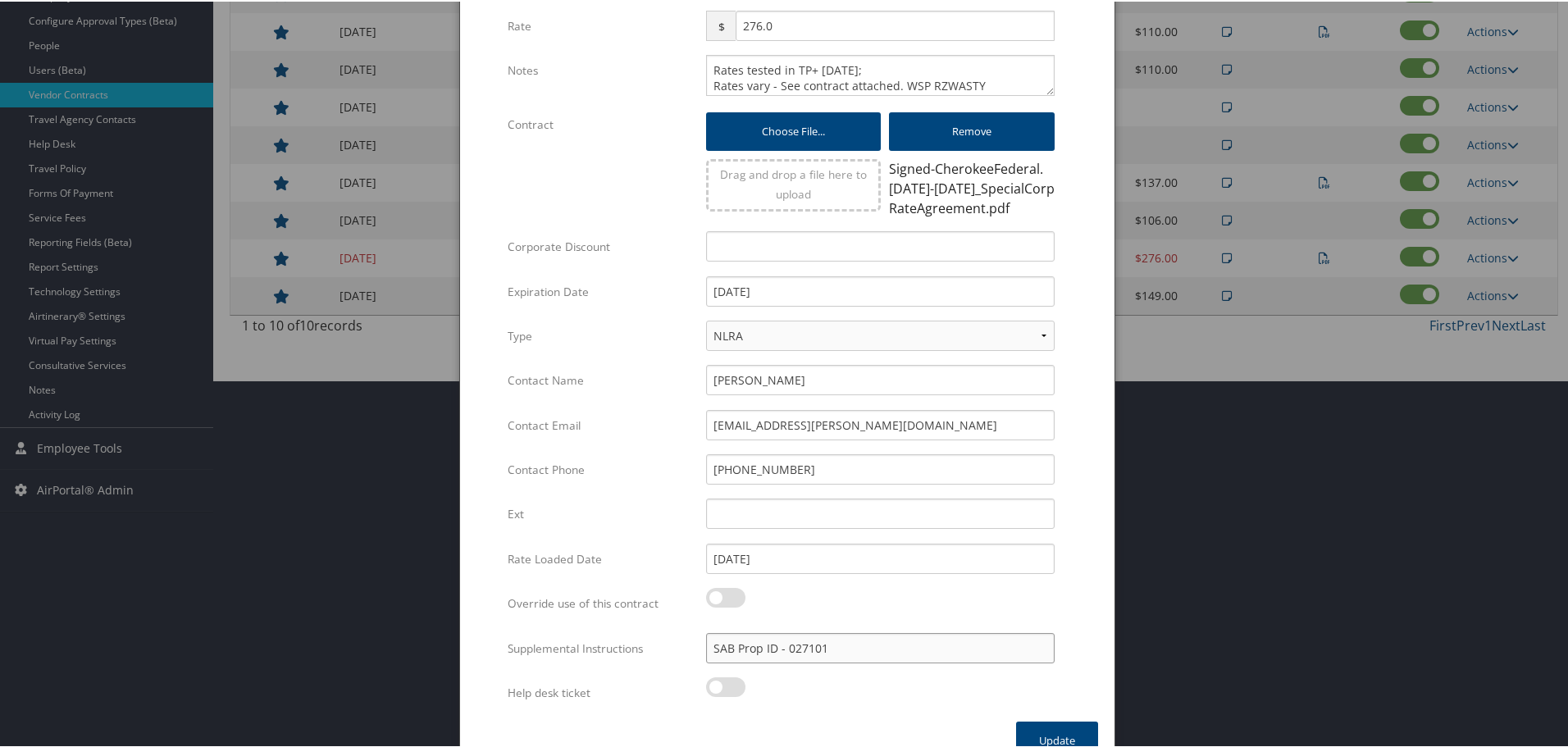
scroll to position [396, 0]
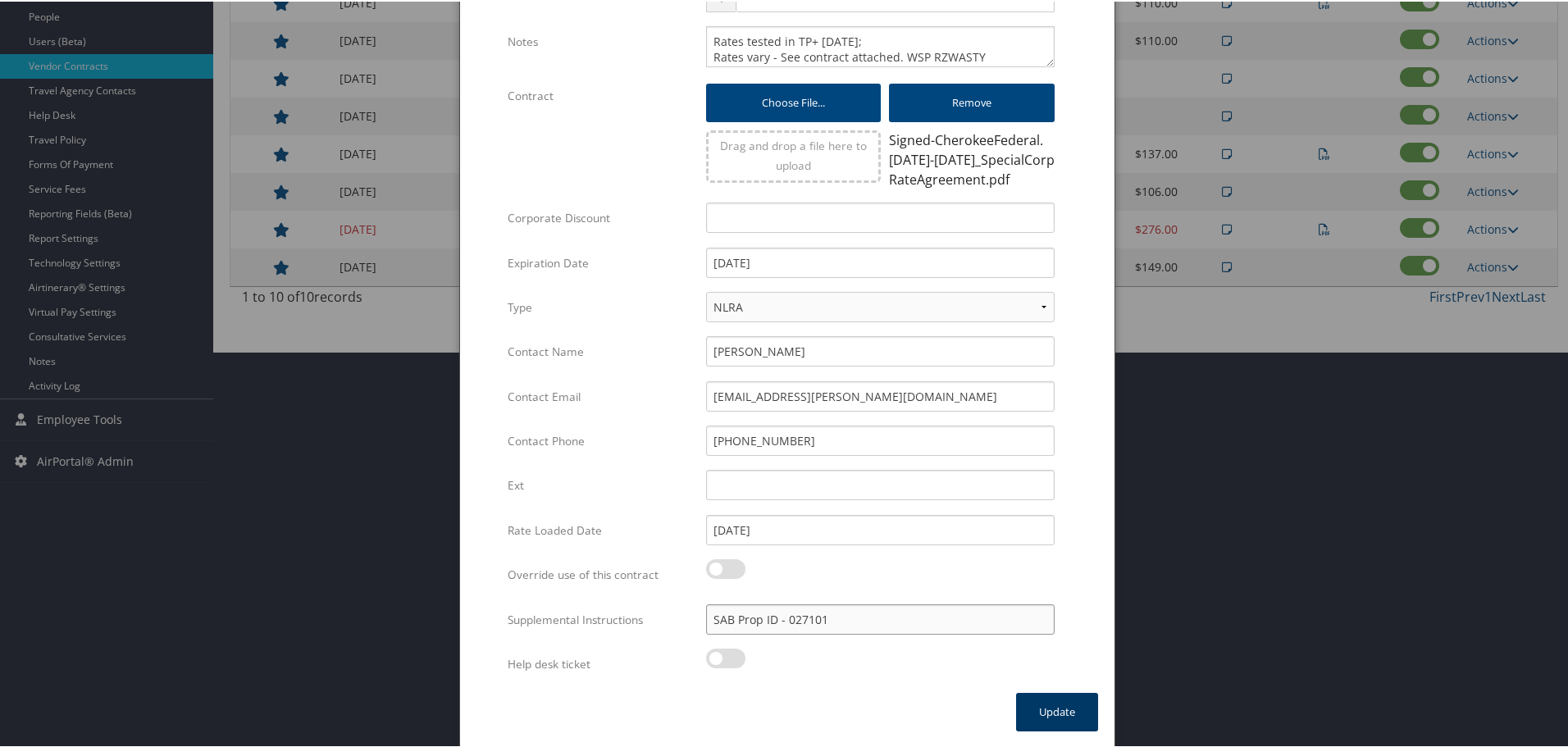
type input "SAB Prop ID - 027101"
click at [1020, 701] on button "Update" at bounding box center [1057, 711] width 82 height 38
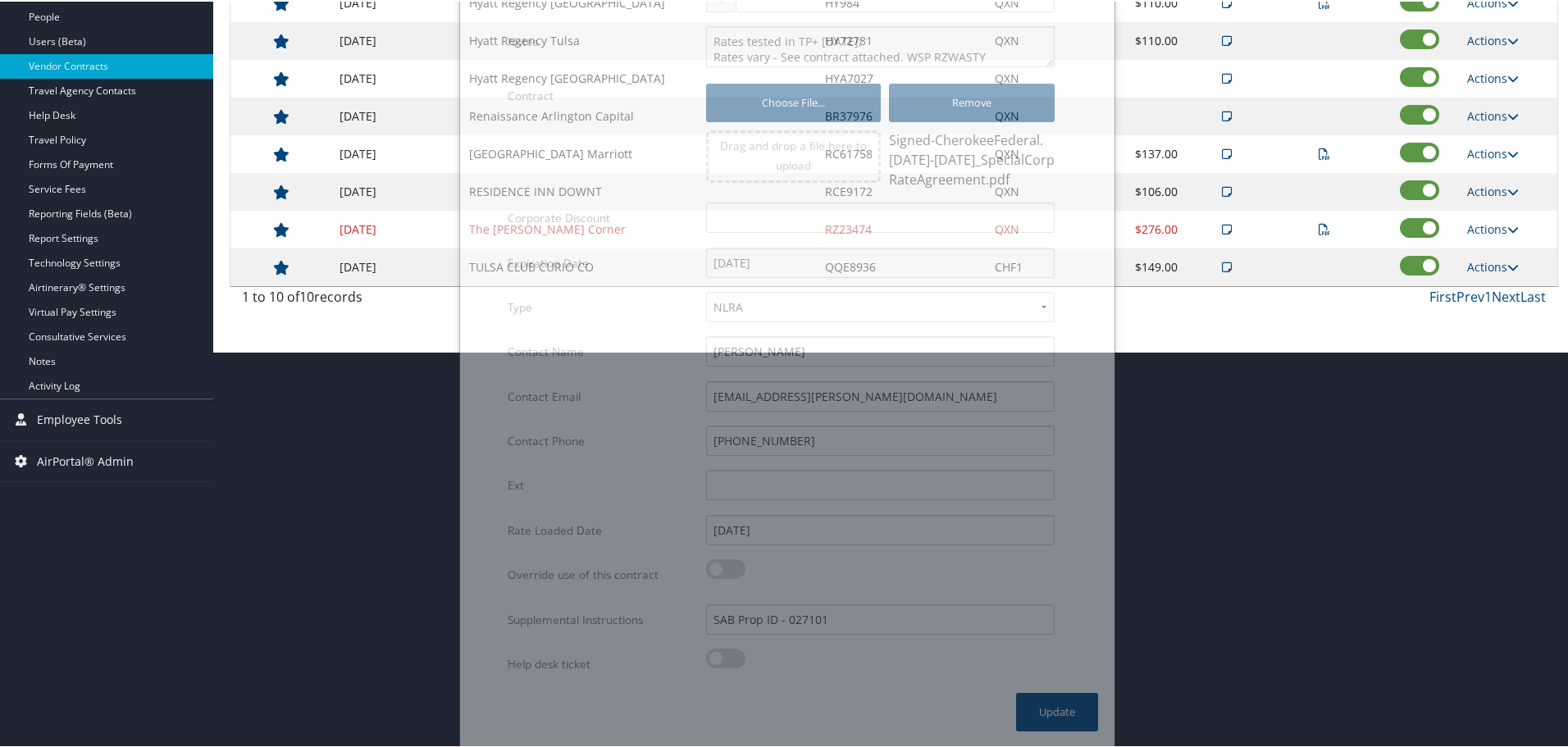
scroll to position [130, 0]
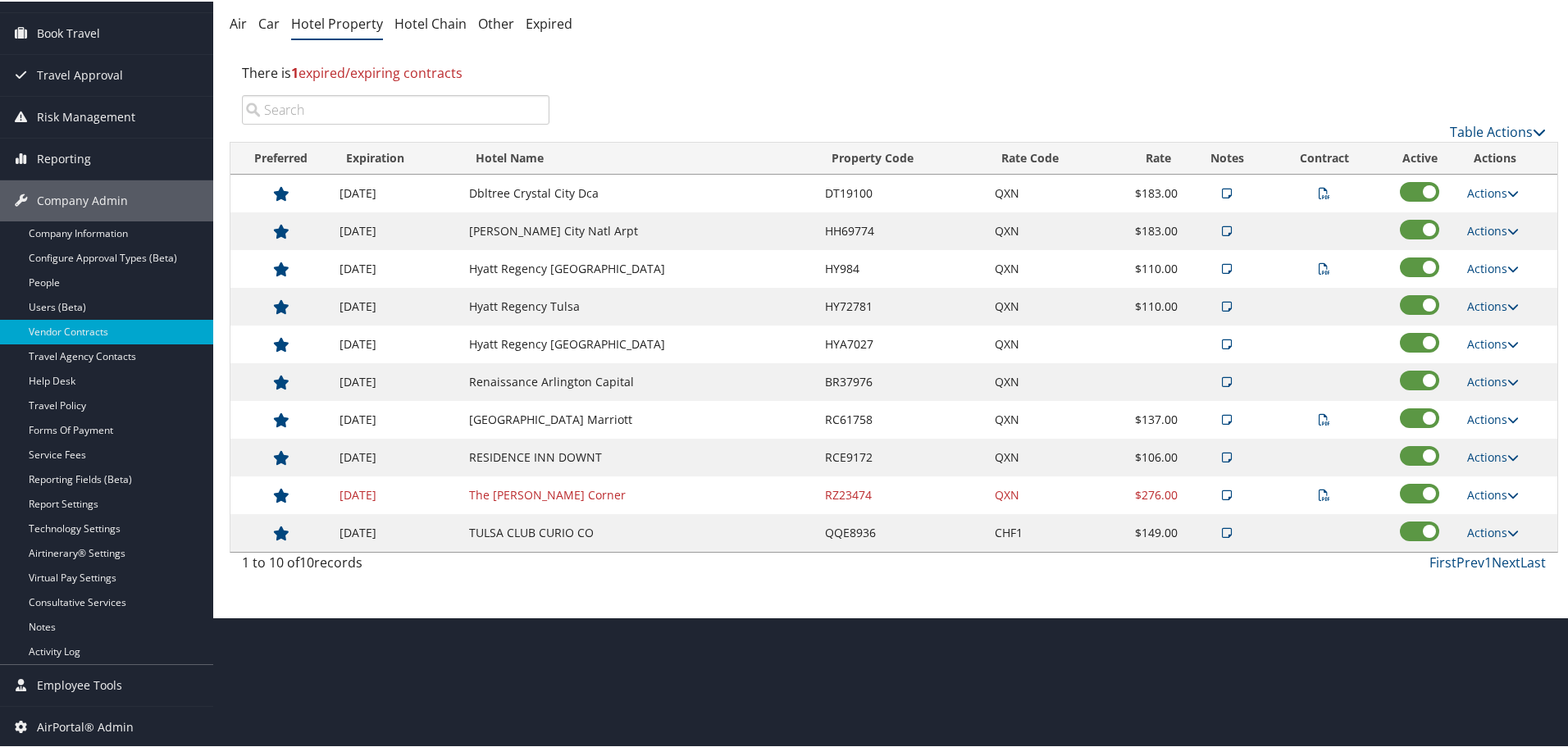
click at [969, 69] on div "There is 1 expired/expiring contracts" at bounding box center [894, 71] width 1329 height 44
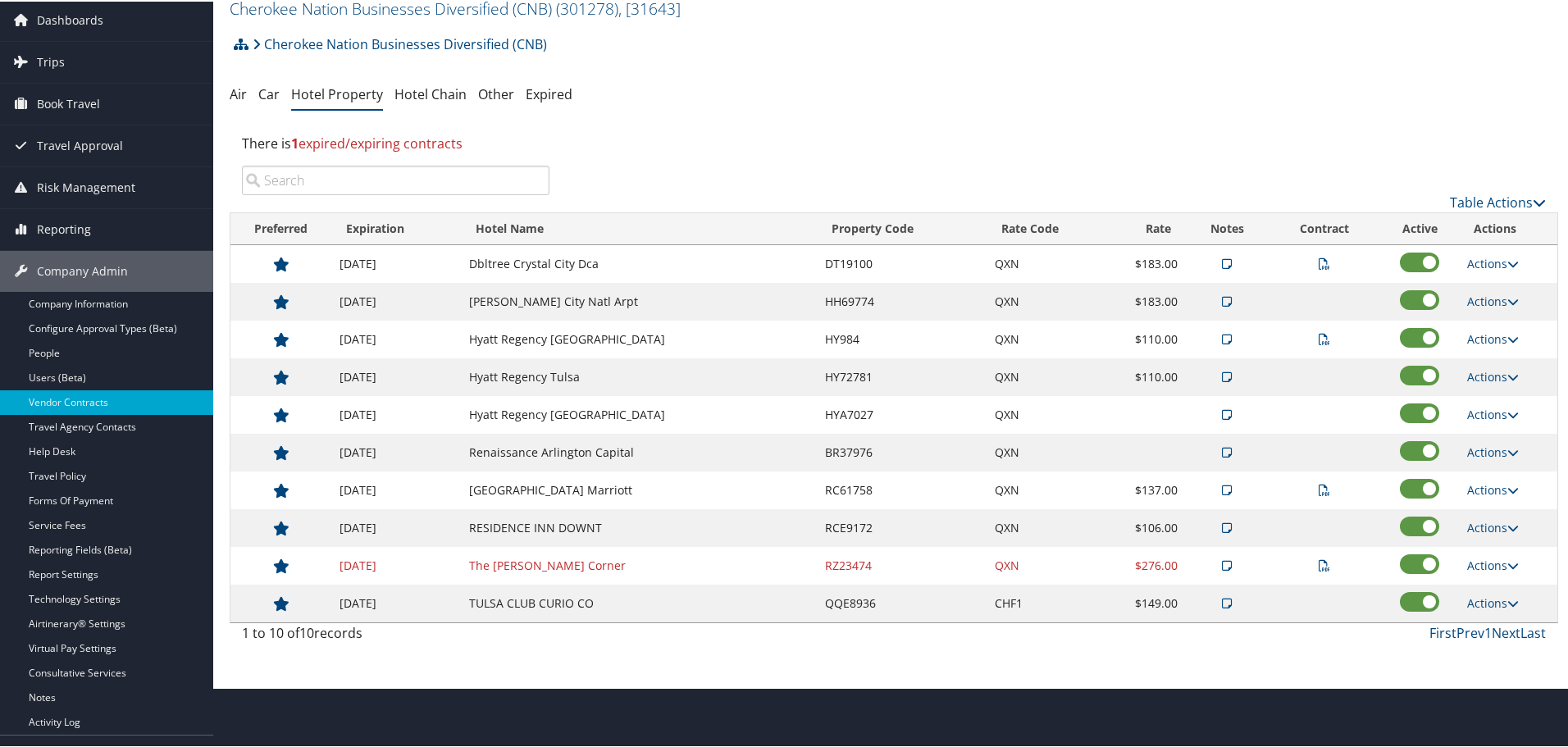
scroll to position [0, 0]
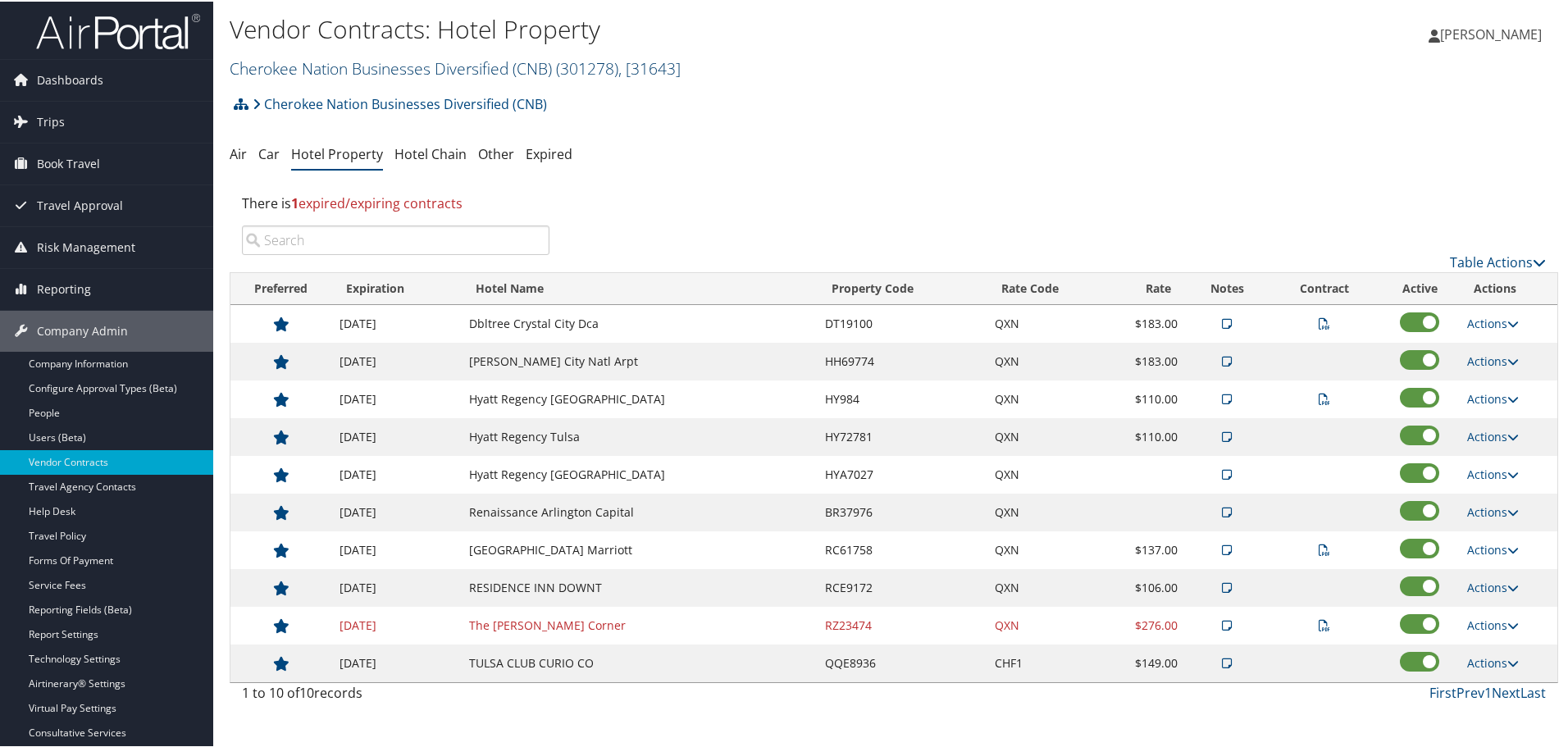
click at [336, 65] on link "Cherokee Nation Businesses Diversified (CNB) ( 301278 ) , [ 31643 ]" at bounding box center [455, 66] width 451 height 22
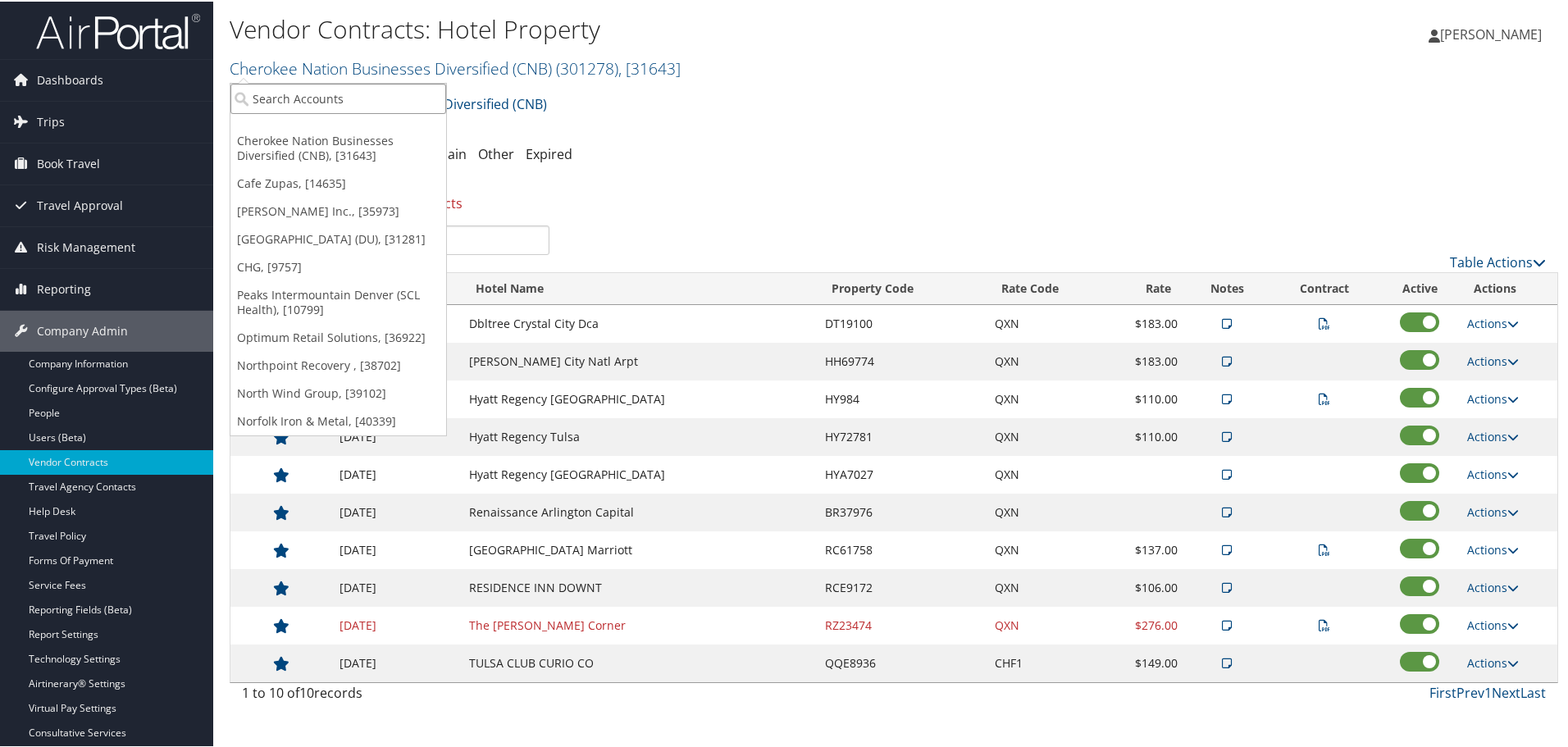
click at [339, 101] on input "search" at bounding box center [338, 96] width 216 height 30
type input "elior nor"
click at [325, 130] on div "Elior North America (301232), [34461]" at bounding box center [363, 127] width 284 height 15
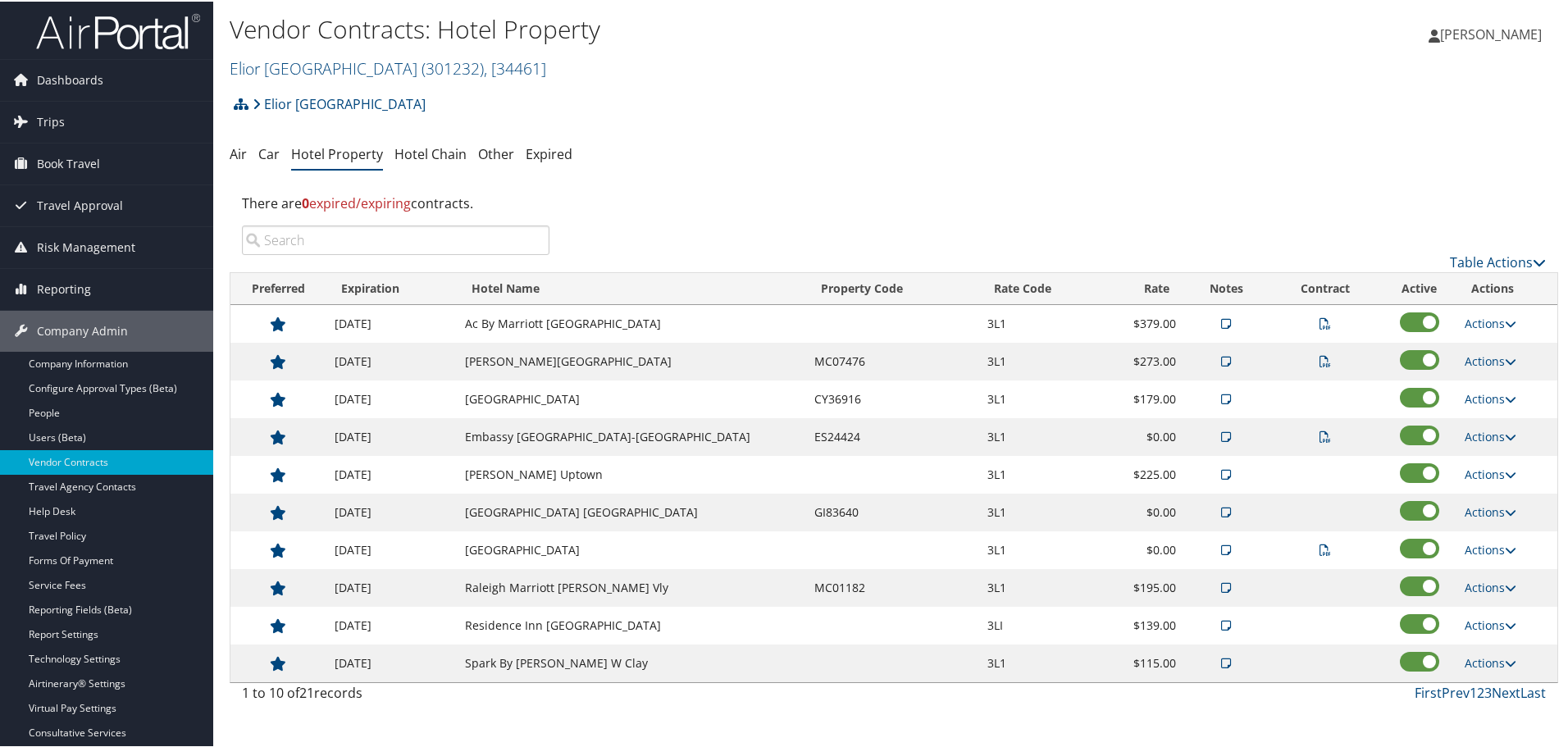
click at [734, 180] on div "There are 0 expired/expiring contracts." at bounding box center [894, 202] width 1329 height 44
click at [1500, 691] on link "Next" at bounding box center [1506, 691] width 29 height 18
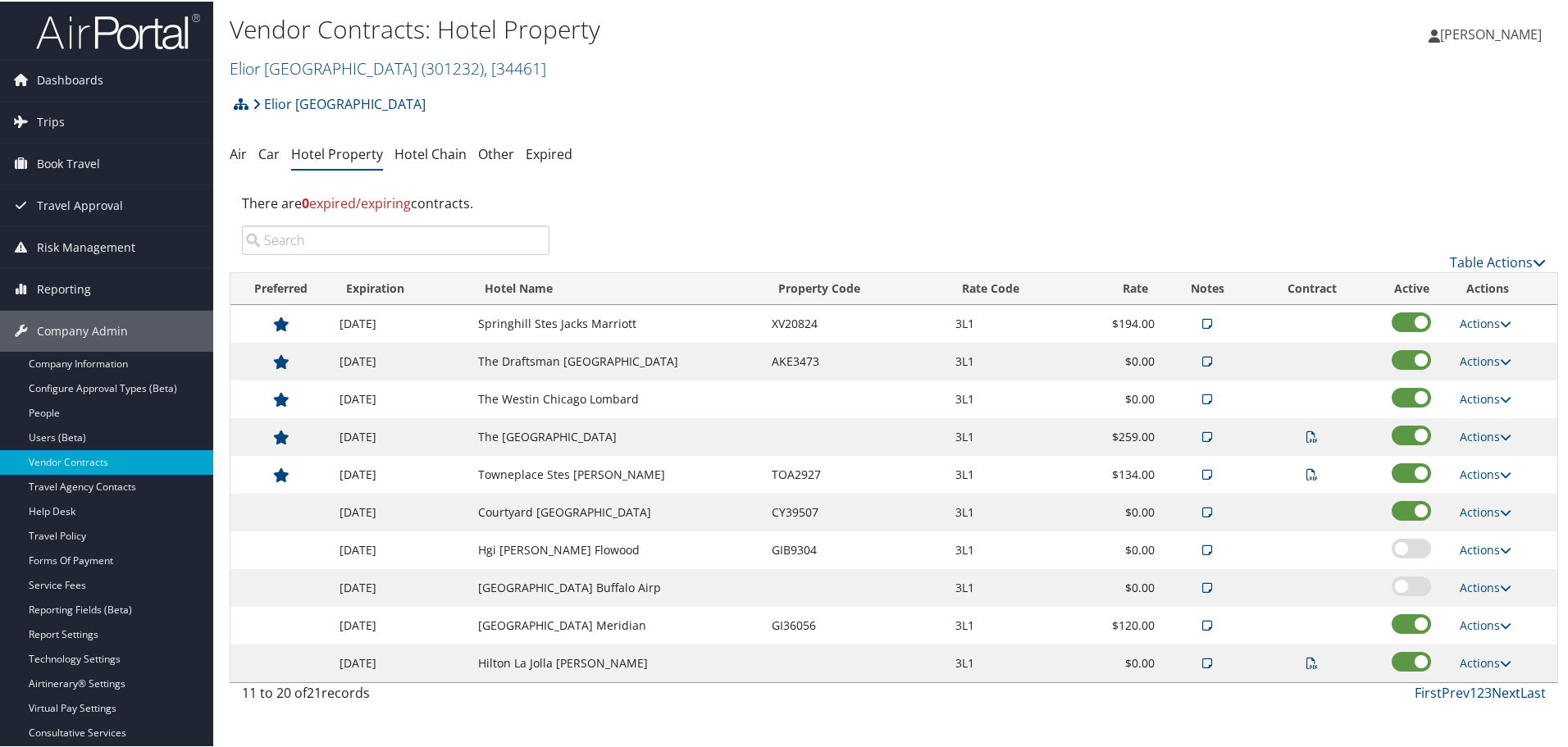
click at [1500, 691] on link "Next" at bounding box center [1506, 691] width 29 height 18
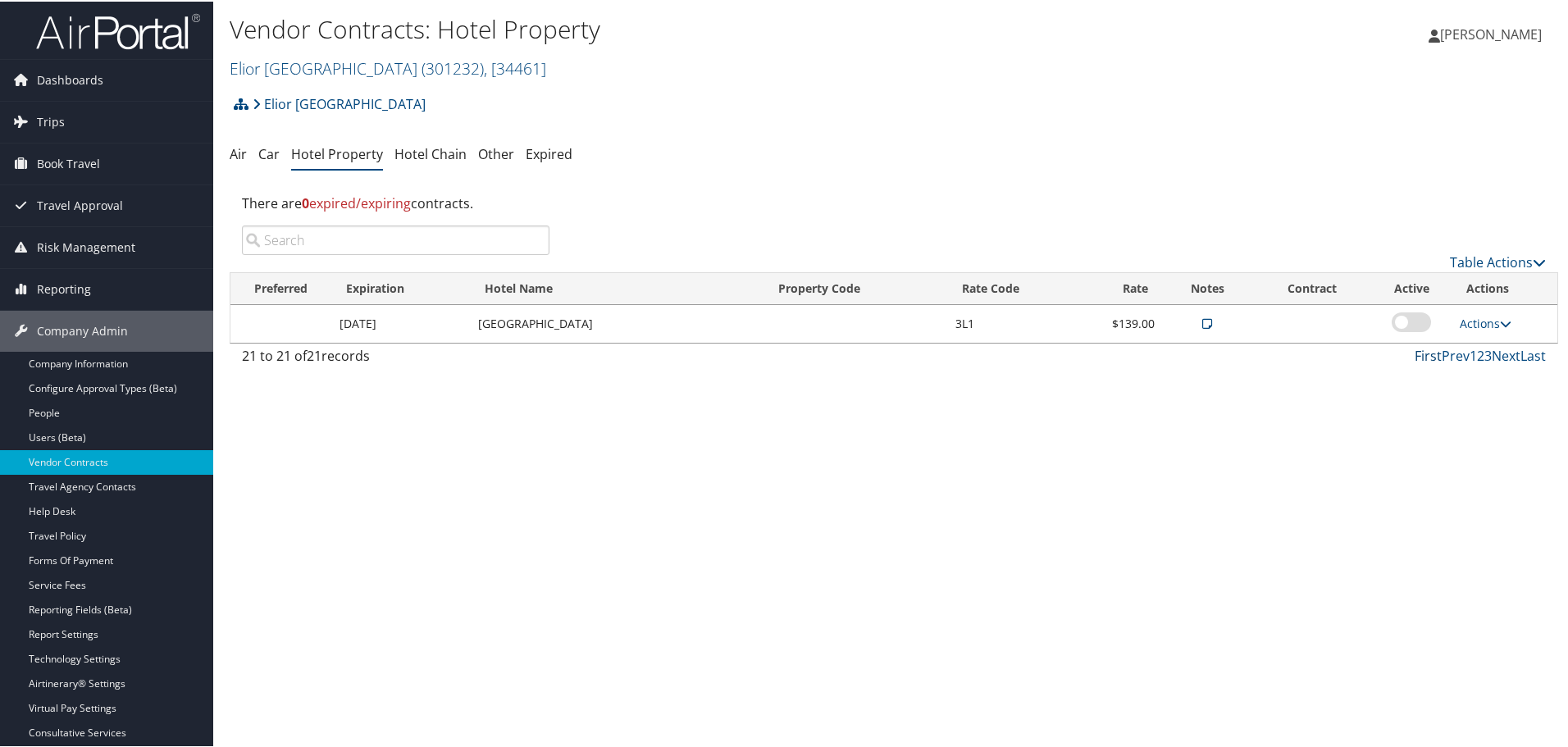
click at [1422, 351] on link "First" at bounding box center [1428, 354] width 27 height 18
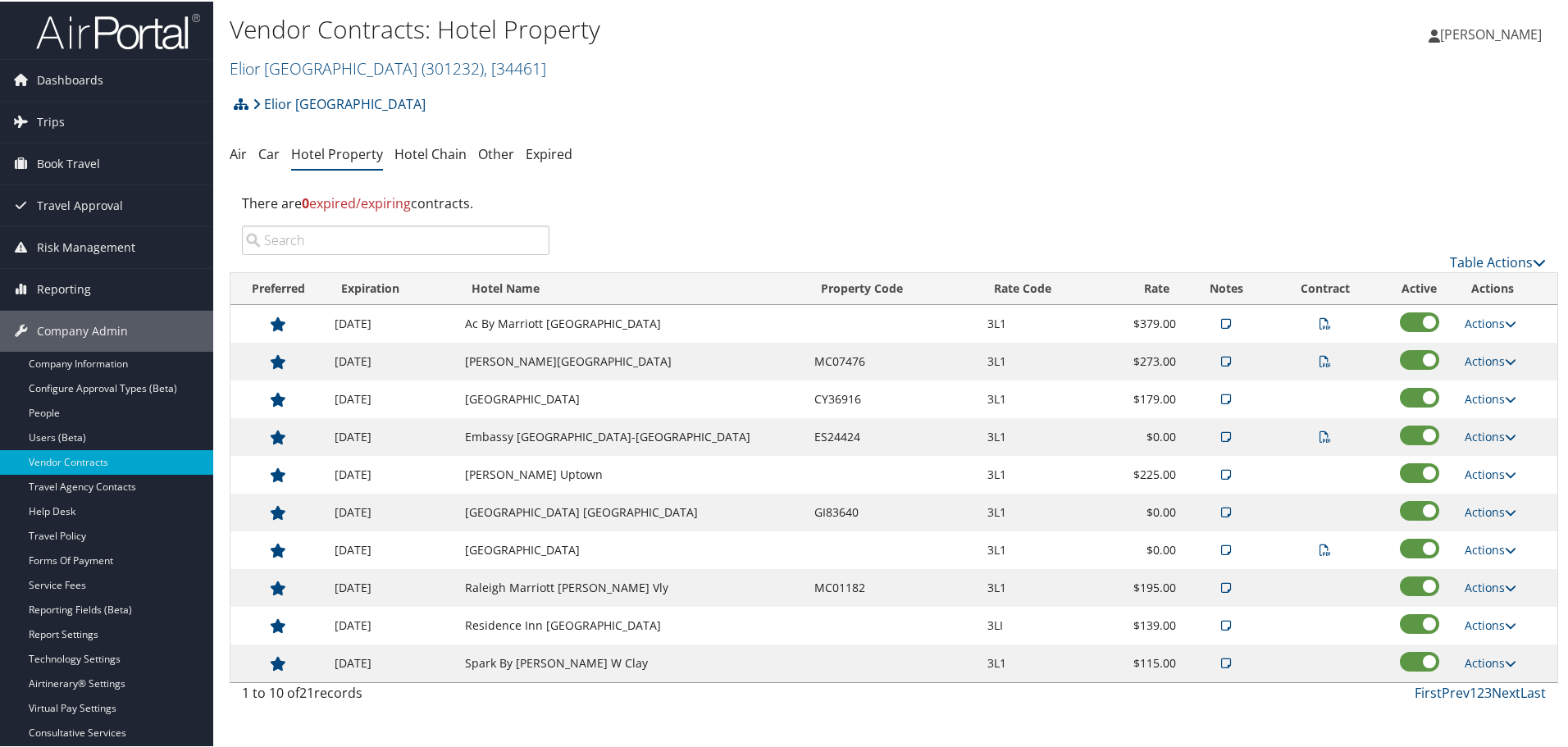
click at [429, 250] on input "search" at bounding box center [395, 239] width 308 height 30
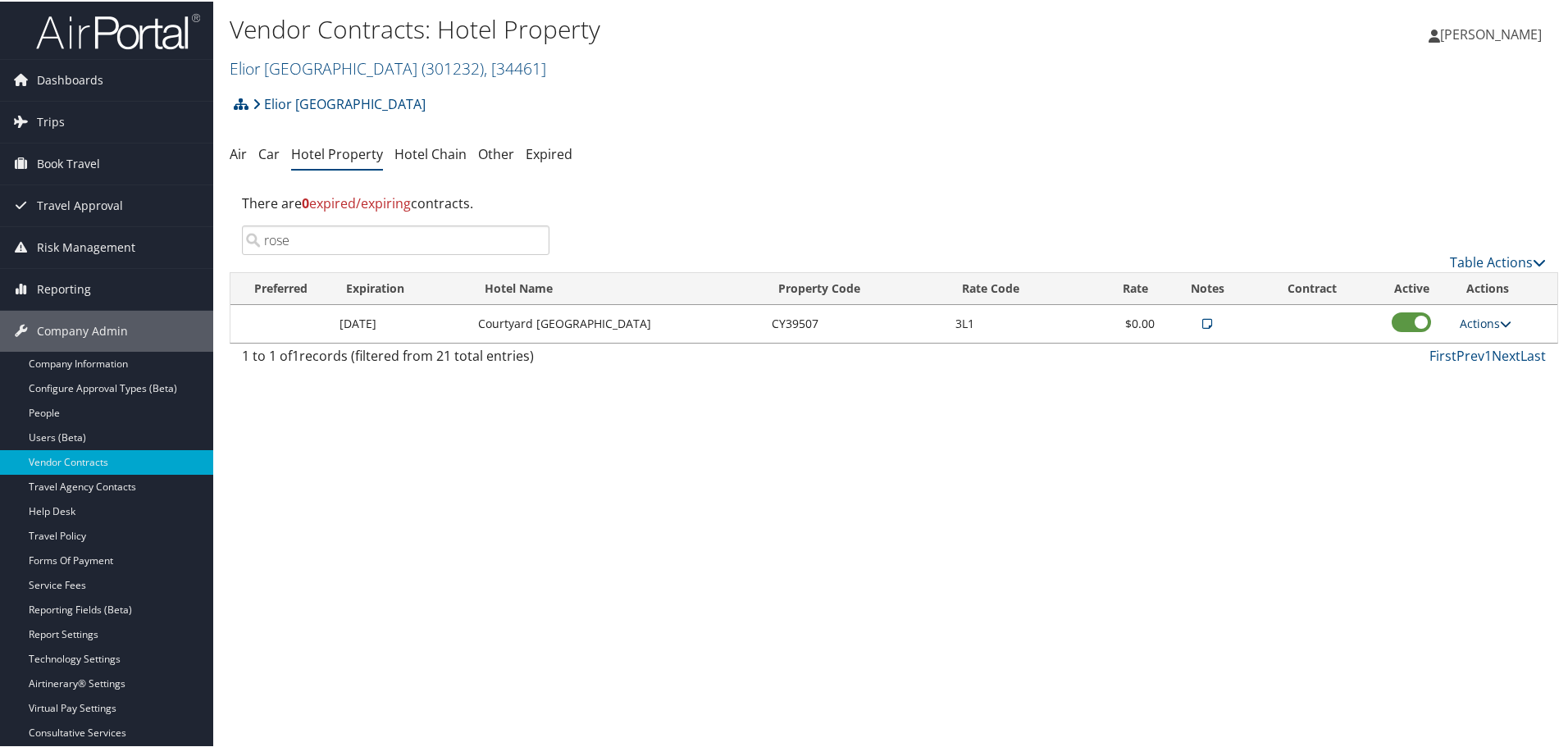
type input "rose"
click at [1472, 321] on link "Actions" at bounding box center [1485, 321] width 51 height 16
click at [1465, 371] on icon at bounding box center [1468, 374] width 15 height 11
select select "NLRA"
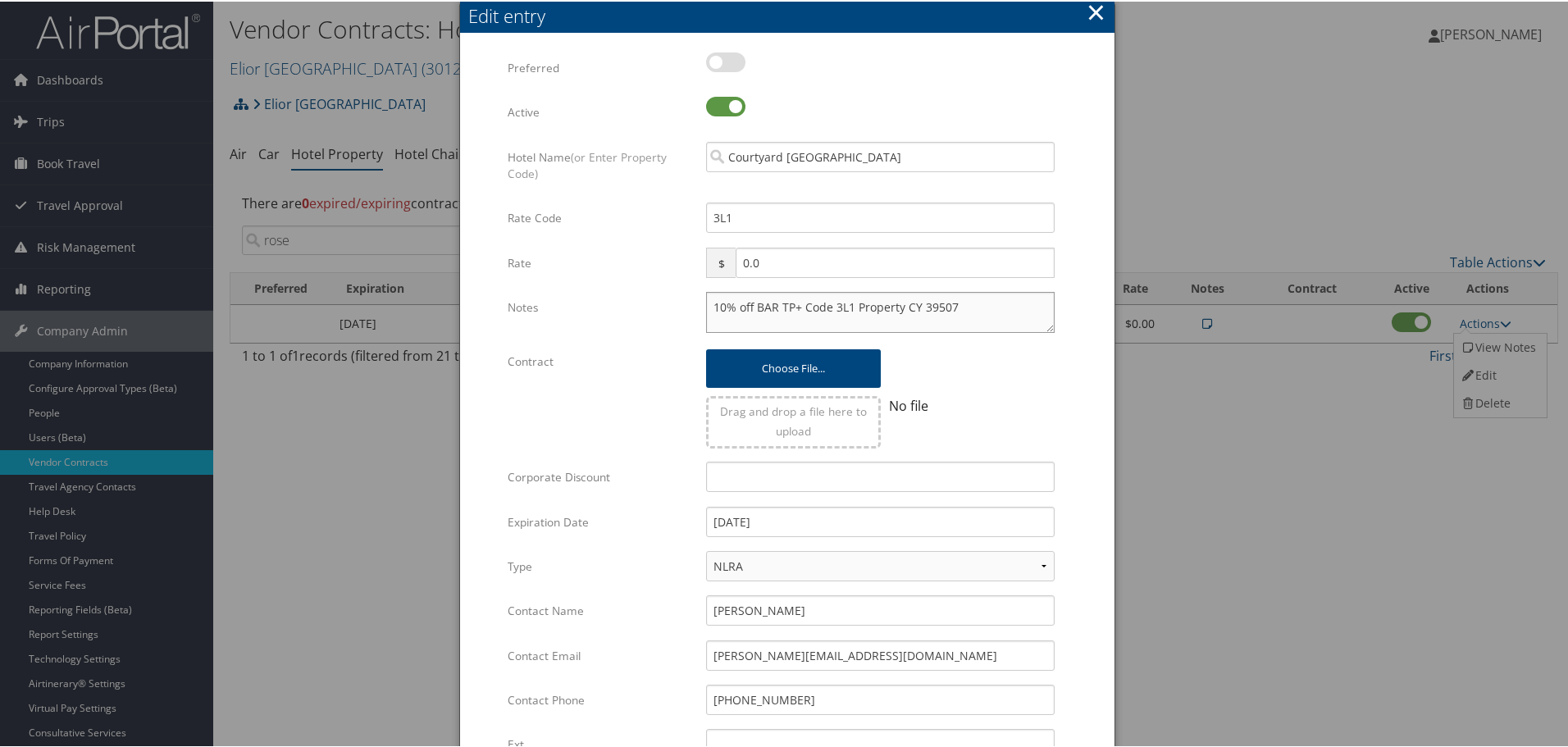
click at [708, 305] on textarea "10% off BAR TP+ Code 3L1 Property CY 39507" at bounding box center [880, 310] width 349 height 41
paste textarea "Rates tested in [GEOGRAPHIC_DATA] [DATE];"
type textarea "Rates tested in TP+ Sep 2025; 10% off BAR TP+ Code 3L1 Property CY 39507"
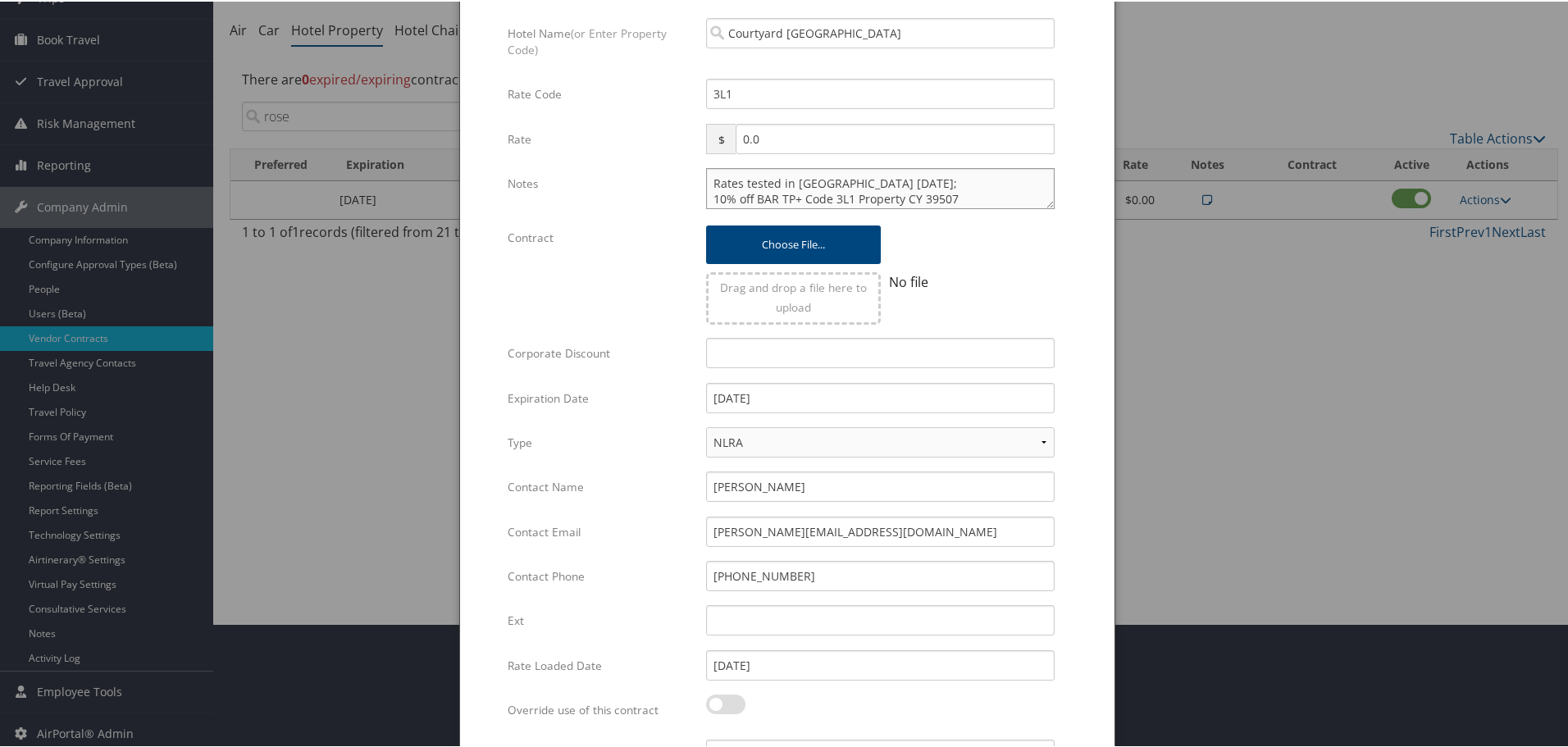
scroll to position [259, 0]
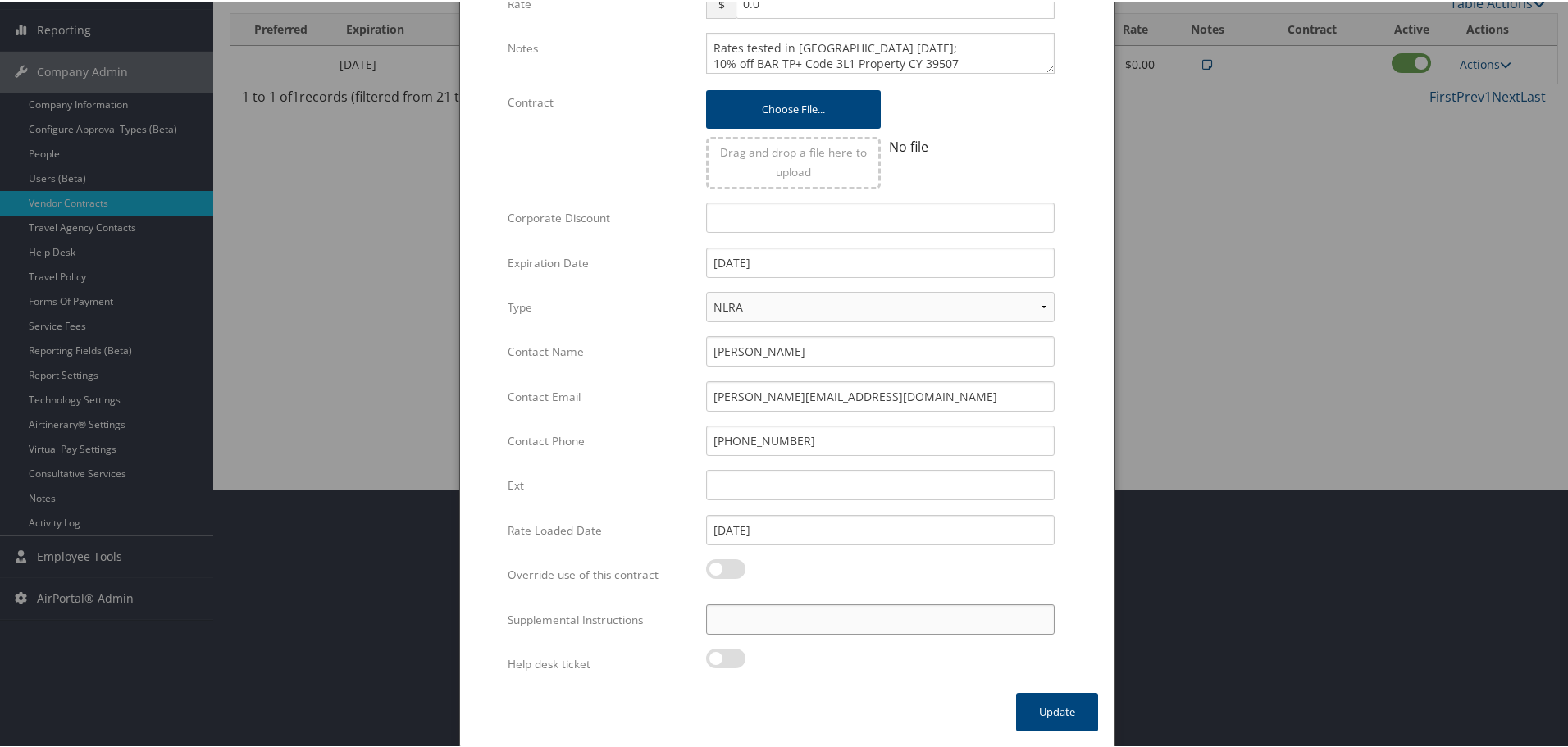
click at [925, 613] on input "Supplemental Instructions" at bounding box center [880, 618] width 349 height 30
paste input "SAB Prop ID -"
paste input "060890"
type input "SAB Prop ID - 060890"
click at [1047, 708] on button "Update" at bounding box center [1057, 711] width 82 height 38
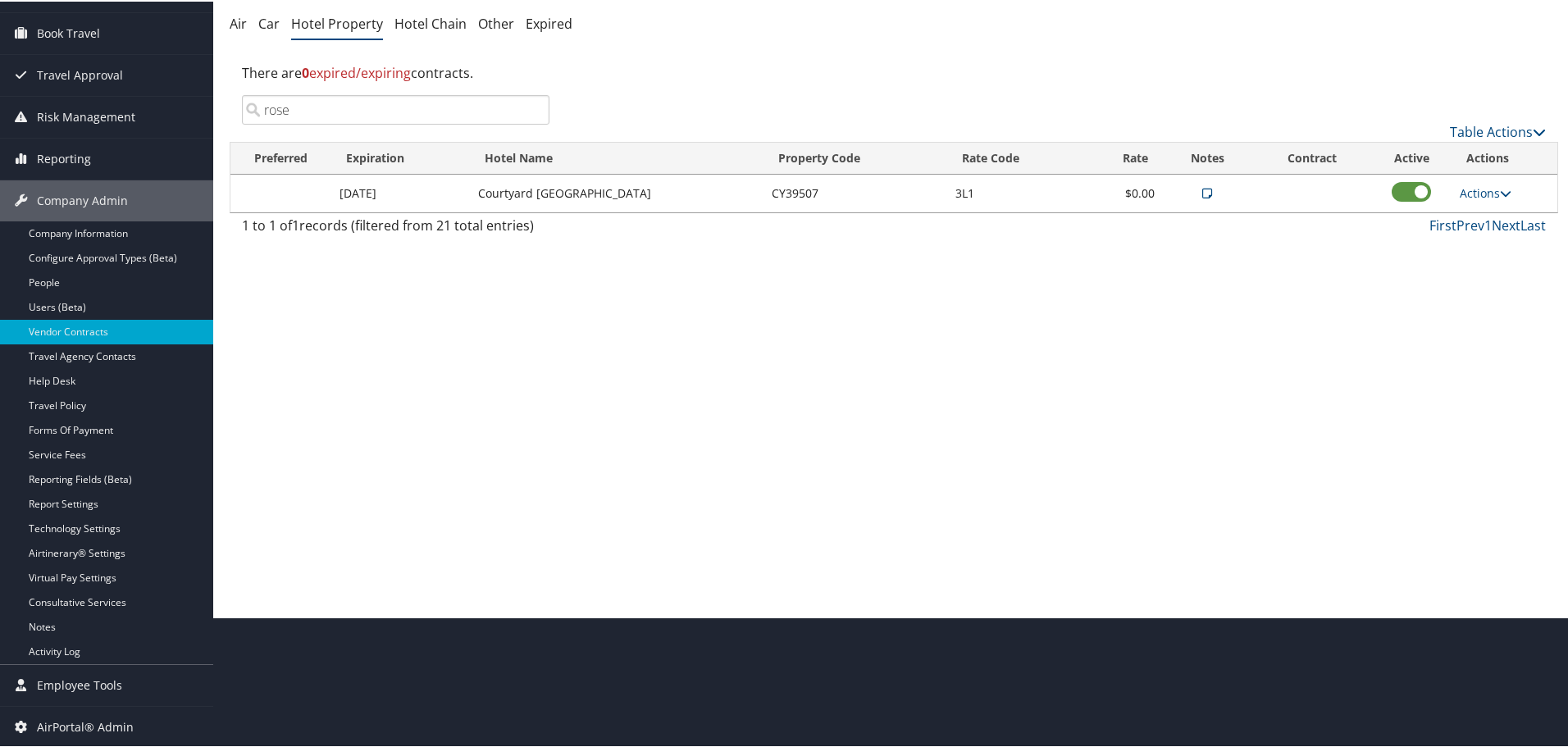
scroll to position [130, 0]
click at [532, 110] on input "rose" at bounding box center [395, 109] width 308 height 30
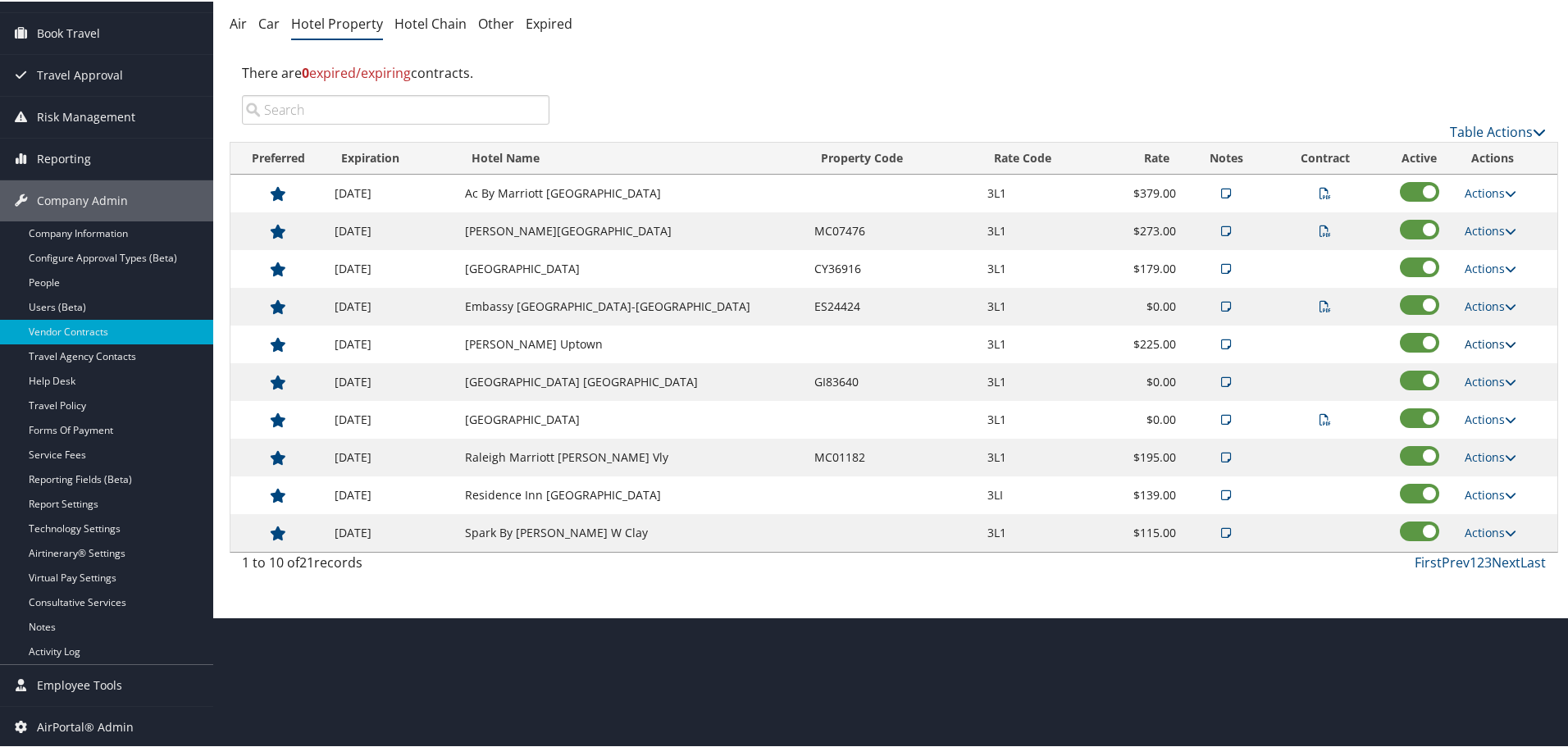
click at [1465, 340] on link "Actions" at bounding box center [1490, 342] width 51 height 16
click at [1468, 388] on icon at bounding box center [1468, 393] width 15 height 11
select select "NLRA"
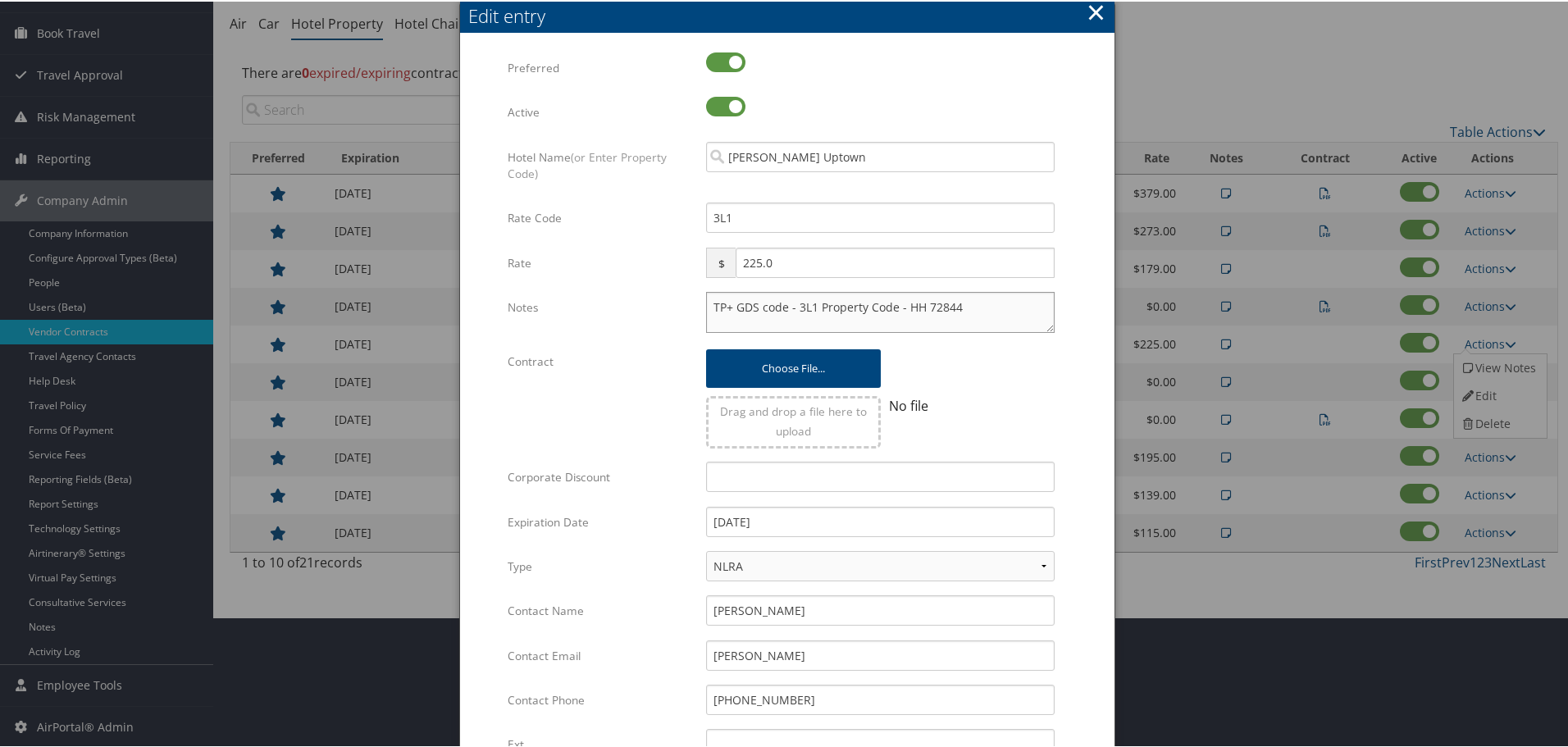
click at [708, 307] on textarea "TP+ GDS code - 3L1 Property Code - HH 72844" at bounding box center [880, 310] width 349 height 41
paste textarea "Rates tested in [GEOGRAPHIC_DATA] [DATE];"
type textarea "Rates tested in TP+ Sep 2025; TP+ GDS code - 3L1 Property Code - HH 72844"
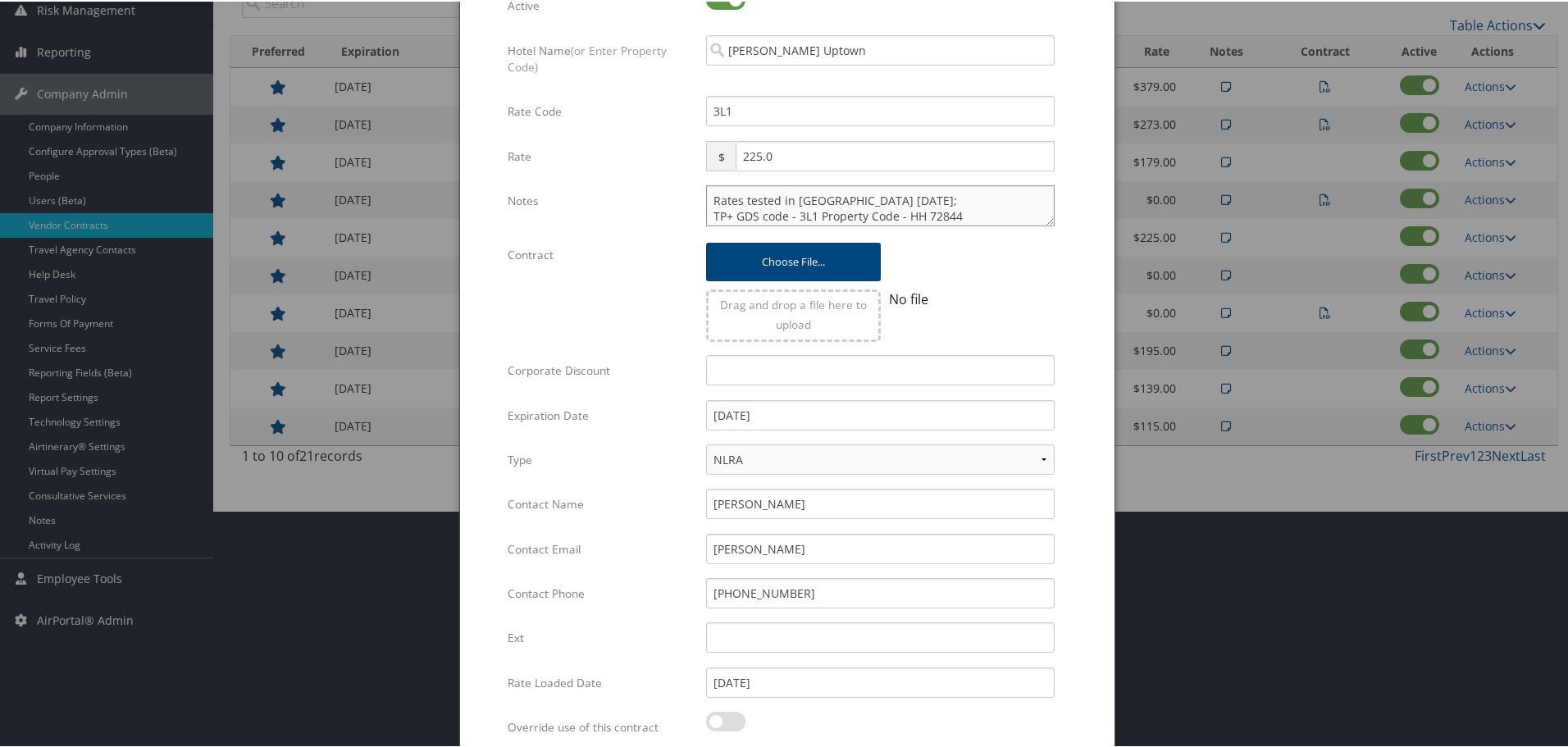
scroll to position [389, 0]
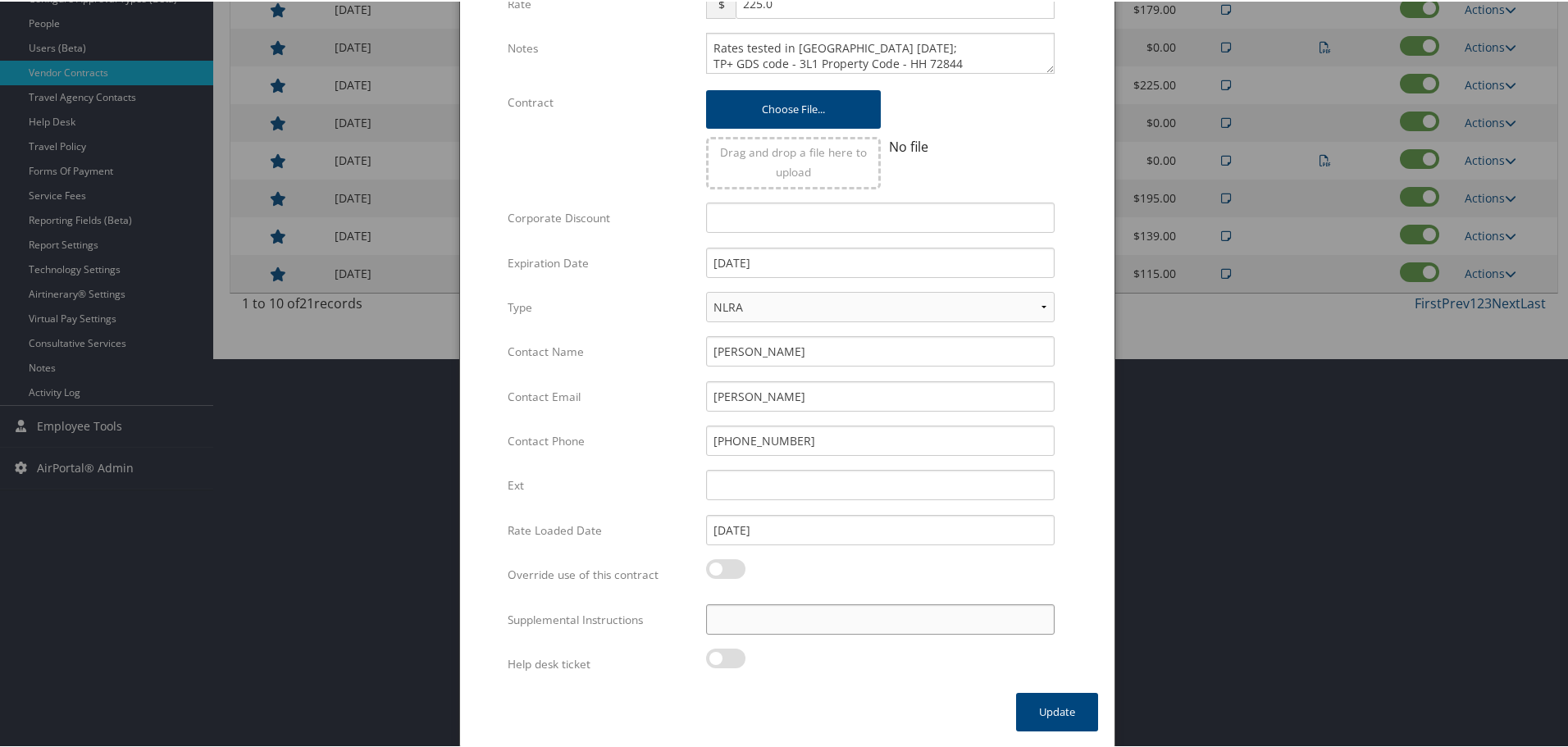
click at [816, 612] on input "Supplemental Instructions" at bounding box center [880, 618] width 349 height 30
paste input "SAB Prop ID -"
paste input "024834"
type input "SAB Prop ID - 024834"
click at [1053, 706] on button "Update" at bounding box center [1057, 711] width 82 height 38
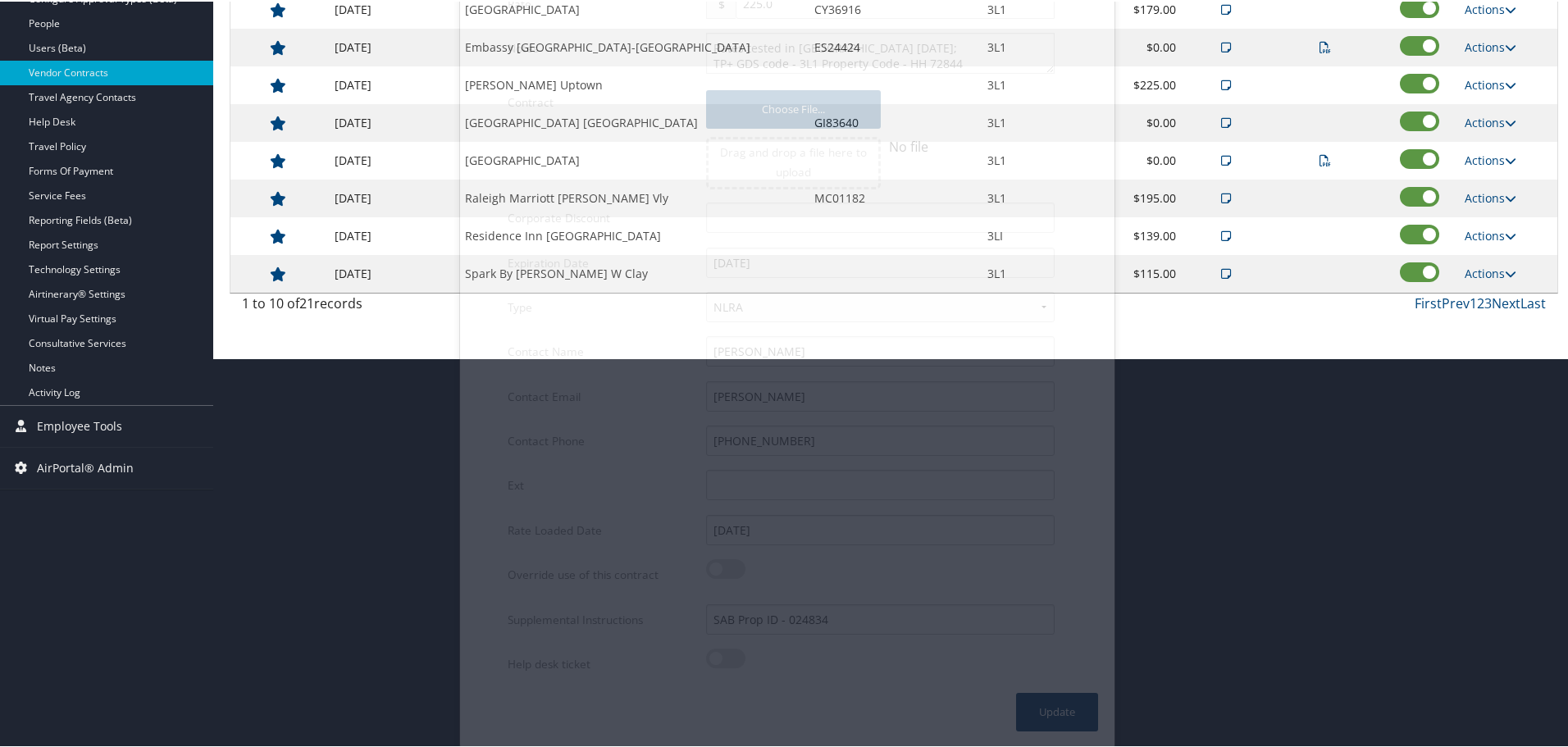
scroll to position [130, 0]
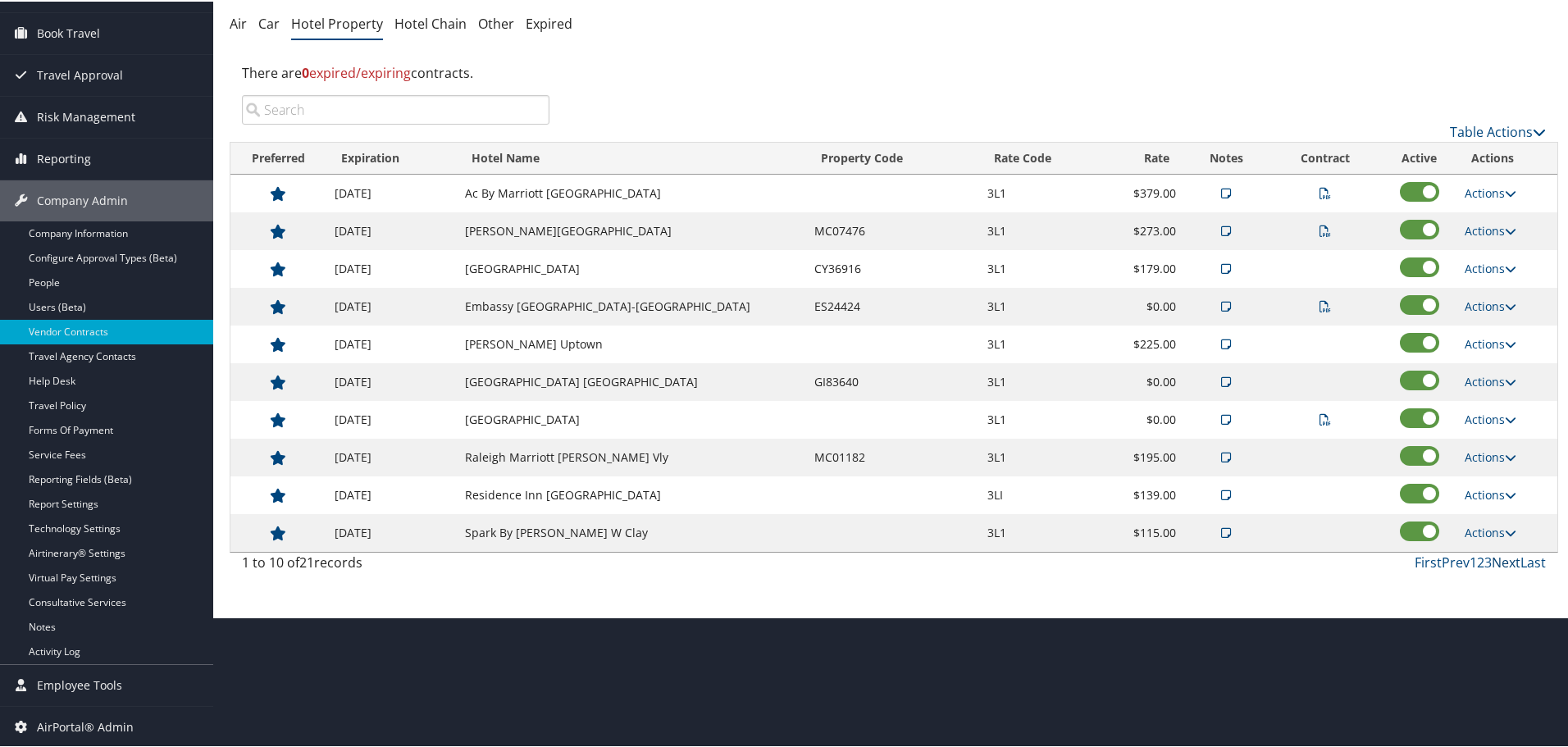
click at [1500, 560] on link "Next" at bounding box center [1506, 560] width 29 height 18
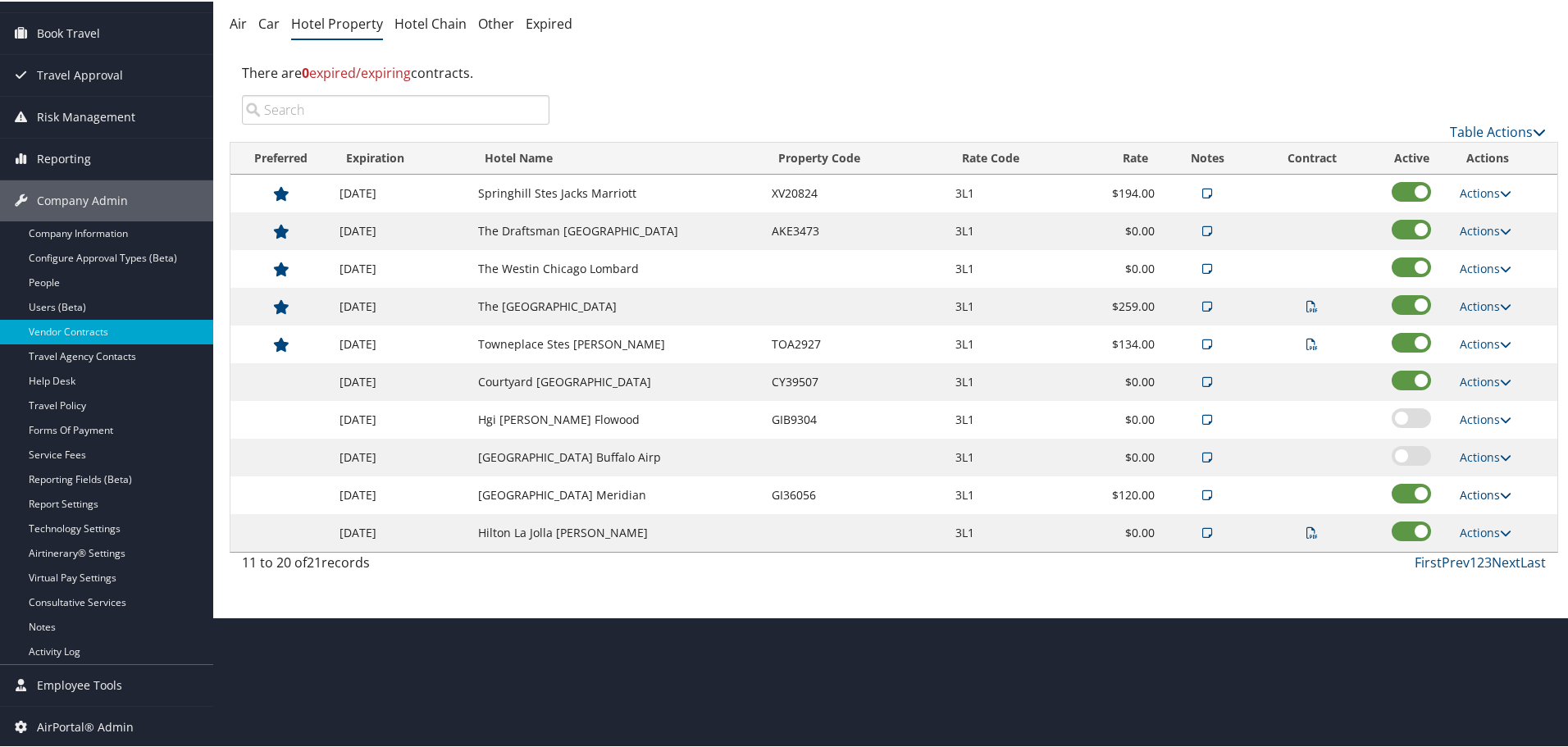
click at [1483, 493] on link "Actions" at bounding box center [1485, 493] width 51 height 16
click at [1484, 542] on link "Edit" at bounding box center [1498, 545] width 89 height 28
select select "NLRA"
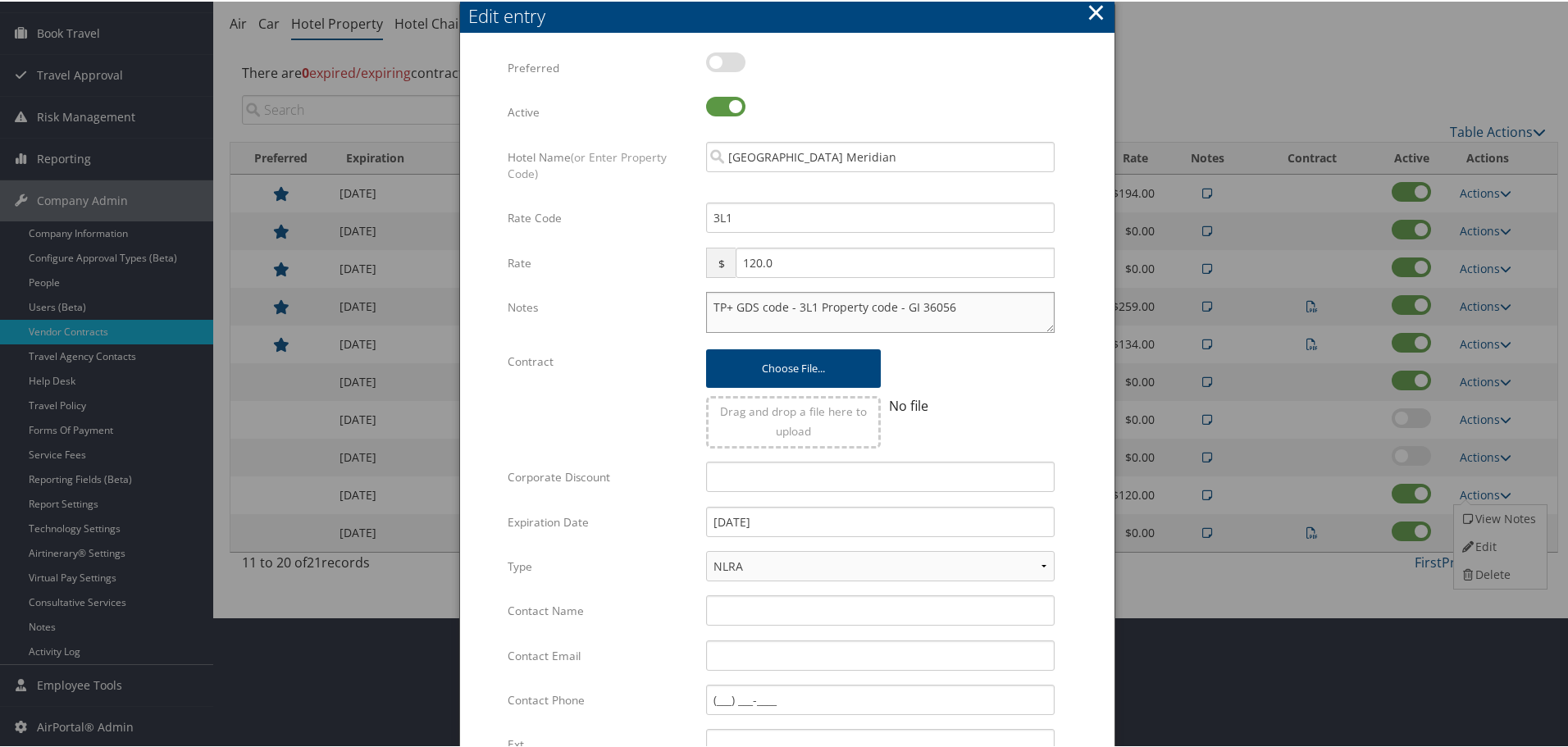
click at [707, 302] on textarea "TP+ GDS code - 3L1 Property code - GI 36056" at bounding box center [880, 310] width 349 height 41
paste textarea "Rates tested in [GEOGRAPHIC_DATA] [DATE];"
type textarea "Rates tested in TP+ Sep 2025; TP+ GDS code - 3L1 Property code - GI 36056"
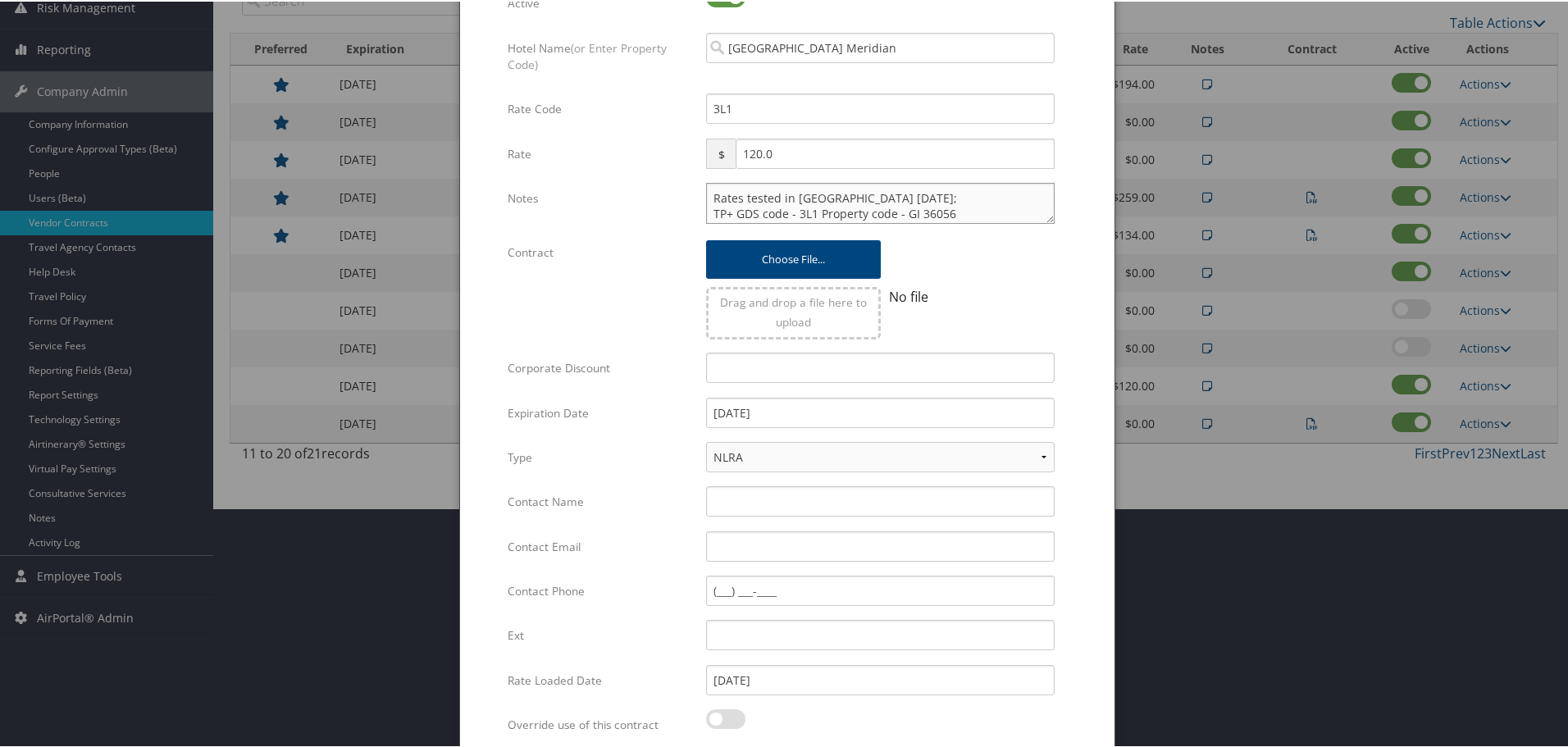
scroll to position [389, 0]
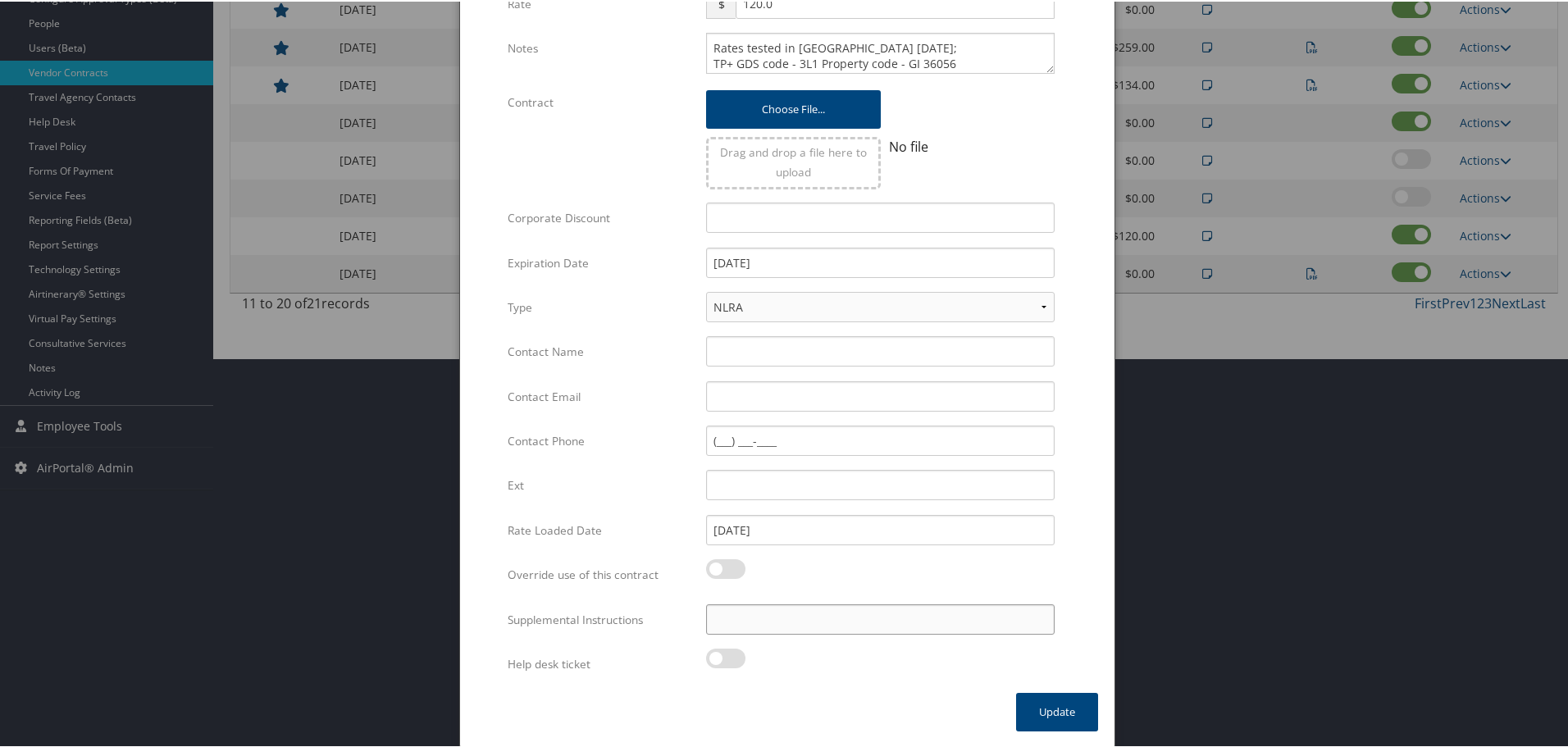
click at [903, 623] on input "Supplemental Instructions" at bounding box center [880, 618] width 349 height 30
paste input "SAB Prop ID -"
paste input "035282"
type input "SAB Prop ID - 035282"
click at [1041, 704] on button "Update" at bounding box center [1057, 711] width 82 height 38
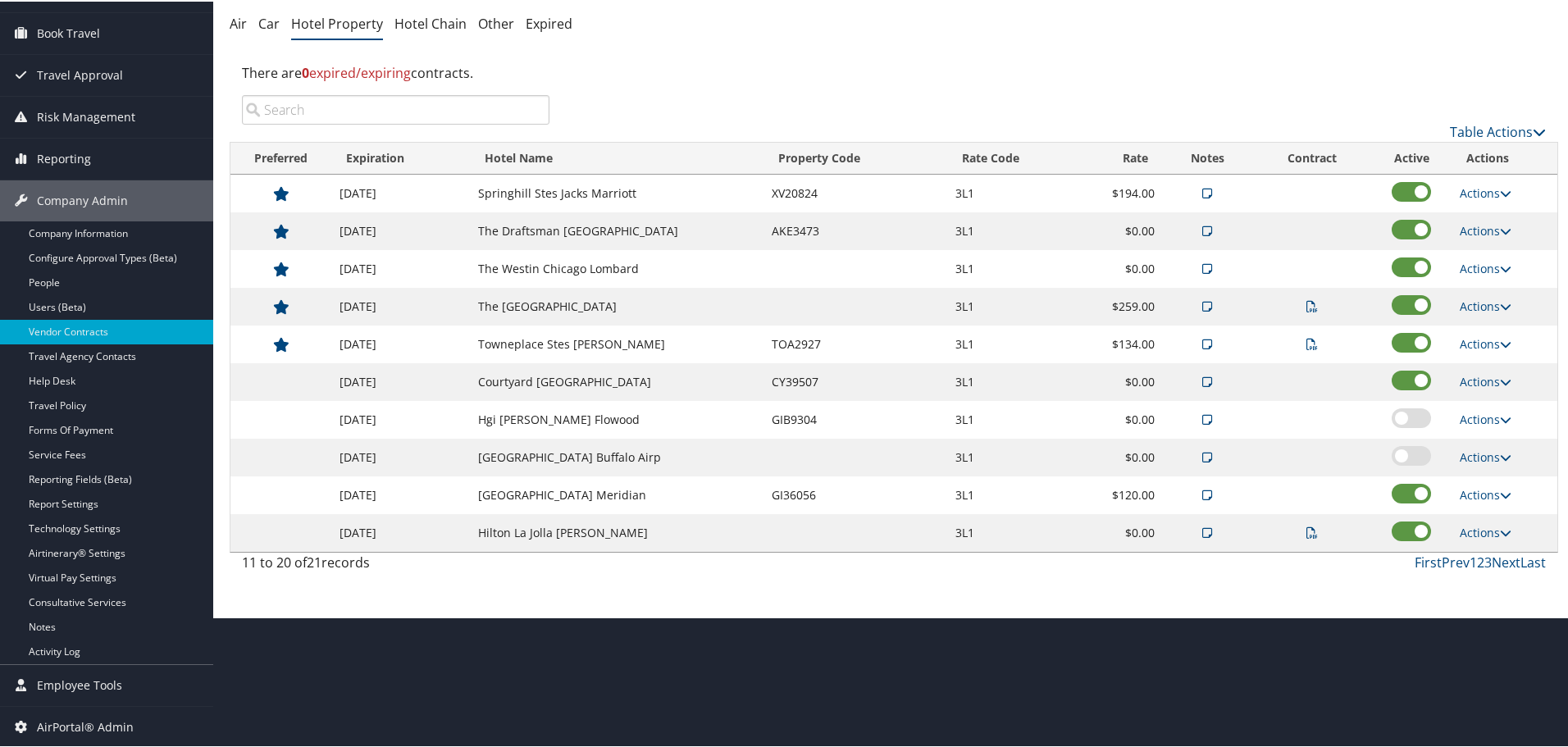
scroll to position [130, 0]
click at [1419, 561] on link "First" at bounding box center [1428, 560] width 27 height 18
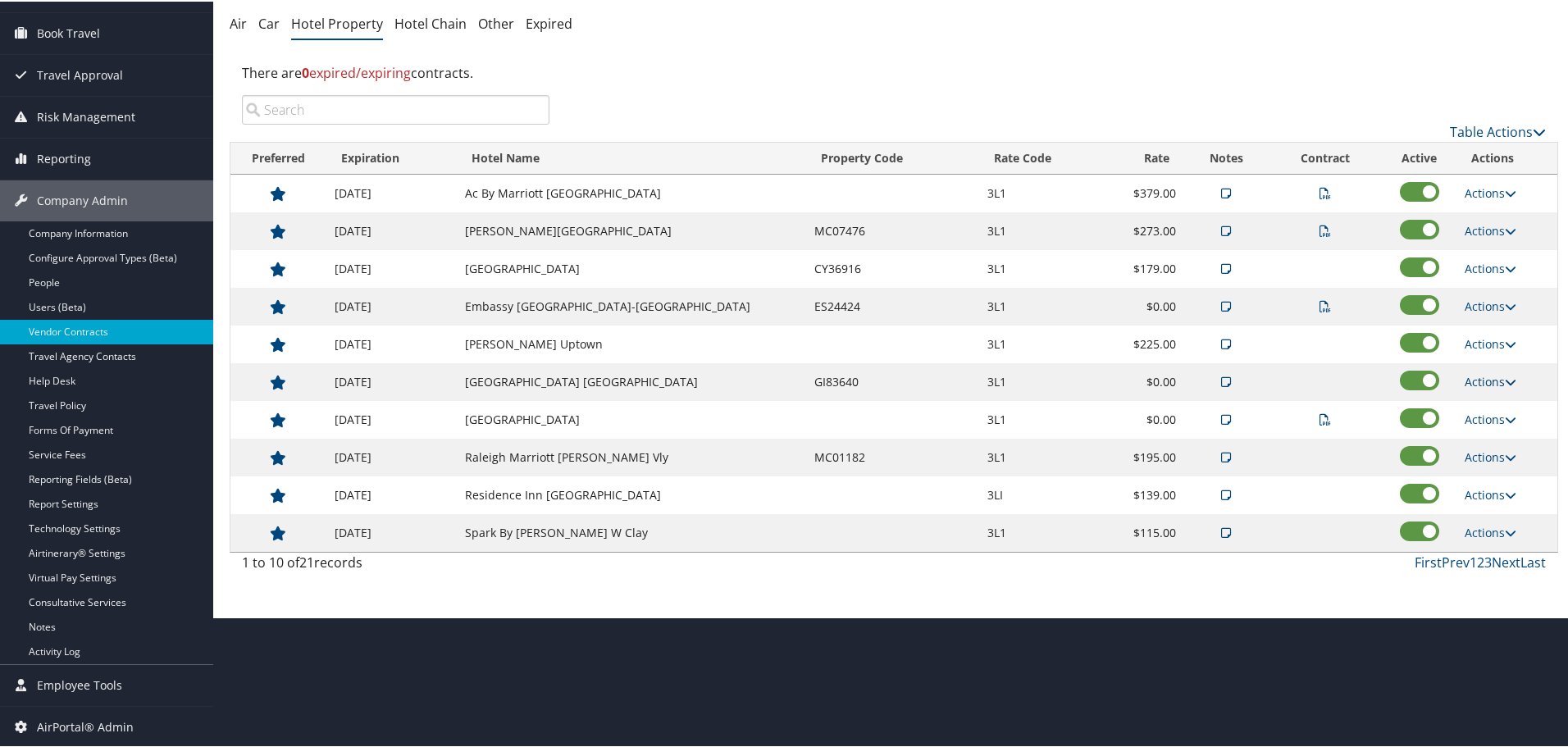
click at [1473, 374] on link "Actions" at bounding box center [1490, 380] width 51 height 16
click at [1481, 432] on link "Edit" at bounding box center [1498, 432] width 89 height 28
select select "NLRA"
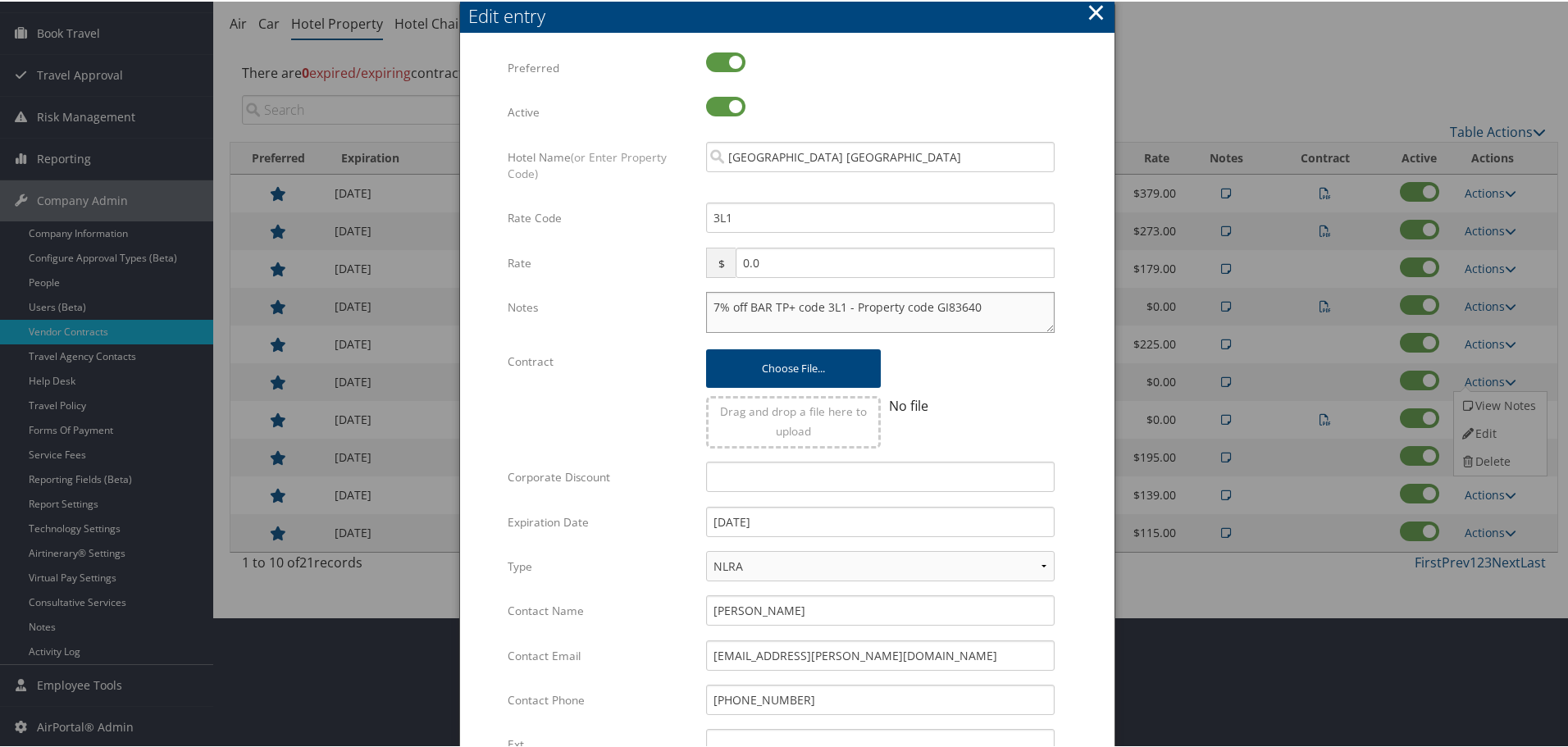
click at [707, 306] on textarea "7% off BAR TP+ code 3L1 - Property code GI83640" at bounding box center [880, 310] width 349 height 41
paste textarea "Rates tested in [GEOGRAPHIC_DATA] [DATE];"
type textarea "Rates tested in TP+ Sep 2025; 7% off BAR TP+ code 3L1 - Property code GI83640"
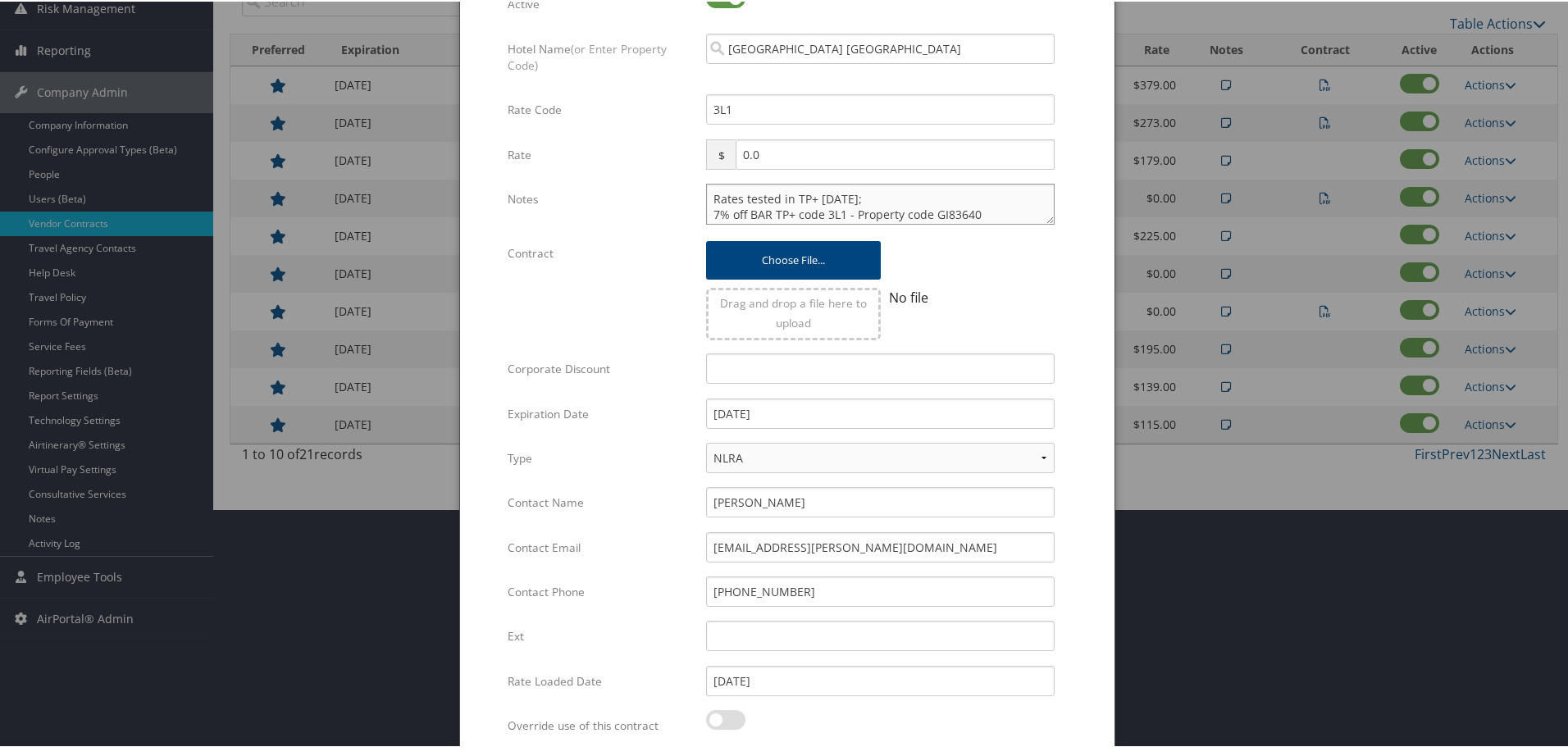
scroll to position [389, 0]
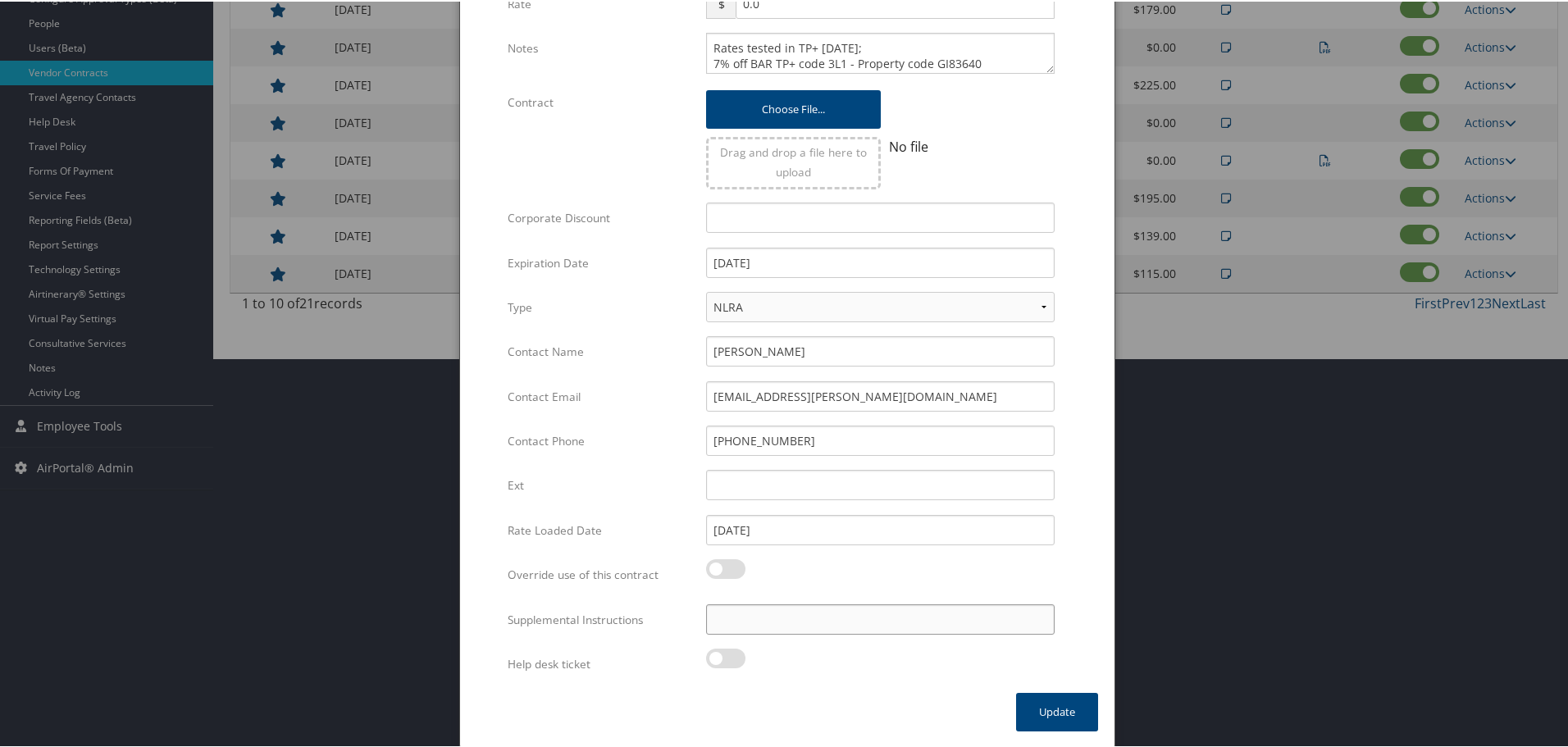
click at [926, 625] on input "Supplemental Instructions" at bounding box center [880, 618] width 349 height 30
paste input "SAB Prop ID -"
paste input "026896"
type input "SAB Prop ID - 026896"
click at [1076, 713] on button "Update" at bounding box center [1057, 711] width 82 height 38
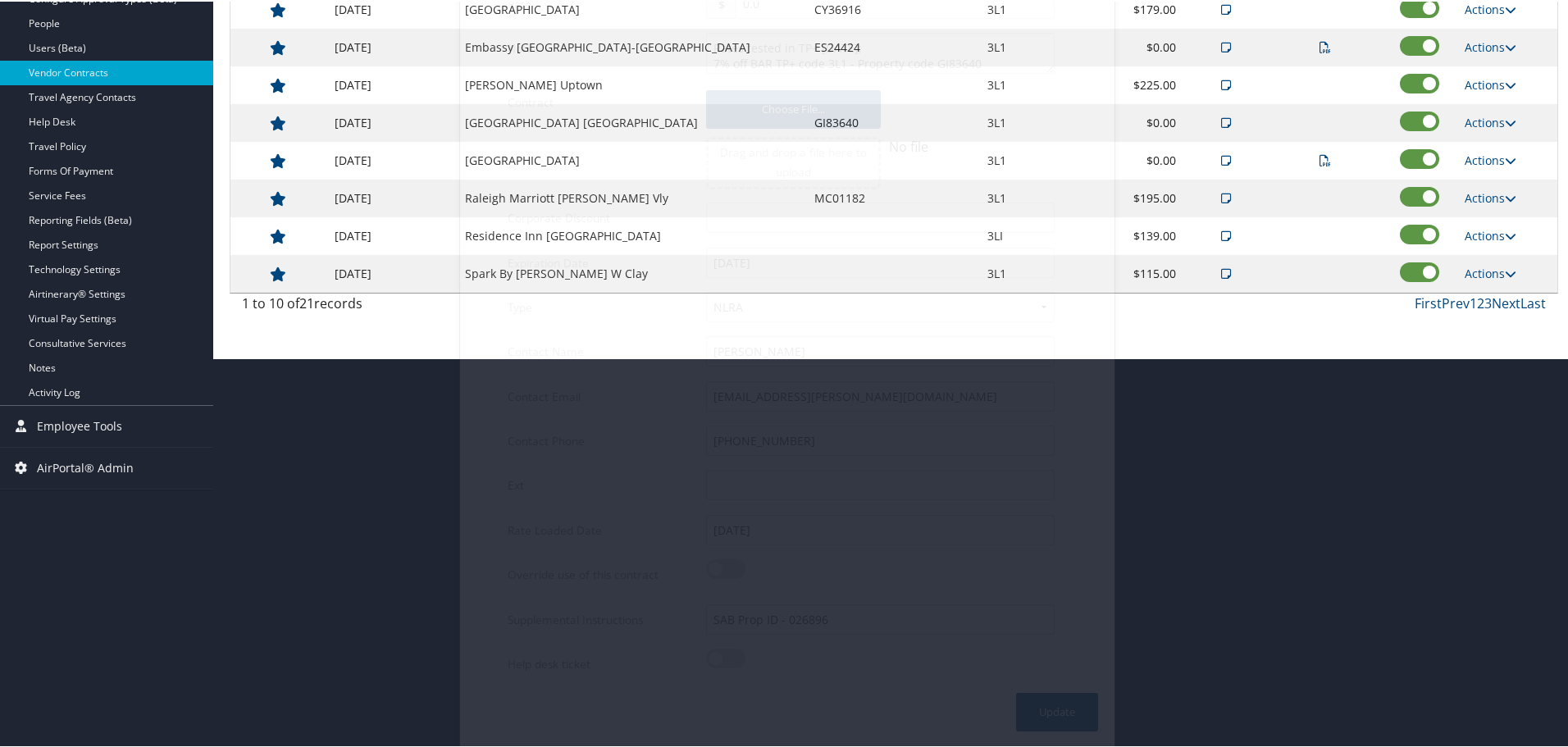
scroll to position [130, 0]
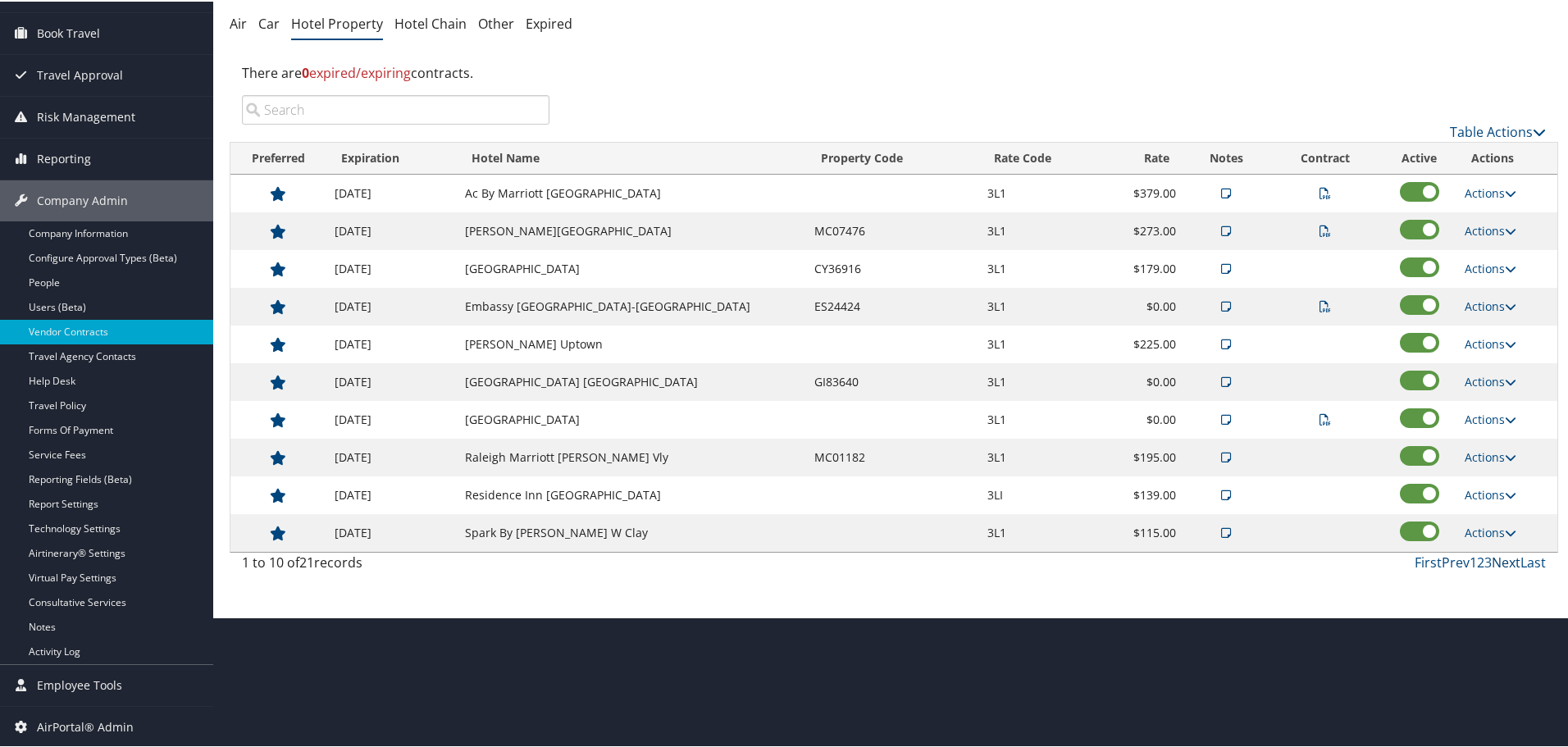
click at [1503, 561] on link "Next" at bounding box center [1506, 560] width 29 height 18
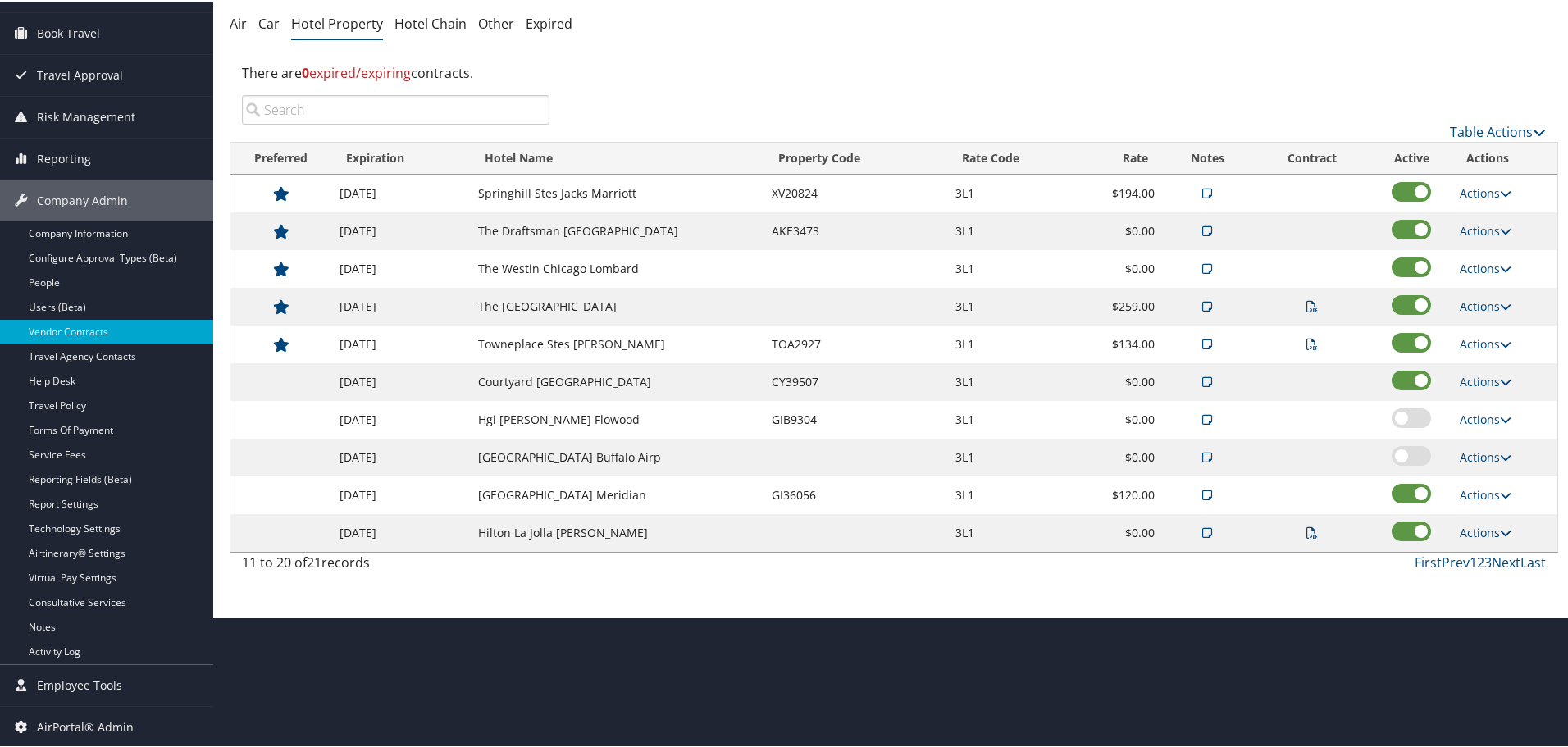
click at [1485, 526] on link "Actions" at bounding box center [1485, 531] width 51 height 16
click at [1492, 605] on link "Edit" at bounding box center [1505, 611] width 103 height 28
select select "NLRA"
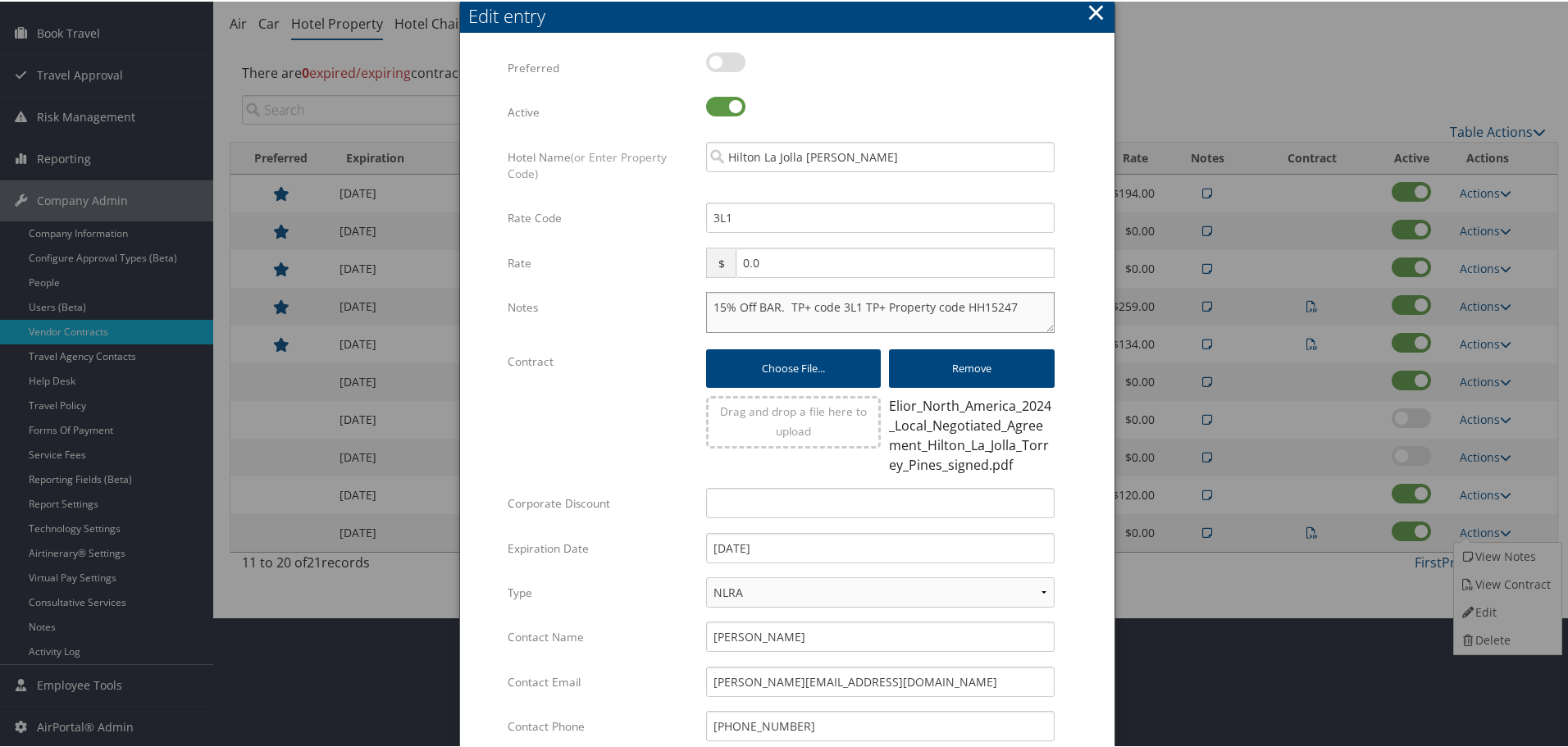
click at [708, 306] on textarea "15% Off BAR. TP+ code 3L1 TP+ Property code HH15247" at bounding box center [880, 310] width 349 height 41
paste textarea "Rates tested in [GEOGRAPHIC_DATA] [DATE];"
type textarea "Rates tested in TP+ Sep 2025; 15% Off BAR. TP+ code 3L1 TP+ Property code HH152…"
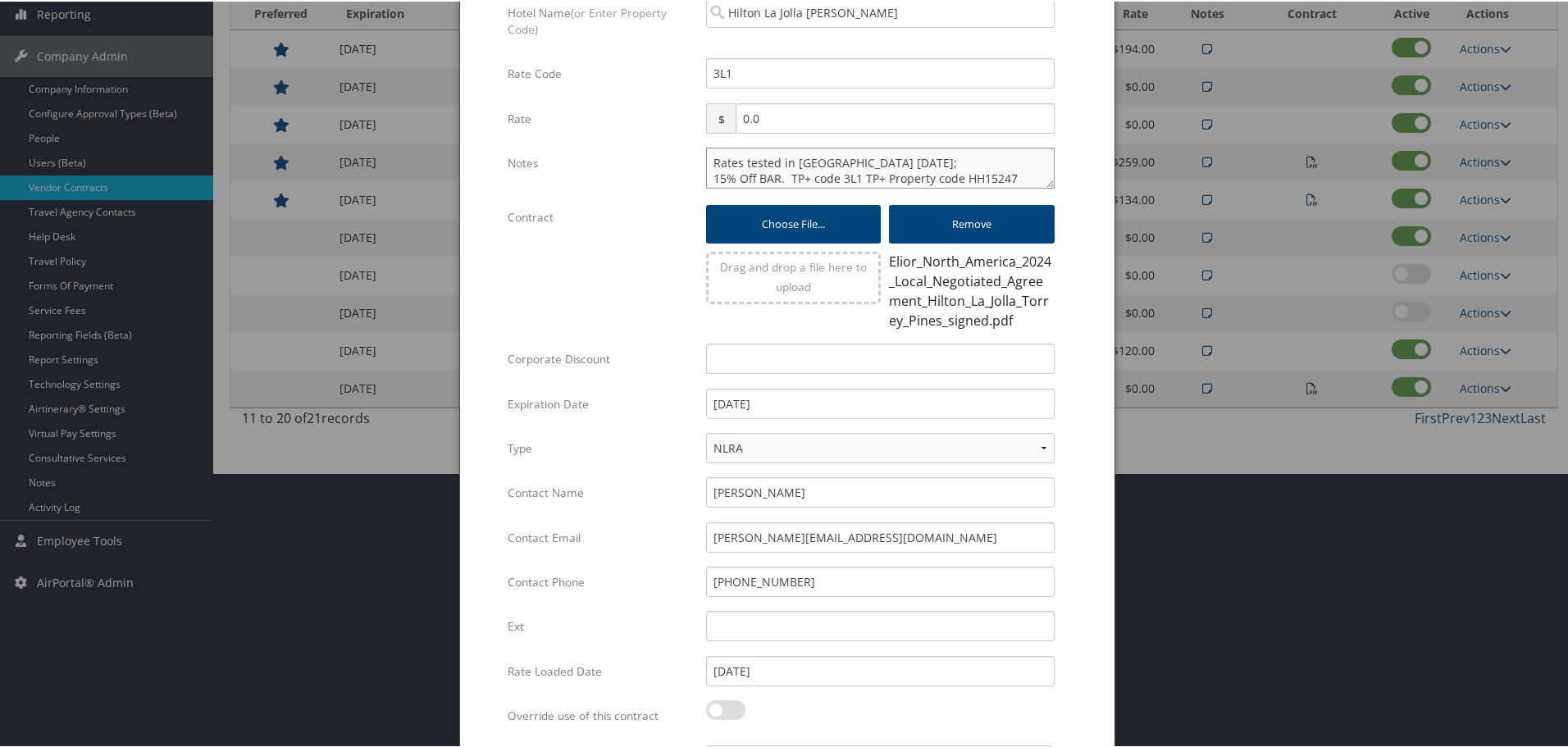
scroll to position [415, 0]
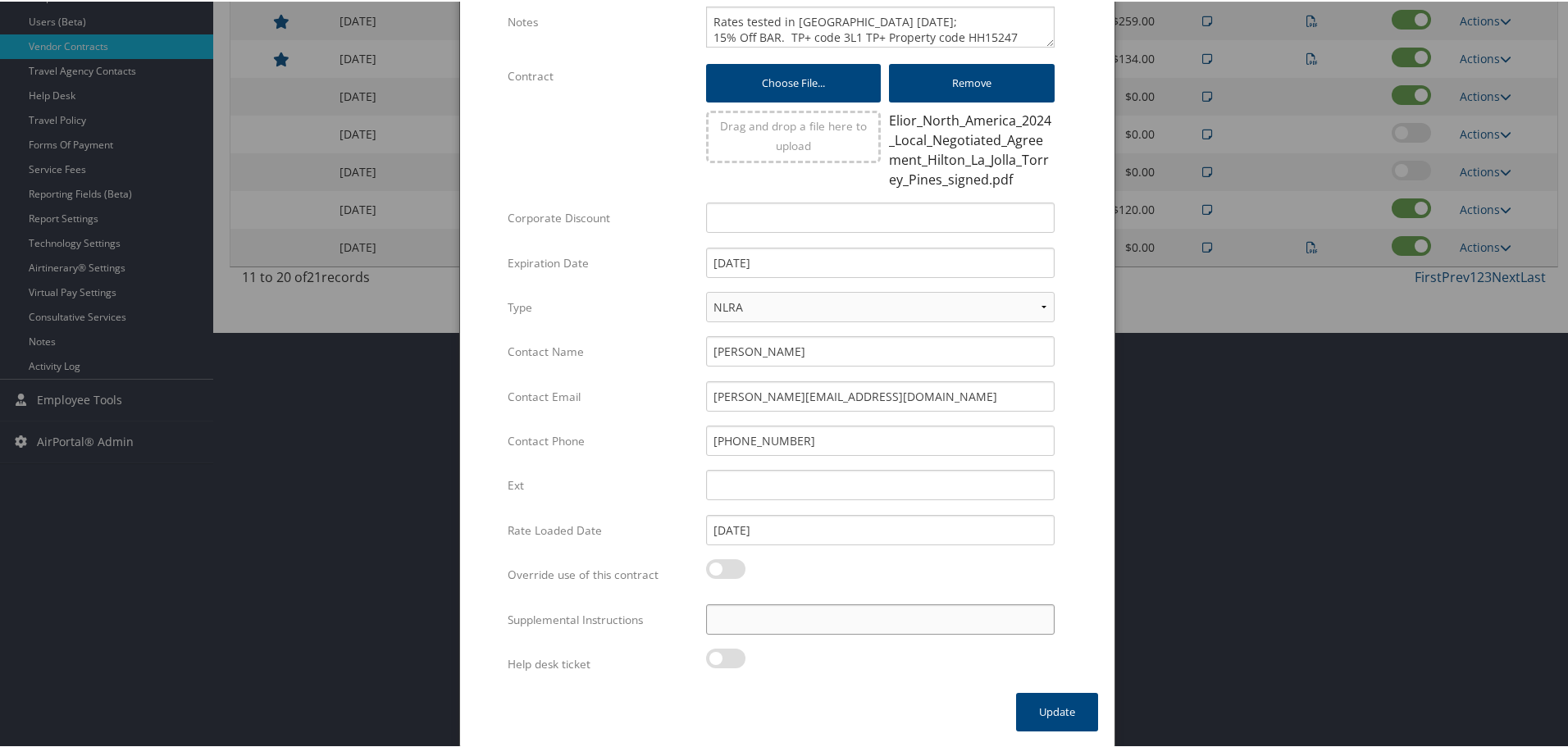
click at [858, 625] on input "Supplemental Instructions" at bounding box center [880, 618] width 349 height 30
paste input "SAB Prop ID -"
paste input "041232"
type input "SAB Prop ID - 041232"
click at [1047, 709] on button "Update" at bounding box center [1057, 711] width 82 height 38
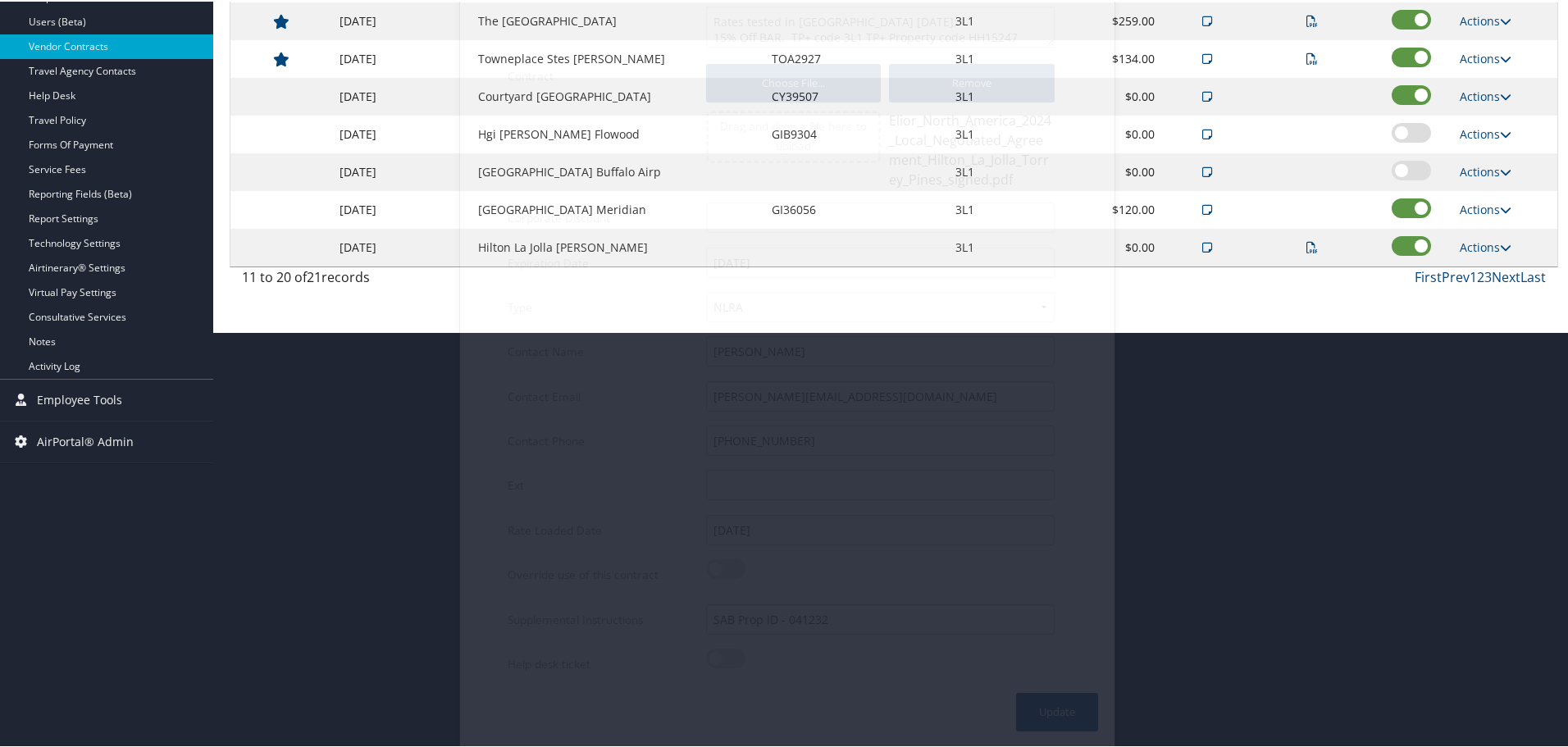
scroll to position [130, 0]
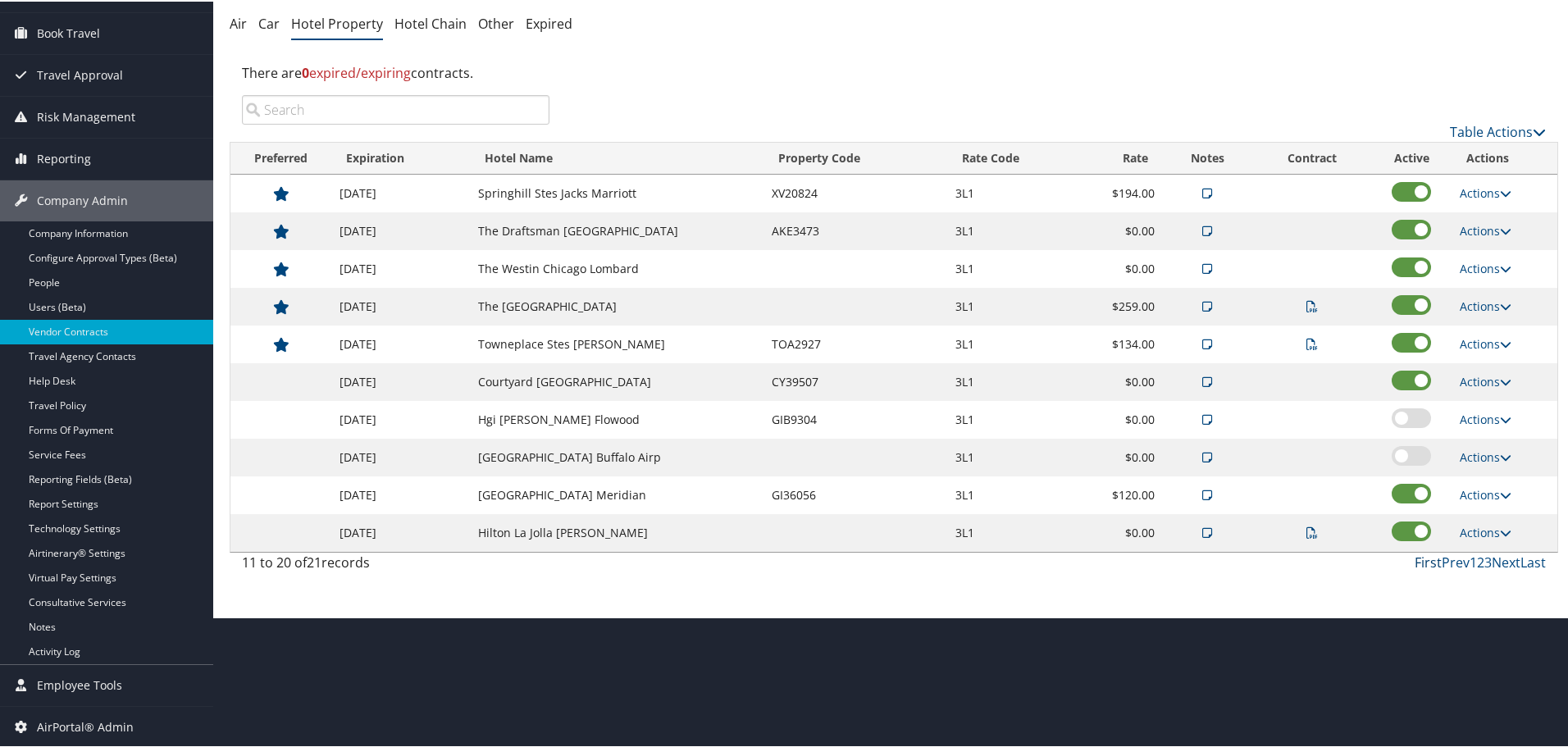
click at [1427, 560] on link "First" at bounding box center [1428, 560] width 27 height 18
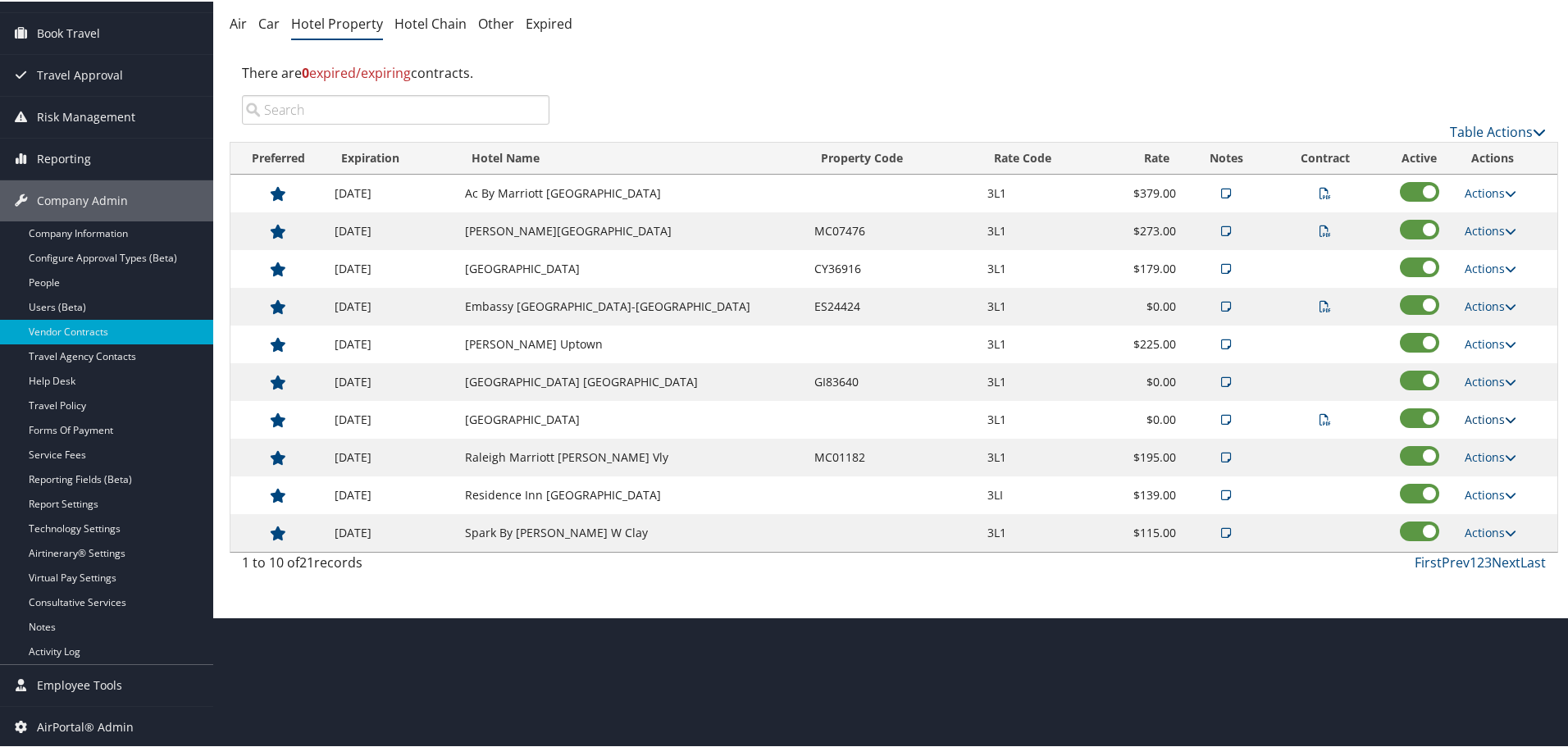
click at [1478, 419] on link "Actions" at bounding box center [1490, 418] width 51 height 16
click at [1484, 499] on link "Edit" at bounding box center [1505, 498] width 103 height 28
select select "NLRA"
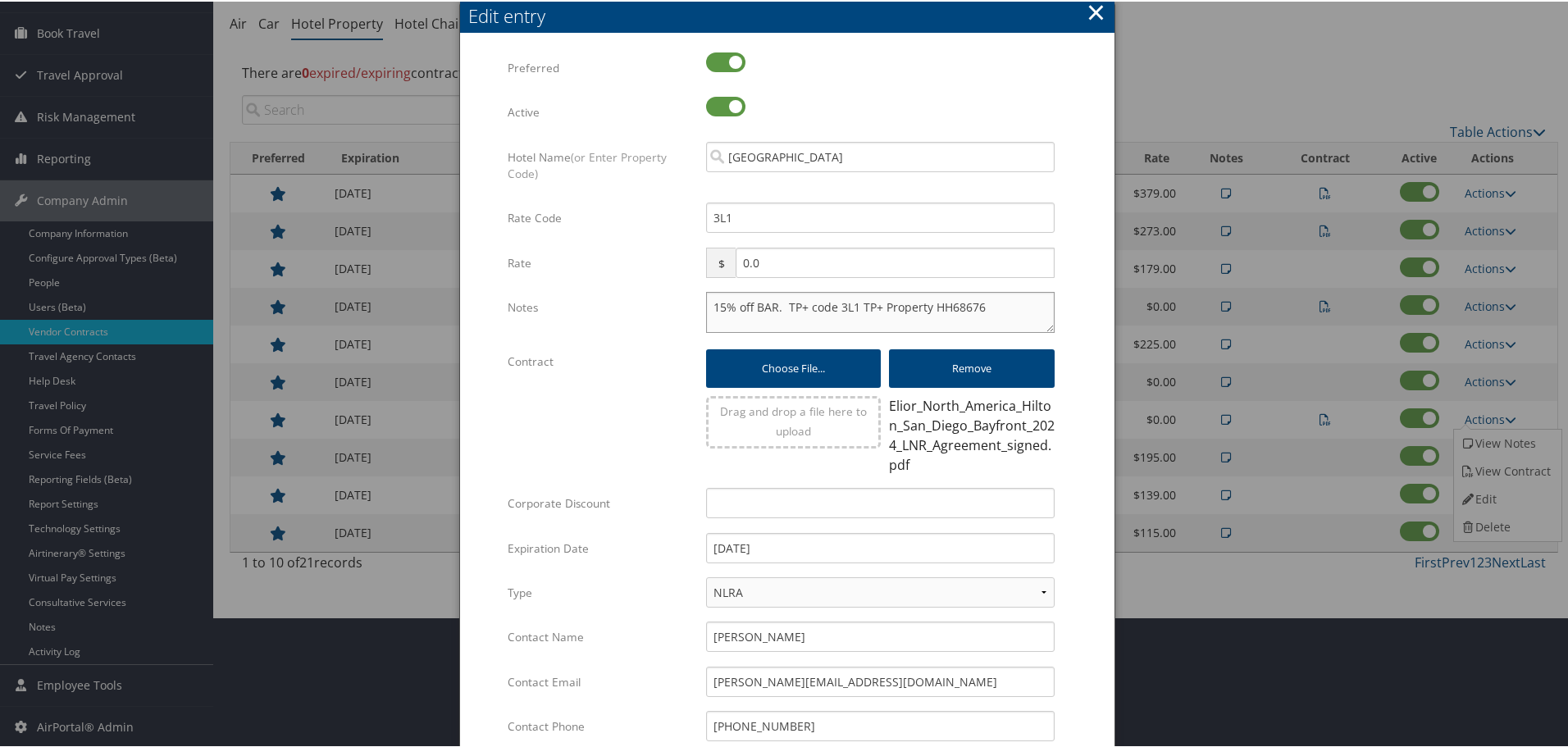
click at [707, 305] on textarea "15% off BAR. TP+ code 3L1 TP+ Property HH68676" at bounding box center [880, 310] width 349 height 41
paste textarea "Rates tested in TP+ Sep 2025;"
type textarea "Rates tested in TP+ Sep 2025; 15% off BAR. TP+ code 3L1 TP+ Property HH68676"
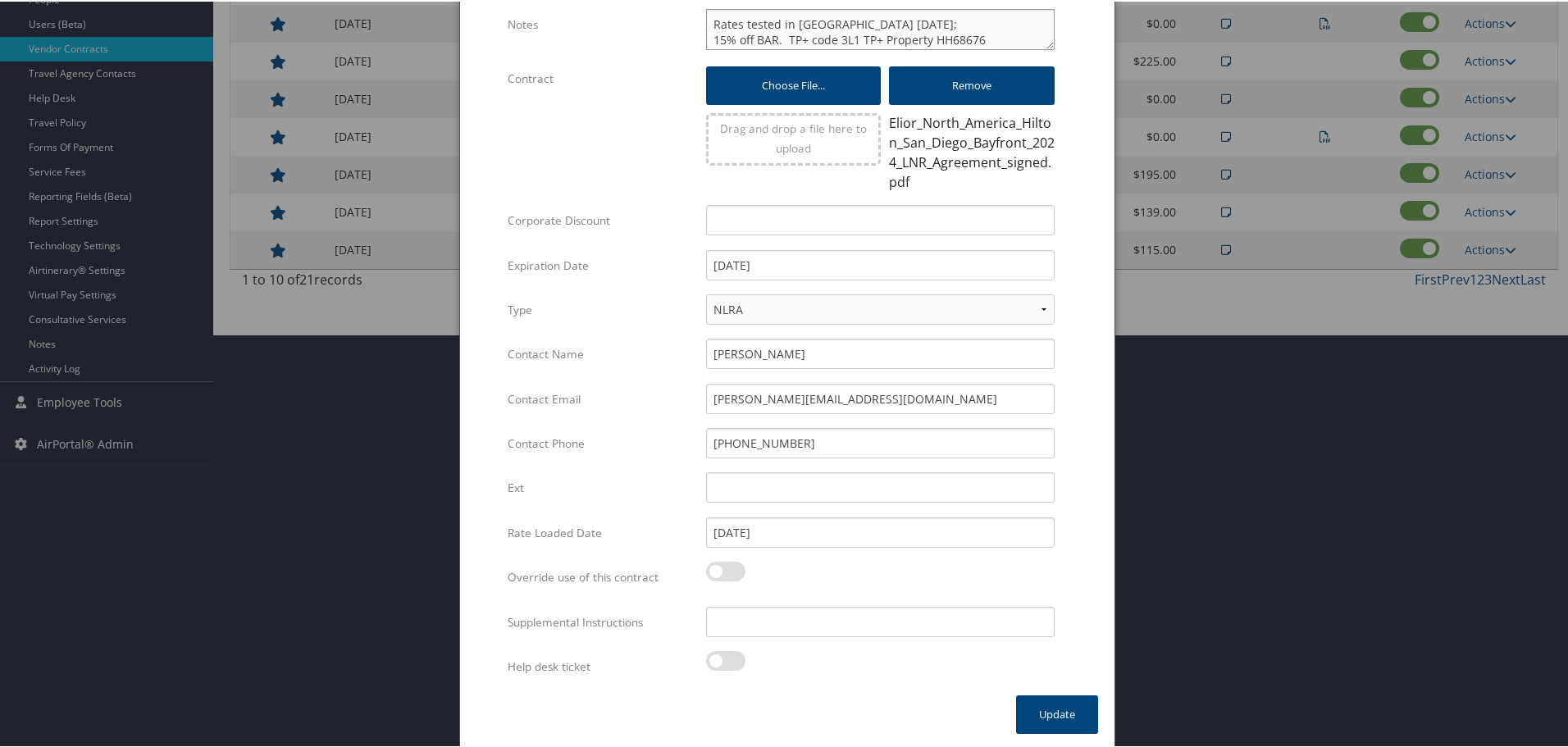
scroll to position [415, 0]
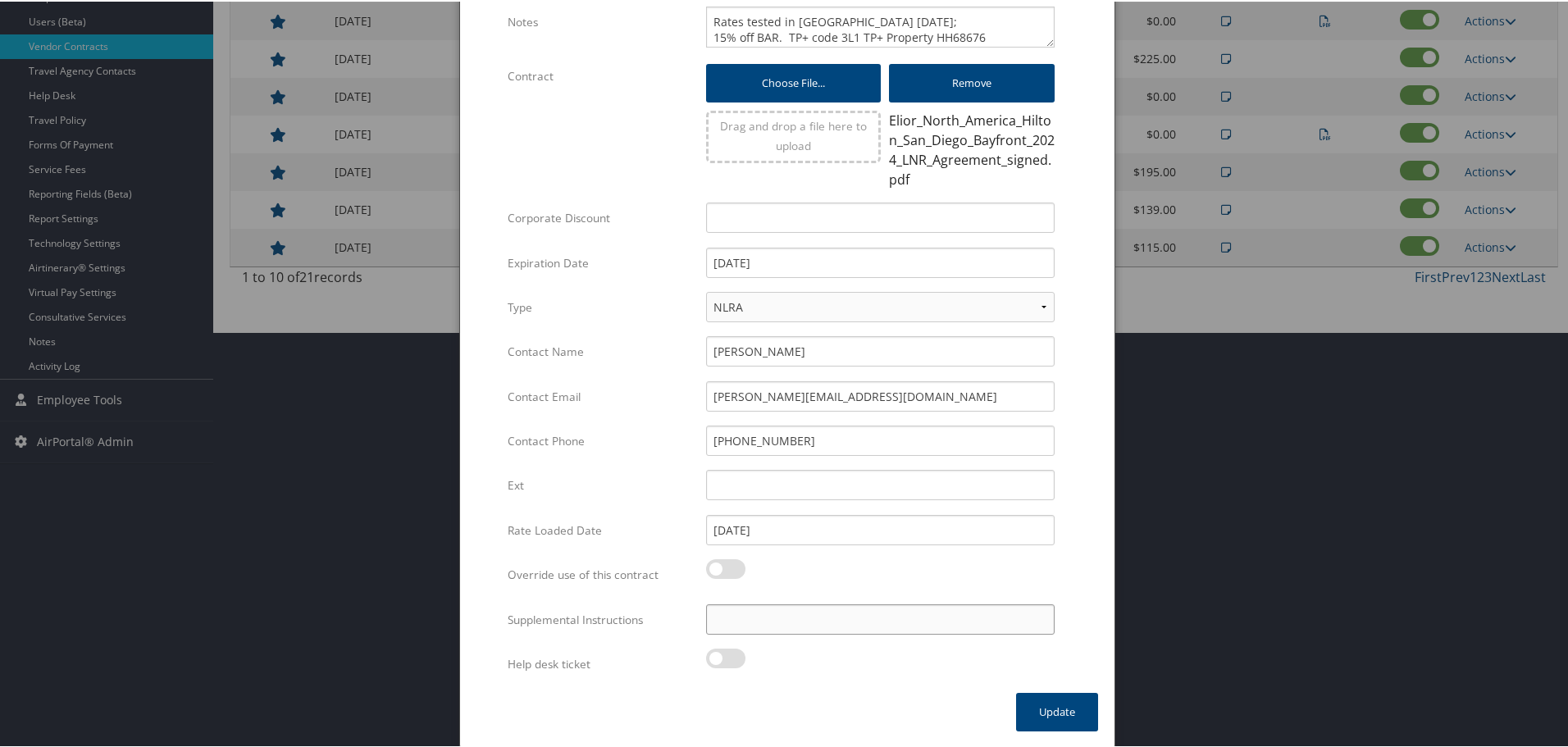
click at [825, 619] on input "Supplemental Instructions" at bounding box center [880, 618] width 349 height 30
paste input "SAB Prop ID -"
paste input "018926"
type input "SAB Prop ID - 018926"
click at [1040, 715] on button "Update" at bounding box center [1057, 711] width 82 height 38
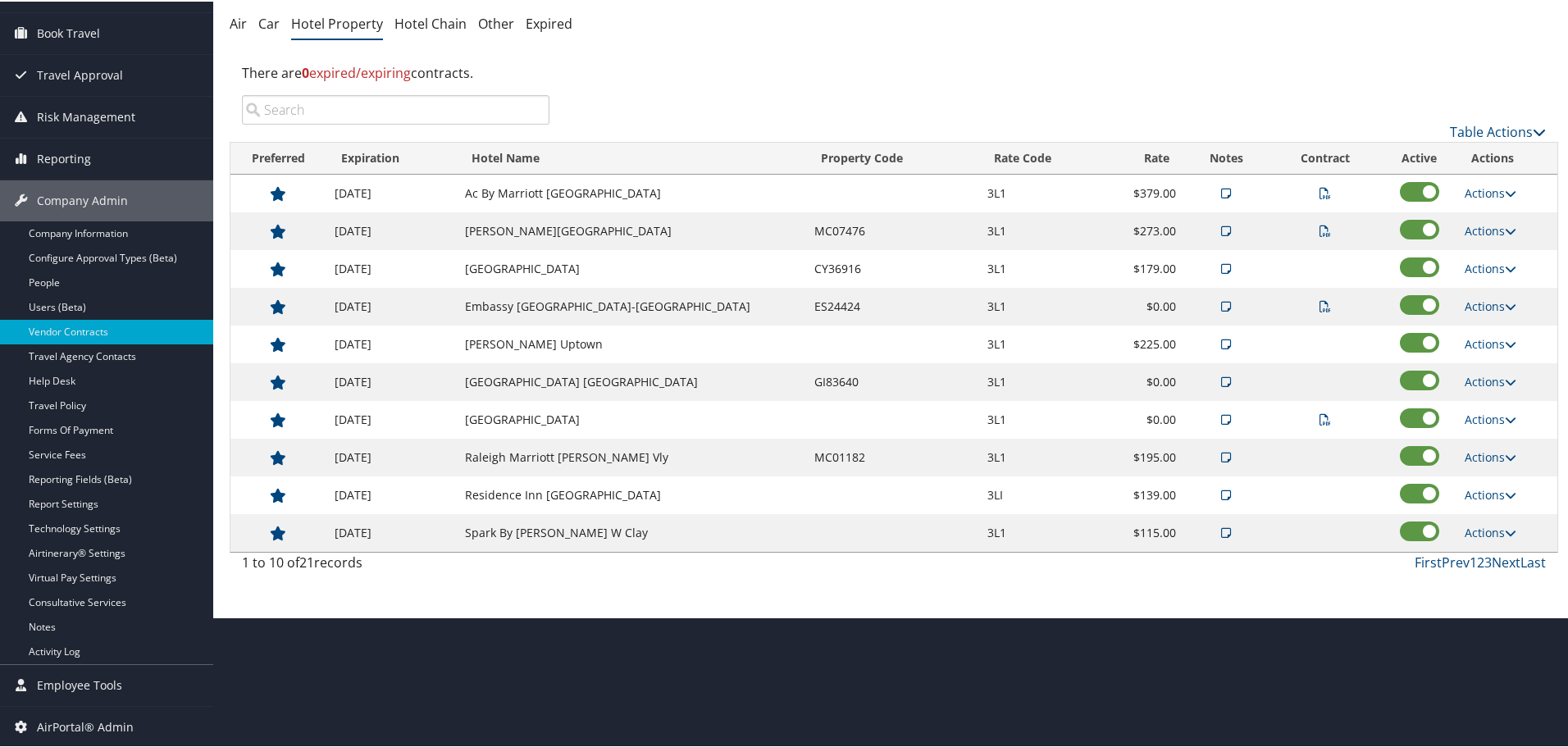
scroll to position [130, 0]
click at [1478, 458] on link "Actions" at bounding box center [1490, 455] width 51 height 16
click at [1488, 505] on link "Edit" at bounding box center [1498, 507] width 89 height 28
select select "NLRA"
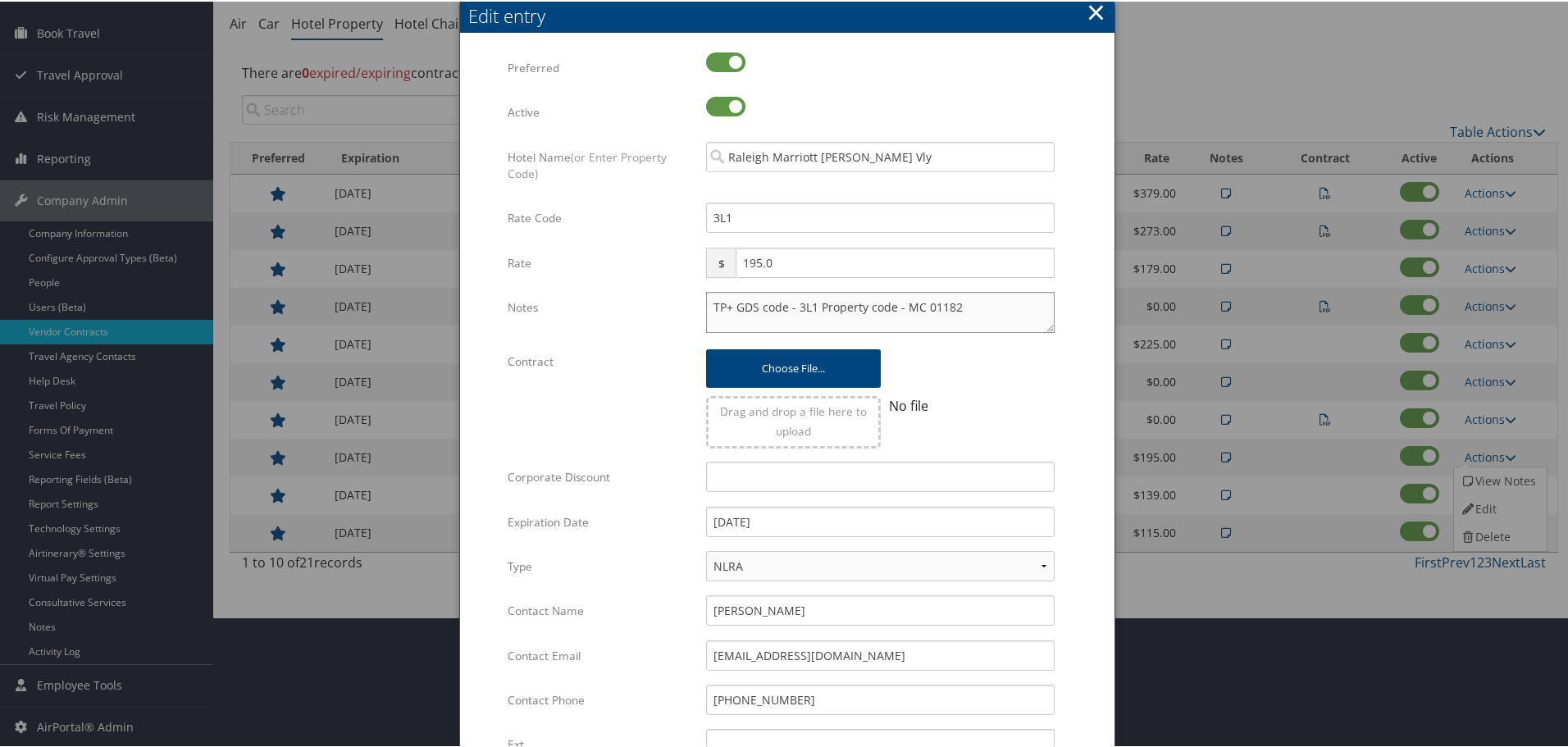
click at [708, 303] on textarea "TP+ GDS code - 3L1 Property code - MC 01182" at bounding box center [880, 310] width 349 height 41
paste textarea "Rates tested in TP+ Sep 2025;"
type textarea "Rates tested in TP+ Sep 2025; TP+ GDS code - 3L1 Property code - MC 01182"
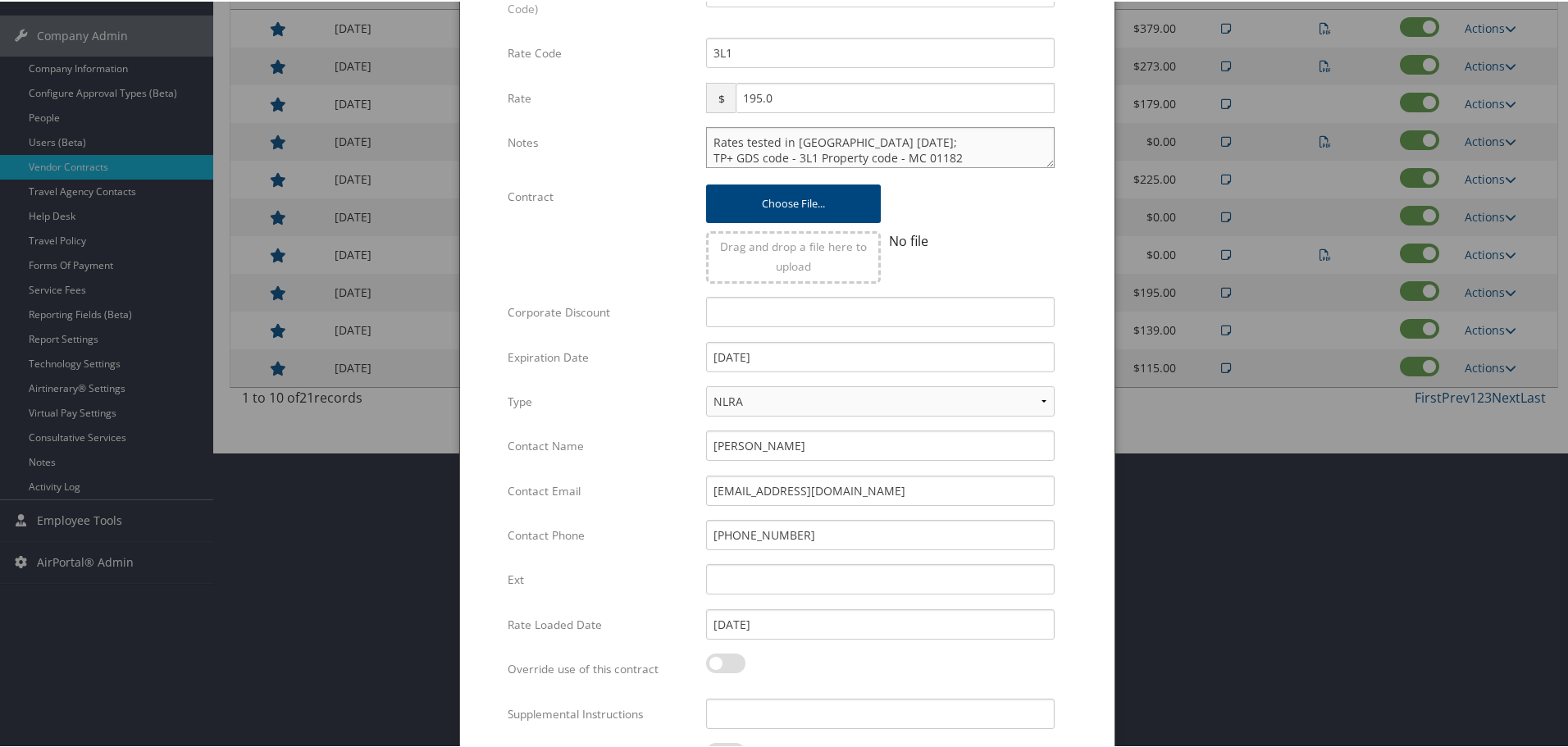
scroll to position [389, 0]
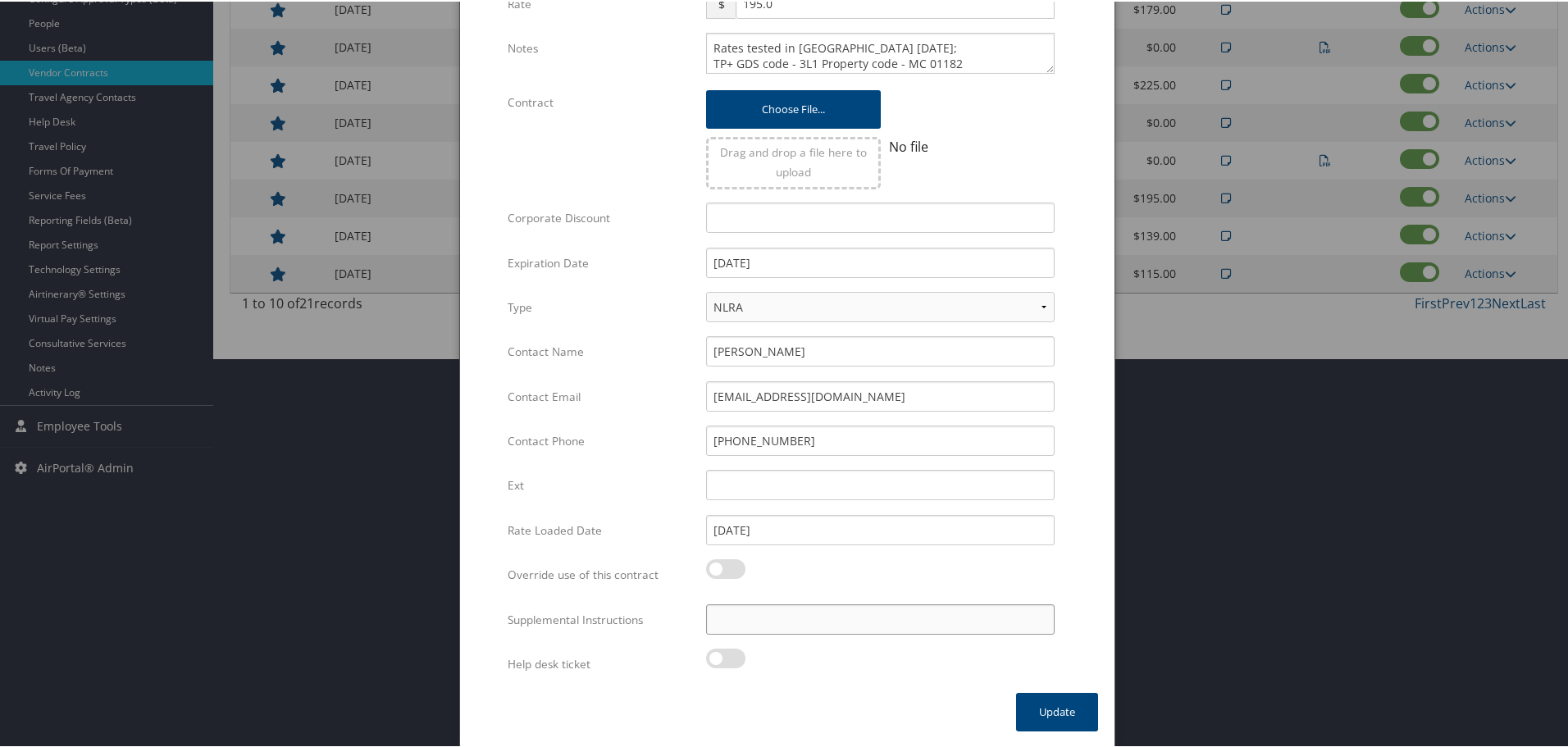
click at [855, 617] on input "Supplemental Instructions" at bounding box center [880, 618] width 349 height 30
paste input "SAB Prop ID -"
paste input "001392"
type input "SAB Prop ID - 001392"
click at [1044, 704] on button "Update" at bounding box center [1057, 711] width 82 height 38
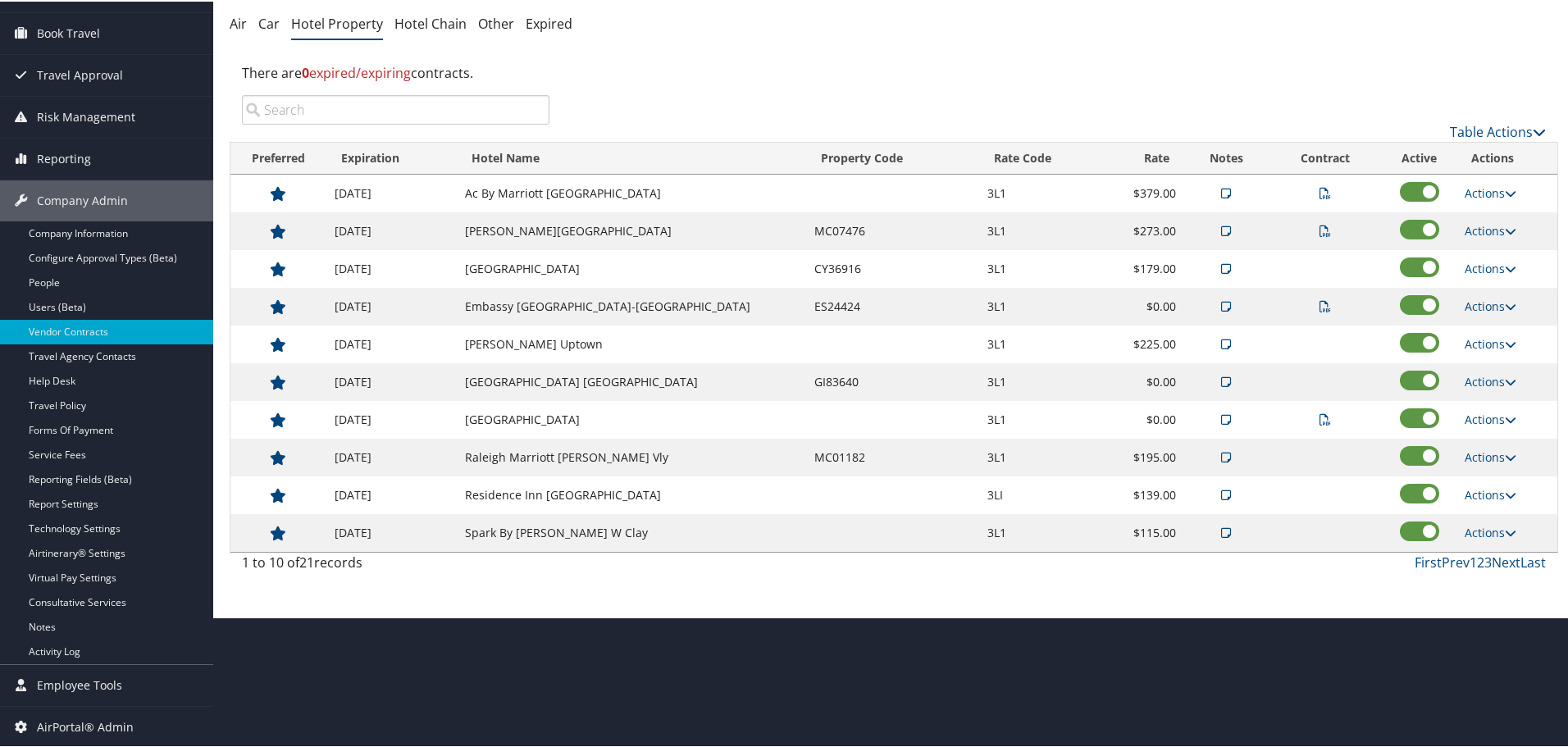
scroll to position [130, 0]
click at [1484, 488] on link "Actions" at bounding box center [1490, 493] width 51 height 16
click at [1477, 539] on link "Edit" at bounding box center [1498, 545] width 89 height 28
select select "NLRA"
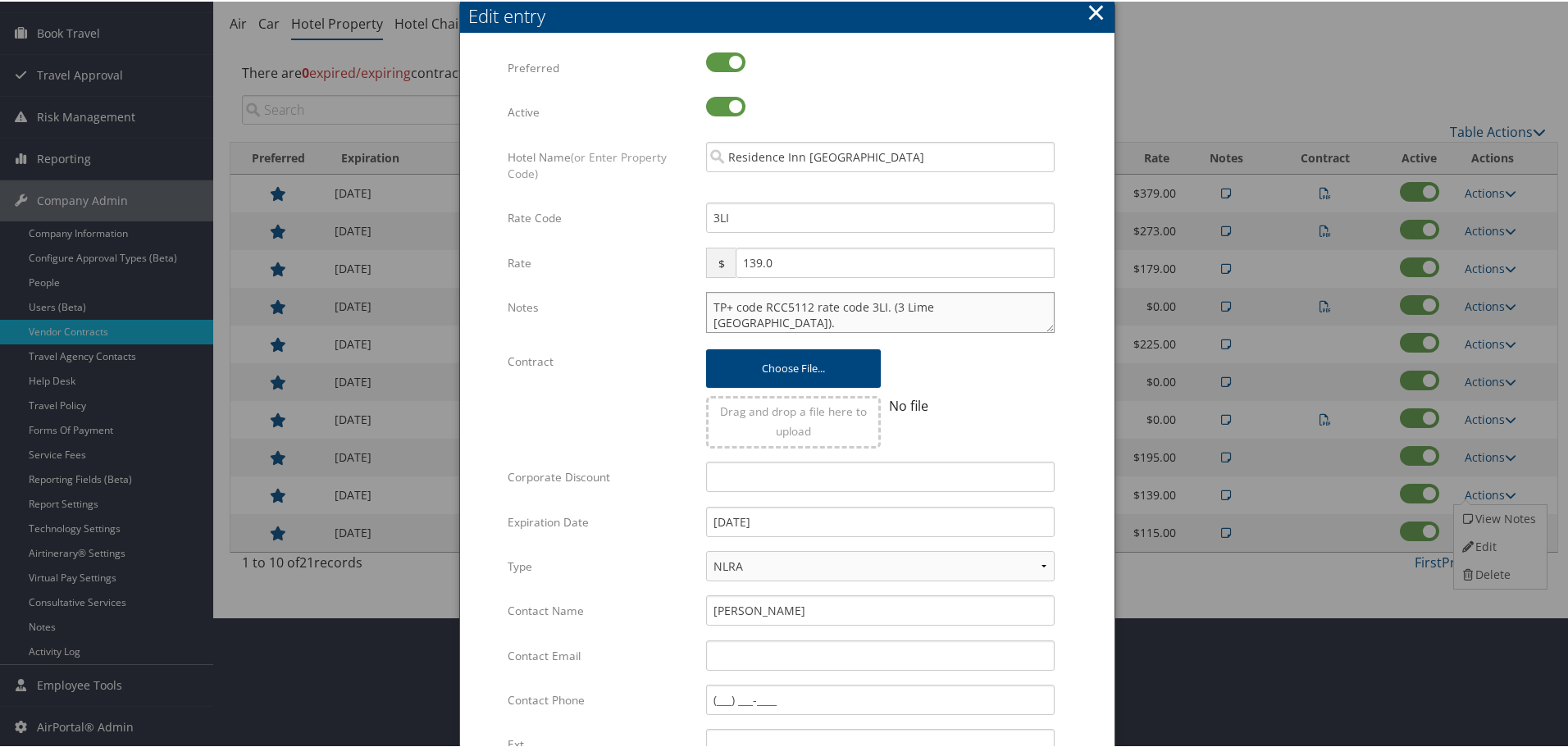
click at [707, 310] on textarea "TP+ code RCC5112 rate code 3LI. (3 Lime India)." at bounding box center [880, 310] width 349 height 41
paste textarea "Rates tested in TP+ Sep 2025;"
type textarea "Rates tested in TP+ Sep 2025; TP+ code RCC5112 rate code 3LI. (3 Lime India)."
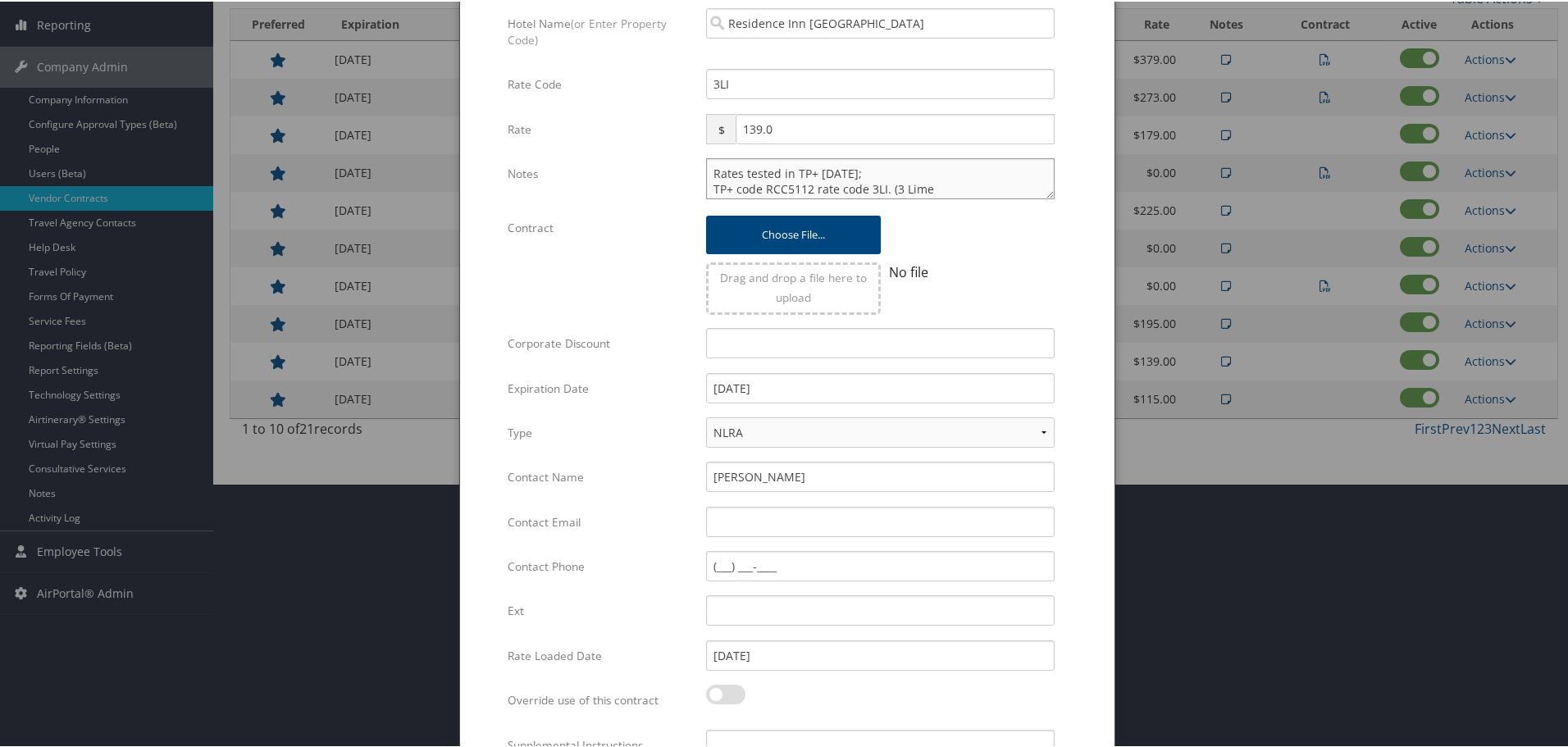
scroll to position [389, 0]
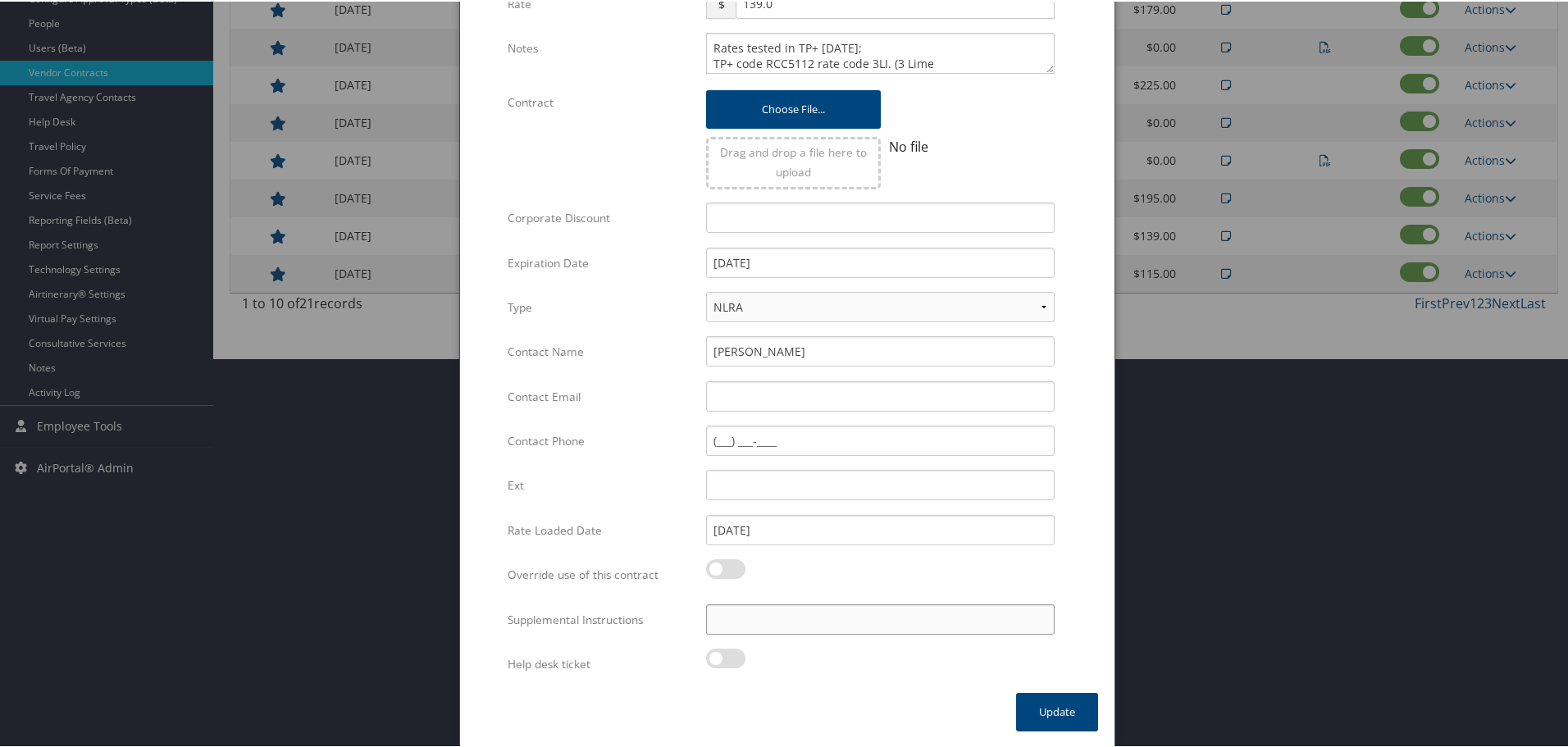
click at [868, 616] on input "Supplemental Instructions" at bounding box center [880, 618] width 349 height 30
paste input "SAB Prop ID -"
paste input "308980"
type input "SAB Prop ID - 308980"
click at [1036, 713] on button "Update" at bounding box center [1057, 711] width 82 height 38
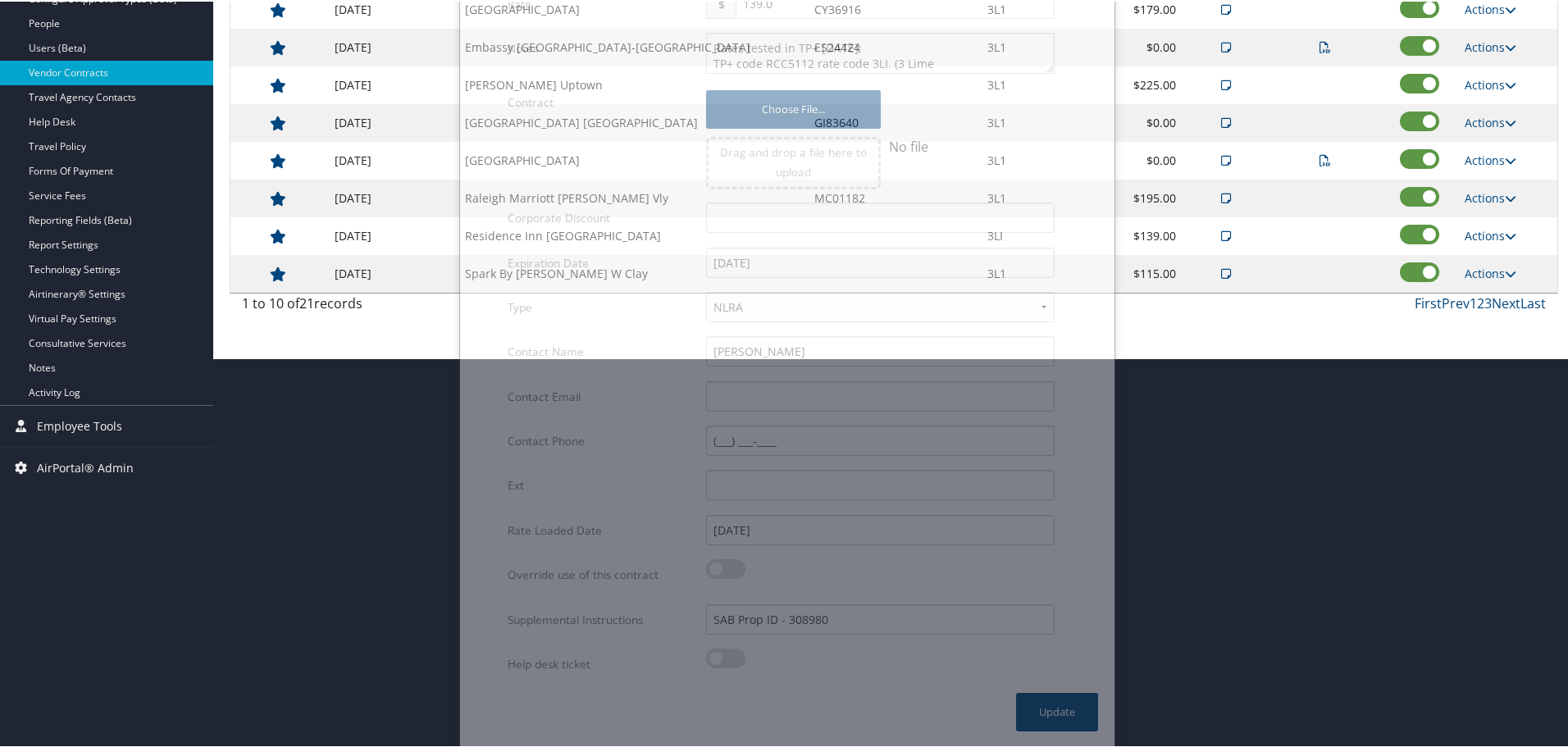
scroll to position [130, 0]
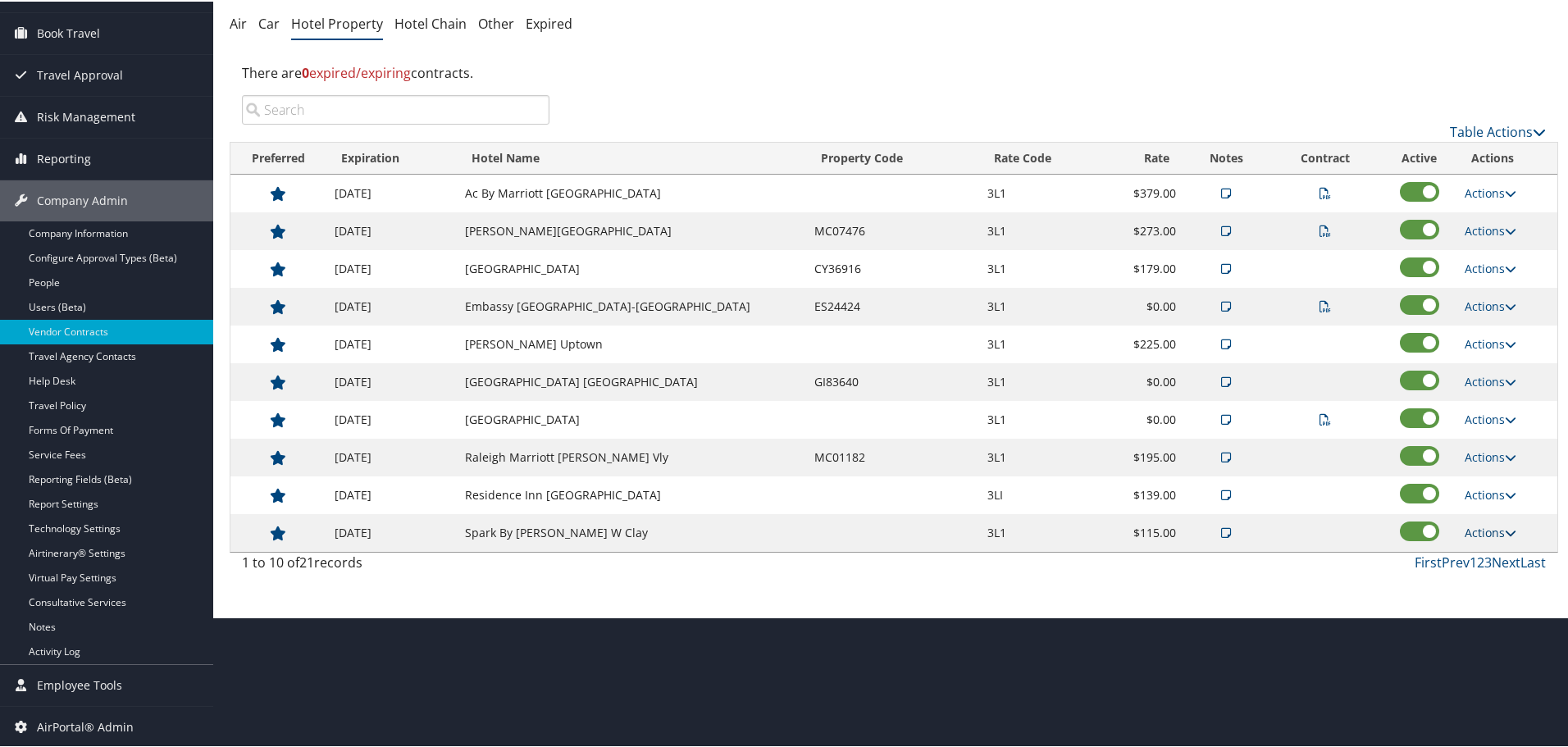
click at [1478, 529] on link "Actions" at bounding box center [1490, 531] width 51 height 16
click at [1482, 587] on link "Edit" at bounding box center [1498, 583] width 89 height 28
select select "NLRA"
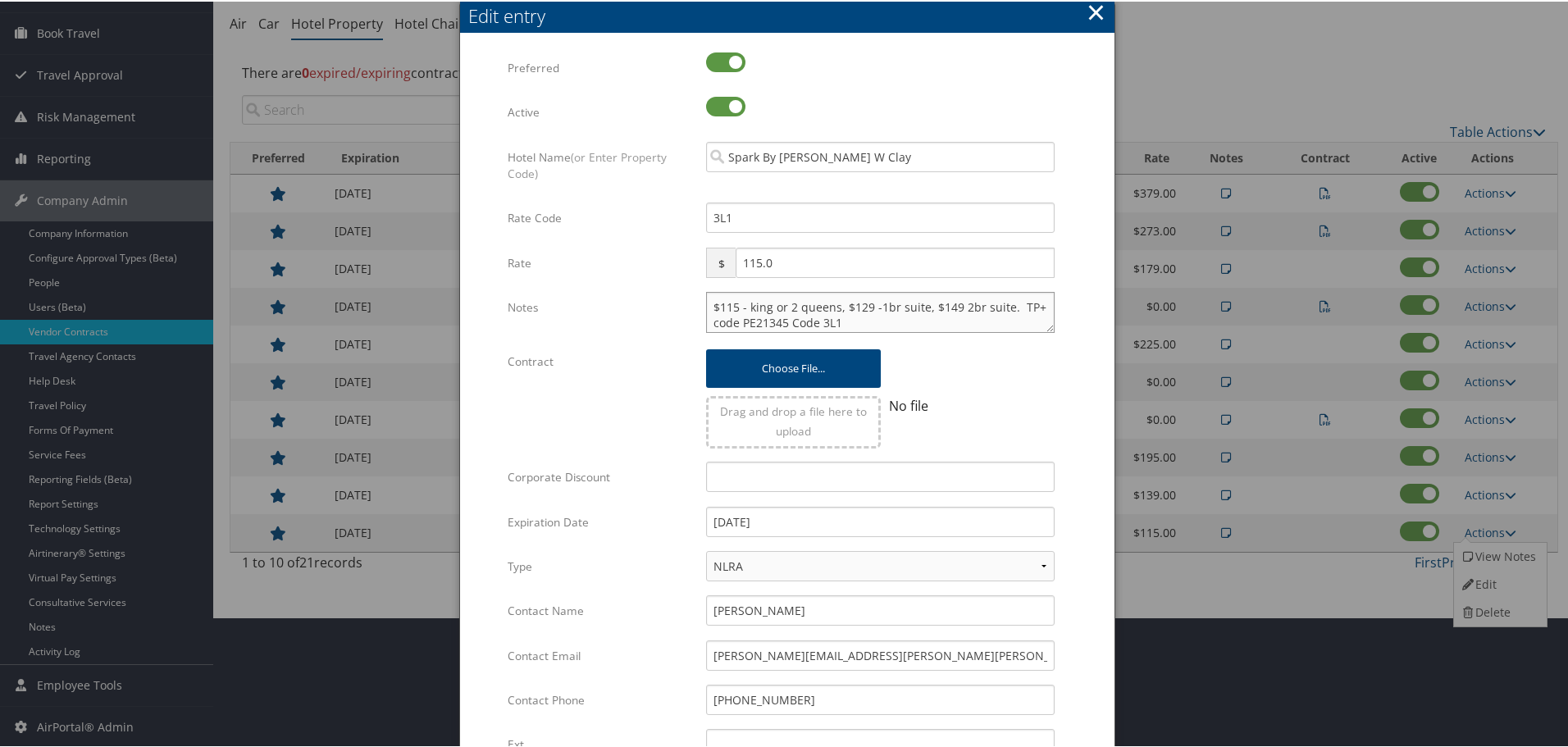
click at [708, 300] on textarea "$115 - king or 2 queens, $129 -1br suite, $149 2br suite. TP+ code PE21345 Code…" at bounding box center [880, 310] width 349 height 41
paste textarea "Rates tested in TP+ Sep 2025;"
type textarea "Rates tested in TP+ Sep 2025; $115 - king or 2 queens, $129 -1br suite, $149 2b…"
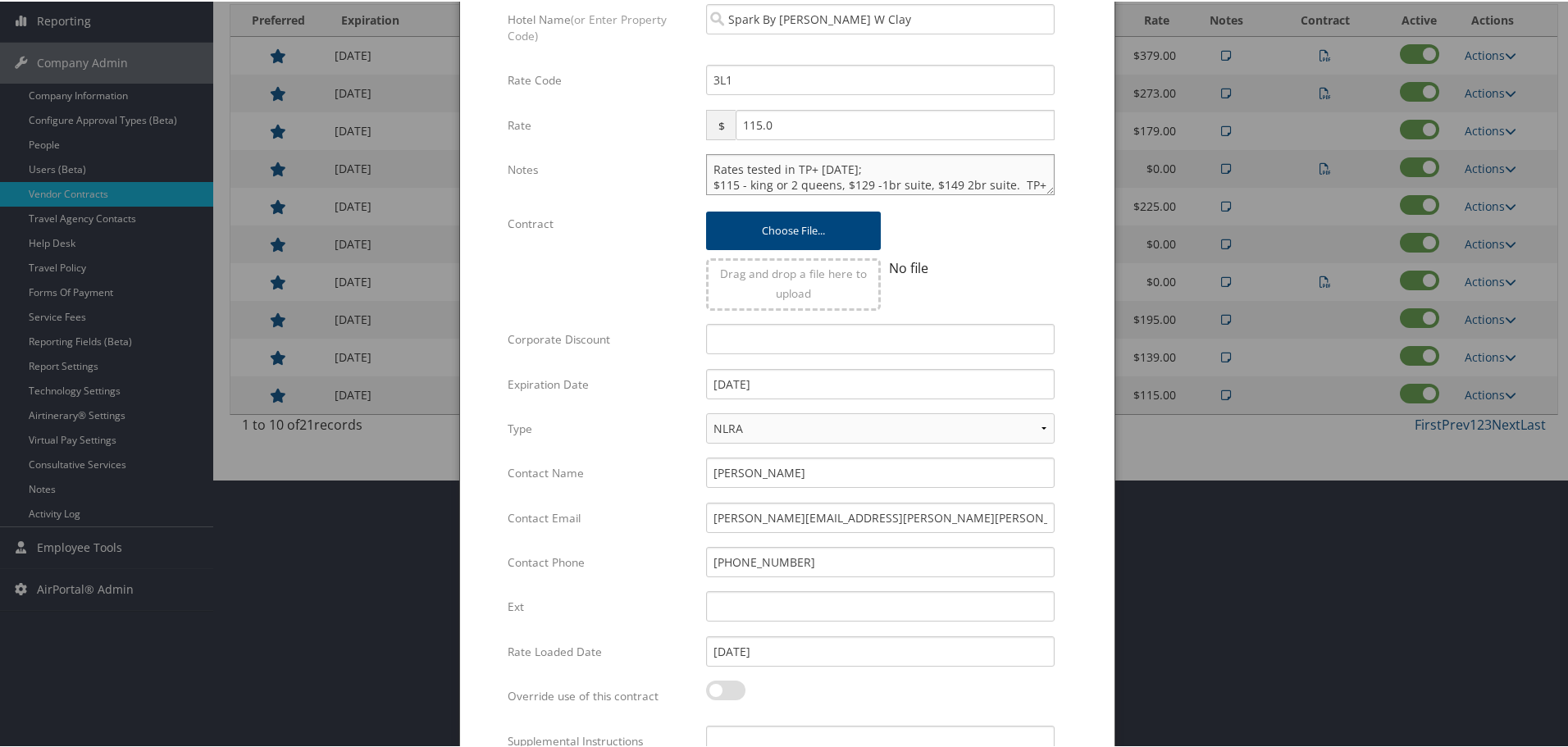
scroll to position [389, 0]
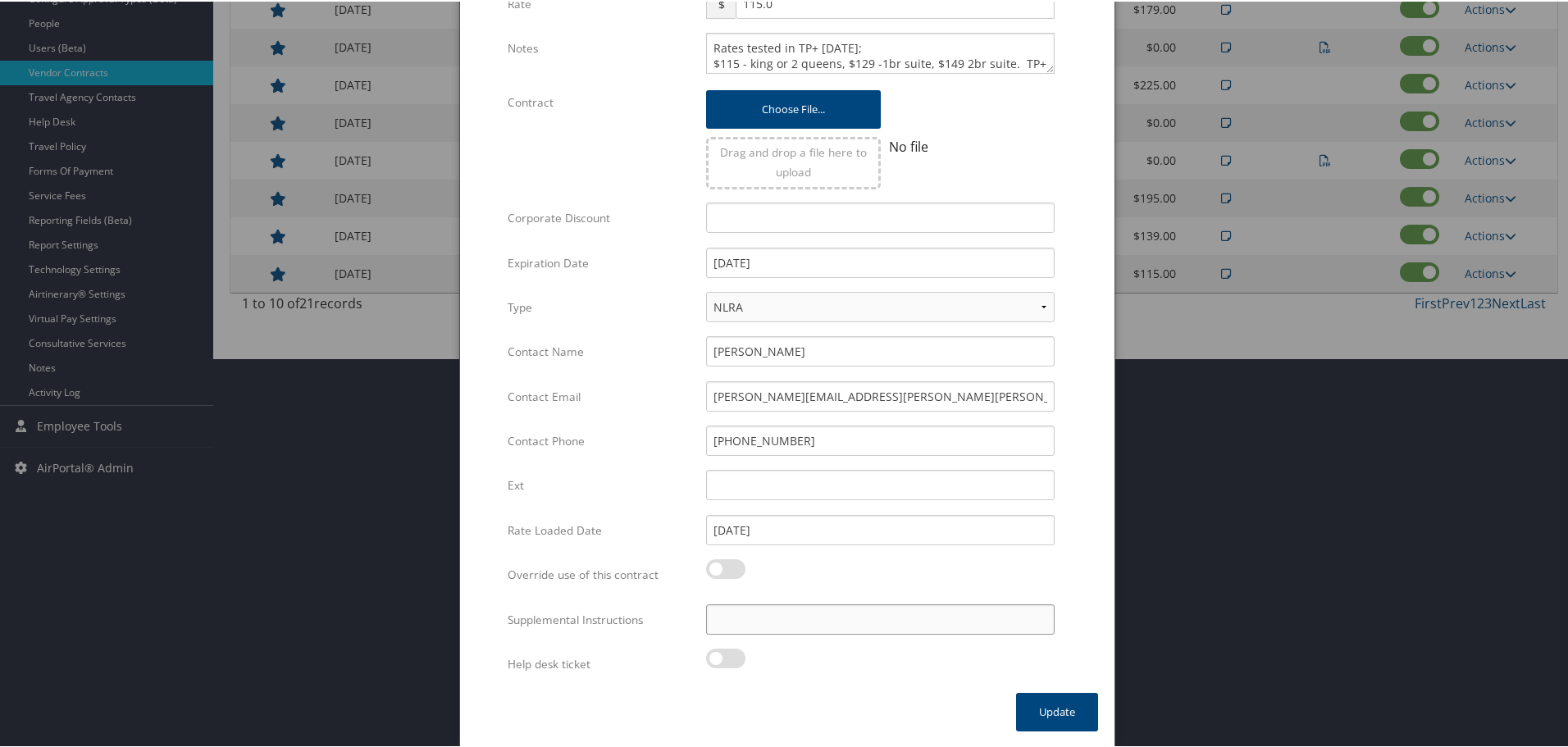
click at [823, 612] on input "Supplemental Instructions" at bounding box center [880, 618] width 349 height 30
paste input "SAB Prop ID -"
paste input "049845"
type input "SAB Prop ID - 049845"
click at [1030, 711] on button "Update" at bounding box center [1057, 711] width 82 height 38
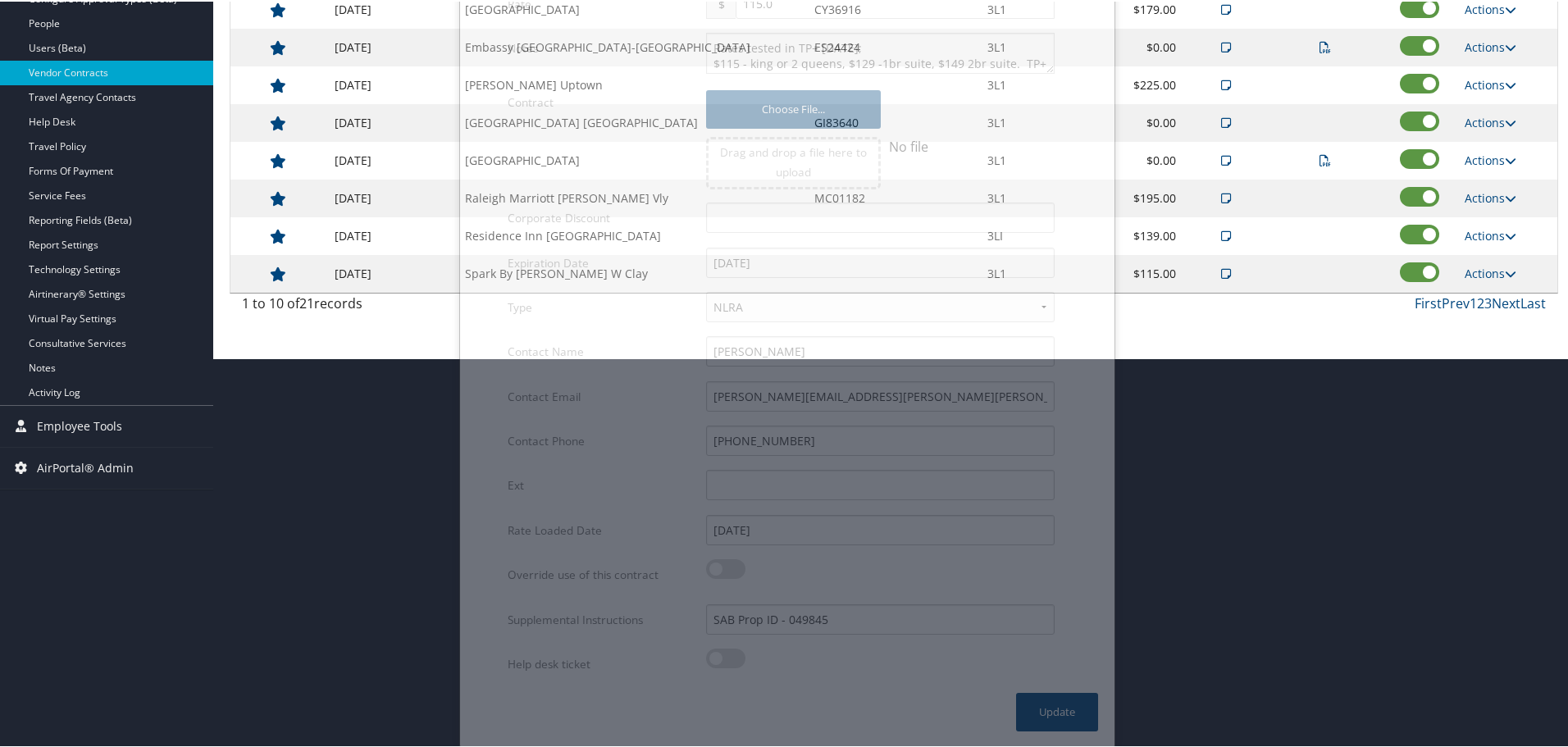
scroll to position [130, 0]
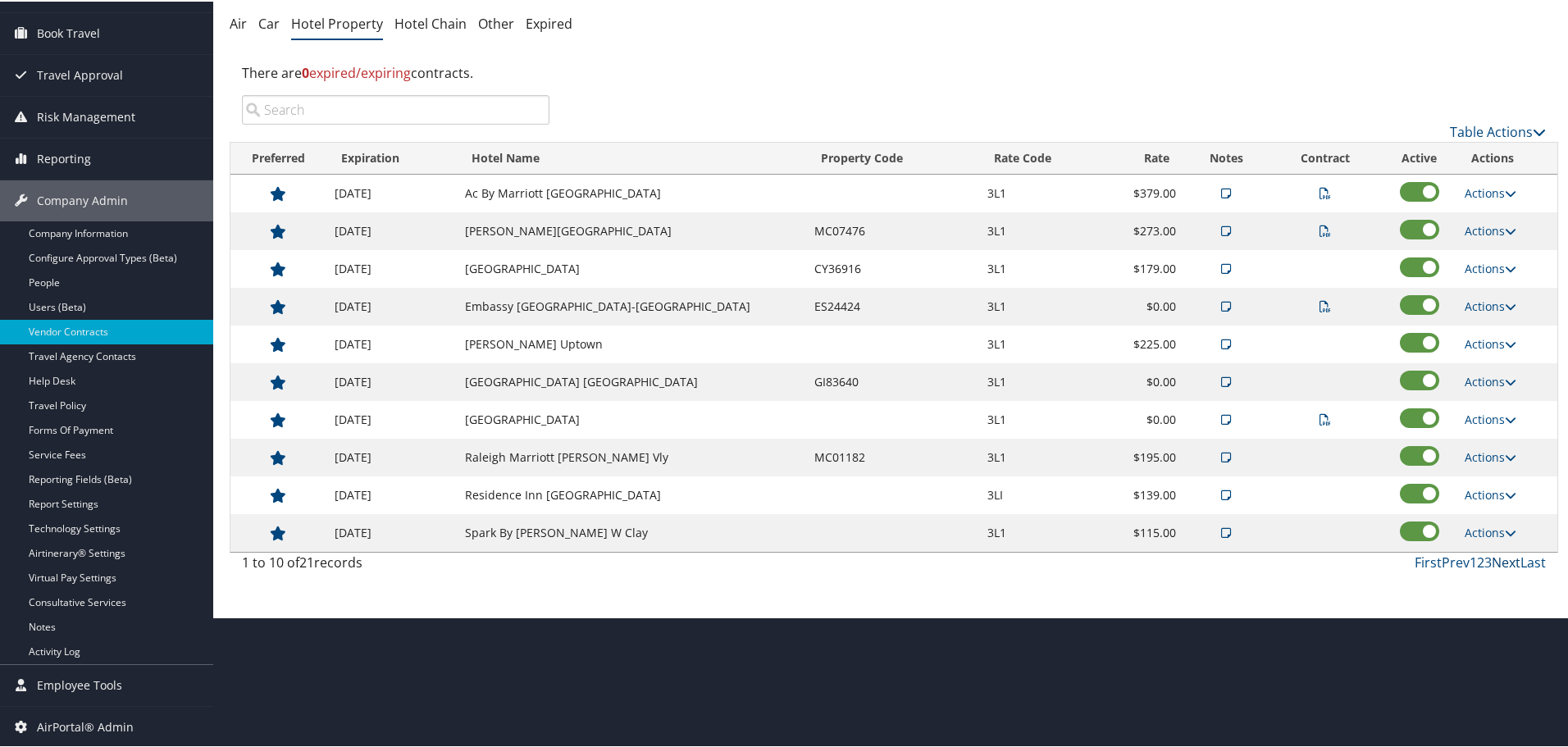
click at [1498, 558] on link "Next" at bounding box center [1506, 560] width 29 height 18
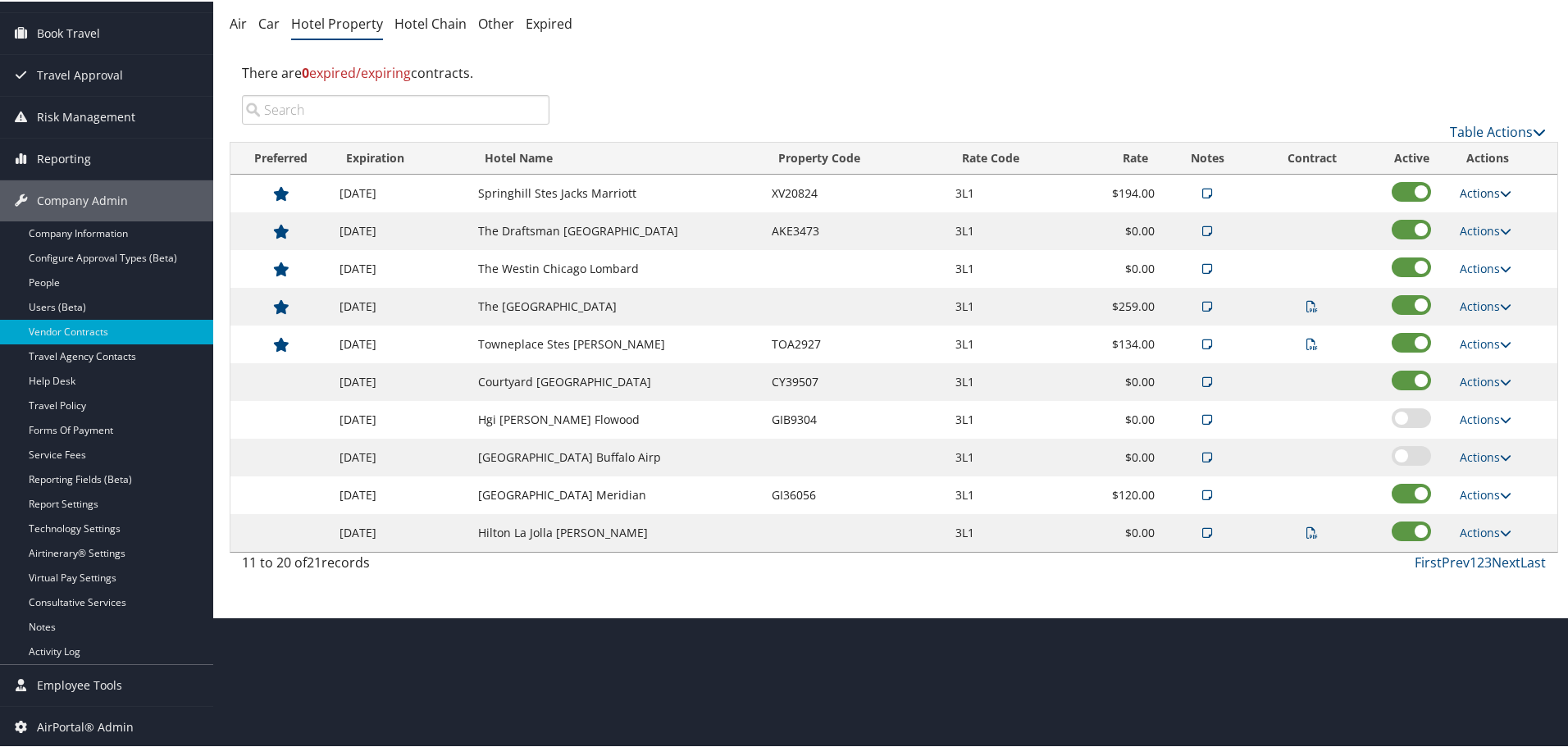
click at [1487, 190] on link "Actions" at bounding box center [1485, 191] width 51 height 16
click at [1495, 243] on link "Edit" at bounding box center [1498, 243] width 89 height 28
select select "NLRA"
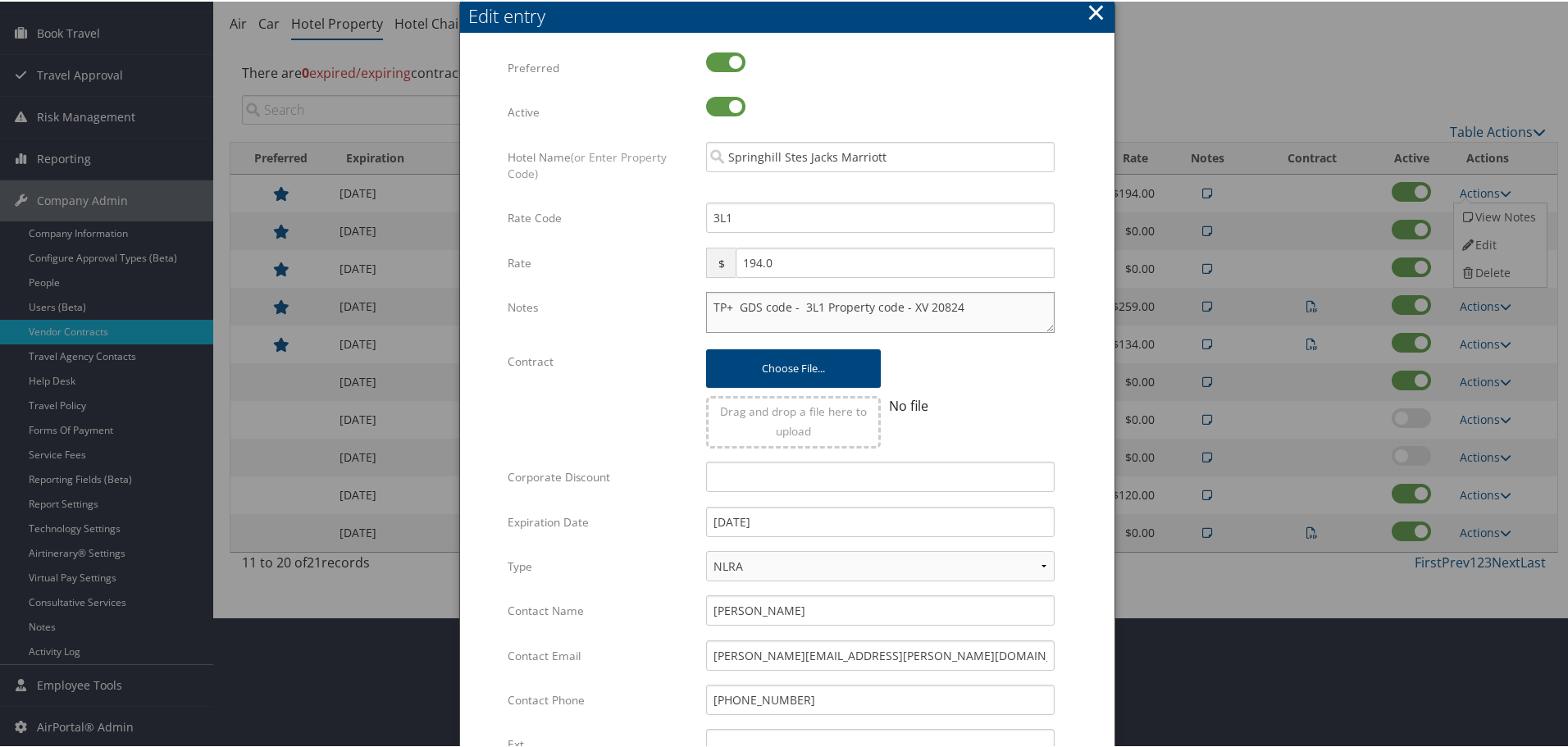
click at [707, 305] on textarea "TP+ GDS code - 3L1 Property code - XV 20824" at bounding box center [880, 310] width 349 height 41
paste textarea "Rates tested in TP+ Sep 2025;"
type textarea "Rates tested in TP+ Sep 2025; TP+ GDS code - 3L1 Property code - XV 20824"
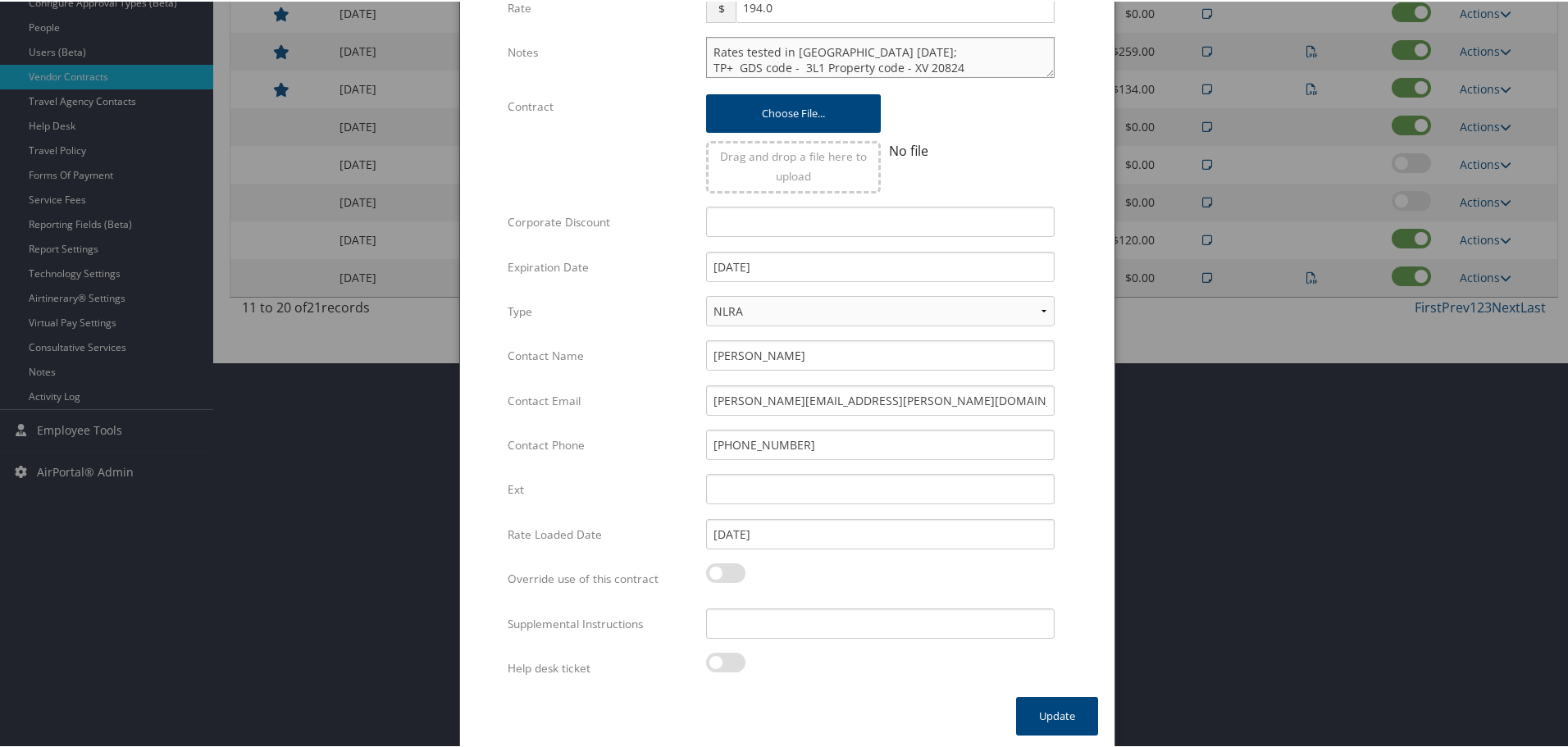
scroll to position [389, 0]
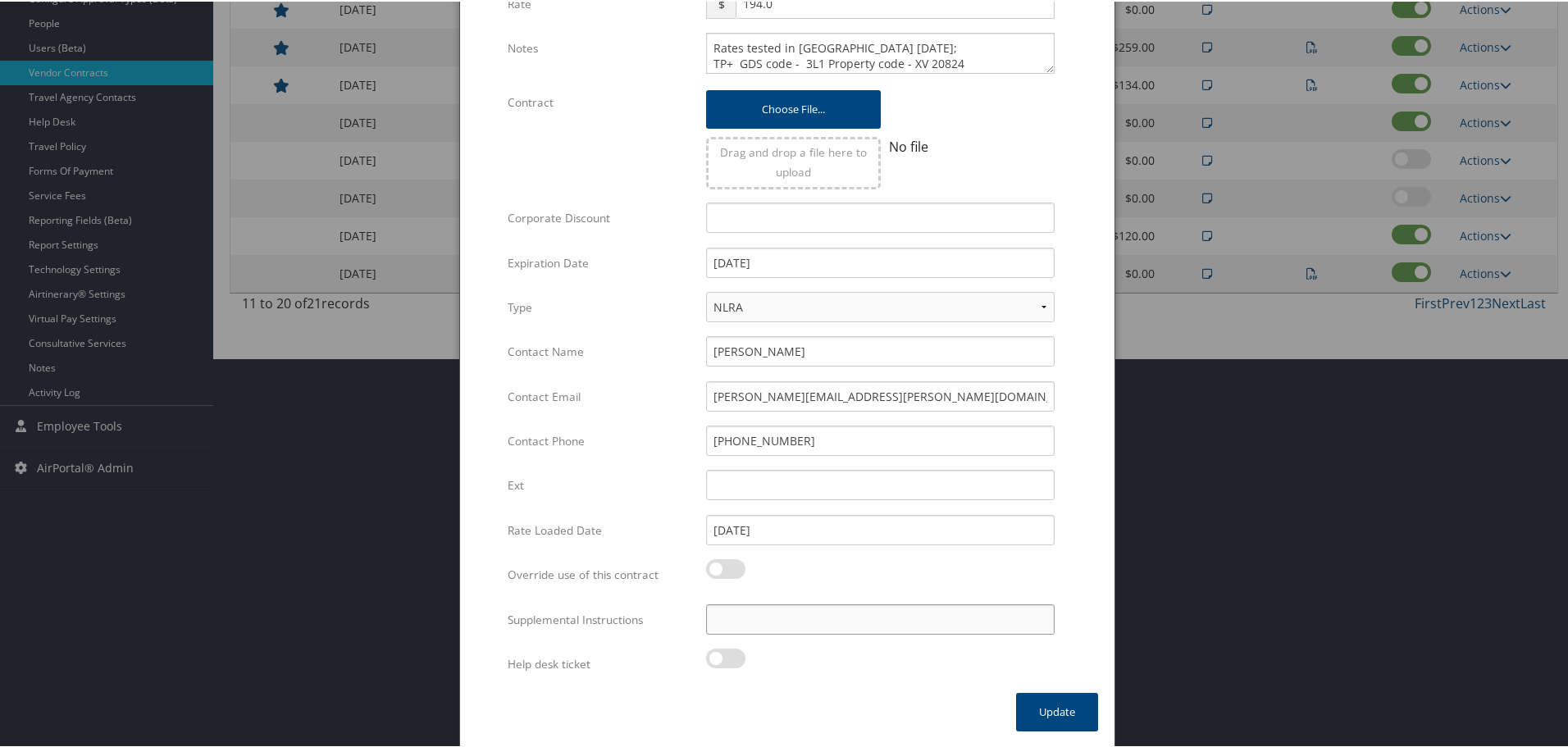
click at [815, 622] on input "Supplemental Instructions" at bounding box center [880, 618] width 349 height 30
paste input "SAB Prop ID -"
paste input "188822"
type input "SAB Prop ID - 188822"
click at [1035, 705] on button "Update" at bounding box center [1057, 711] width 82 height 38
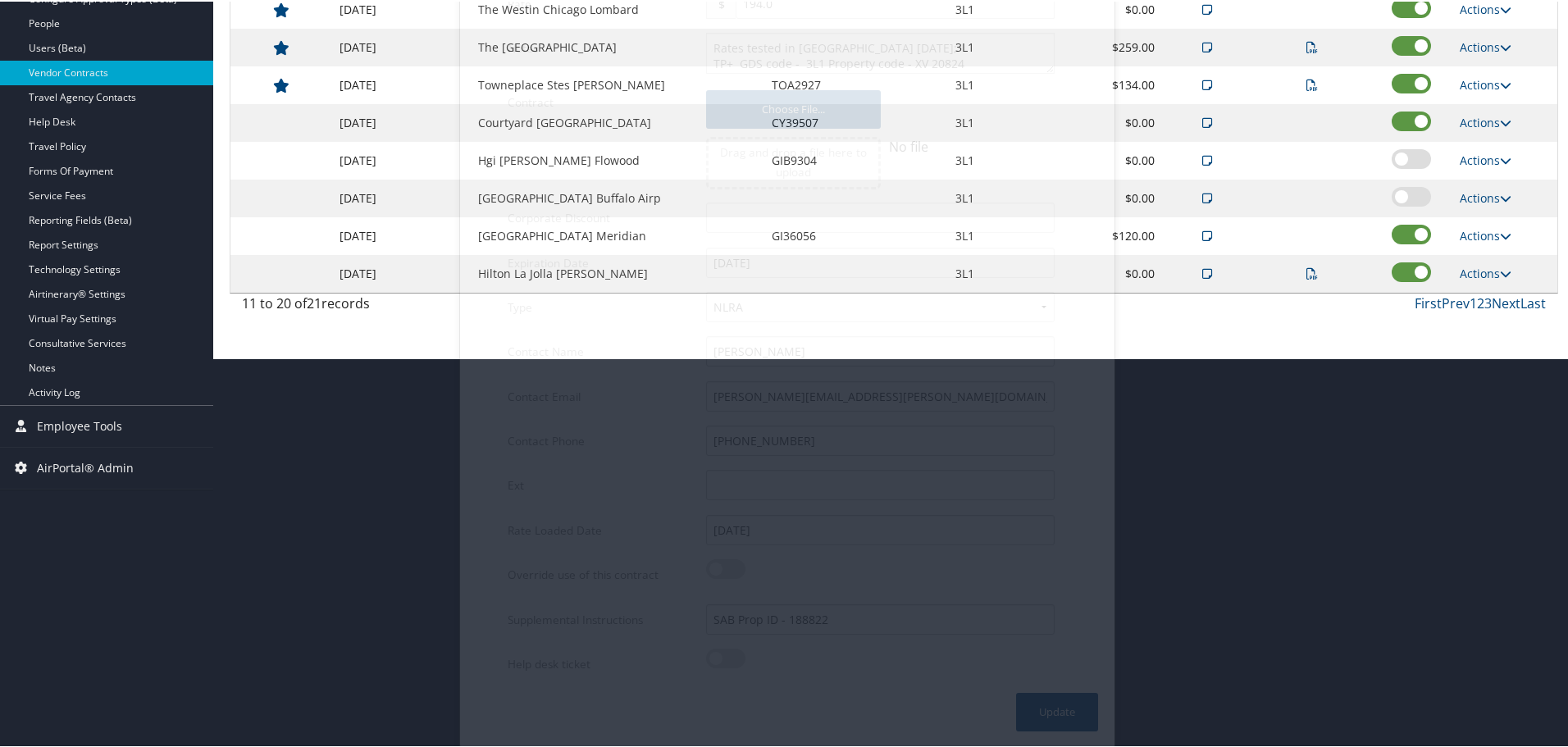
scroll to position [130, 0]
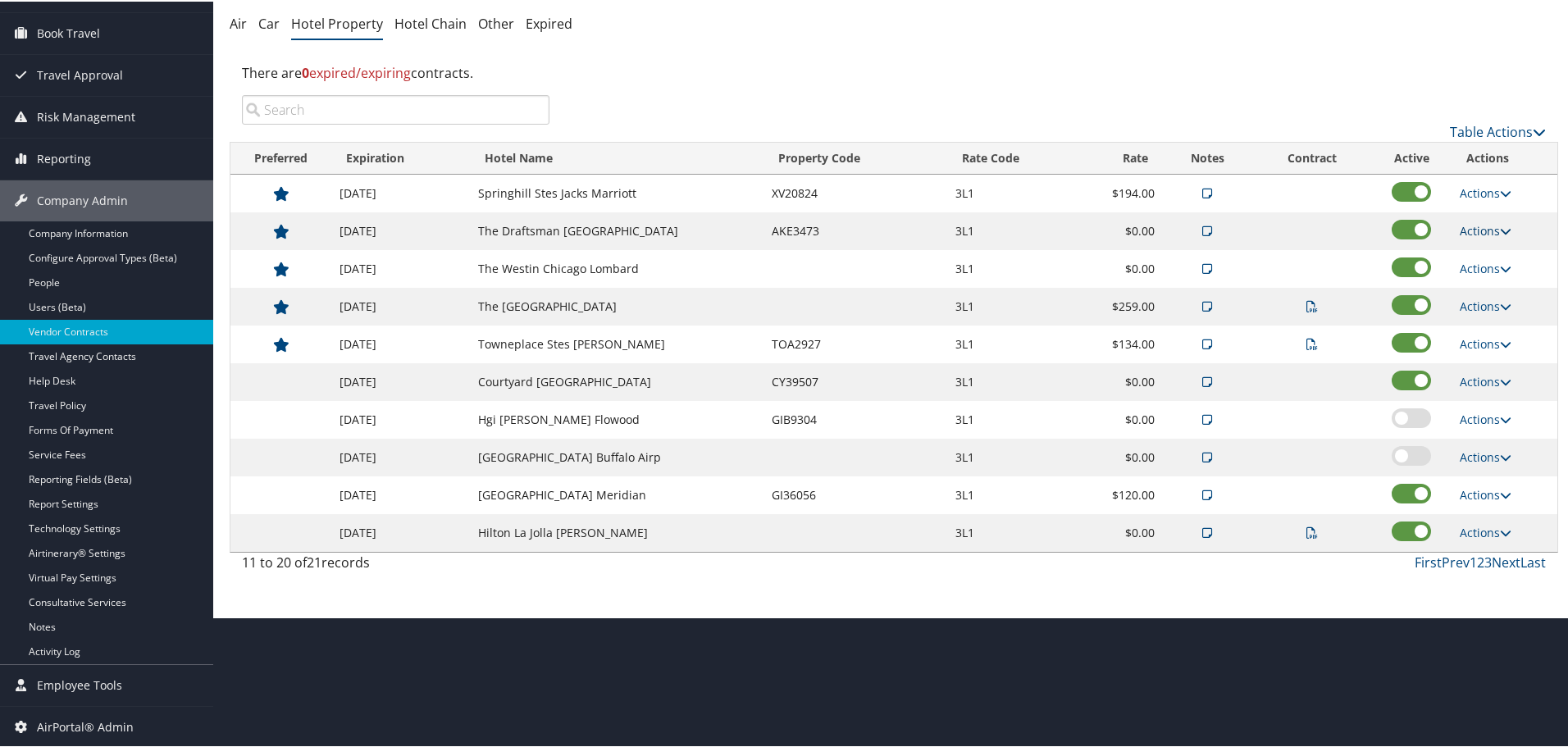
click at [1476, 227] on link "Actions" at bounding box center [1485, 229] width 51 height 16
click at [1480, 279] on link "Edit" at bounding box center [1498, 281] width 89 height 28
select select "NLRA"
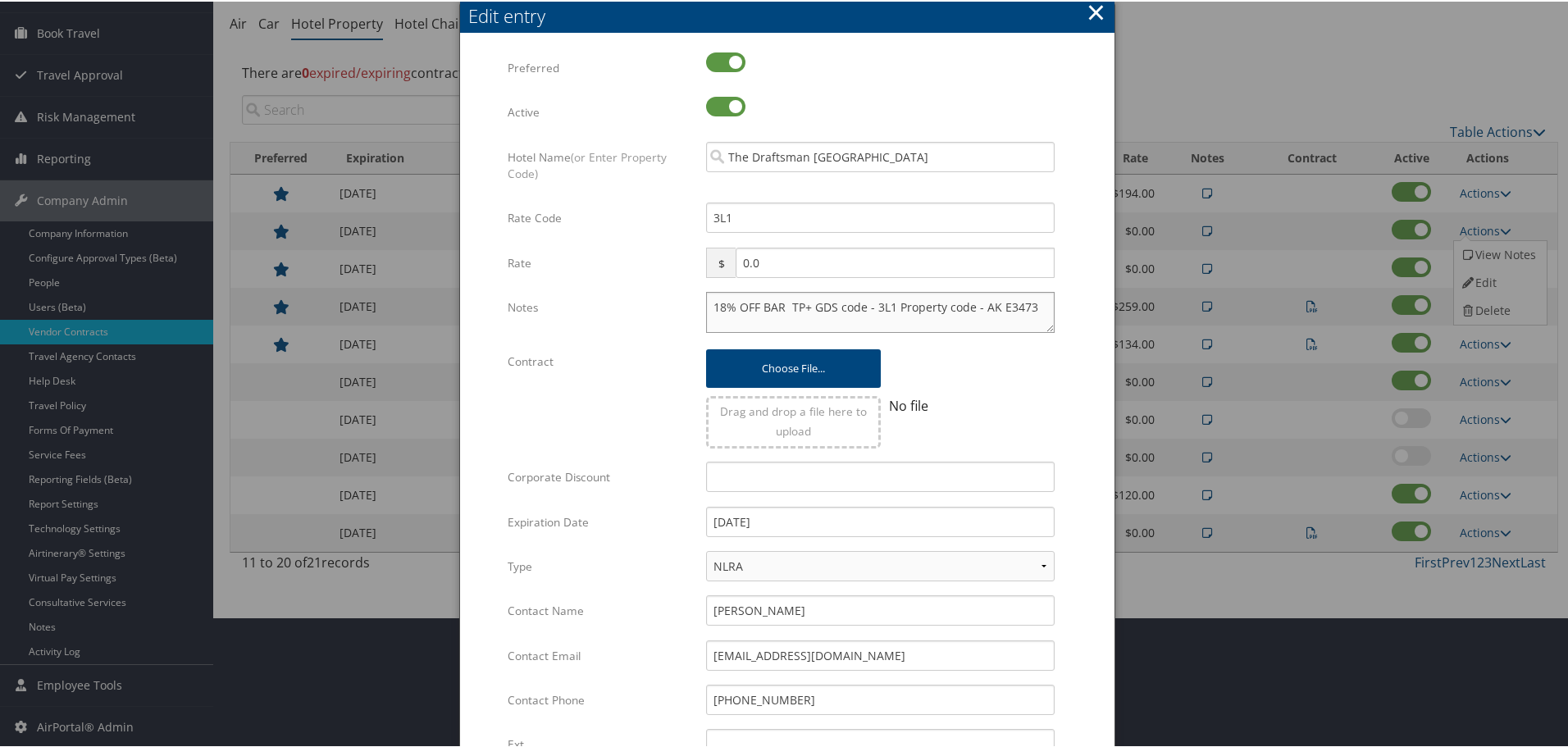
click at [708, 303] on textarea "18% OFF BAR TP+ GDS code - 3L1 Property code - AK E3473" at bounding box center [880, 310] width 349 height 41
paste textarea "Rates tested in TP+ Sep 2025;"
type textarea "Rates tested in TP+ Sep 2025; 18% OFF BAR TP+ GDS code - 3L1 Property code - AK…"
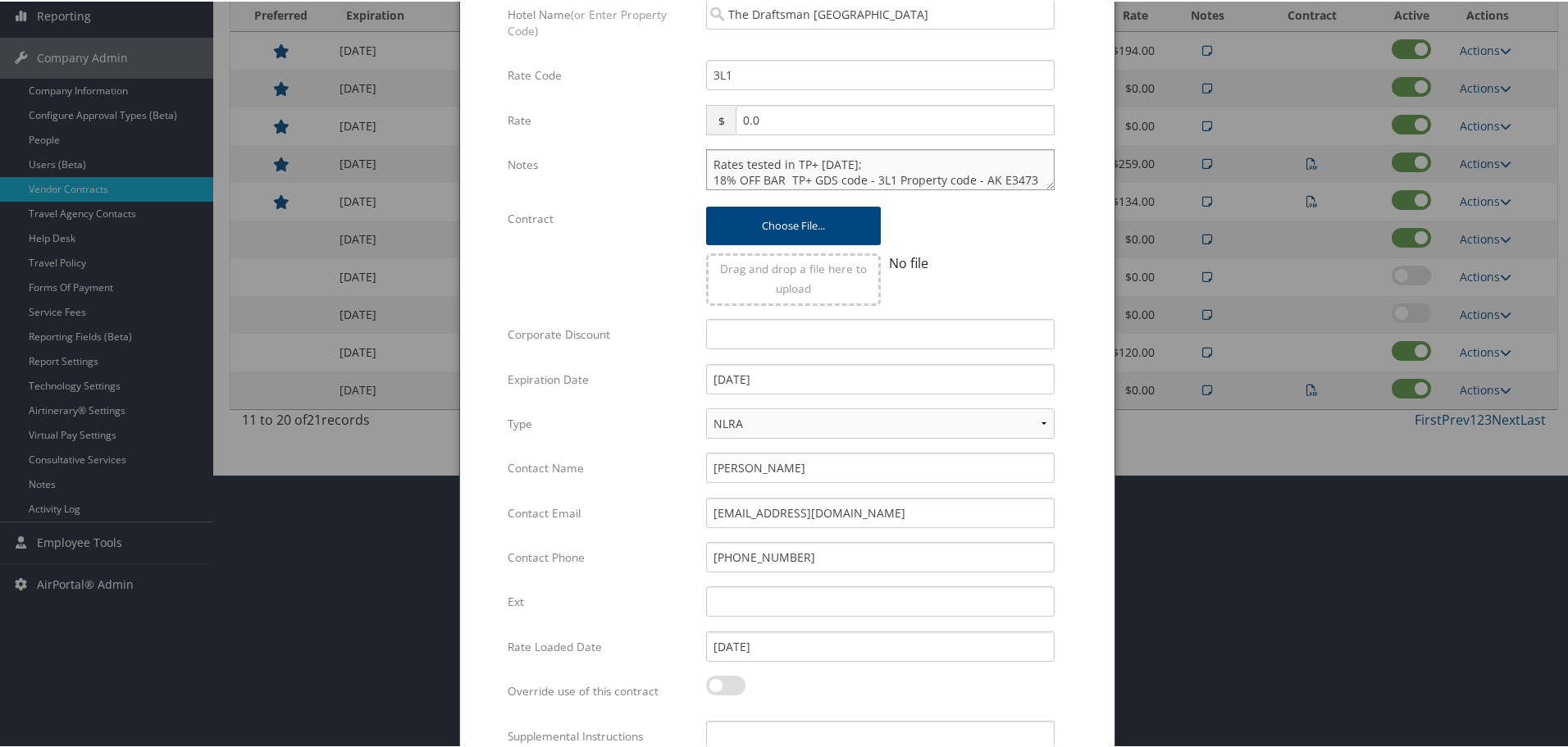
scroll to position [389, 0]
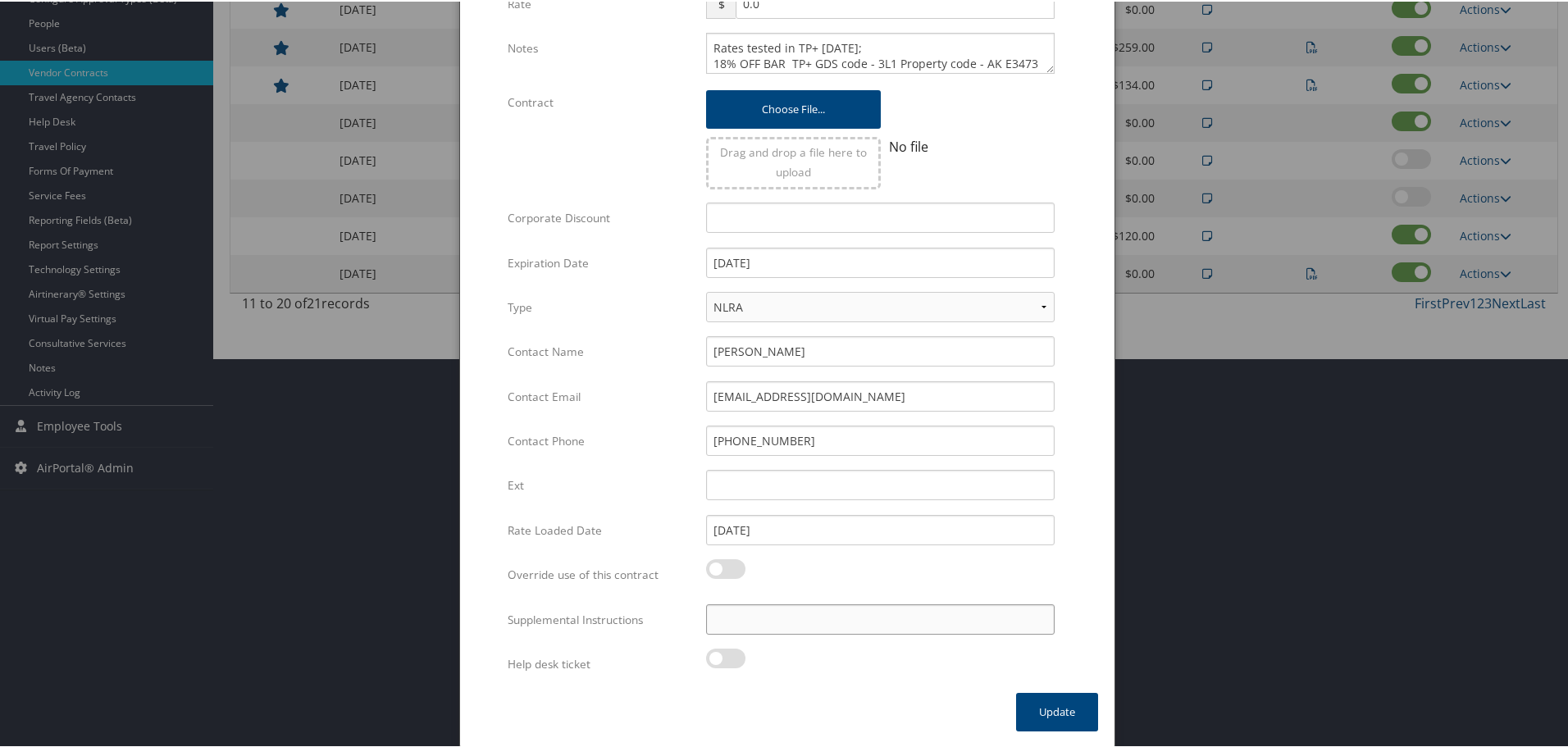
click at [863, 619] on input "Supplemental Instructions" at bounding box center [880, 618] width 349 height 30
paste input "SAB Prop ID -"
paste input "319205"
type input "SAB Prop ID - 319205"
click at [1053, 710] on button "Update" at bounding box center [1057, 711] width 82 height 38
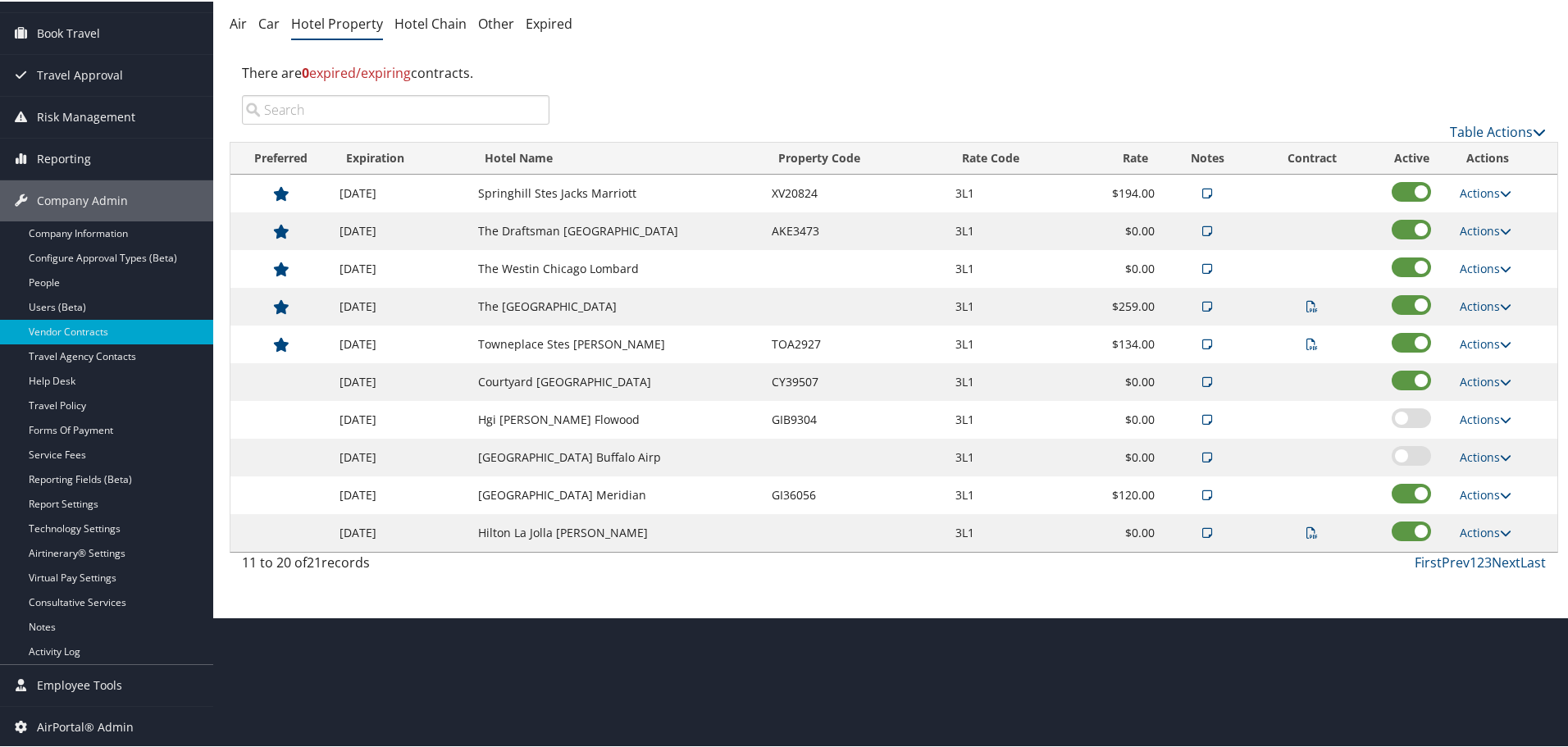
scroll to position [130, 0]
click at [1495, 564] on link "Next" at bounding box center [1506, 560] width 29 height 18
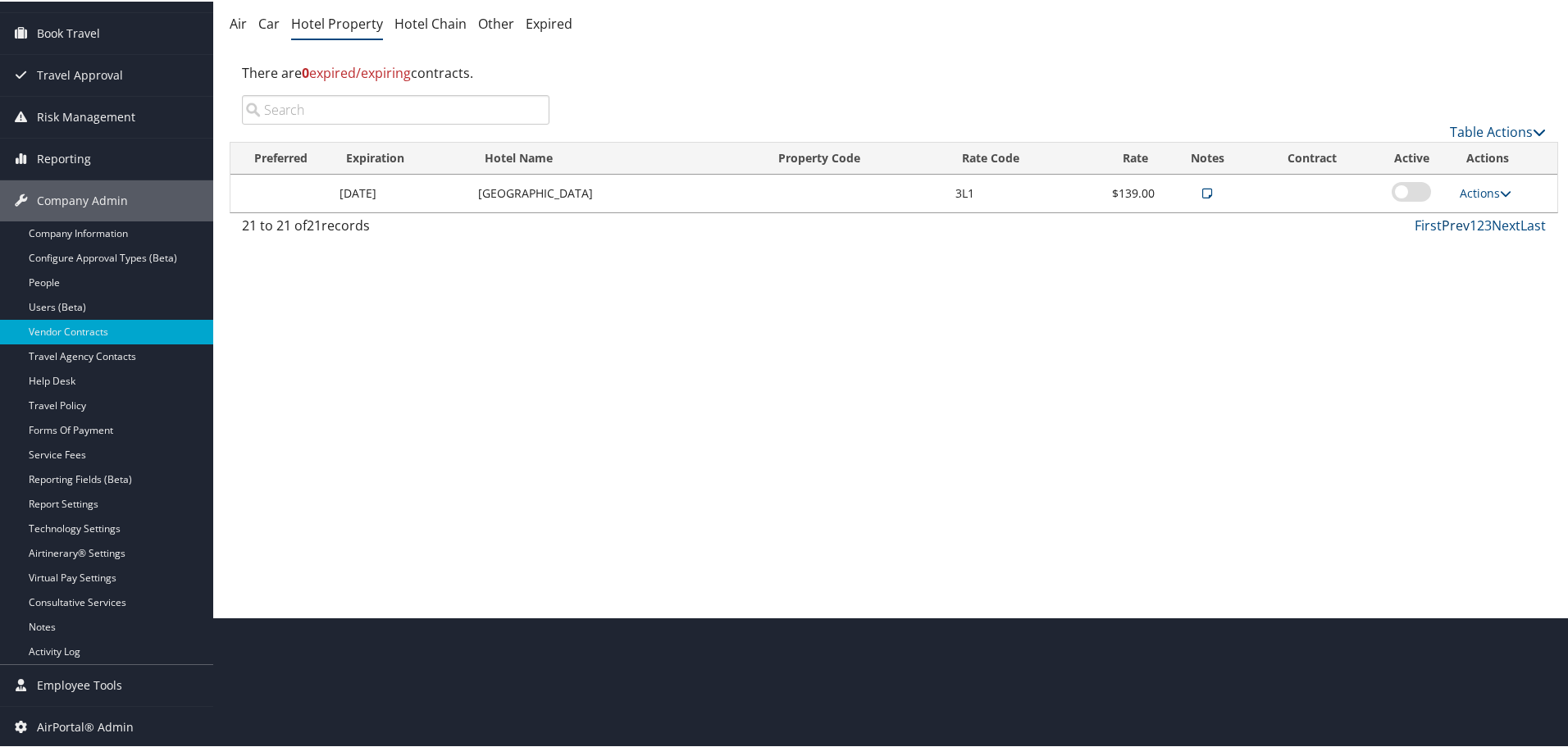
click at [1446, 221] on link "Prev" at bounding box center [1456, 223] width 28 height 18
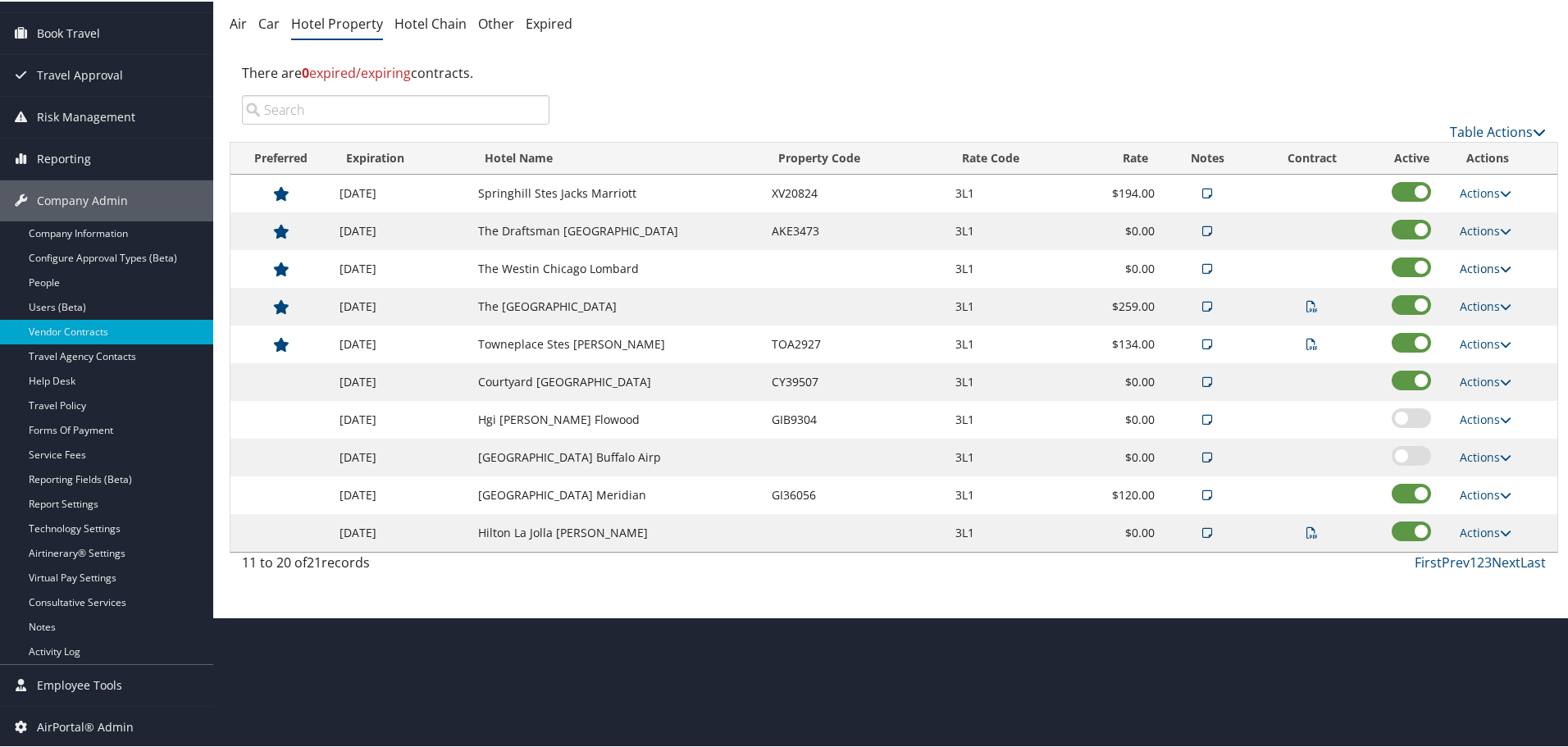
click at [1489, 268] on link "Actions" at bounding box center [1485, 267] width 51 height 16
click at [1487, 310] on link "Edit" at bounding box center [1498, 319] width 89 height 28
select select "NLRA"
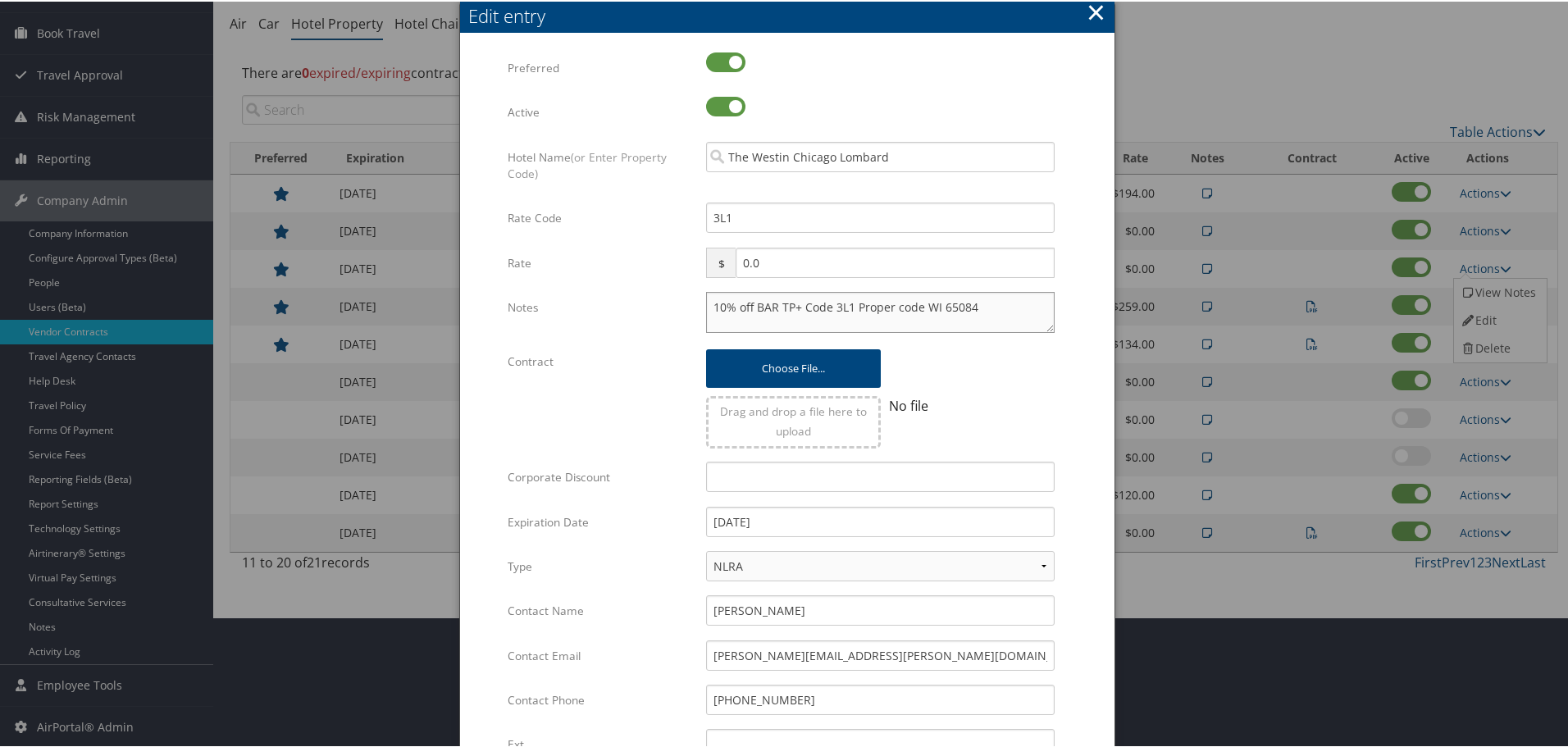
click at [707, 306] on textarea "10% off BAR TP+ Code 3L1 Proper code WI 65084" at bounding box center [880, 310] width 349 height 41
paste textarea "Rates tested in TP+ Sep 2025;"
type textarea "Rates tested in TP+ Sep 2025; 10% off BAR TP+ Code 3L1 Proper code WI 65084"
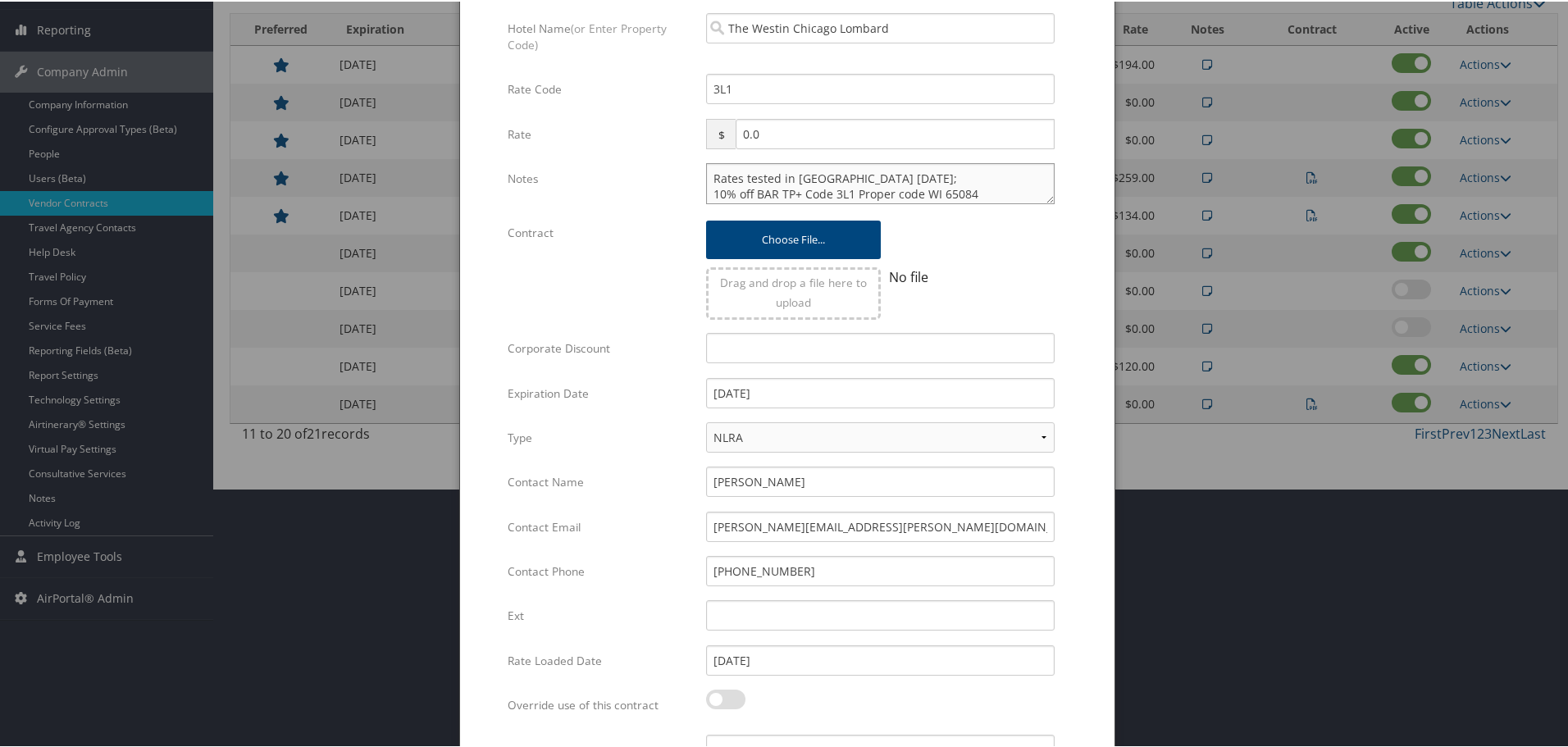
scroll to position [389, 0]
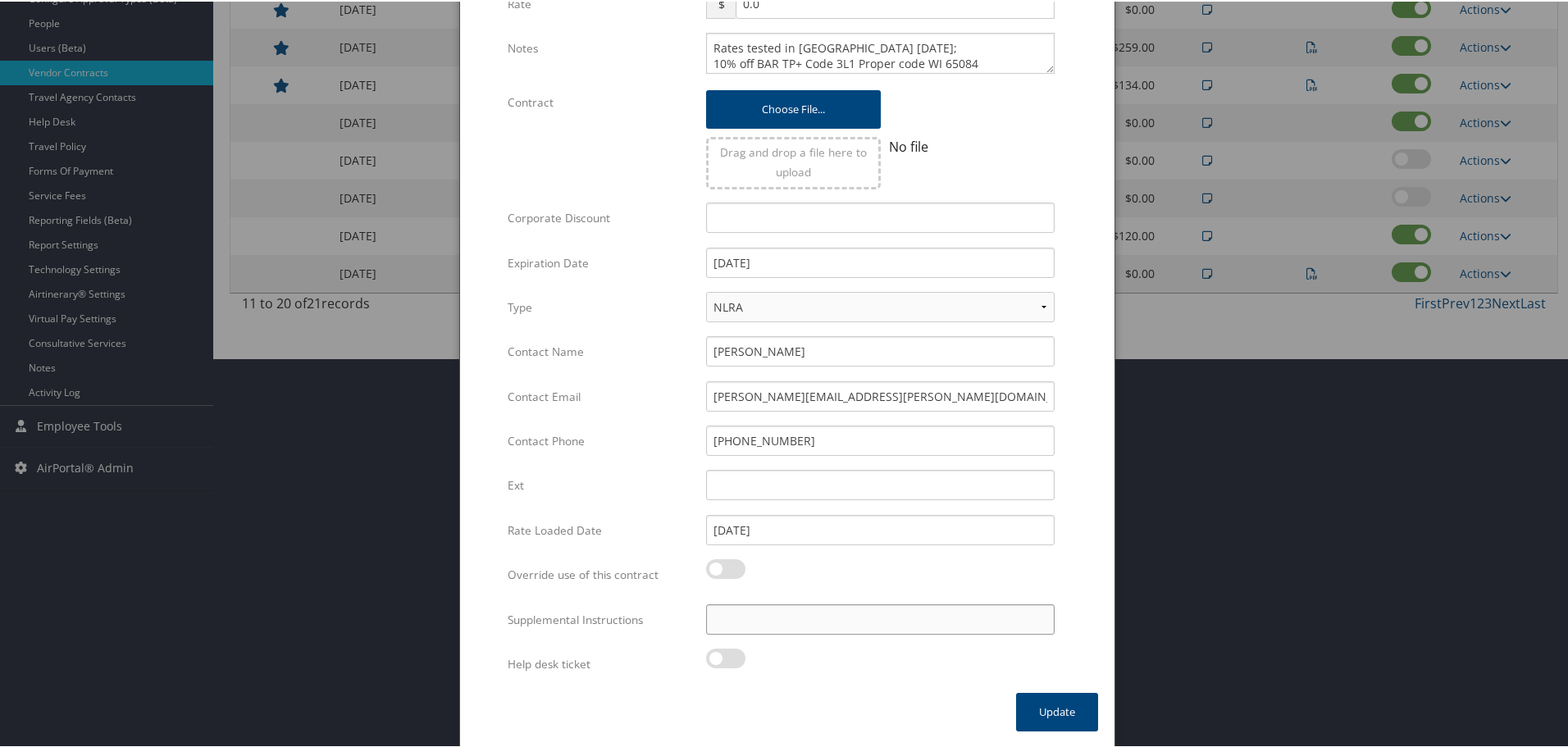
click at [810, 610] on input "Supplemental Instructions" at bounding box center [880, 618] width 349 height 30
paste input "SAB Prop ID -"
paste input "079391"
type input "SAB Prop ID - 079391"
click at [1033, 711] on button "Update" at bounding box center [1057, 711] width 82 height 38
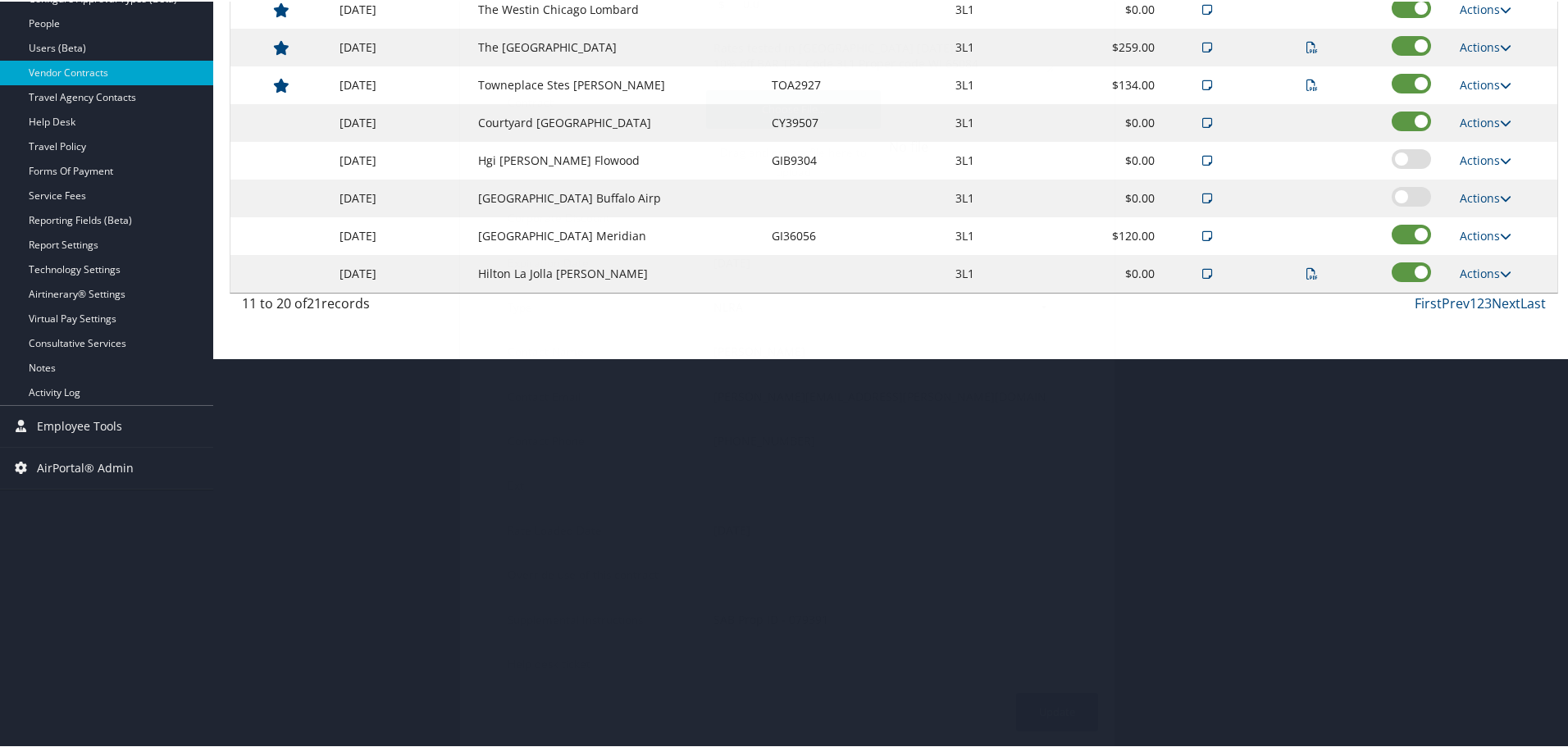
scroll to position [130, 0]
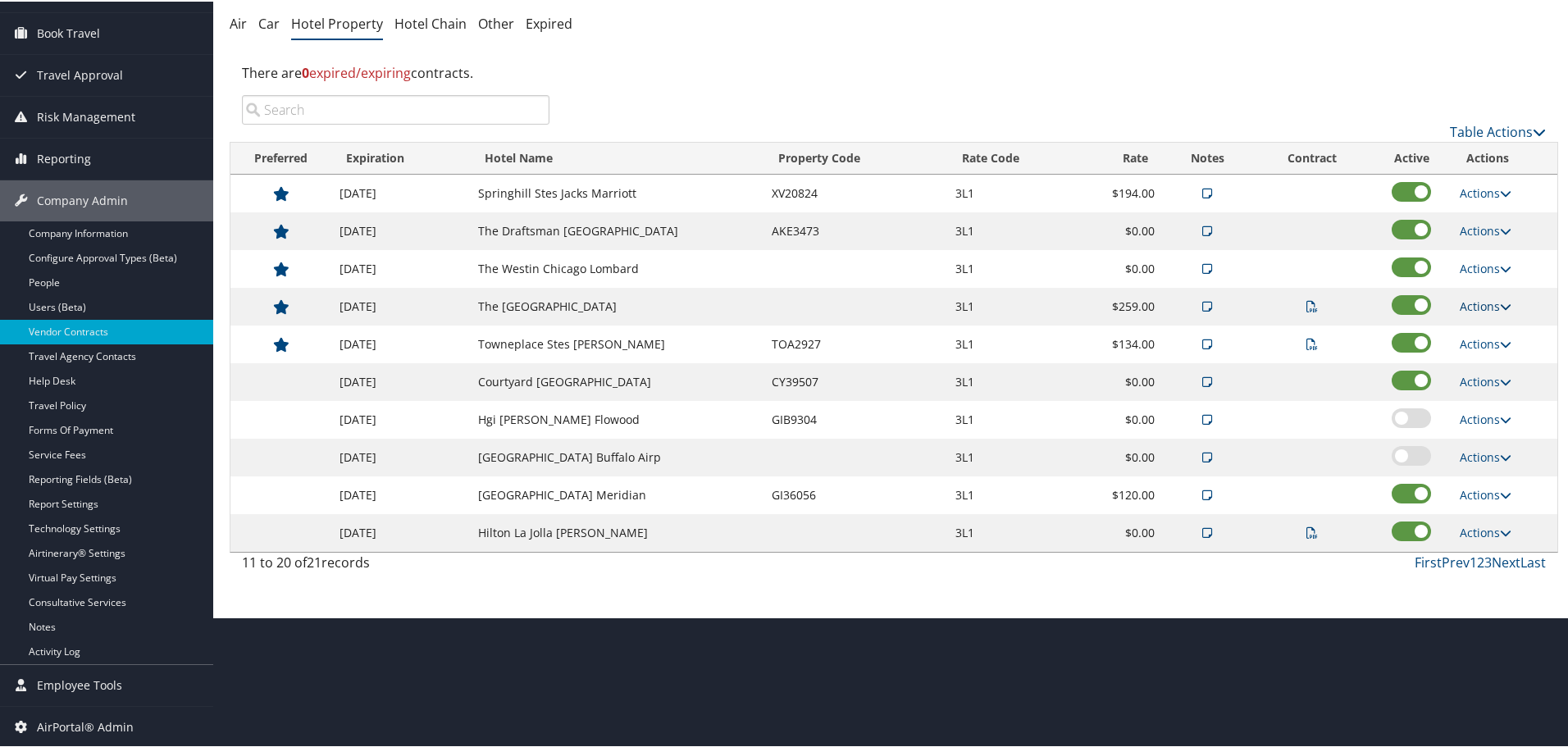
click at [1473, 301] on link "Actions" at bounding box center [1485, 305] width 51 height 16
click at [1497, 383] on link "Edit" at bounding box center [1505, 385] width 103 height 28
select select "NLRA"
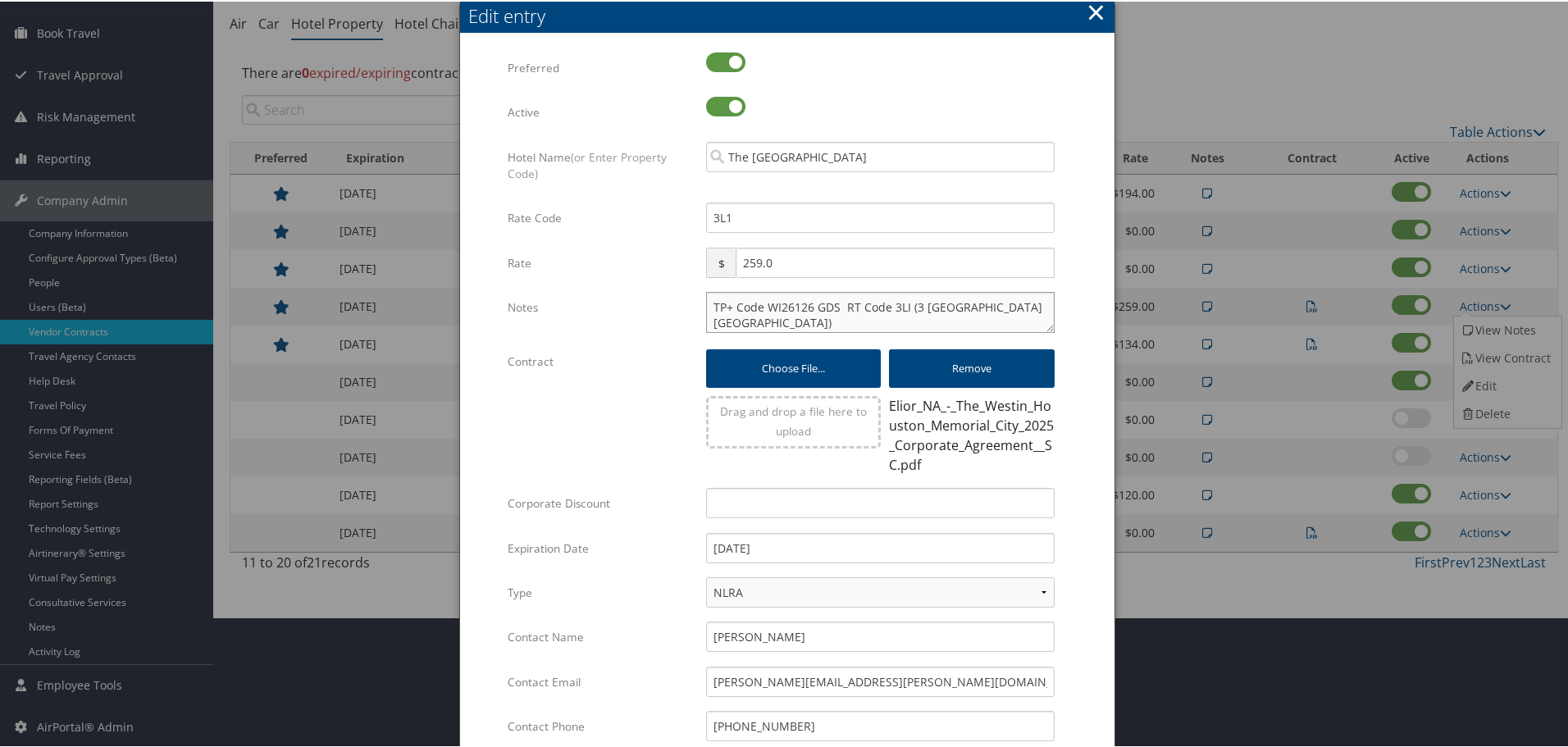
click at [707, 304] on textarea "TP+ Code WI26126 GDS RT Code 3LI (3 Lima India)" at bounding box center [880, 310] width 349 height 41
paste textarea "Rates tested in TP+ Sep 2025;"
type textarea "Rates tested in TP+ Sep 2025; TP+ Code WI26126 GDS RT Code 3LI (3 Lima India)"
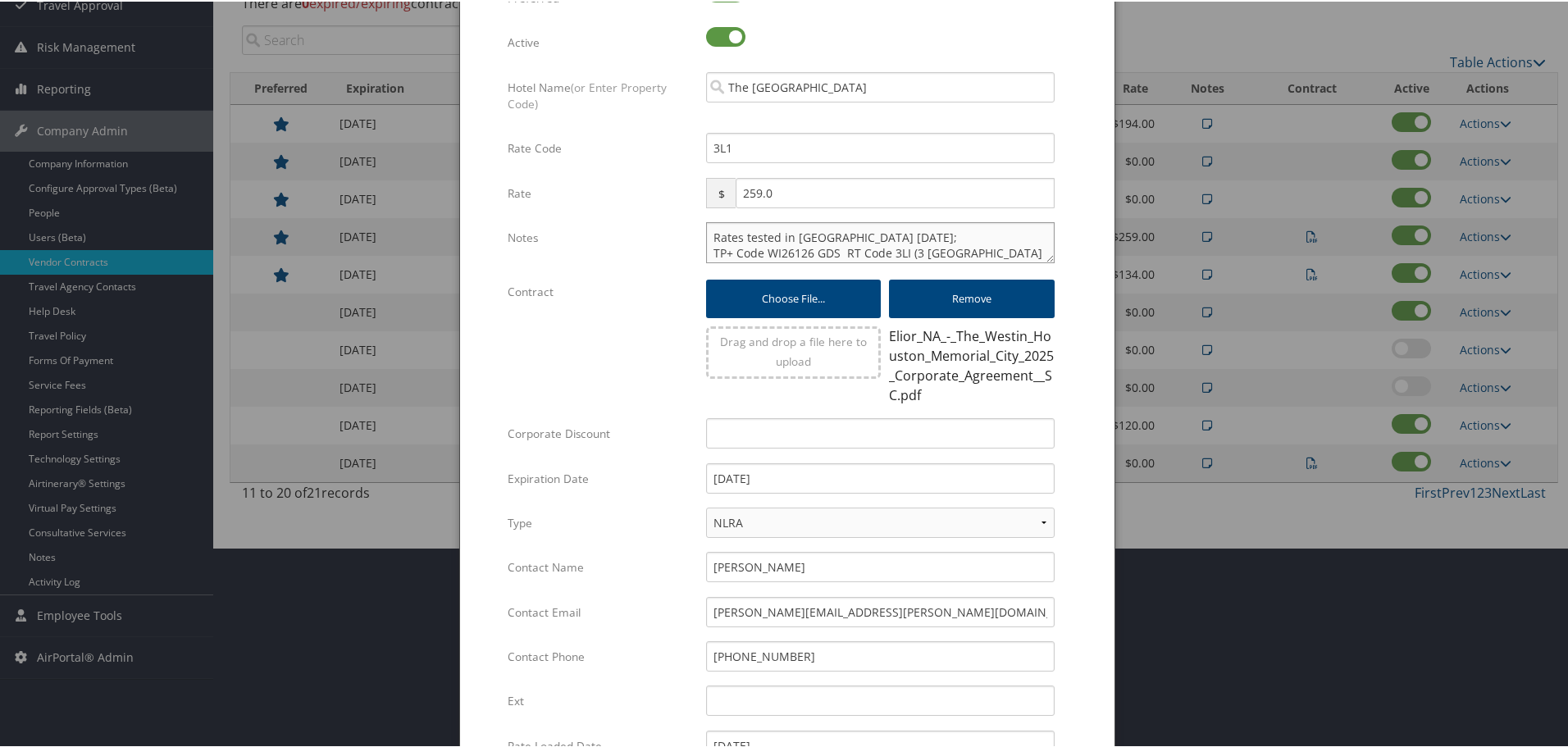
scroll to position [415, 0]
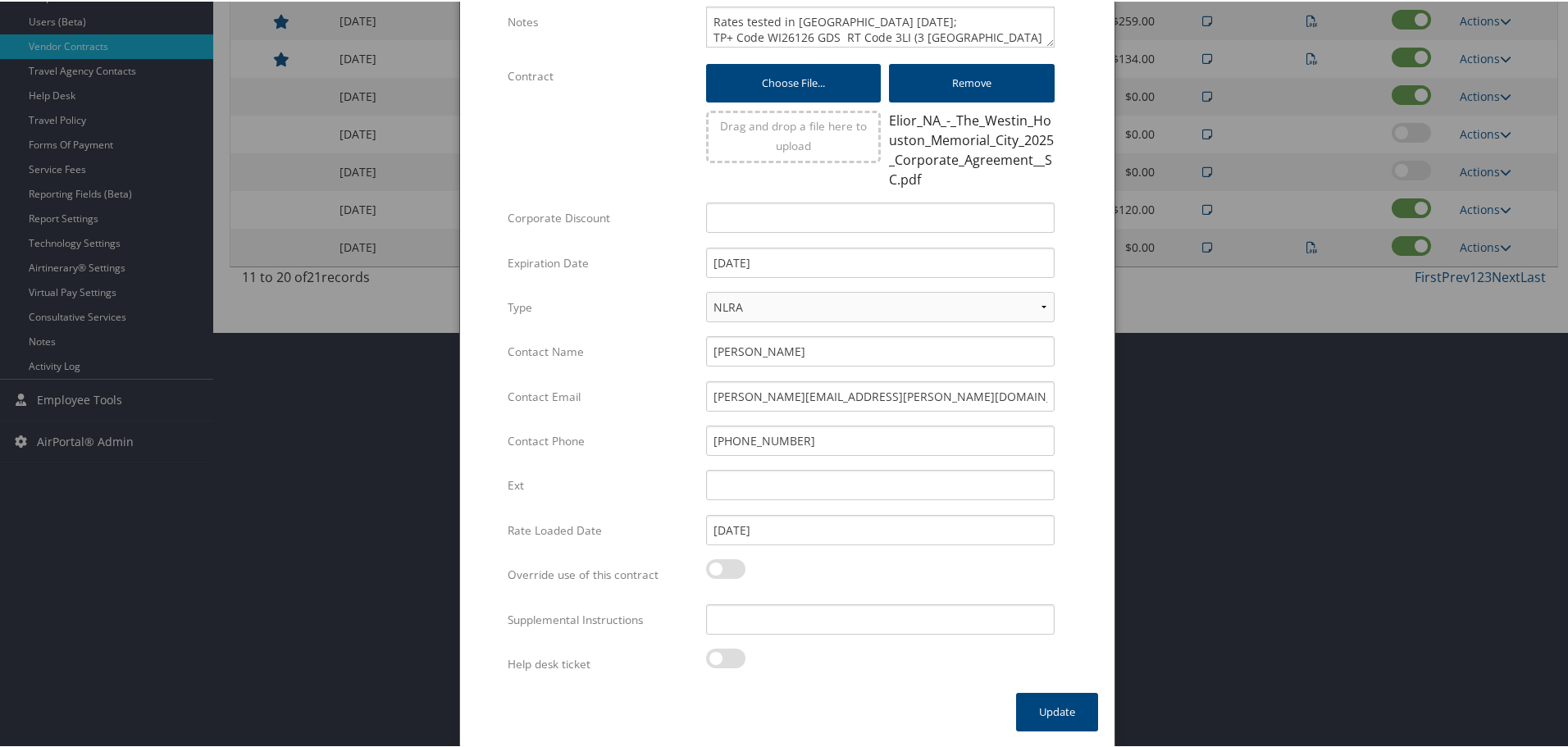
click at [867, 638] on div "Multiple values The selected items contain different values for this input. To …" at bounding box center [880, 625] width 373 height 43
click at [867, 630] on input "Supplemental Instructions" at bounding box center [880, 618] width 349 height 30
paste input "SAB Prop ID -"
paste input "132585"
type input "SAB Prop ID - 132585"
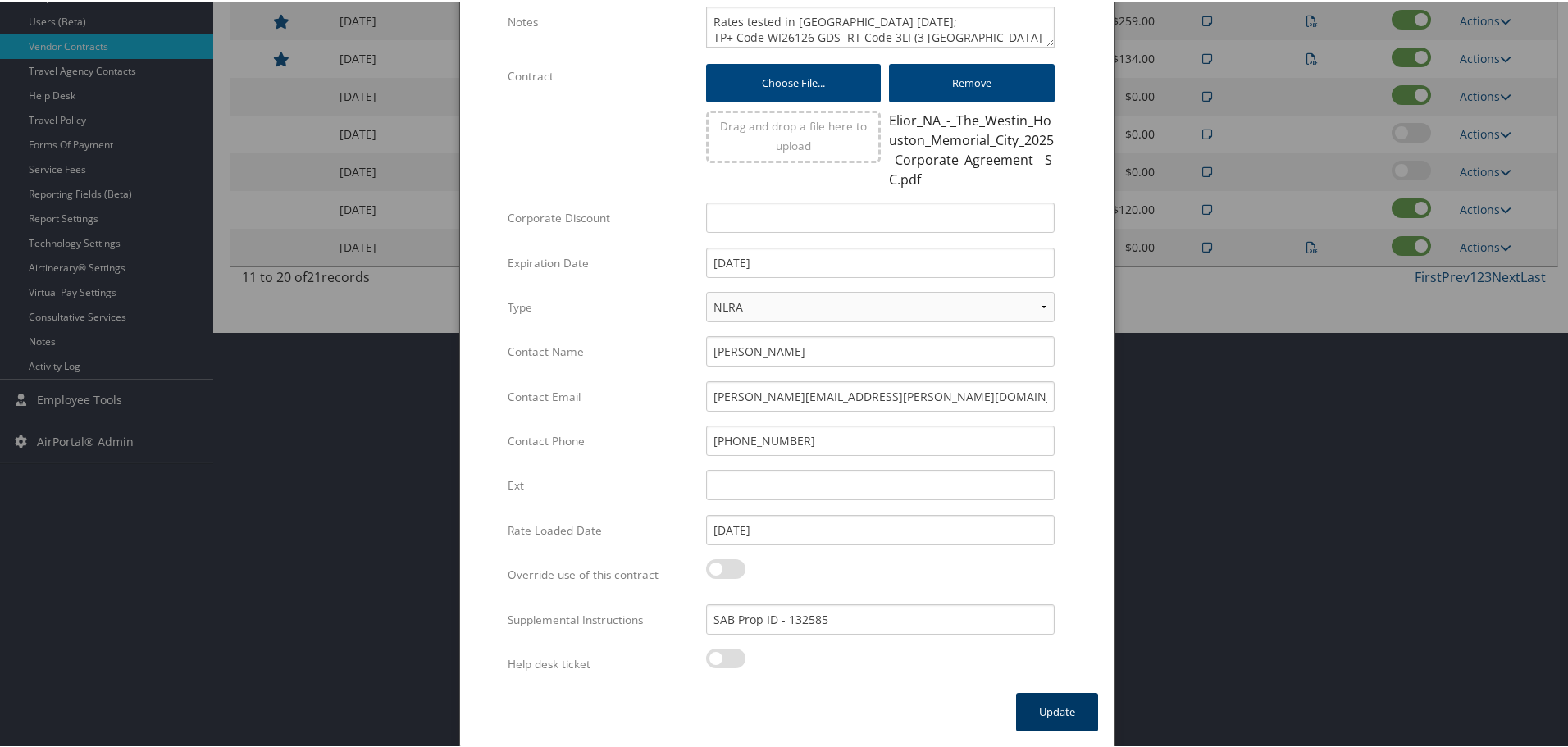
click at [1033, 704] on button "Update" at bounding box center [1057, 711] width 82 height 38
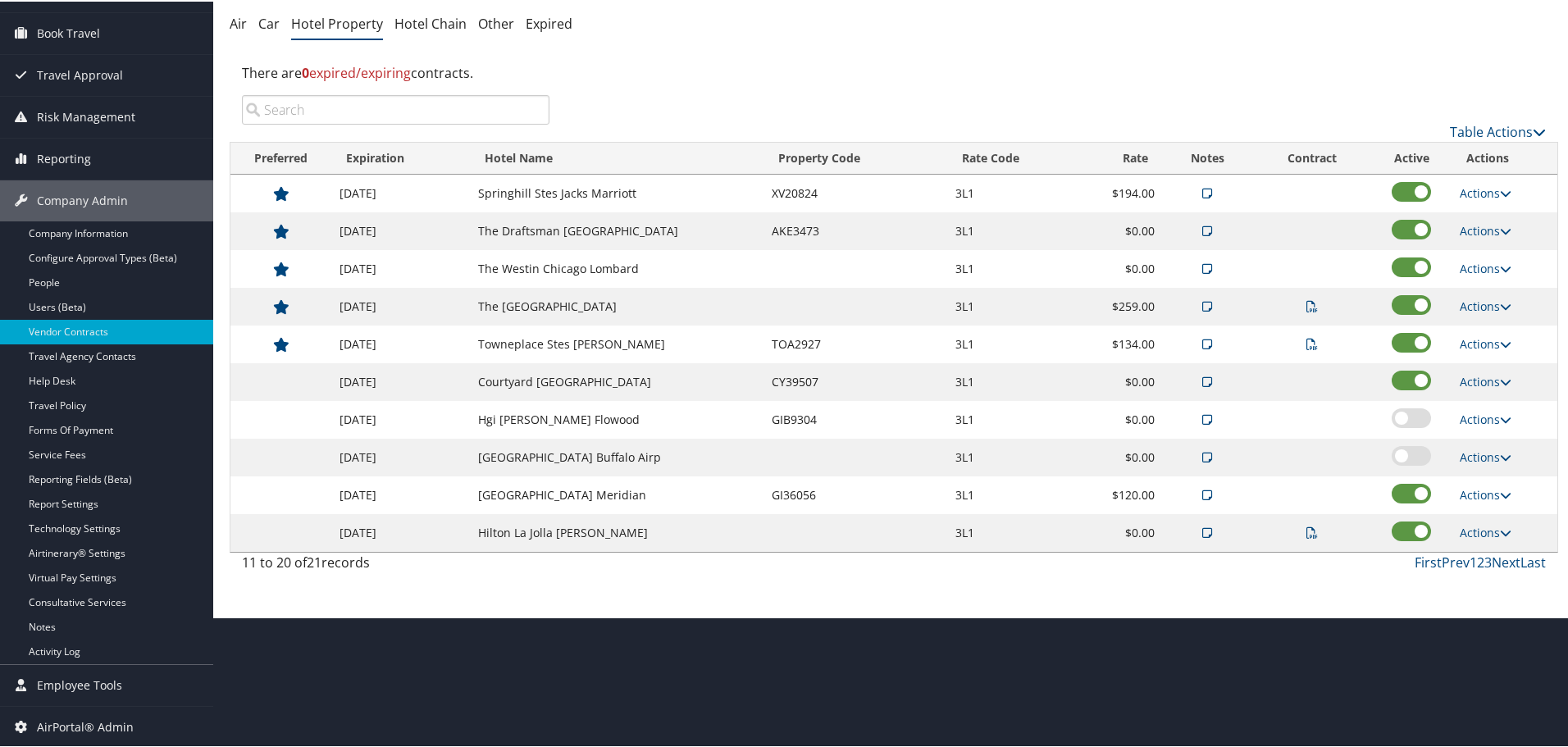
scroll to position [0, 0]
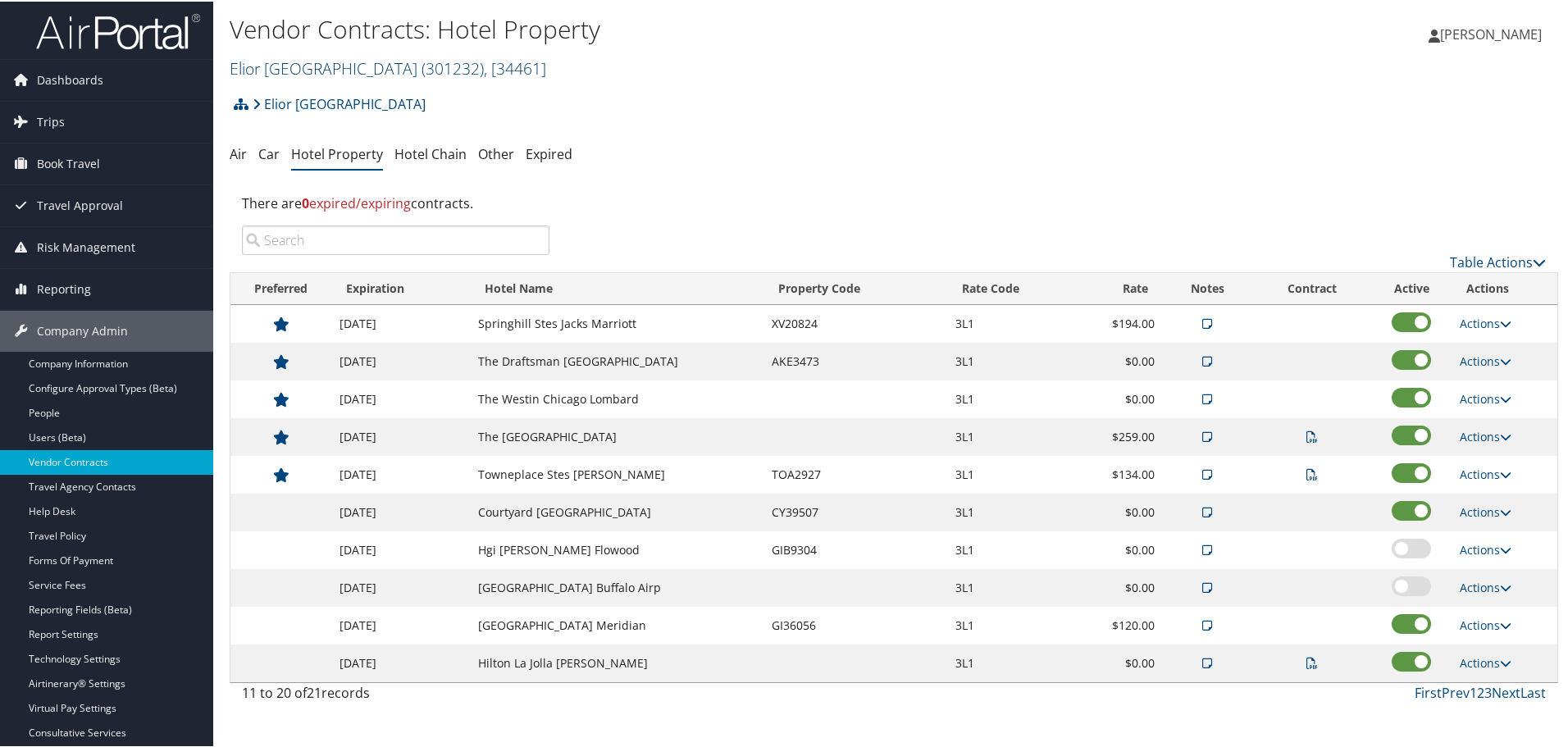
click at [345, 68] on link "Elior North America ( 301232 ) , [ 34461 ]" at bounding box center [388, 66] width 316 height 22
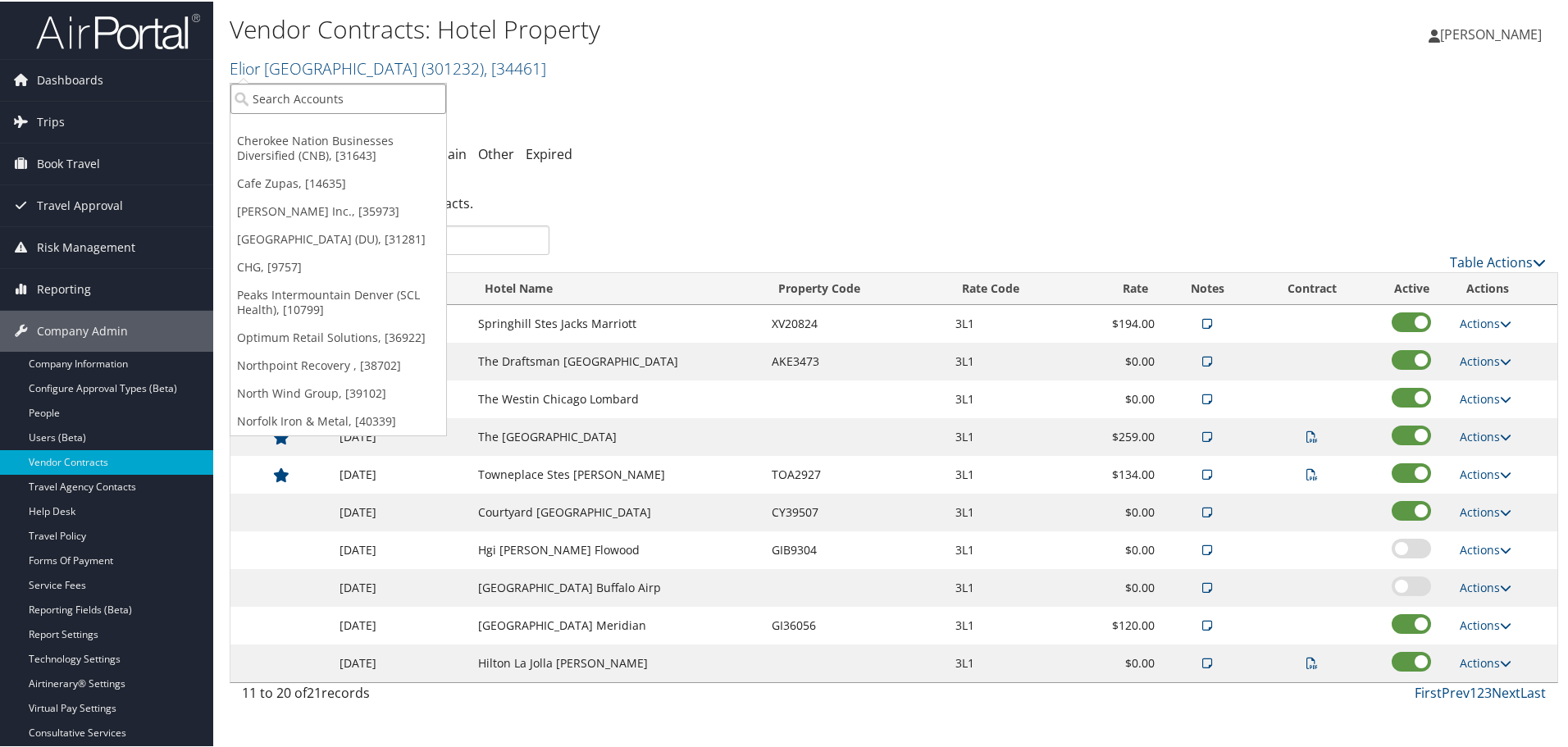
click at [336, 93] on input "search" at bounding box center [338, 96] width 216 height 30
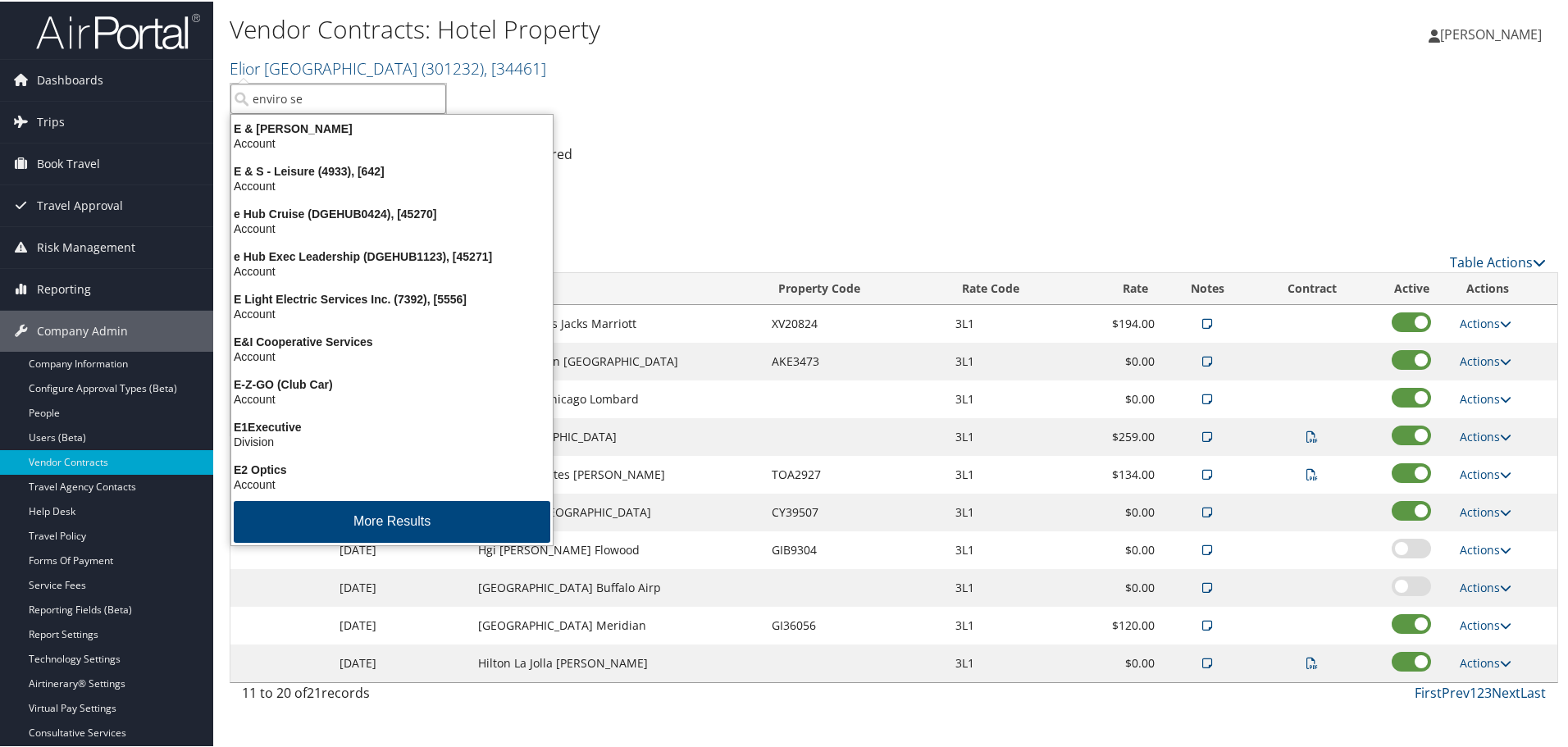
type input "enviro ser"
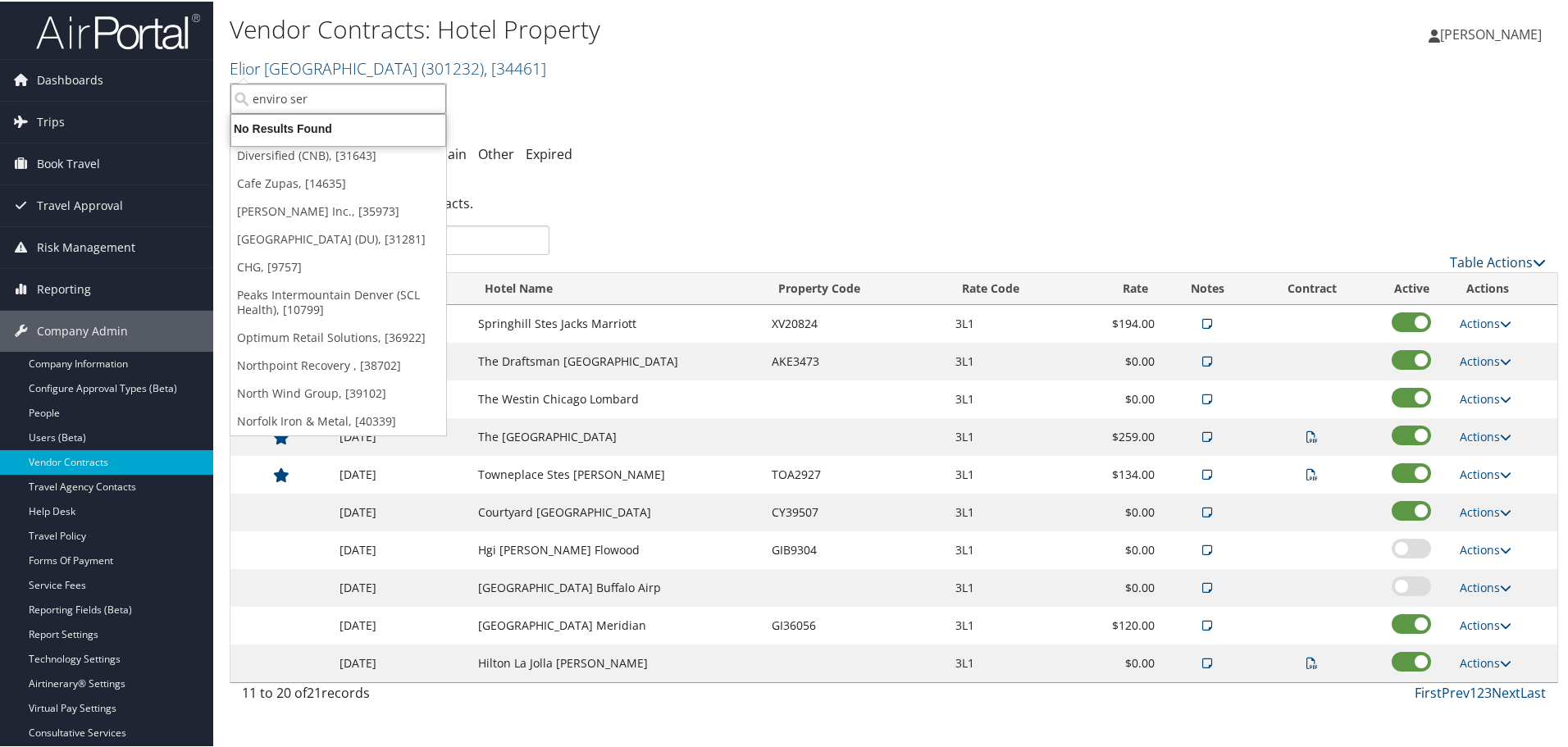
drag, startPoint x: 336, startPoint y: 93, endPoint x: 284, endPoint y: 100, distance: 52.5
click at [284, 100] on input "enviro ser" at bounding box center [338, 96] width 216 height 30
type input "s"
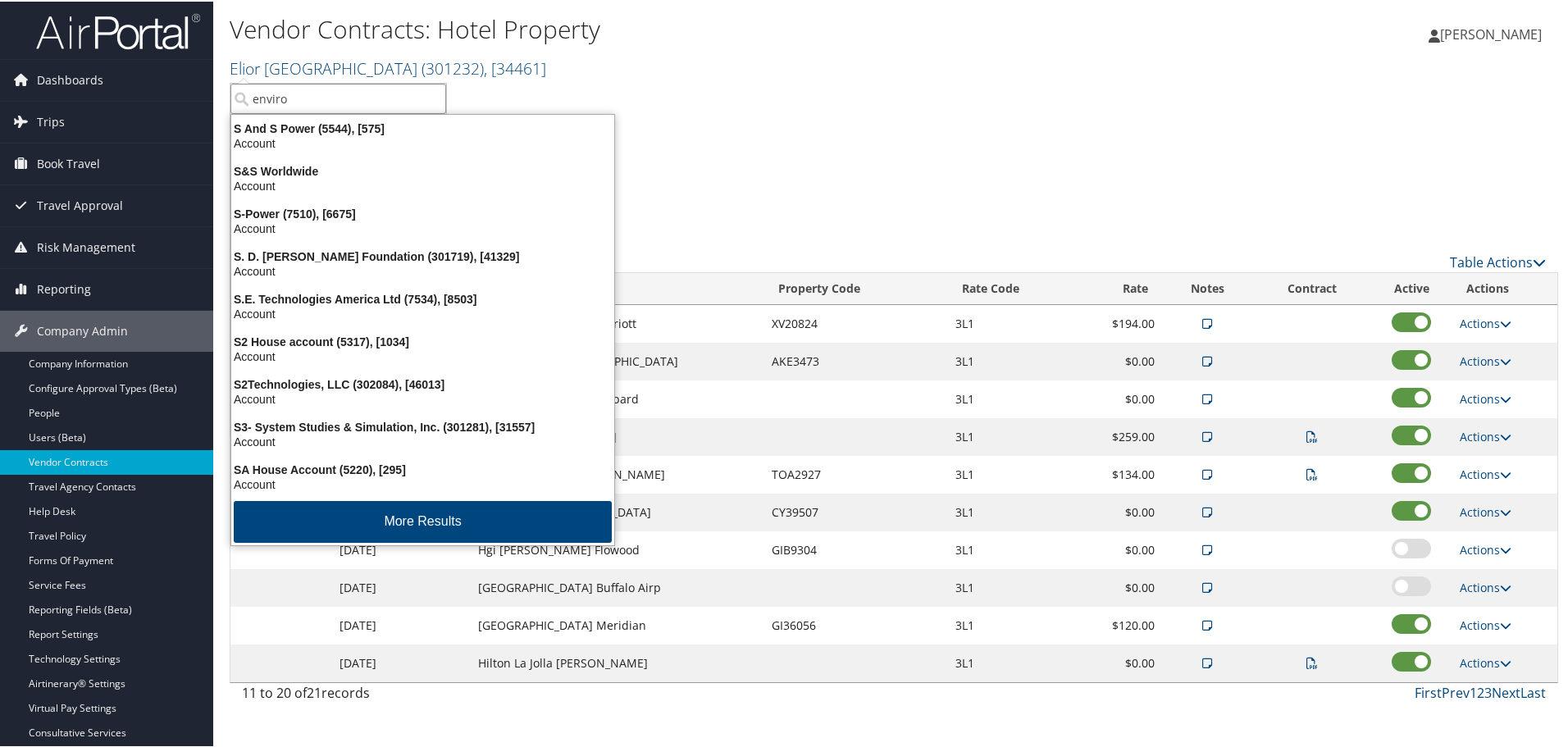
type input "enviros"
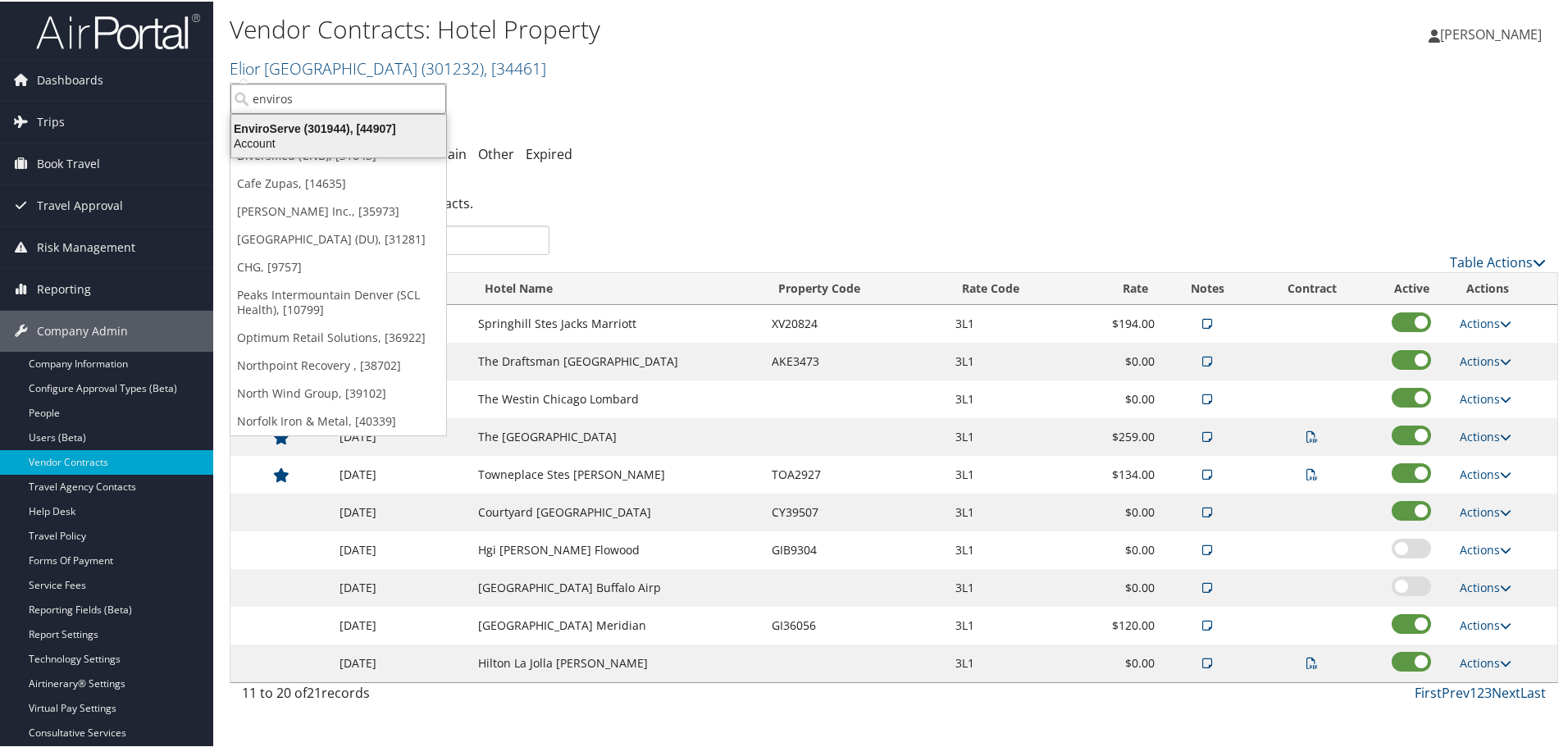
click at [307, 135] on div "Account" at bounding box center [339, 142] width 235 height 15
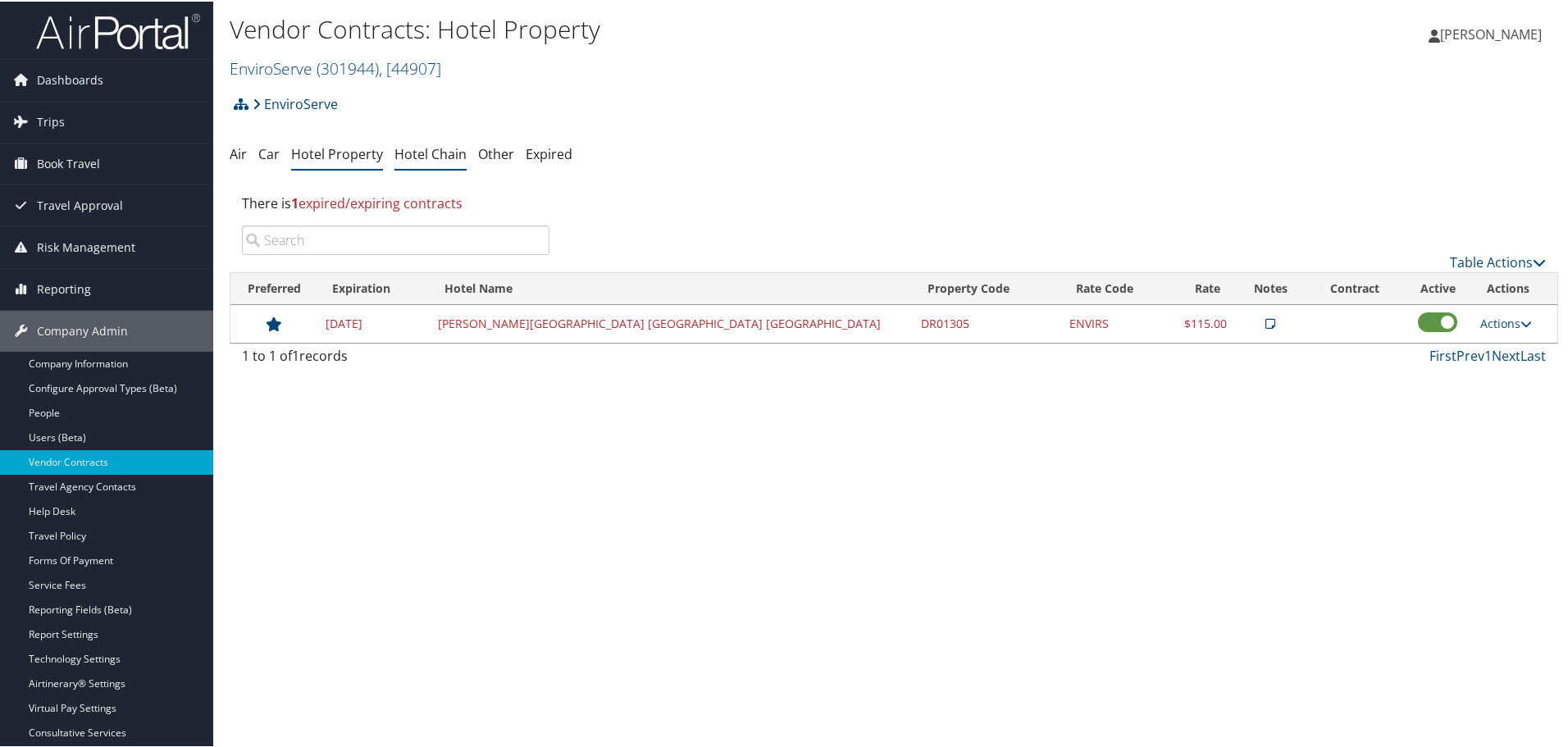
click at [403, 153] on link "Hotel Chain" at bounding box center [430, 152] width 72 height 18
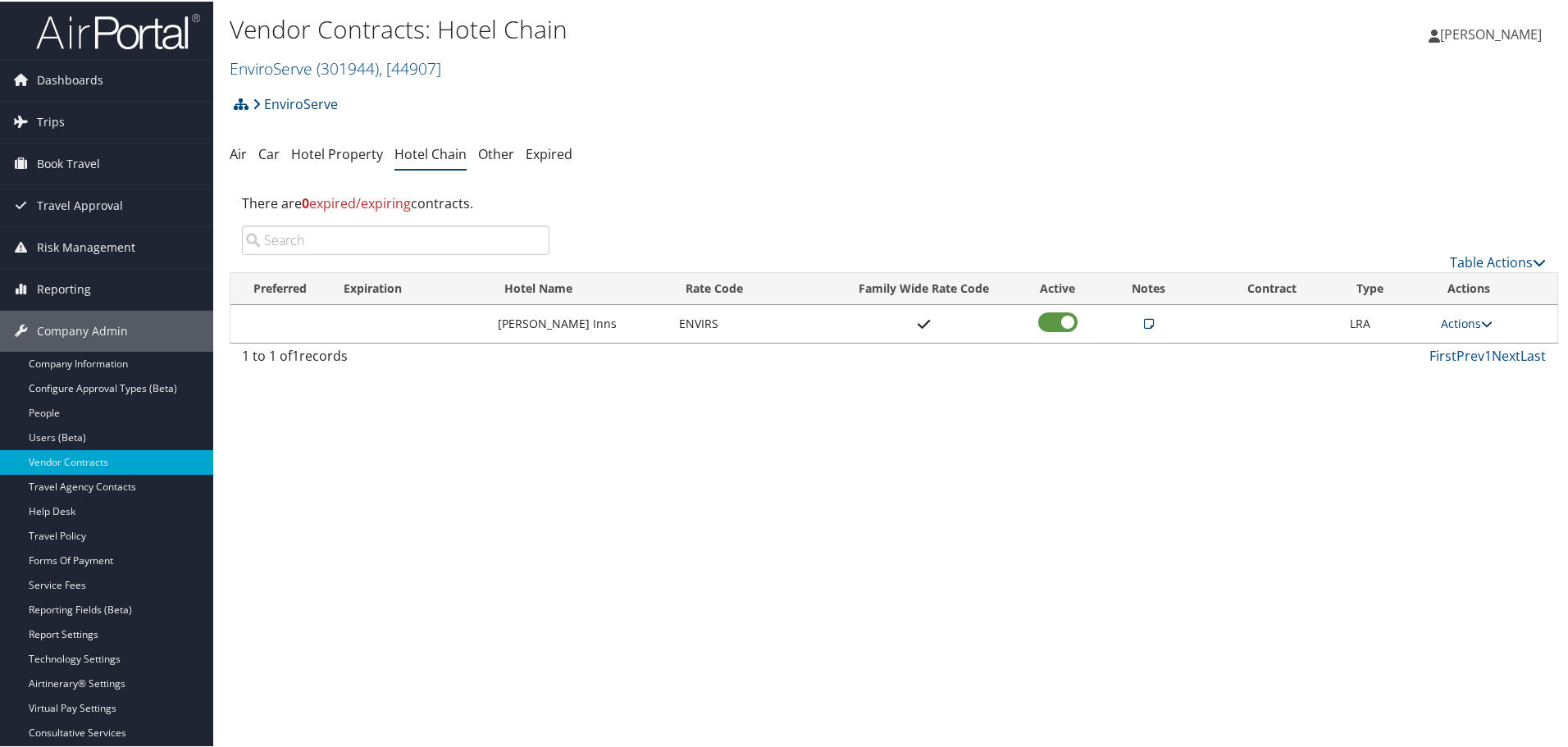
click at [1450, 318] on link "Actions" at bounding box center [1466, 321] width 51 height 16
click at [1468, 374] on link "Edit" at bounding box center [1480, 374] width 89 height 28
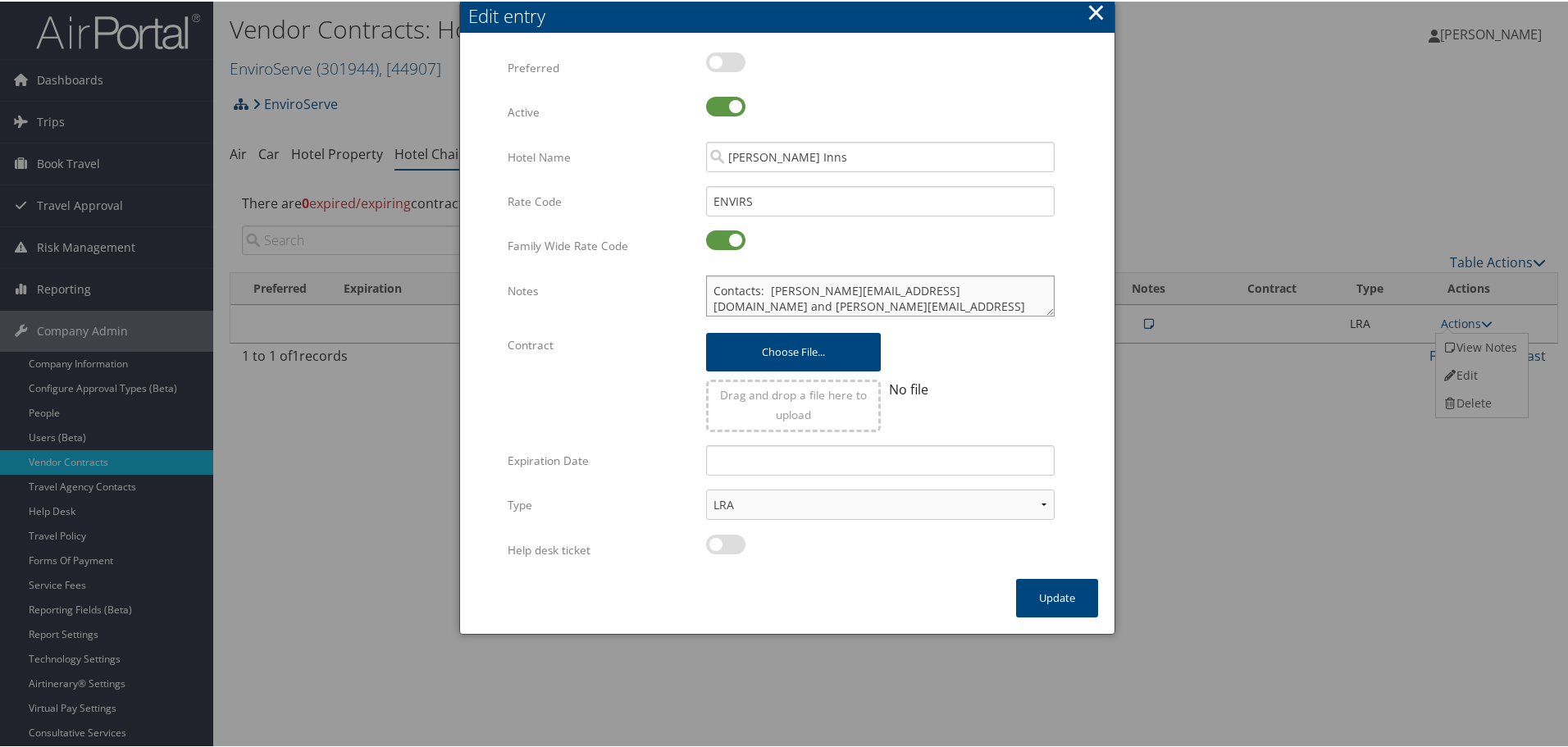
click at [707, 285] on textarea "Contacts: [PERSON_NAME][EMAIL_ADDRESS][DOMAIN_NAME] and [PERSON_NAME][EMAIL_ADD…" at bounding box center [880, 294] width 349 height 41
paste textarea "Rates tested in [GEOGRAPHIC_DATA] [DATE];"
type textarea "Rates tested in TP+ [DATE]; Contacts: [PERSON_NAME][EMAIL_ADDRESS][DOMAIN_NAME]…"
click at [1040, 598] on button "Update" at bounding box center [1057, 596] width 82 height 38
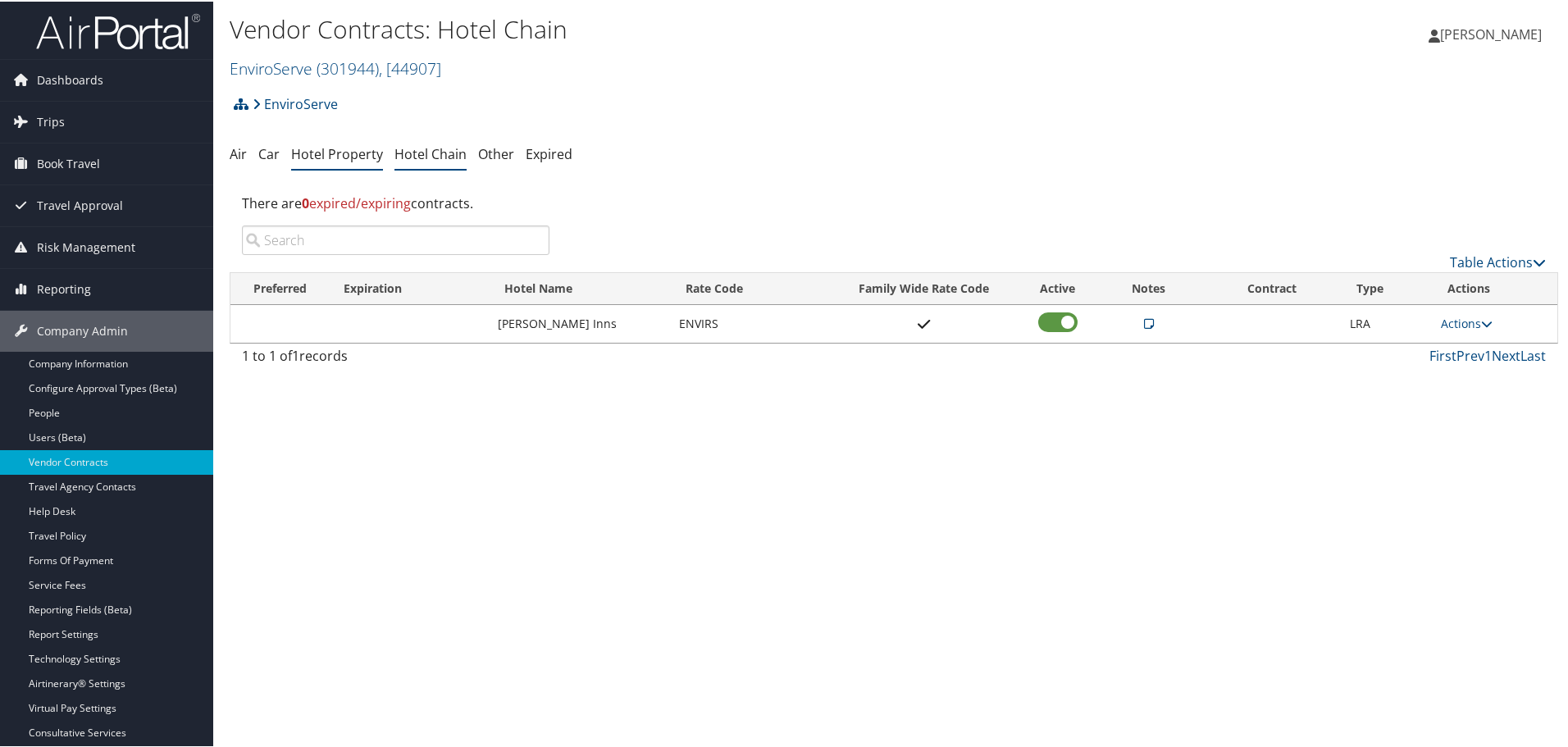
click at [359, 145] on link "Hotel Property" at bounding box center [337, 152] width 92 height 18
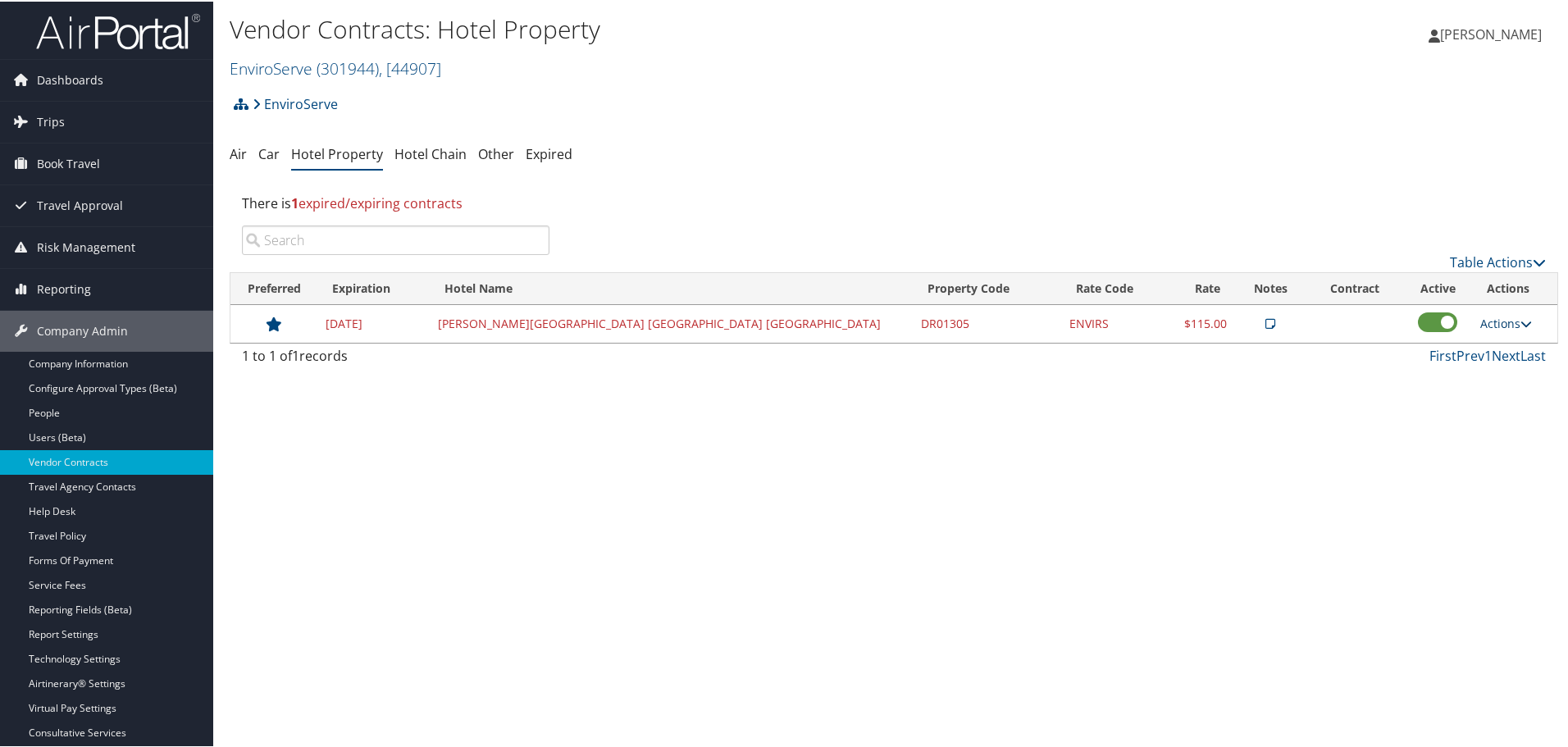
click at [1486, 320] on link "Actions" at bounding box center [1505, 321] width 51 height 16
click at [1476, 374] on icon at bounding box center [1475, 374] width 15 height 11
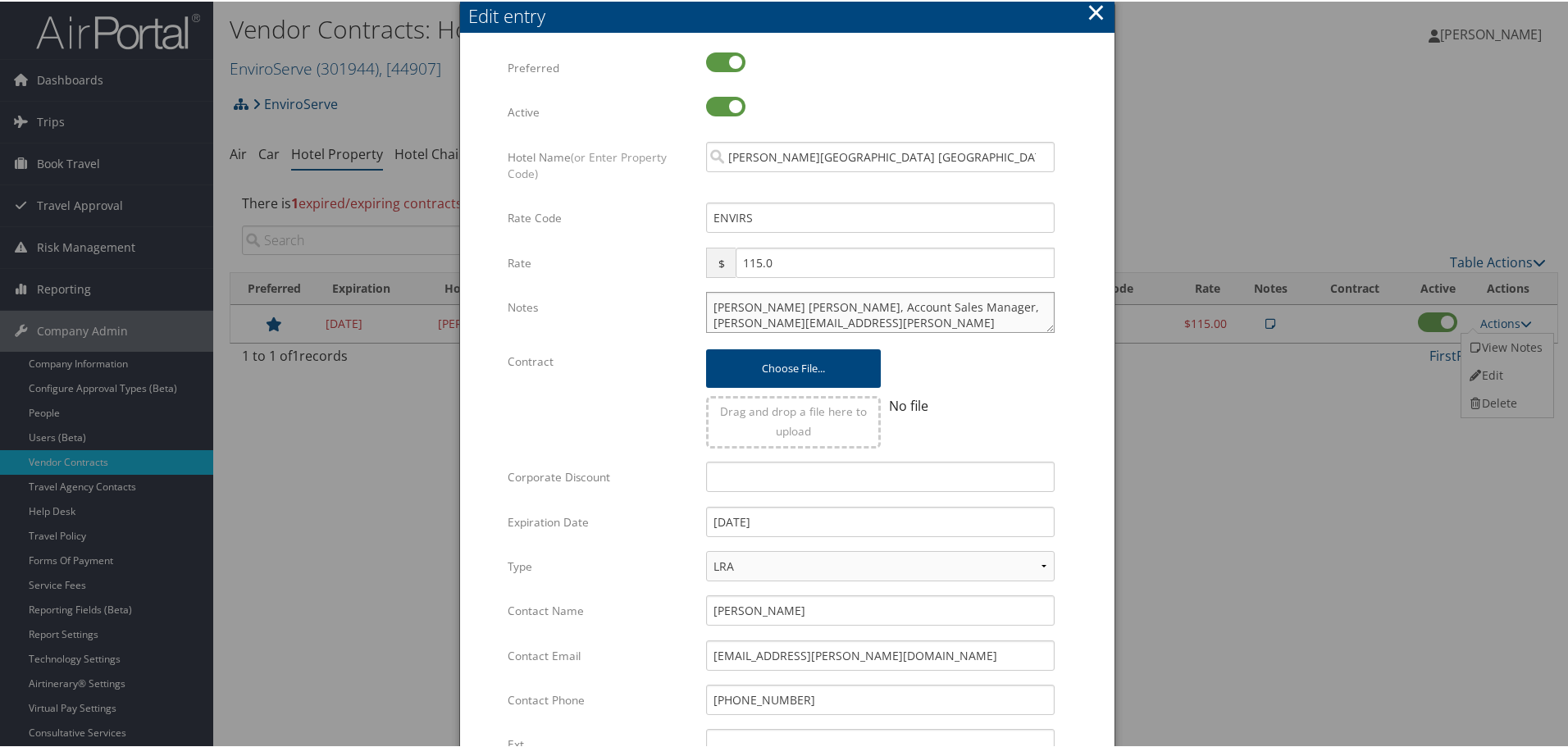
click at [707, 311] on textarea "DRURY Megan Gemignani, Account Sales Manager, megan.gemignani@druryhotels.com, …" at bounding box center [880, 310] width 349 height 41
paste textarea "Rates tested in [GEOGRAPHIC_DATA] [DATE];"
type textarea "Rates tested in TP+ Sep 2025; DRURY Megan Gemignani, Account Sales Manager, meg…"
click at [837, 533] on input "12/31/2024" at bounding box center [880, 519] width 349 height 30
type input "12/31/2025"
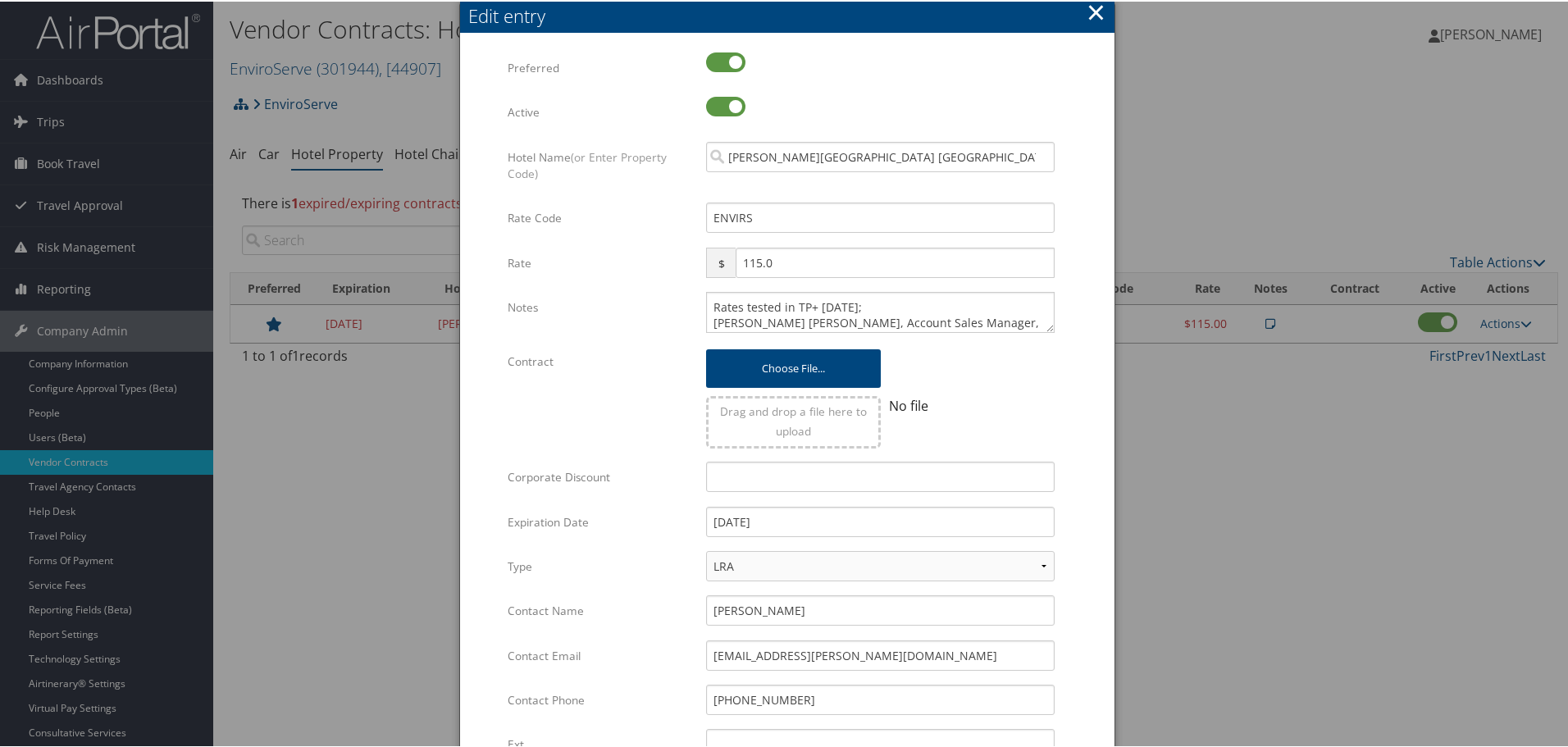
click at [1073, 496] on form "Multiple values The selected items contain different values for this input. To …" at bounding box center [787, 501] width 621 height 900
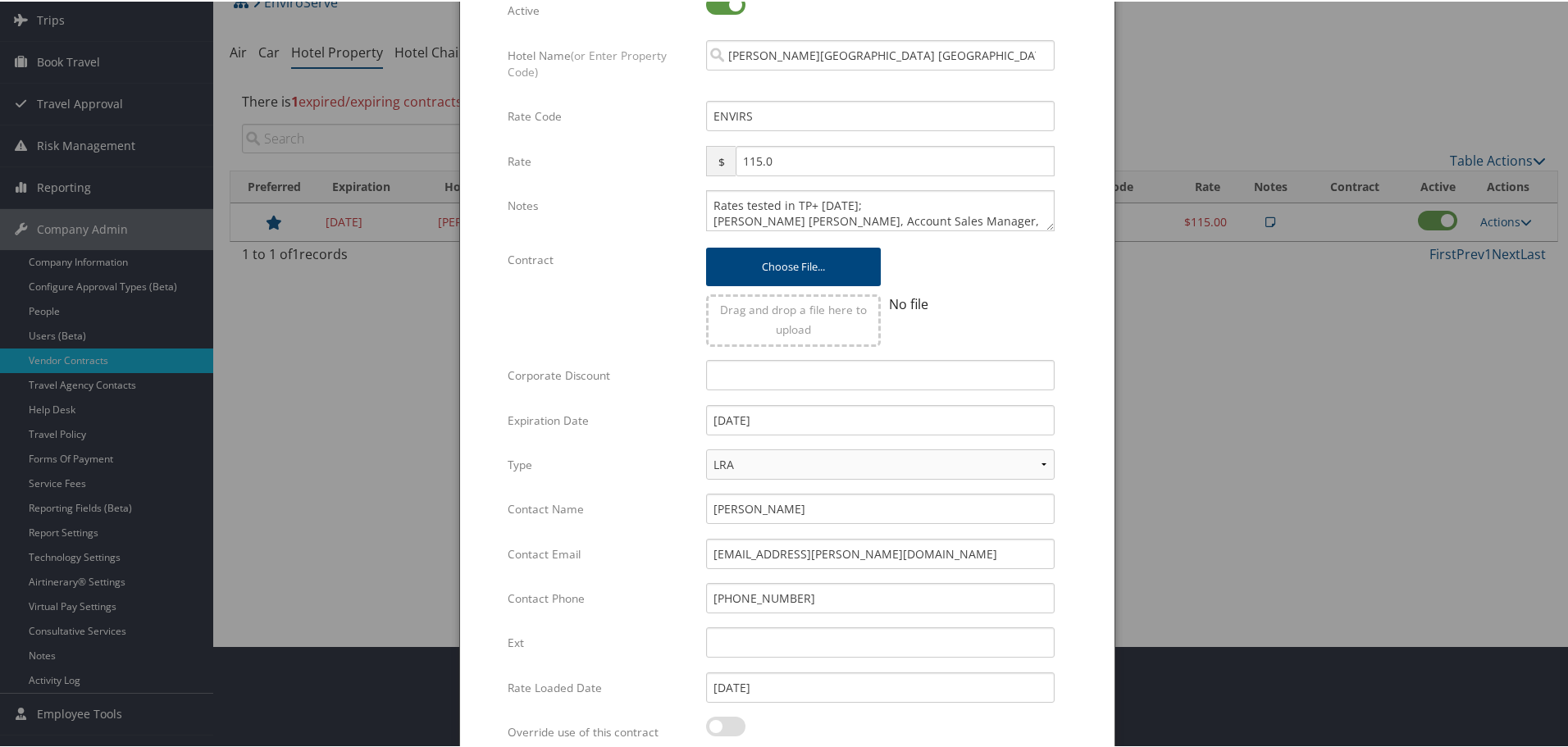
scroll to position [259, 0]
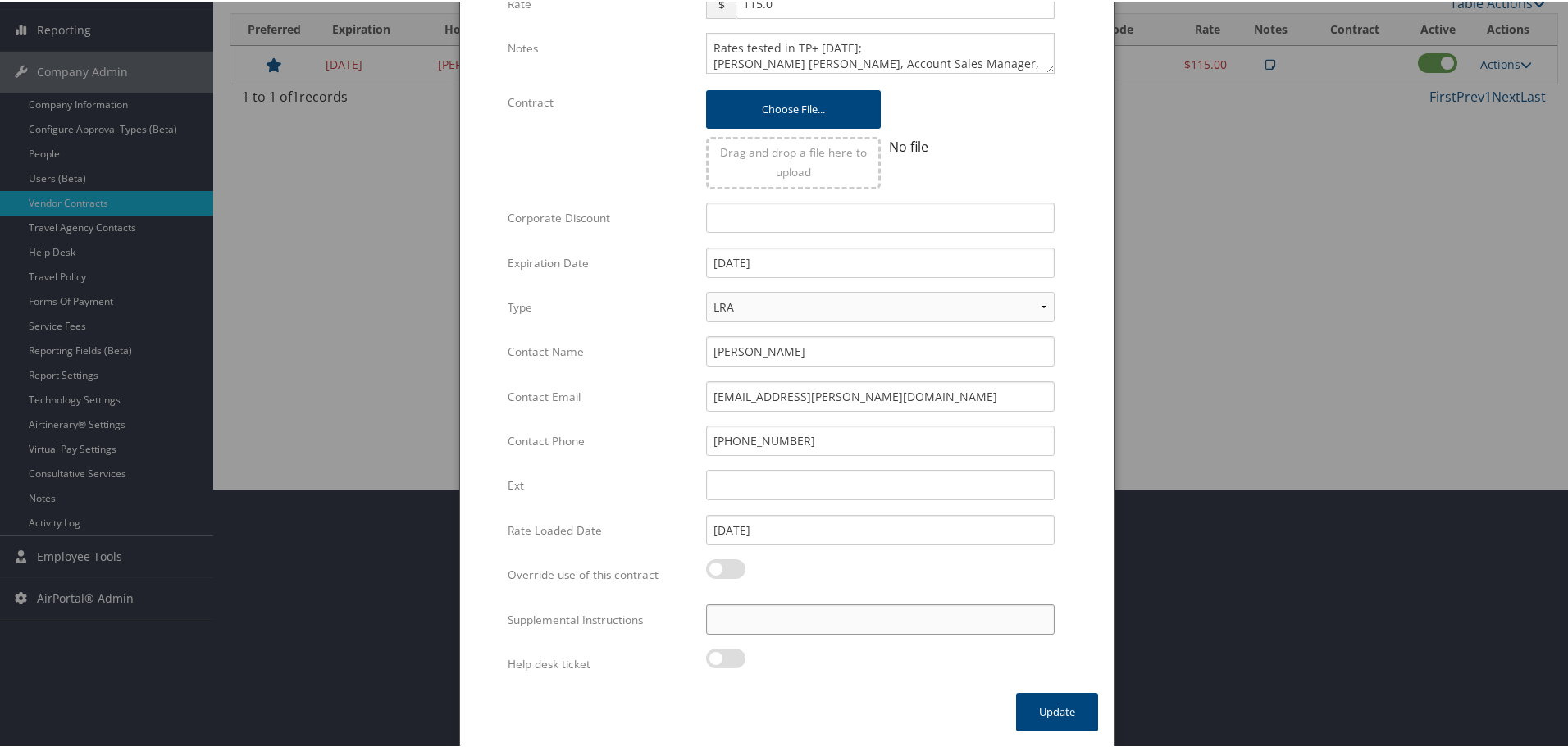
click at [907, 624] on input "Supplemental Instructions" at bounding box center [880, 618] width 349 height 30
paste input "SAB Prop ID -"
paste input "35836"
type input "SAB Prop ID - 35836"
click at [1029, 698] on button "Update" at bounding box center [1057, 711] width 82 height 38
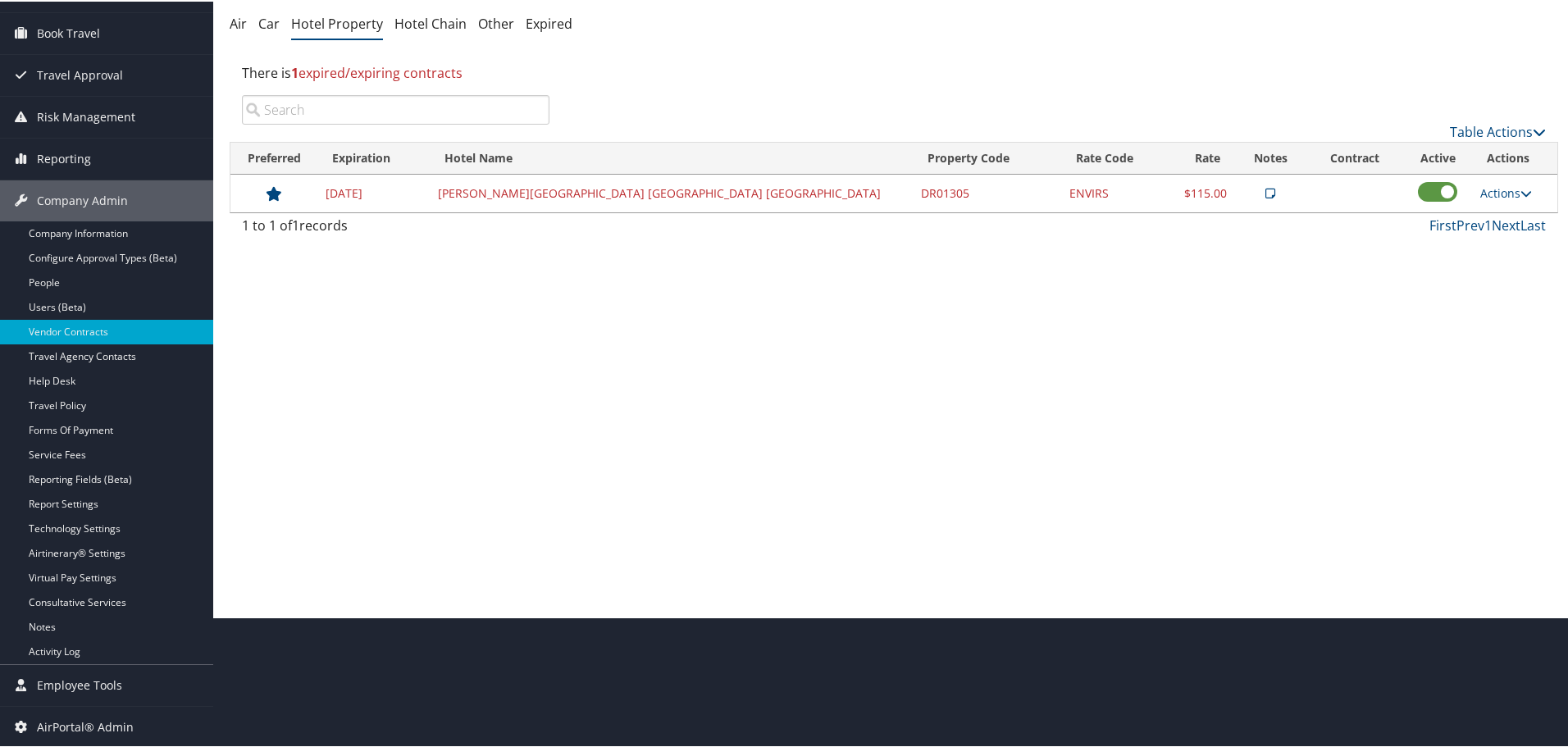
scroll to position [130, 0]
click at [836, 296] on div "Vendor Contracts: Hotel Property EnviroServe ( 301944 ) , [ 44907 ] Elior North…" at bounding box center [894, 243] width 1362 height 747
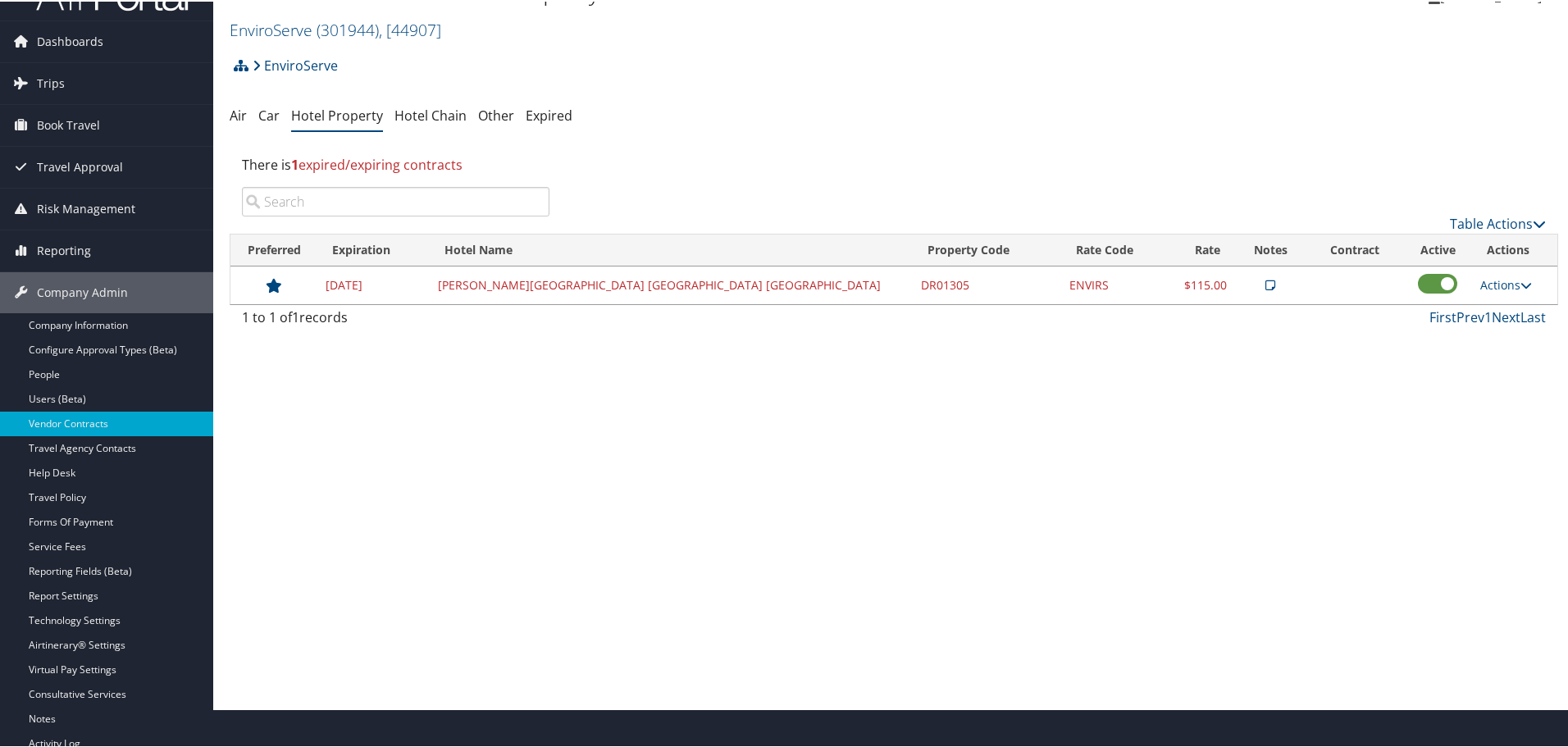
scroll to position [0, 0]
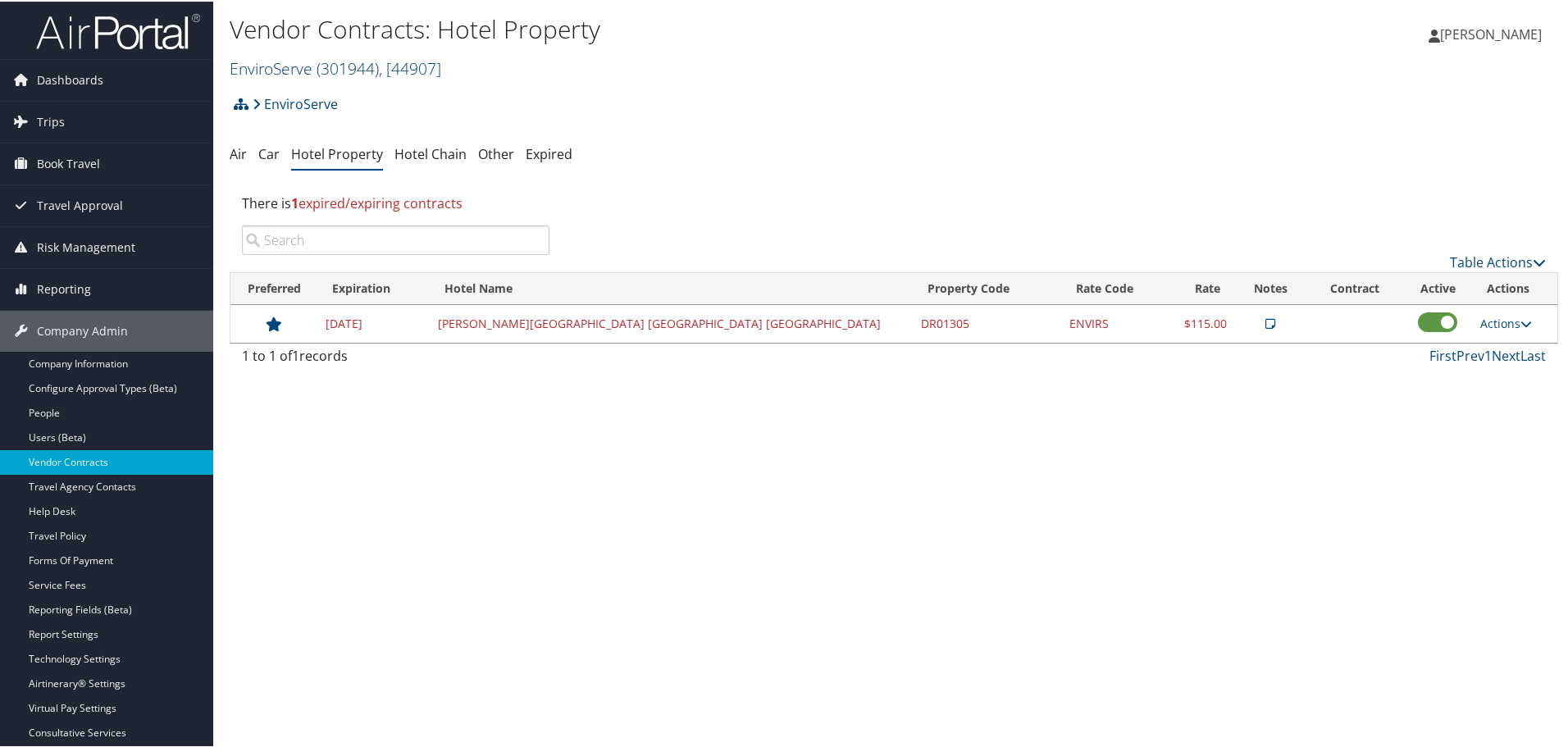
click at [326, 63] on span "( 301944 )" at bounding box center [348, 66] width 63 height 22
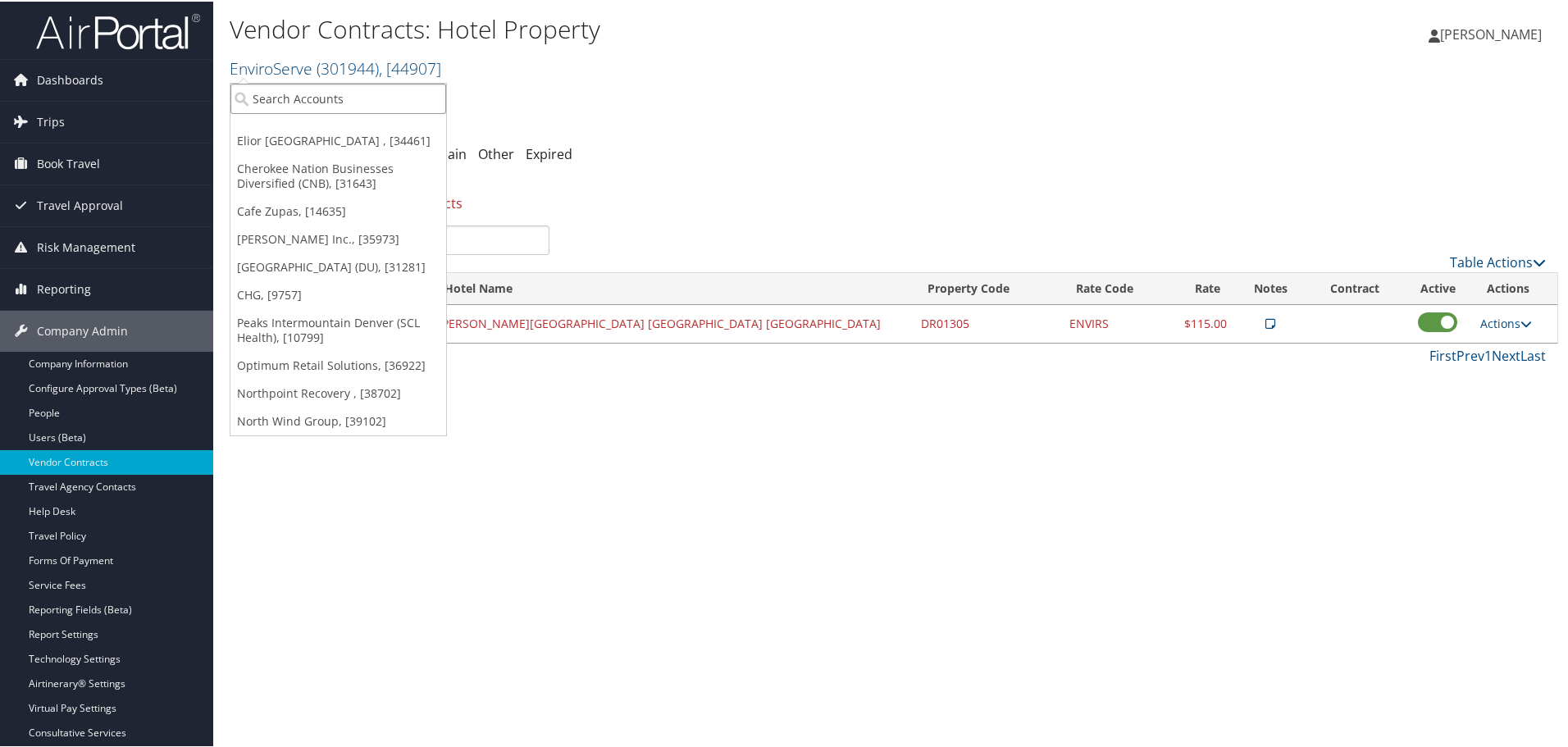
click at [315, 95] on input "search" at bounding box center [338, 96] width 216 height 30
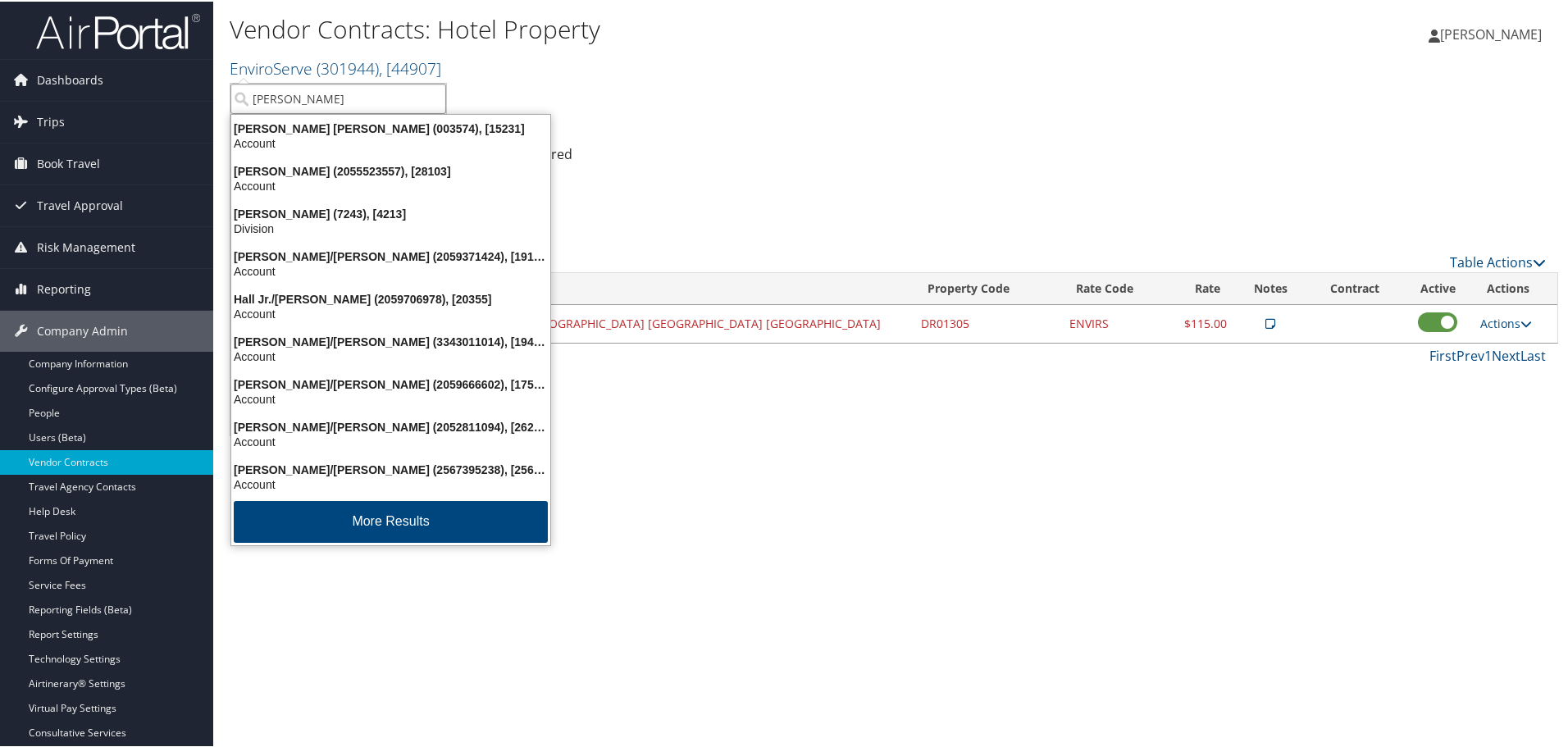
type input "howard univ"
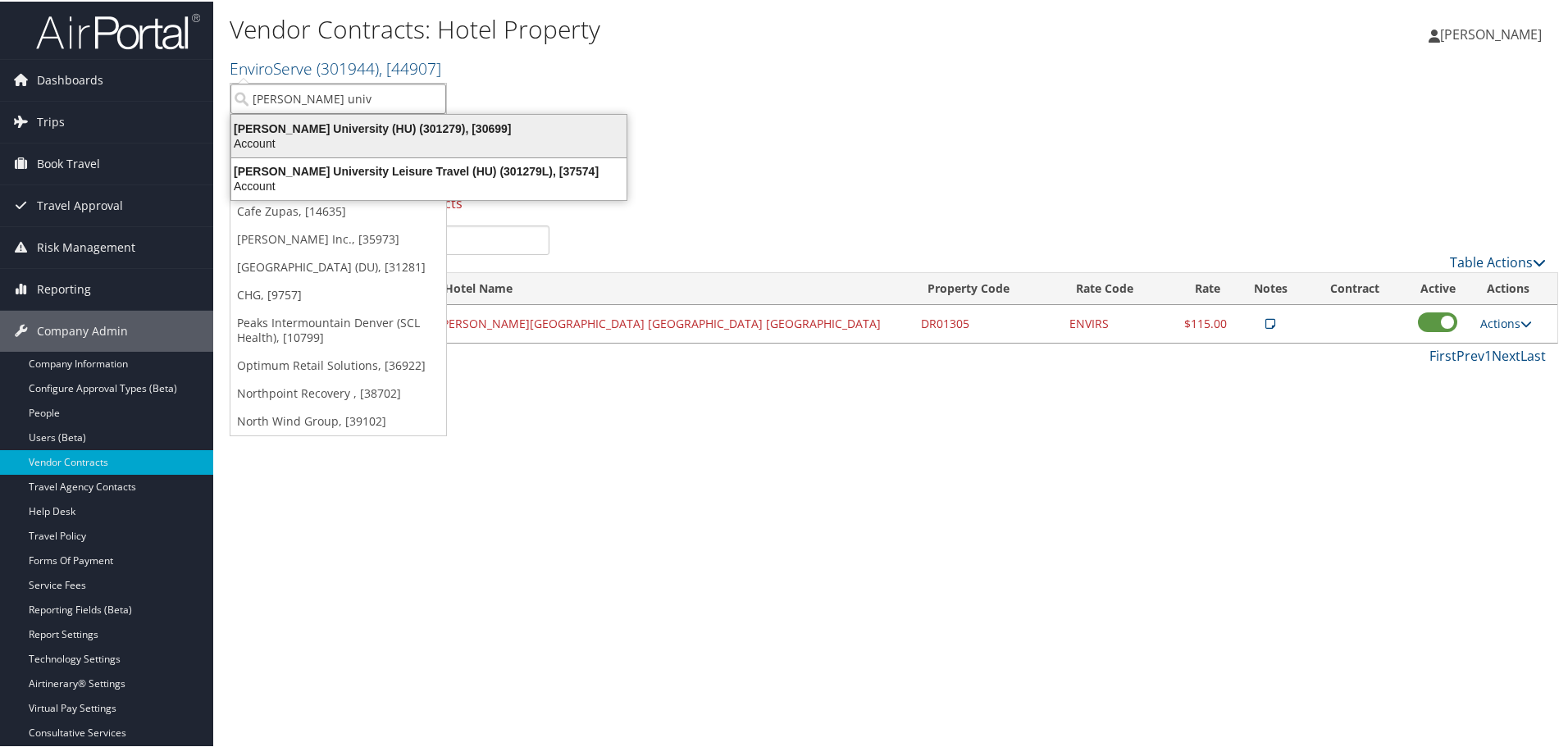
click at [309, 130] on div "Howard University (HU) (301279), [30699]" at bounding box center [429, 127] width 415 height 15
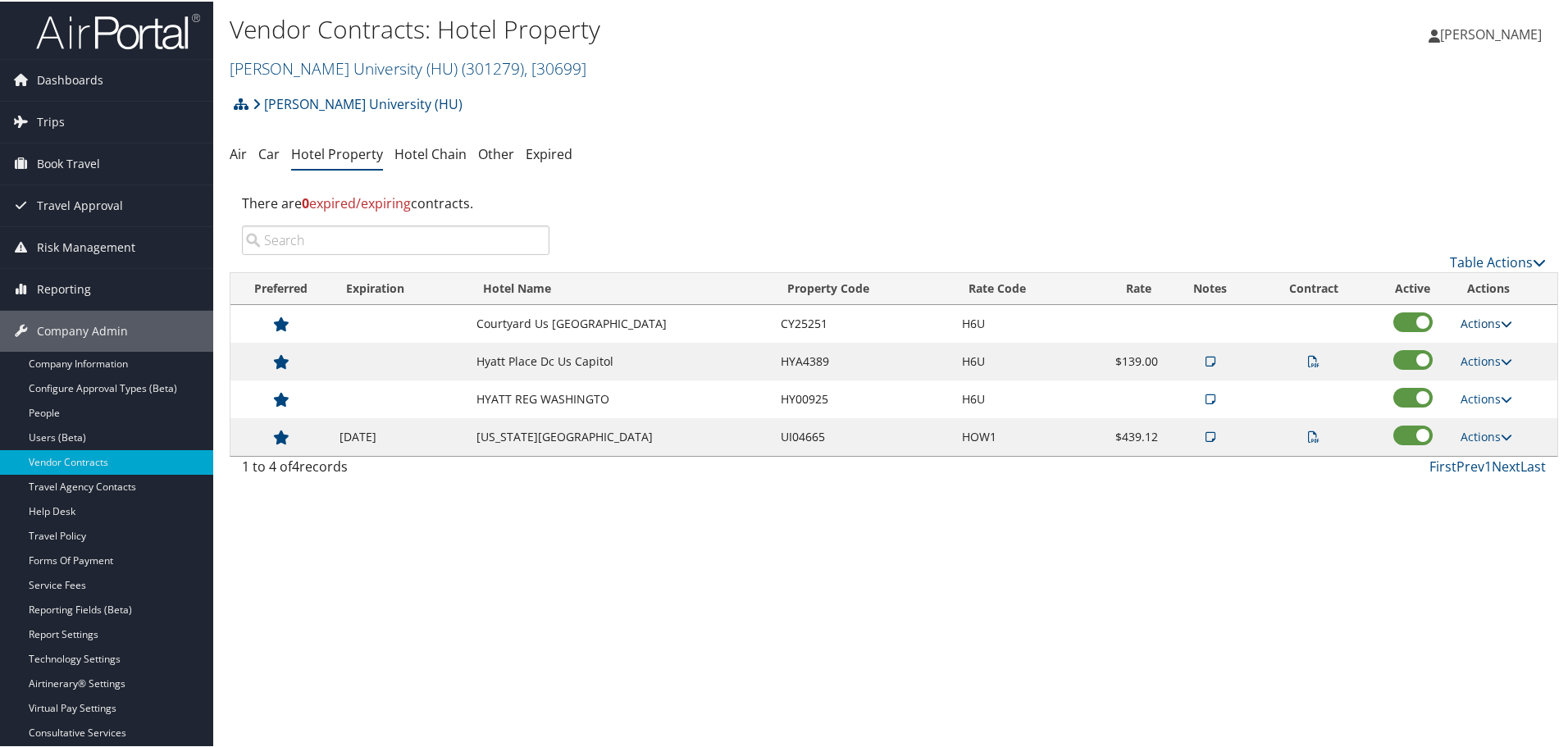
click at [1479, 321] on link "Actions" at bounding box center [1486, 321] width 51 height 16
click at [1475, 371] on icon at bounding box center [1470, 374] width 15 height 11
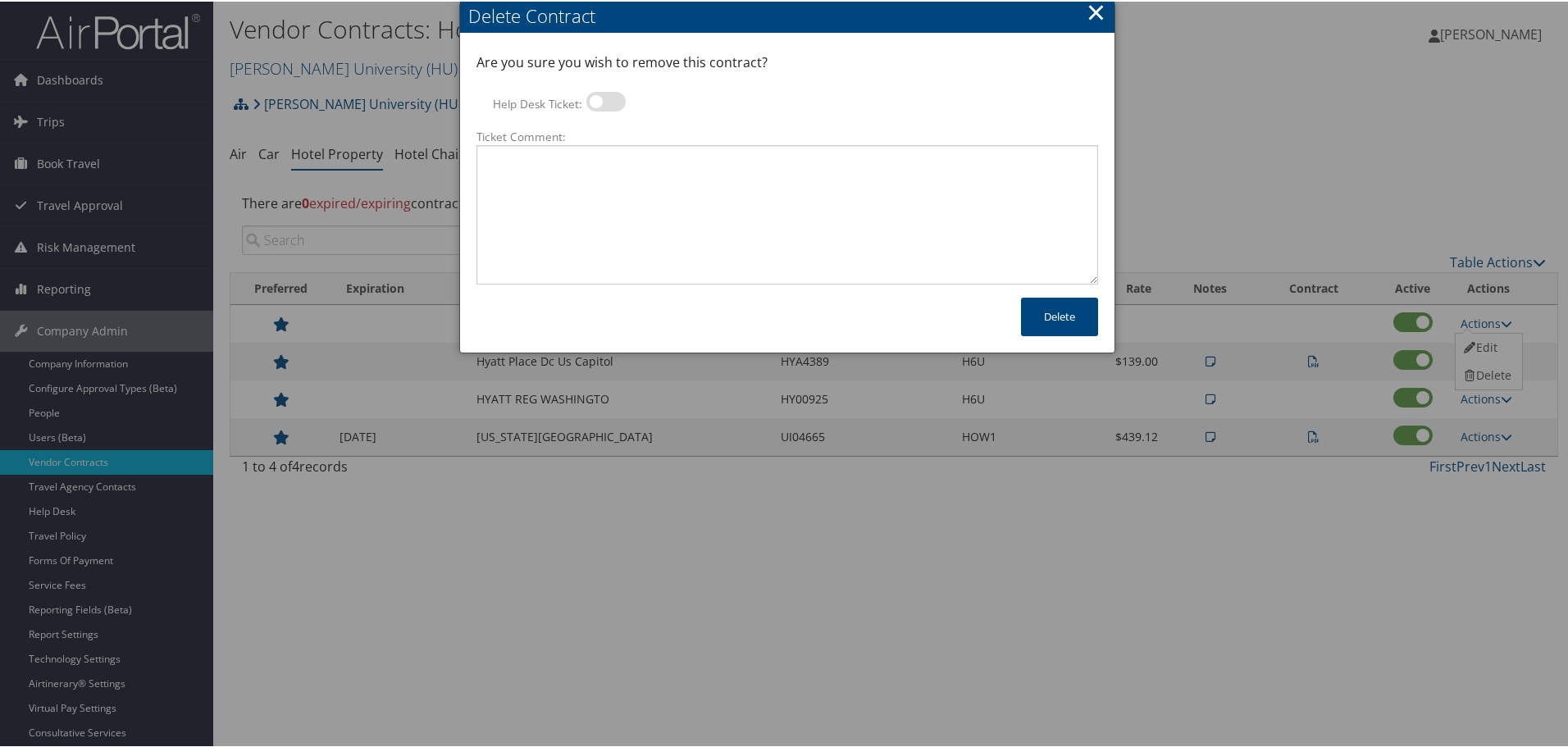
click at [615, 103] on label at bounding box center [606, 100] width 39 height 20
click at [605, 103] on input "Help Desk Ticket:" at bounding box center [600, 102] width 10 height 10
checkbox input "true"
click at [635, 173] on textarea "Ticket Comment:" at bounding box center [787, 213] width 621 height 139
paste textarea "Rates no longer active; remove from profile and preferred status."
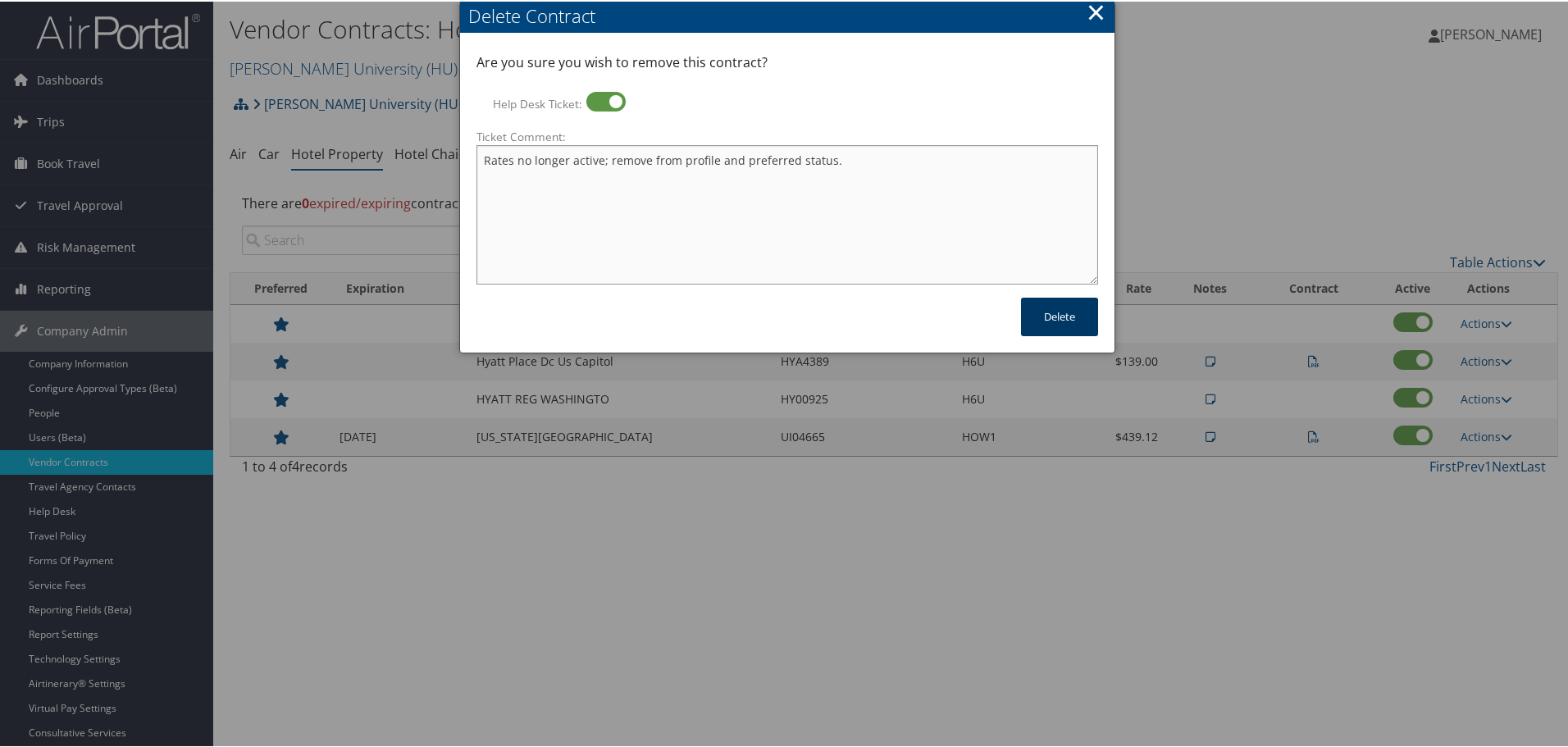
type textarea "Rates no longer active; remove from profile and preferred status."
click at [1064, 318] on button "Delete" at bounding box center [1060, 315] width 77 height 38
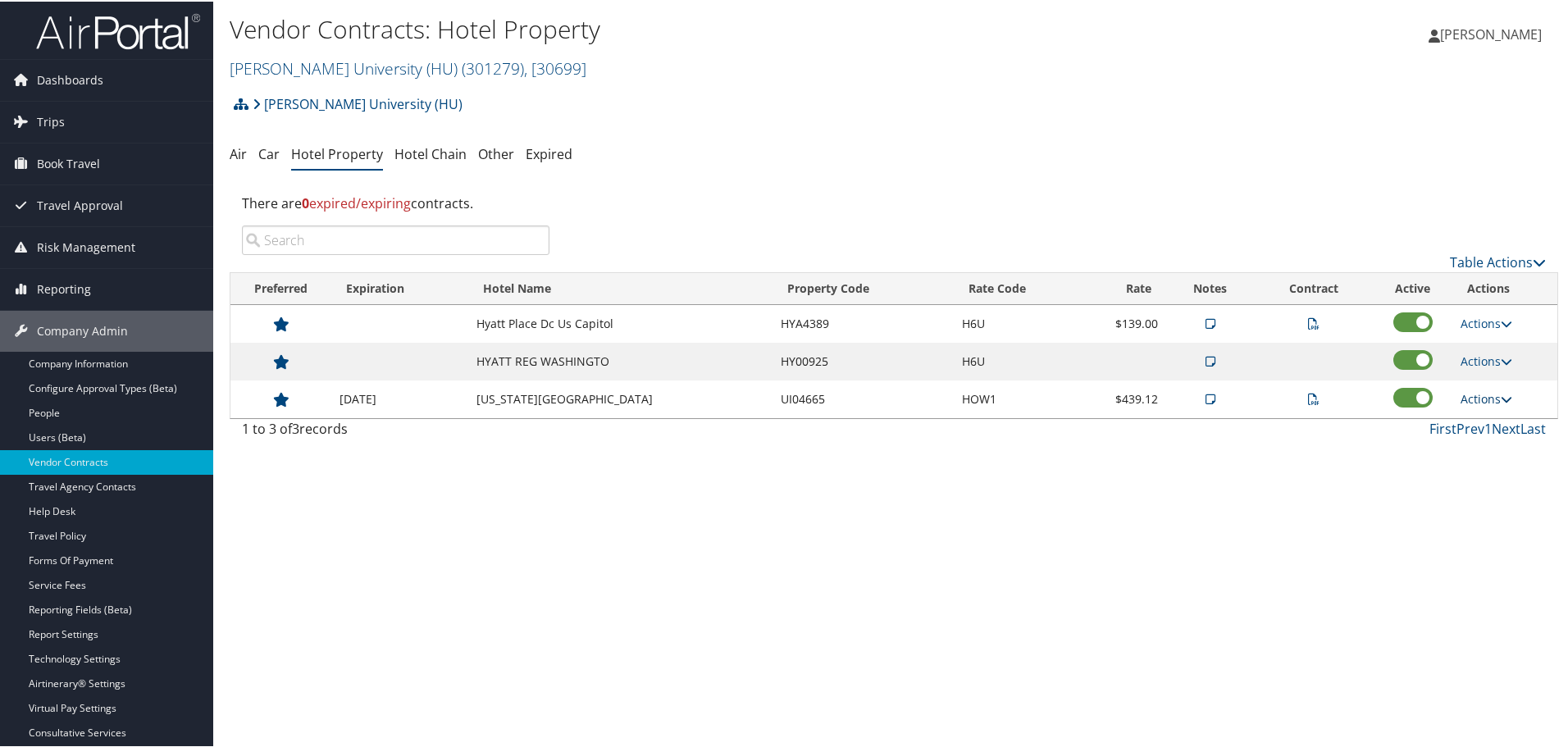
click at [1477, 389] on link "Actions" at bounding box center [1486, 397] width 51 height 16
click at [1488, 473] on link "Edit" at bounding box center [1507, 477] width 103 height 28
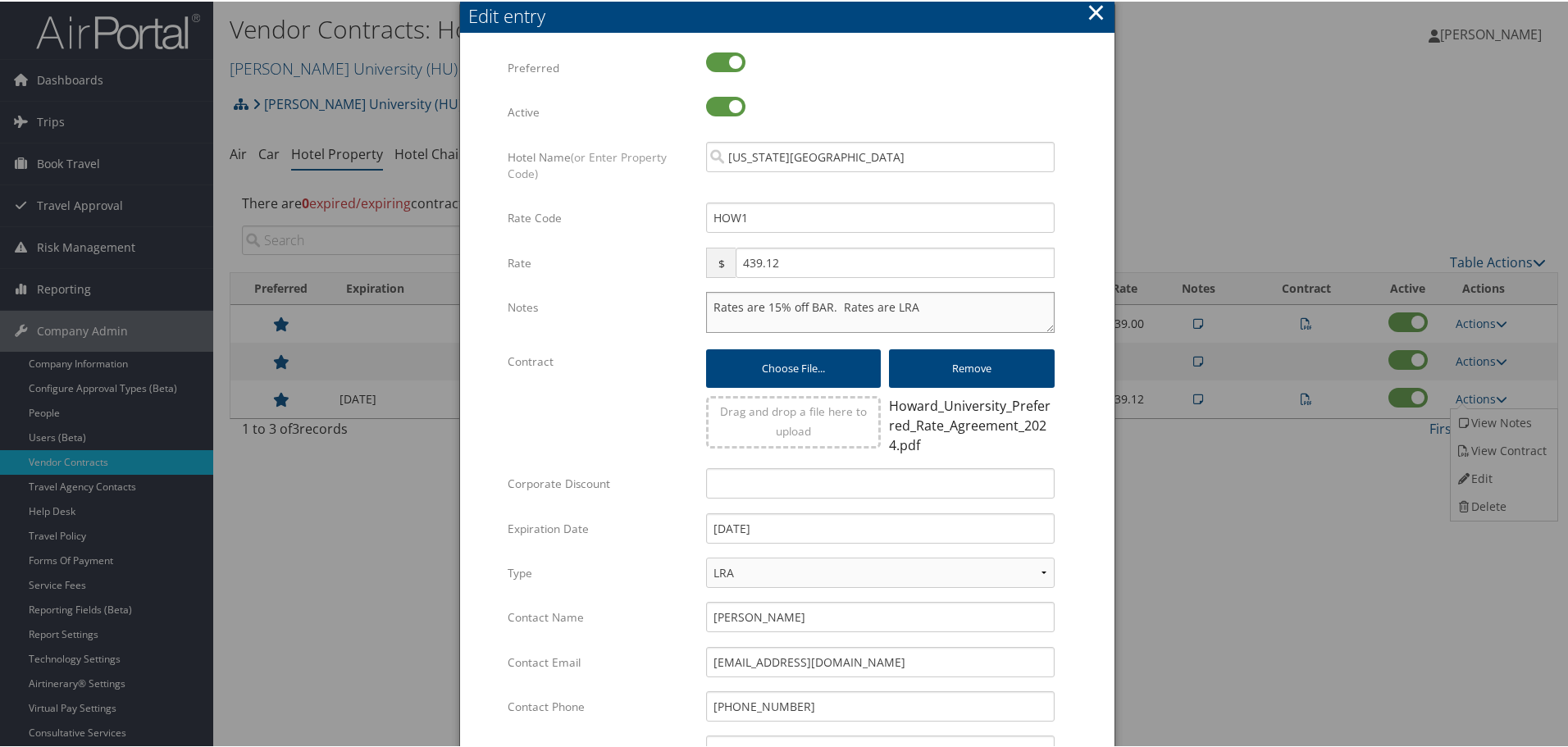
click at [712, 307] on textarea "Rates are 15% off BAR. Rates are LRA" at bounding box center [880, 310] width 349 height 41
paste textarea "Rates tested in [GEOGRAPHIC_DATA] [DATE];"
type textarea "Rates tested in [GEOGRAPHIC_DATA] [DATE]; Rates are 15% off BAR. Rates are LRA"
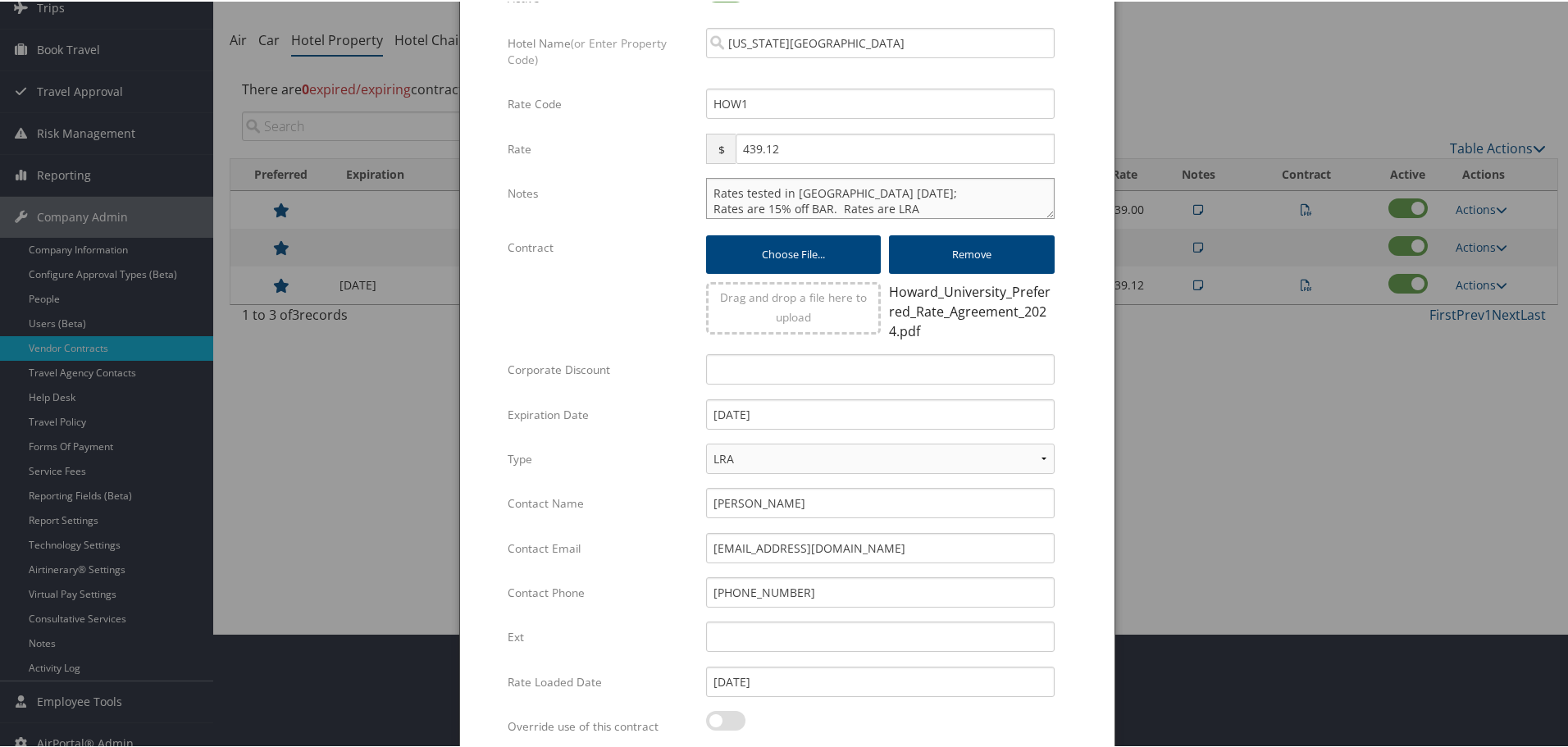
scroll to position [266, 0]
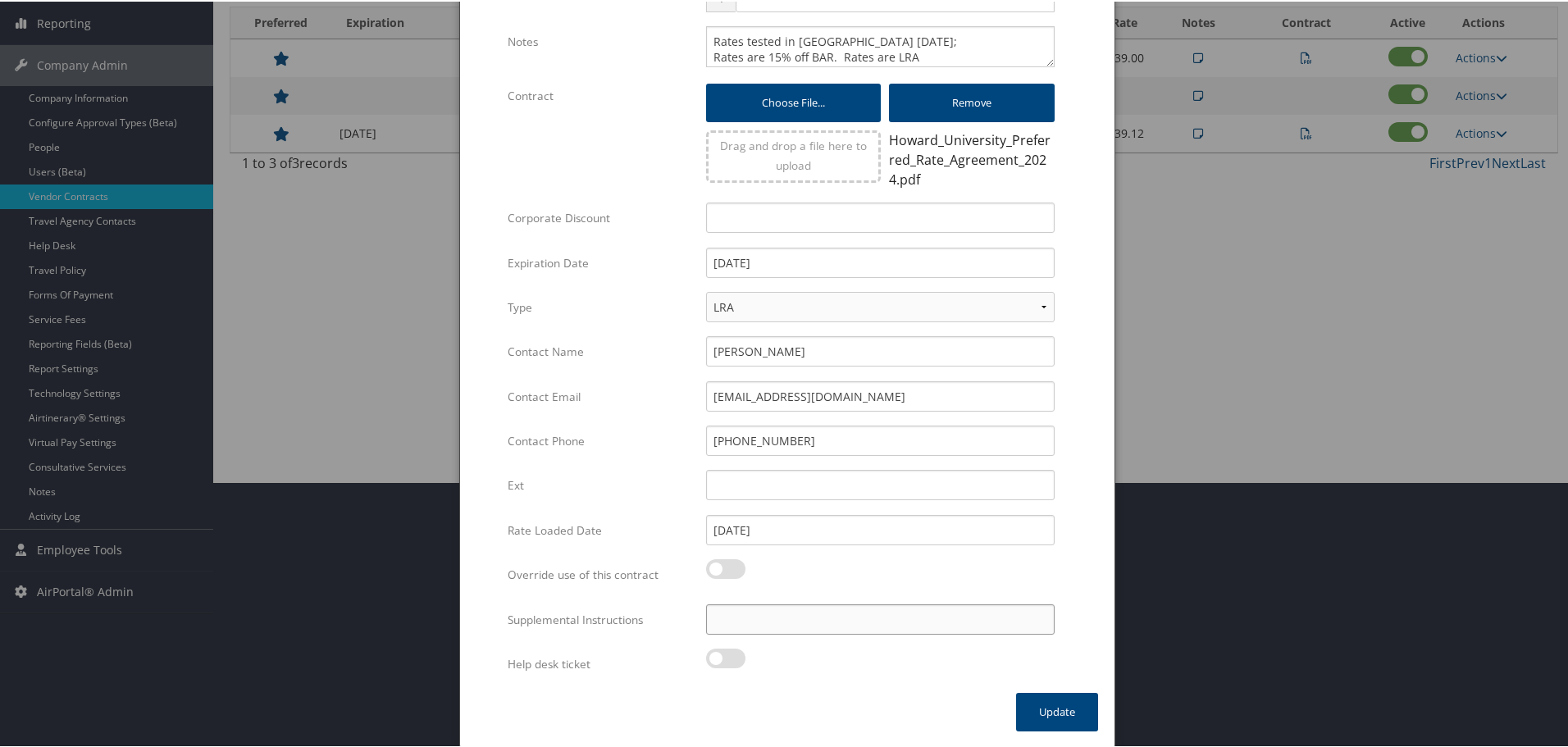
click at [865, 624] on input "Supplemental Instructions" at bounding box center [880, 618] width 349 height 30
paste input "SAB Prop ID -"
paste input "037939"
type input "SAB Prop ID - 037939"
click at [1046, 706] on button "Update" at bounding box center [1057, 711] width 82 height 38
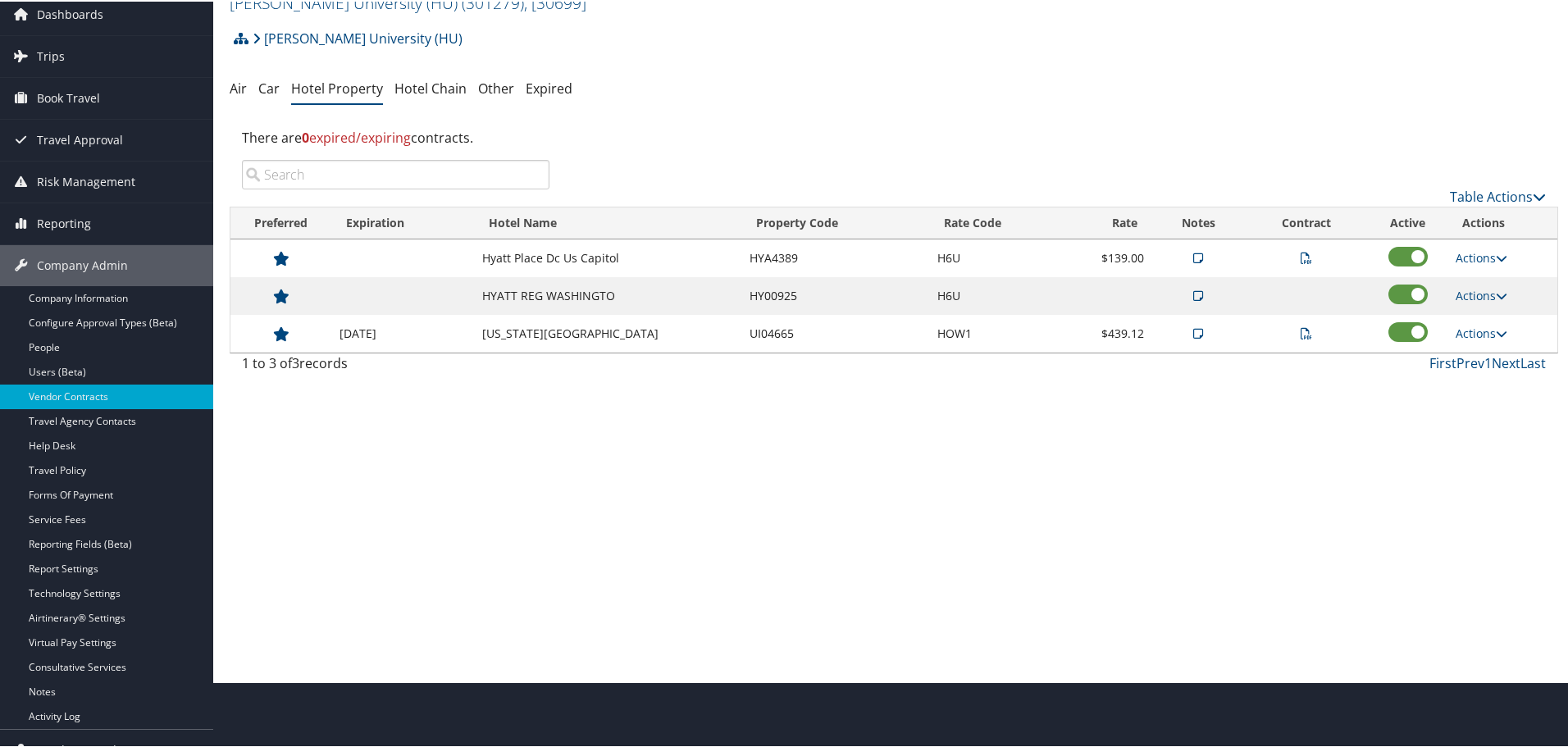
scroll to position [0, 0]
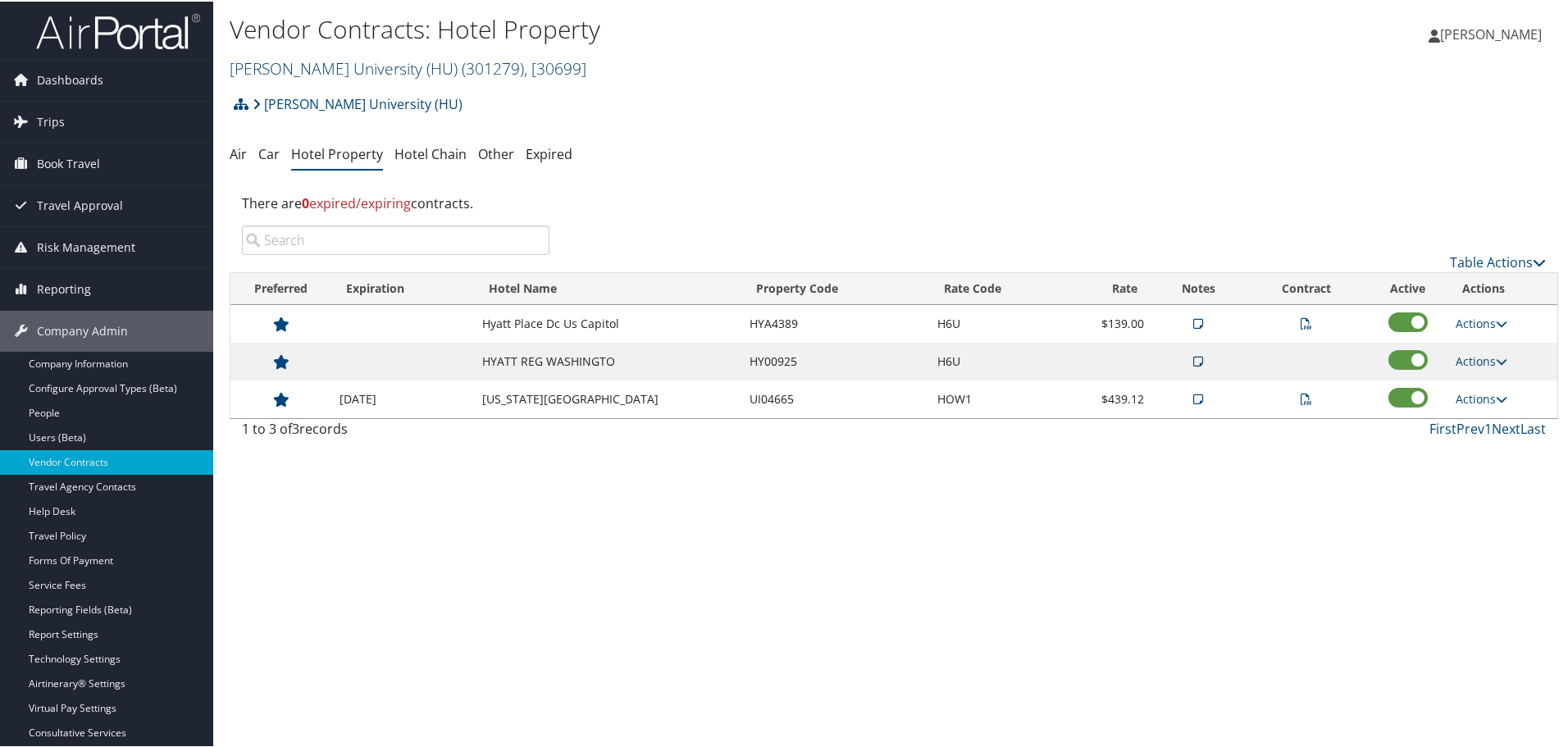
click at [336, 70] on link "Howard University (HU) ( 301279 ) , [ 30699 ]" at bounding box center [408, 66] width 357 height 22
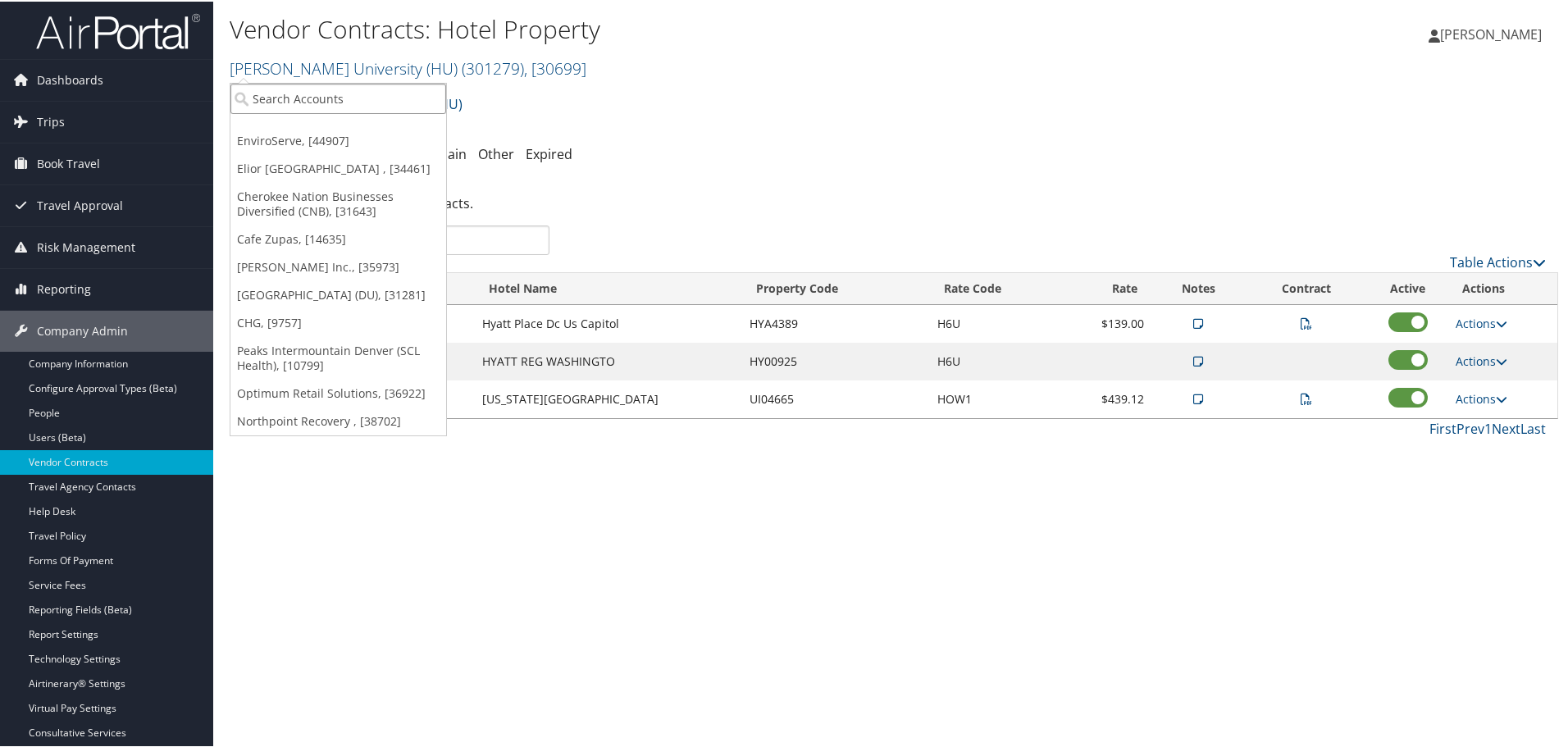
click at [341, 109] on input "search" at bounding box center [338, 96] width 216 height 30
type input "huf nor"
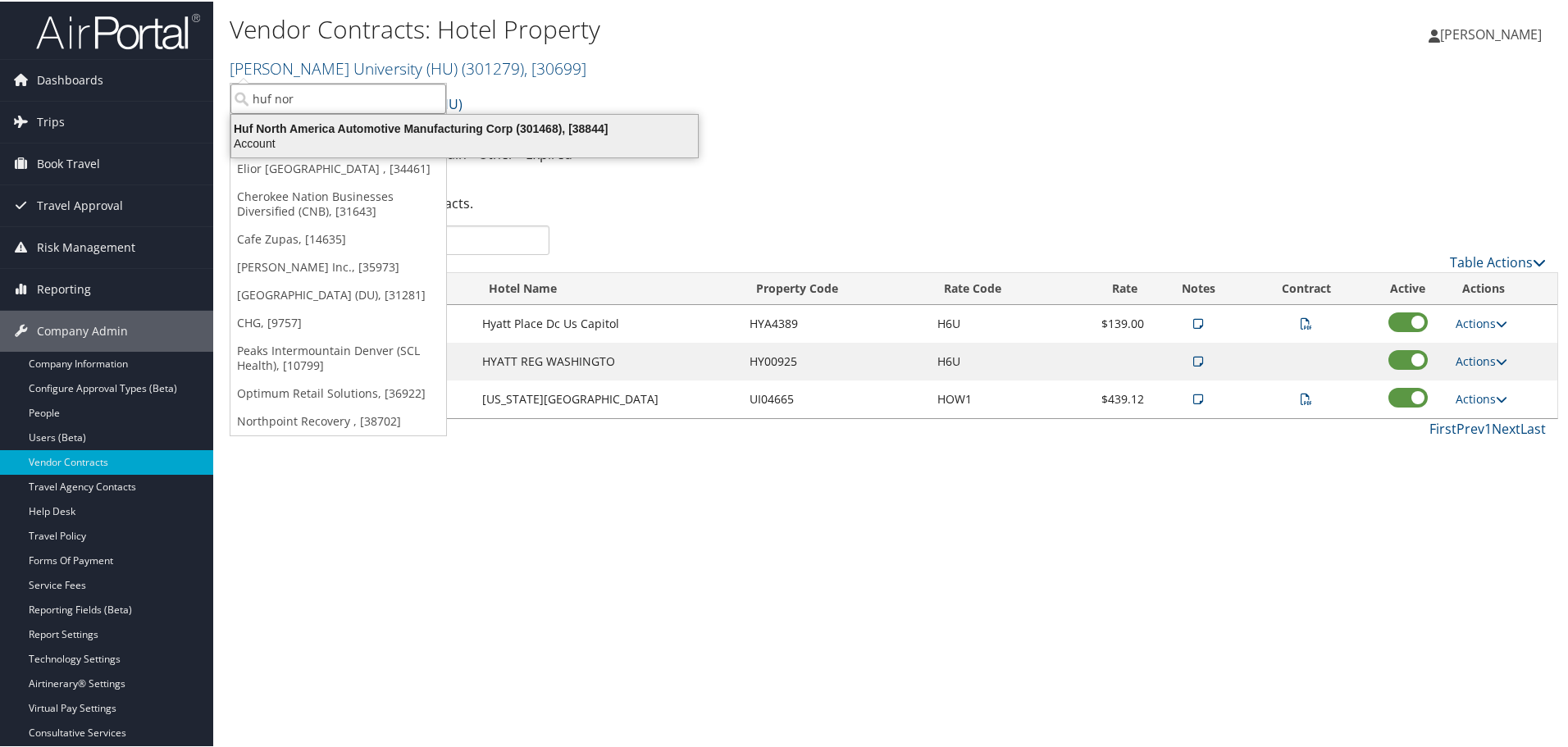
click at [342, 131] on div "Huf North America Automotive Manufacturing Corp (301468), [38844]" at bounding box center [465, 127] width 487 height 15
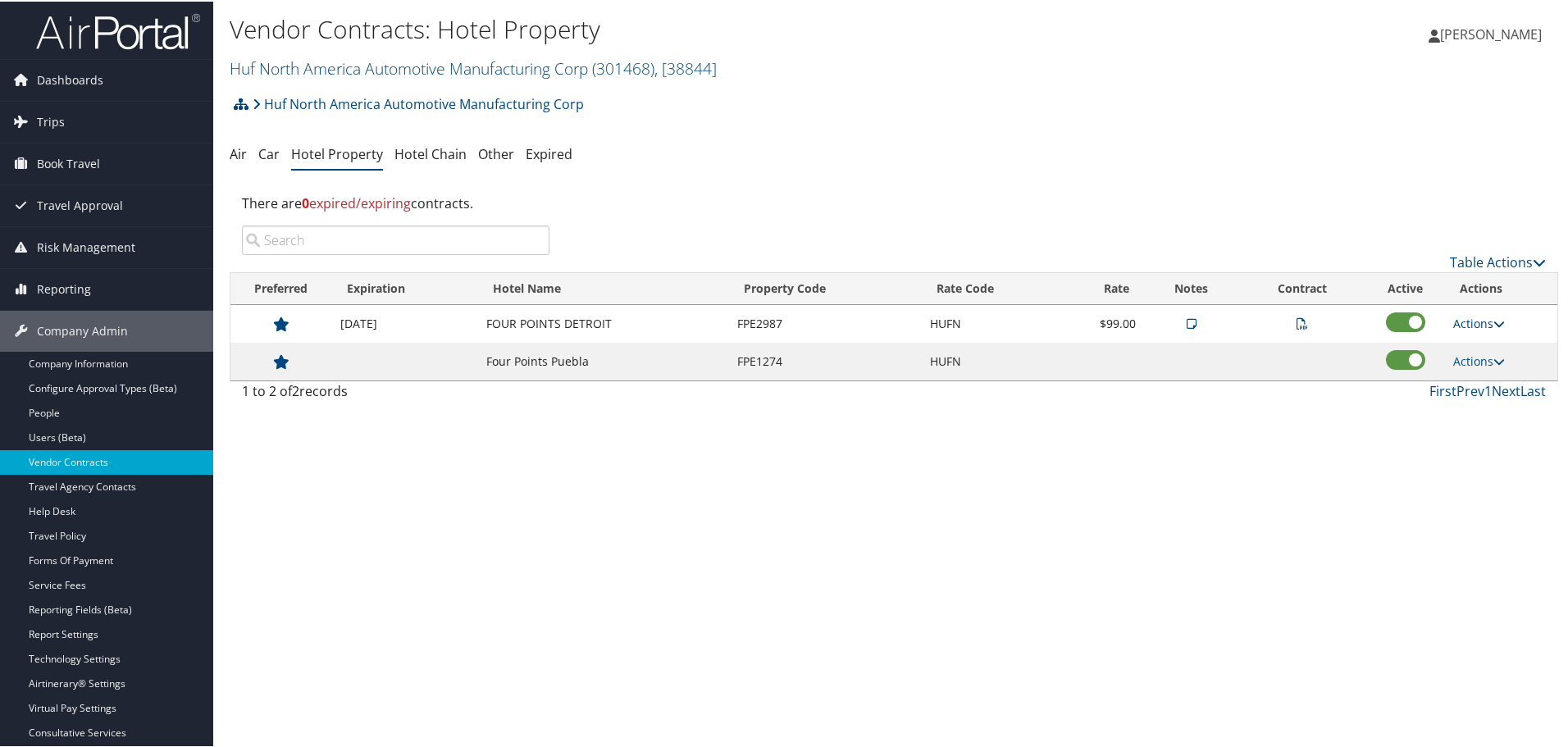
click at [1475, 318] on link "Actions" at bounding box center [1478, 321] width 51 height 16
click at [1487, 399] on link "Edit" at bounding box center [1500, 401] width 103 height 28
select select "NLRA"
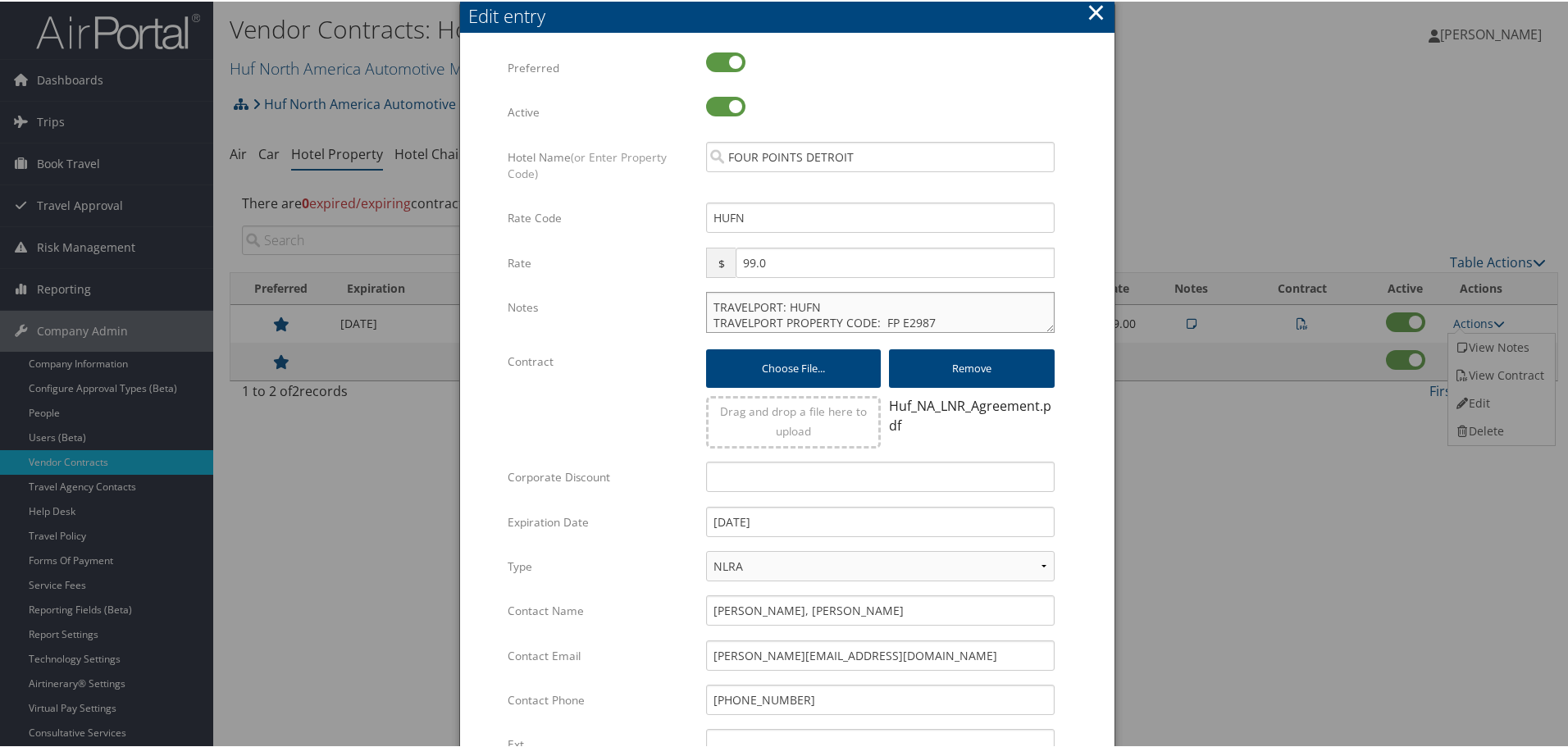
click at [709, 301] on textarea "TRAVELPORT: HUFN TRAVELPORT PROPERTY CODE: FP E2987 $99.00 for both king or 2 Q…" at bounding box center [880, 310] width 349 height 41
paste textarea "Rates tested in [GEOGRAPHIC_DATA] [DATE];"
type textarea "Rates tested in TP+ Sep 2025; TRAVELPORT: HUFN TRAVELPORT PROPERTY CODE: FP E29…"
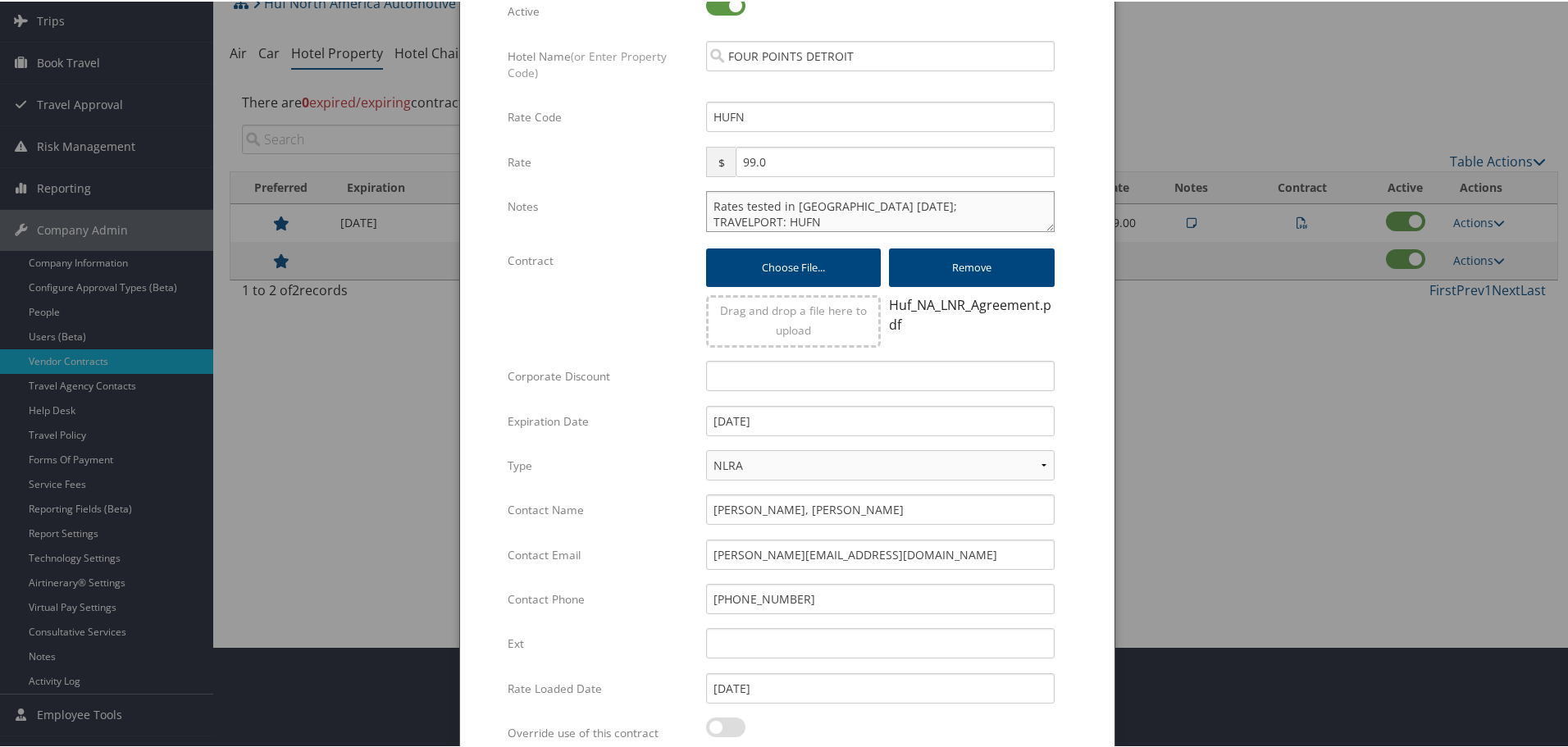
scroll to position [259, 0]
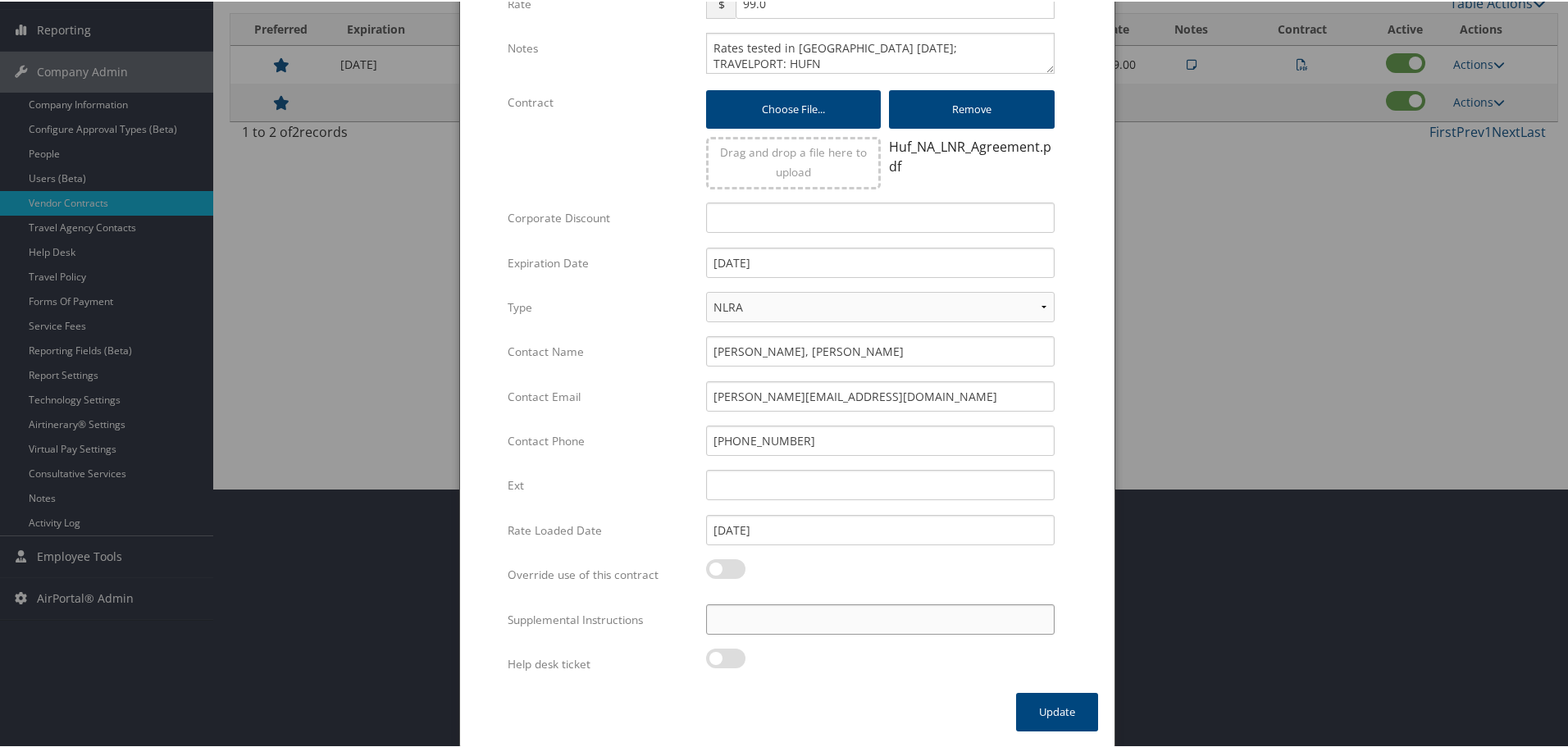
click at [761, 617] on input "Supplemental Instructions" at bounding box center [880, 618] width 349 height 30
paste input "SAB Prop ID -"
paste input "000627"
type input "SAB Prop ID - 000627"
click at [1055, 711] on button "Update" at bounding box center [1057, 711] width 82 height 38
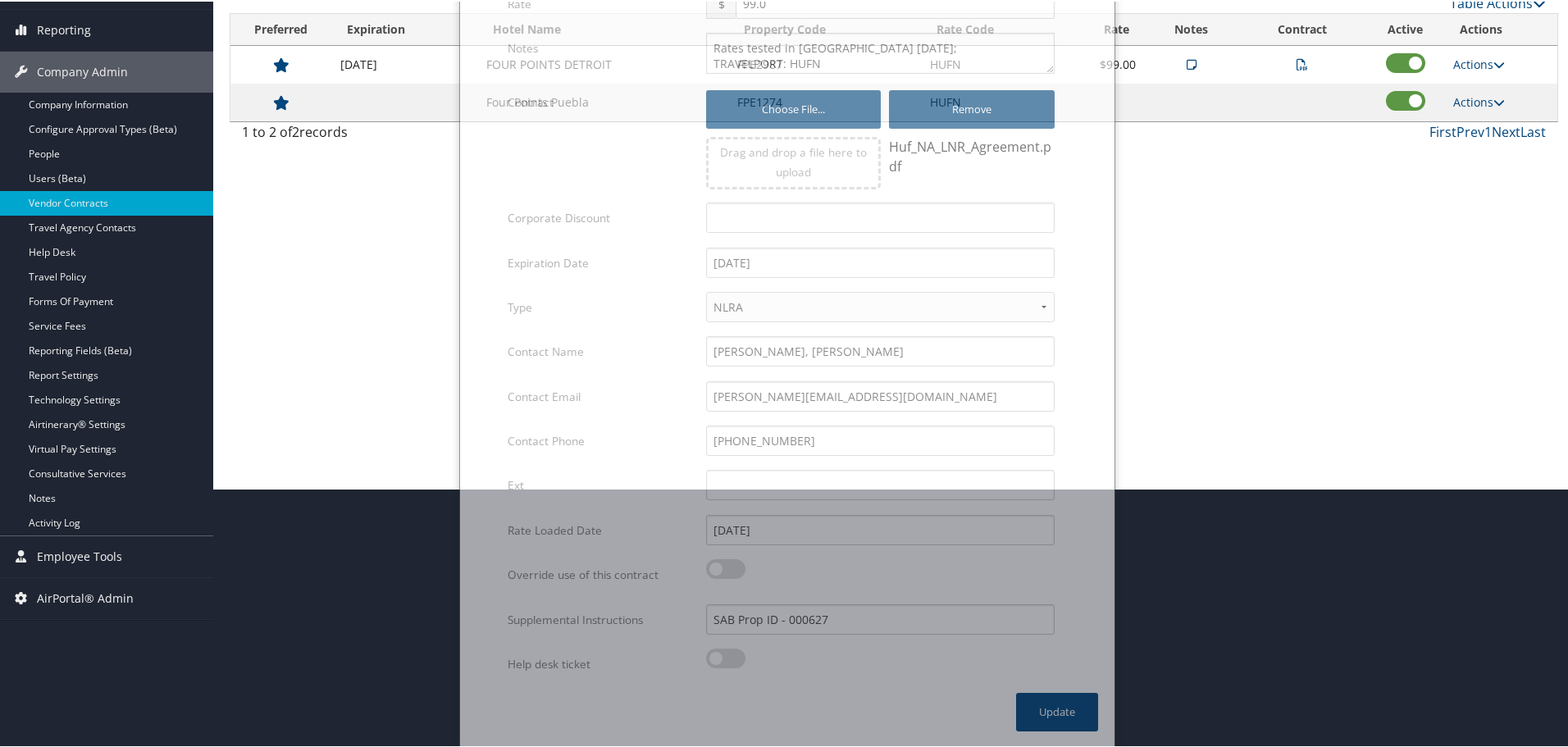
scroll to position [130, 0]
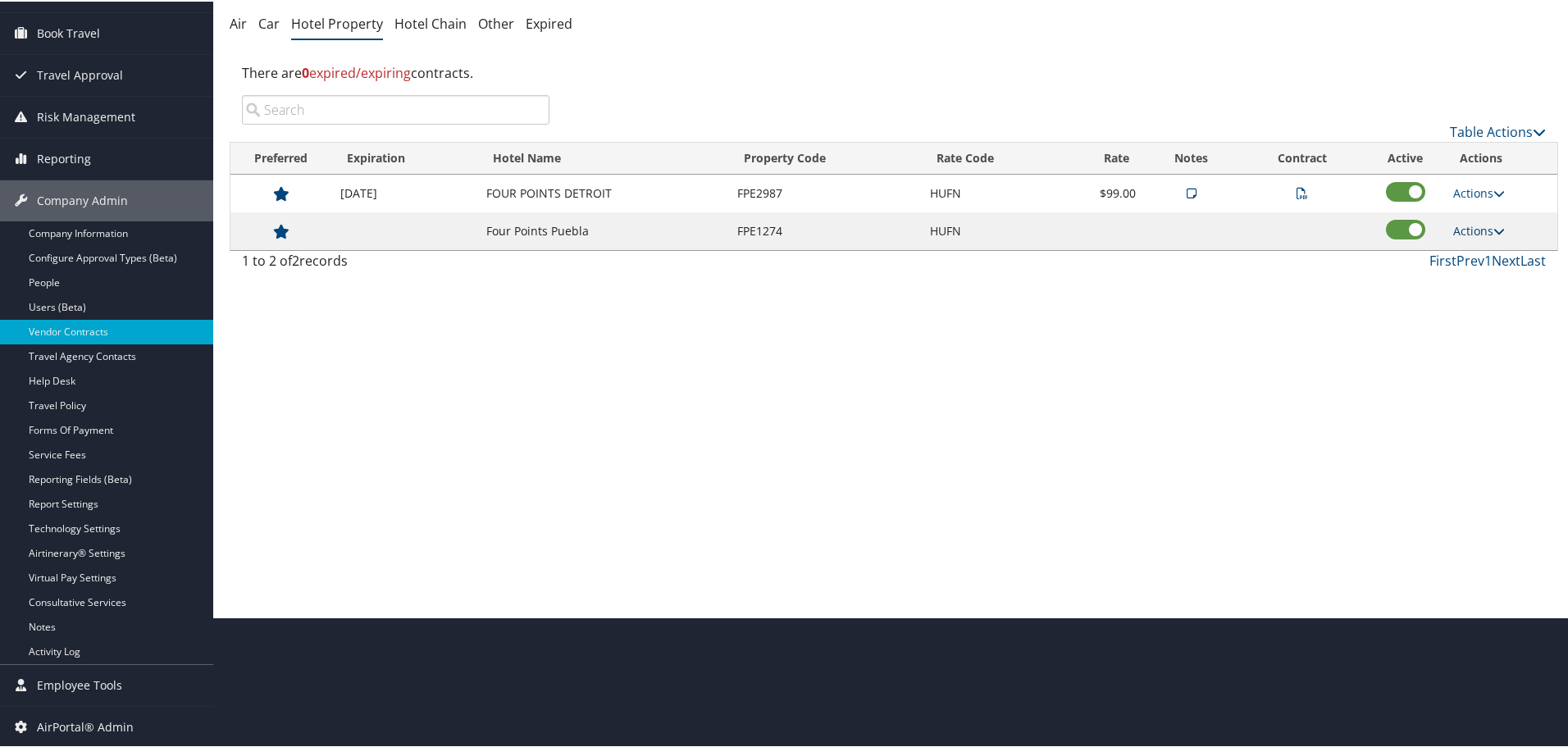
click at [1478, 226] on link "Actions" at bounding box center [1478, 229] width 51 height 16
click at [1475, 241] on link "Edit" at bounding box center [1480, 254] width 63 height 28
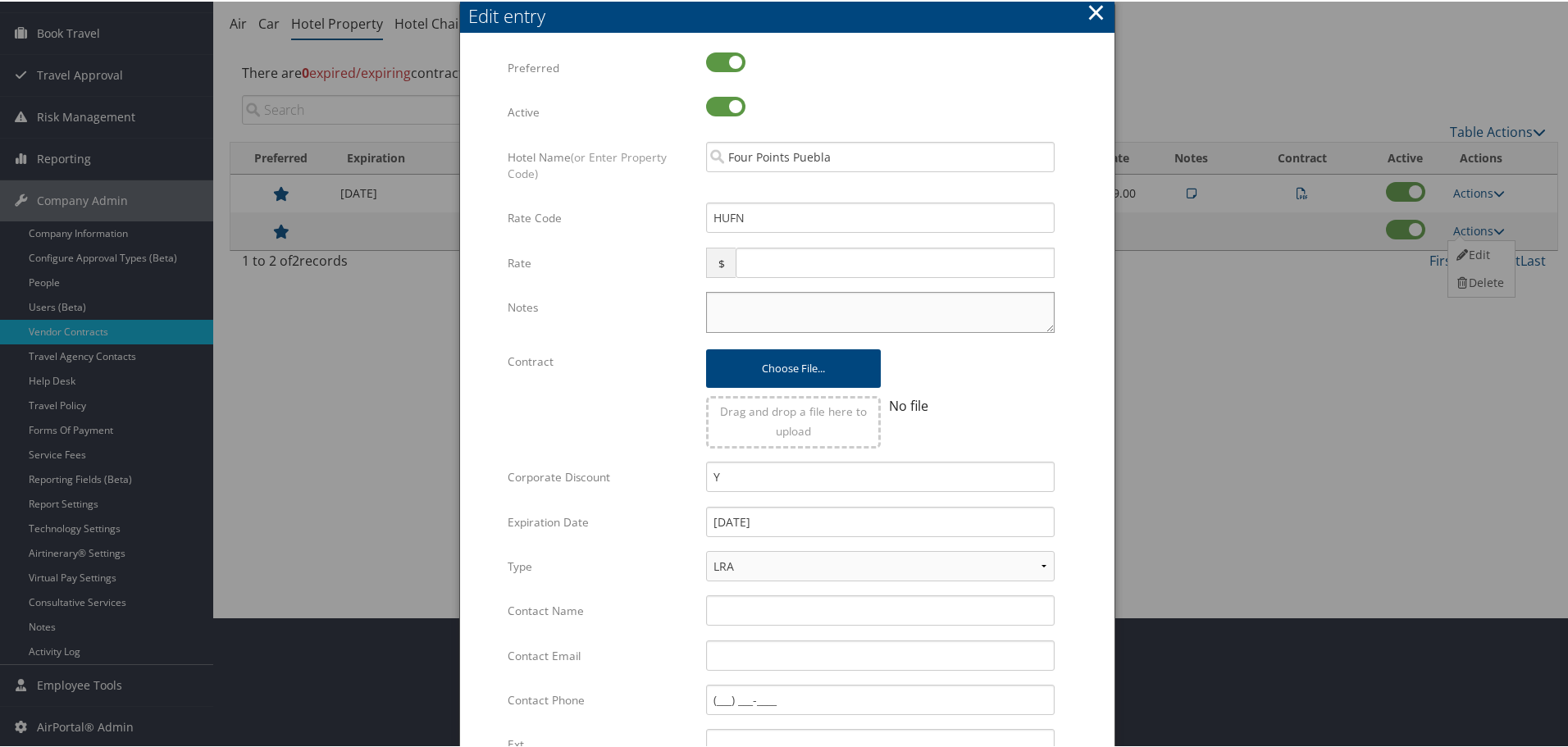
click at [831, 300] on textarea "Notes" at bounding box center [880, 310] width 349 height 41
paste textarea "Rates tested in [GEOGRAPHIC_DATA] [DATE];"
type textarea "Rates tested in [GEOGRAPHIC_DATA] [DATE];"
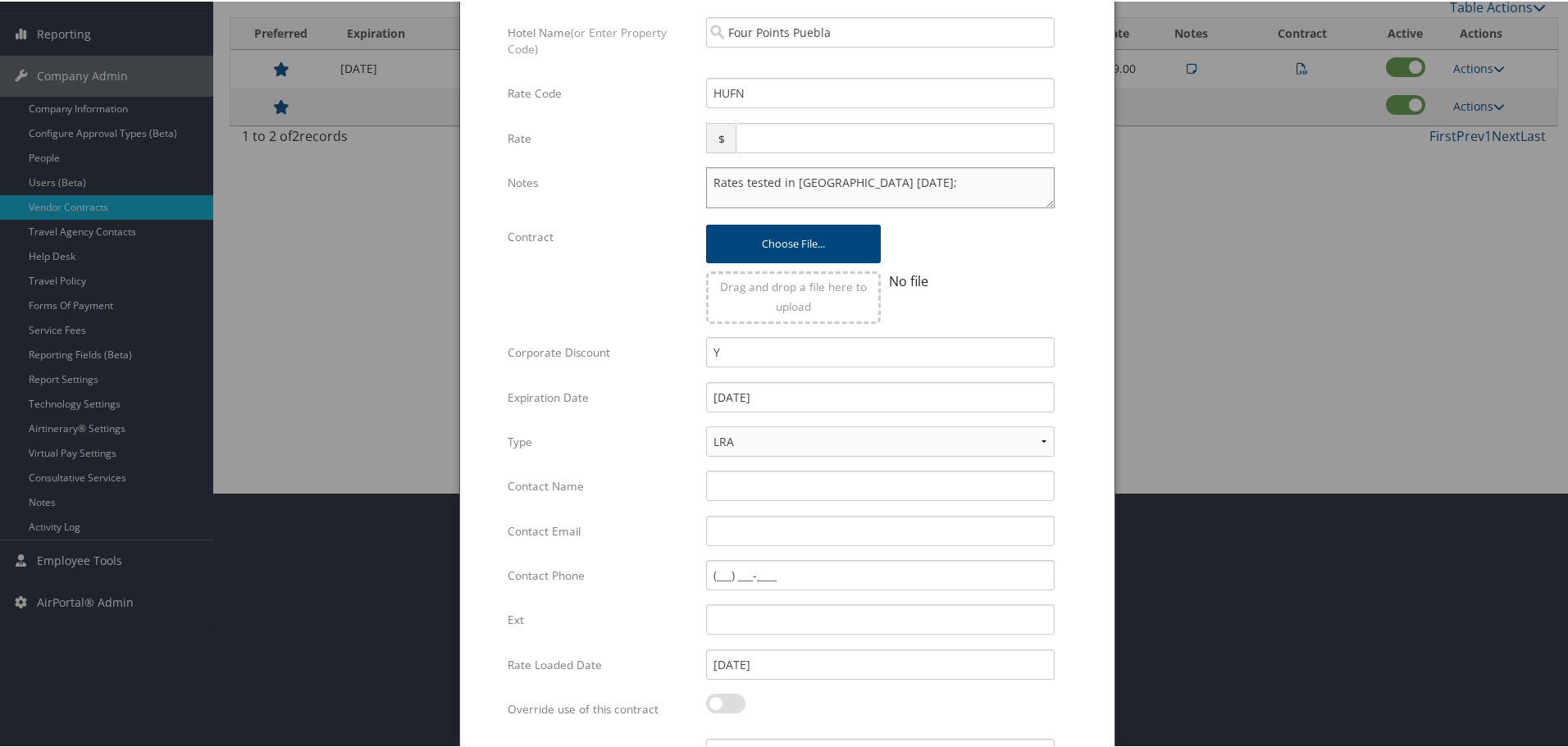
scroll to position [389, 0]
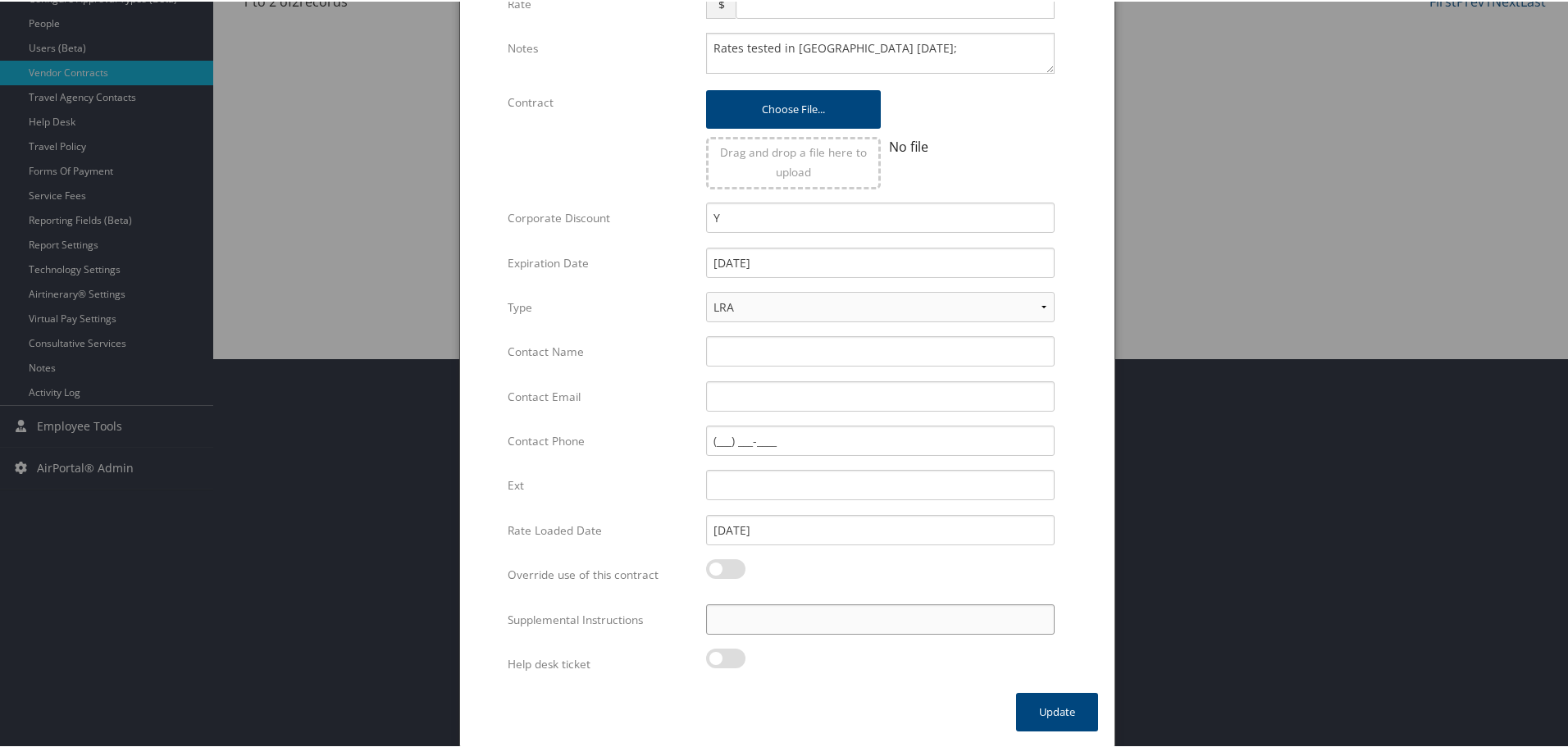
click at [820, 616] on input "Supplemental Instructions" at bounding box center [880, 618] width 349 height 30
paste input "SAB Prop ID -"
paste input "317100"
type input "SAB Prop ID - 317100"
click at [1048, 712] on button "Update" at bounding box center [1057, 711] width 82 height 38
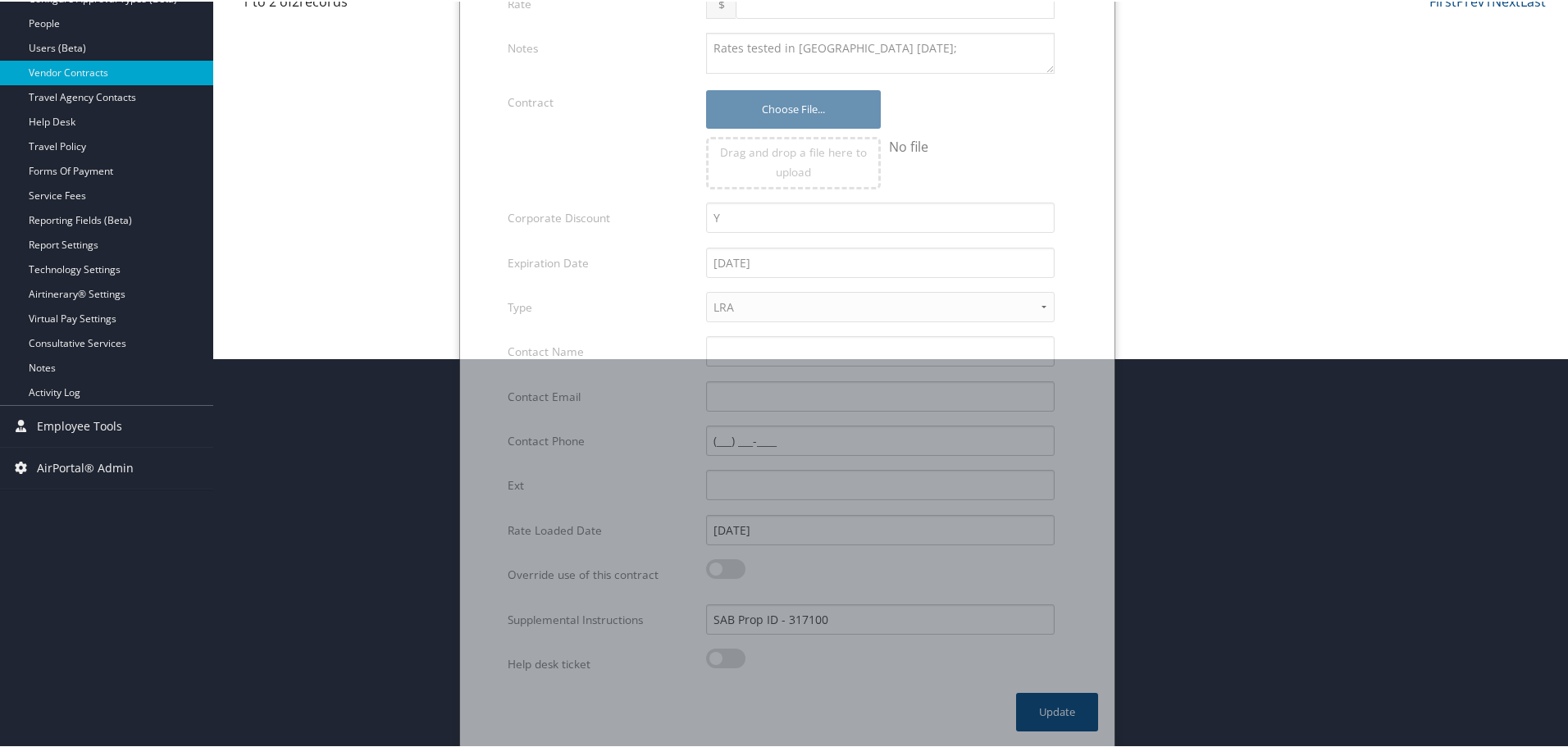
scroll to position [130, 0]
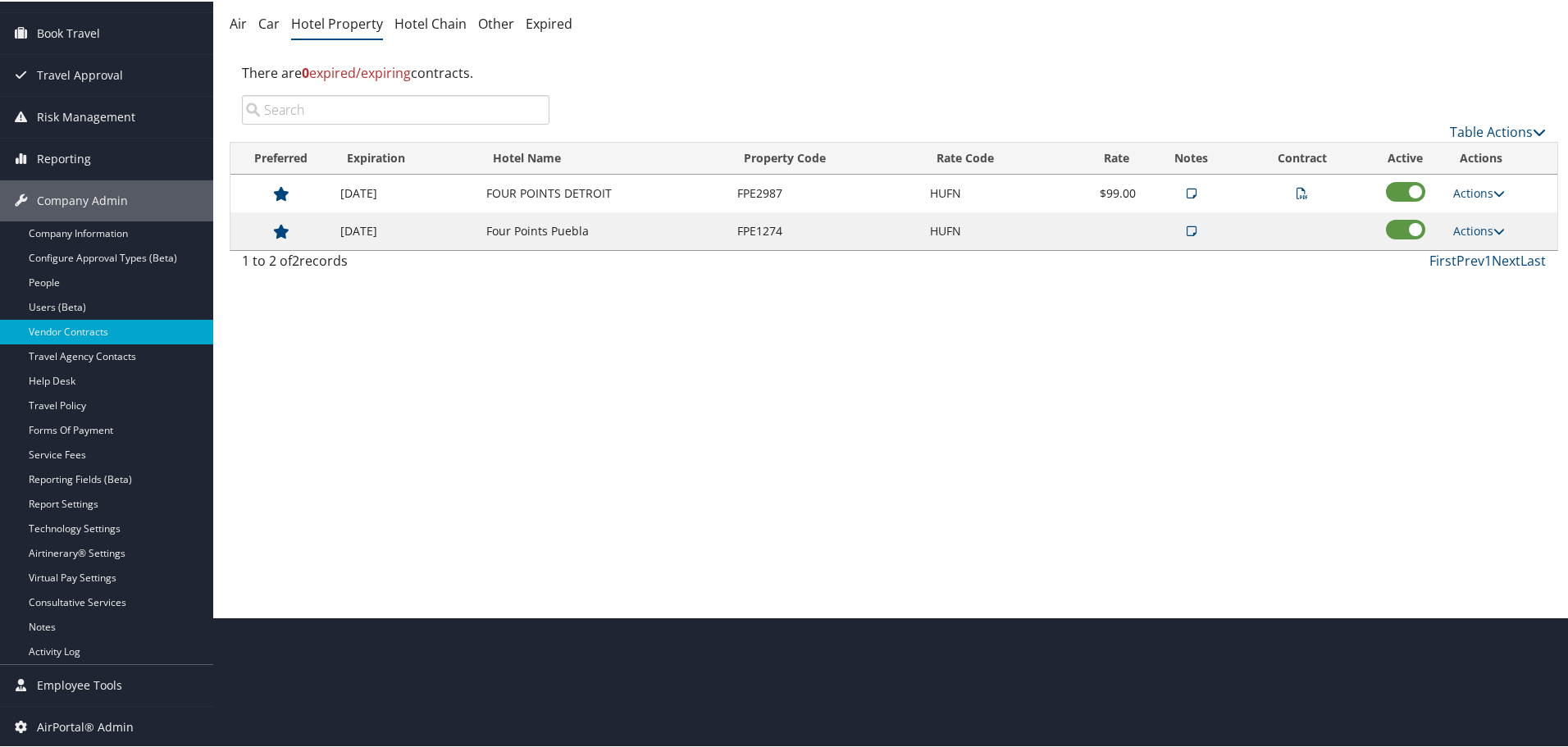
click at [1364, 423] on div "Vendor Contracts: Hotel Property Huf North America Automotive Manufacturing Cor…" at bounding box center [894, 243] width 1362 height 747
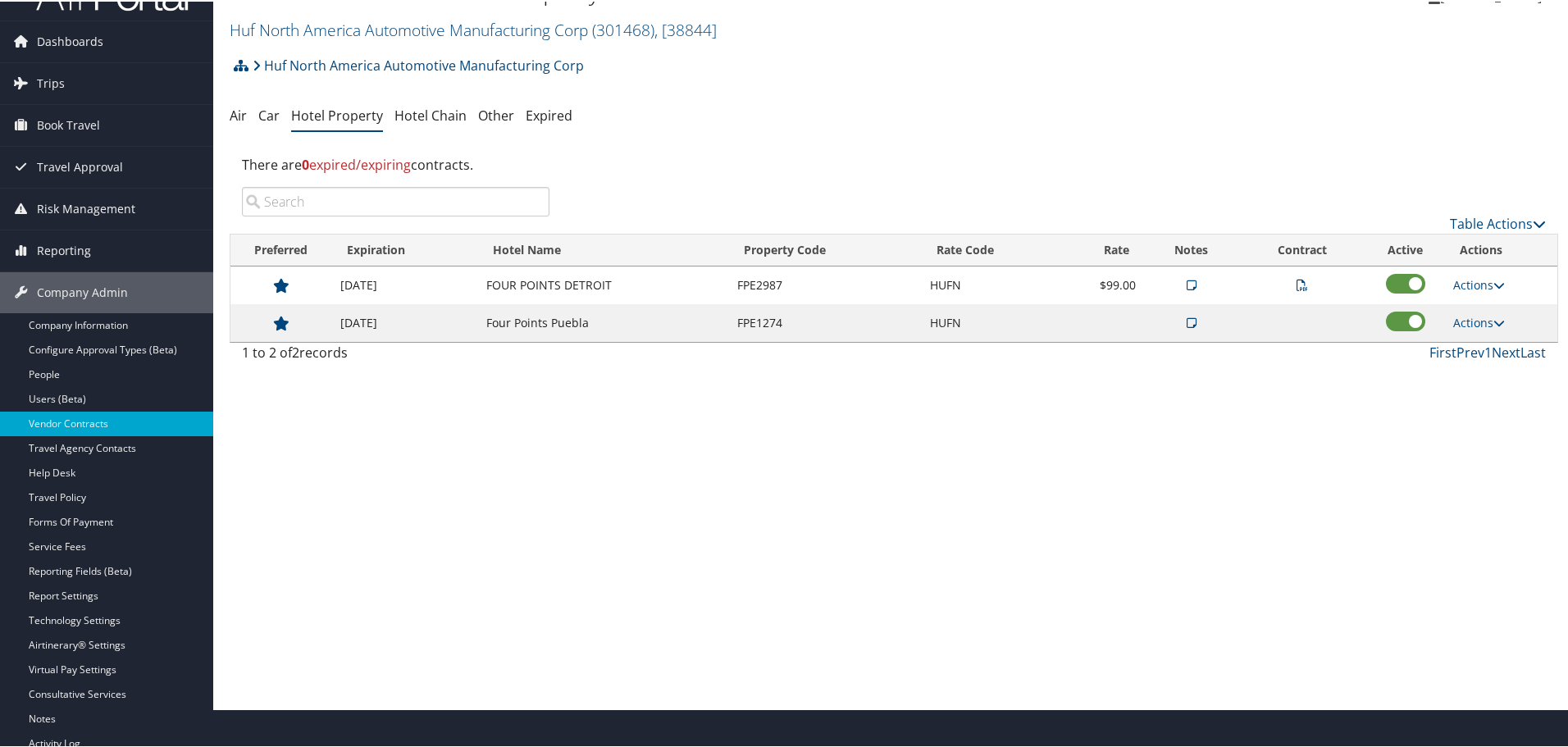
scroll to position [0, 0]
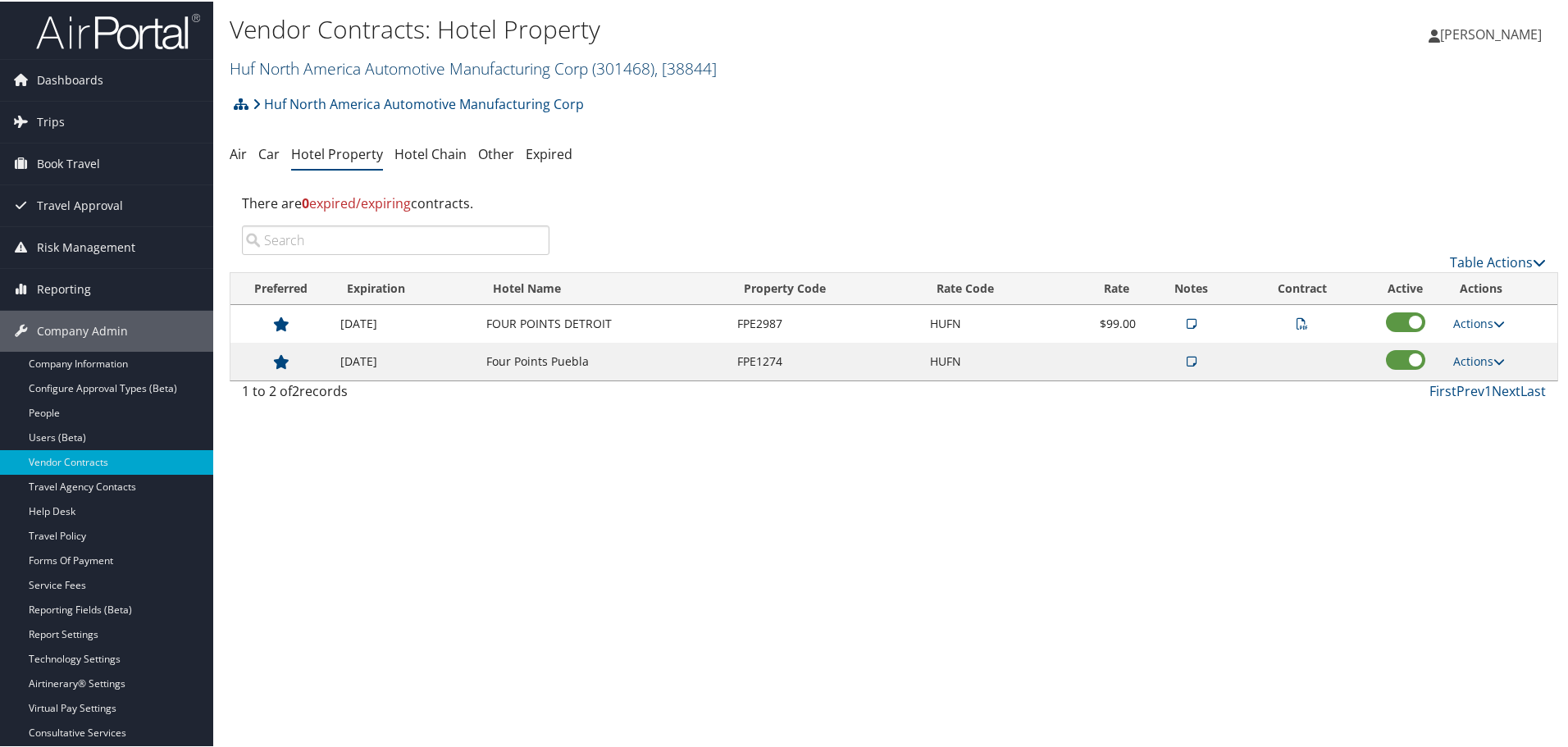
click at [282, 64] on link "Huf North America Automotive Manufacturing Corp ( 301468 ) , [ 38844 ]" at bounding box center [473, 66] width 488 height 22
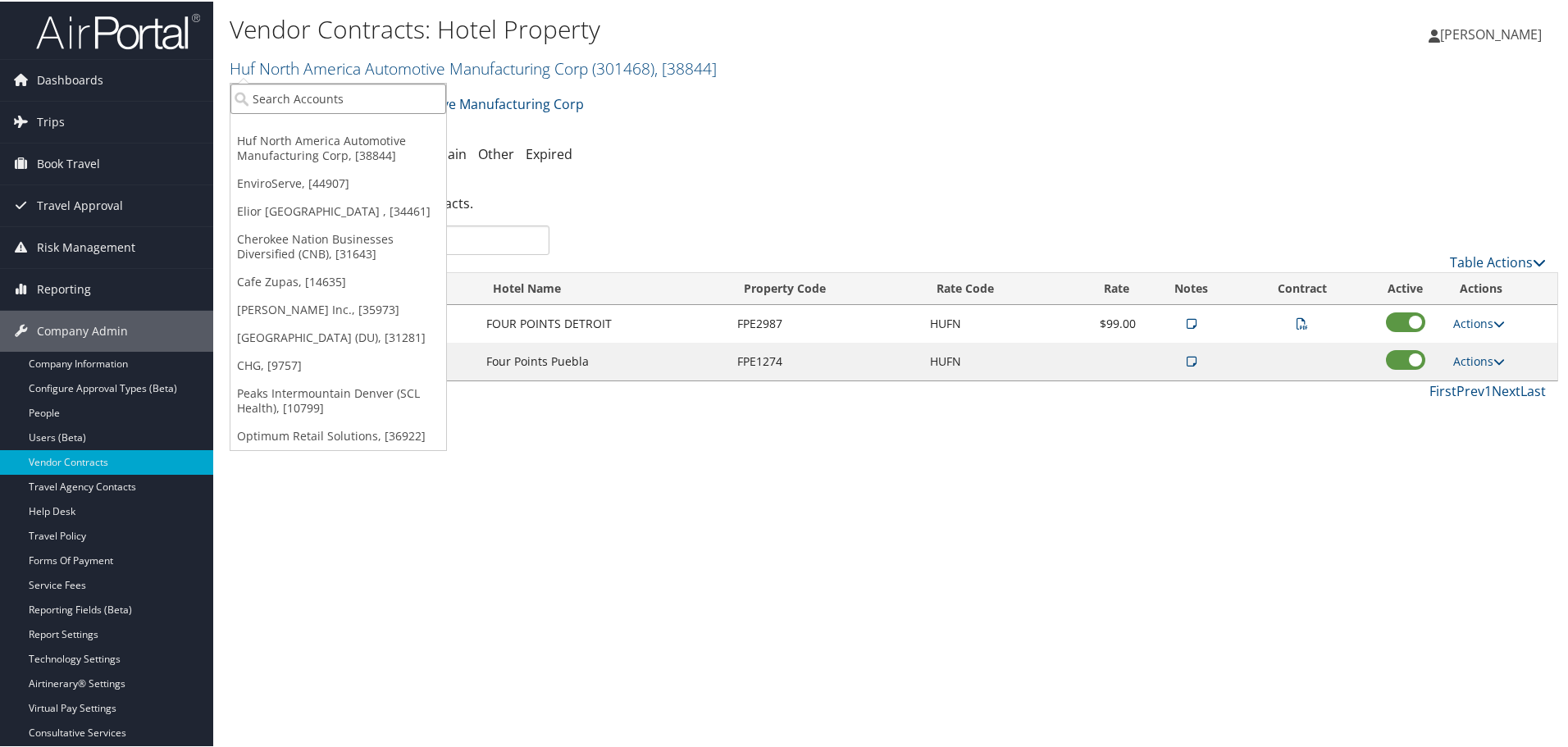
click at [293, 94] on input "search" at bounding box center [338, 96] width 216 height 30
type input "jobot hea"
click at [289, 129] on div "Jobot Health (301888), [44253]" at bounding box center [341, 127] width 239 height 15
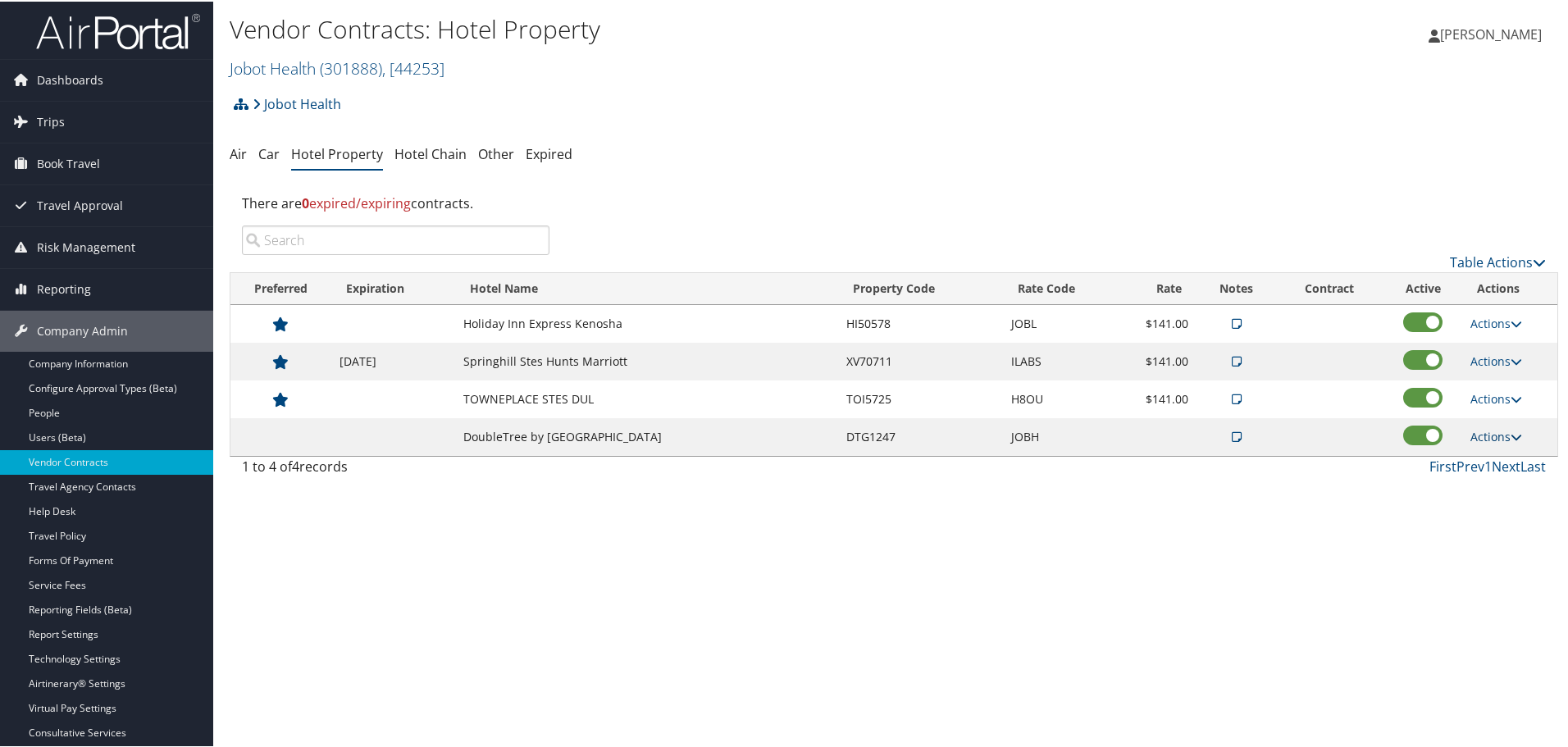
click at [1492, 430] on link "Actions" at bounding box center [1496, 435] width 51 height 16
click at [1500, 489] on link "Edit" at bounding box center [1510, 487] width 89 height 28
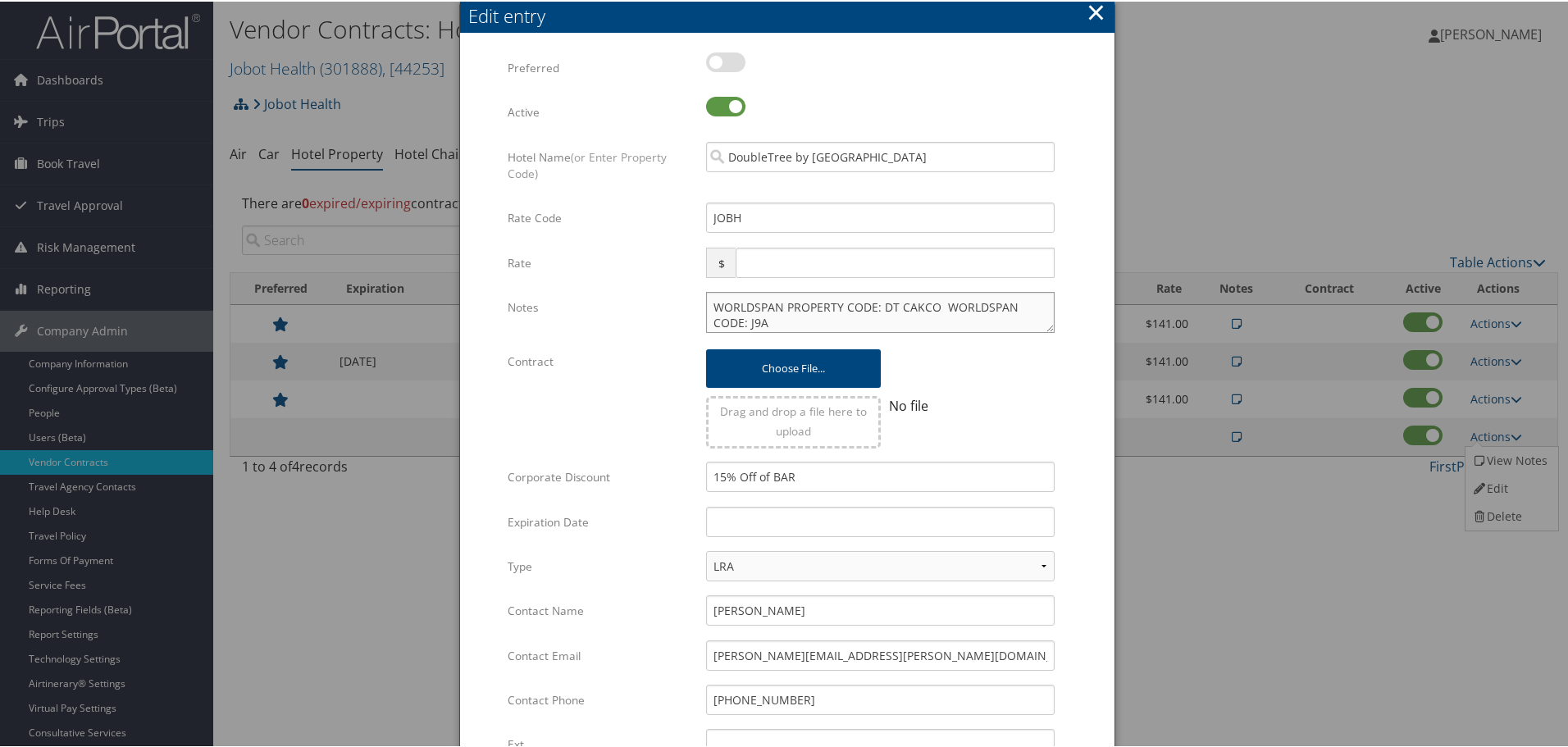
click at [708, 305] on textarea "WORLDSPAN PROPERTY CODE: DT CAKCO WORLDSPAN CODE: J9A" at bounding box center [880, 310] width 349 height 41
paste textarea "Rates tested in [GEOGRAPHIC_DATA] [DATE];"
type textarea "Rates tested in [GEOGRAPHIC_DATA] [DATE]; WORLDSPAN PROPERTY CODE: DT CAKCO WOR…"
click at [759, 520] on input "text" at bounding box center [880, 519] width 349 height 30
type input "[DATE]"
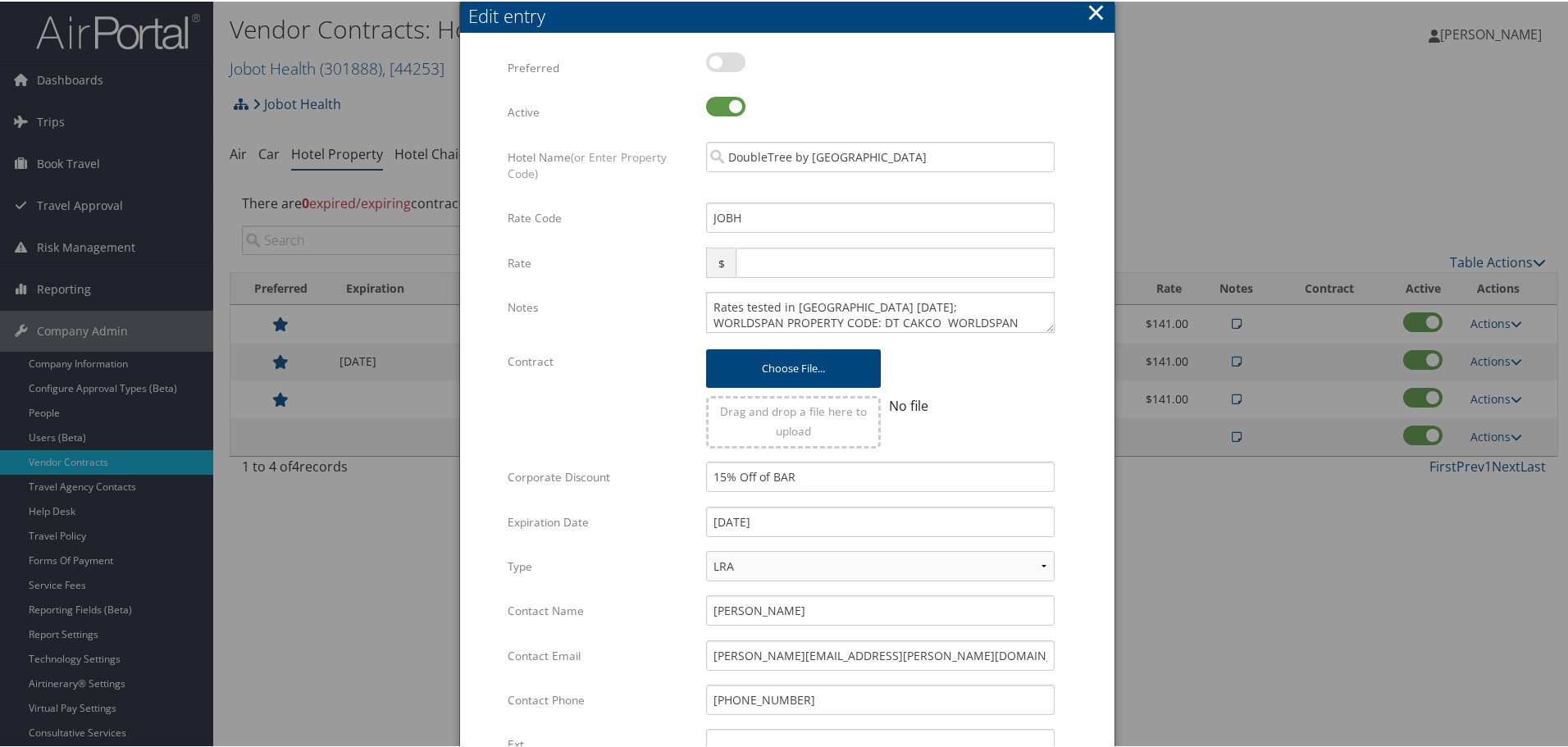
click at [1079, 502] on form "Multiple values The selected items contain different values for this input. To …" at bounding box center [787, 501] width 621 height 900
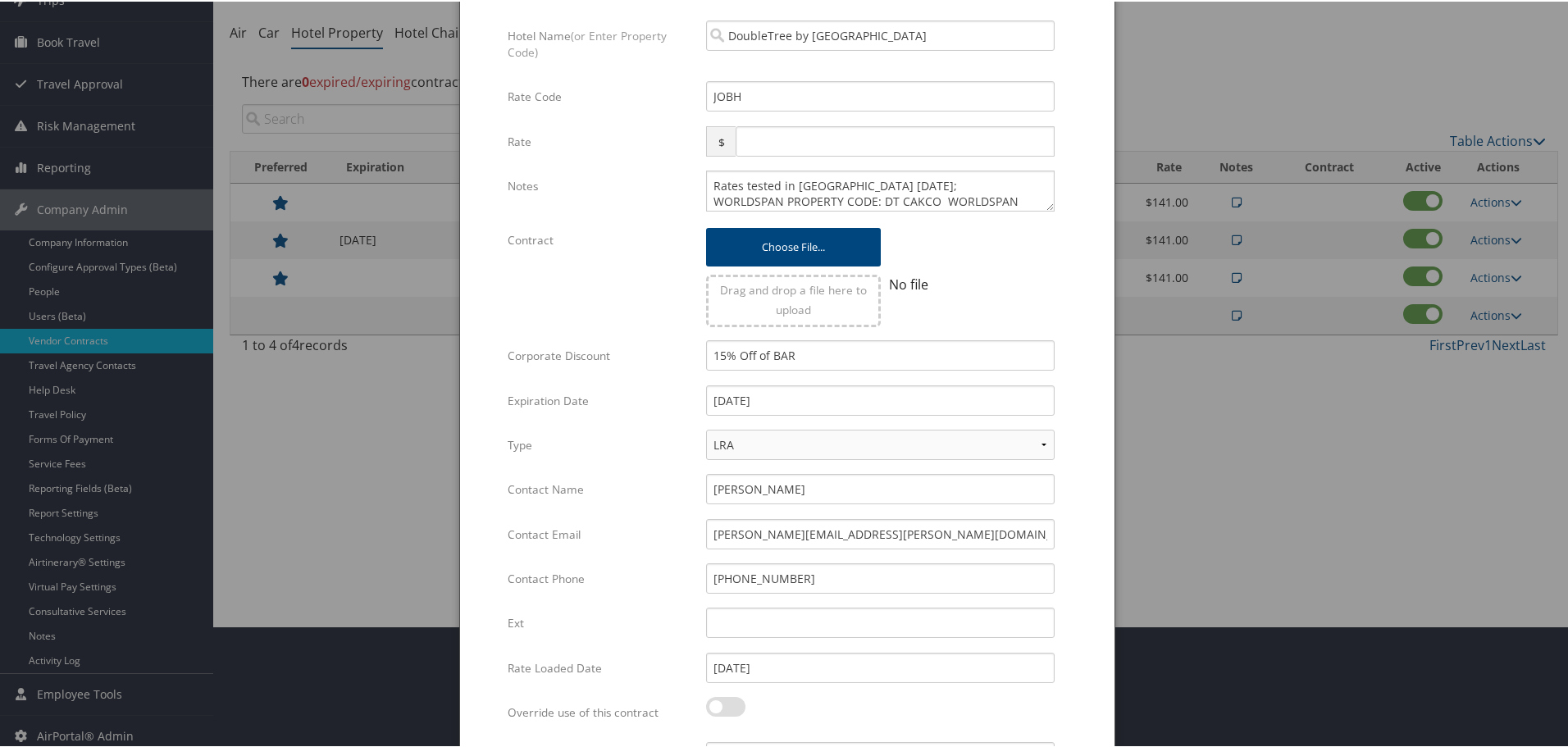
scroll to position [259, 0]
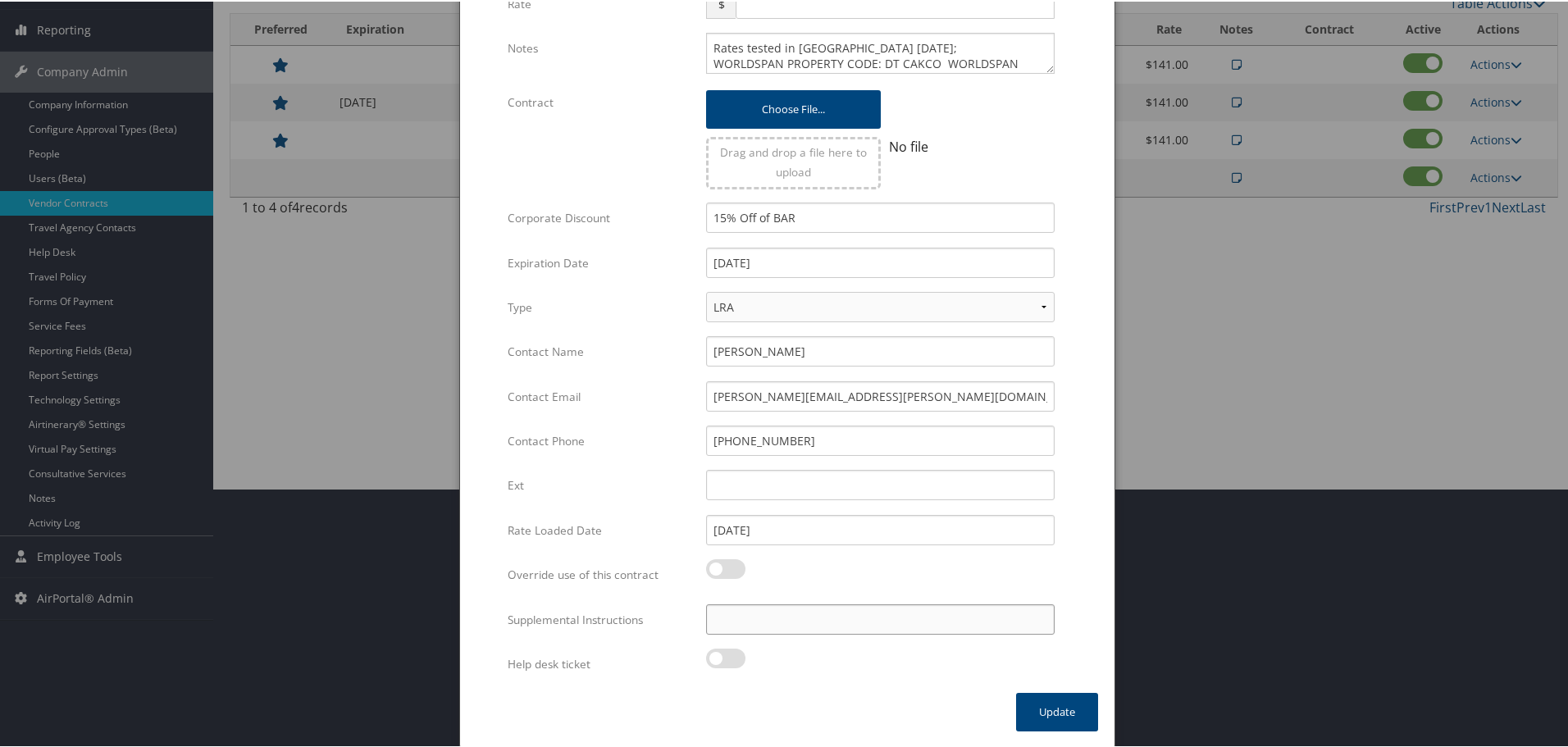
click at [916, 619] on input "Supplemental Instructions" at bounding box center [880, 618] width 349 height 30
paste input "SAB Prop ID -"
paste input "388284"
type input "SAB Prop ID - 388284"
click at [1064, 704] on button "Update" at bounding box center [1057, 711] width 82 height 38
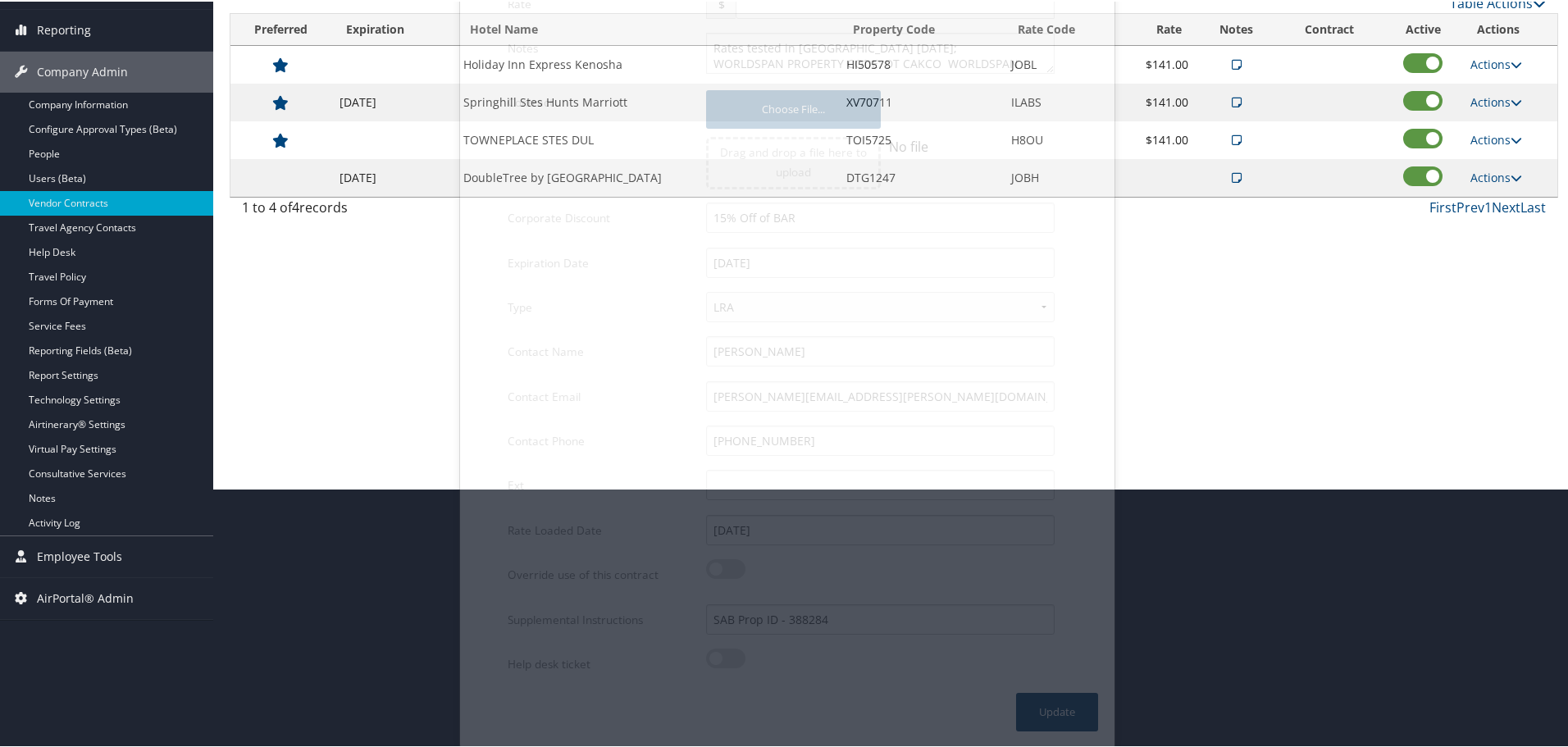
scroll to position [130, 0]
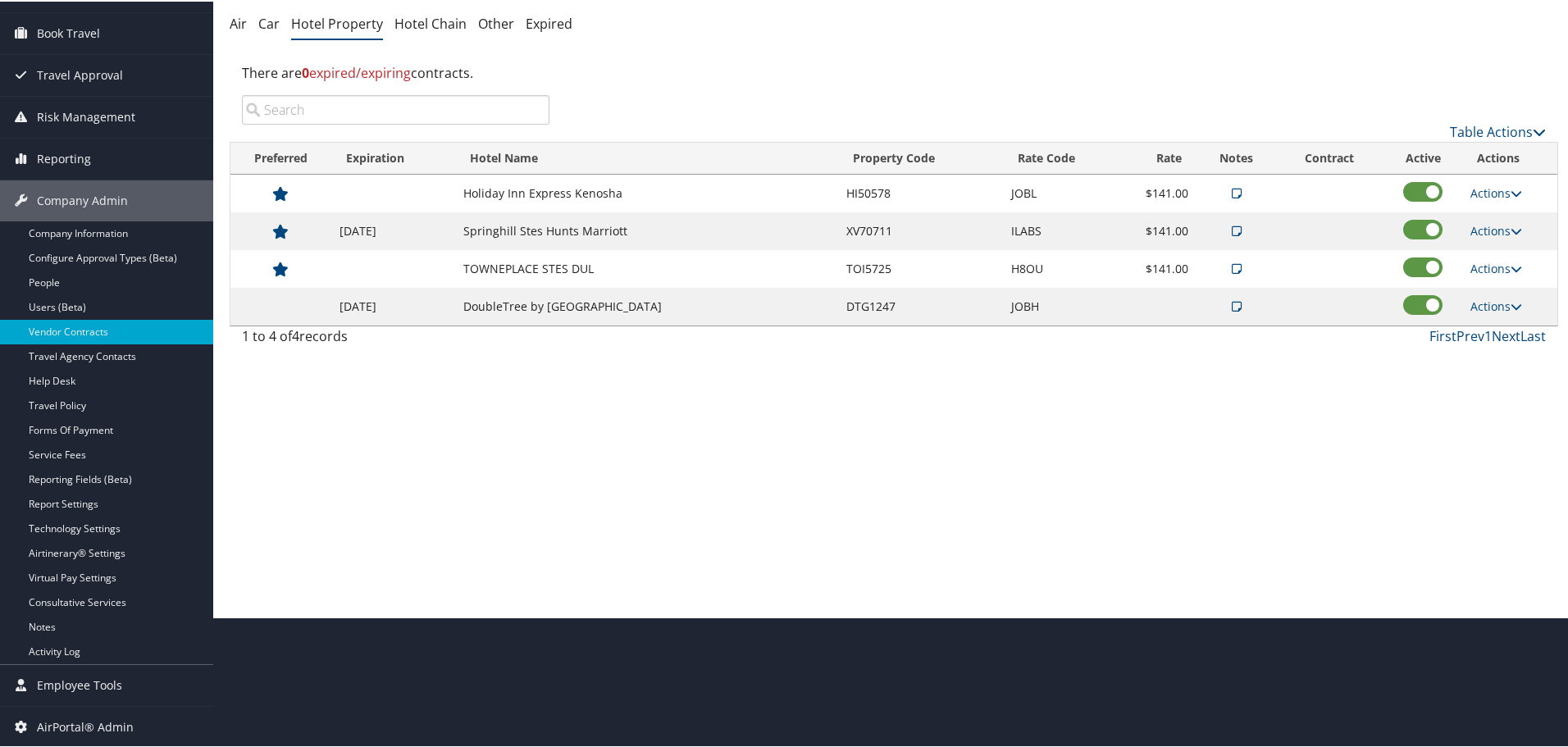
click at [636, 353] on div "1 to 4 of 4 records First Prev 1 Next Last" at bounding box center [894, 339] width 1329 height 28
click at [1488, 191] on link "Actions" at bounding box center [1496, 191] width 51 height 16
click at [1494, 241] on link "Edit" at bounding box center [1510, 243] width 89 height 28
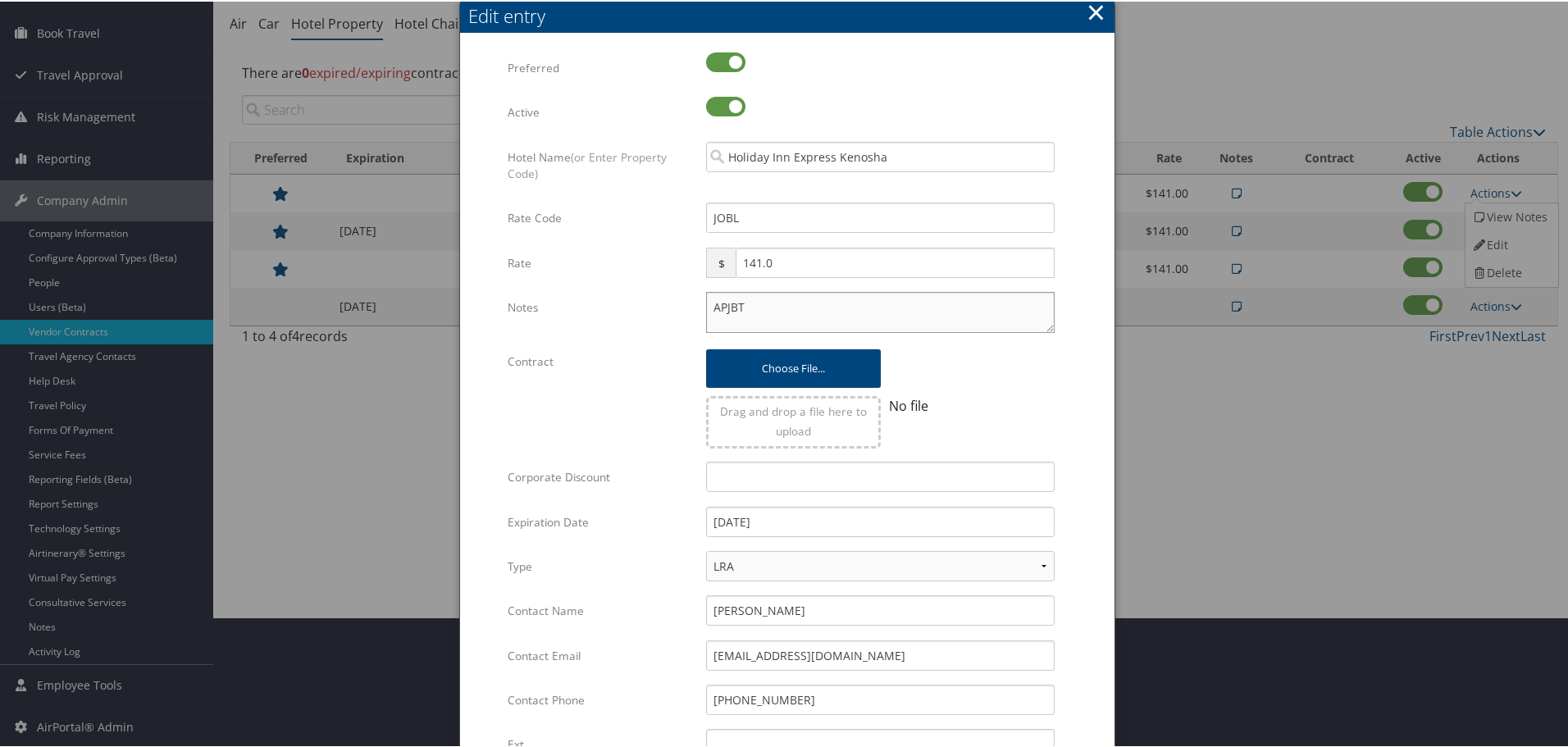
click at [710, 307] on textarea "APJBT" at bounding box center [880, 310] width 349 height 41
paste textarea "Rates tested in [GEOGRAPHIC_DATA] [DATE];"
type textarea "Rates tested in [GEOGRAPHIC_DATA] [DATE]; APJBT"
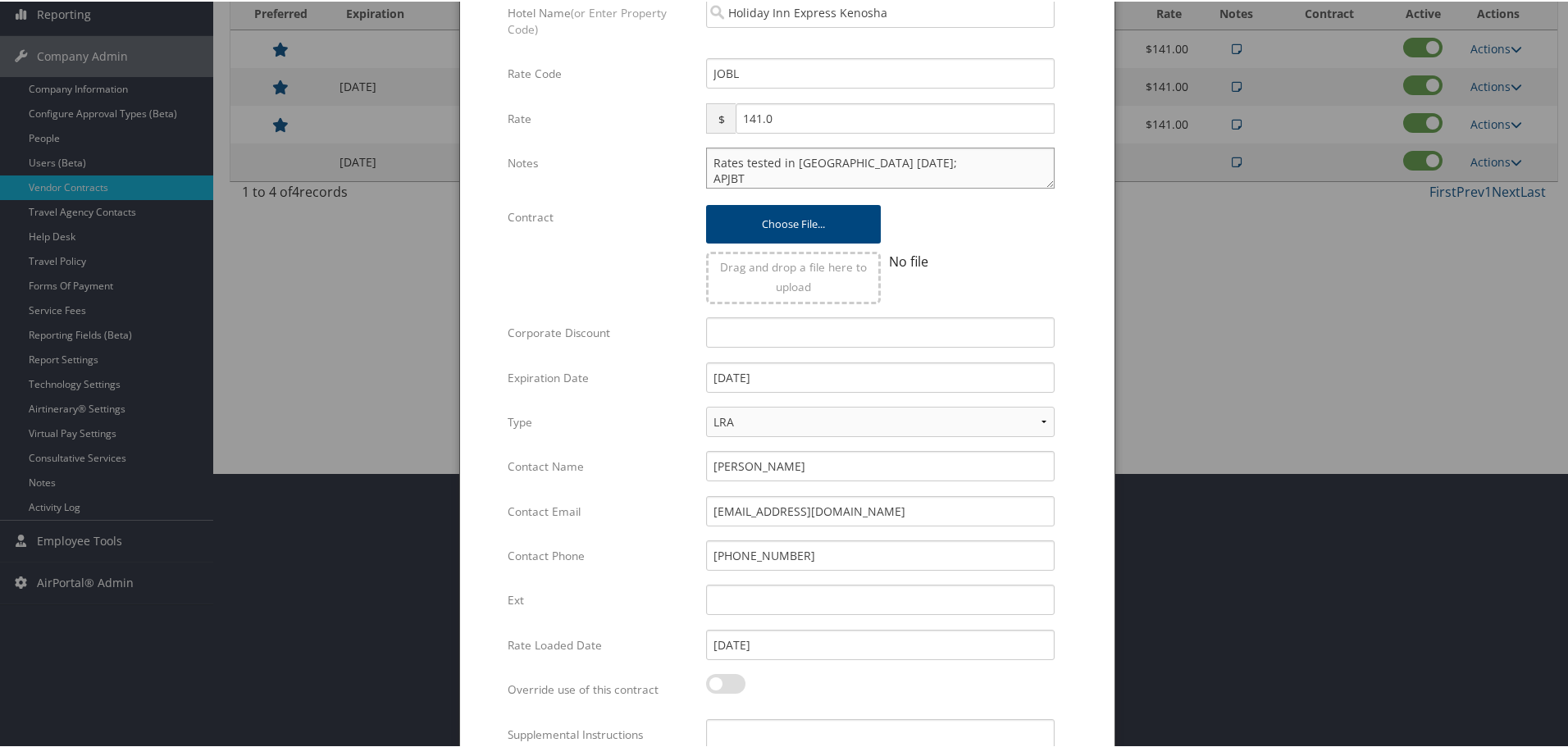
scroll to position [389, 0]
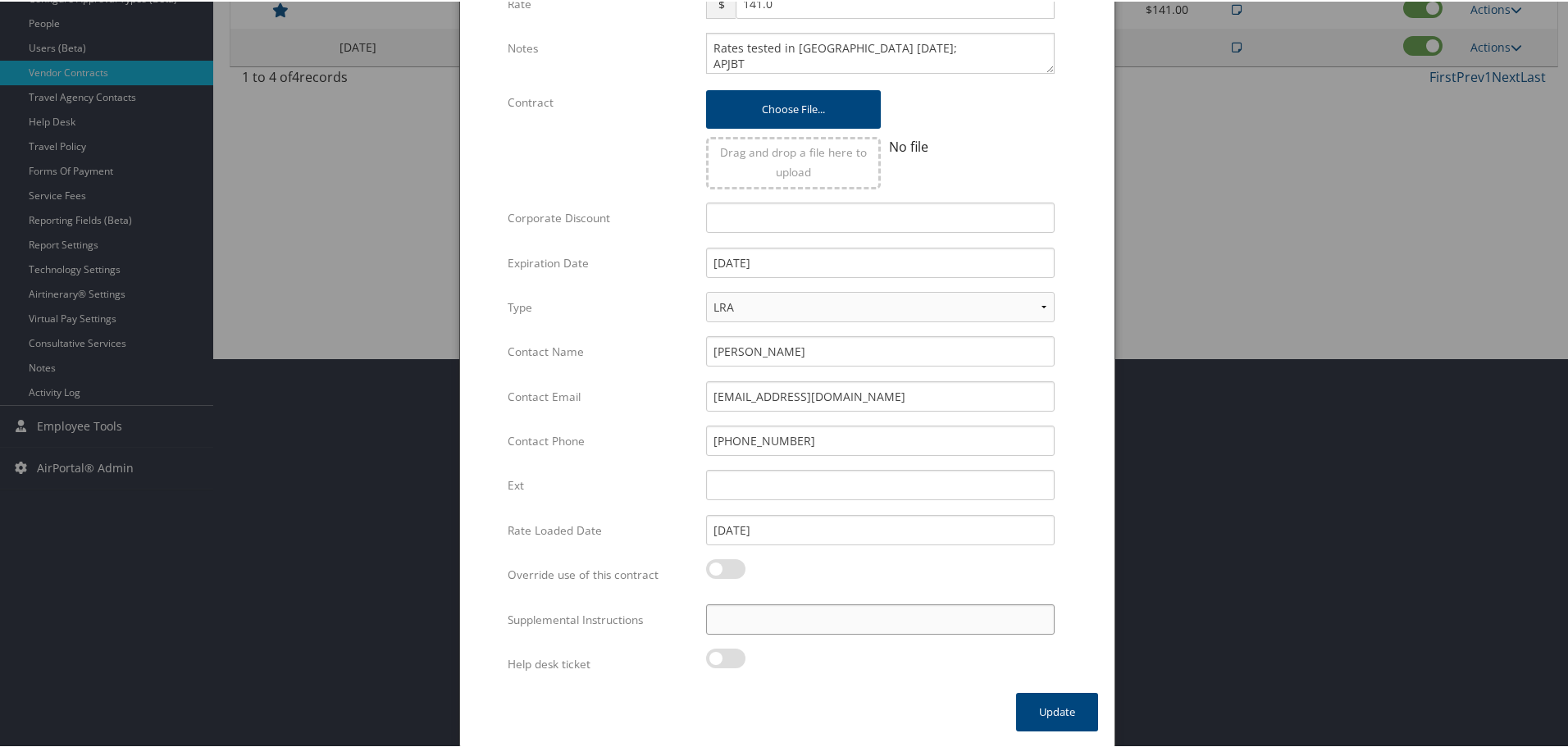
click at [868, 620] on input "Supplemental Instructions" at bounding box center [880, 618] width 349 height 30
paste input "SAB Prop ID -"
click at [905, 627] on input "SAB Prop ID -" at bounding box center [880, 618] width 349 height 30
paste input "048141"
type input "SAB Prop ID - 048141"
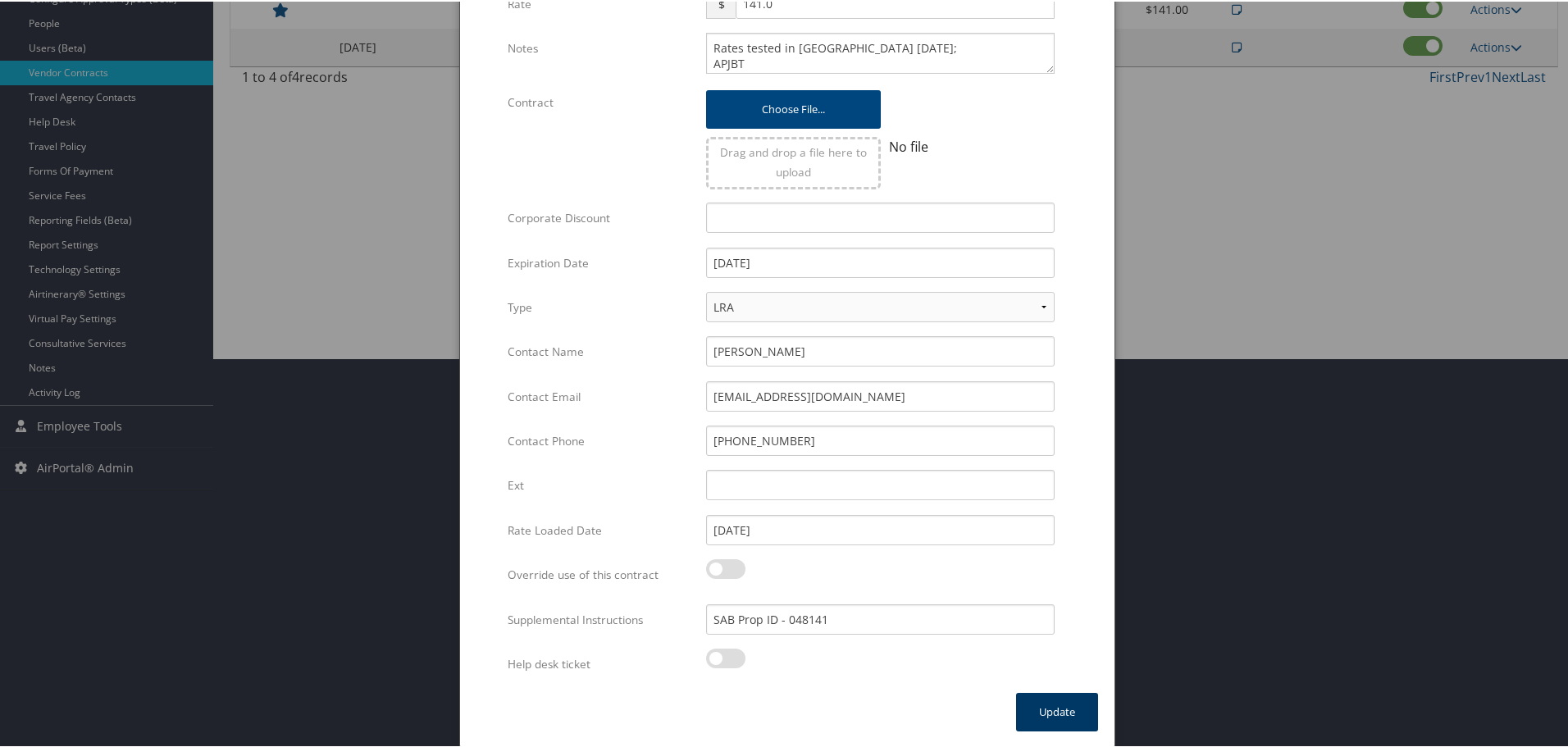
click at [1044, 701] on button "Update" at bounding box center [1057, 711] width 82 height 38
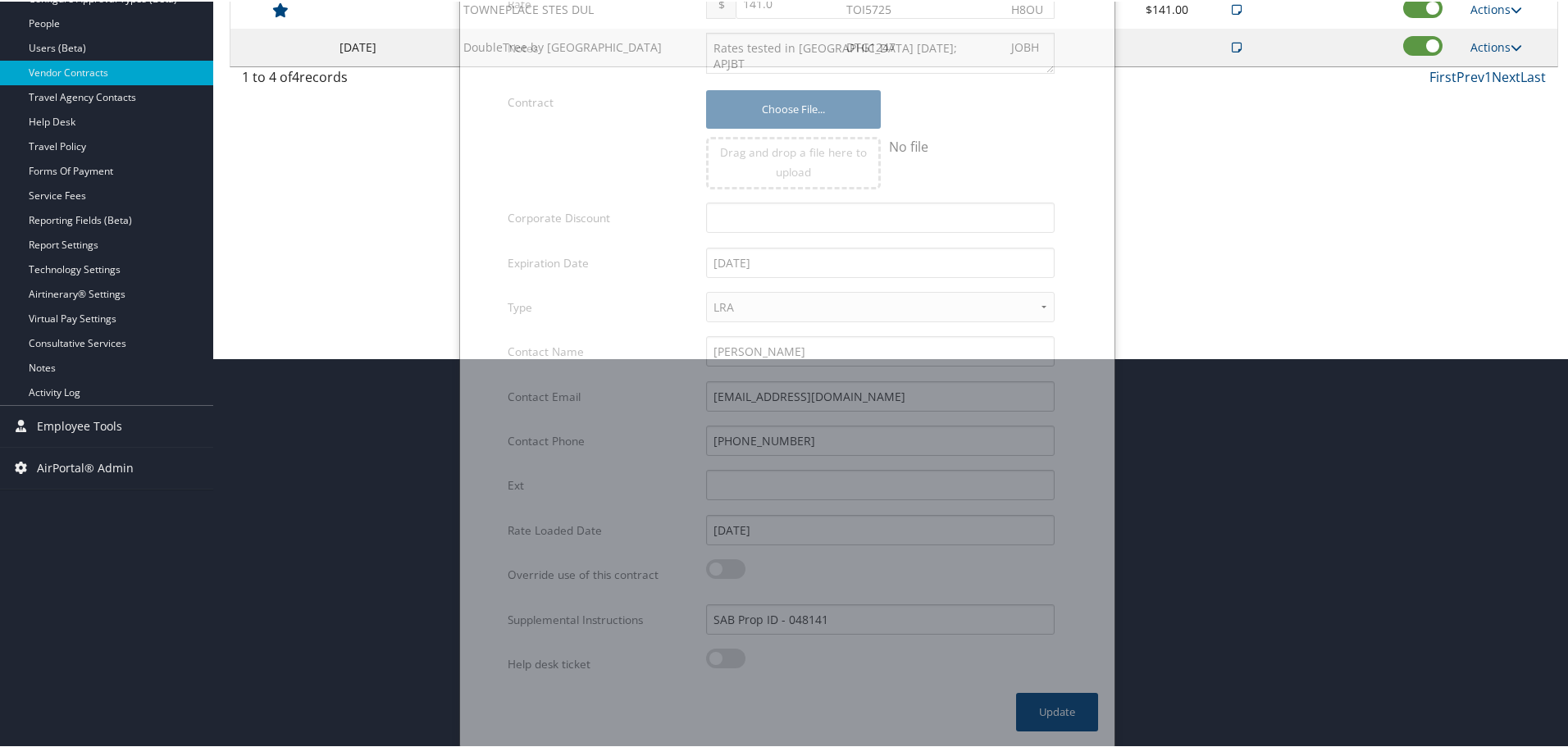
scroll to position [130, 0]
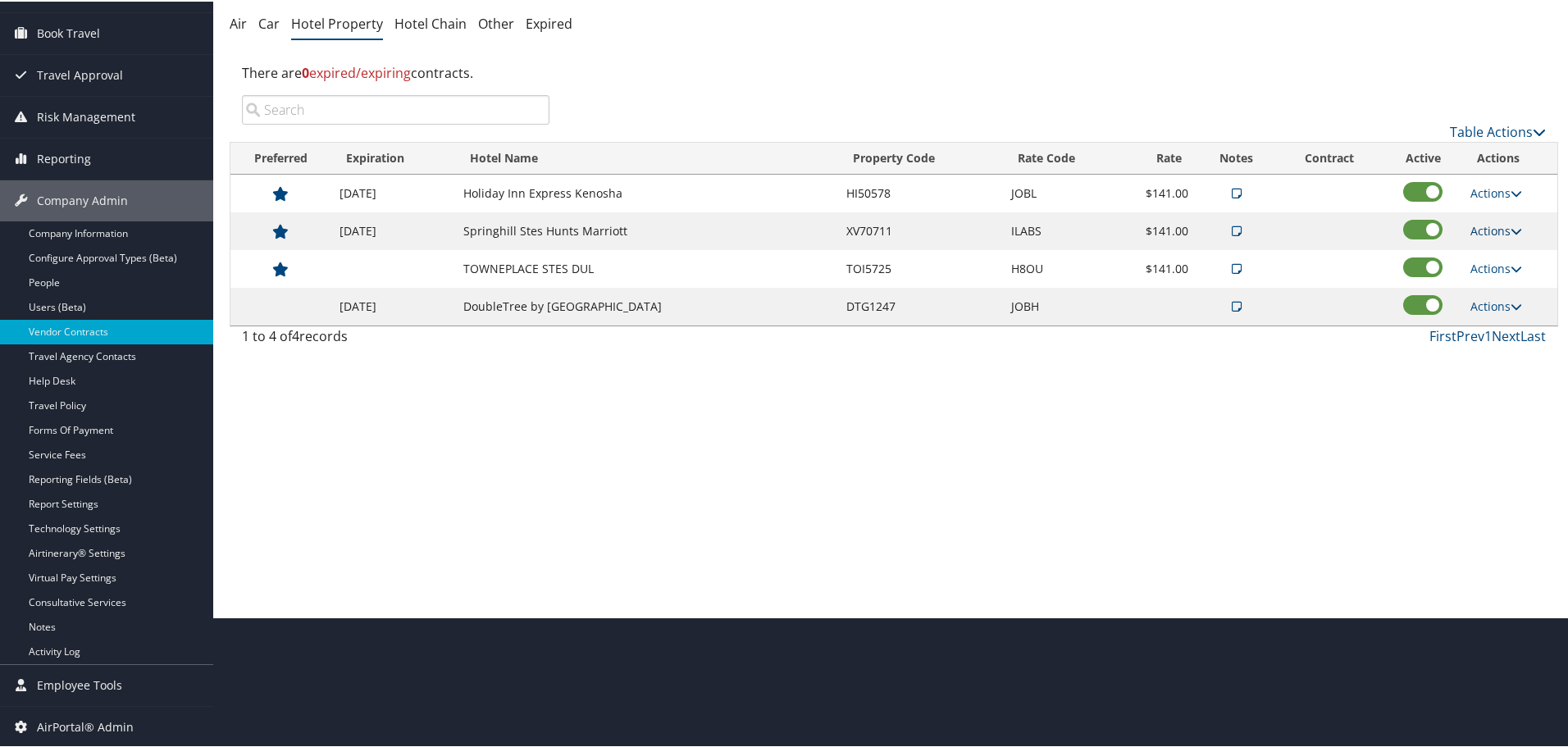
click at [1481, 228] on link "Actions" at bounding box center [1496, 229] width 51 height 16
click at [1486, 276] on icon at bounding box center [1479, 281] width 15 height 11
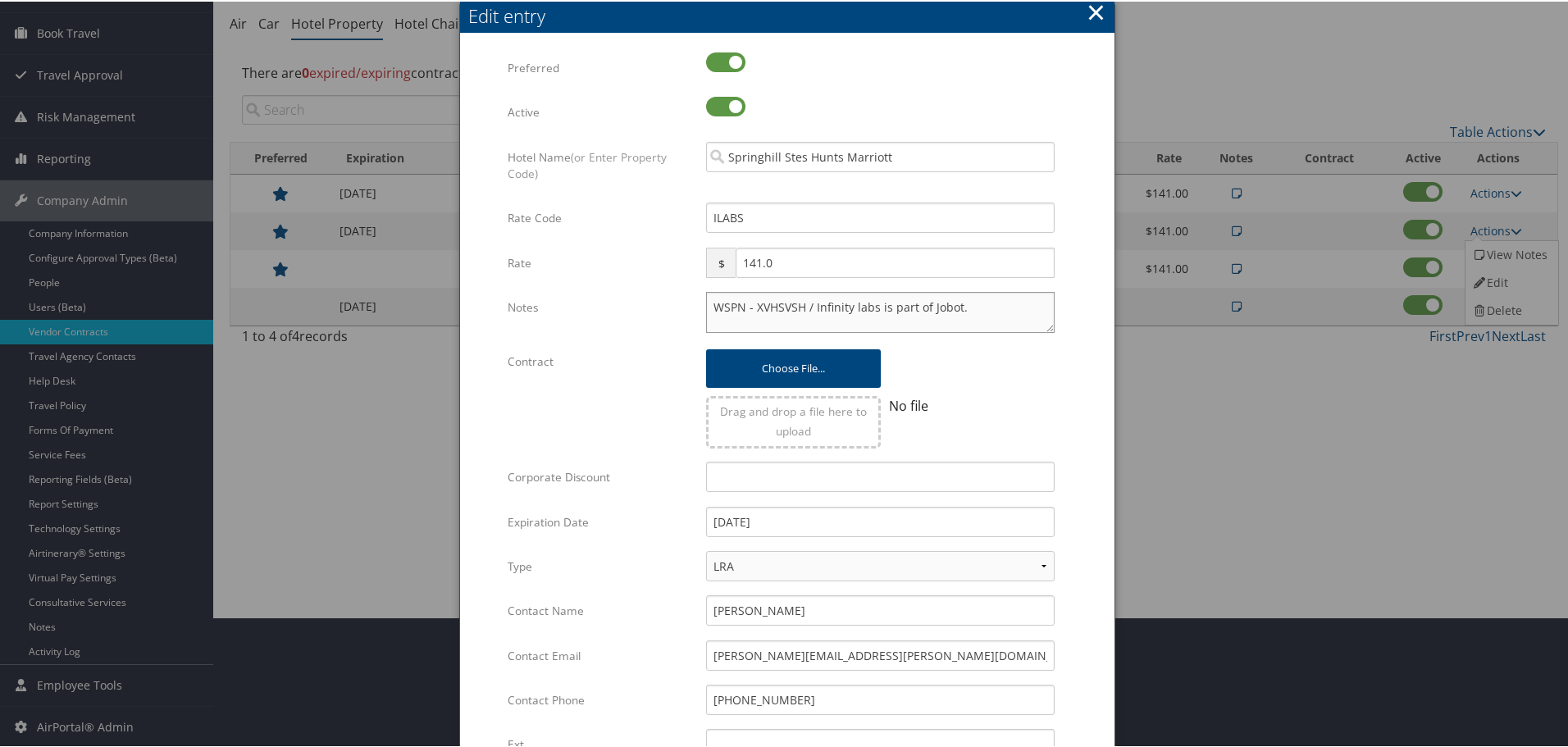
click at [708, 304] on textarea "WSPN - XVHSVSH / Infinity labs is part of Jobot." at bounding box center [880, 310] width 349 height 41
paste textarea "Rates tested in [GEOGRAPHIC_DATA] [DATE];"
type textarea "Rates tested in [GEOGRAPHIC_DATA] [DATE]; WSPN - XVHSVSH / Infinity labs is par…"
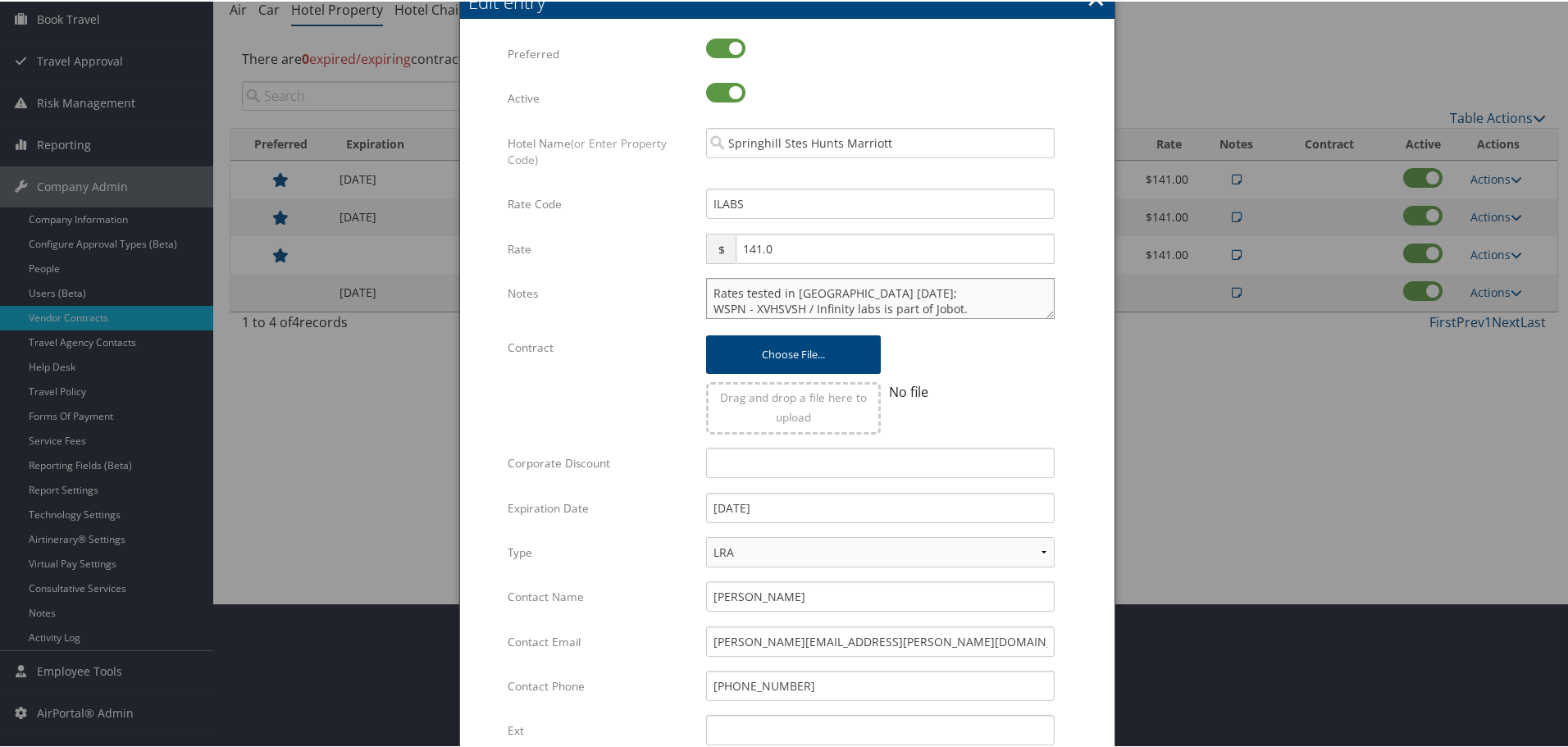
scroll to position [389, 0]
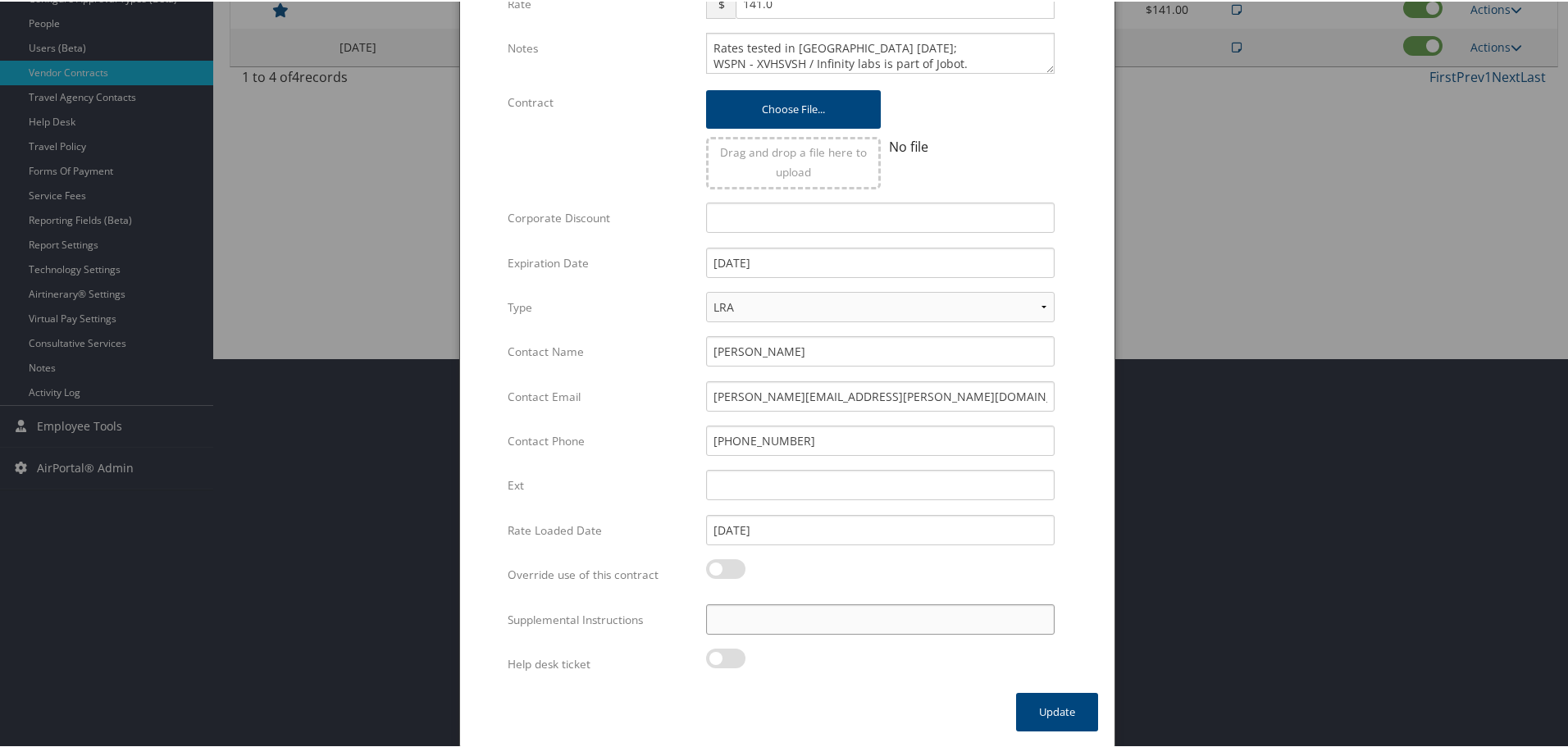
click at [784, 627] on input "Supplemental Instructions" at bounding box center [880, 618] width 349 height 30
paste input "SAB Prop ID -"
paste input "136784"
type input "SAB Prop ID - 136784"
click at [1039, 707] on button "Update" at bounding box center [1057, 711] width 82 height 38
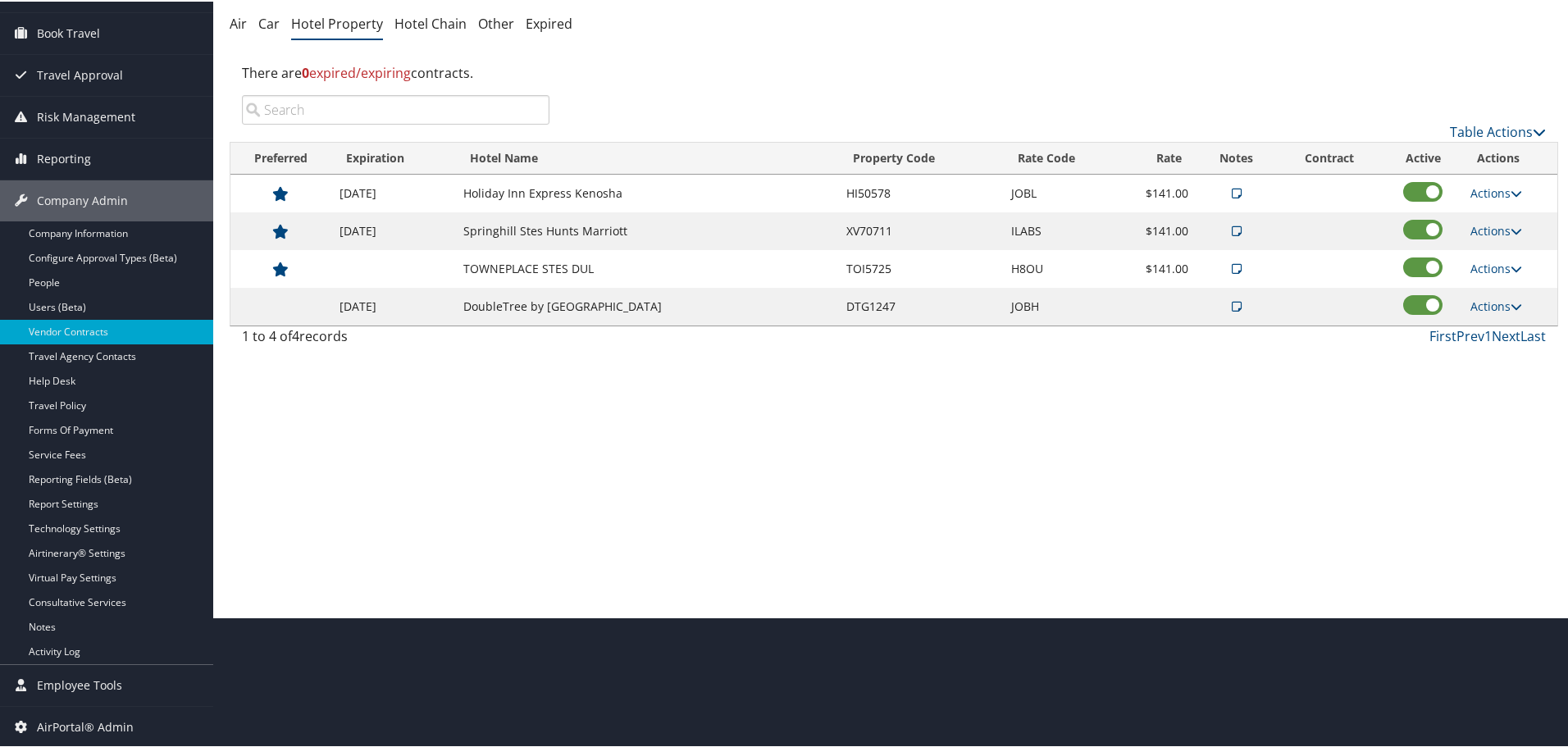
scroll to position [130, 0]
click at [1478, 265] on link "Actions" at bounding box center [1496, 267] width 51 height 16
drag, startPoint x: 1491, startPoint y: 315, endPoint x: 1465, endPoint y: 316, distance: 26.0
click at [1489, 314] on link "Edit" at bounding box center [1510, 319] width 89 height 28
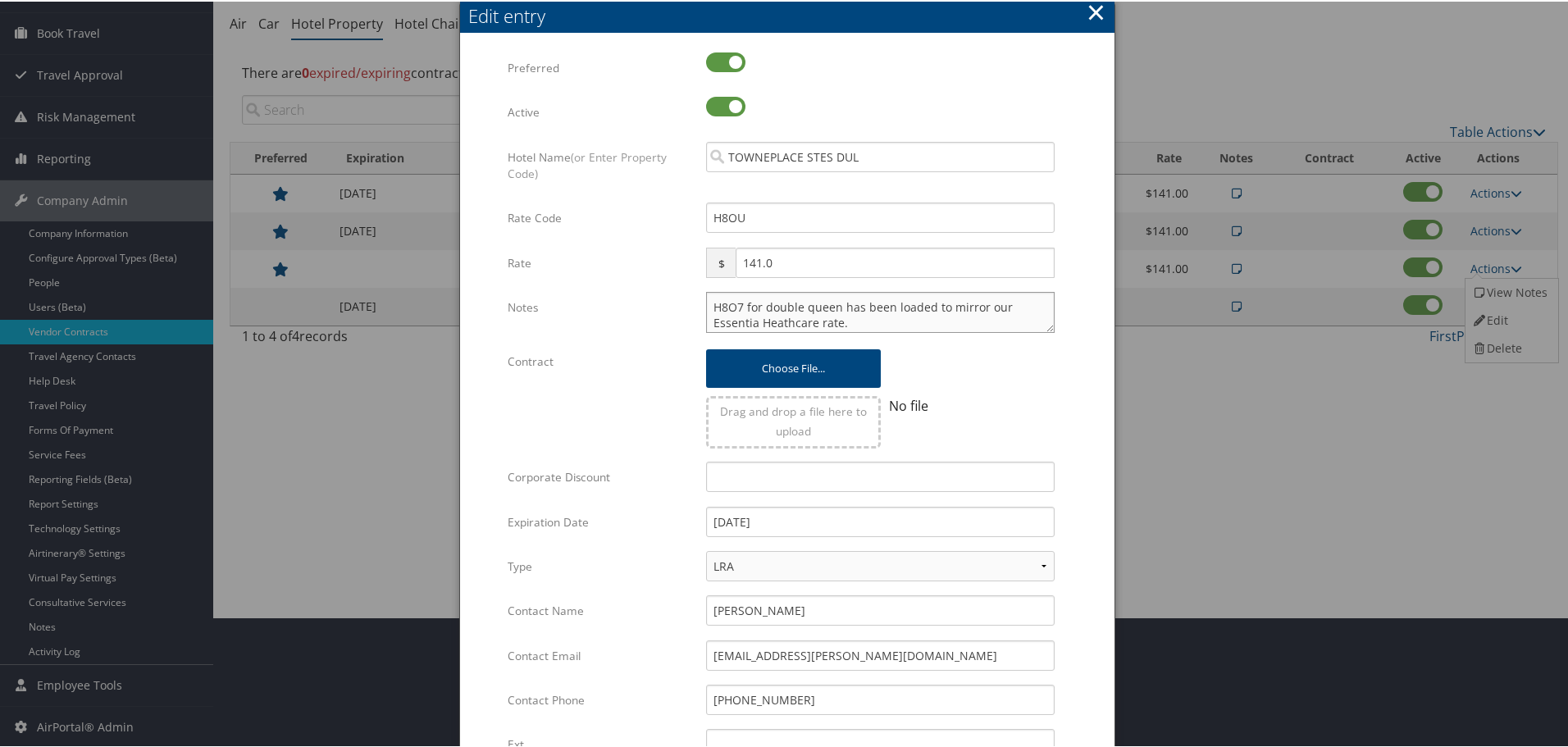
click at [710, 305] on textarea "H8O7 for double queen has been loaded to mirror our Essentia Heathcare rate." at bounding box center [880, 310] width 349 height 41
paste textarea "Rates tested in [GEOGRAPHIC_DATA] [DATE];"
type textarea "Rates tested in TP+ [DATE]; H8O7 for double queen has been loaded to mirror our…"
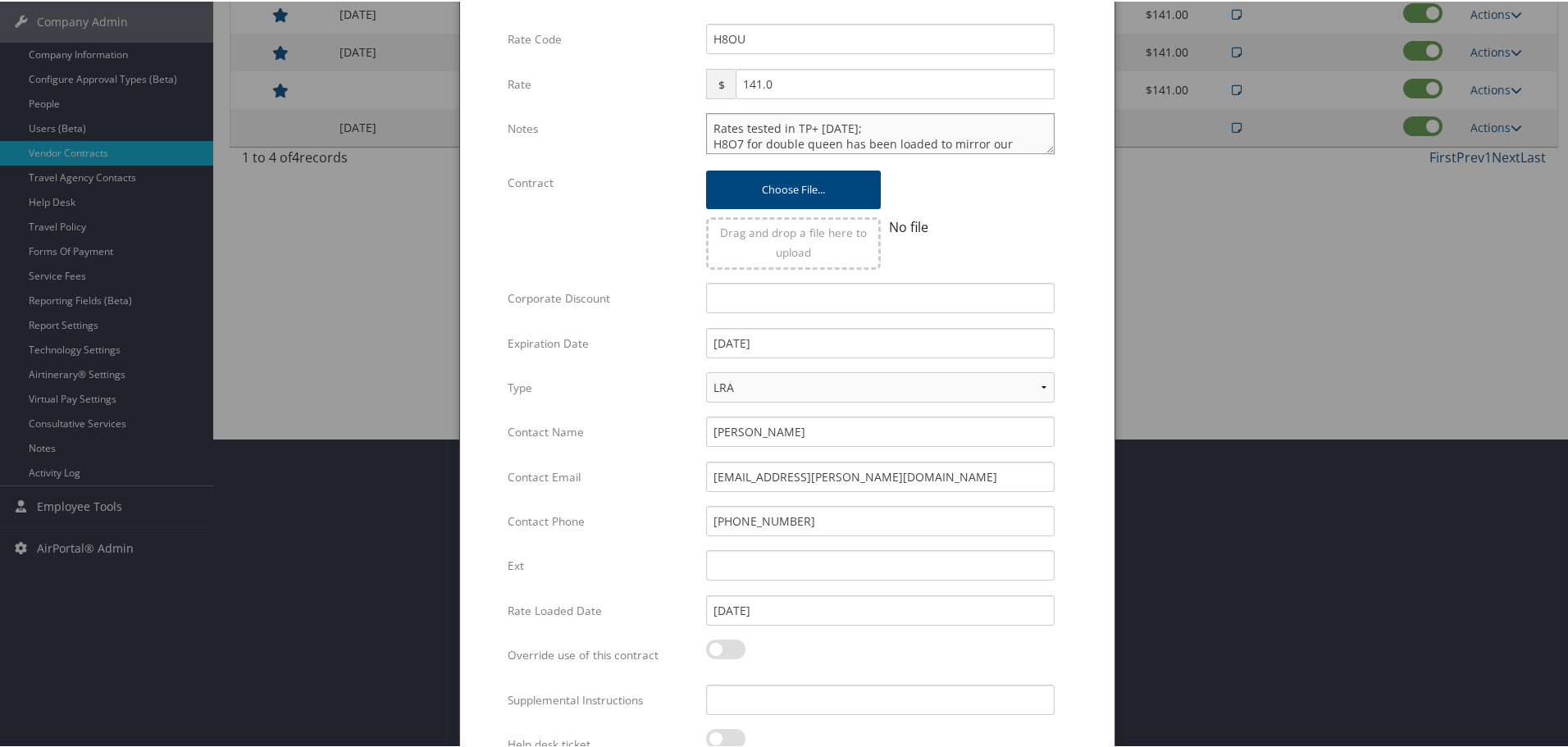
scroll to position [389, 0]
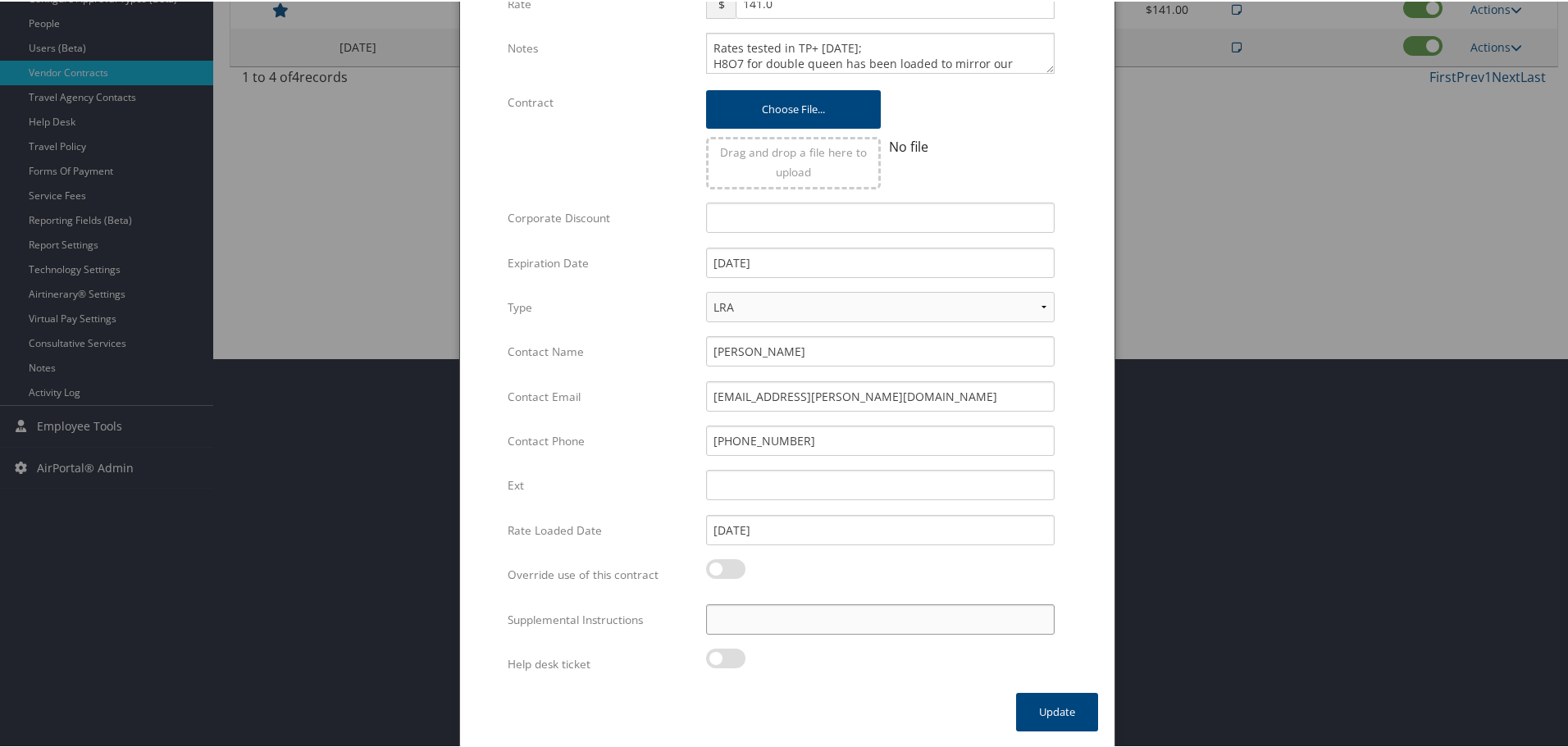
click at [834, 618] on input "Supplemental Instructions" at bounding box center [880, 618] width 349 height 30
paste input "SAB Prop ID -"
paste input "611460"
type input "SAB Prop ID - 611460"
click at [1073, 707] on button "Update" at bounding box center [1057, 711] width 82 height 38
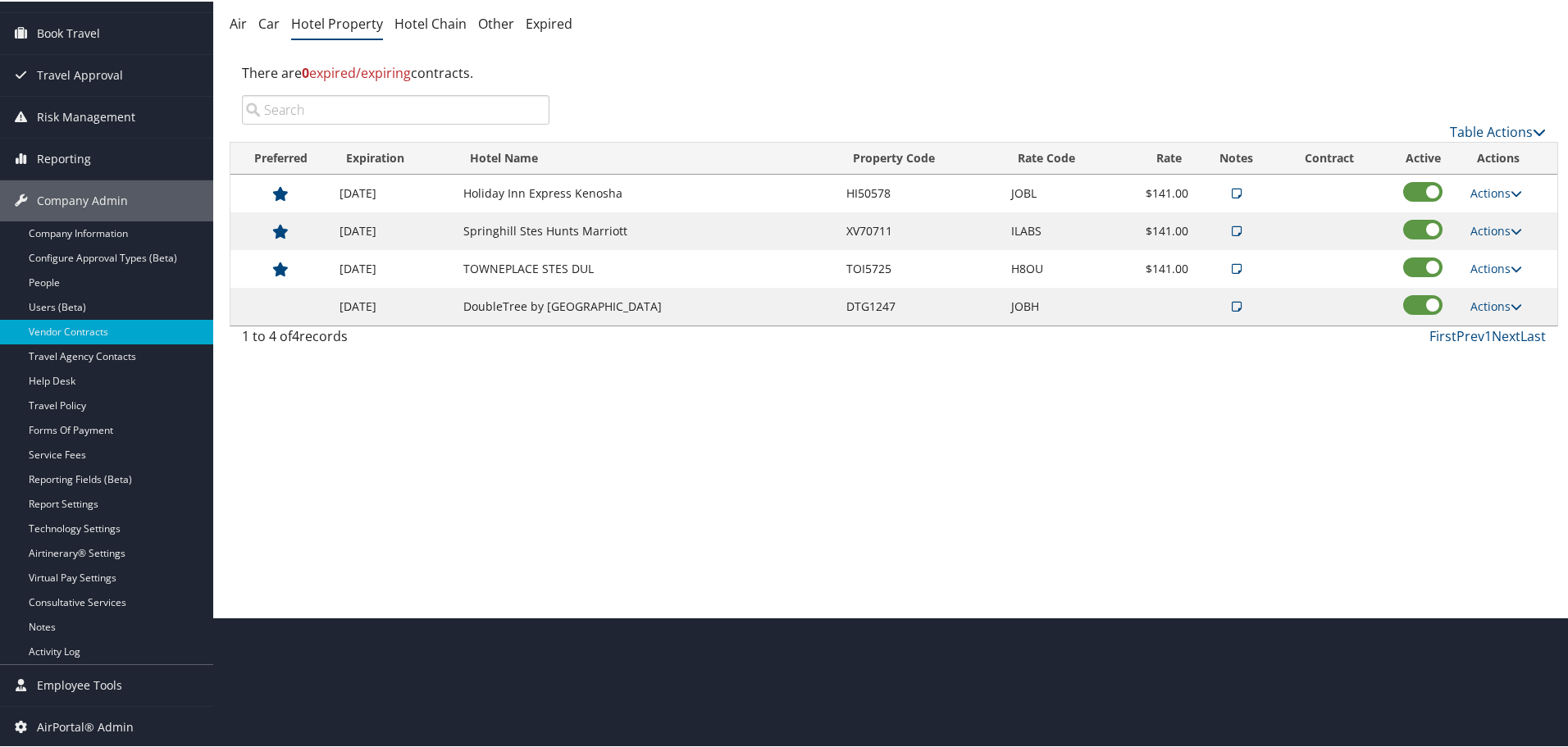
scroll to position [130, 0]
drag, startPoint x: 1241, startPoint y: 473, endPoint x: 1266, endPoint y: 487, distance: 28.7
click at [1239, 473] on div "Vendor Contracts: Hotel Property Jobot Health ( 301888 ) , [ 44253 ] Jobot Heal…" at bounding box center [894, 243] width 1362 height 747
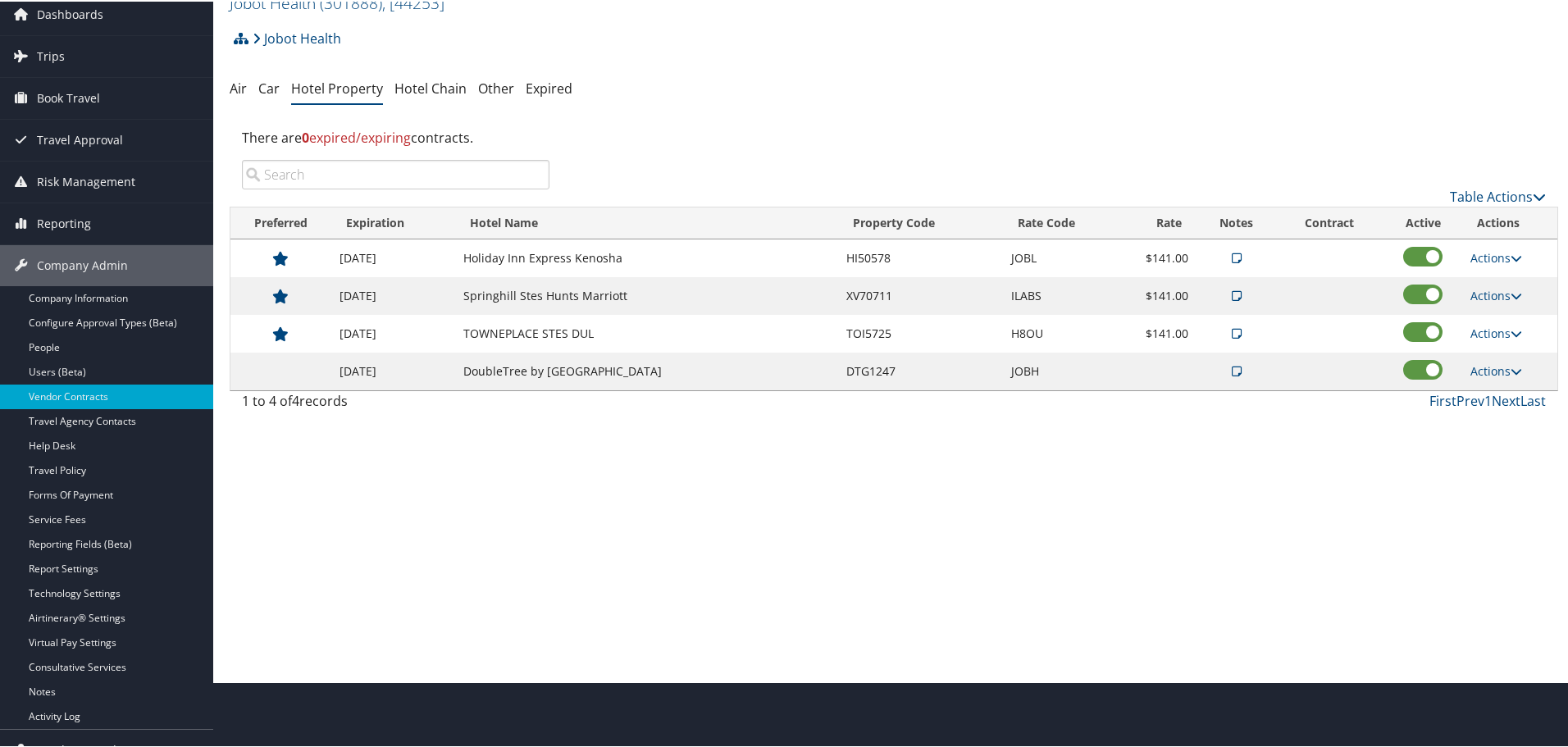
scroll to position [0, 0]
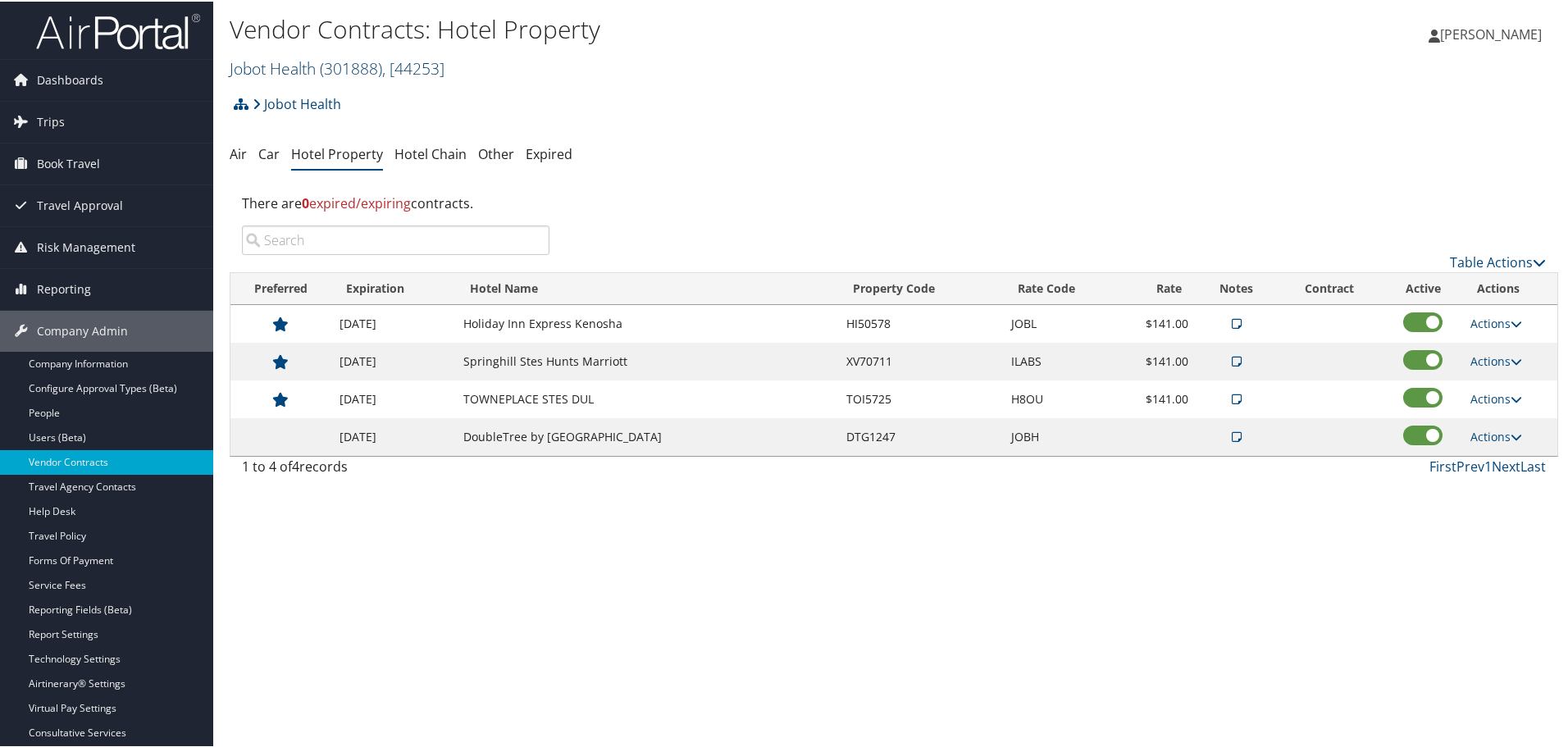
click at [307, 63] on link "Jobot Health ( 301888 ) , [ 44253 ]" at bounding box center [336, 66] width 215 height 22
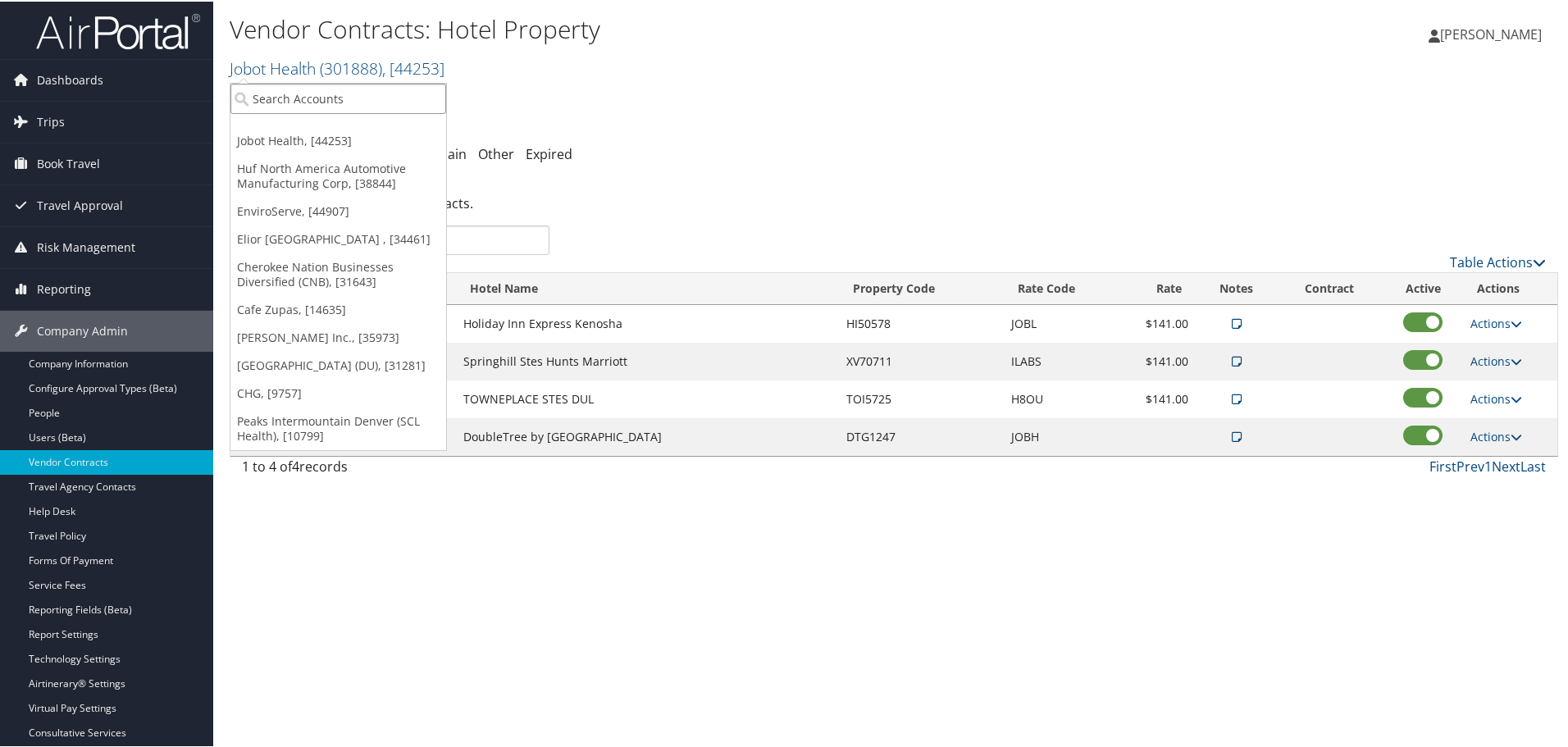
click at [288, 93] on input "search" at bounding box center [338, 96] width 216 height 30
type input "kamtek"
click at [269, 131] on div "Kamtek - Inc (005303), [15471]" at bounding box center [342, 127] width 241 height 15
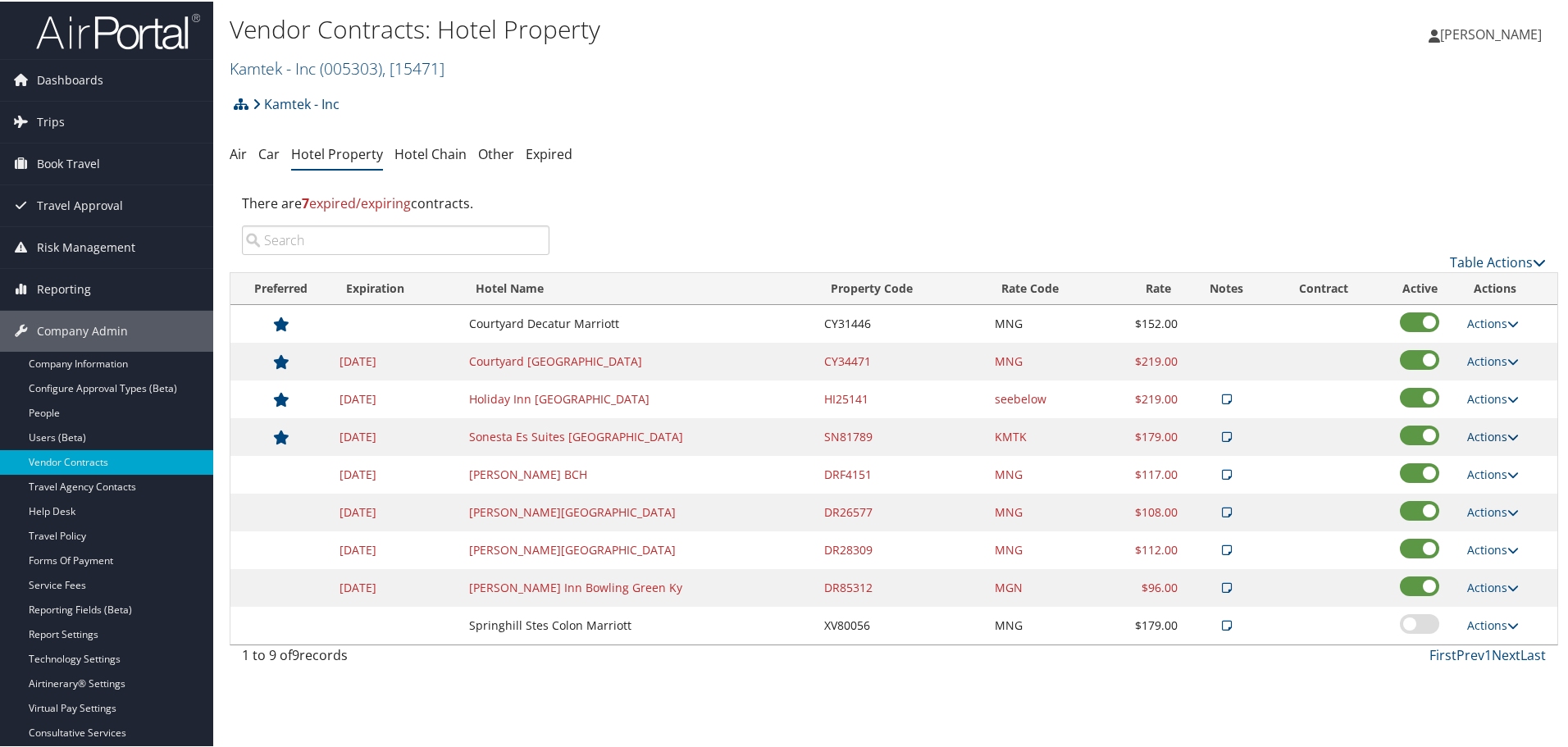
click at [1479, 432] on link "Actions" at bounding box center [1492, 435] width 51 height 16
click at [1497, 509] on link "Delete" at bounding box center [1507, 515] width 89 height 28
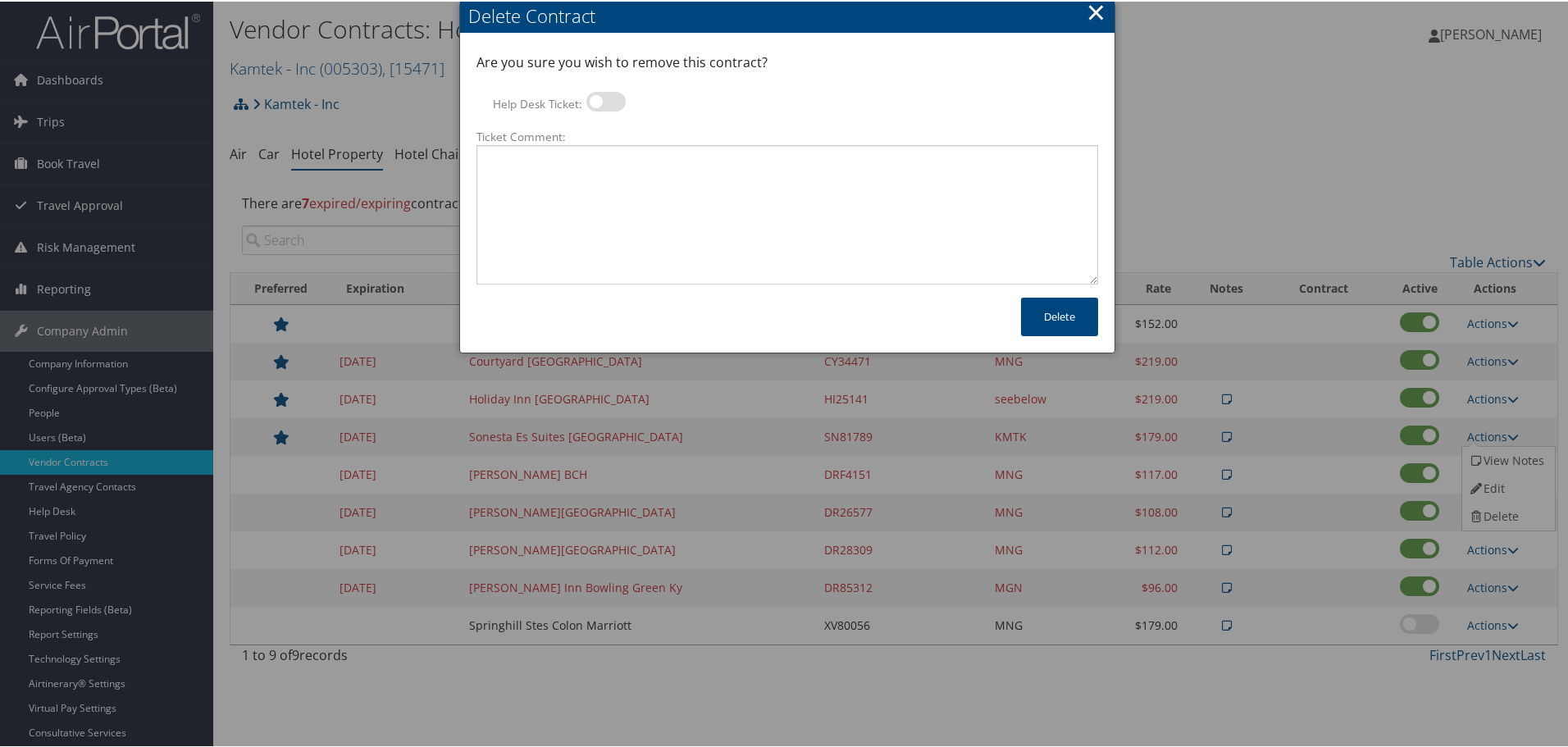
click at [601, 100] on label at bounding box center [606, 100] width 39 height 20
click at [601, 100] on input "Help Desk Ticket:" at bounding box center [600, 102] width 10 height 10
checkbox input "true"
click at [587, 197] on textarea "Ticket Comment:" at bounding box center [787, 213] width 621 height 139
paste textarea "Rates no longer active; remove from profile and preferred status."
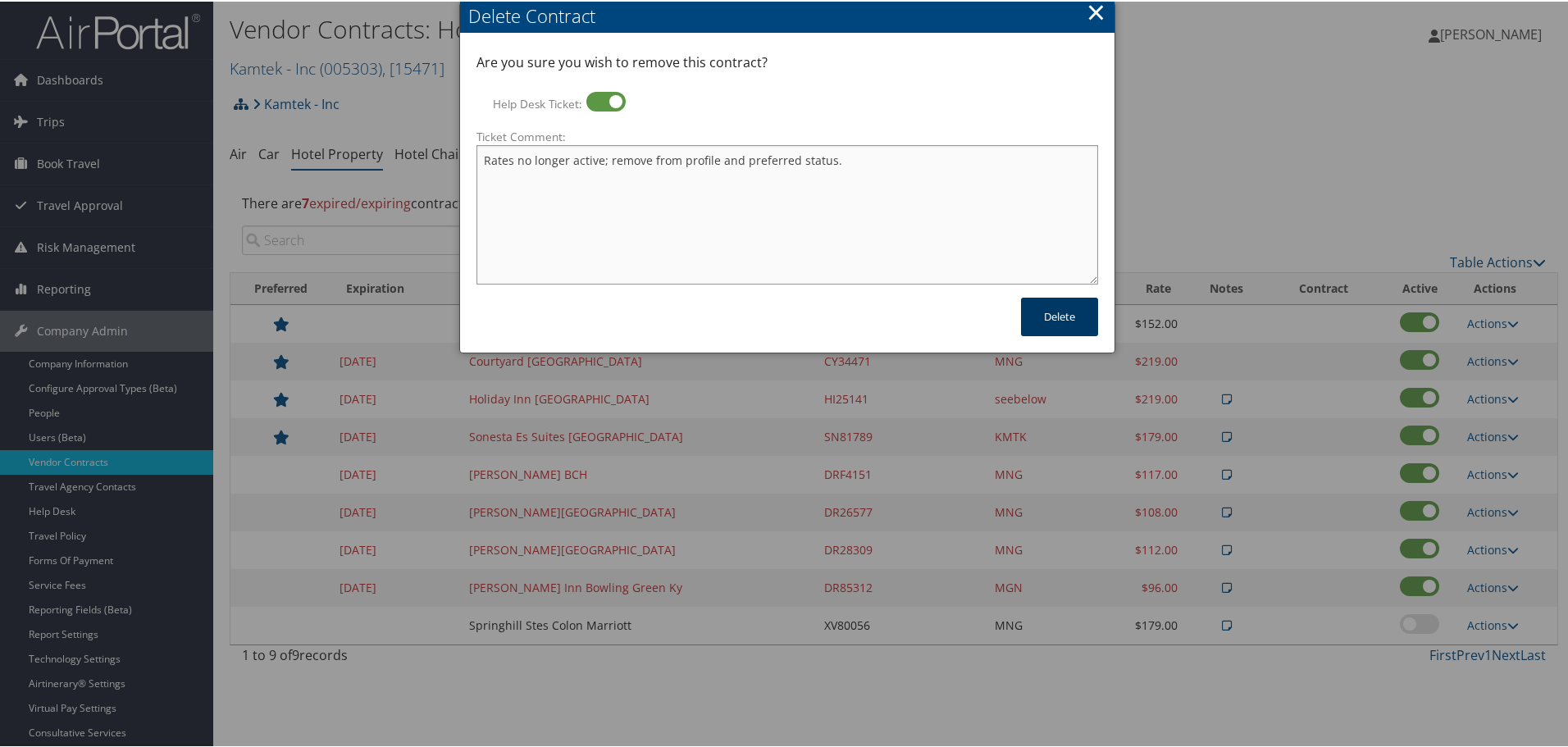
type textarea "Rates no longer active; remove from profile and preferred status."
click at [1043, 321] on button "Delete" at bounding box center [1060, 315] width 77 height 38
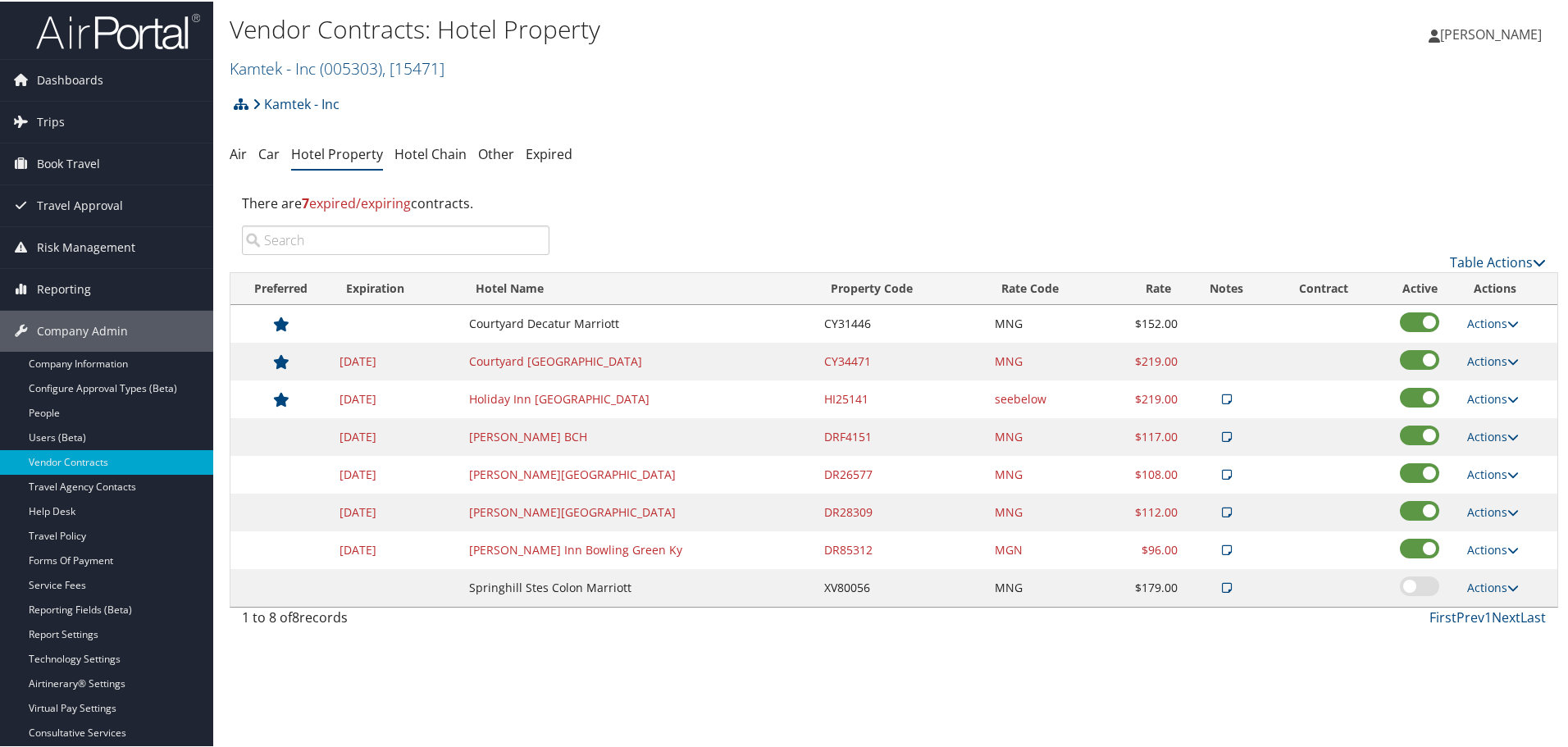
click at [1086, 182] on div "There are 7 expired/expiring contracts." at bounding box center [894, 202] width 1329 height 44
click at [262, 74] on link "Kamtek - Inc ( 005303 ) , [ 15471 ]" at bounding box center [336, 66] width 215 height 22
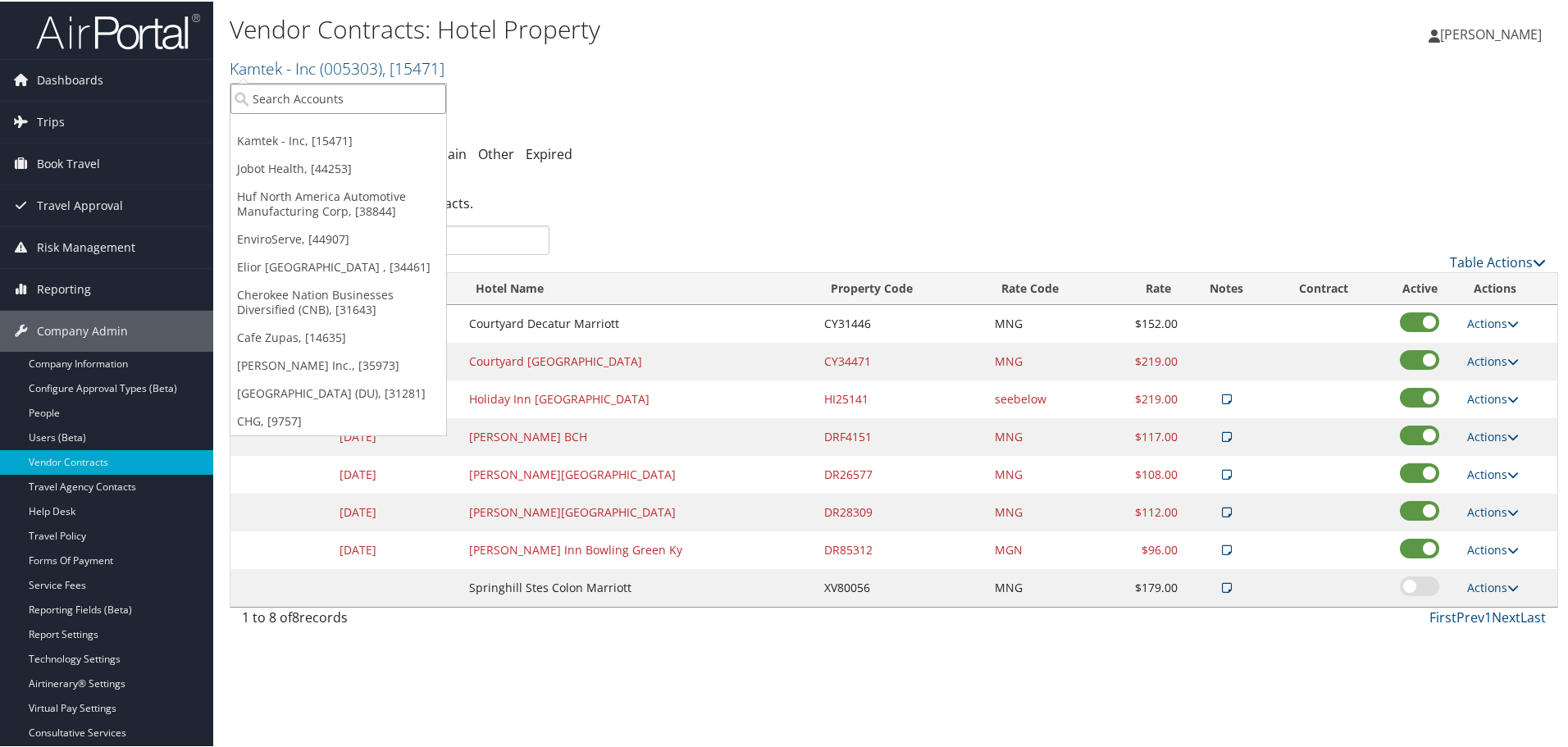
click at [284, 99] on input "search" at bounding box center [338, 96] width 216 height 30
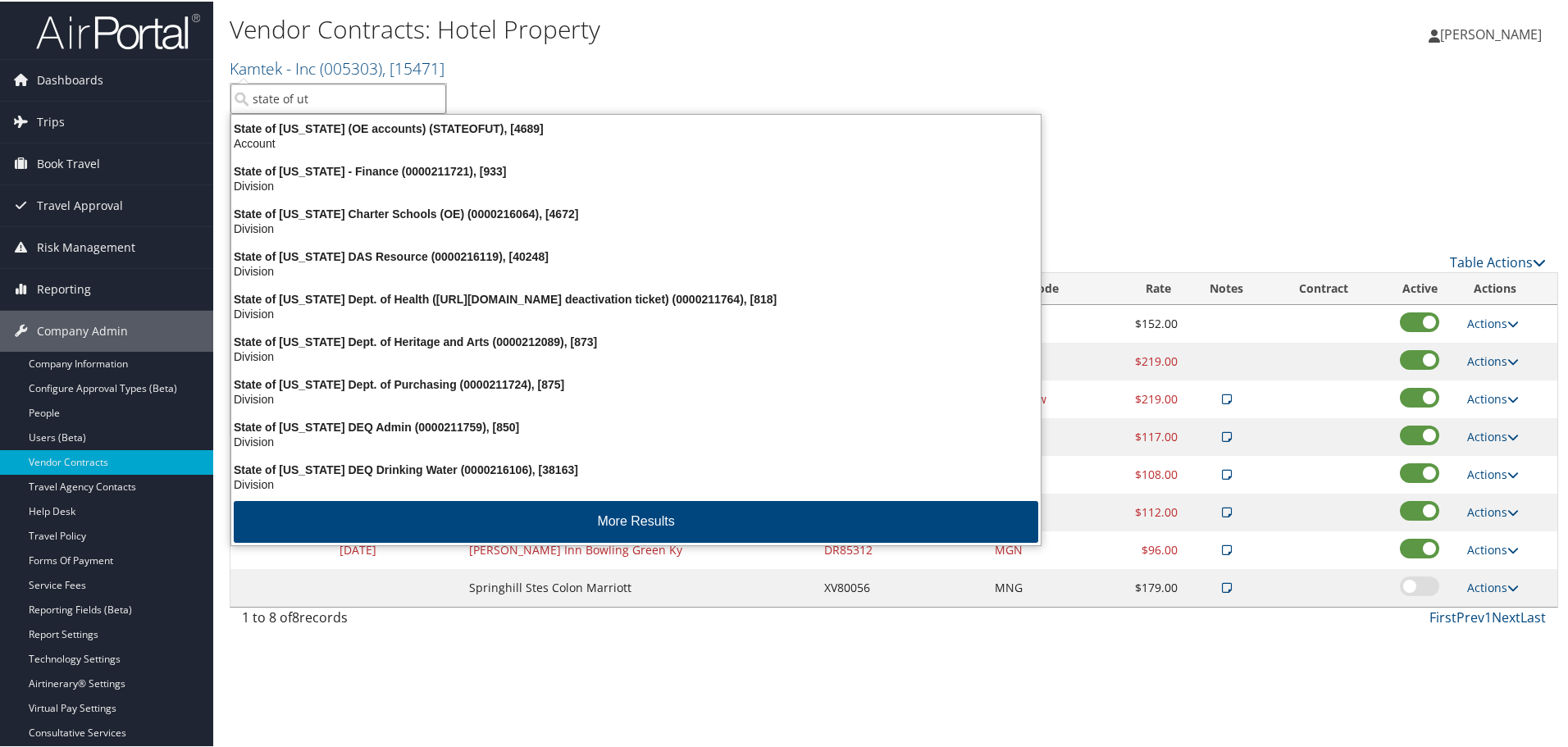
type input "state of uta"
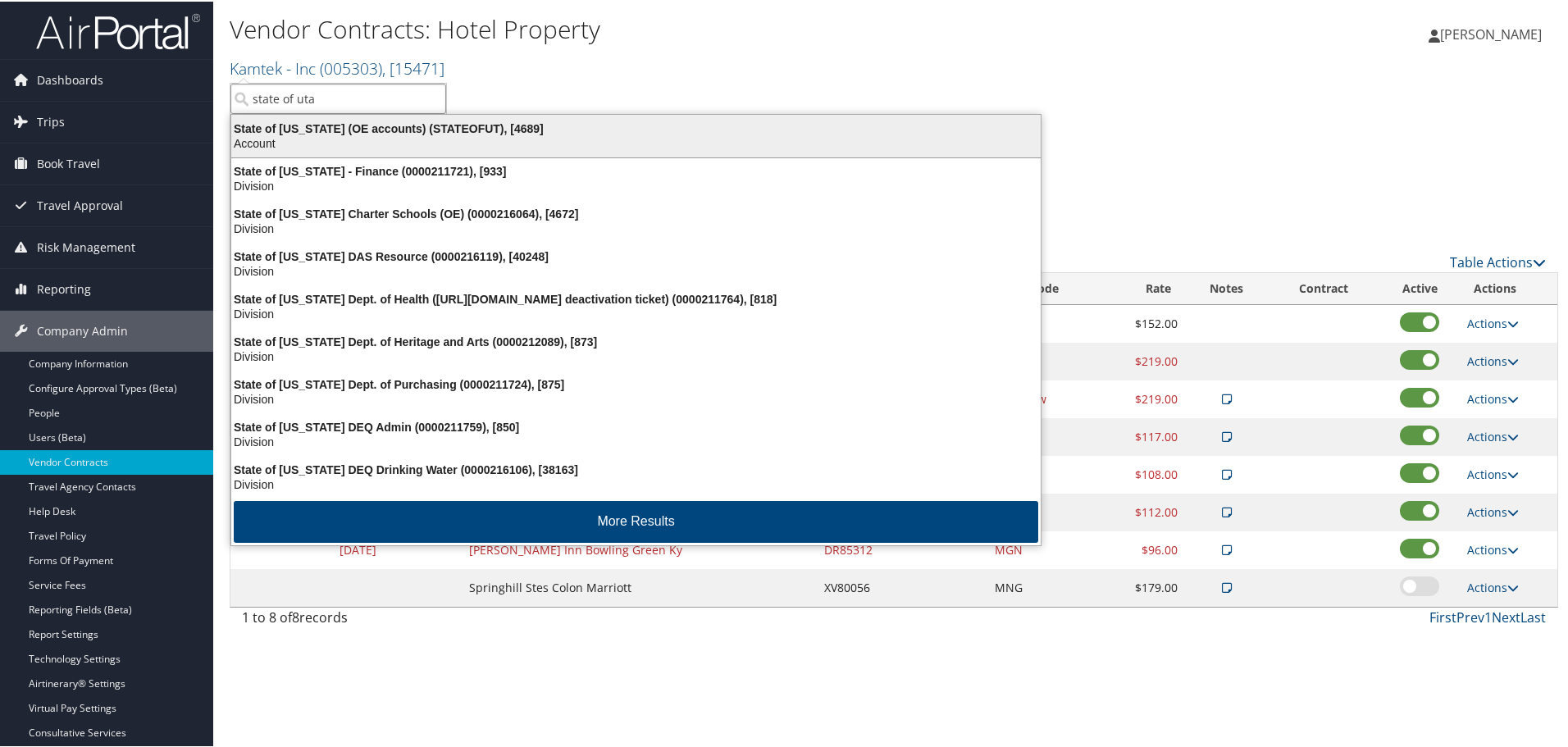
click at [342, 133] on div "State of [US_STATE] (OE accounts) (STATEOFUT), [4689]" at bounding box center [636, 127] width 829 height 15
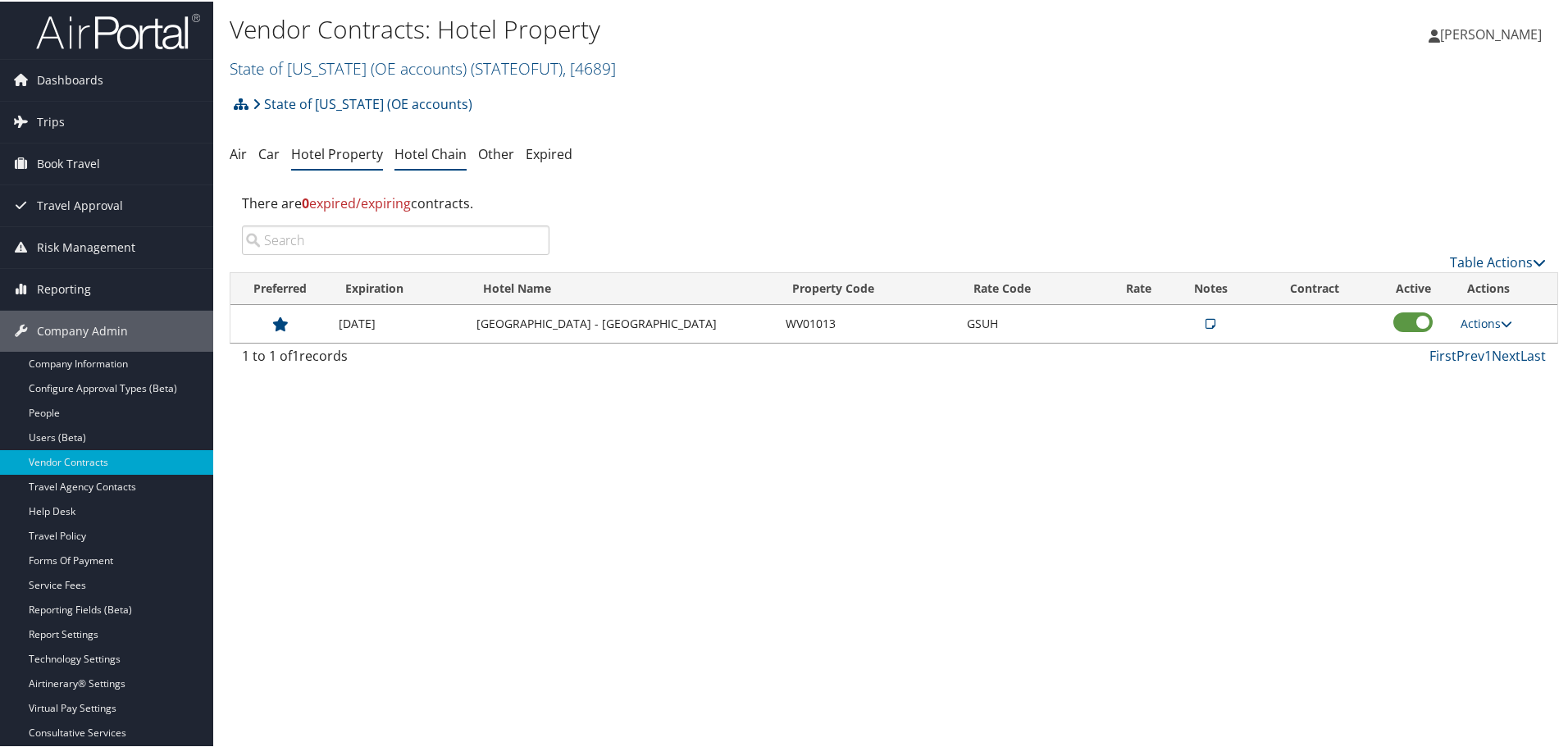
click at [432, 149] on link "Hotel Chain" at bounding box center [430, 152] width 72 height 18
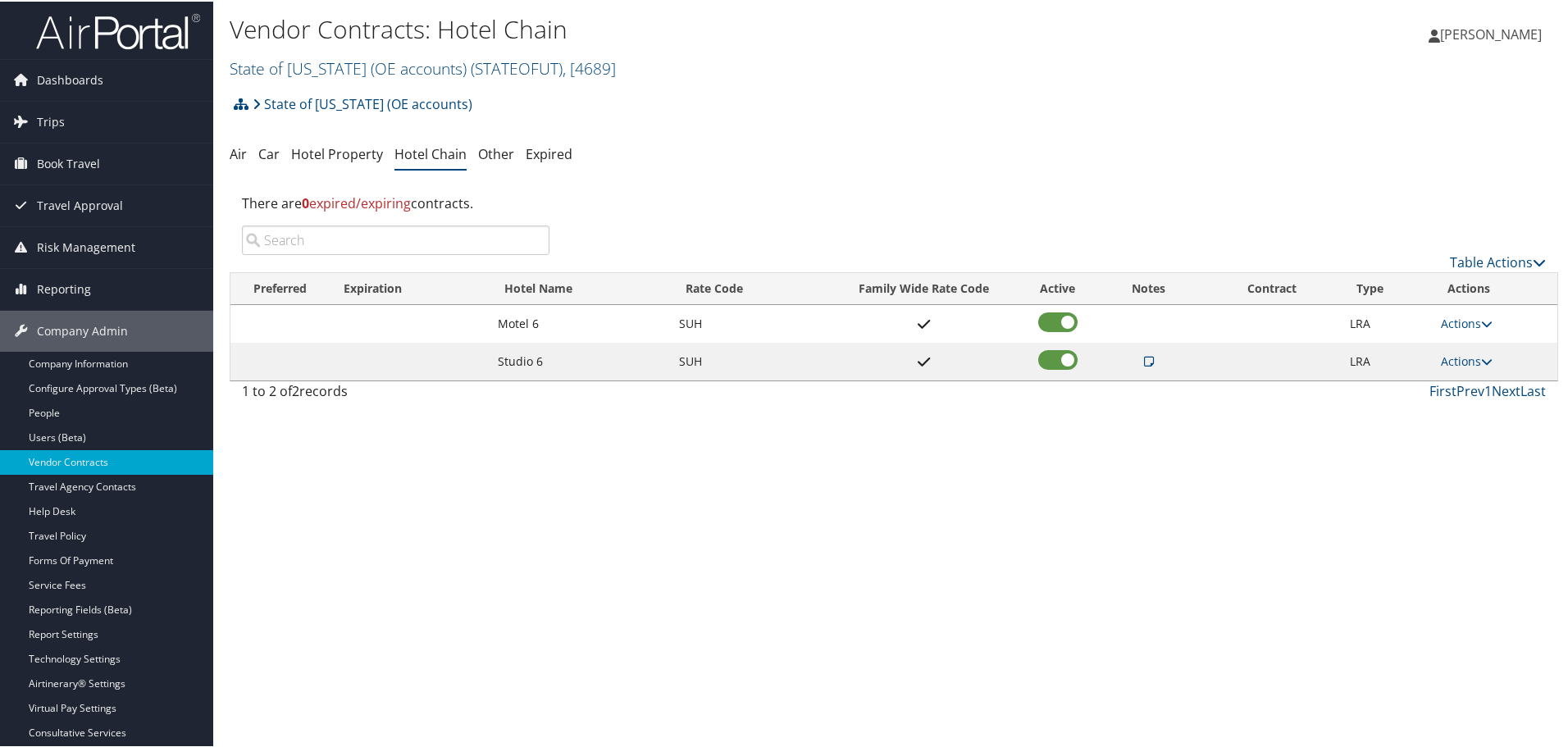
drag, startPoint x: 716, startPoint y: 130, endPoint x: 695, endPoint y: 135, distance: 21.6
click at [716, 130] on div "State of [US_STATE] (OE accounts) Account Structure State of [US_STATE] (OE acc…" at bounding box center [894, 247] width 1329 height 322
click at [346, 69] on link "State of [US_STATE] (OE accounts) ( STATEOFUT ) , [ 4689 ]" at bounding box center [422, 66] width 386 height 22
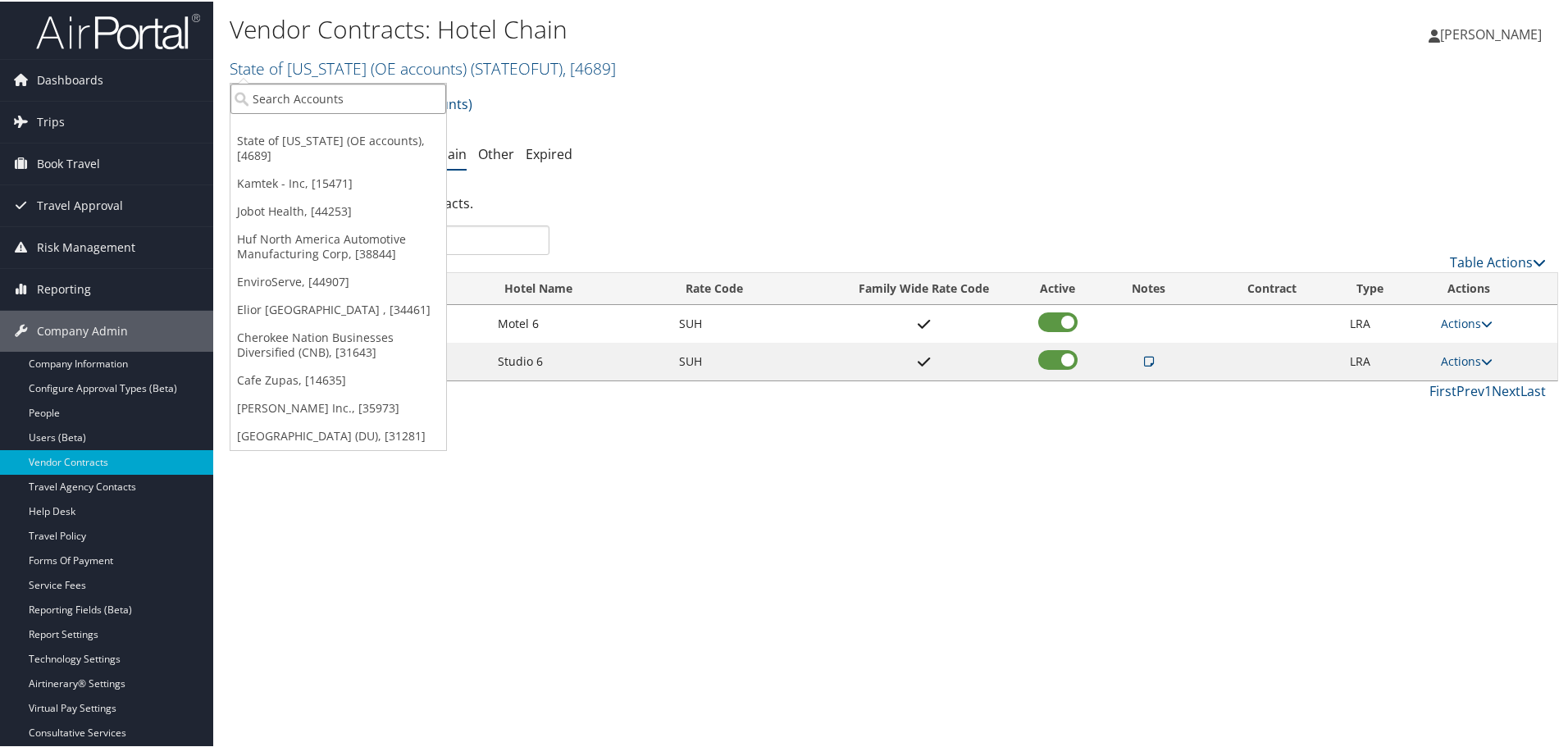
click at [322, 98] on input "search" at bounding box center [338, 96] width 216 height 30
type input "state of [US_STATE]"
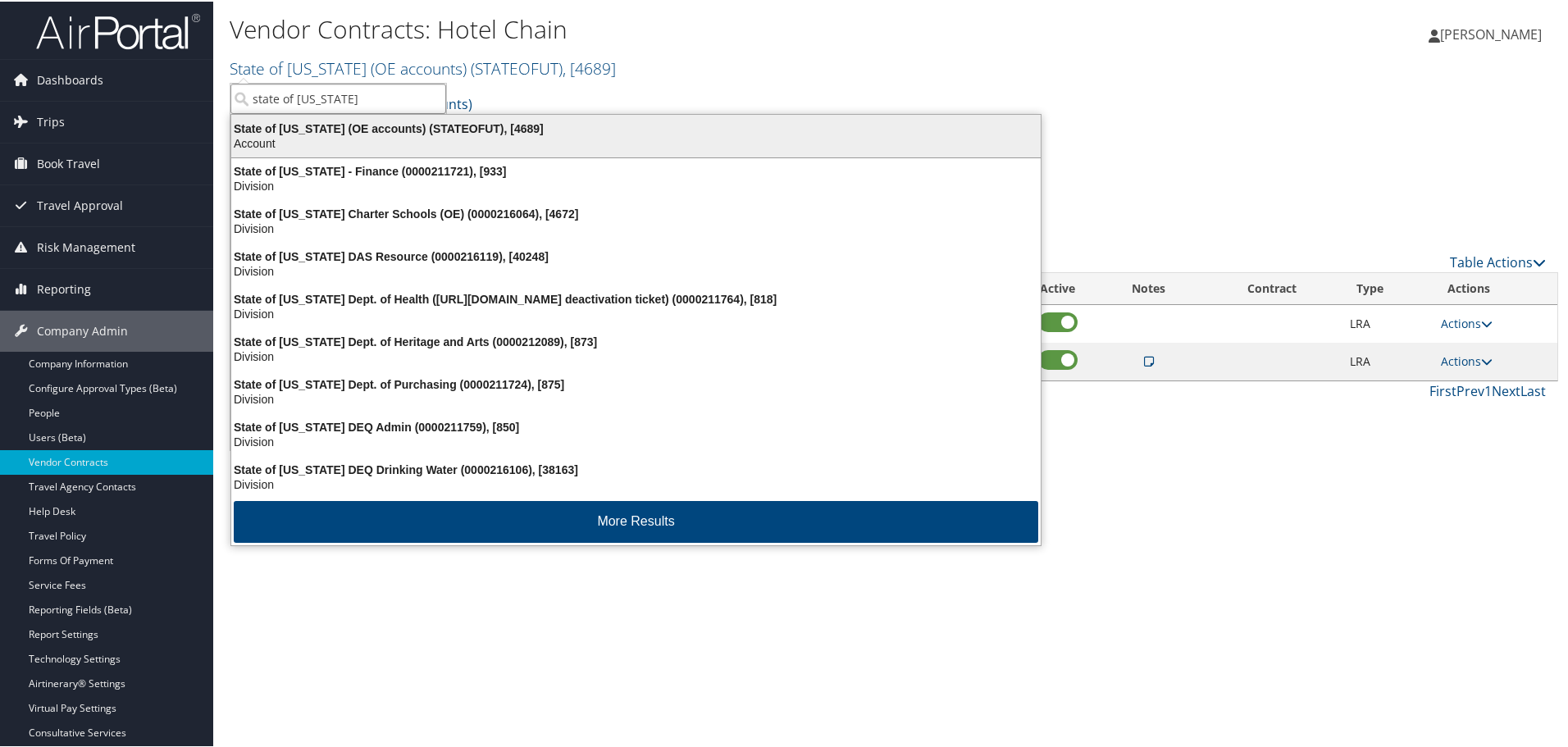
click at [356, 129] on div "State of [US_STATE] (OE accounts) (STATEOFUT), [4689]" at bounding box center [636, 127] width 829 height 15
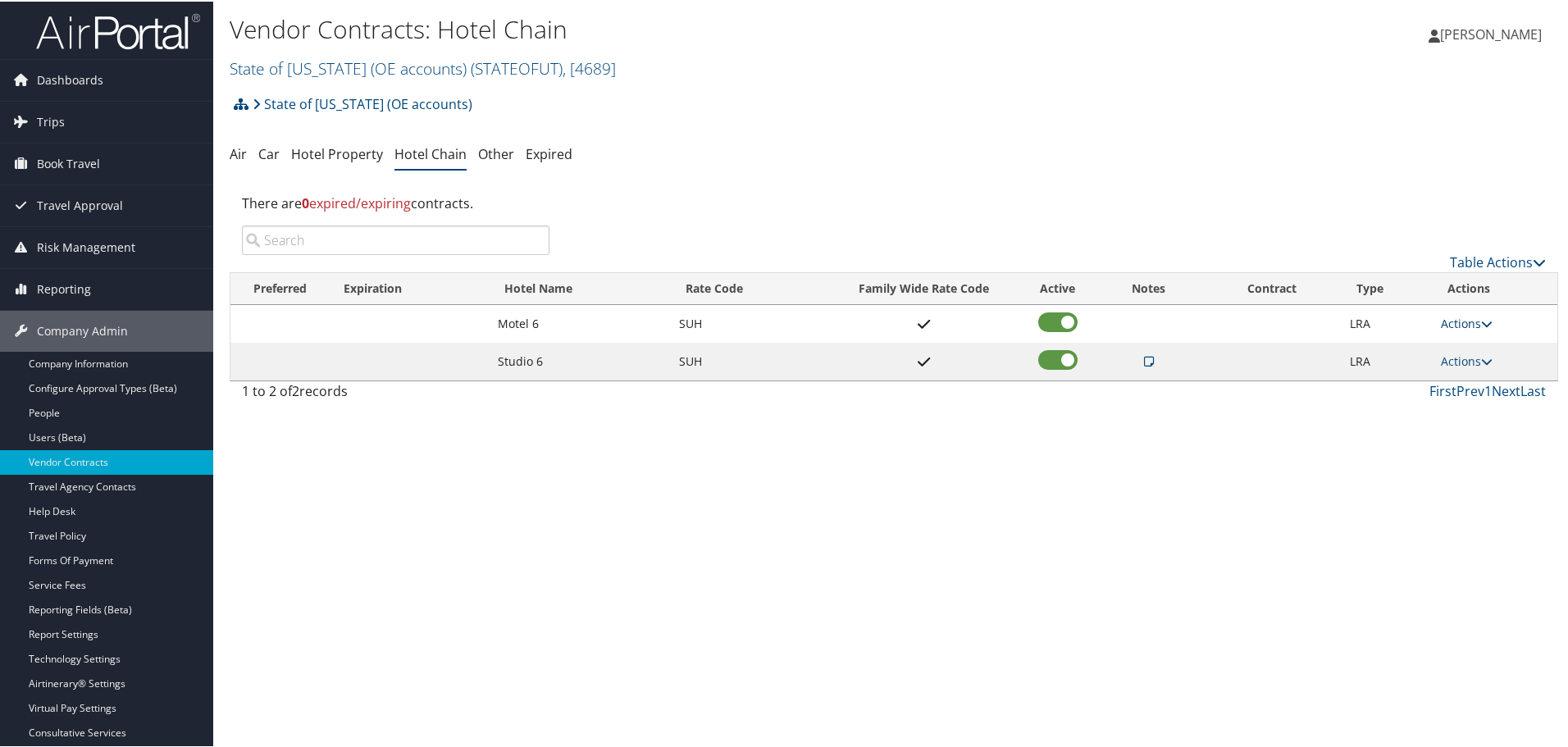
click at [1450, 316] on link "Actions" at bounding box center [1466, 321] width 51 height 16
click at [1465, 371] on link "Delete" at bounding box center [1467, 374] width 63 height 28
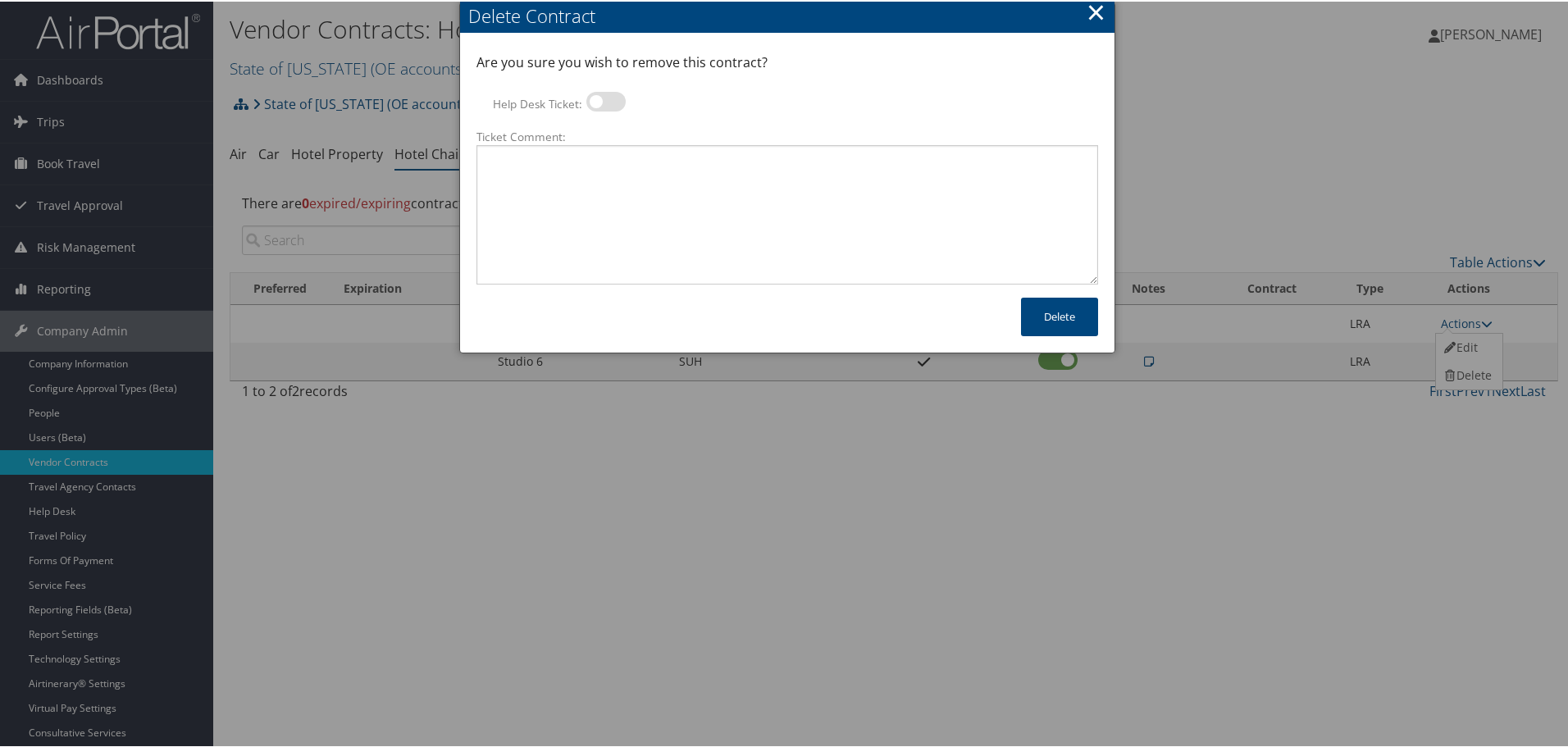
drag, startPoint x: 611, startPoint y: 102, endPoint x: 621, endPoint y: 138, distance: 37.4
click at [611, 101] on label at bounding box center [606, 100] width 39 height 20
click at [605, 101] on input "Help Desk Ticket:" at bounding box center [600, 102] width 10 height 10
checkbox input "true"
click at [643, 207] on textarea "Ticket Comment:" at bounding box center [787, 213] width 621 height 139
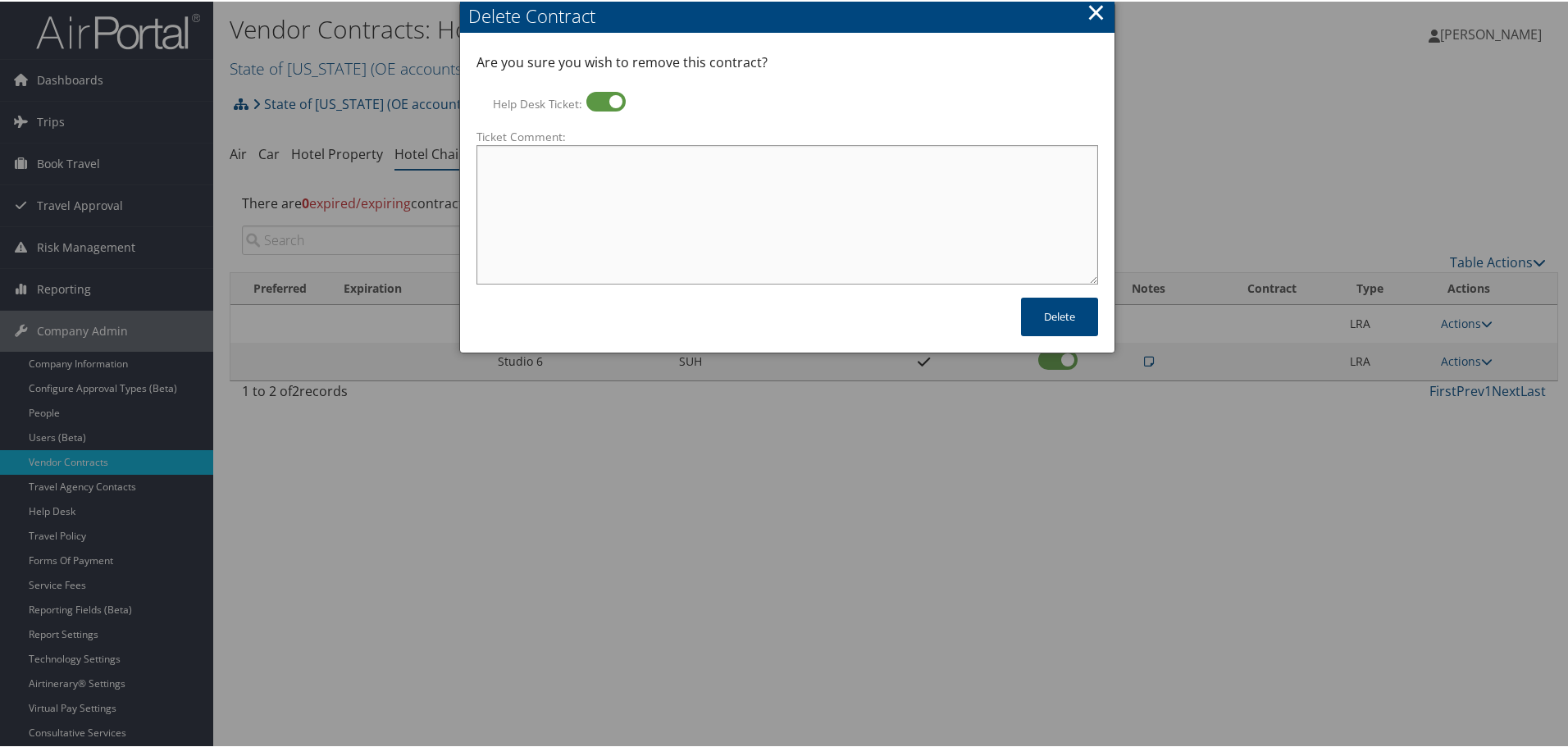
paste textarea "Rates no longer active; remove from profile and preferred status."
type textarea "Rates no longer active; remove from profile and preferred status."
click at [1047, 308] on button "Delete" at bounding box center [1060, 315] width 77 height 38
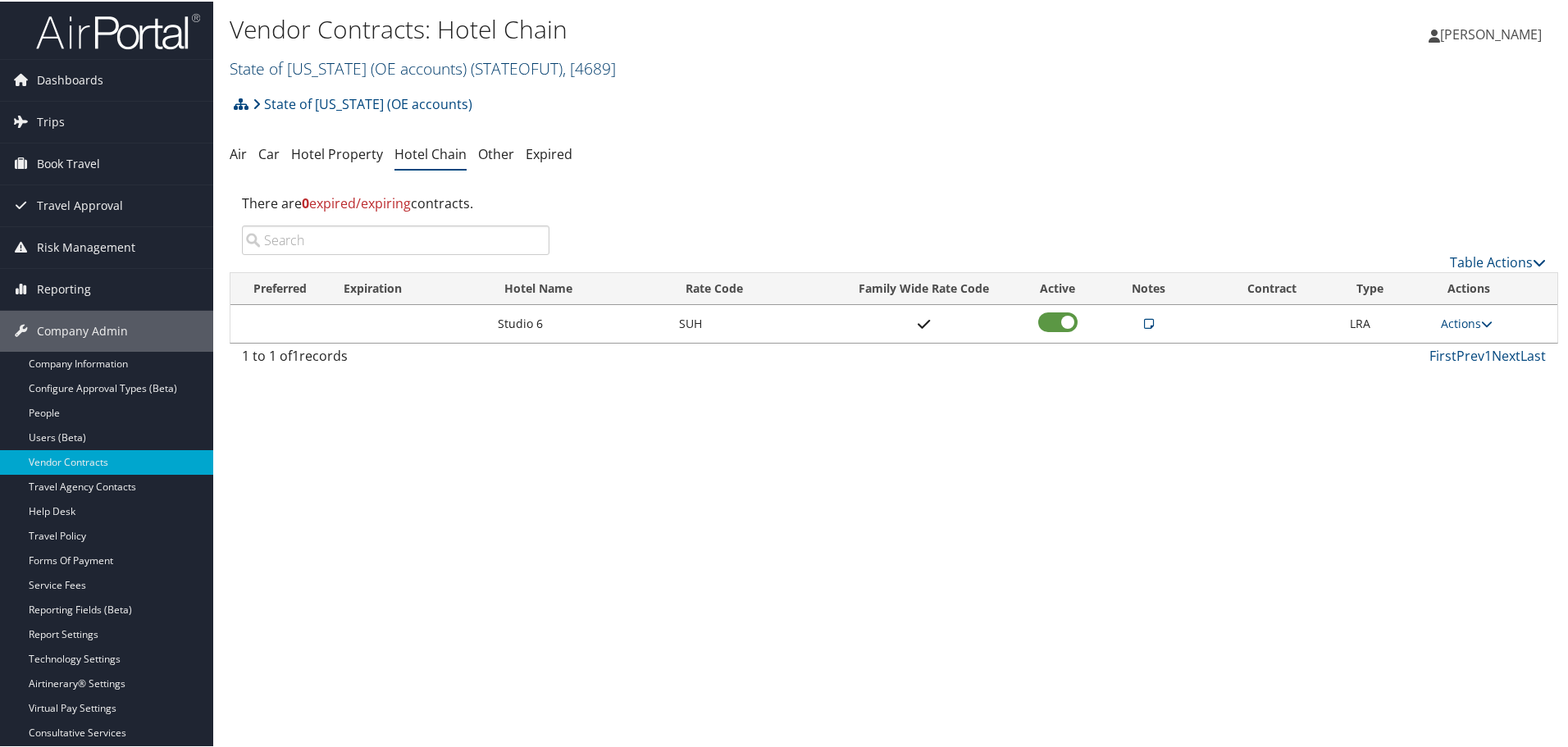
click at [335, 50] on div "Vendor Contracts: Hotel Chain State of Utah (OE accounts) ( STATEOFUT ) , [ 468…" at bounding box center [672, 44] width 886 height 69
click at [331, 73] on link "State of Utah (OE accounts) ( STATEOFUT ) , [ 4689 ]" at bounding box center [422, 66] width 386 height 22
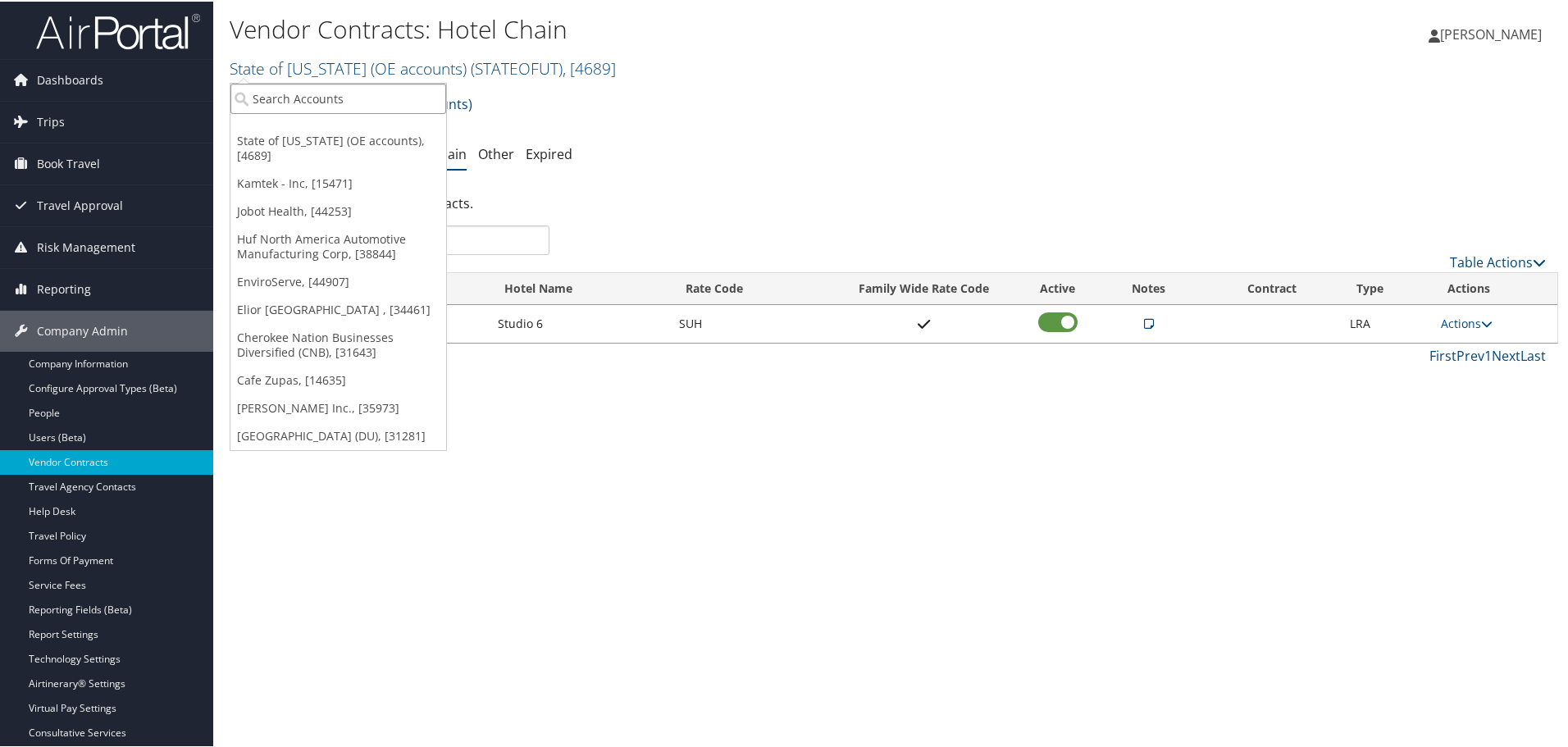
click at [313, 104] on input "search" at bounding box center [338, 96] width 216 height 30
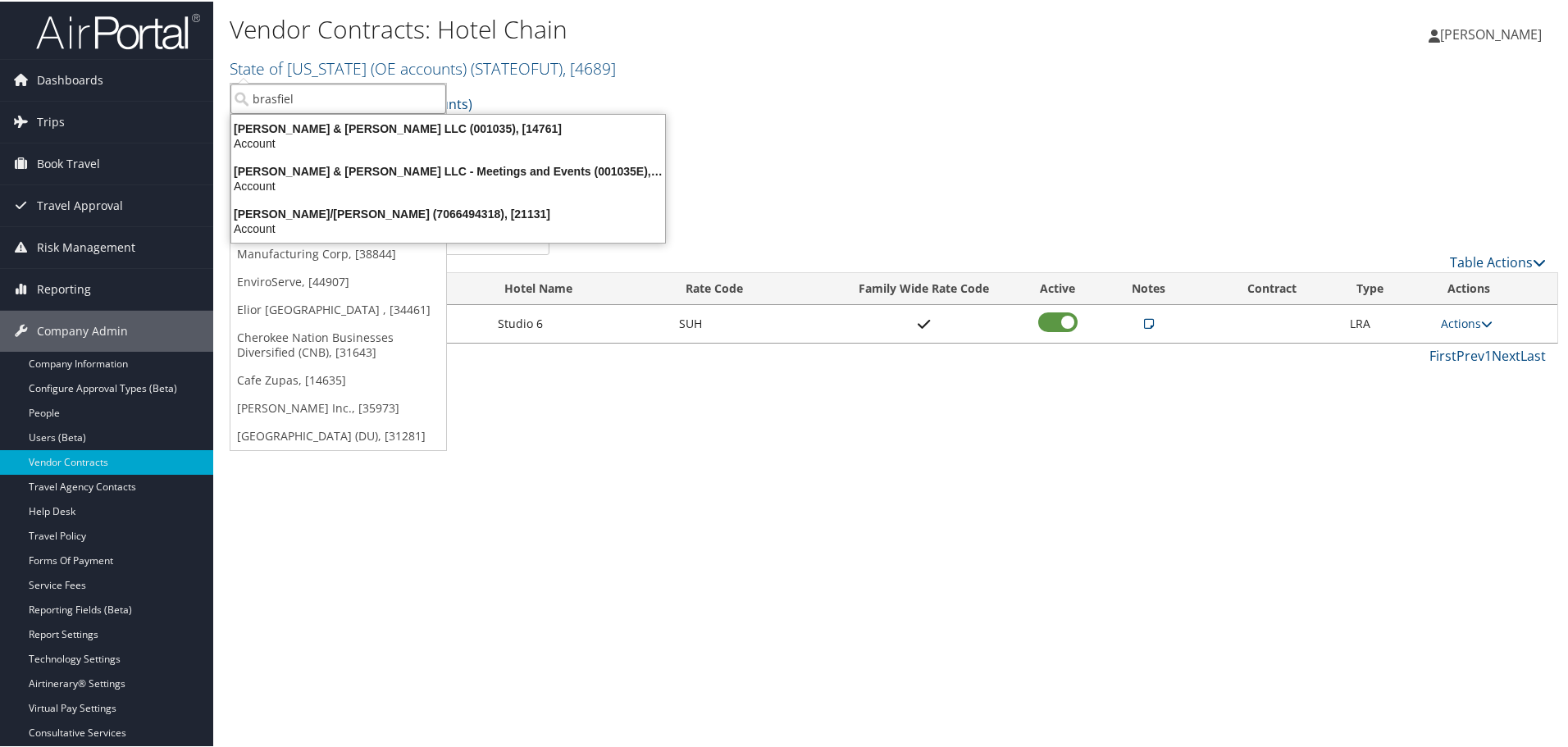
type input "brasfield"
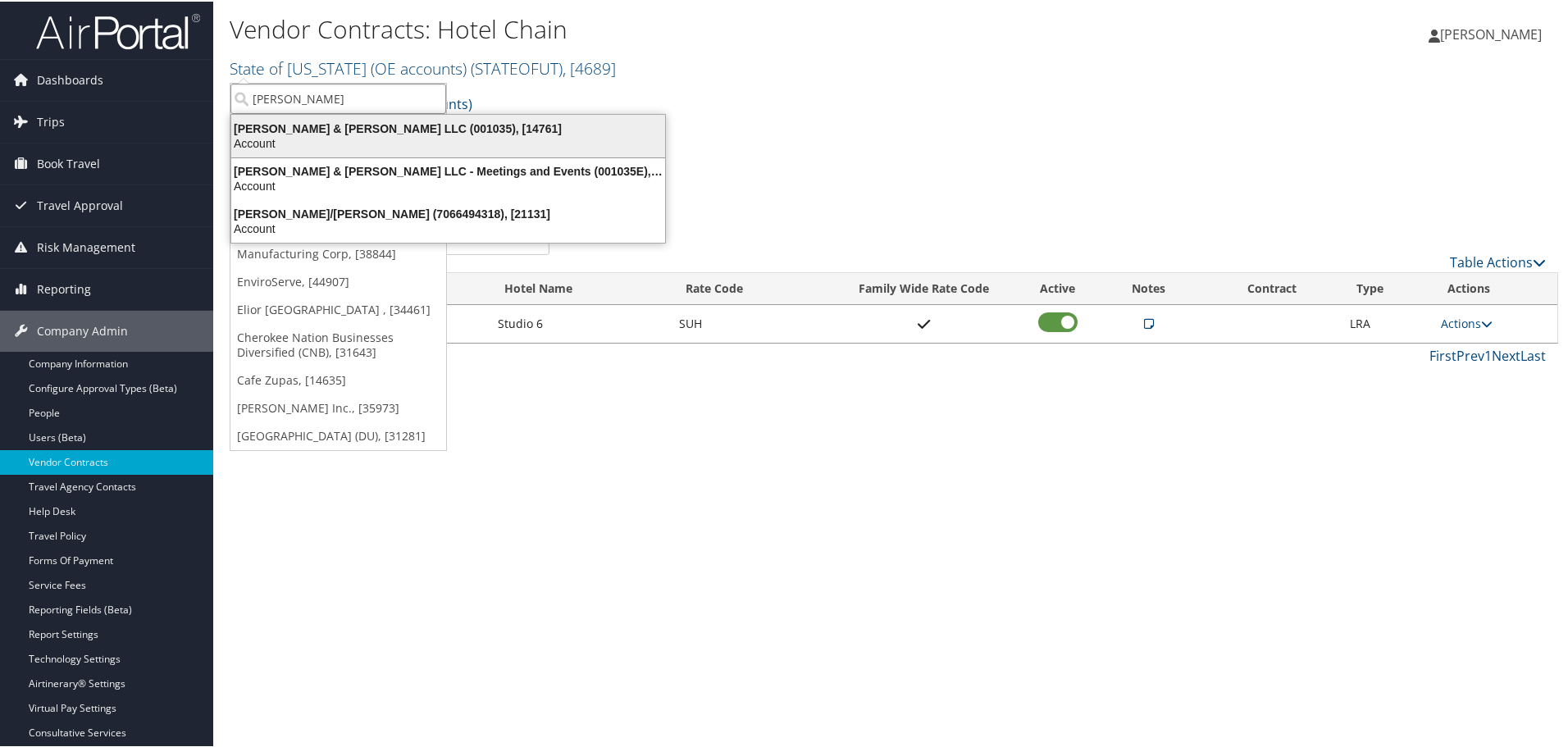
click at [316, 131] on div "Brasfield & Gorrie LLC (001035), [14761]" at bounding box center [448, 127] width 454 height 15
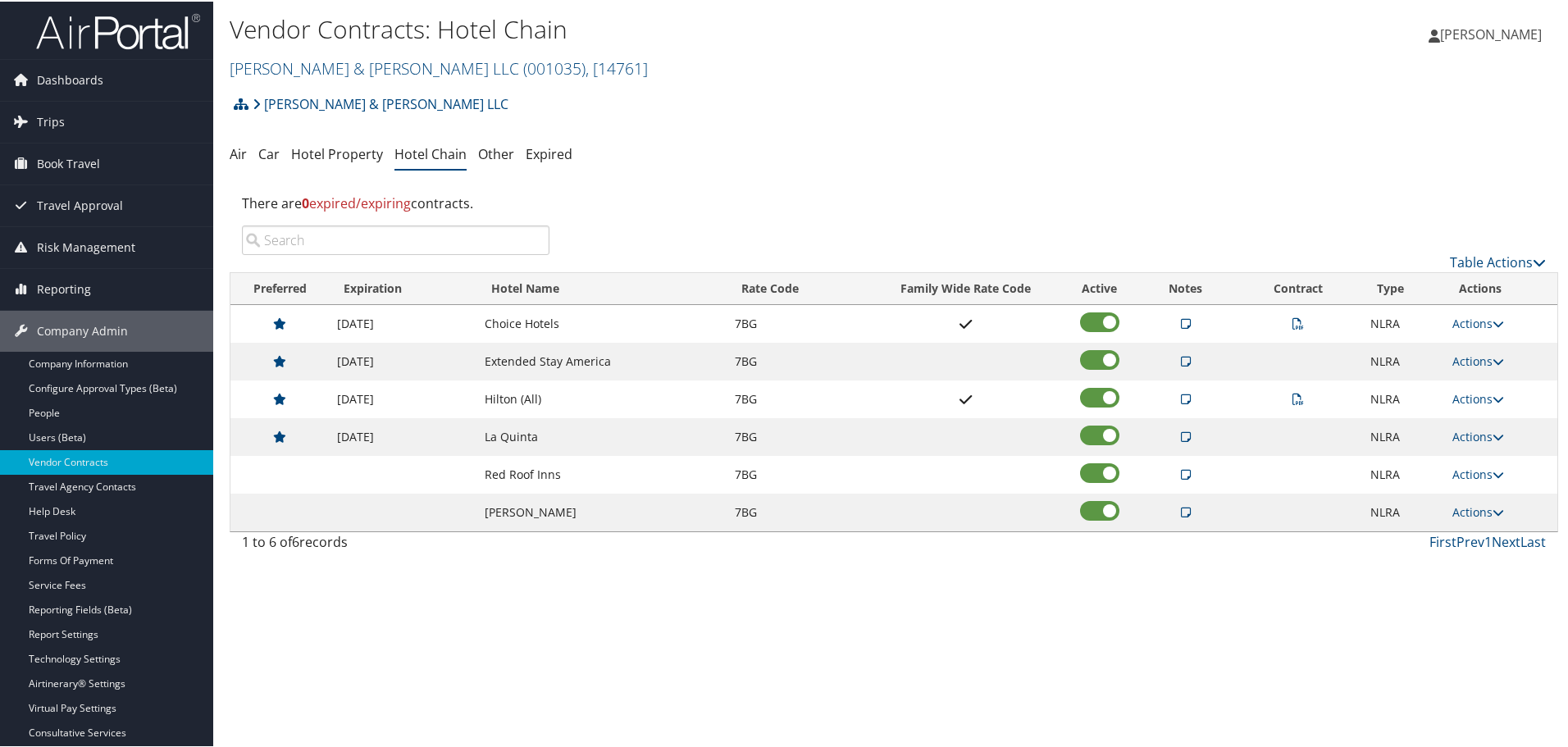
click at [820, 113] on div "[PERSON_NAME] & [PERSON_NAME] LLC Account Structure [PERSON_NAME] & [PERSON_NAM…" at bounding box center [894, 108] width 1329 height 44
click at [349, 155] on link "Hotel Property" at bounding box center [337, 152] width 92 height 18
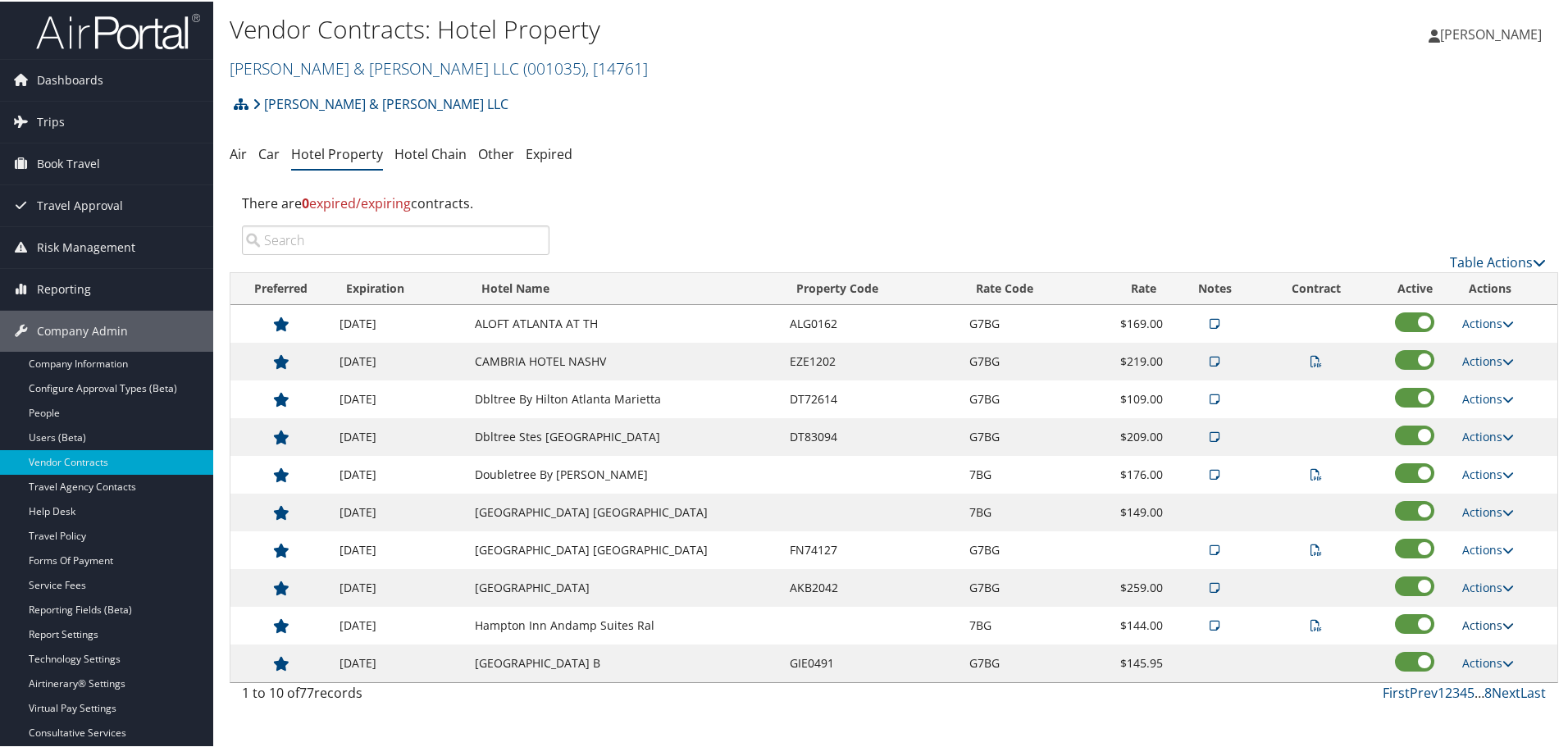
click at [1484, 619] on link "Actions" at bounding box center [1488, 624] width 51 height 16
click at [1495, 728] on link "Delete" at bounding box center [1509, 731] width 103 height 28
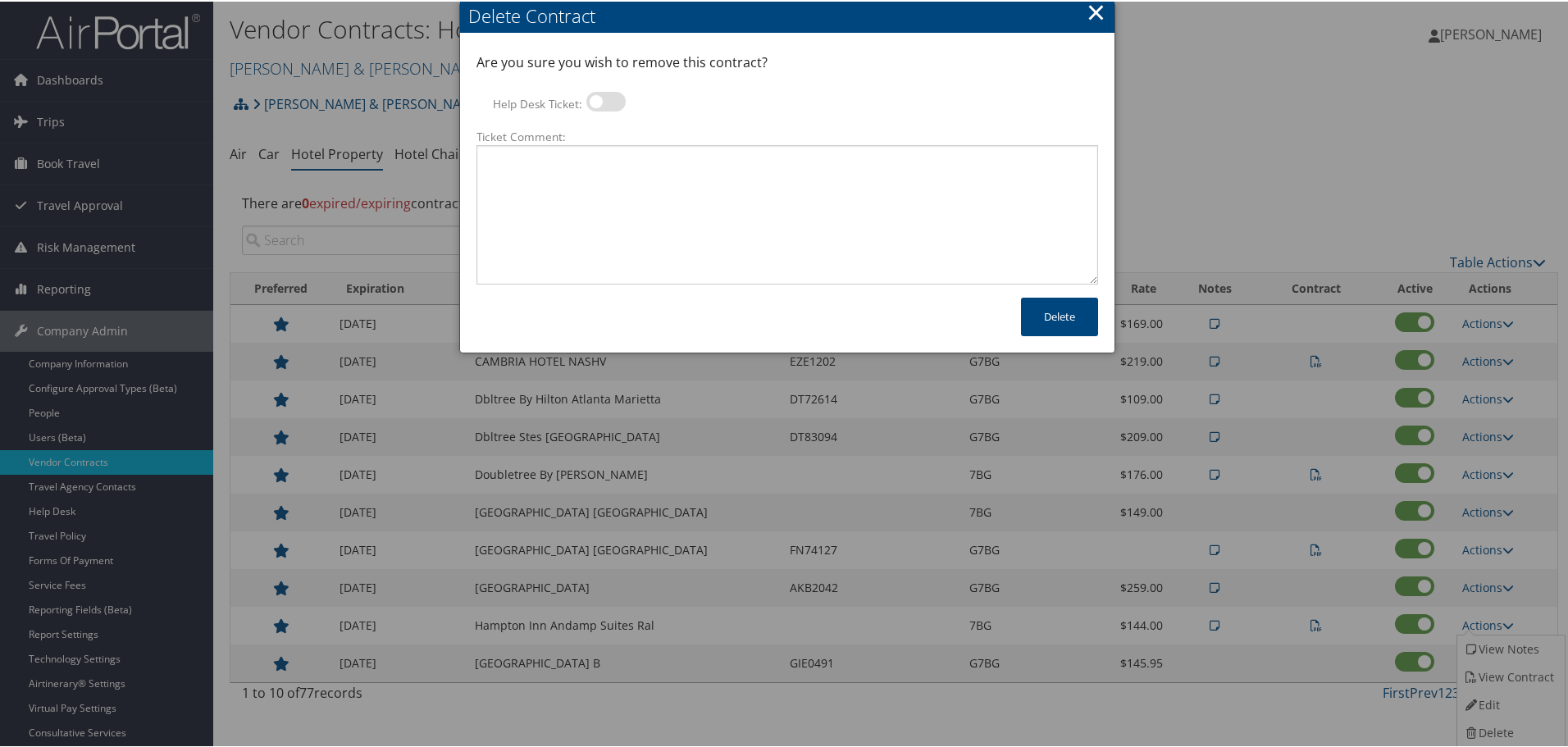
click at [619, 95] on label at bounding box center [606, 100] width 39 height 20
click at [605, 97] on input "Help Desk Ticket:" at bounding box center [600, 102] width 10 height 10
checkbox input "true"
click at [625, 164] on textarea "Ticket Comment:" at bounding box center [787, 213] width 621 height 139
paste textarea "Rates no longer active; remove from profile and preferred status."
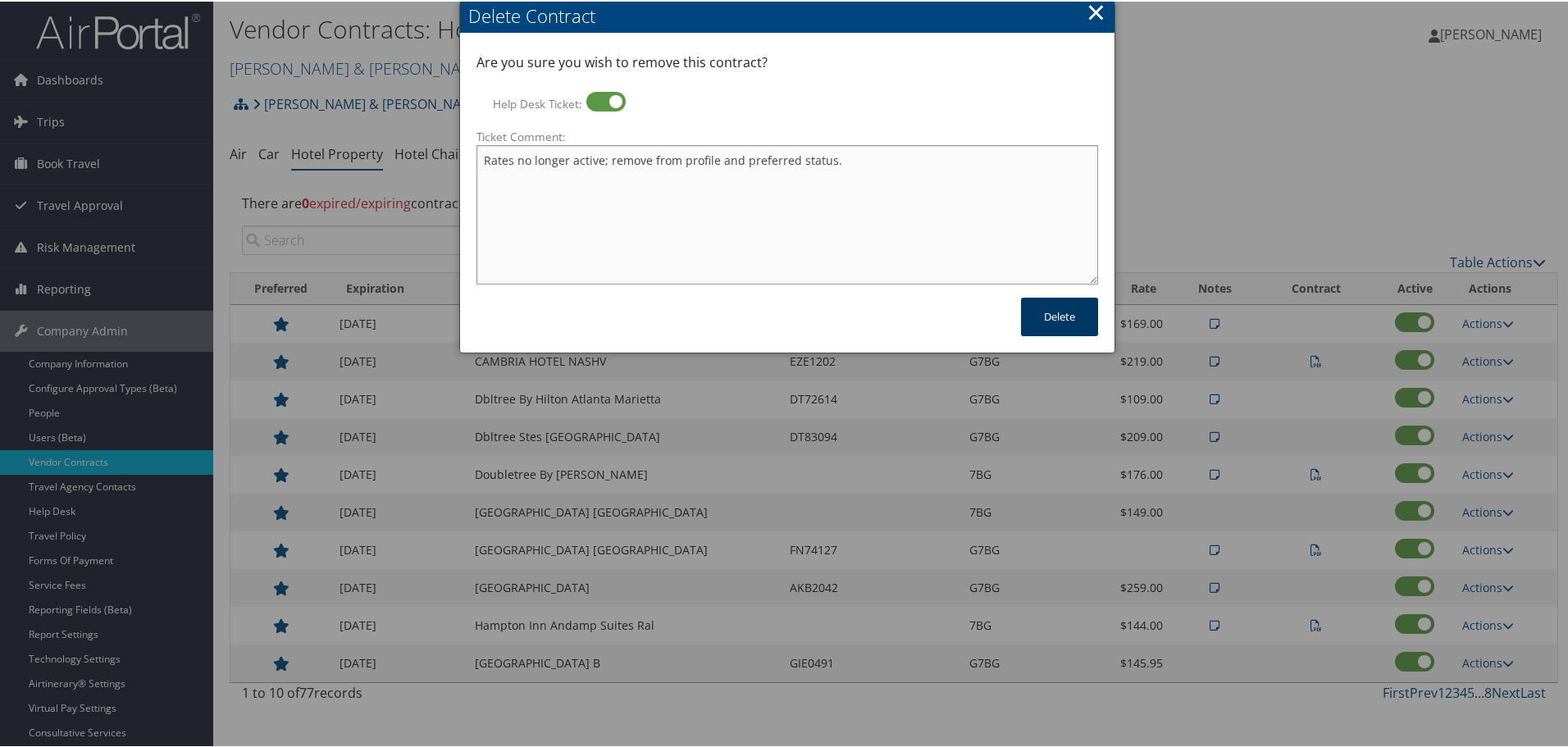
type textarea "Rates no longer active; remove from profile and preferred status."
click at [1039, 321] on button "Delete" at bounding box center [1060, 315] width 77 height 38
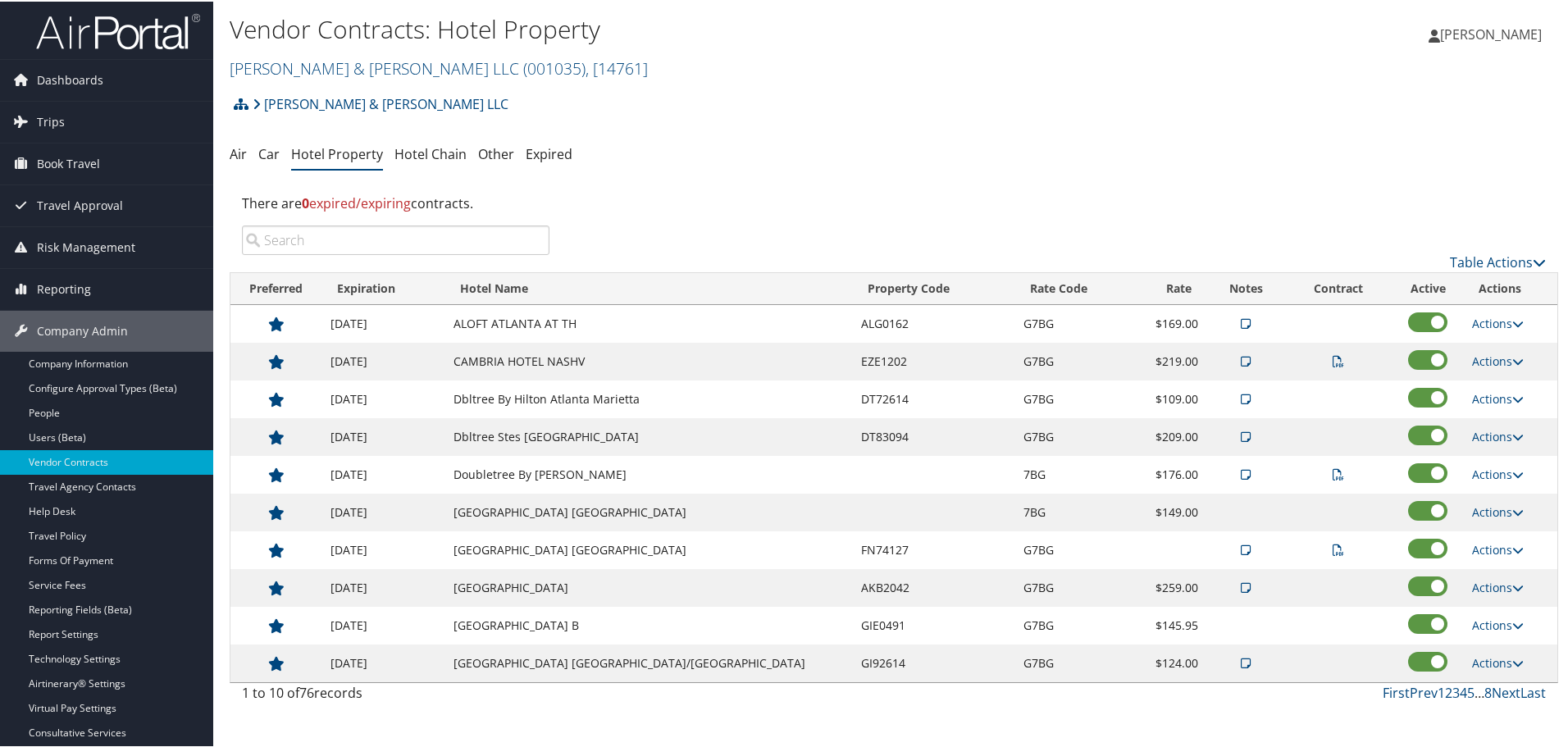
click at [752, 163] on ul "Air Car Hotel Property Hotel Chain Other Expired" at bounding box center [894, 153] width 1329 height 30
click at [1504, 691] on link "Next" at bounding box center [1506, 691] width 29 height 18
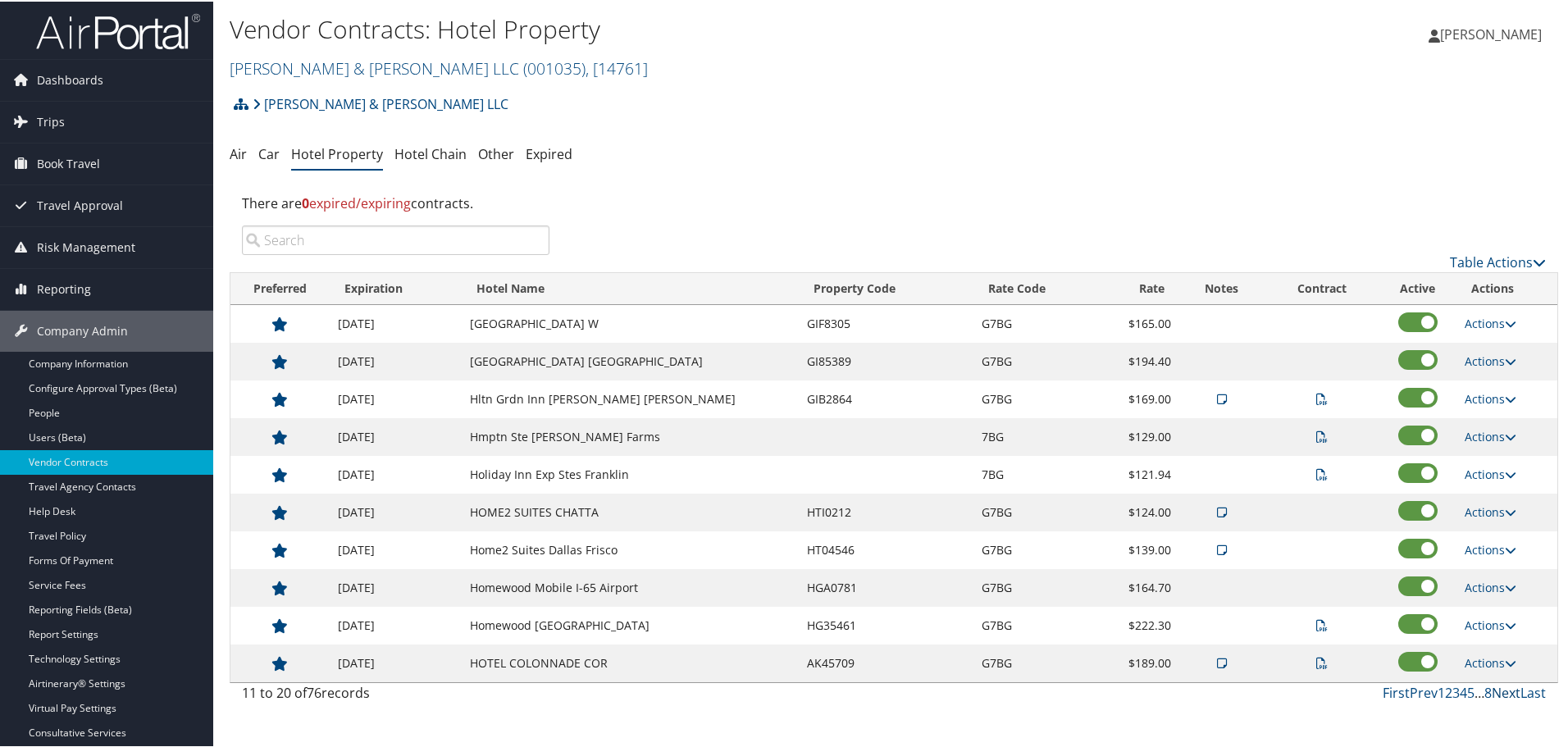
click at [1504, 691] on link "Next" at bounding box center [1506, 691] width 29 height 18
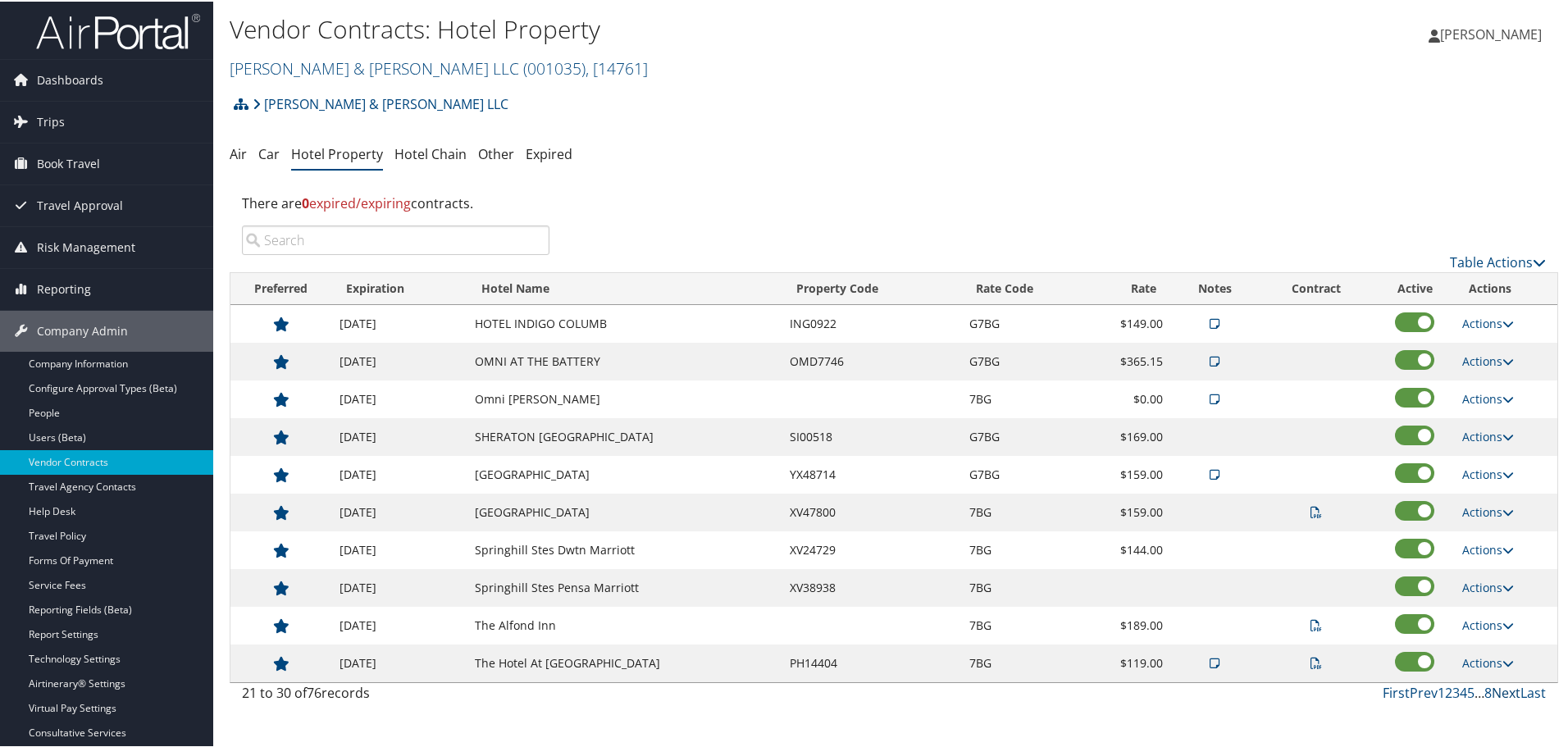
click at [1504, 691] on link "Next" at bounding box center [1506, 691] width 29 height 18
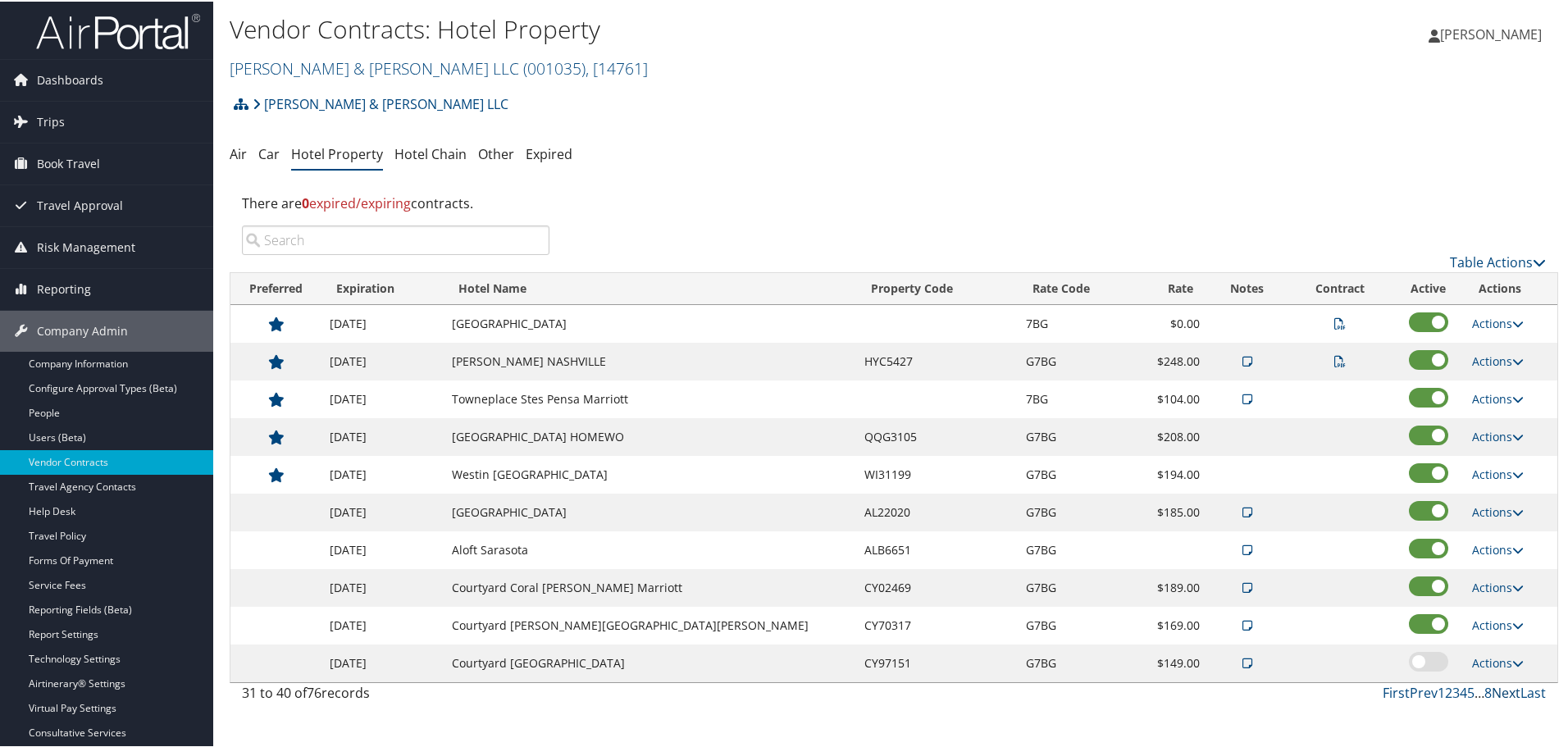
click at [1504, 691] on link "Next" at bounding box center [1506, 691] width 29 height 18
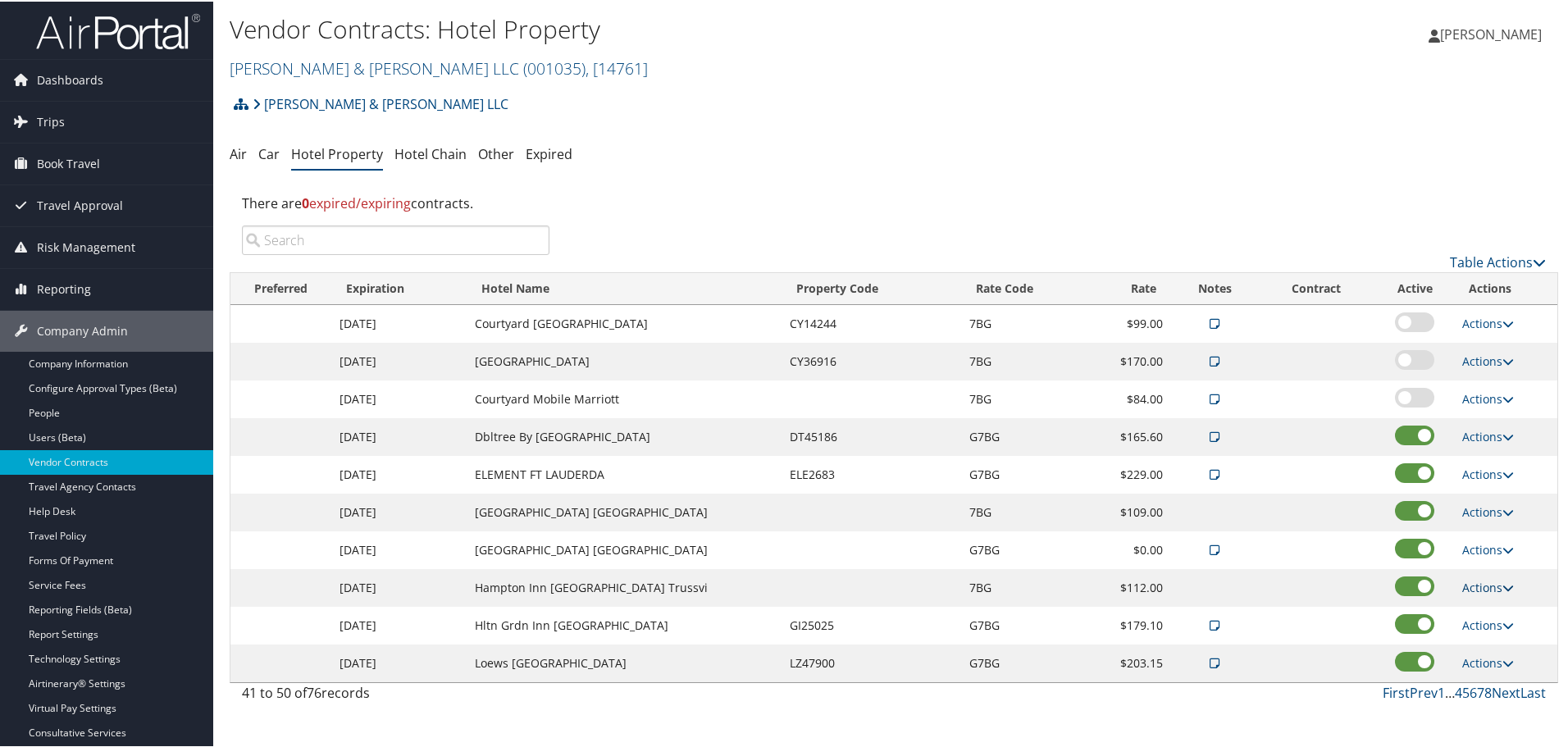
click at [1479, 585] on link "Actions" at bounding box center [1488, 585] width 51 height 16
click at [1480, 628] on link "Delete" at bounding box center [1489, 638] width 63 height 28
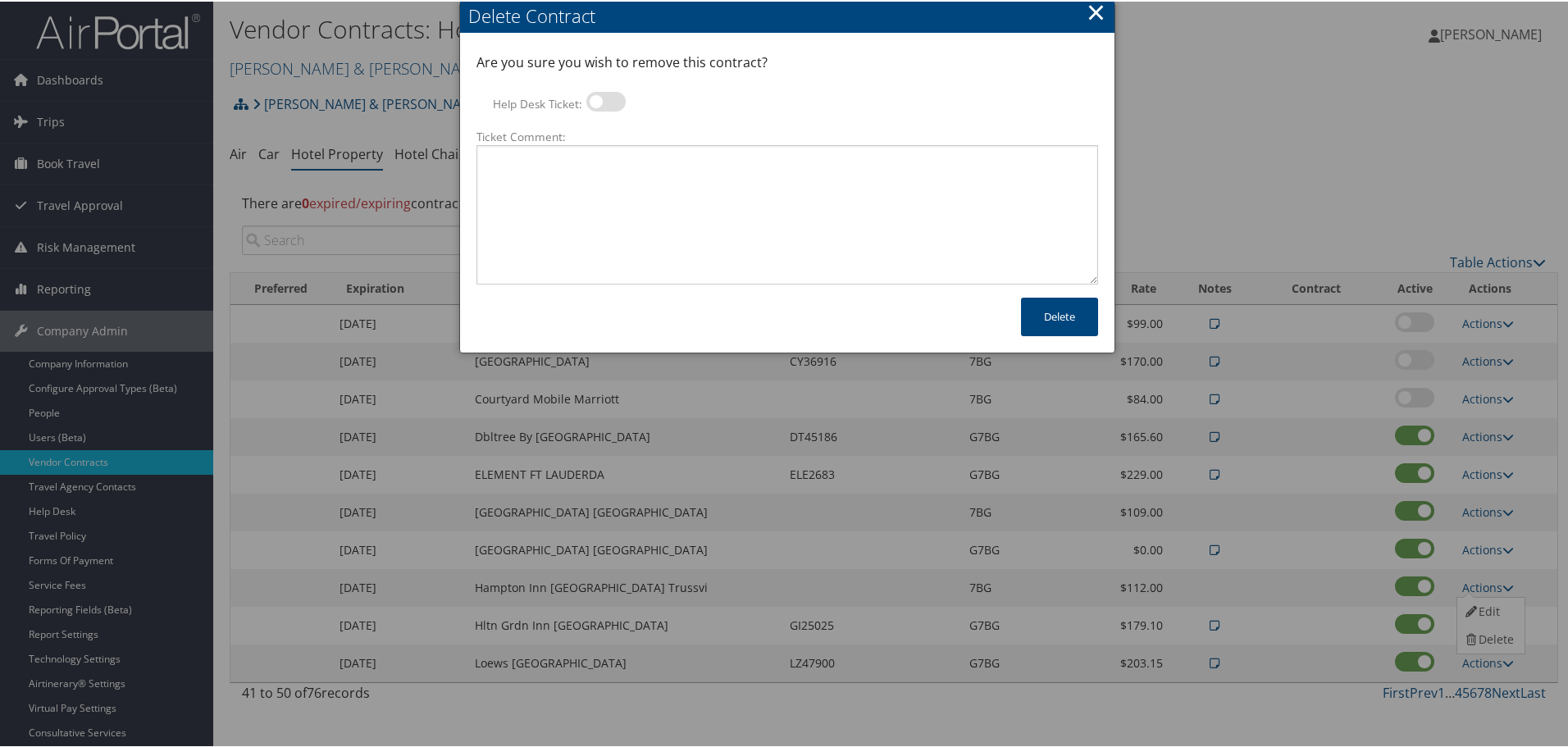
click at [593, 102] on label at bounding box center [606, 100] width 39 height 20
click at [595, 102] on input "Help Desk Ticket:" at bounding box center [600, 102] width 10 height 10
checkbox input "true"
click at [634, 192] on textarea "Ticket Comment:" at bounding box center [787, 213] width 621 height 139
paste textarea "Rates no longer active; remove from profile and preferred status."
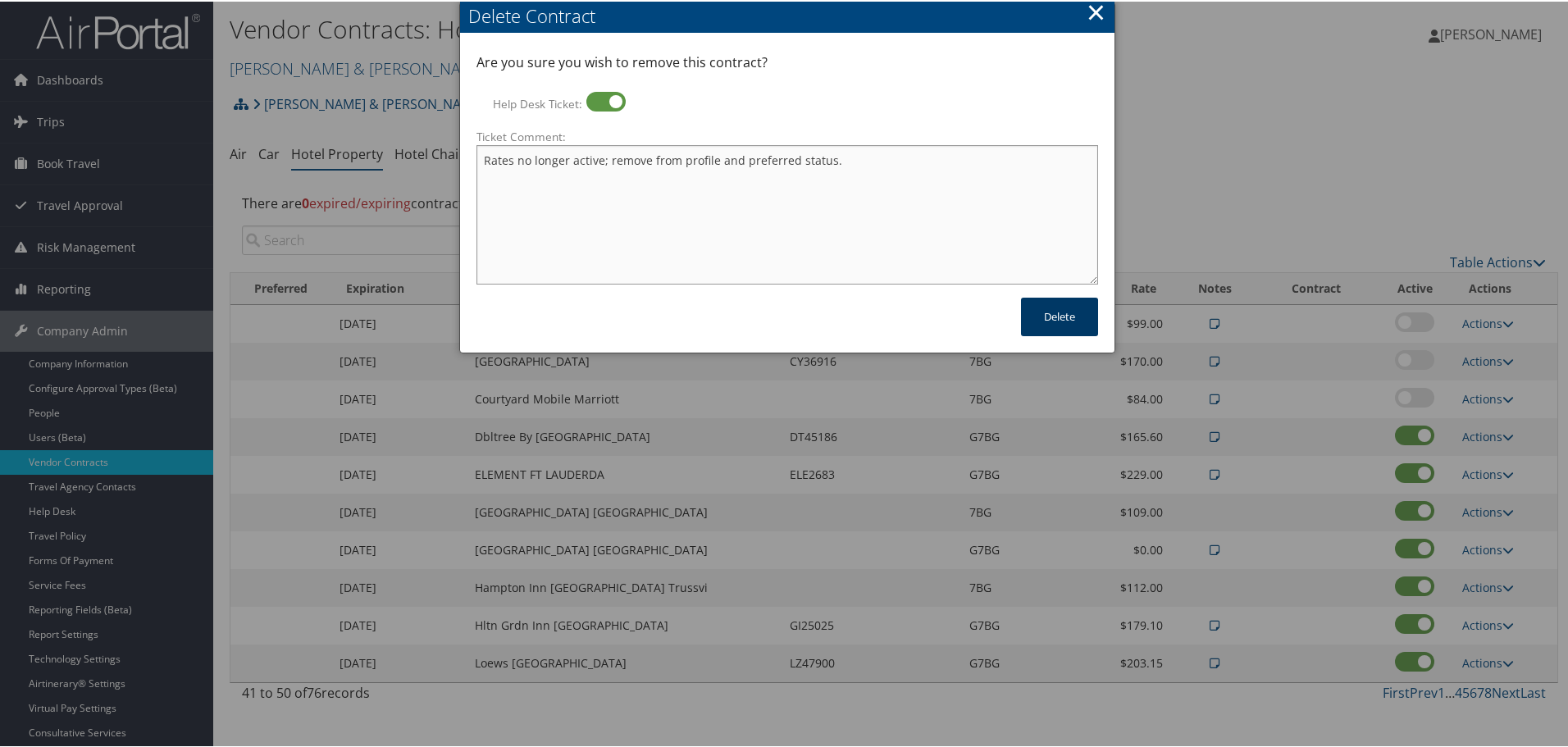
type textarea "Rates no longer active; remove from profile and preferred status."
click at [1042, 319] on button "Delete" at bounding box center [1060, 315] width 77 height 38
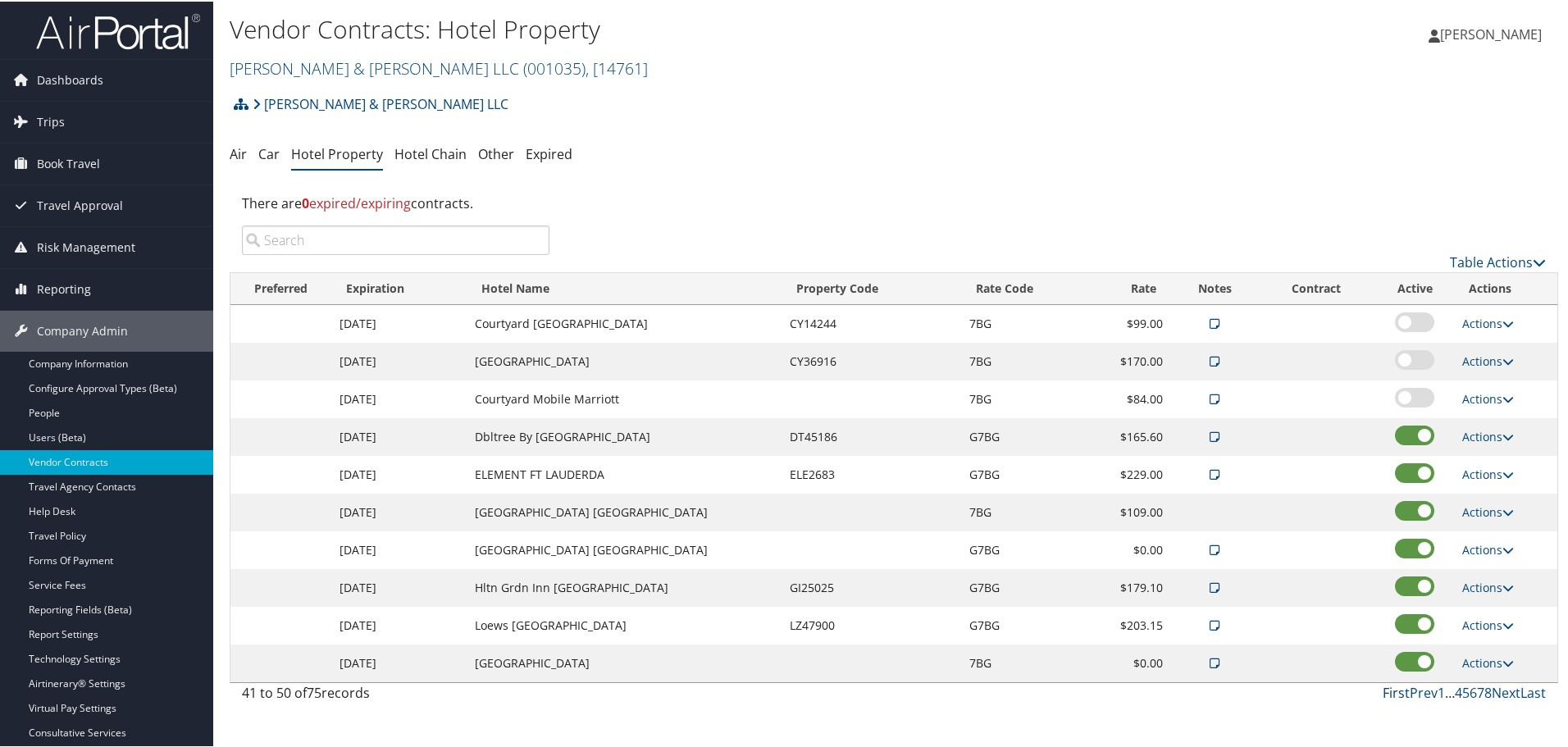
click at [1390, 688] on link "First" at bounding box center [1396, 691] width 27 height 18
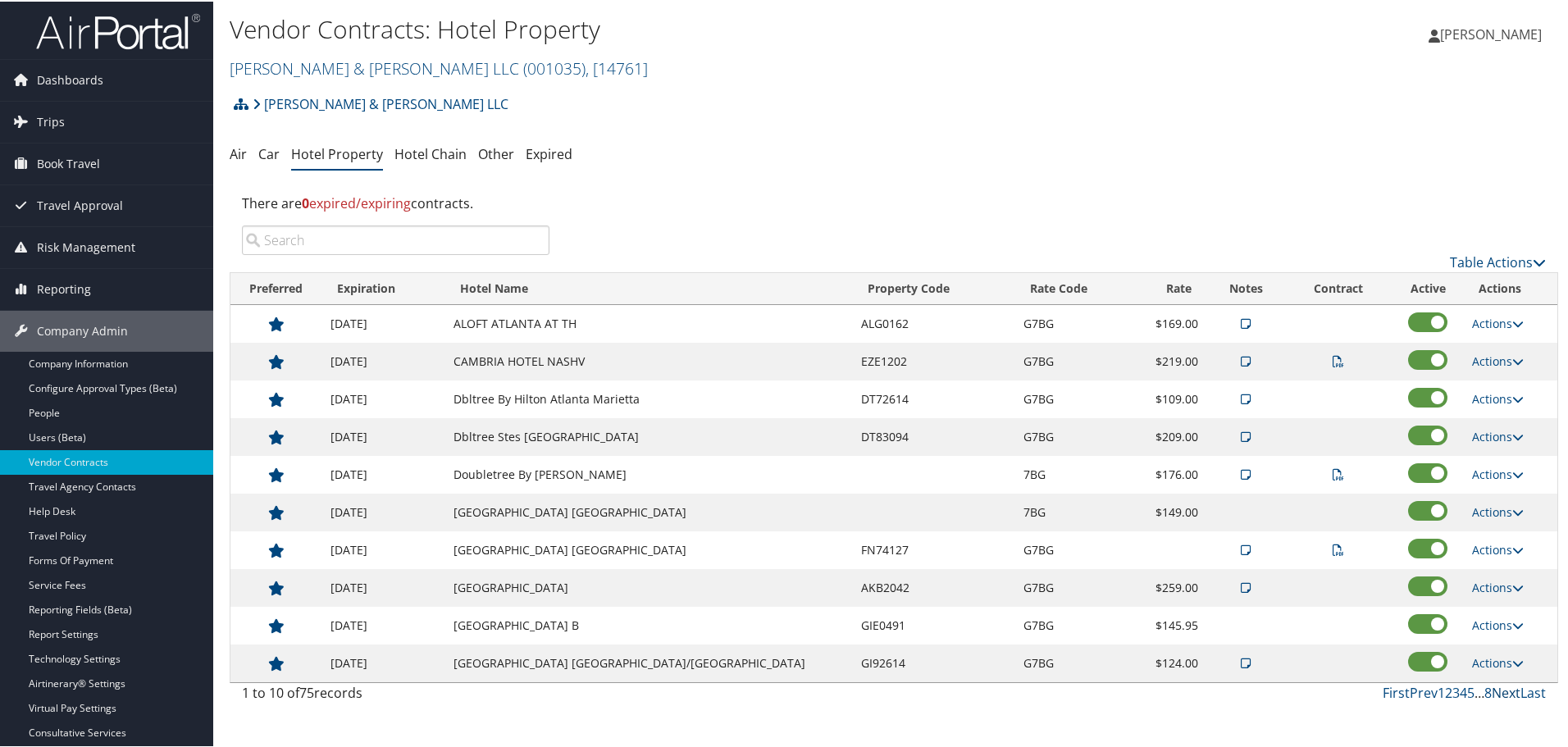
click at [1508, 688] on link "Next" at bounding box center [1506, 691] width 29 height 18
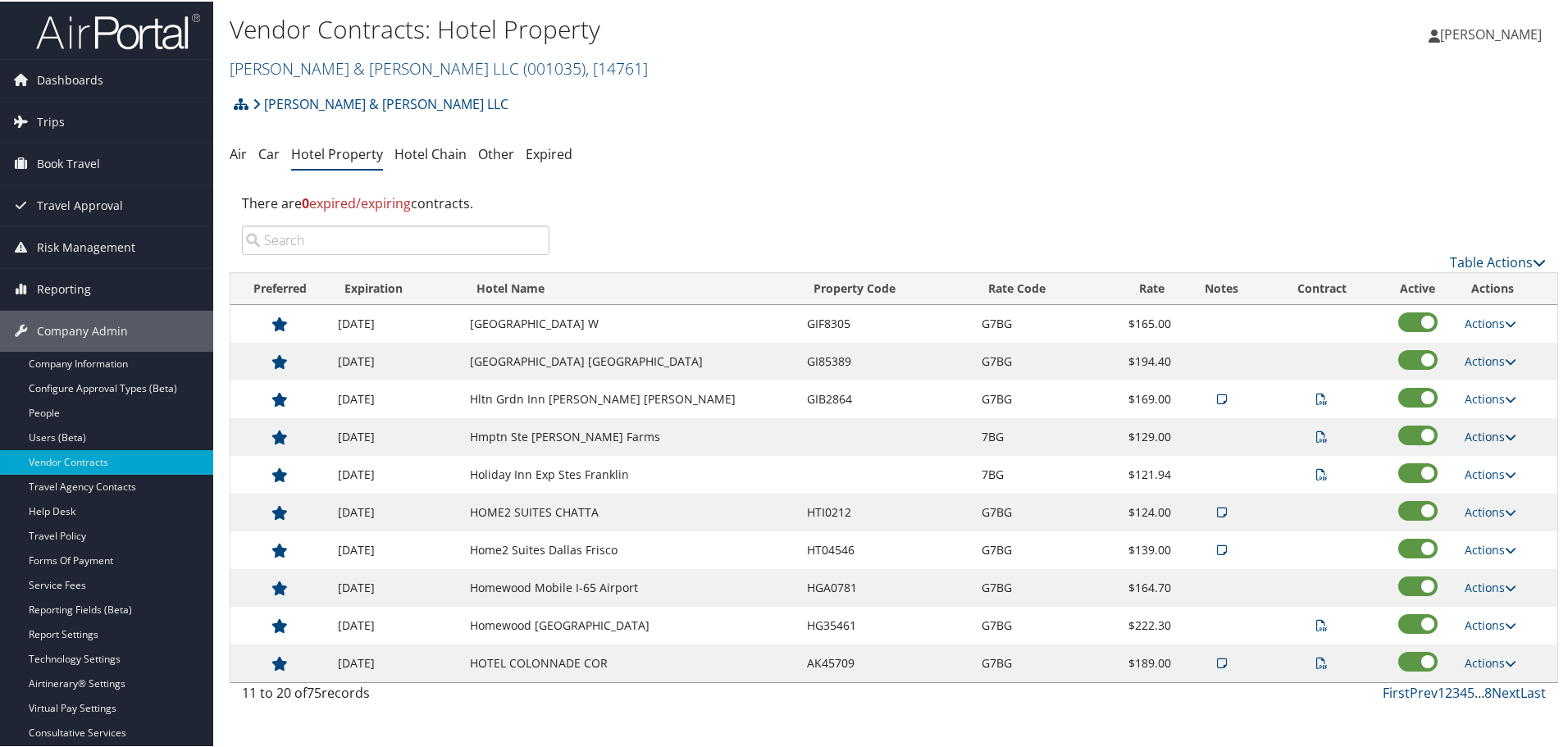
click at [1476, 428] on link "Actions" at bounding box center [1490, 435] width 51 height 16
click at [1488, 512] on link "Delete" at bounding box center [1509, 515] width 103 height 28
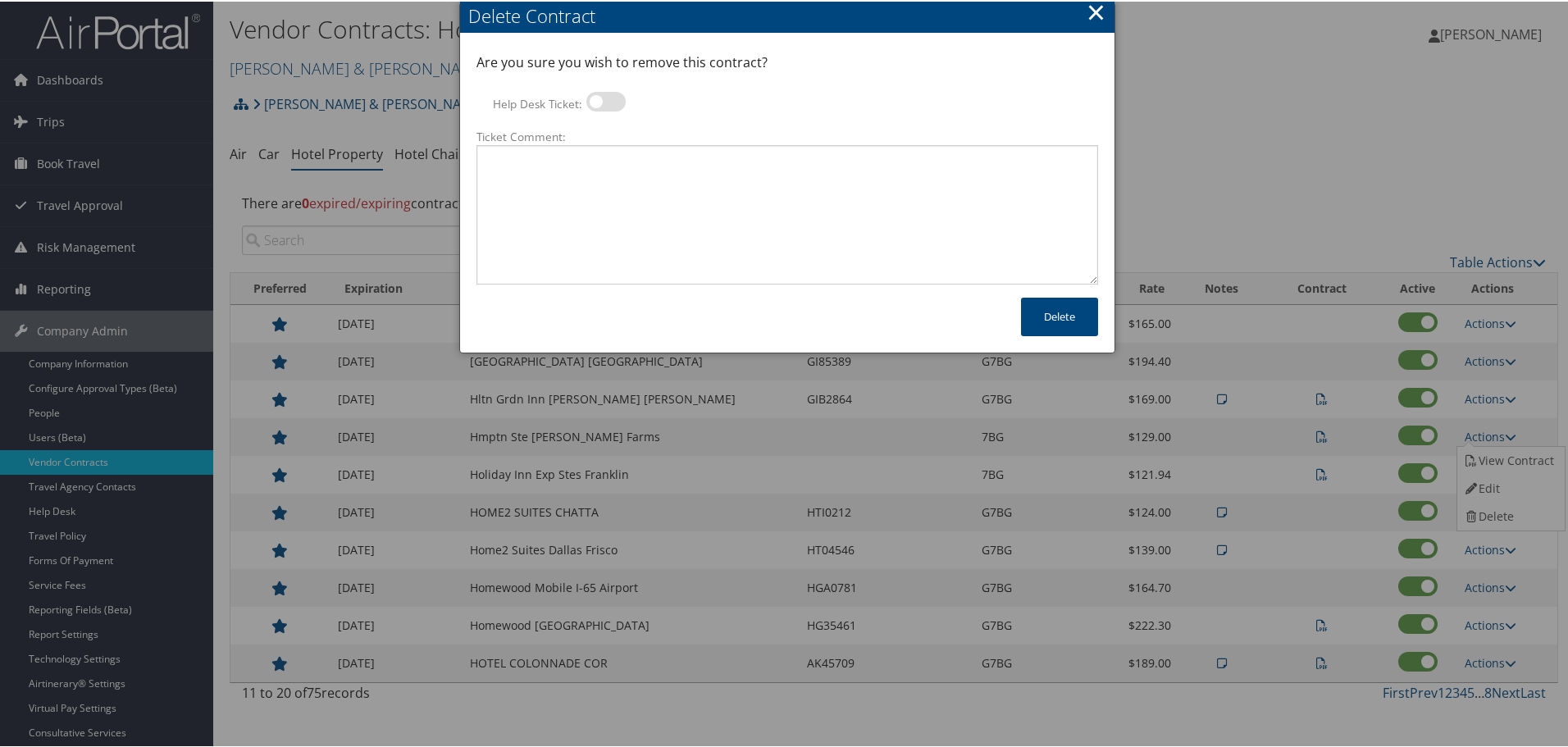
drag, startPoint x: 607, startPoint y: 96, endPoint x: 617, endPoint y: 133, distance: 38.3
click at [607, 96] on label at bounding box center [606, 100] width 39 height 20
click at [605, 97] on input "Help Desk Ticket:" at bounding box center [600, 102] width 10 height 10
checkbox input "true"
click at [621, 175] on textarea "Ticket Comment:" at bounding box center [787, 213] width 621 height 139
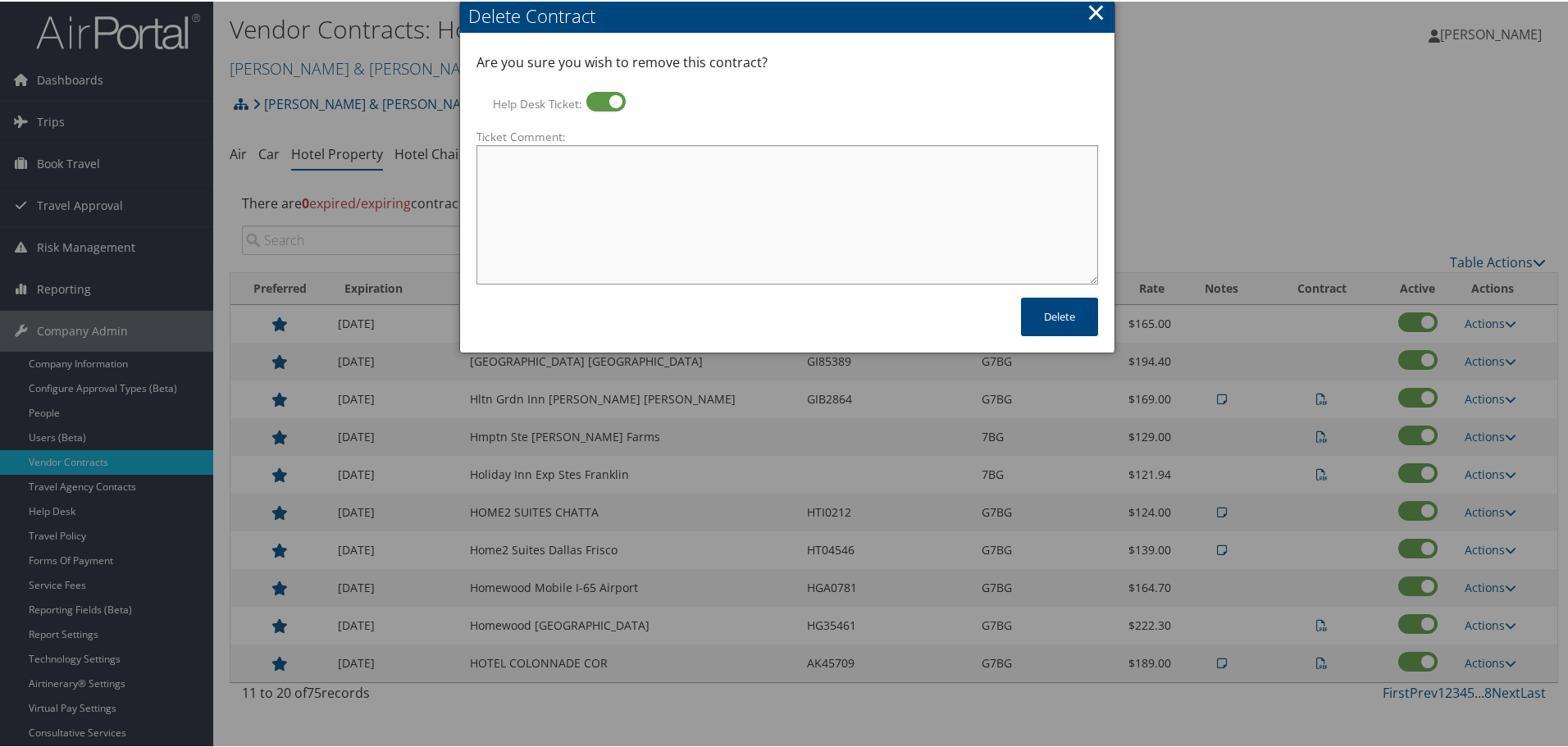
paste textarea "Rates no longer active; remove from profile and preferred status."
type textarea "Rates no longer active; remove from profile and preferred status."
click at [1078, 321] on button "Delete" at bounding box center [1060, 315] width 77 height 38
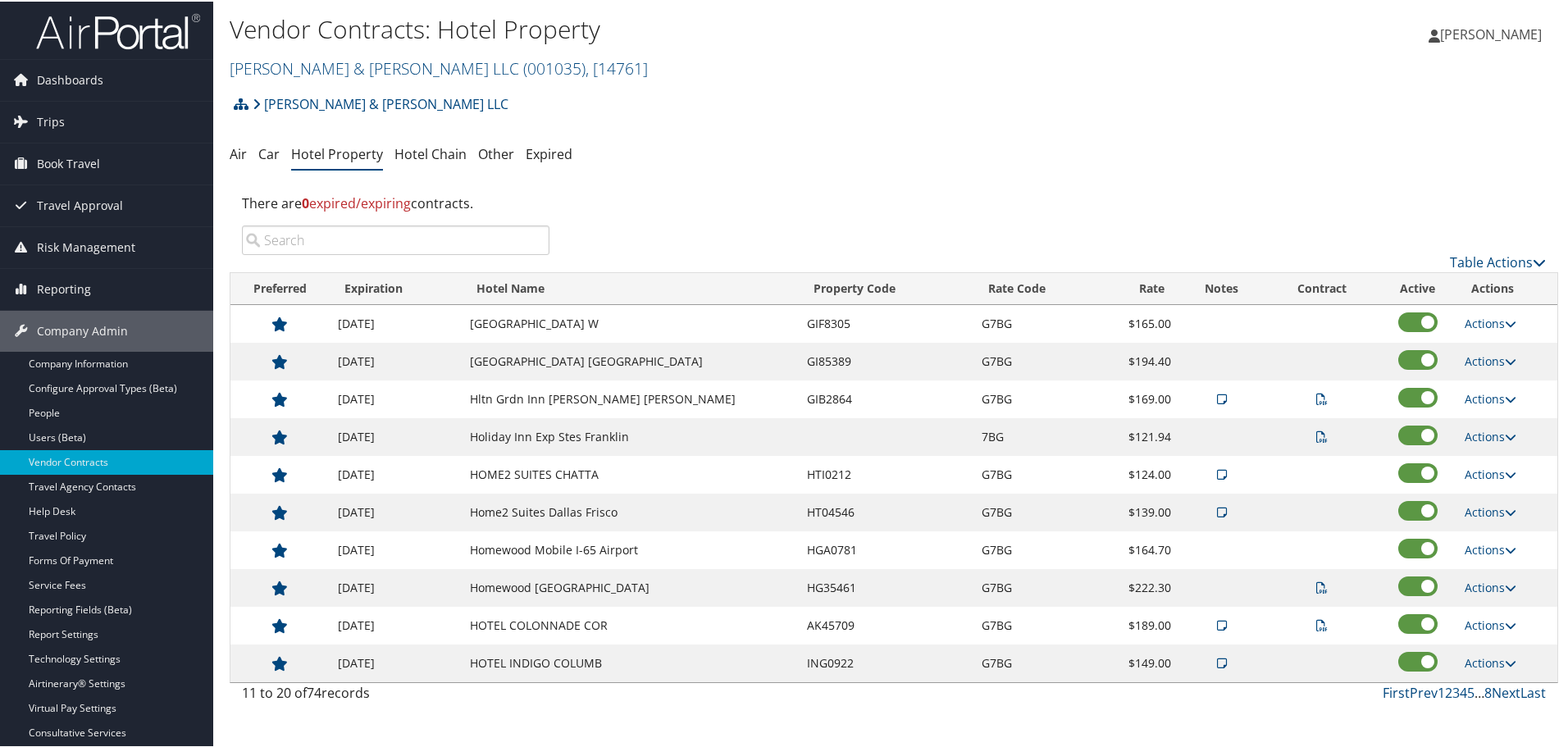
click at [537, 431] on td "Holiday Inn Exp Stes Franklin" at bounding box center [630, 434] width 337 height 37
click at [1491, 434] on link "Actions" at bounding box center [1490, 435] width 51 height 16
click at [1490, 513] on link "Delete" at bounding box center [1509, 515] width 103 height 28
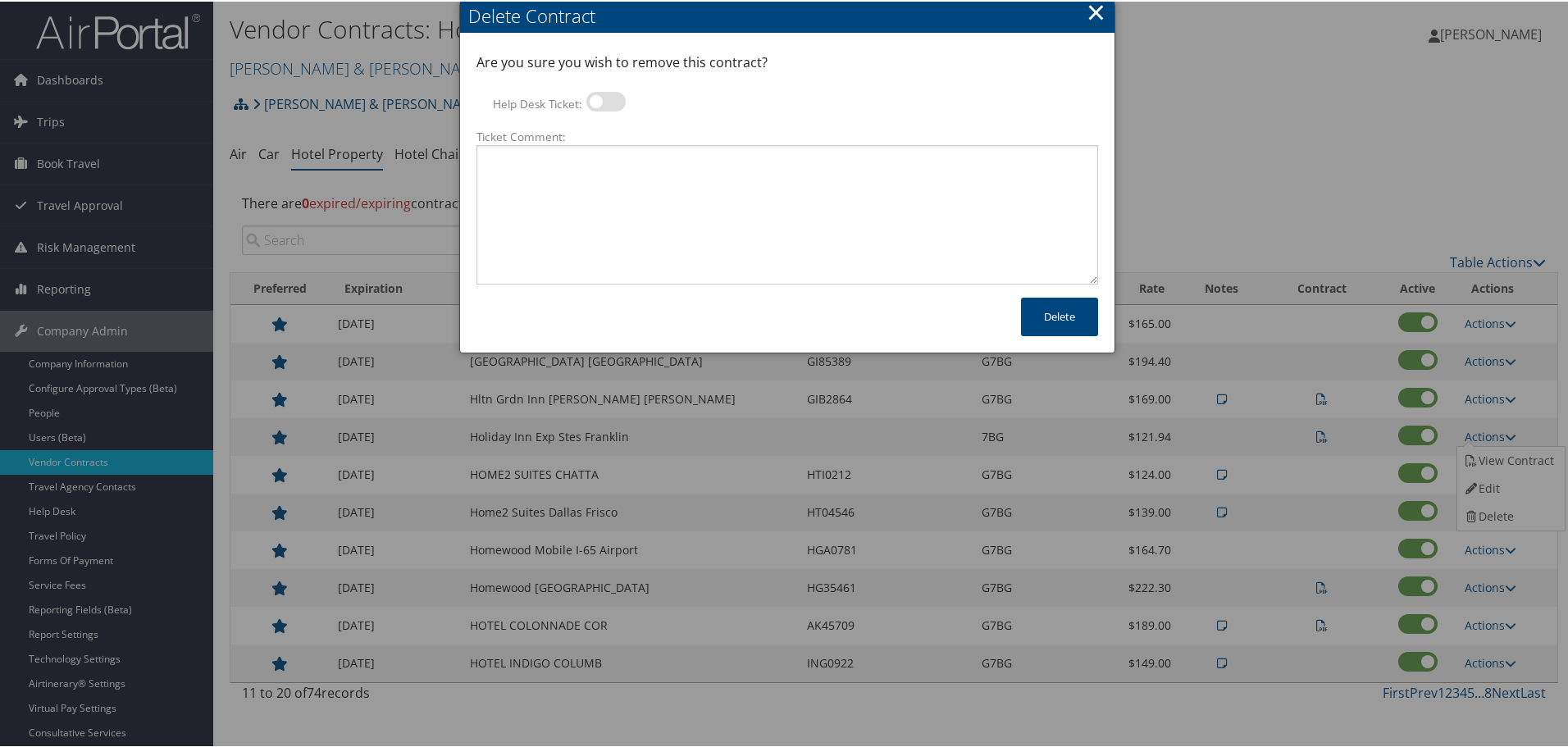
drag, startPoint x: 608, startPoint y: 101, endPoint x: 614, endPoint y: 132, distance: 31.6
click at [608, 101] on label at bounding box center [606, 100] width 39 height 20
click at [605, 101] on input "Help Desk Ticket:" at bounding box center [600, 102] width 10 height 10
checkbox input "true"
click at [612, 172] on textarea "Ticket Comment:" at bounding box center [787, 213] width 621 height 139
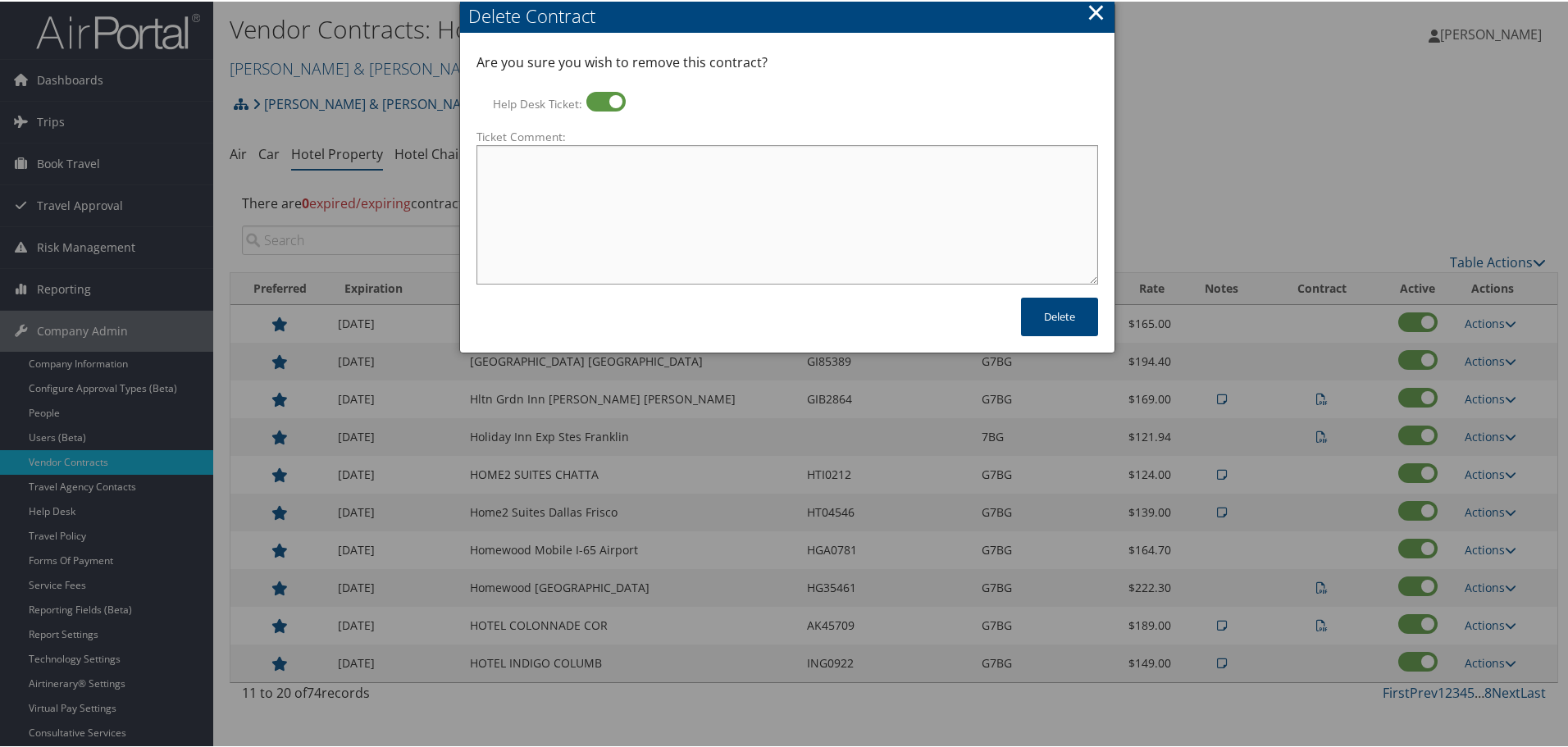
paste textarea "Rates no longer active; remove from profile and preferred status."
type textarea "Rates no longer active; remove from profile and preferred status."
click at [1060, 319] on button "Delete" at bounding box center [1060, 315] width 77 height 38
